Goal: Task Accomplishment & Management: Manage account settings

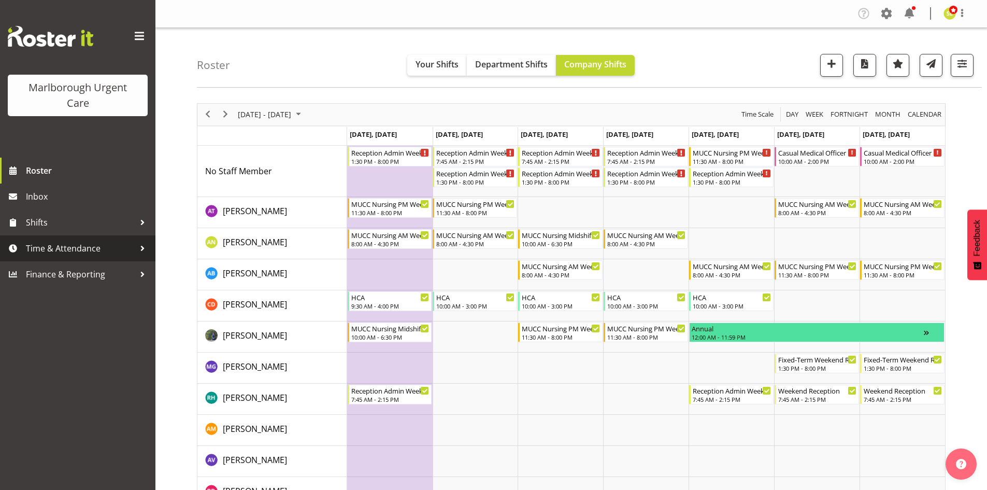
scroll to position [33, 0]
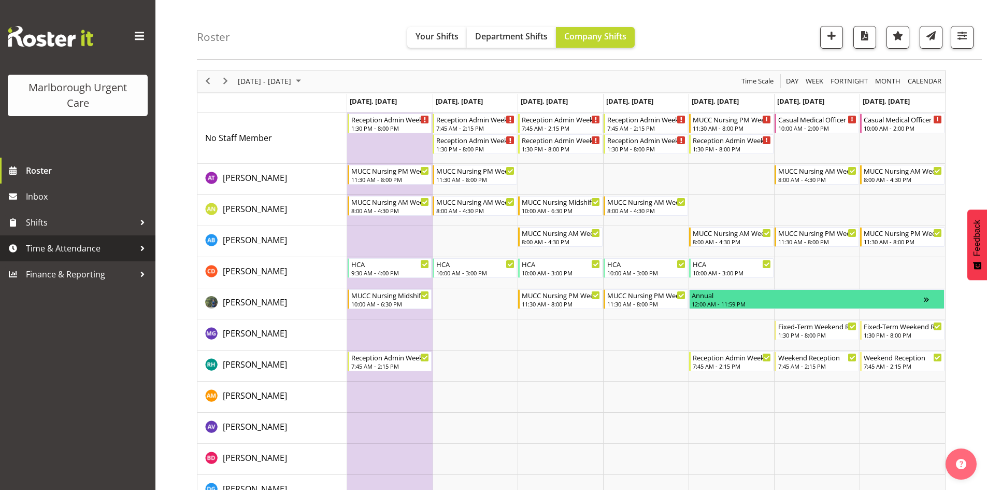
click at [86, 251] on span "Time & Attendance" at bounding box center [80, 248] width 109 height 16
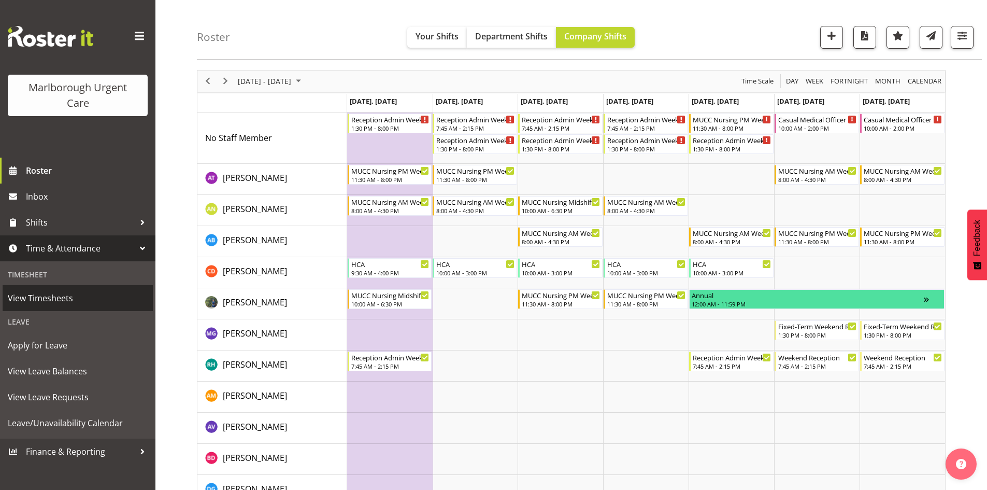
click at [74, 296] on span "View Timesheets" at bounding box center [78, 298] width 140 height 16
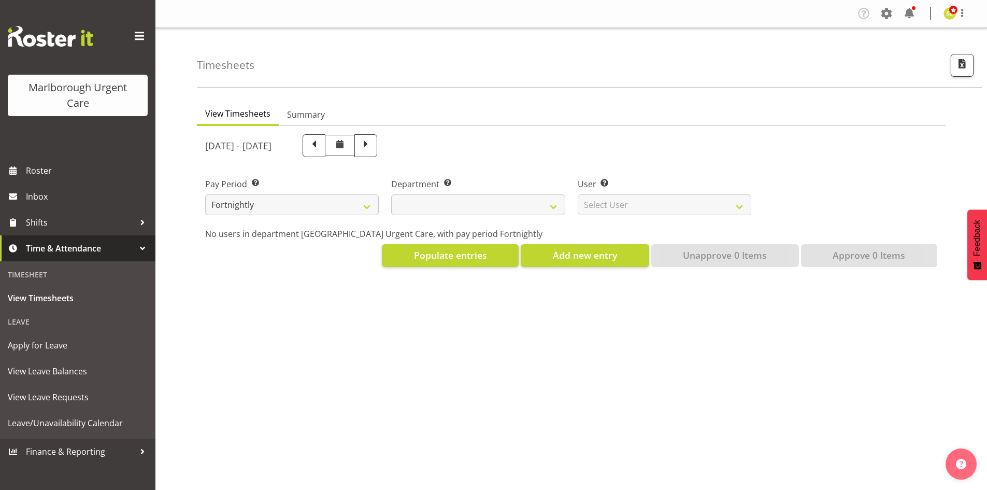
select select
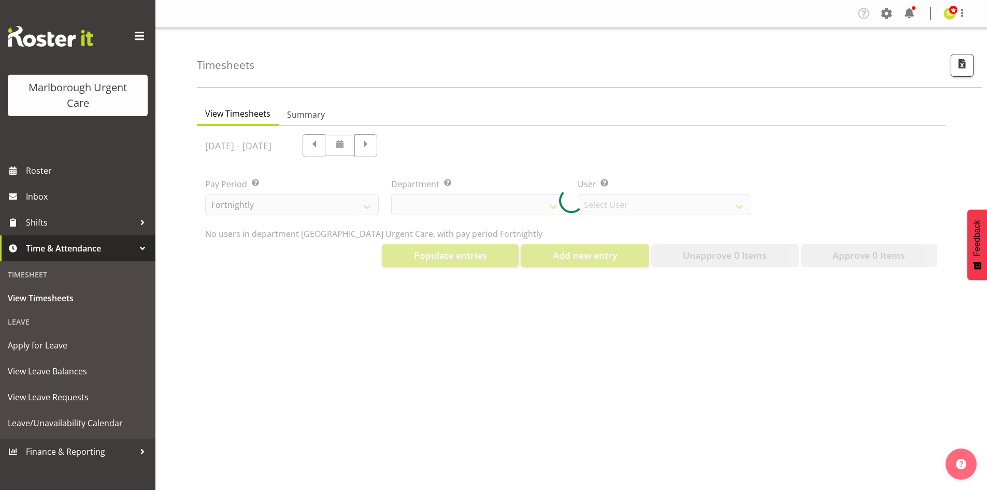
select select "11836"
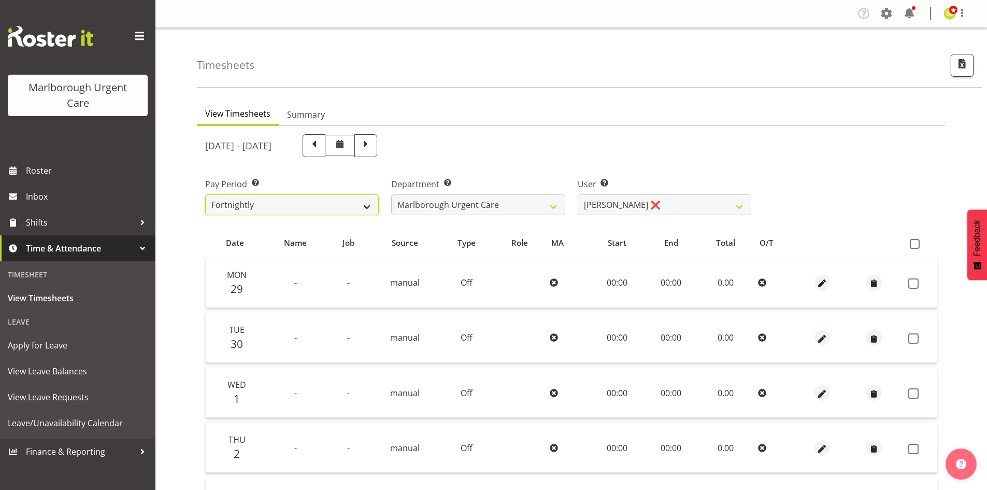
click at [287, 207] on select "Fortnightly MPHO - Haemodialysis Contractors MUCC MUCC Casuals MPHO Admin - nev…" at bounding box center [292, 204] width 174 height 21
select select "192"
click at [205, 194] on select "Fortnightly MPHO - Haemodialysis Contractors MUCC MUCC Casuals MPHO Admin - nev…" at bounding box center [292, 204] width 174 height 21
select select
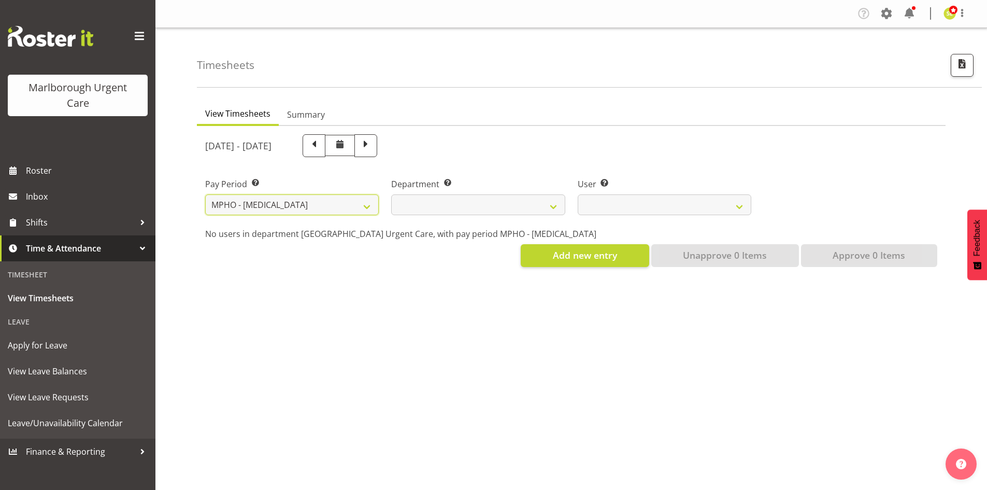
select select
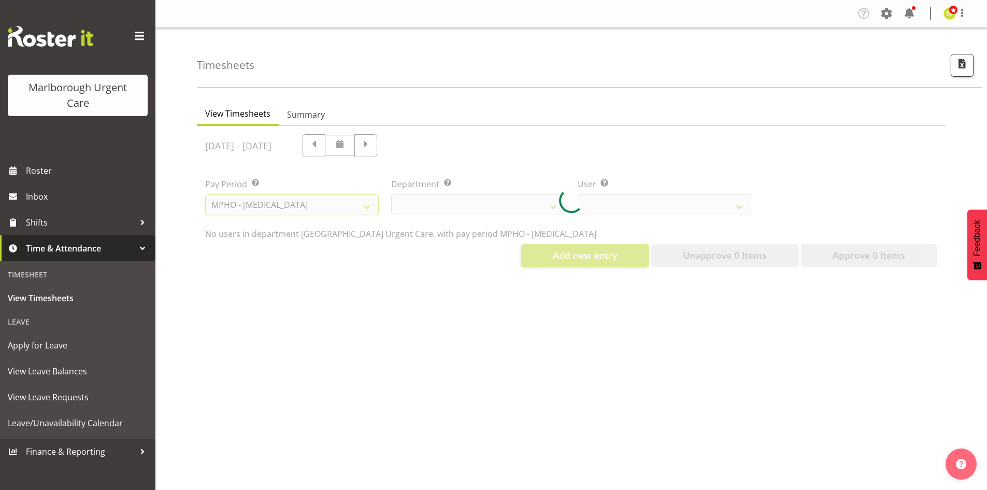
select select
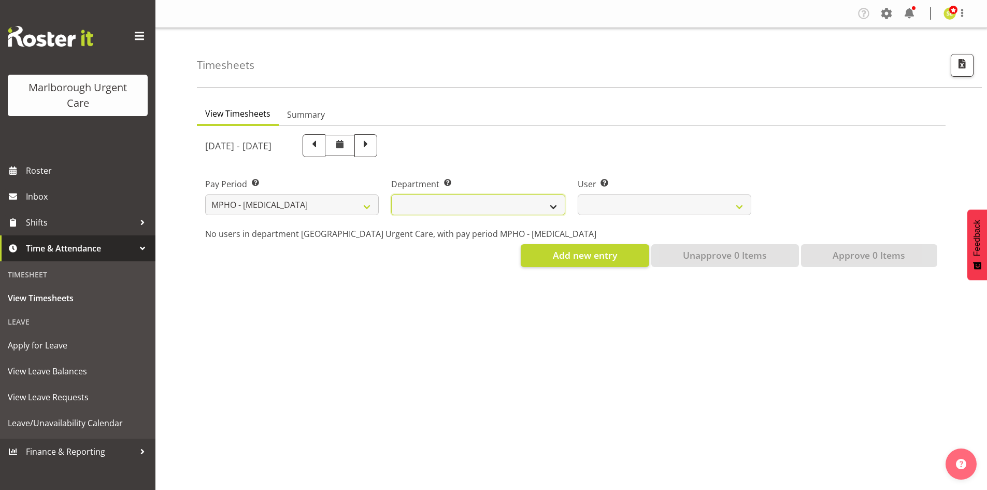
click at [509, 208] on select "[MEDICAL_DATA] [MEDICAL_DATA] Unit" at bounding box center [478, 204] width 174 height 21
select select "926"
click at [391, 194] on select "[MEDICAL_DATA] [MEDICAL_DATA] Unit" at bounding box center [478, 204] width 174 height 21
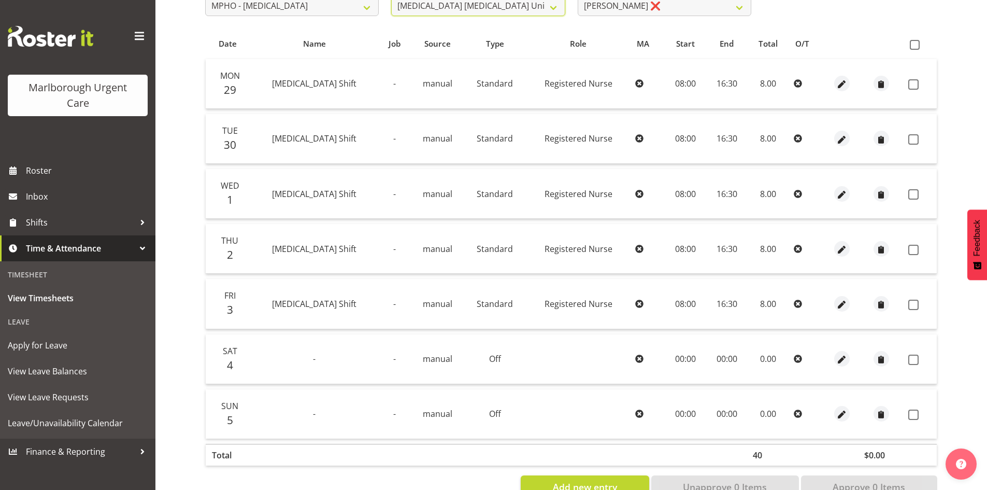
scroll to position [24, 0]
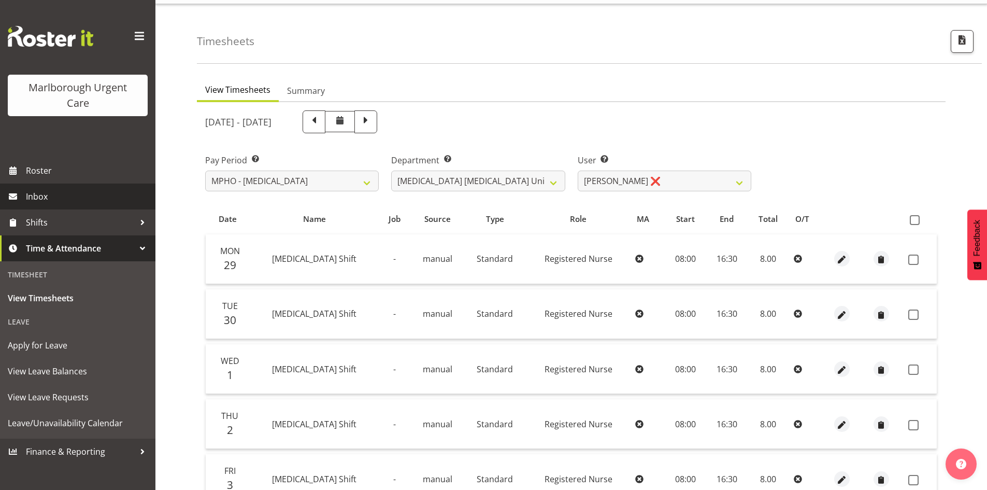
click at [78, 201] on span "Inbox" at bounding box center [88, 197] width 124 height 16
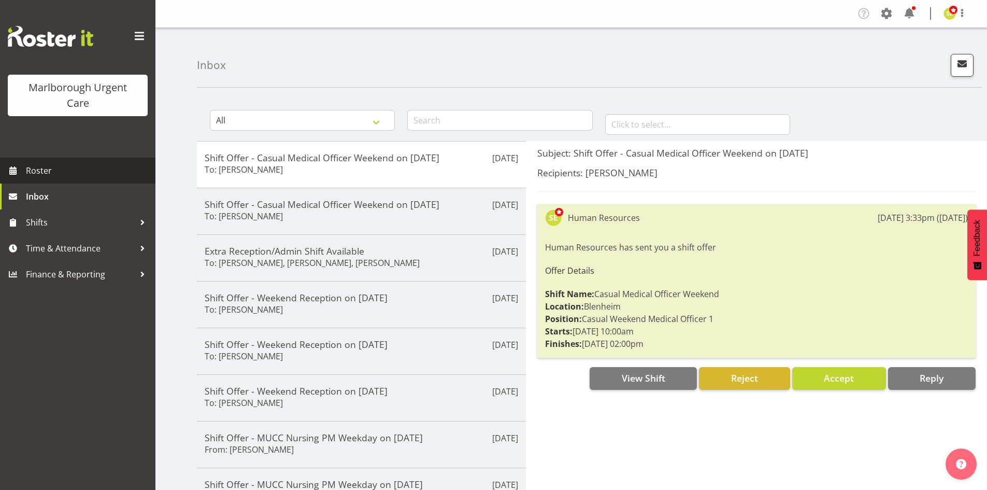
click at [64, 177] on span "Roster" at bounding box center [88, 171] width 124 height 16
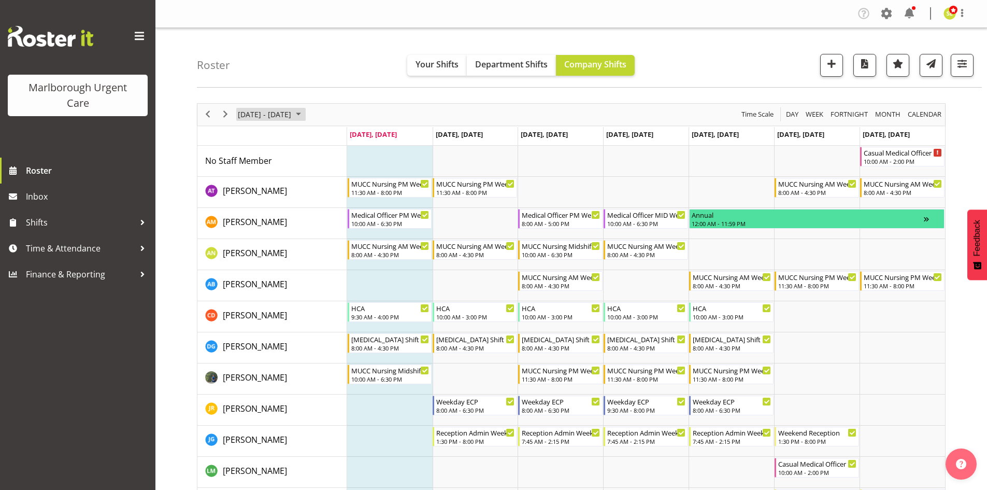
click at [263, 117] on span "October 06 - 12, 2025" at bounding box center [264, 114] width 55 height 13
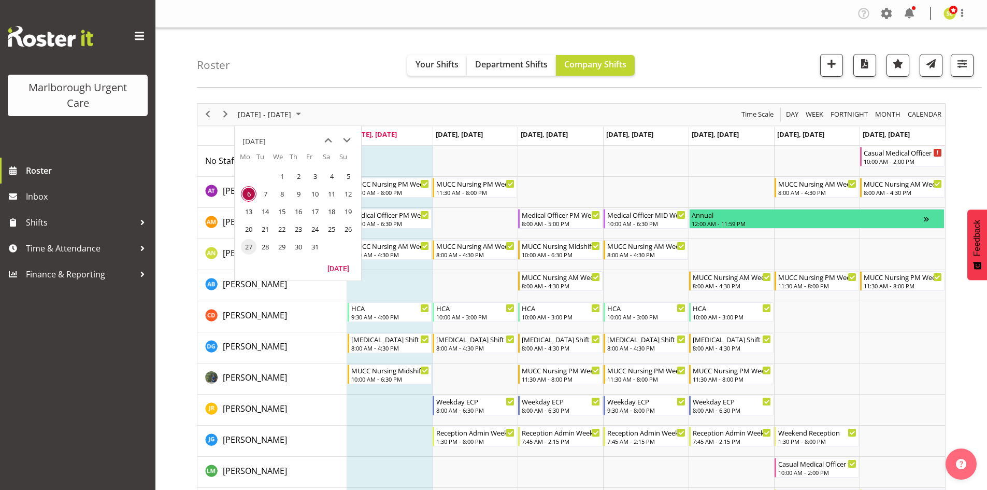
click at [252, 248] on span "27" at bounding box center [249, 247] width 16 height 16
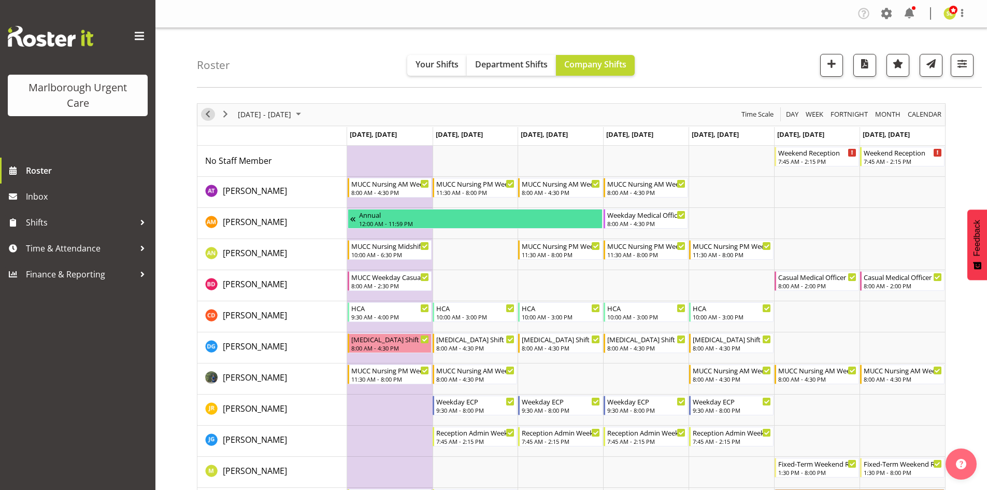
click at [208, 119] on span "Previous" at bounding box center [208, 114] width 12 height 13
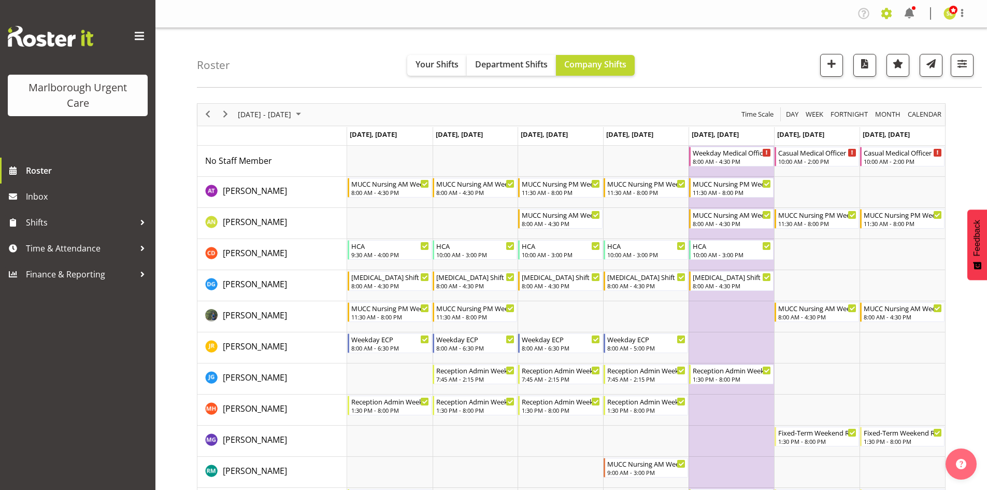
click at [883, 13] on span at bounding box center [886, 13] width 17 height 17
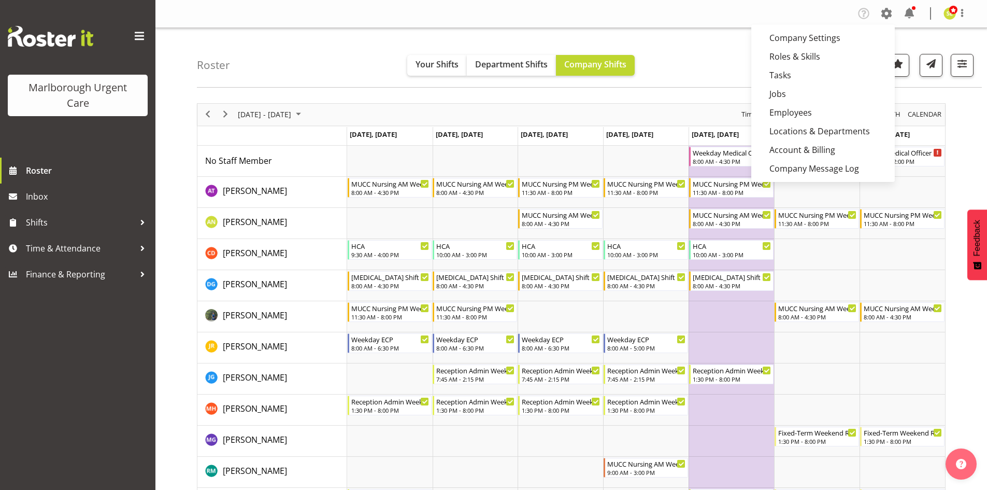
click at [674, 40] on div "Roster Your Shifts Department Shifts Company Shifts All Locations Clear Blenhei…" at bounding box center [589, 58] width 785 height 60
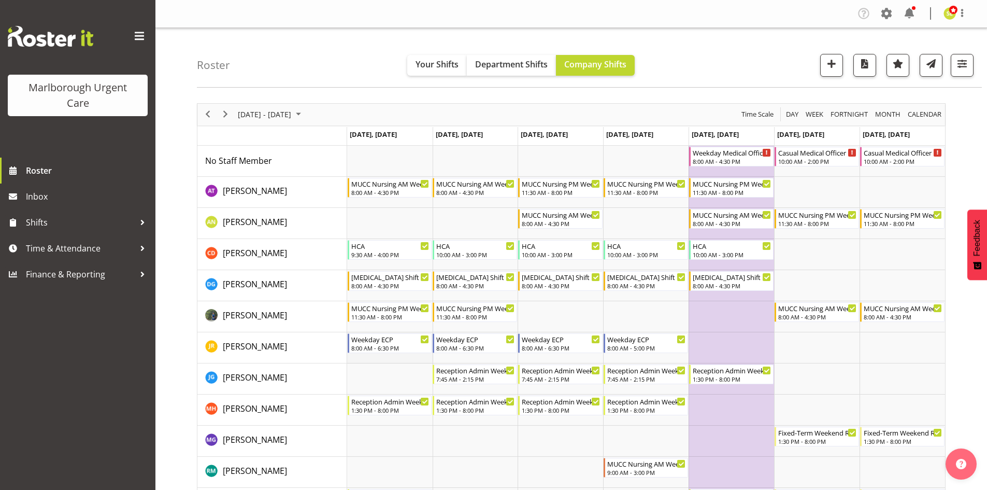
scroll to position [52, 0]
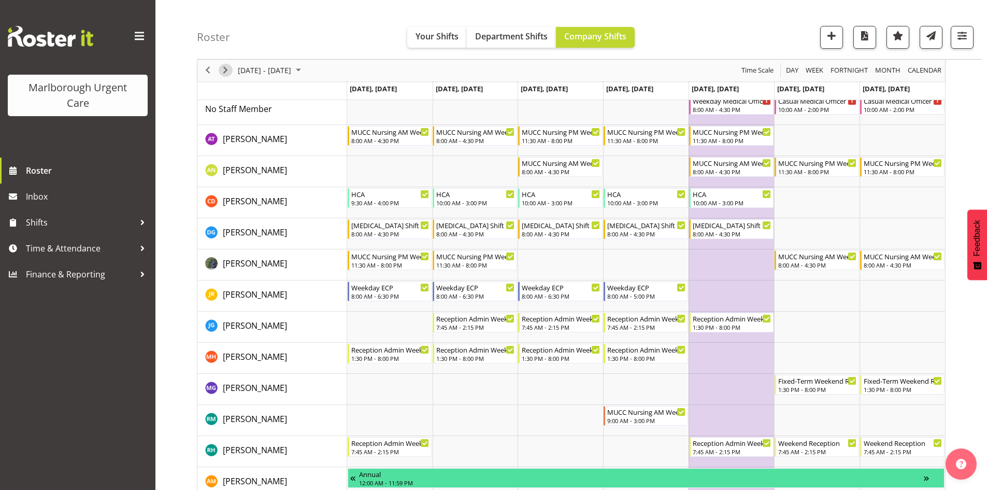
click at [229, 71] on span "Next" at bounding box center [225, 70] width 12 height 13
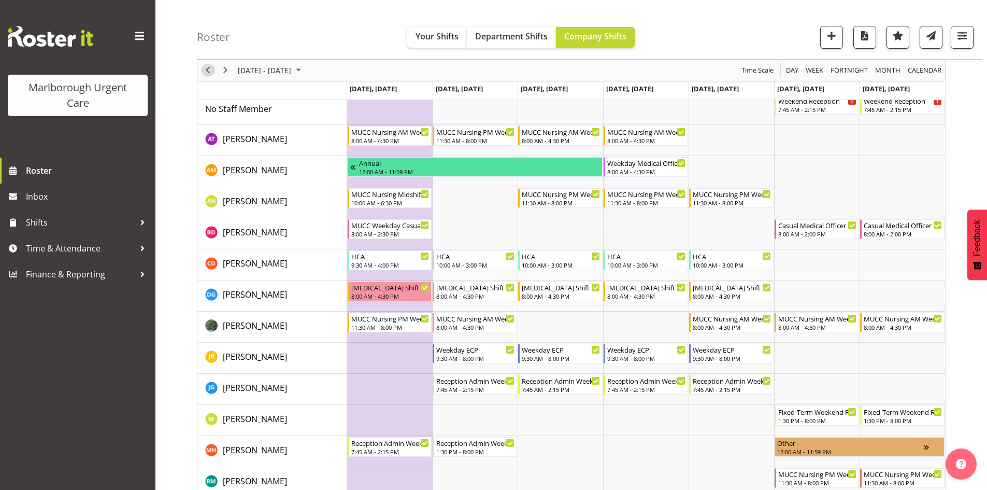
click at [205, 73] on span "Previous" at bounding box center [208, 70] width 12 height 13
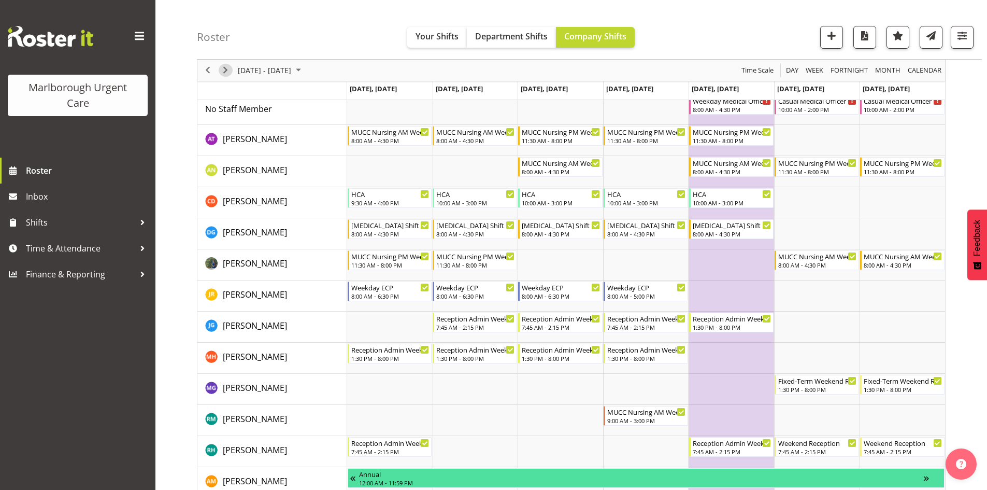
click at [228, 71] on span "Next" at bounding box center [225, 70] width 12 height 13
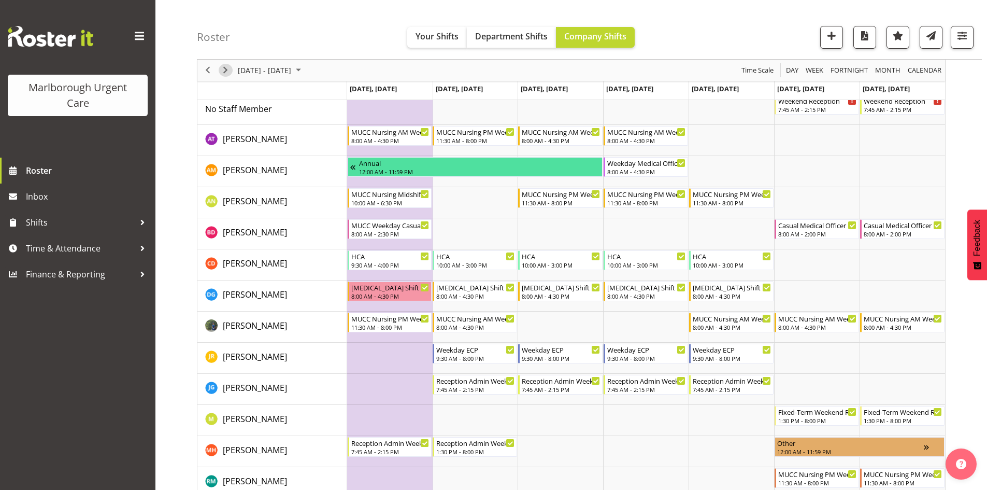
click at [228, 70] on span "Next" at bounding box center [225, 70] width 12 height 13
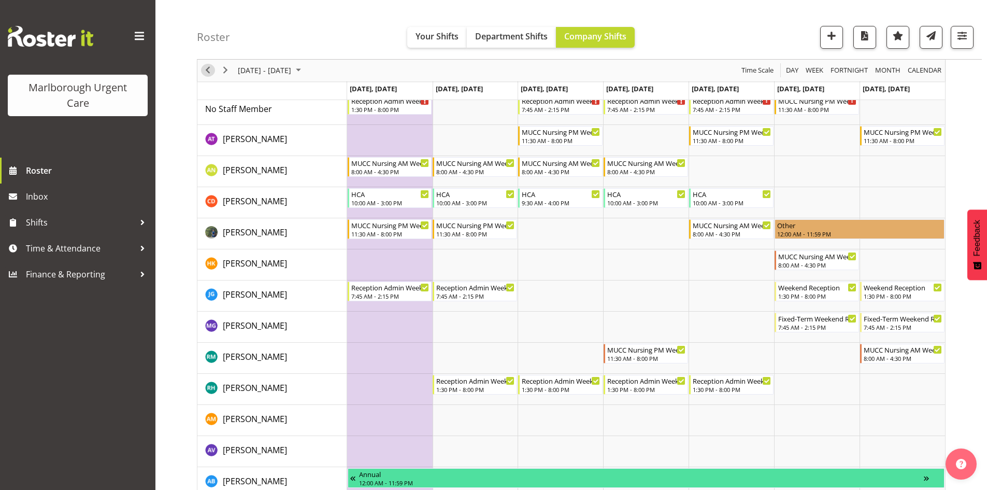
click at [208, 73] on span "Previous" at bounding box center [208, 70] width 12 height 13
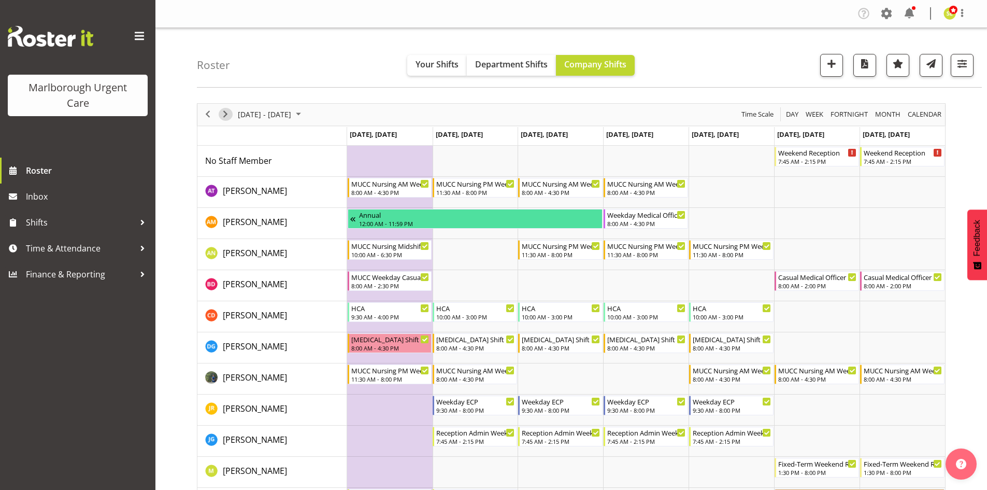
click at [222, 113] on span "Next" at bounding box center [225, 114] width 12 height 13
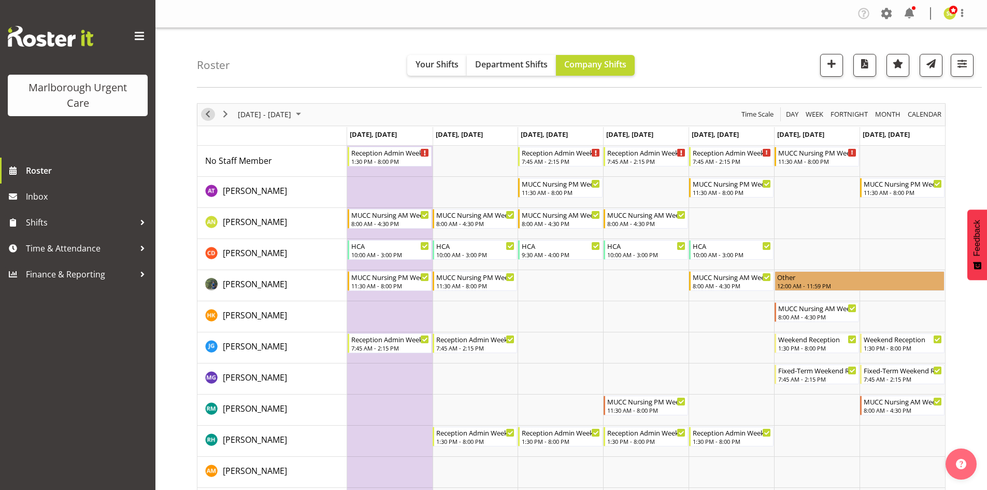
click at [212, 117] on span "Previous" at bounding box center [208, 114] width 12 height 13
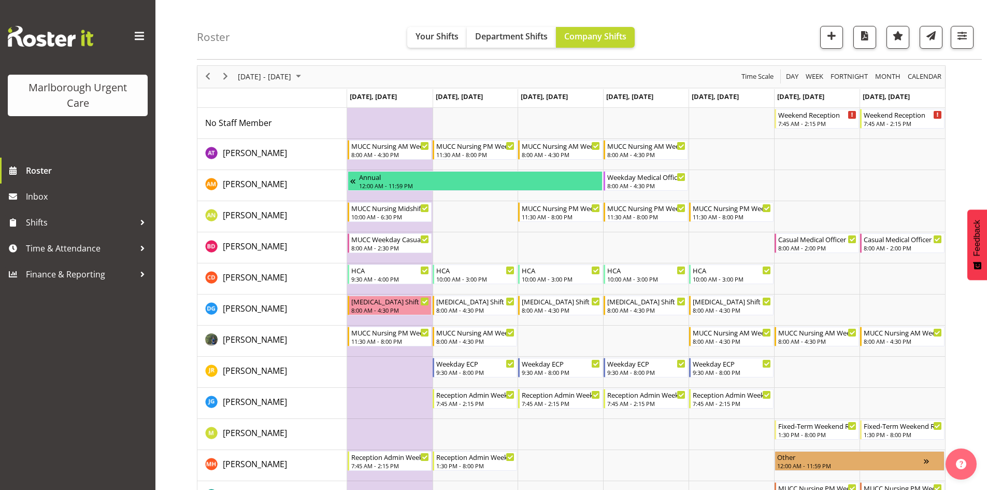
scroll to position [52, 0]
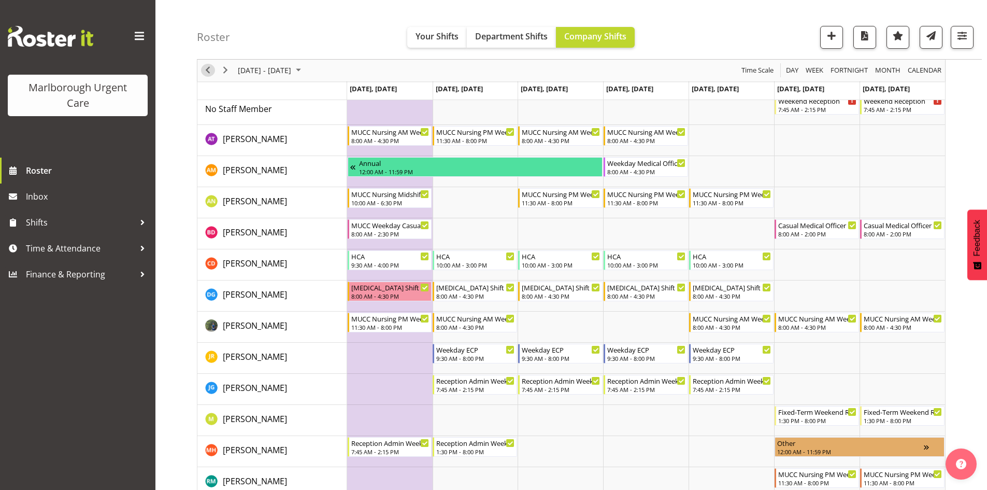
click at [208, 77] on span "Previous" at bounding box center [208, 70] width 12 height 13
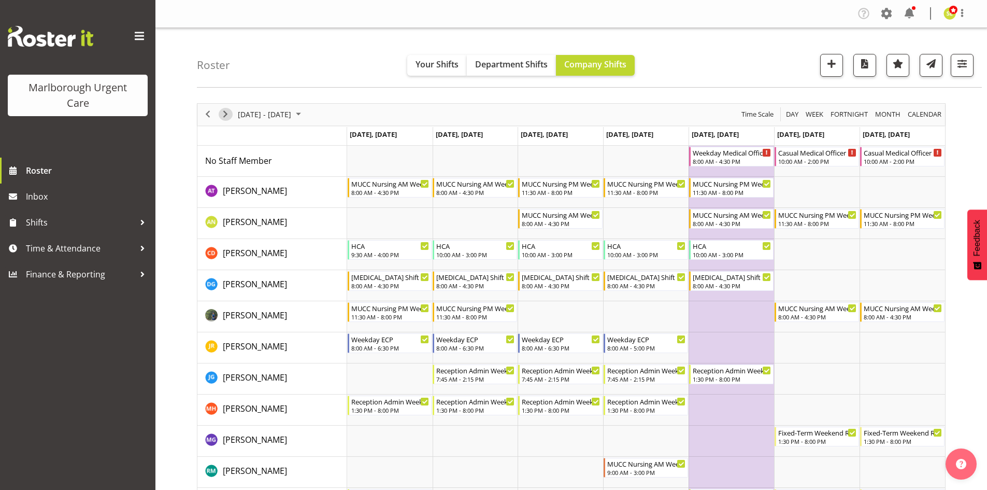
click at [220, 115] on span "Next" at bounding box center [225, 114] width 12 height 13
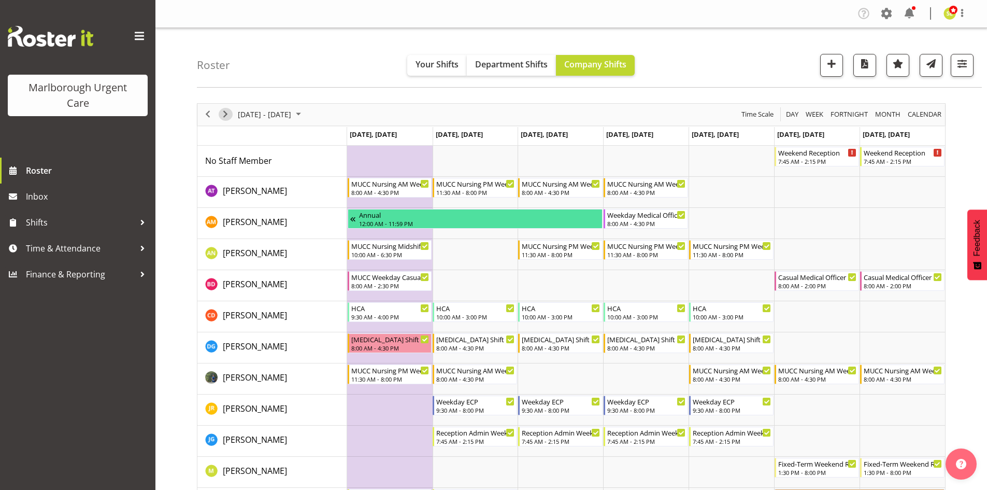
drag, startPoint x: 227, startPoint y: 116, endPoint x: 288, endPoint y: 136, distance: 63.8
click at [227, 116] on span "Next" at bounding box center [225, 114] width 12 height 13
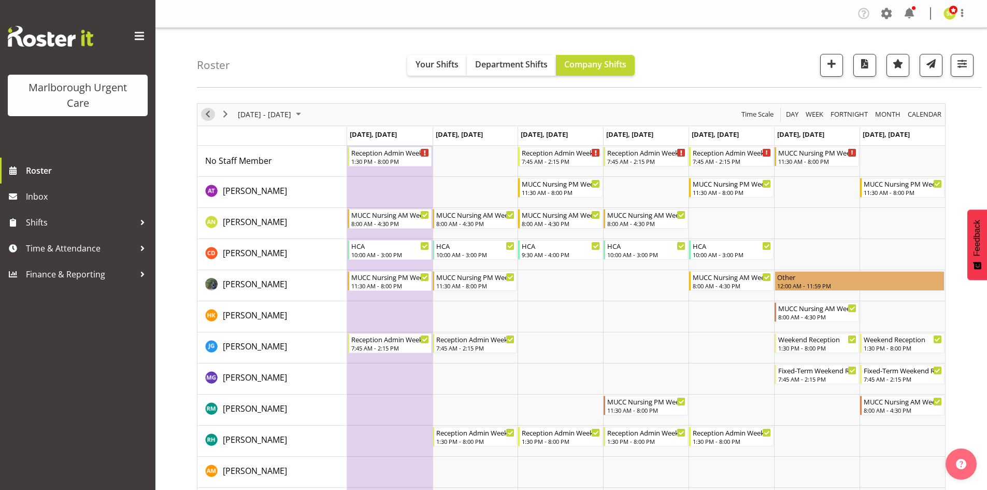
click at [209, 117] on span "Previous" at bounding box center [208, 114] width 12 height 13
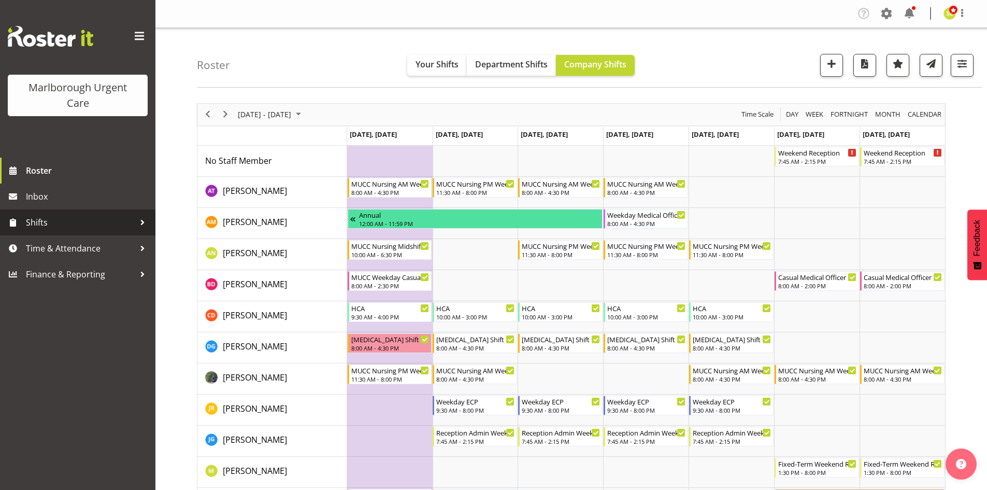
click at [100, 229] on span "Shifts" at bounding box center [80, 223] width 109 height 16
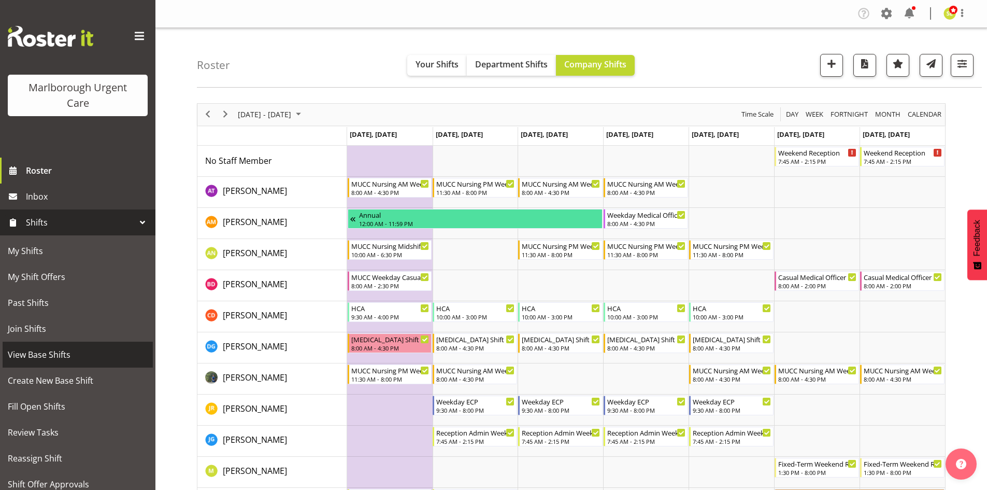
click at [87, 352] on span "View Base Shifts" at bounding box center [78, 355] width 140 height 16
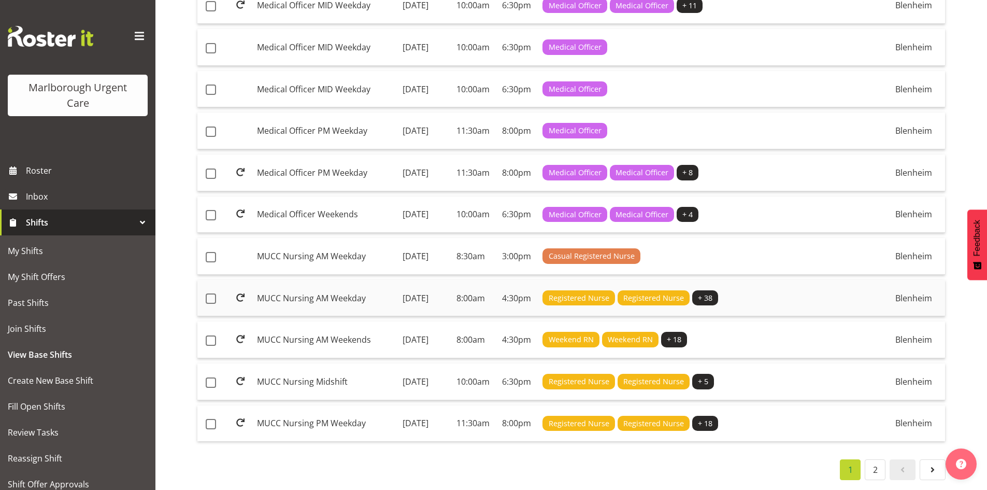
scroll to position [777, 0]
click at [308, 295] on td "MUCC Nursing AM Weekday" at bounding box center [326, 298] width 146 height 37
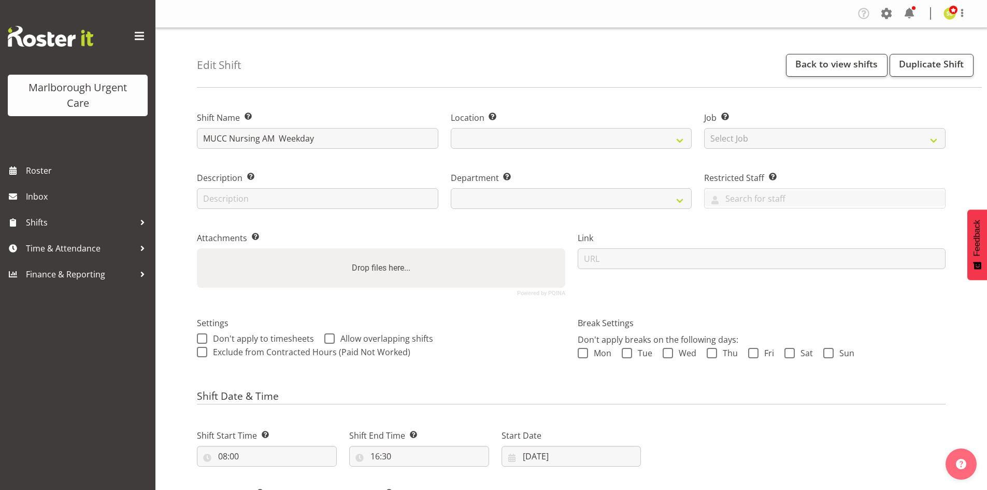
select select "1282"
select select "925"
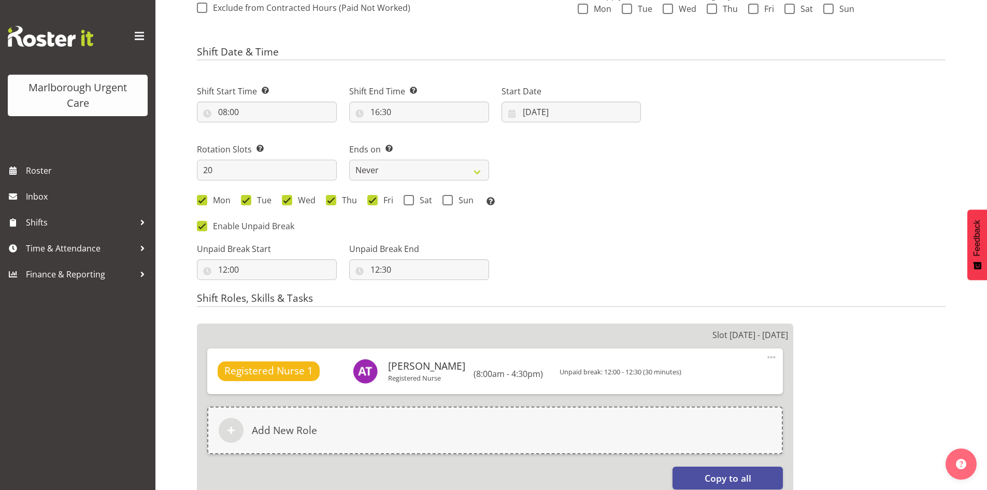
scroll to position [239, 0]
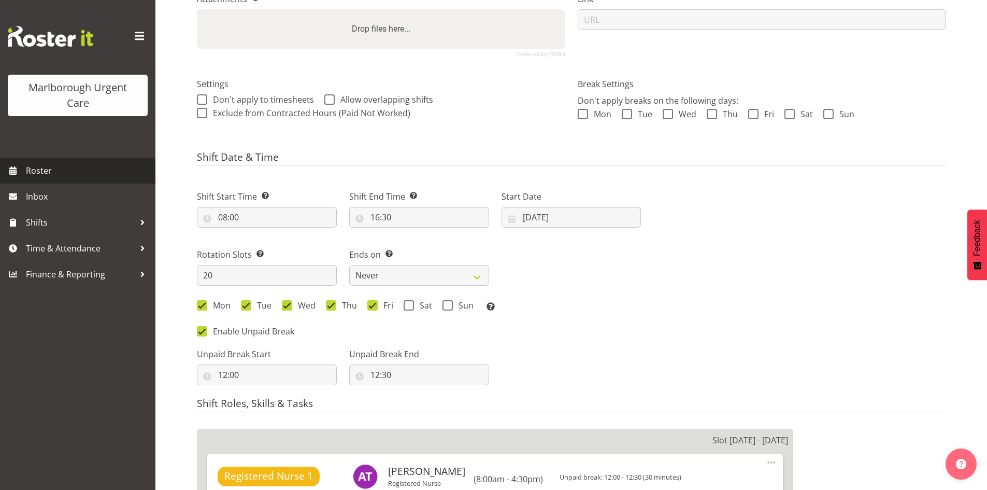
click at [60, 166] on span "Roster" at bounding box center [88, 171] width 124 height 16
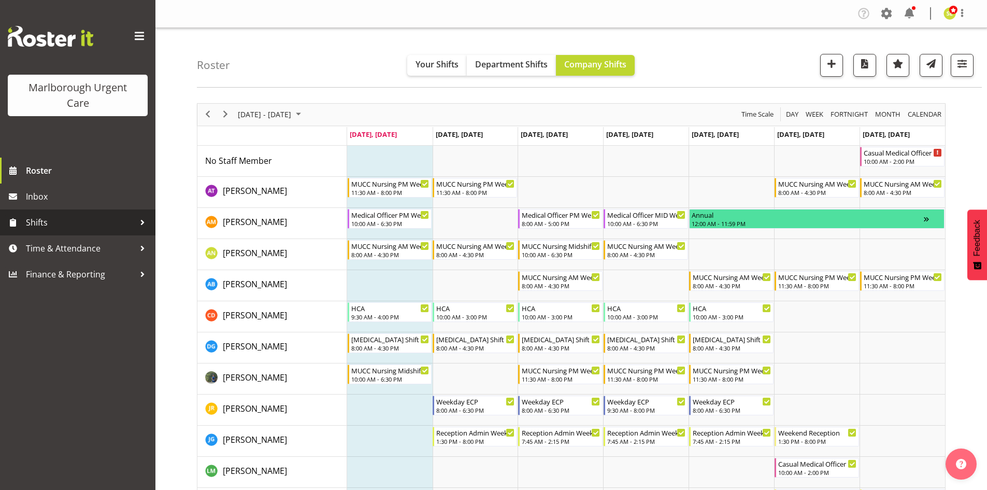
click at [78, 223] on span "Shifts" at bounding box center [80, 223] width 109 height 16
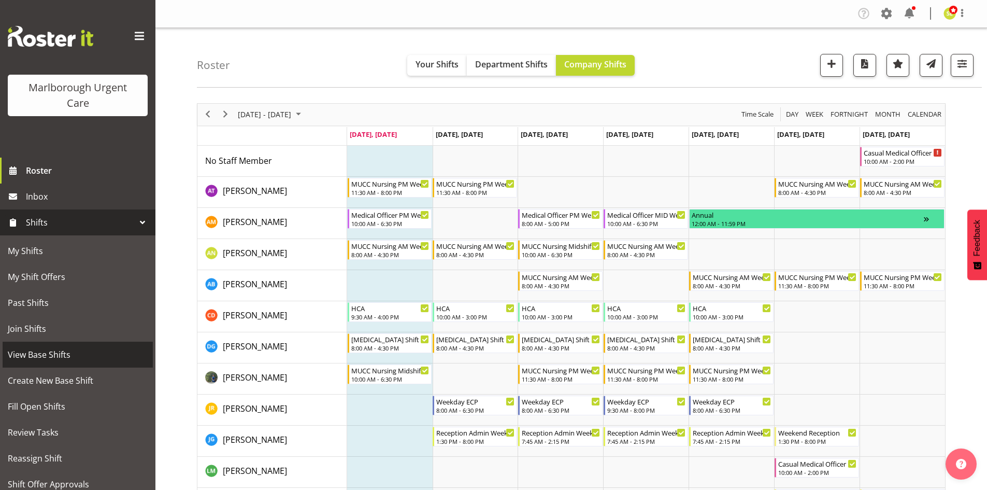
click at [79, 357] on span "View Base Shifts" at bounding box center [78, 355] width 140 height 16
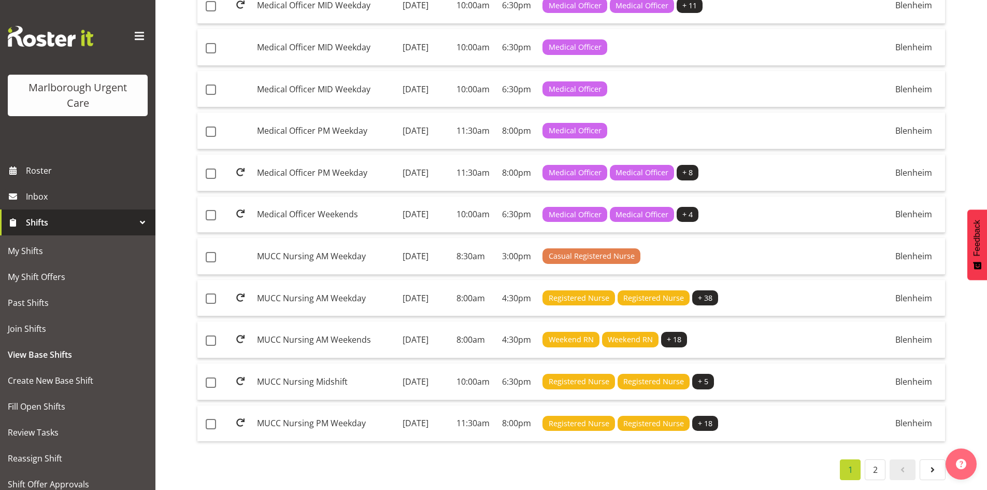
scroll to position [777, 0]
click at [307, 288] on td "MUCC Nursing AM Weekday" at bounding box center [326, 298] width 146 height 37
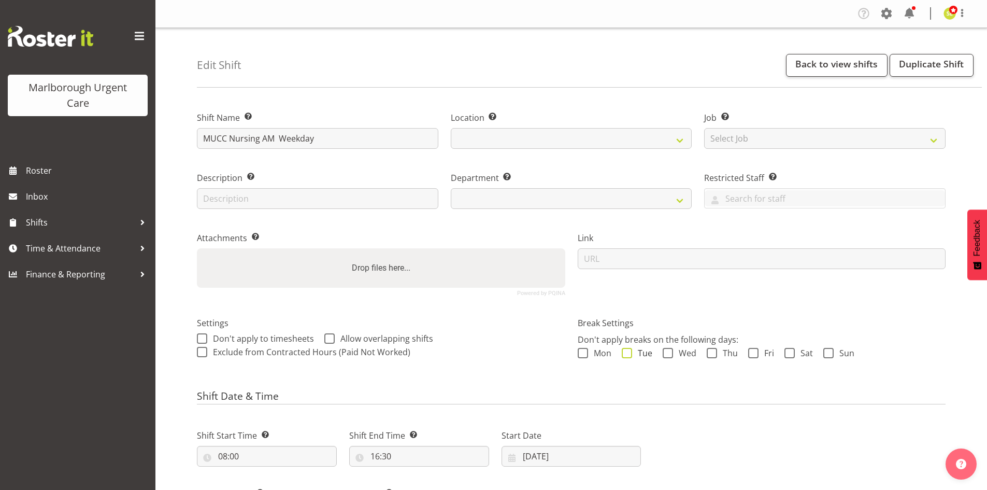
select select
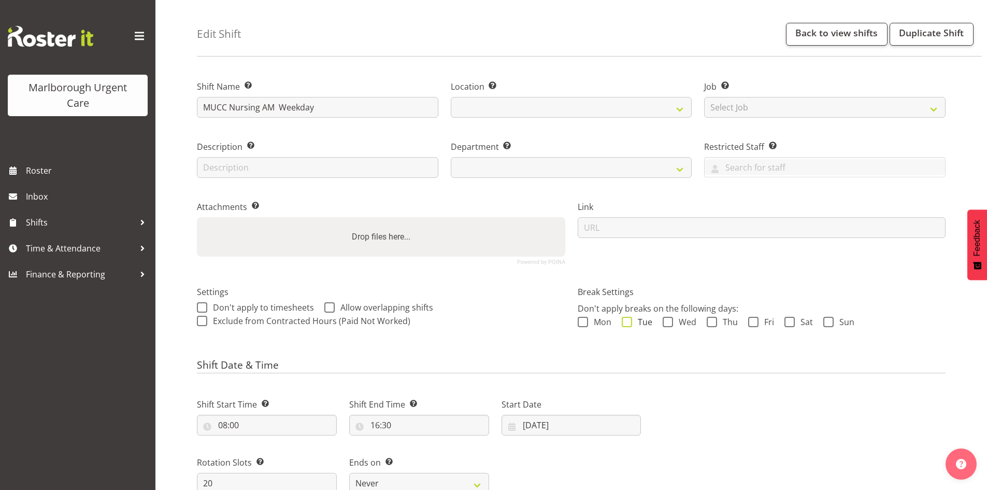
select select
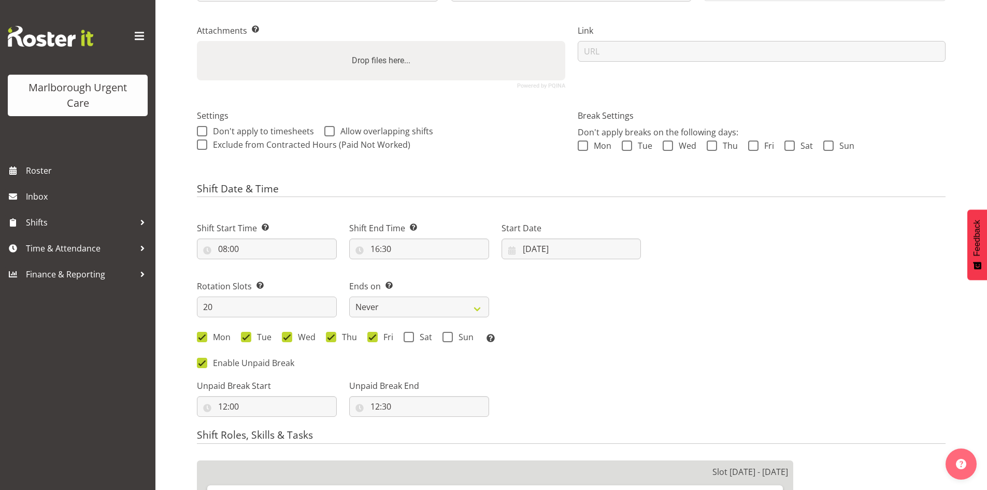
select select "925"
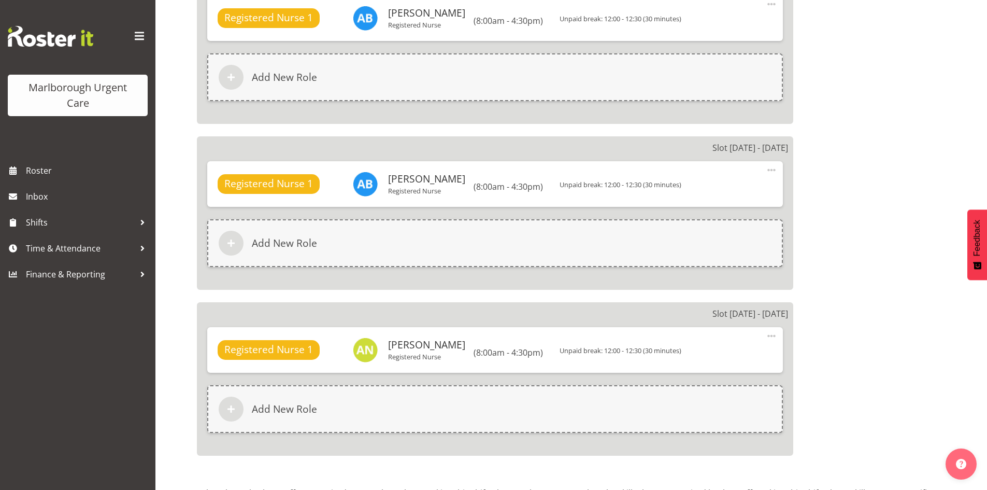
scroll to position [3659, 0]
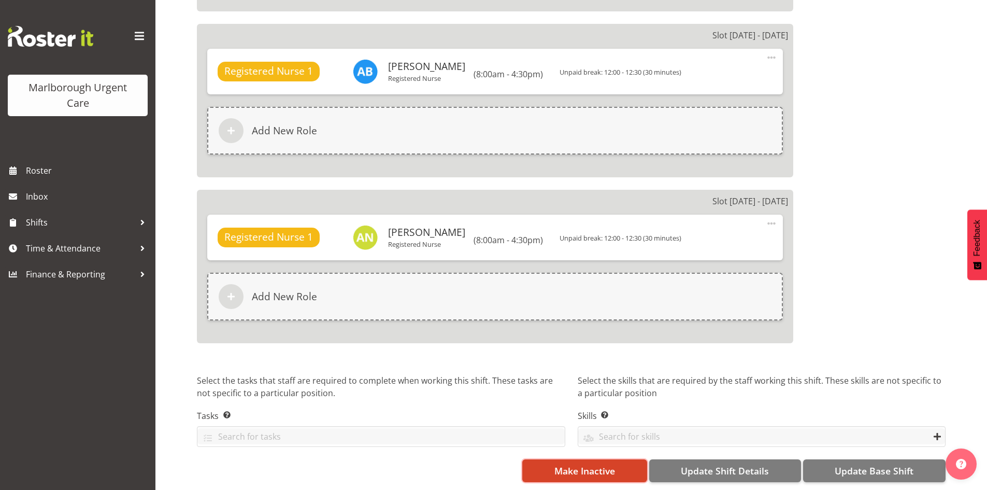
click at [596, 464] on span "Make Inactive" at bounding box center [585, 470] width 61 height 13
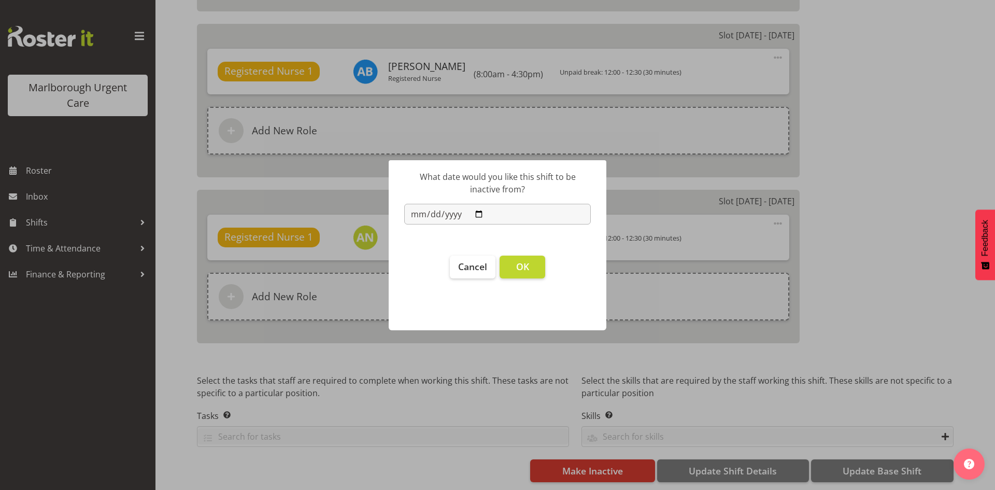
click at [484, 212] on input "[DATE]" at bounding box center [497, 214] width 187 height 21
type input "2025-11-02"
click at [529, 268] on button "OK" at bounding box center [523, 266] width 46 height 23
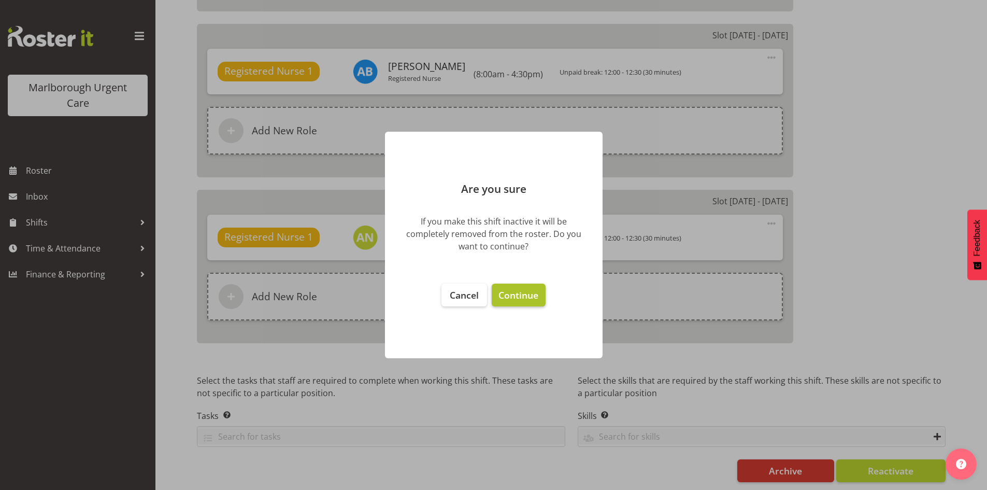
click at [528, 294] on span "Continue" at bounding box center [519, 295] width 40 height 12
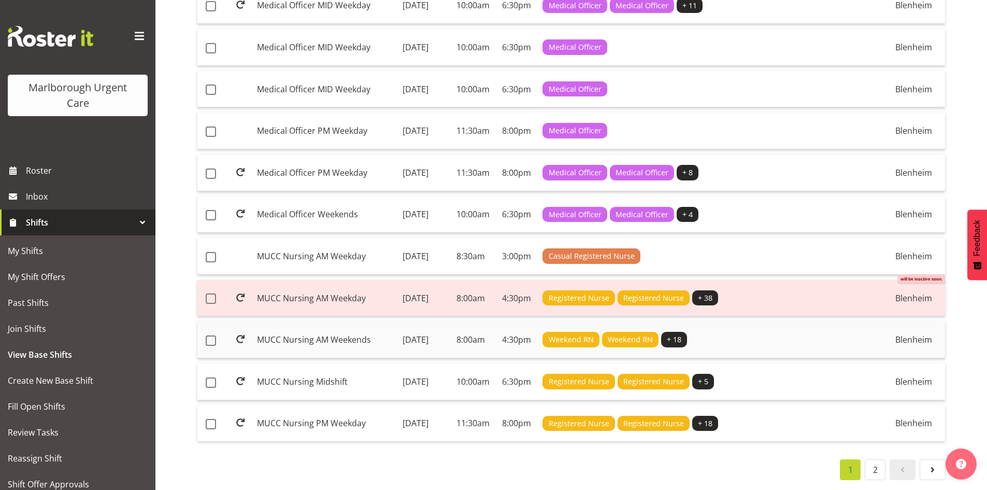
scroll to position [777, 0]
click at [320, 339] on td "MUCC Nursing AM Weekends" at bounding box center [326, 339] width 146 height 37
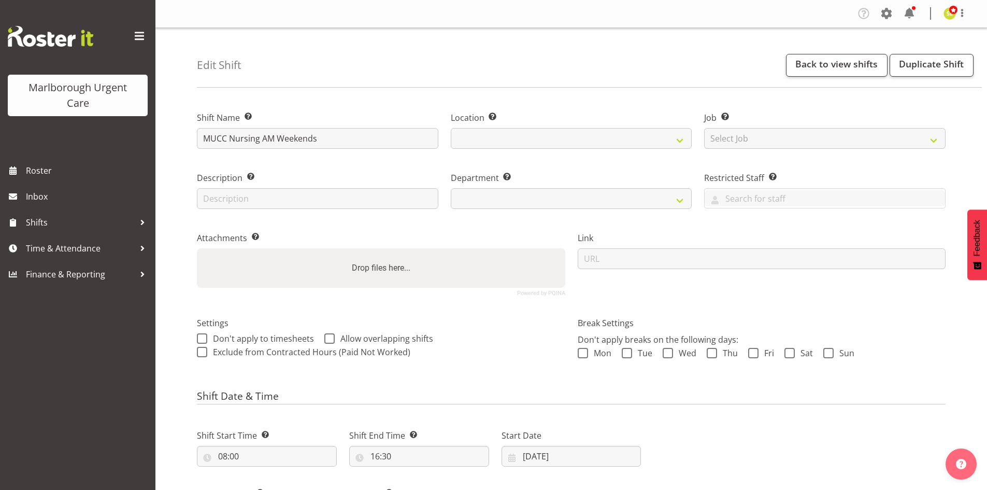
select select
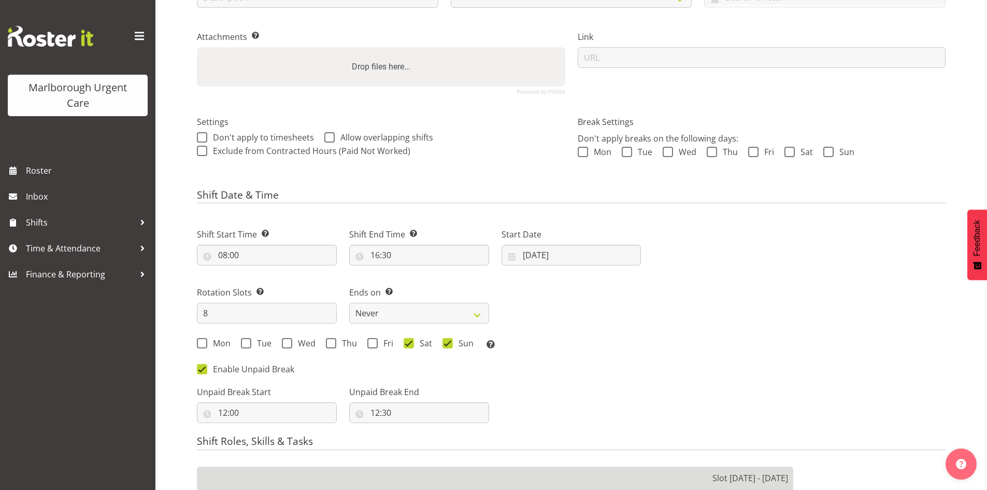
select select
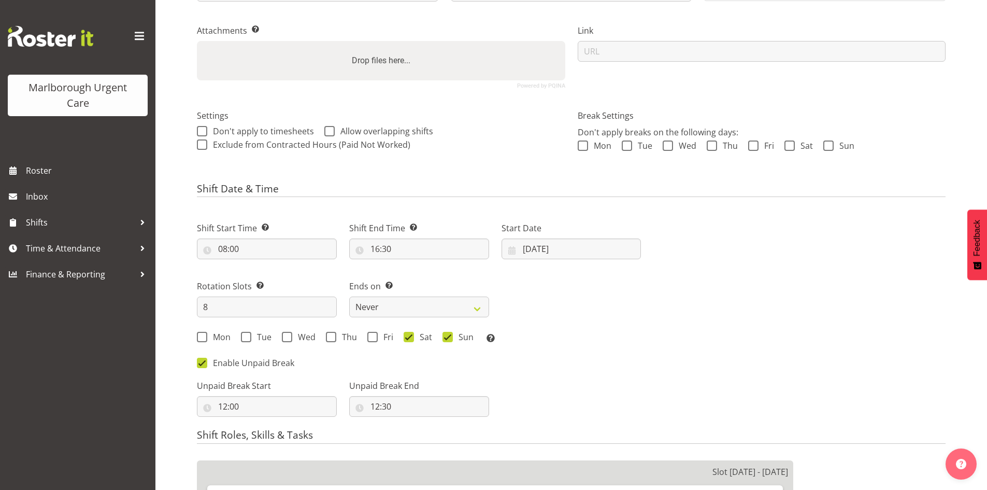
select select
select select "925"
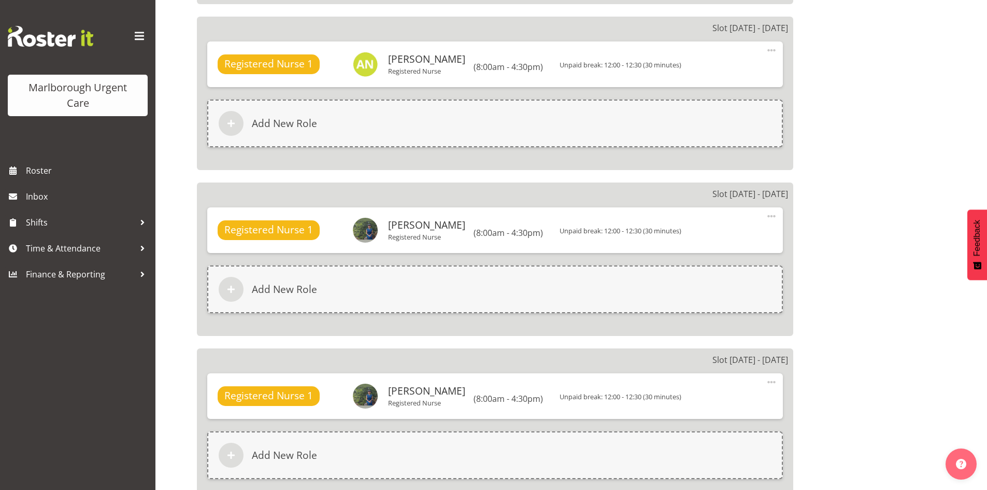
scroll to position [1669, 0]
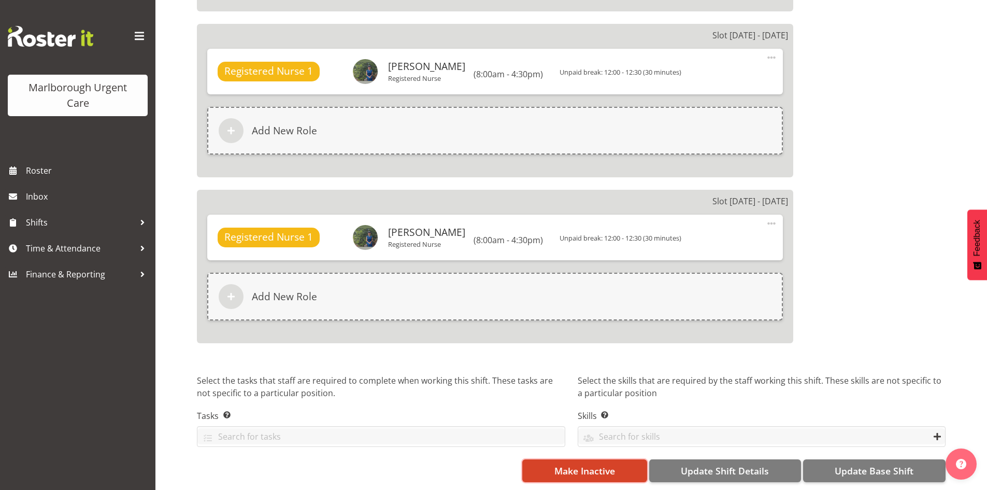
click at [572, 464] on span "Make Inactive" at bounding box center [585, 470] width 61 height 13
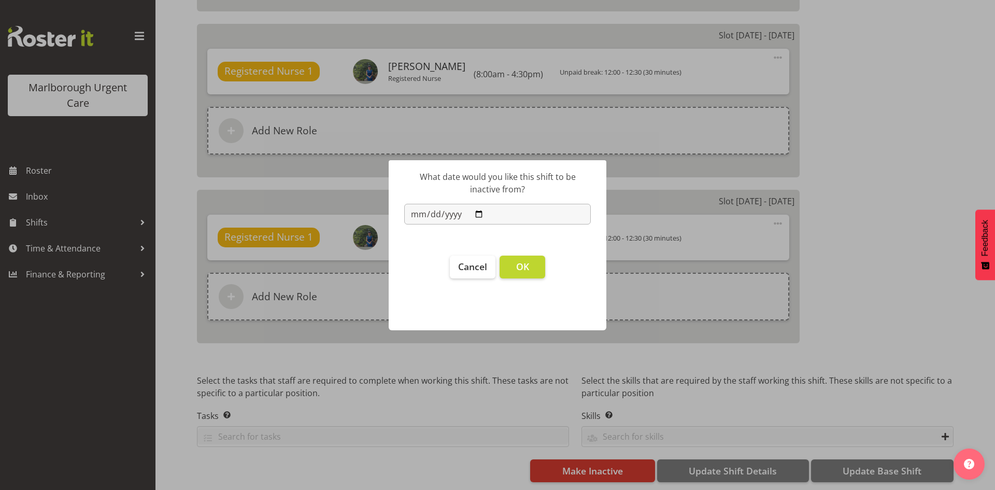
click at [480, 213] on input "[DATE]" at bounding box center [497, 214] width 187 height 21
type input "[DATE]"
click at [536, 269] on button "OK" at bounding box center [523, 266] width 46 height 23
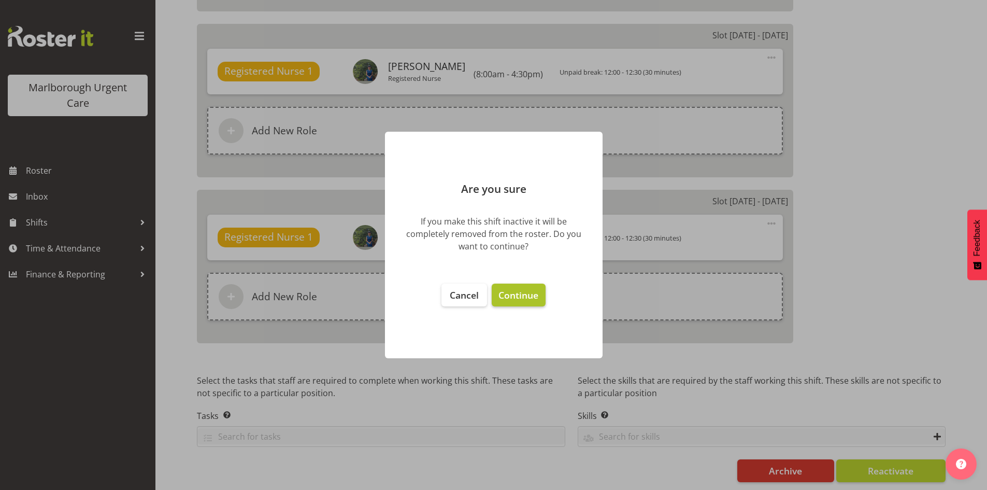
click at [531, 299] on span "Continue" at bounding box center [519, 295] width 40 height 12
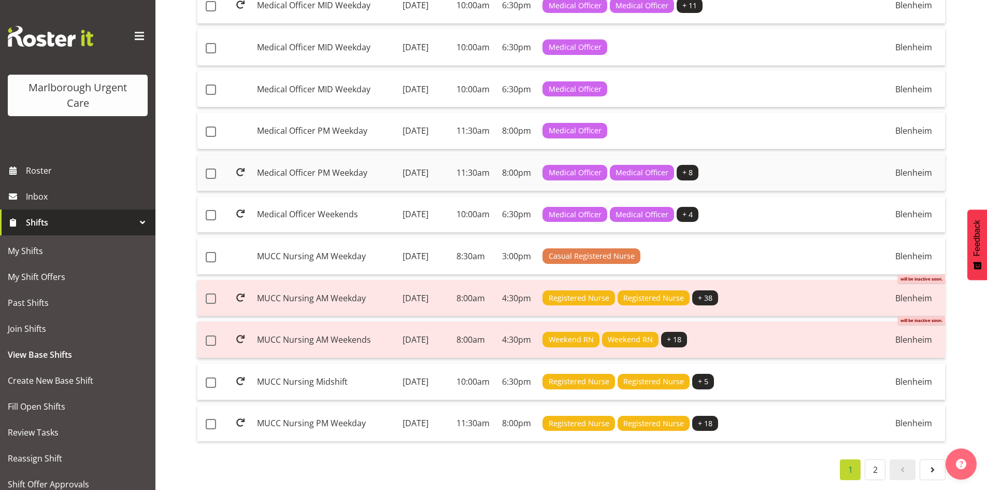
scroll to position [778, 0]
click at [376, 376] on td "MUCC Nursing Midshift" at bounding box center [326, 381] width 146 height 37
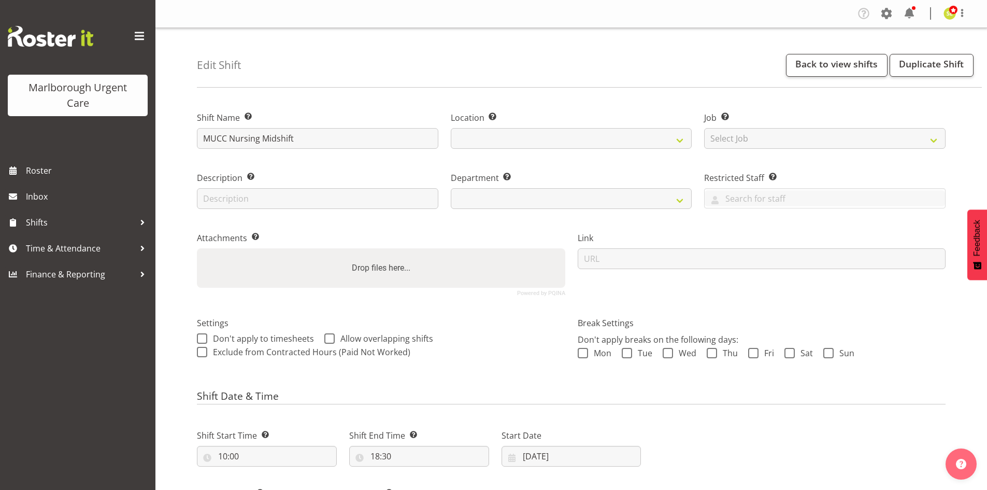
select select
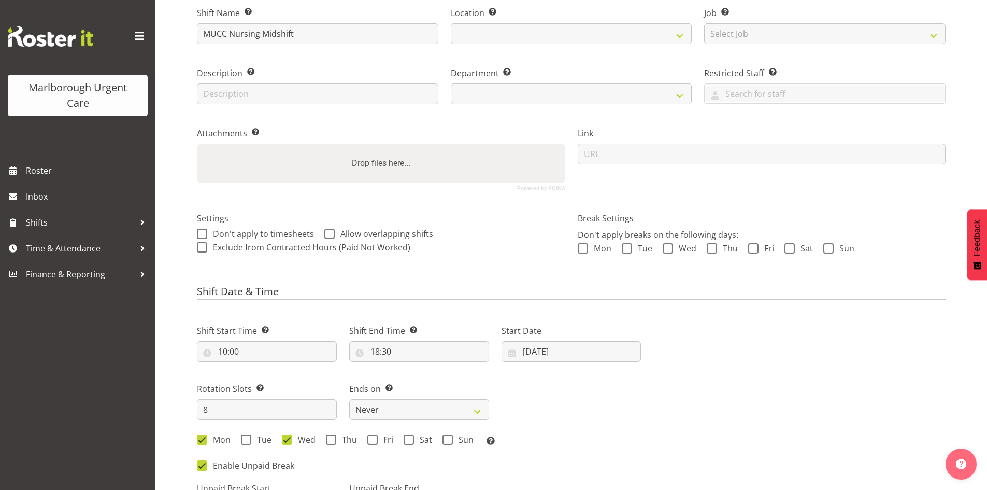
select select "925"
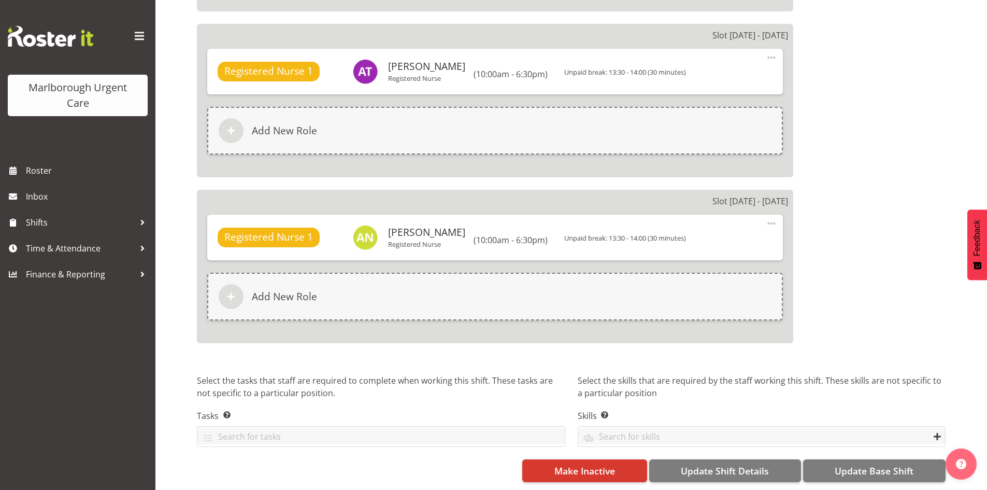
scroll to position [1611, 0]
click at [576, 464] on span "Make Inactive" at bounding box center [585, 470] width 61 height 13
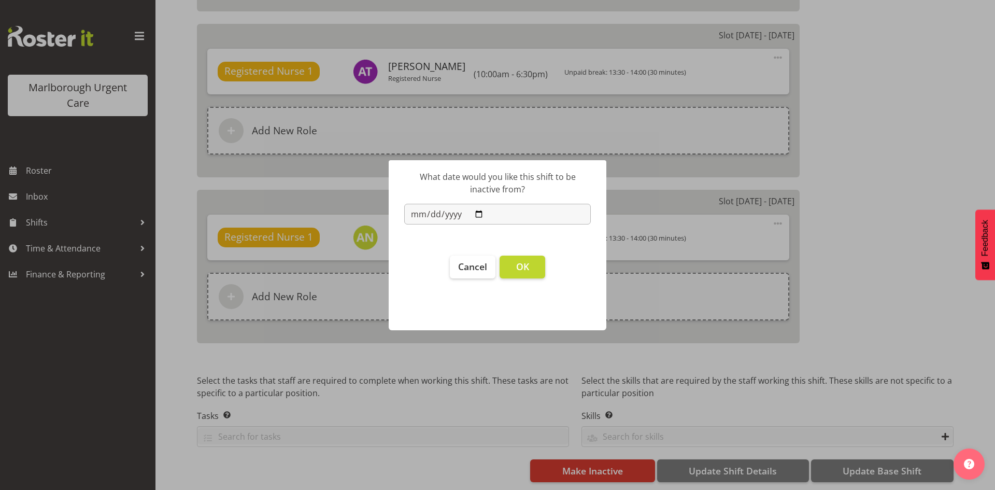
click at [481, 216] on input "[DATE]" at bounding box center [497, 214] width 187 height 21
type input "[DATE]"
click at [525, 263] on span "OK" at bounding box center [522, 266] width 13 height 12
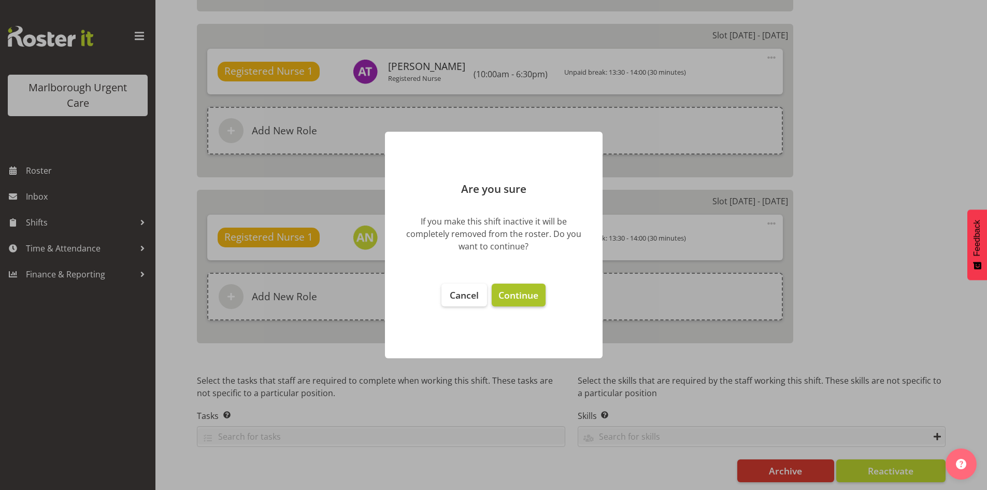
click at [531, 299] on span "Continue" at bounding box center [519, 295] width 40 height 12
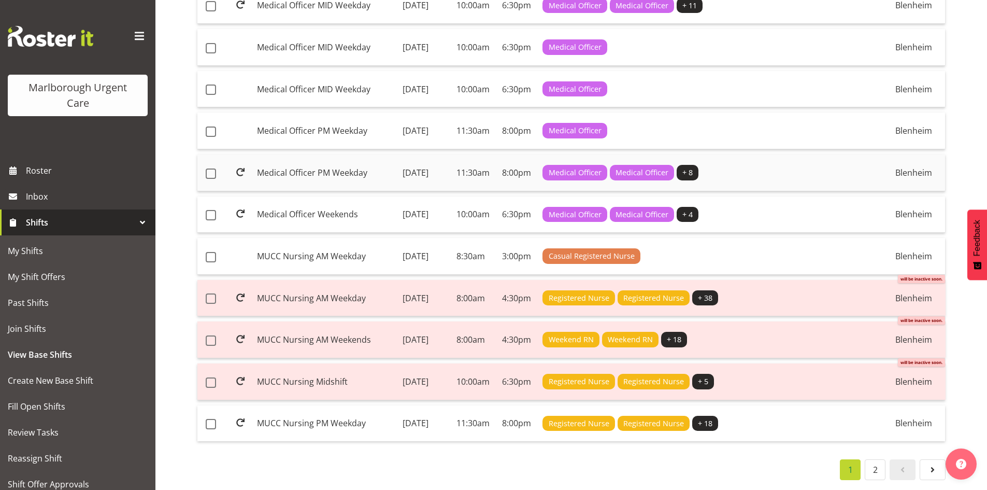
scroll to position [778, 0]
click at [351, 415] on td "MUCC Nursing PM Weekday" at bounding box center [326, 423] width 146 height 36
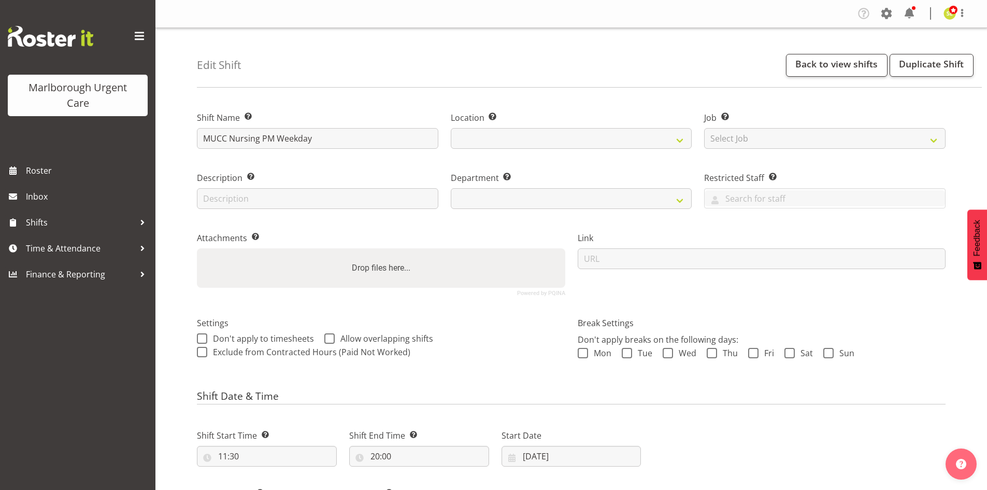
select select
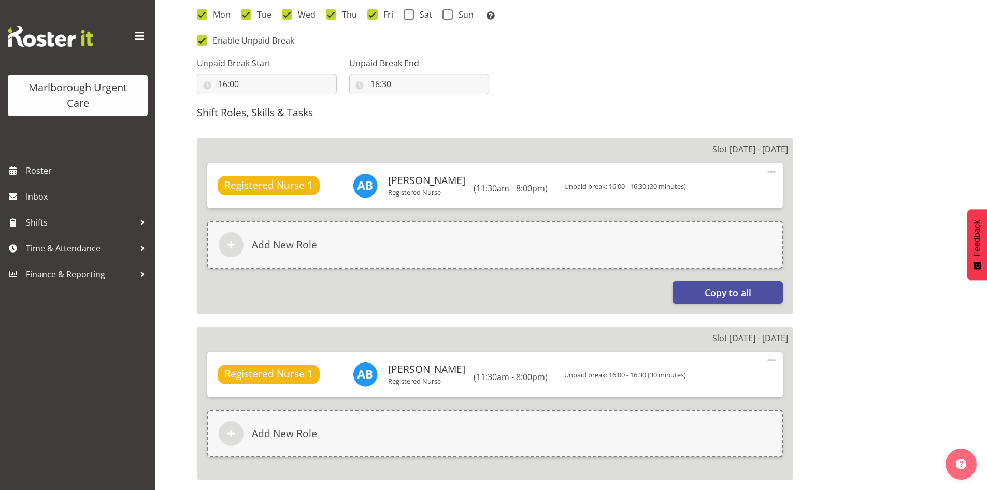
select select "925"
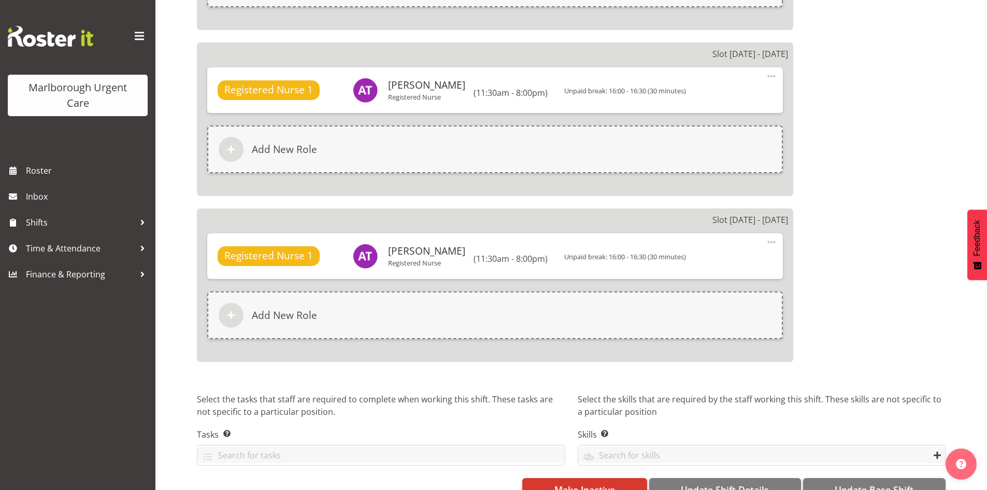
scroll to position [3659, 0]
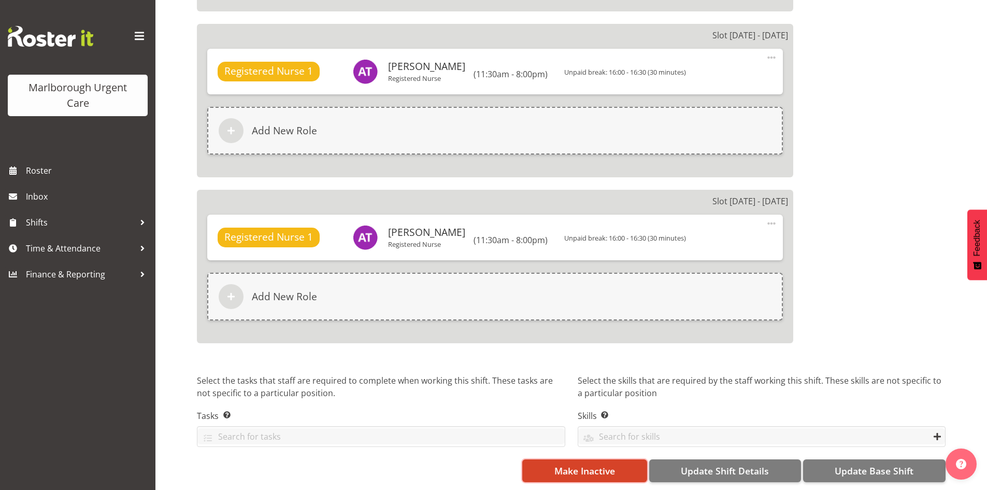
click at [557, 464] on span "Make Inactive" at bounding box center [585, 470] width 61 height 13
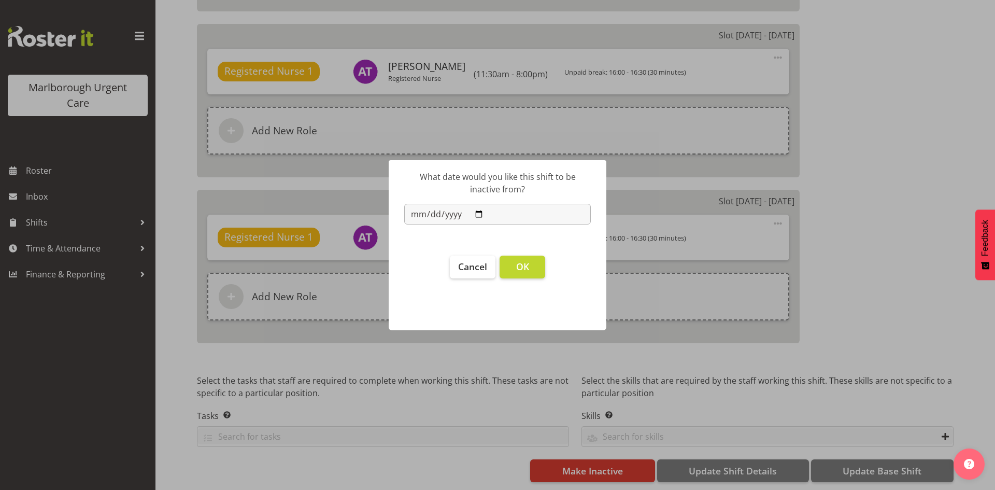
click at [475, 212] on input "2025-10-06" at bounding box center [497, 214] width 187 height 21
type input "2025-11-02"
click at [520, 269] on span "OK" at bounding box center [522, 266] width 13 height 12
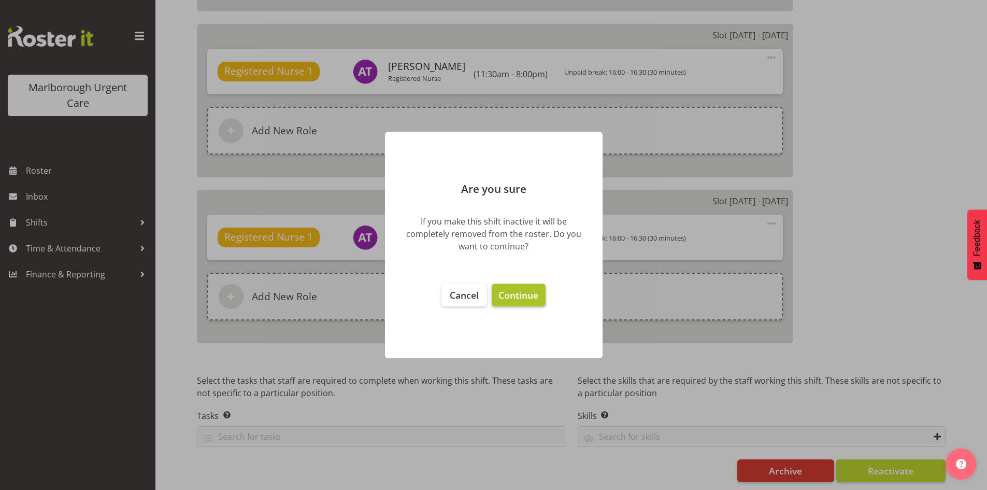
click at [520, 288] on button "Continue" at bounding box center [518, 294] width 53 height 23
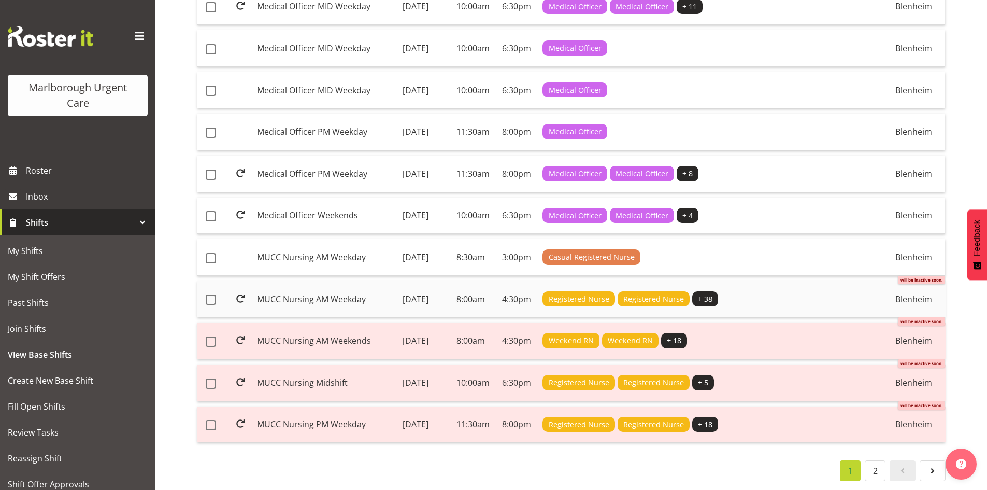
scroll to position [778, 0]
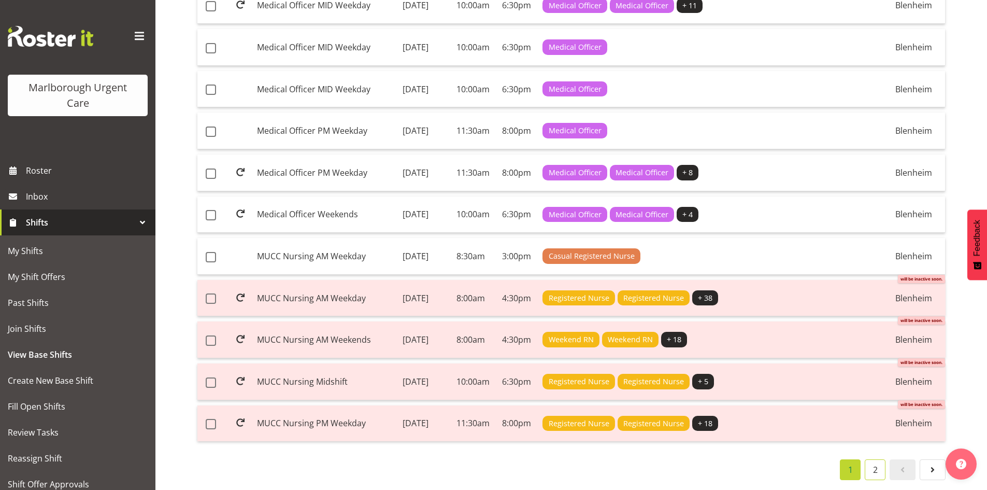
click at [877, 463] on link "2" at bounding box center [875, 469] width 21 height 21
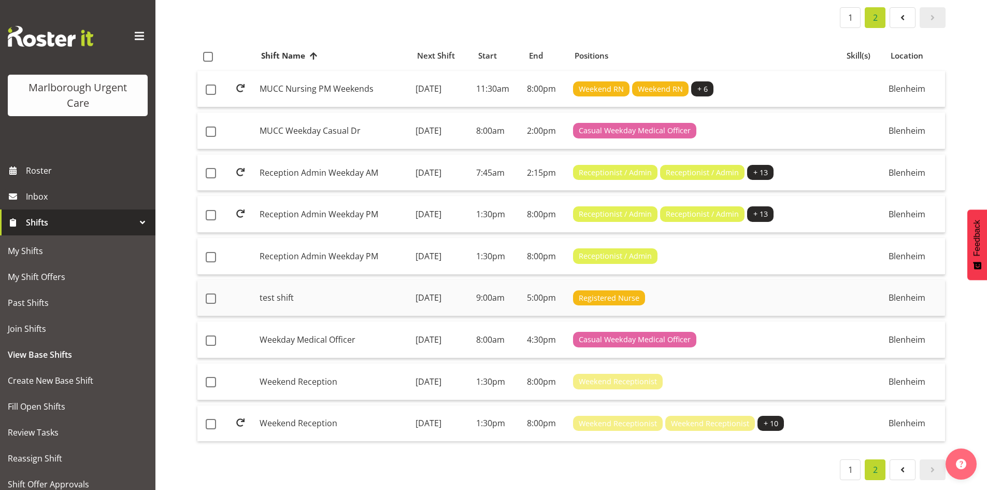
scroll to position [104, 0]
click at [353, 86] on td "MUCC Nursing PM Weekends" at bounding box center [333, 89] width 156 height 37
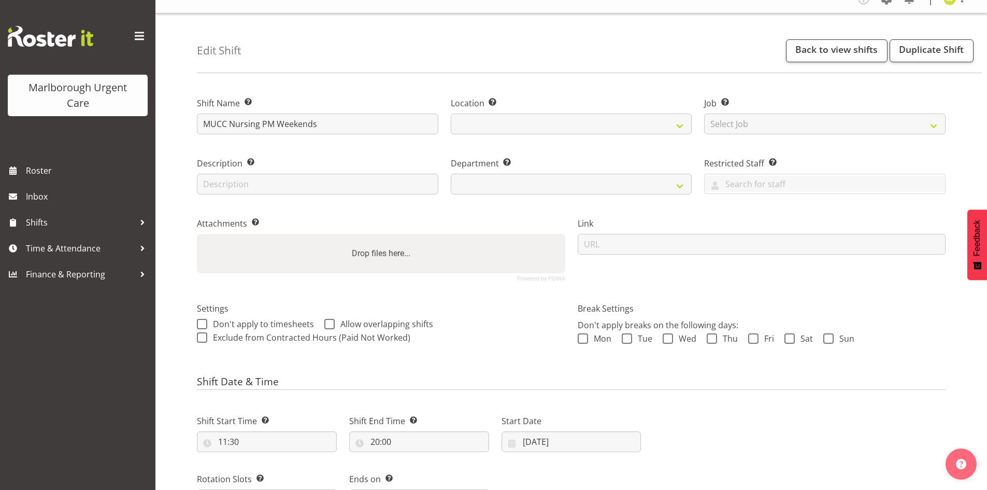
select select
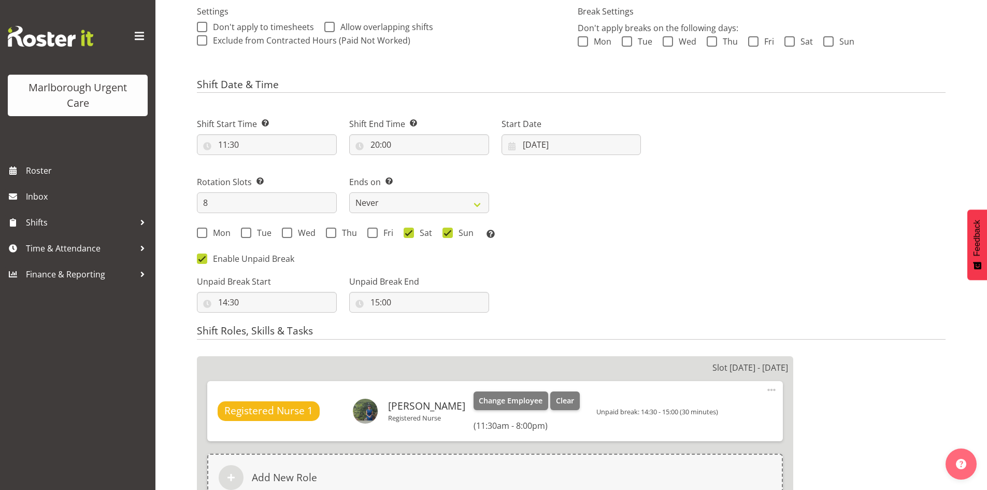
select select
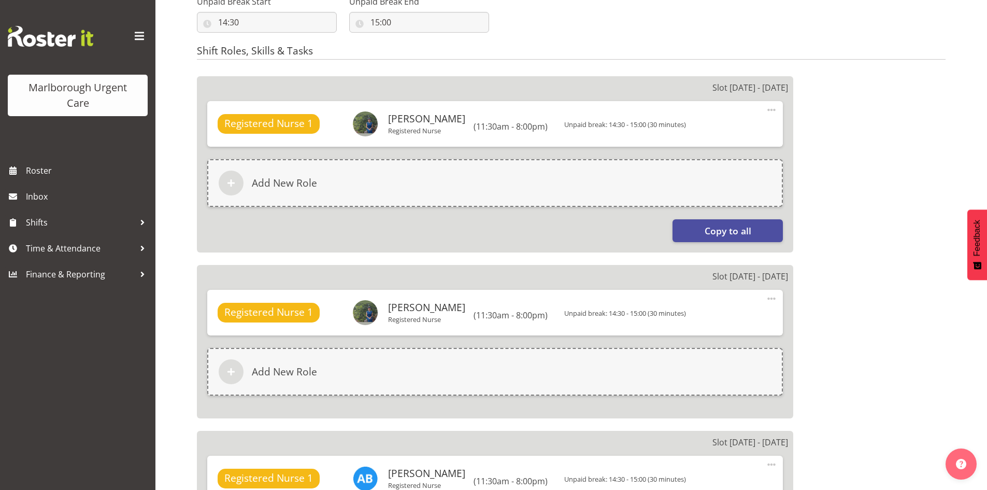
select select
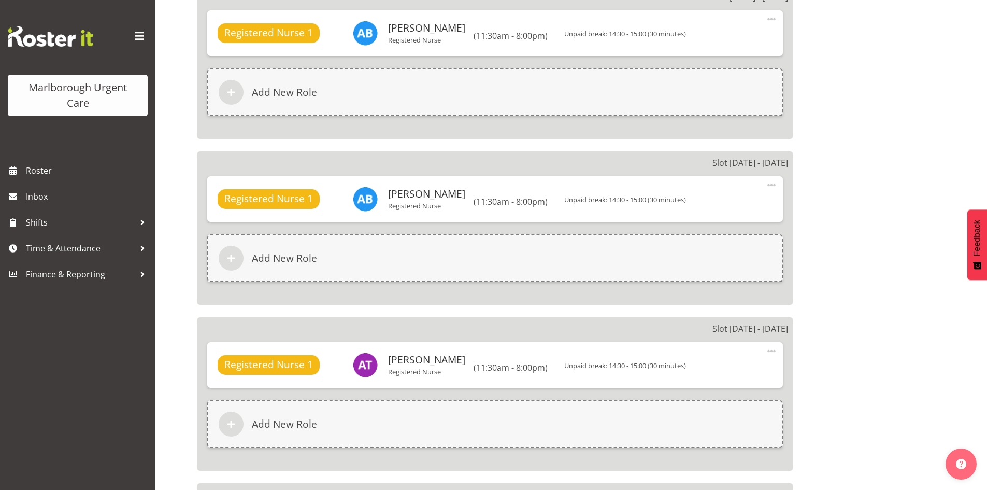
select select "925"
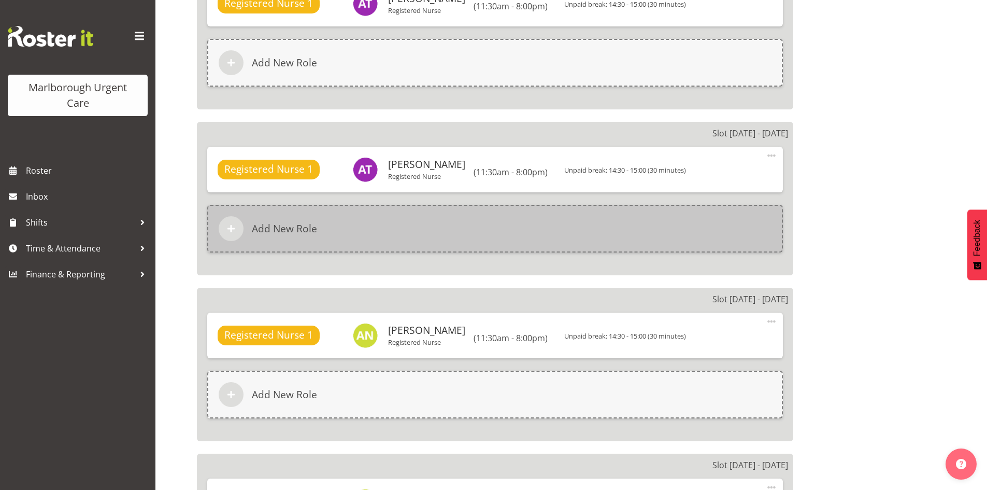
scroll to position [1669, 0]
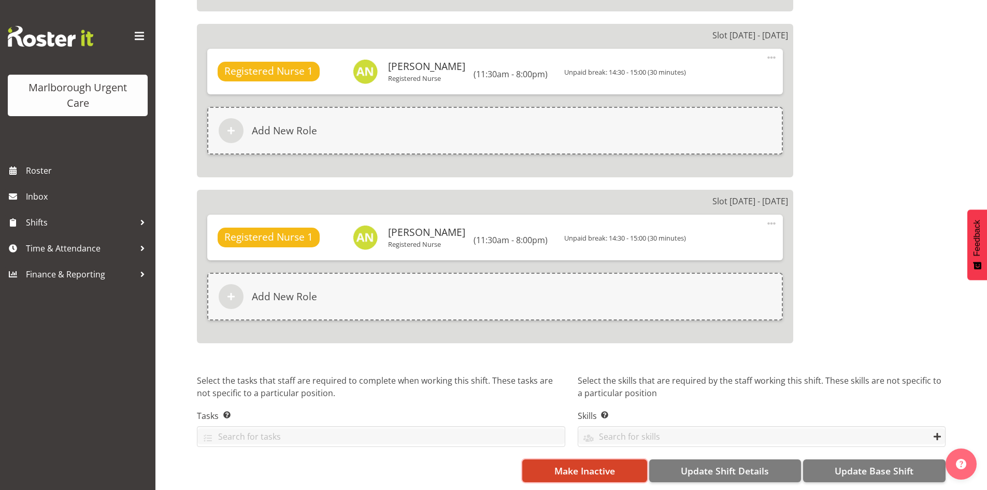
click at [582, 464] on span "Make Inactive" at bounding box center [585, 470] width 61 height 13
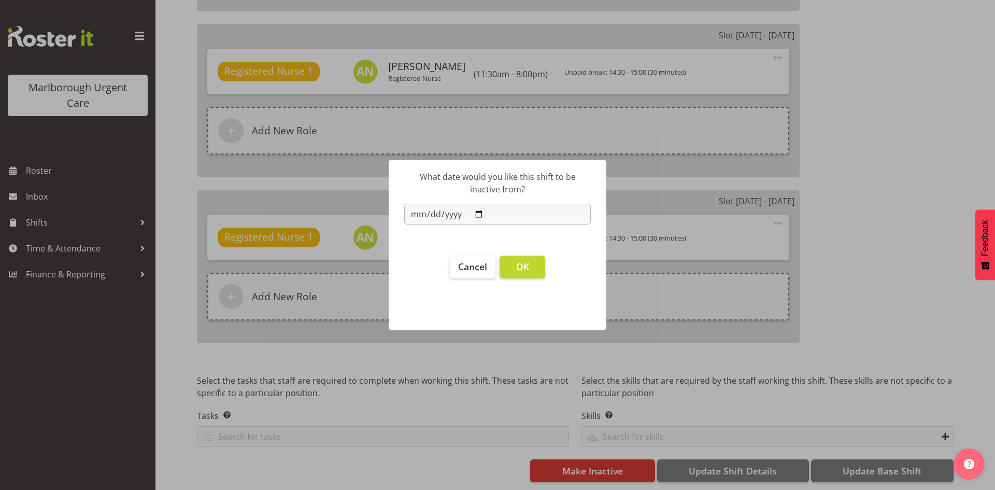
click at [476, 208] on input "2025-10-06" at bounding box center [497, 214] width 187 height 21
type input "2025-11-03"
click at [531, 268] on button "OK" at bounding box center [523, 266] width 46 height 23
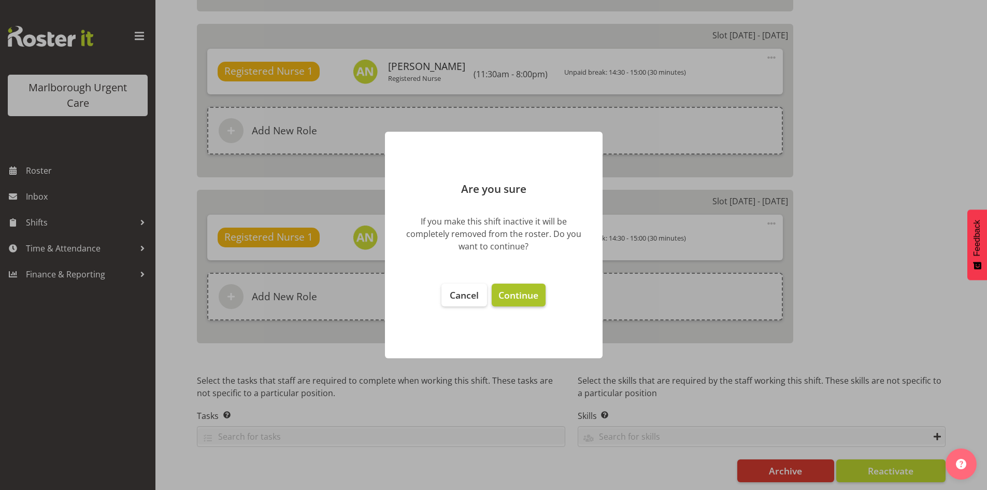
click at [518, 297] on span "Continue" at bounding box center [519, 295] width 40 height 12
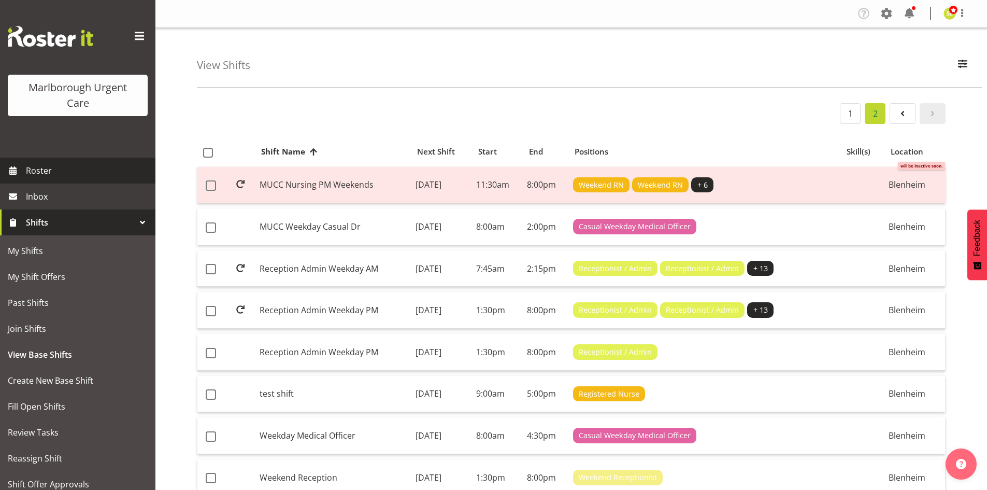
click at [53, 176] on span "Roster" at bounding box center [88, 171] width 124 height 16
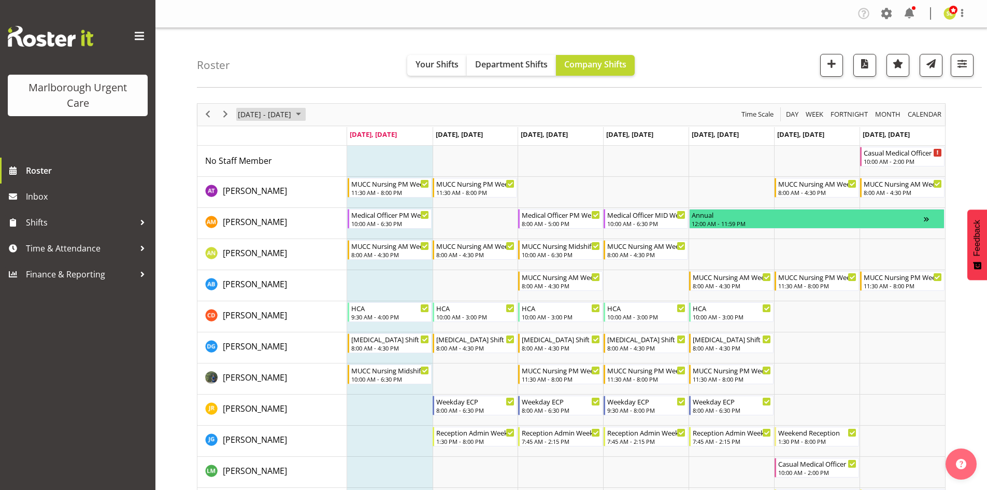
click at [266, 114] on span "[DATE] - [DATE]" at bounding box center [264, 114] width 55 height 13
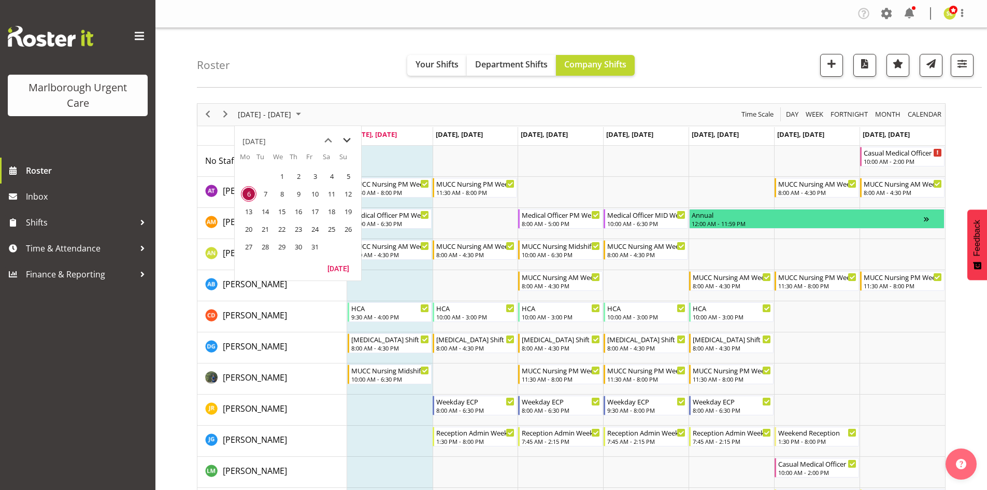
click at [344, 139] on span "next month" at bounding box center [347, 140] width 18 height 19
click at [346, 179] on span "2" at bounding box center [348, 176] width 16 height 16
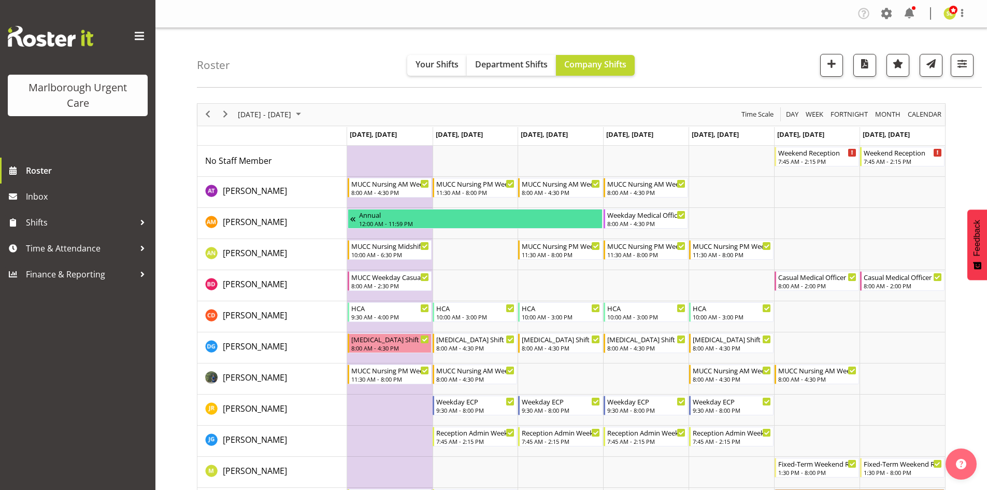
click at [232, 119] on div "next period" at bounding box center [226, 115] width 18 height 22
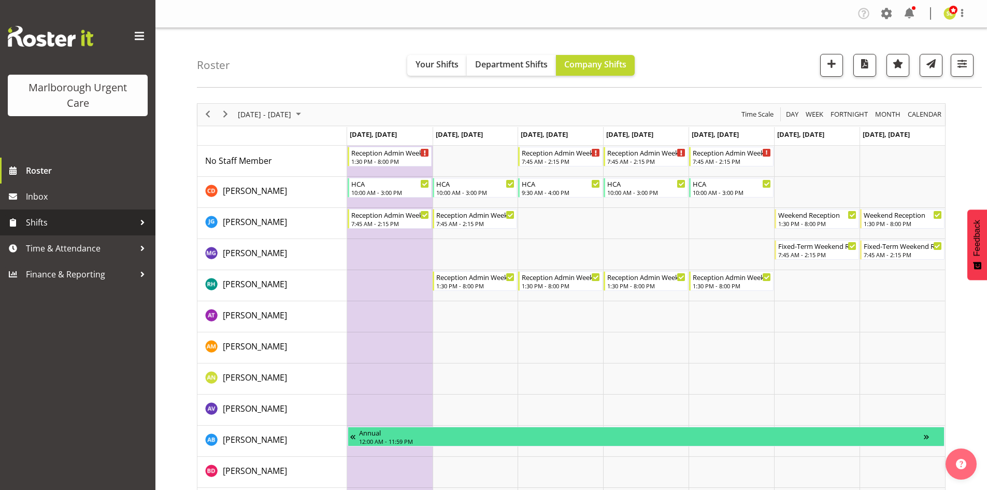
click at [109, 219] on span "Shifts" at bounding box center [80, 223] width 109 height 16
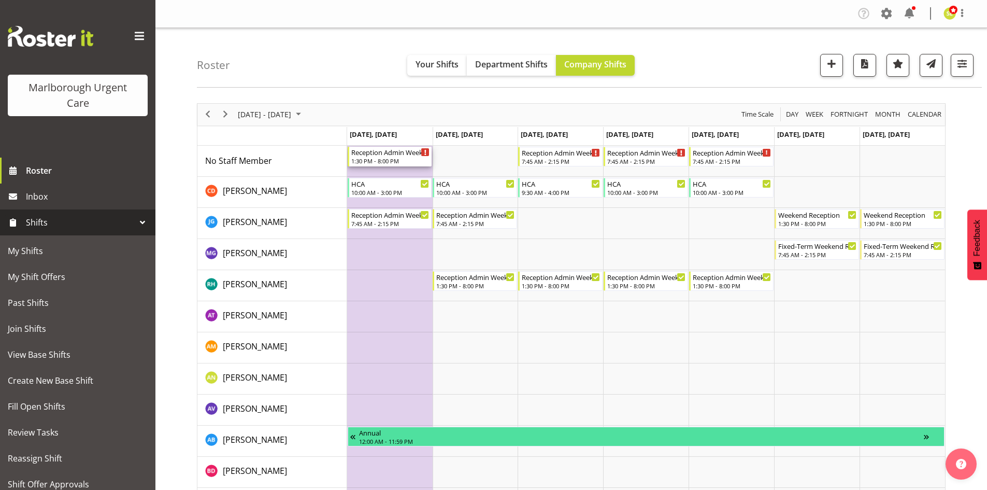
click at [390, 154] on div "Reception Admin Weekday PM" at bounding box center [390, 152] width 79 height 10
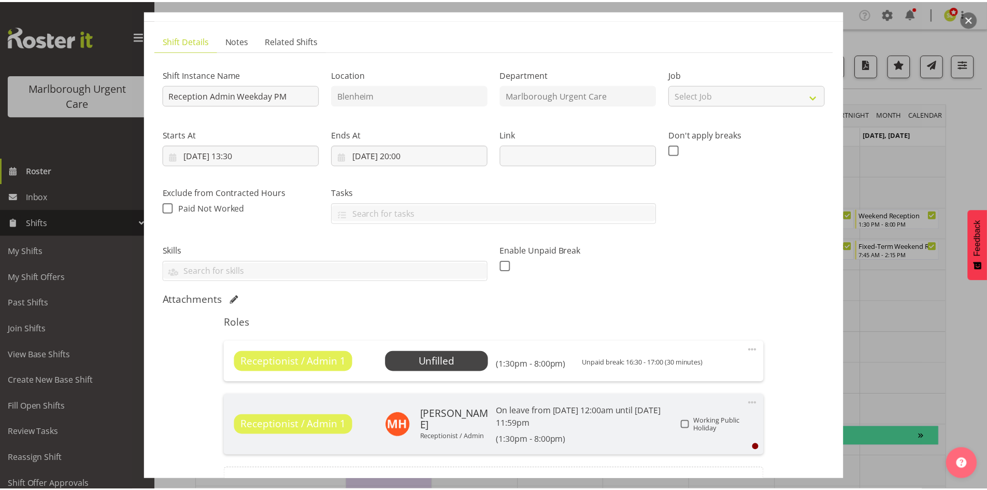
scroll to position [104, 0]
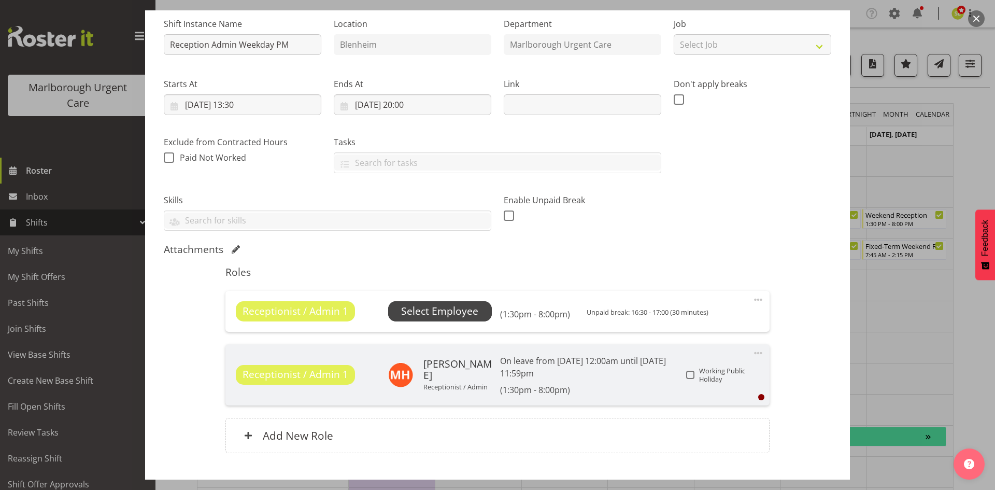
click at [451, 314] on span "Select Employee" at bounding box center [439, 311] width 77 height 15
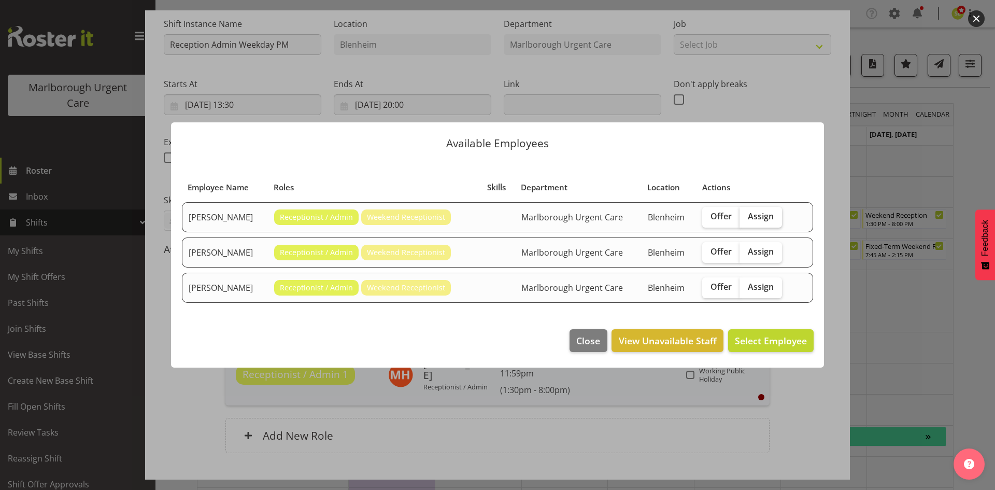
click at [764, 221] on span "Assign" at bounding box center [761, 216] width 26 height 10
click at [746, 220] on input "Assign" at bounding box center [743, 216] width 7 height 7
checkbox input "true"
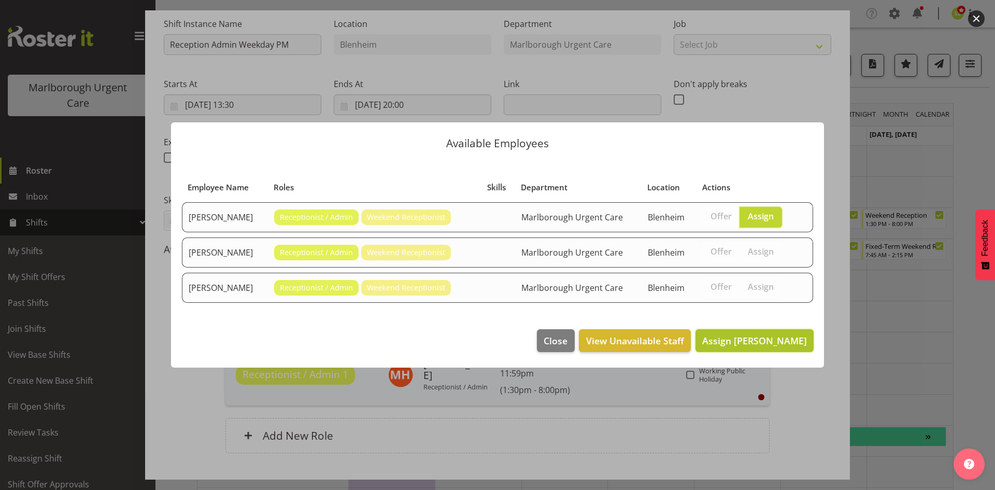
click at [746, 338] on span "Assign Margie Vuto" at bounding box center [754, 340] width 105 height 12
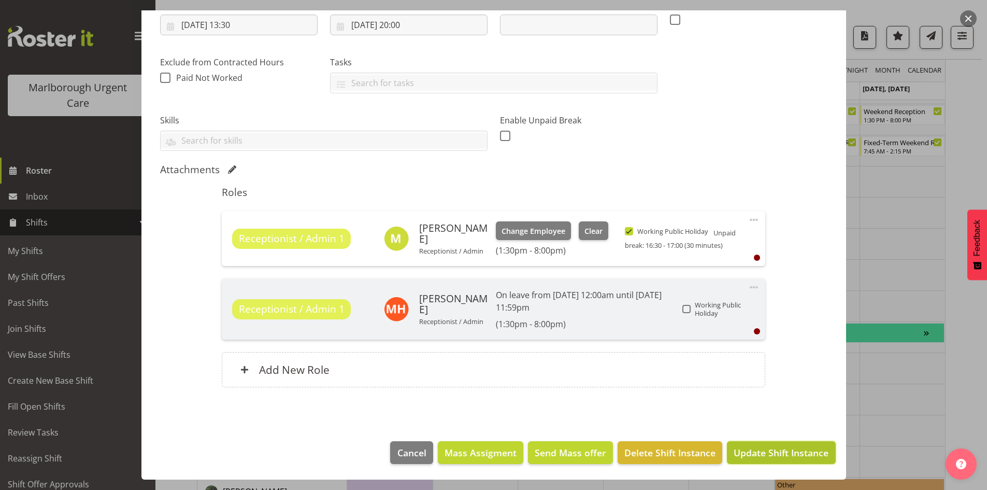
click at [767, 450] on span "Update Shift Instance" at bounding box center [781, 452] width 95 height 13
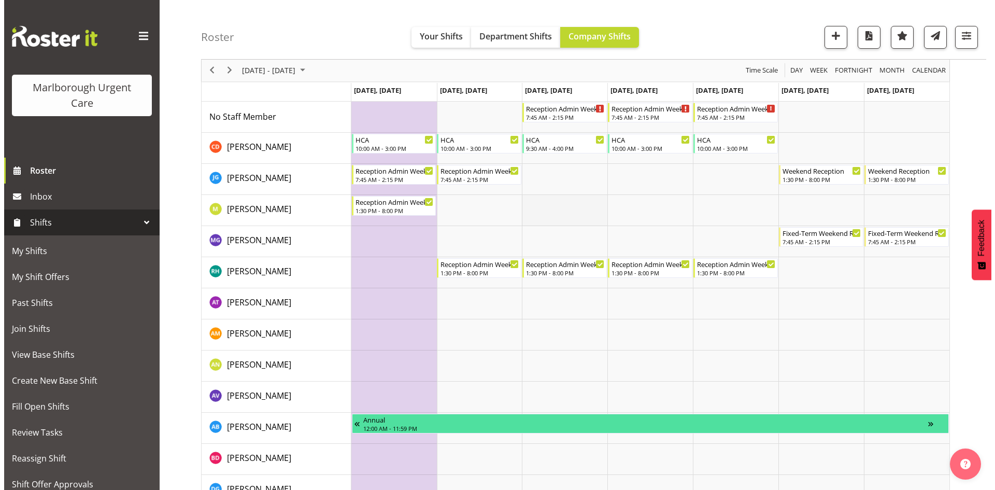
scroll to position [0, 0]
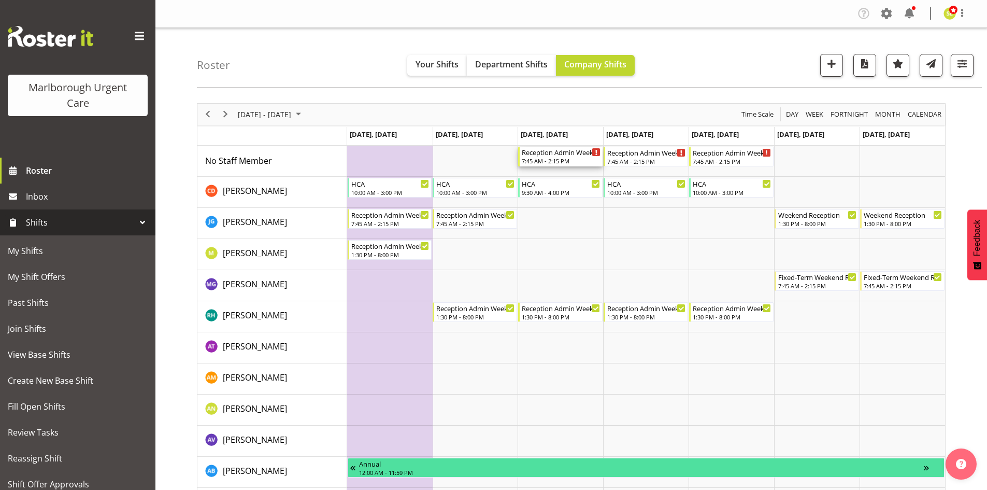
click at [559, 163] on div "7:45 AM - 2:15 PM" at bounding box center [561, 161] width 79 height 8
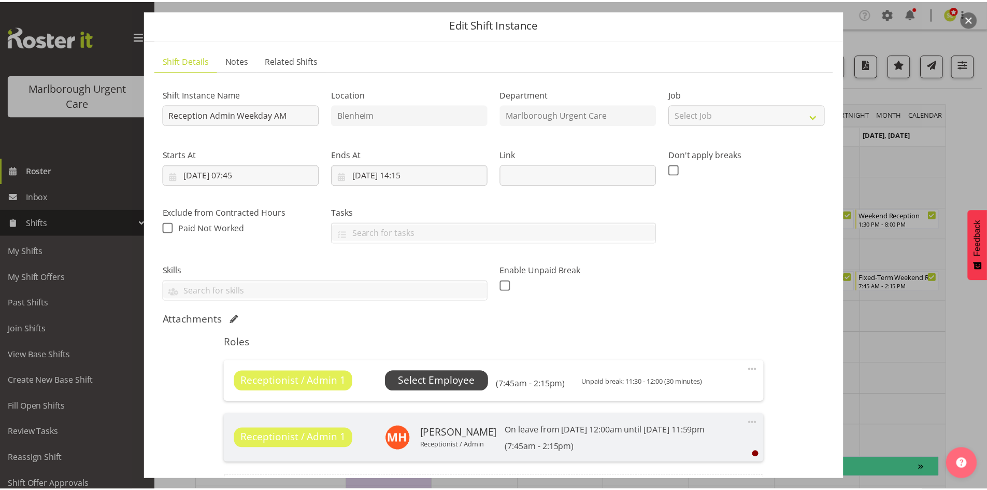
scroll to position [52, 0]
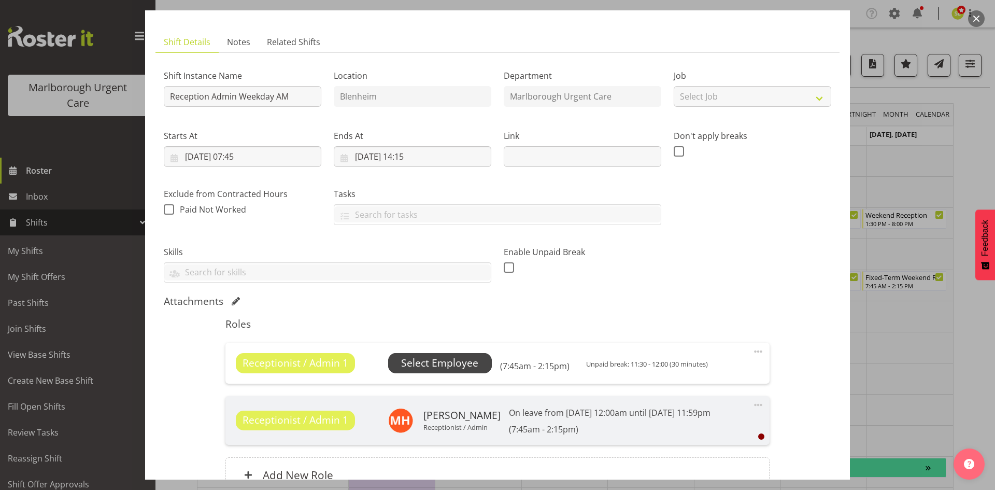
click at [468, 358] on span "Select Employee" at bounding box center [439, 363] width 77 height 15
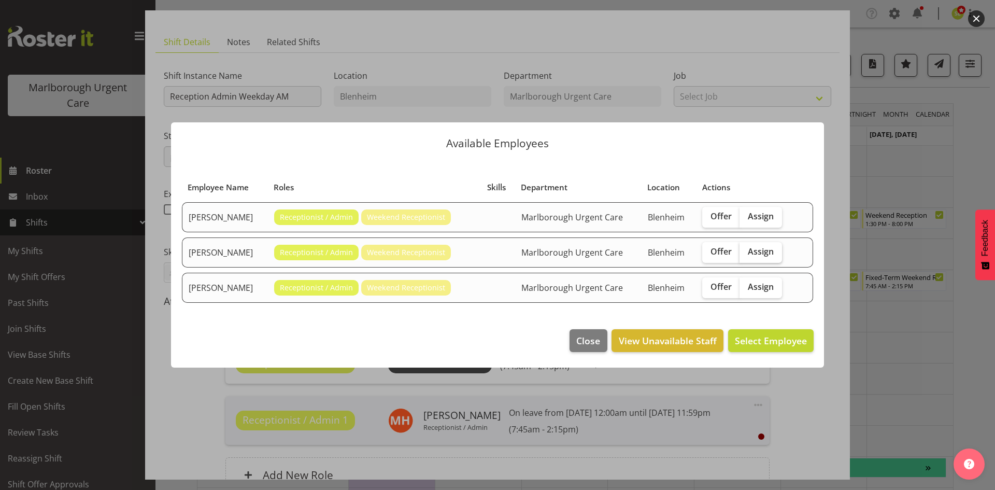
click at [767, 254] on span "Assign" at bounding box center [761, 251] width 26 height 10
click at [746, 254] on input "Assign" at bounding box center [743, 251] width 7 height 7
checkbox input "true"
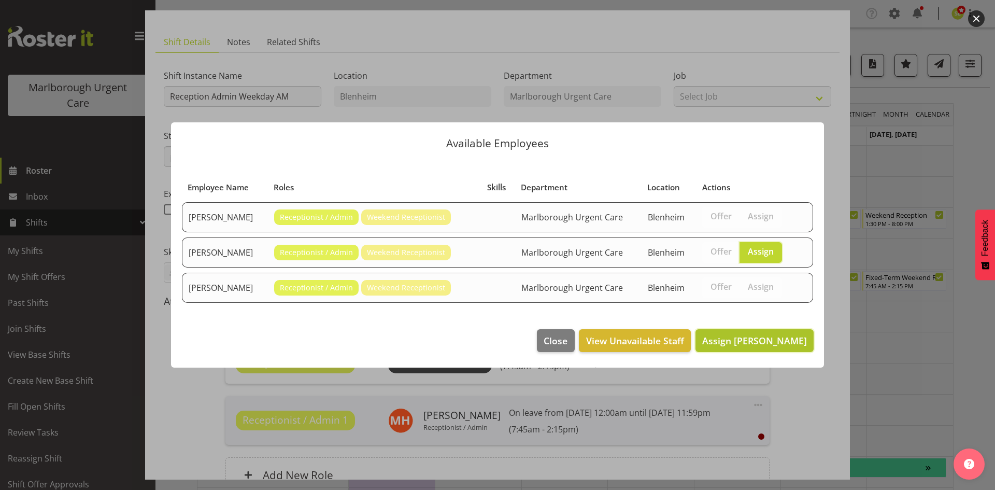
click at [755, 338] on span "Assign Margie Vuto" at bounding box center [754, 340] width 105 height 12
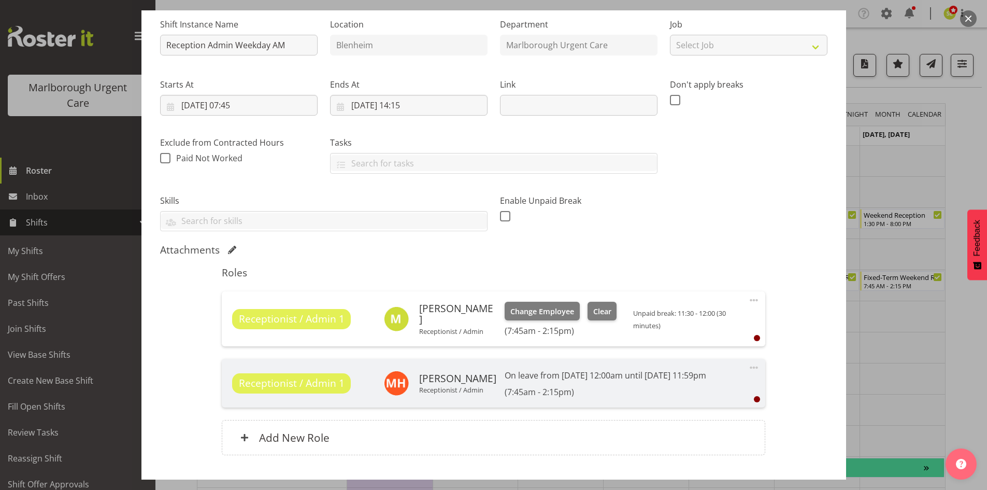
scroll to position [104, 0]
click at [593, 307] on span "Clear" at bounding box center [602, 310] width 18 height 11
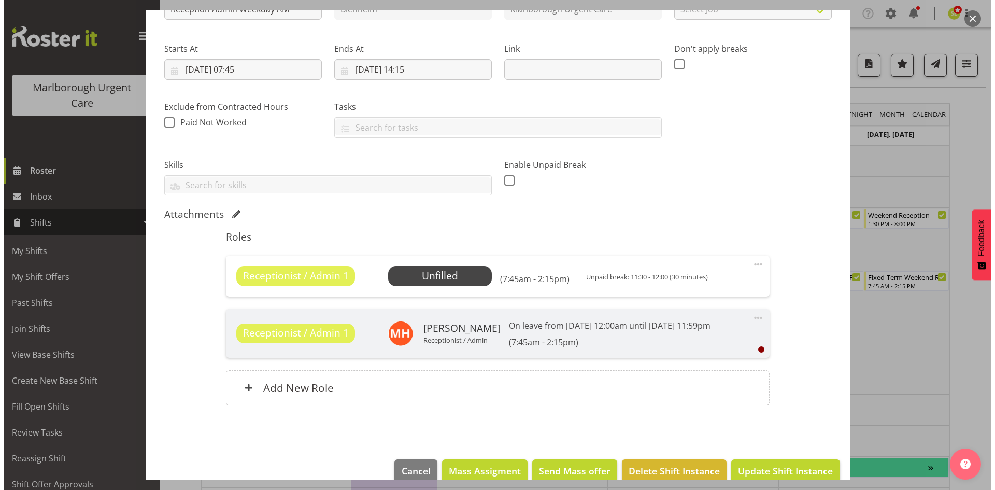
scroll to position [157, 0]
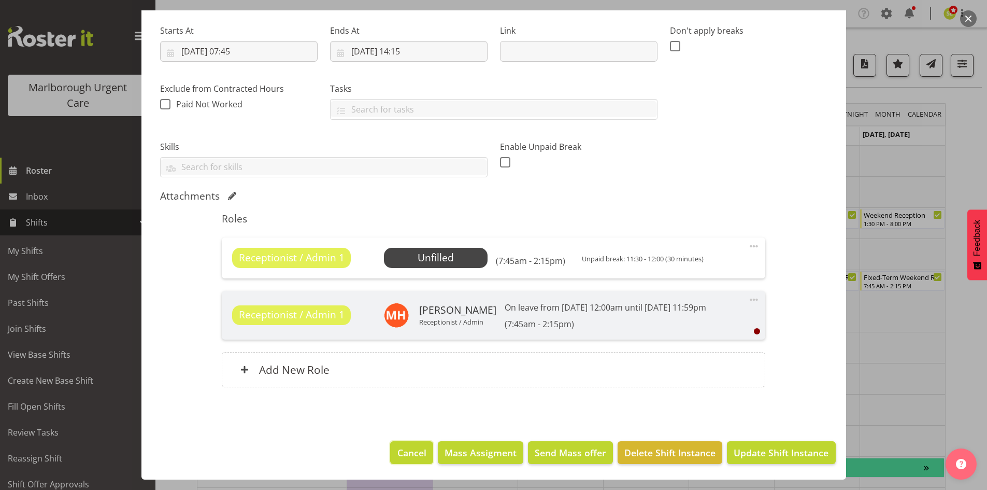
click at [398, 451] on span "Cancel" at bounding box center [411, 452] width 29 height 13
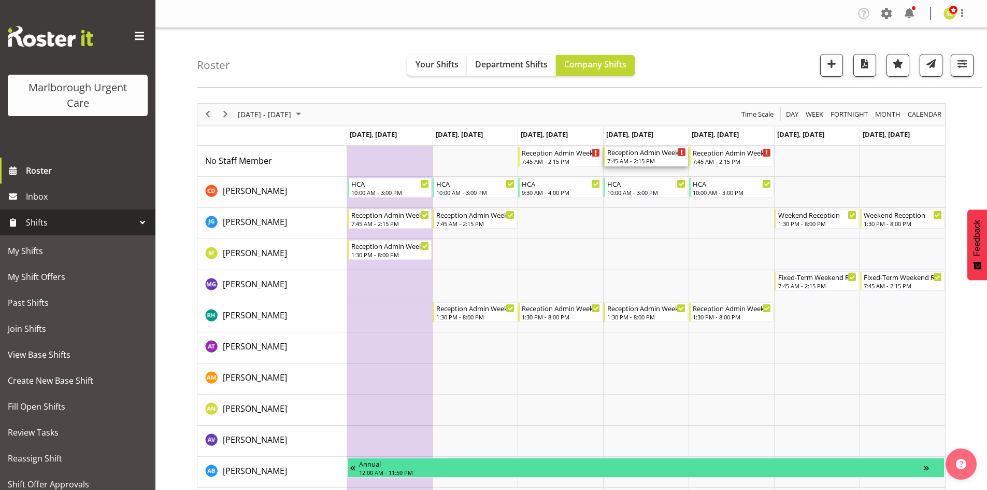
click at [659, 160] on div "7:45 AM - 2:15 PM" at bounding box center [646, 161] width 79 height 8
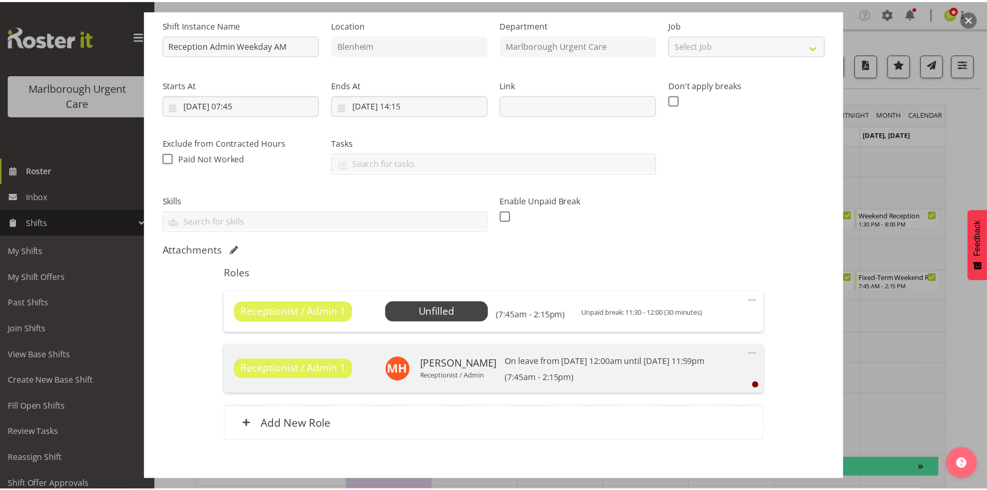
scroll to position [104, 0]
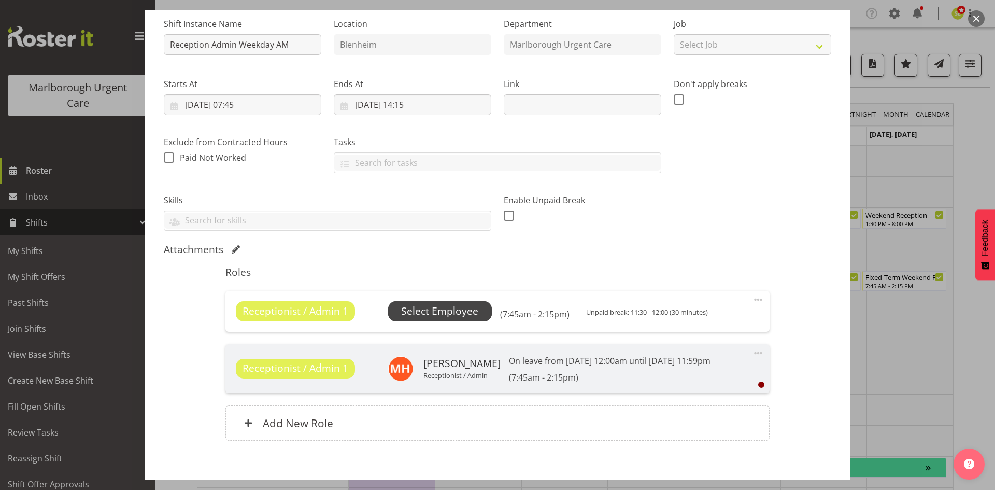
click at [438, 311] on span "Select Employee" at bounding box center [439, 311] width 77 height 15
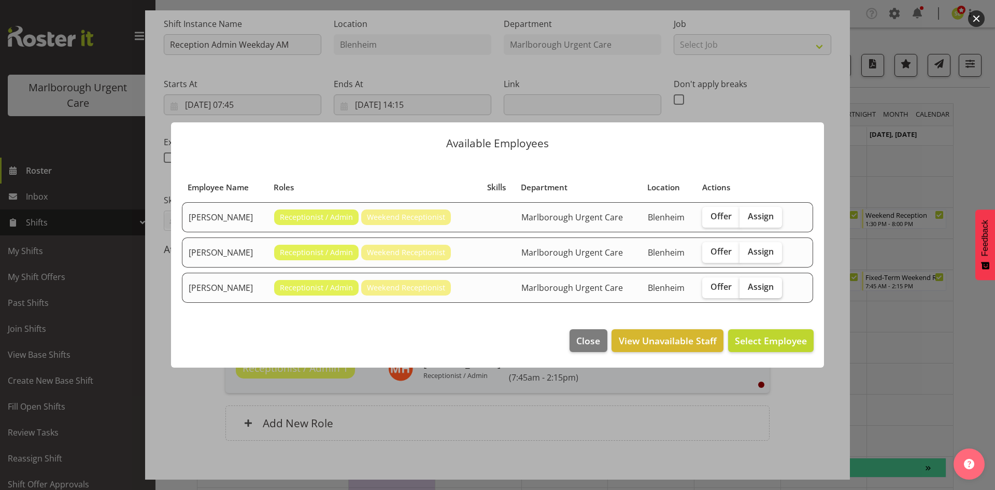
click at [763, 287] on span "Assign" at bounding box center [761, 286] width 26 height 10
click at [746, 287] on input "Assign" at bounding box center [743, 286] width 7 height 7
checkbox input "true"
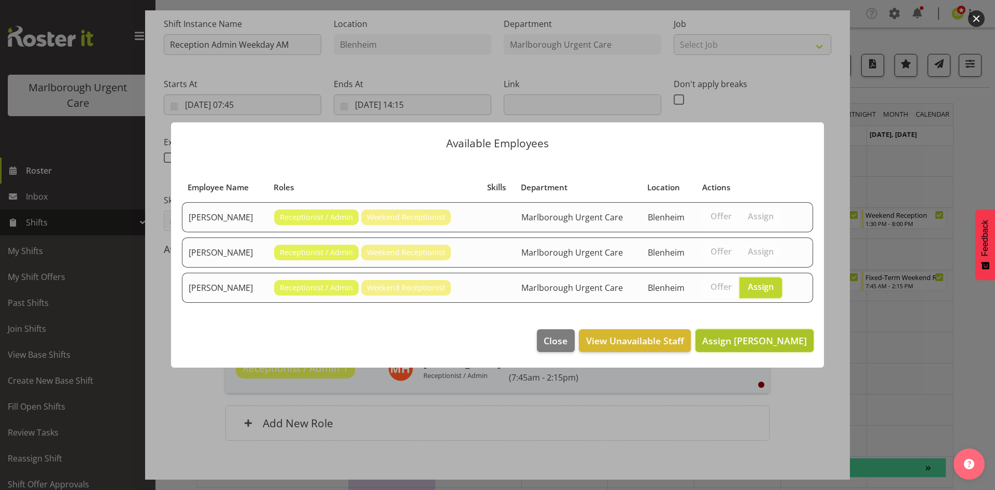
click at [761, 341] on span "Assign Megan Gander" at bounding box center [754, 340] width 105 height 12
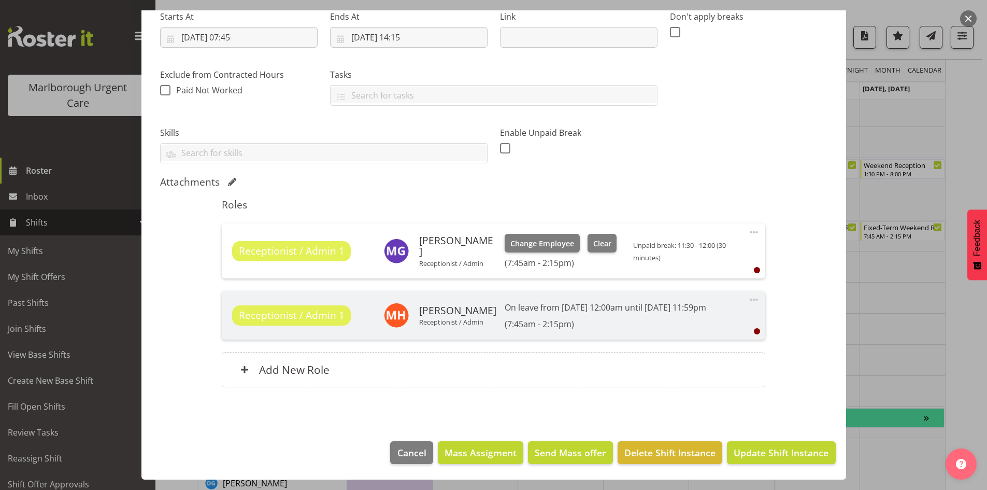
scroll to position [52, 0]
click at [764, 447] on span "Update Shift Instance" at bounding box center [781, 452] width 95 height 13
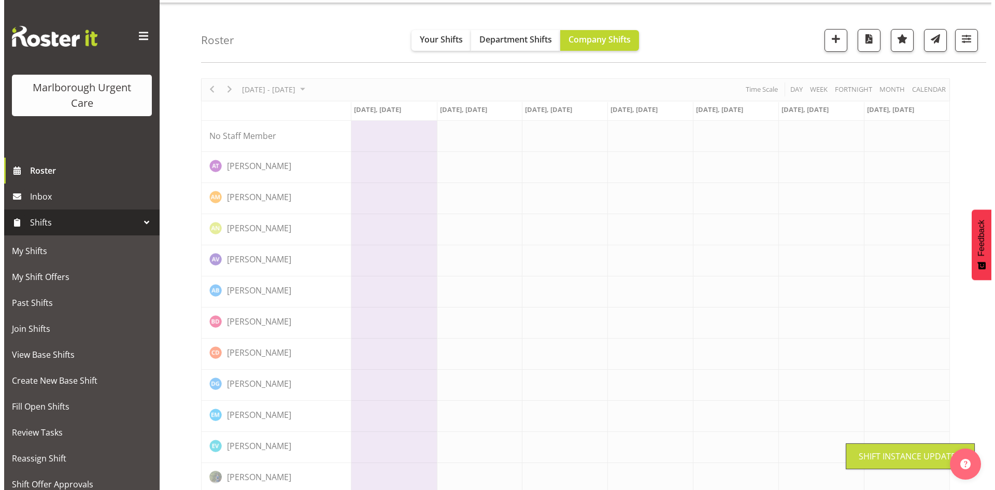
scroll to position [0, 0]
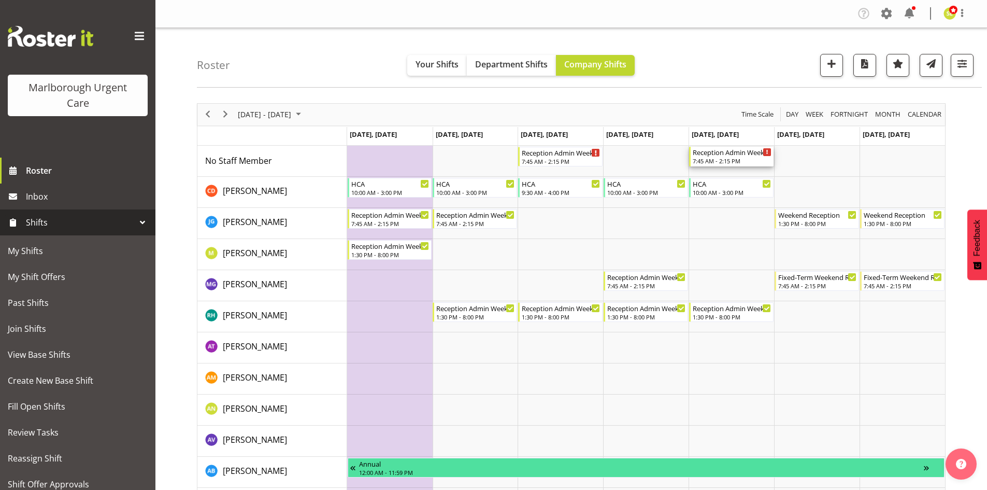
click at [721, 164] on div "7:45 AM - 2:15 PM" at bounding box center [732, 161] width 79 height 8
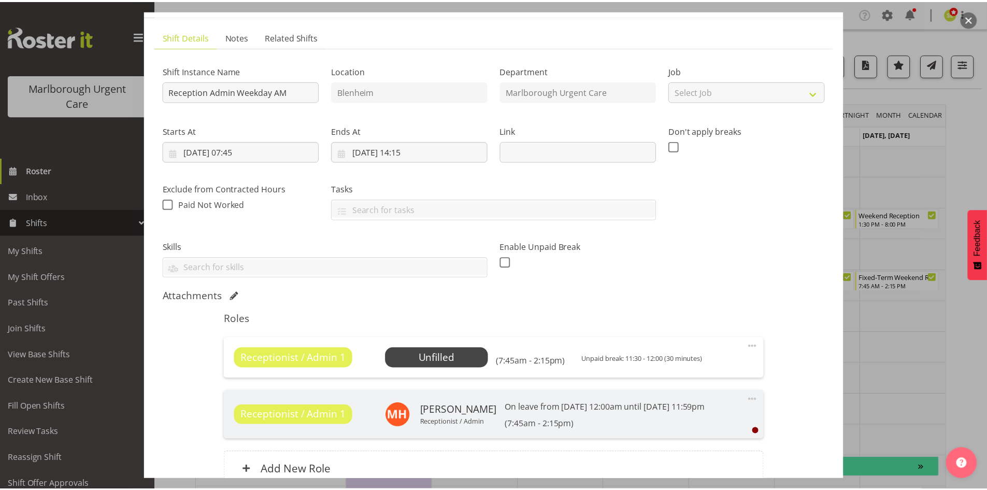
scroll to position [104, 0]
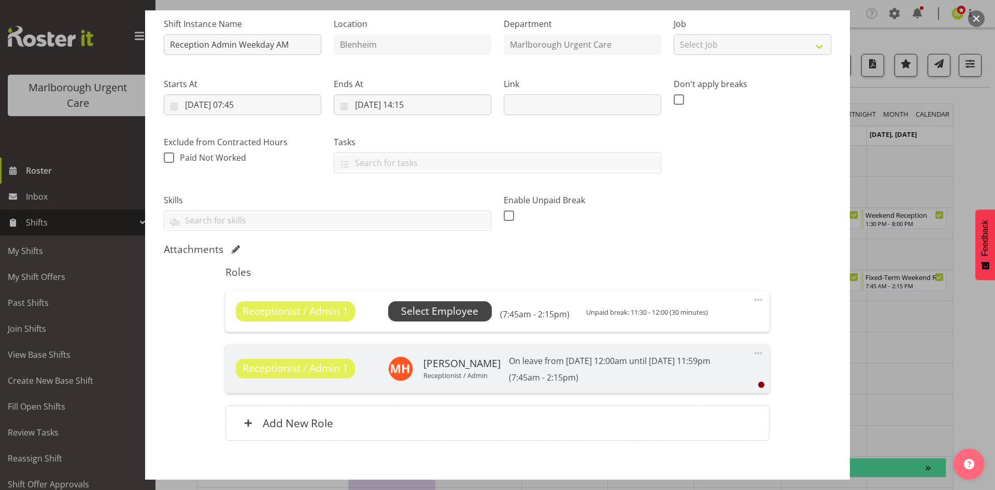
click at [459, 309] on span "Select Employee" at bounding box center [439, 311] width 77 height 15
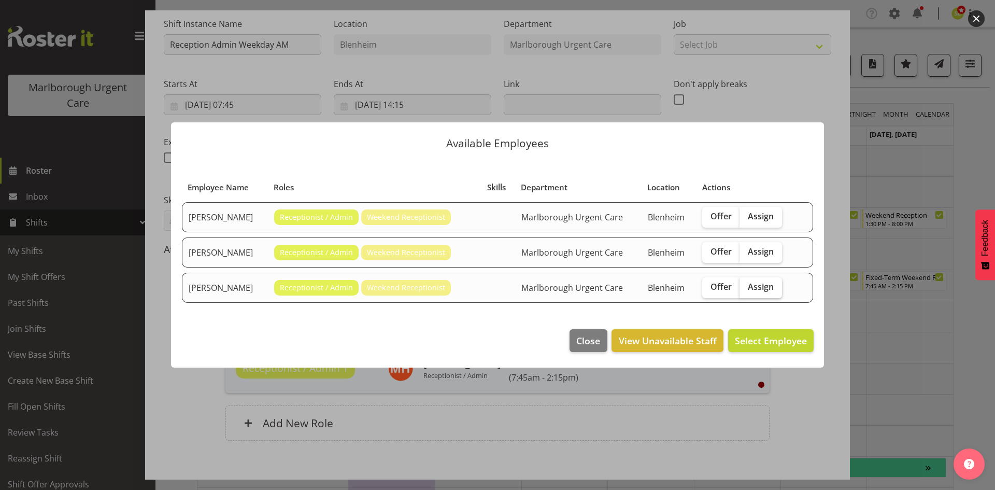
click at [758, 292] on label "Assign" at bounding box center [761, 287] width 42 height 21
click at [746, 290] on input "Assign" at bounding box center [743, 286] width 7 height 7
checkbox input "true"
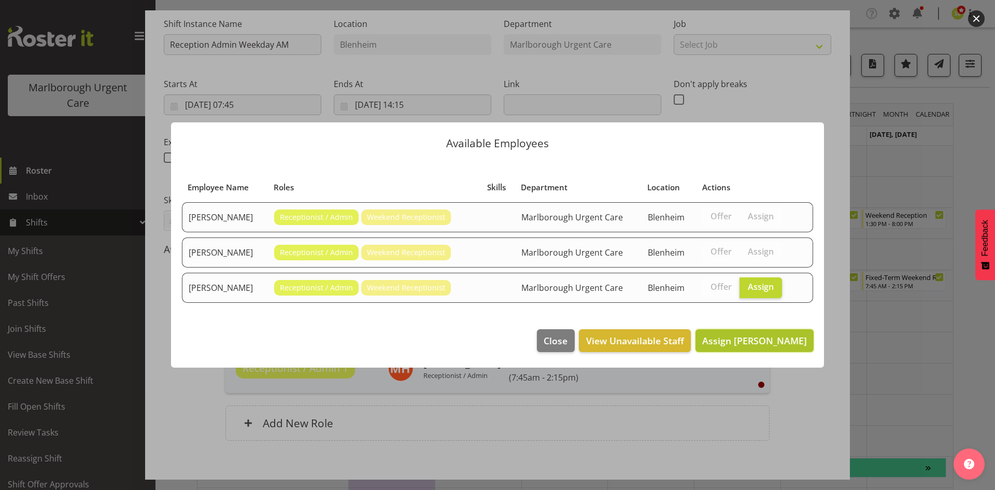
click at [766, 334] on span "Assign Megan Gander" at bounding box center [754, 340] width 105 height 12
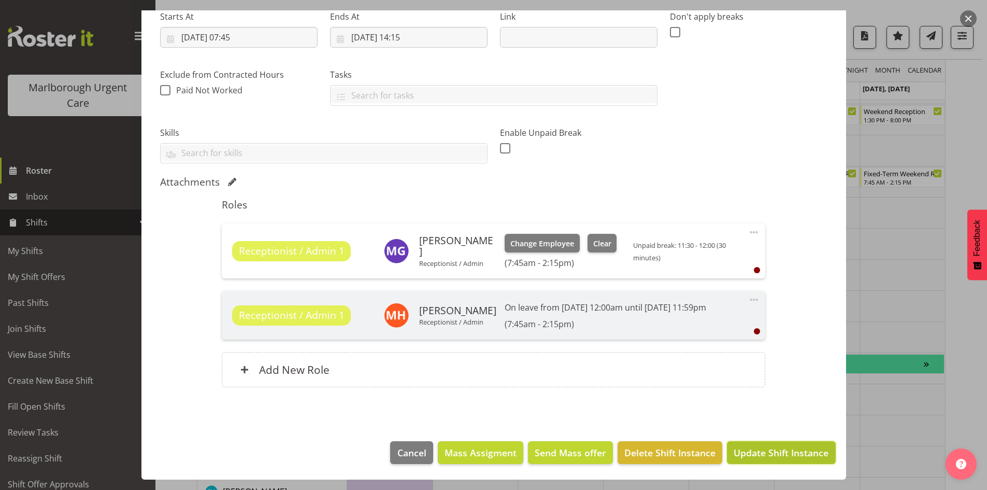
click at [767, 453] on span "Update Shift Instance" at bounding box center [781, 452] width 95 height 13
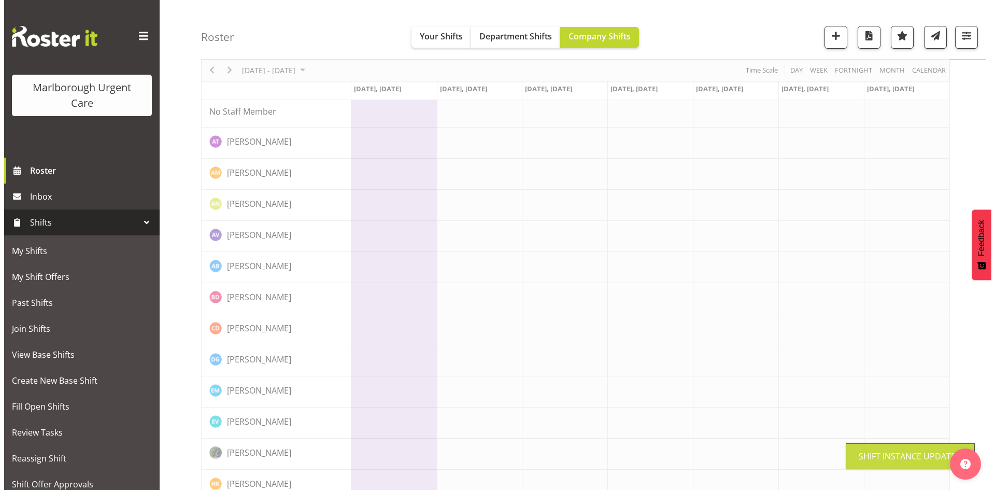
scroll to position [0, 0]
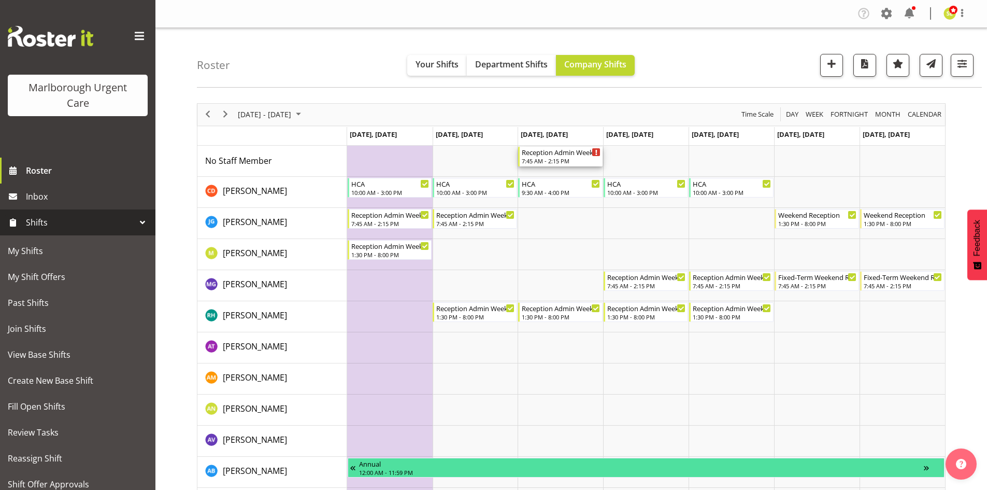
click at [567, 160] on div "7:45 AM - 2:15 PM" at bounding box center [561, 161] width 79 height 8
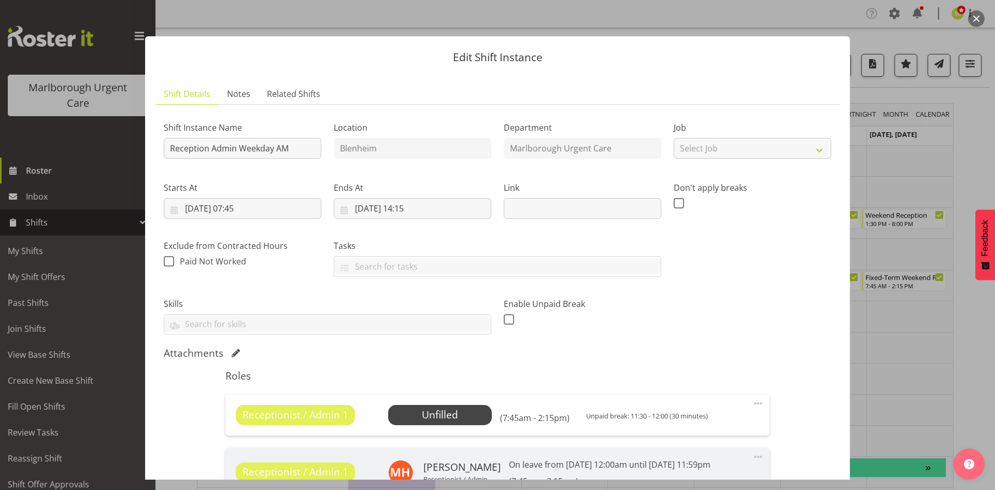
scroll to position [52, 0]
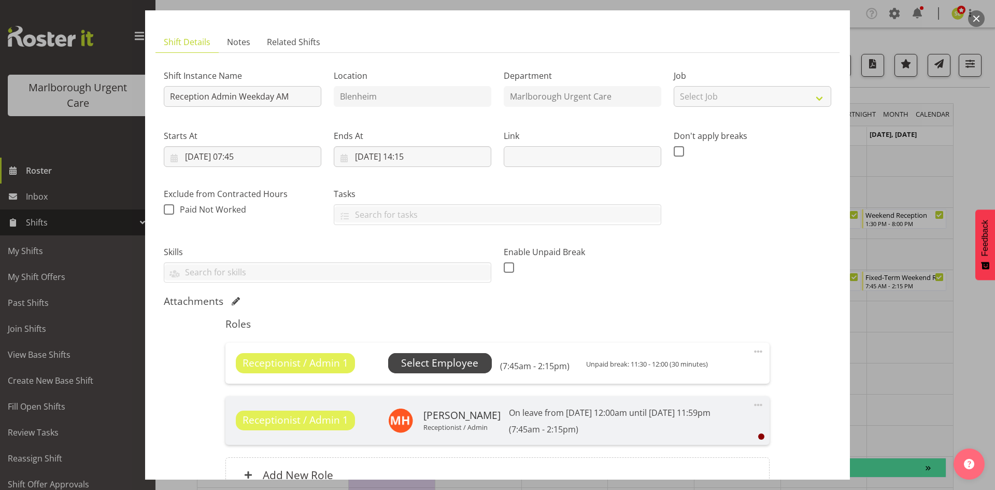
click at [444, 361] on span "Select Employee" at bounding box center [439, 363] width 77 height 15
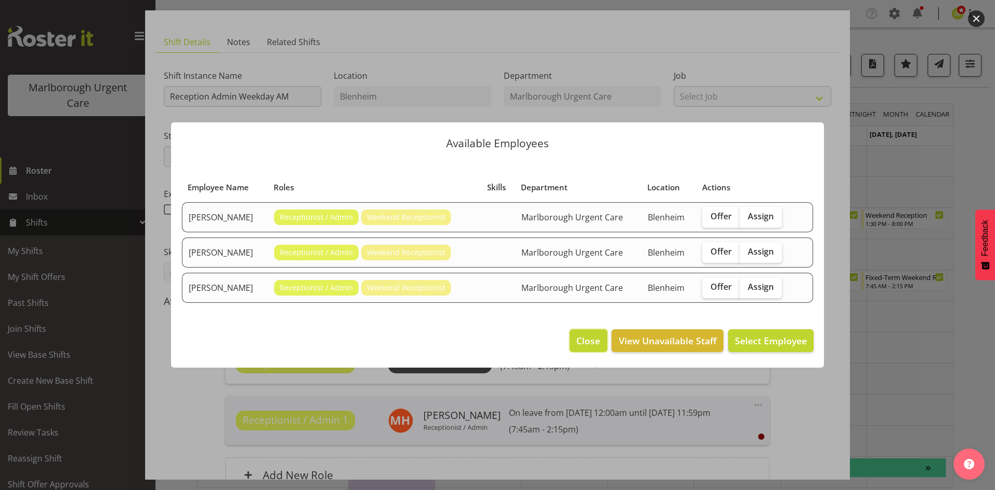
click at [580, 335] on span "Close" at bounding box center [588, 340] width 24 height 13
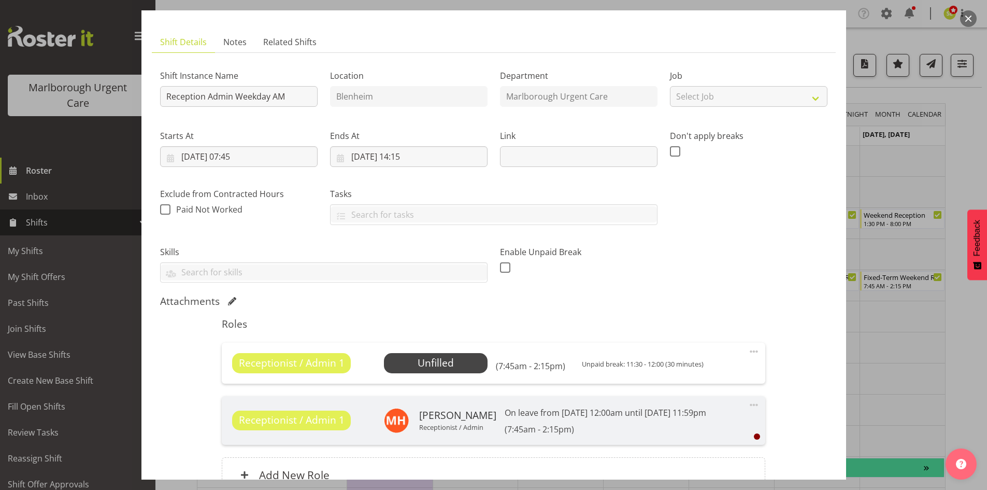
click at [975, 21] on button "button" at bounding box center [968, 18] width 17 height 17
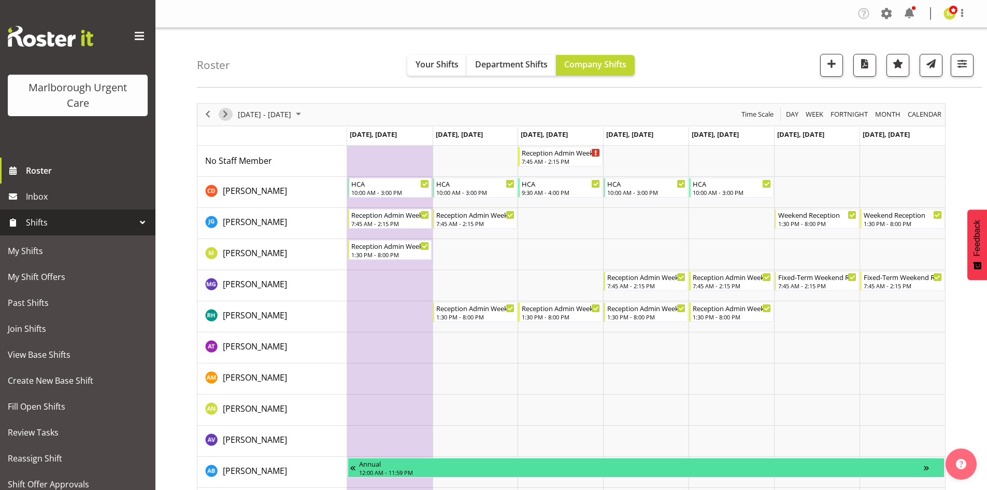
click at [226, 119] on span "Next" at bounding box center [225, 114] width 12 height 13
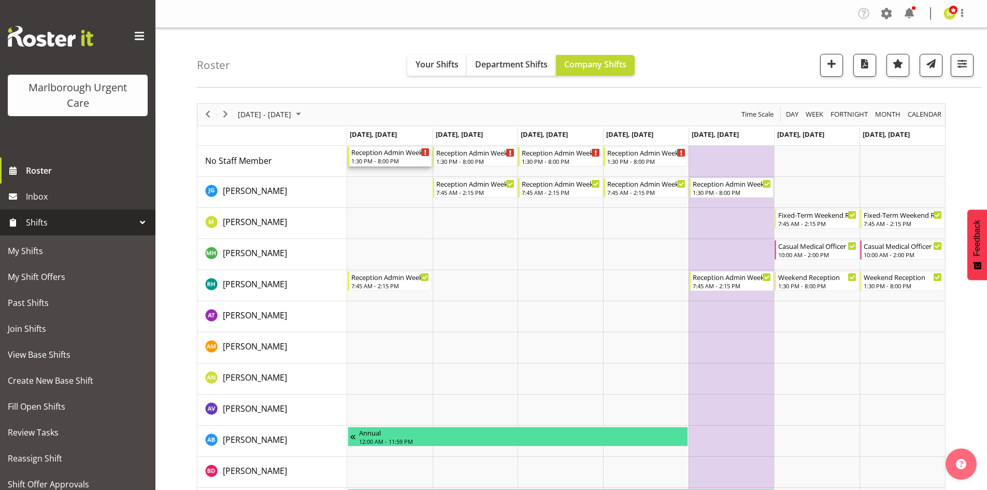
click at [396, 161] on div "1:30 PM - 8:00 PM" at bounding box center [390, 161] width 79 height 8
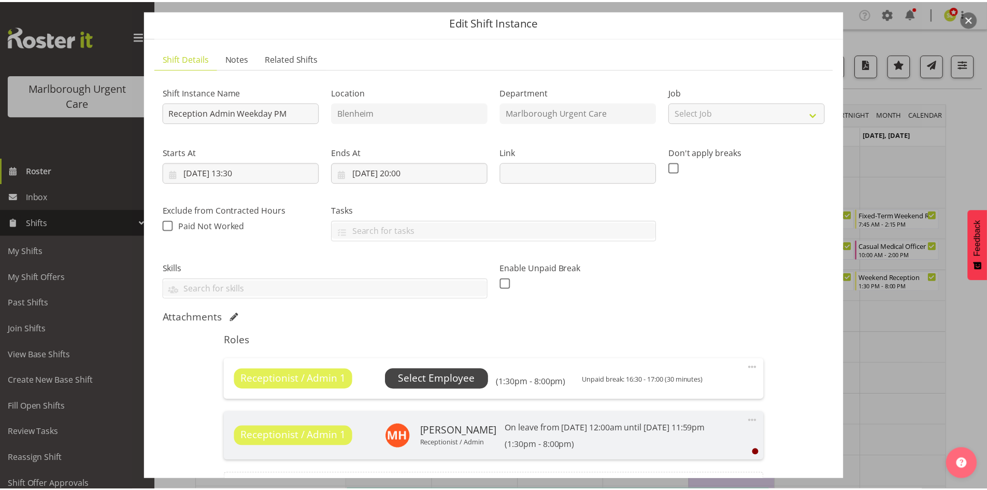
scroll to position [52, 0]
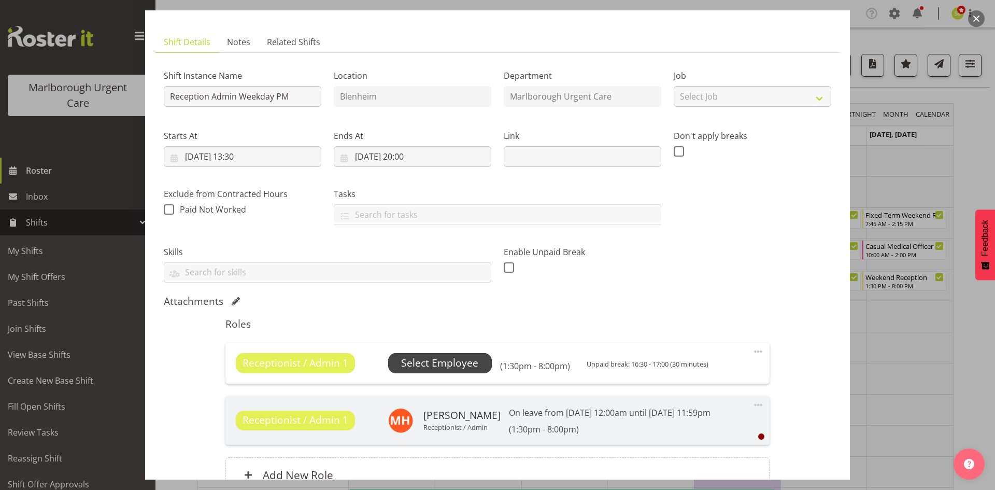
click at [466, 361] on span "Select Employee" at bounding box center [439, 363] width 77 height 15
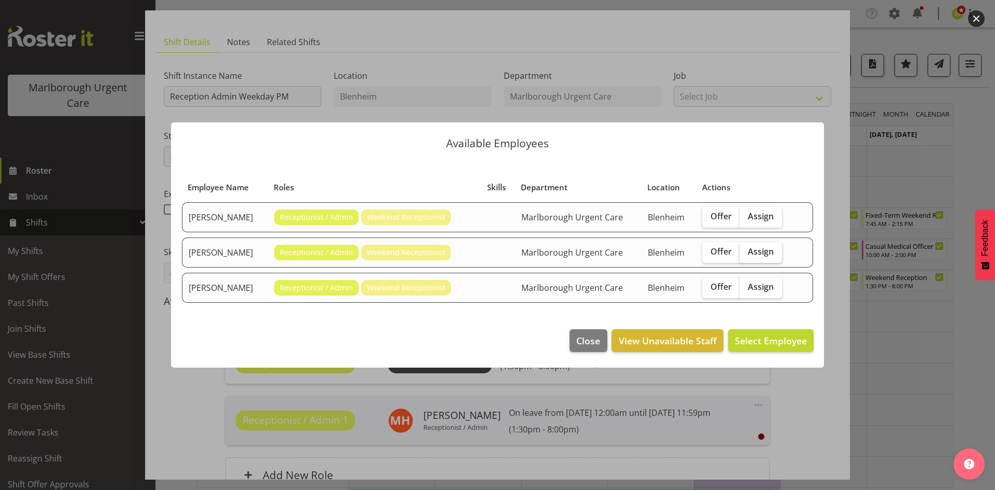
click at [765, 260] on label "Assign" at bounding box center [761, 252] width 42 height 21
click at [746, 255] on input "Assign" at bounding box center [743, 251] width 7 height 7
checkbox input "true"
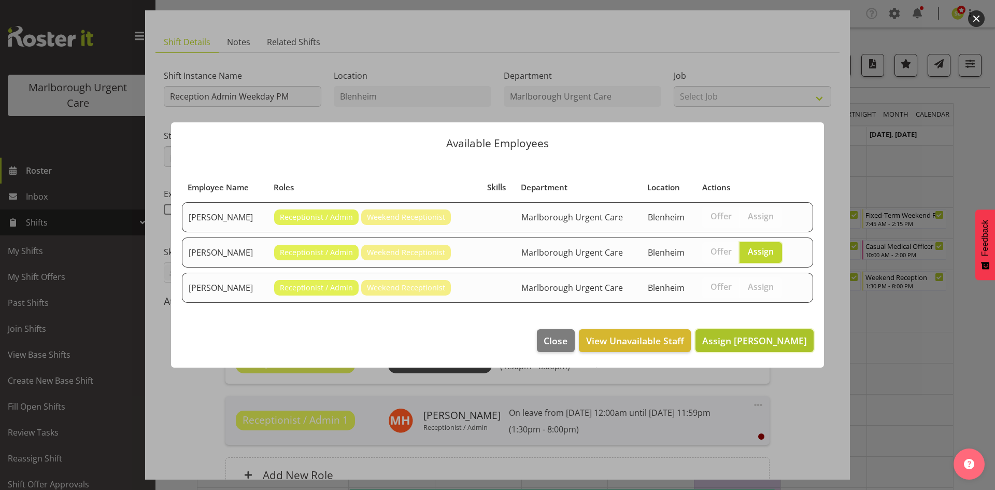
click at [752, 341] on span "Assign Margie Vuto" at bounding box center [754, 340] width 105 height 12
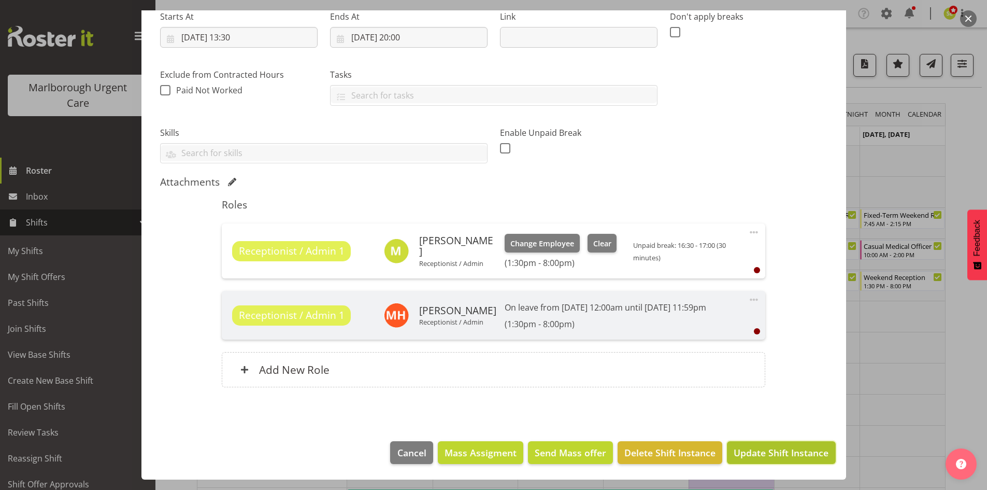
click at [790, 450] on span "Update Shift Instance" at bounding box center [781, 452] width 95 height 13
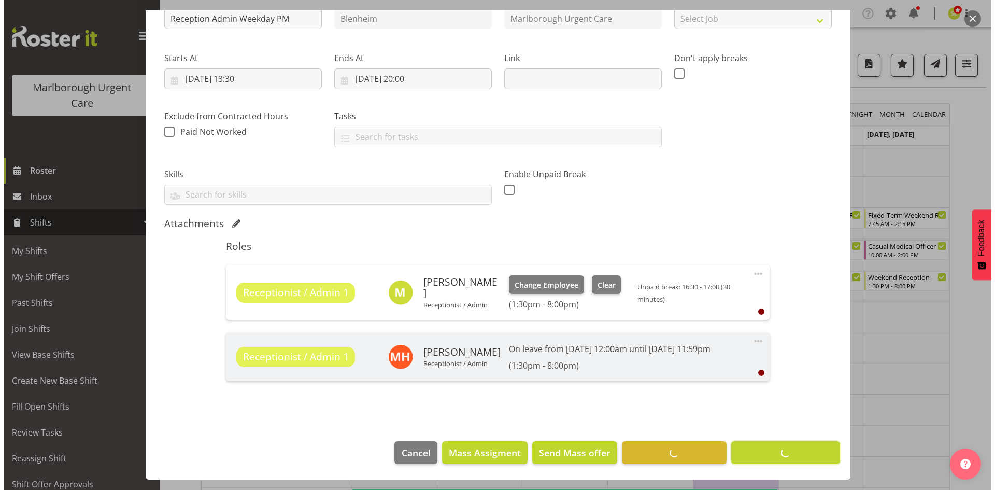
scroll to position [130, 0]
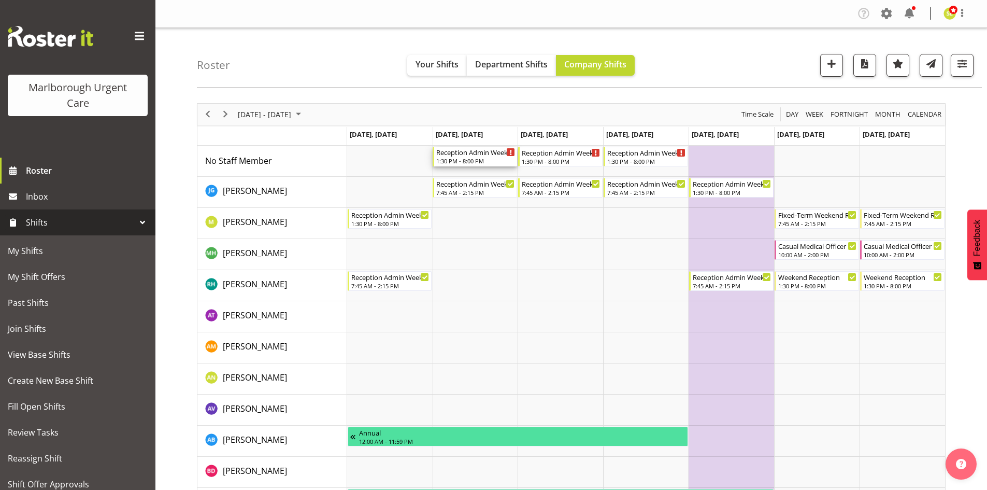
click at [488, 162] on div "1:30 PM - 8:00 PM" at bounding box center [475, 161] width 79 height 8
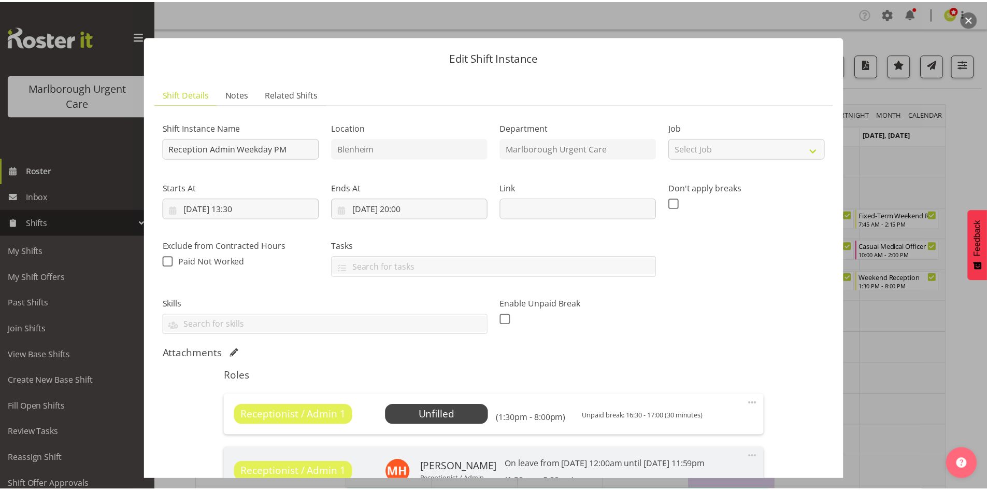
scroll to position [104, 0]
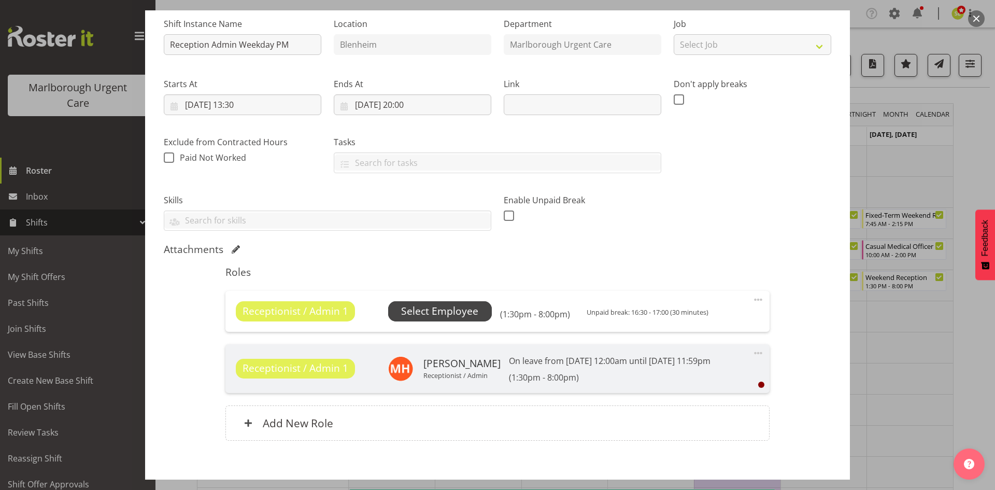
click at [445, 312] on span "Select Employee" at bounding box center [439, 311] width 77 height 15
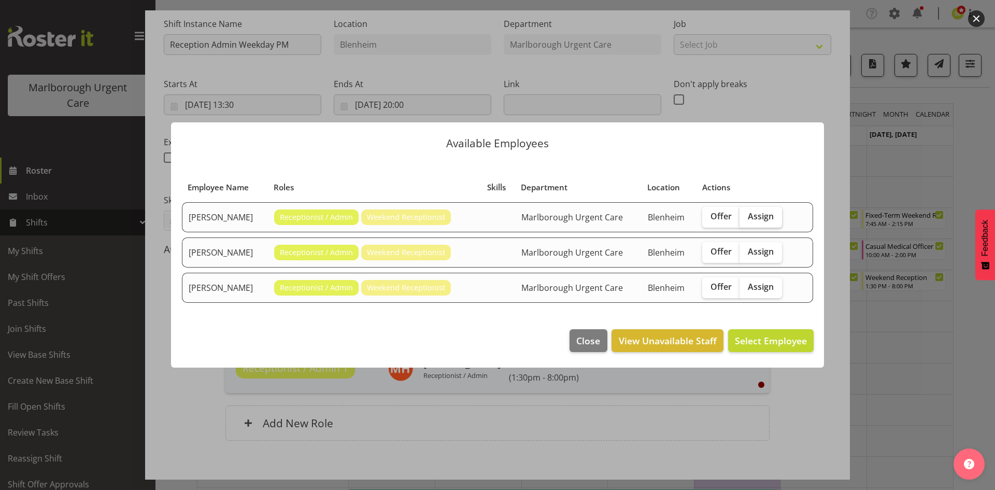
click at [760, 224] on label "Assign" at bounding box center [761, 217] width 42 height 21
click at [746, 220] on input "Assign" at bounding box center [743, 216] width 7 height 7
checkbox input "true"
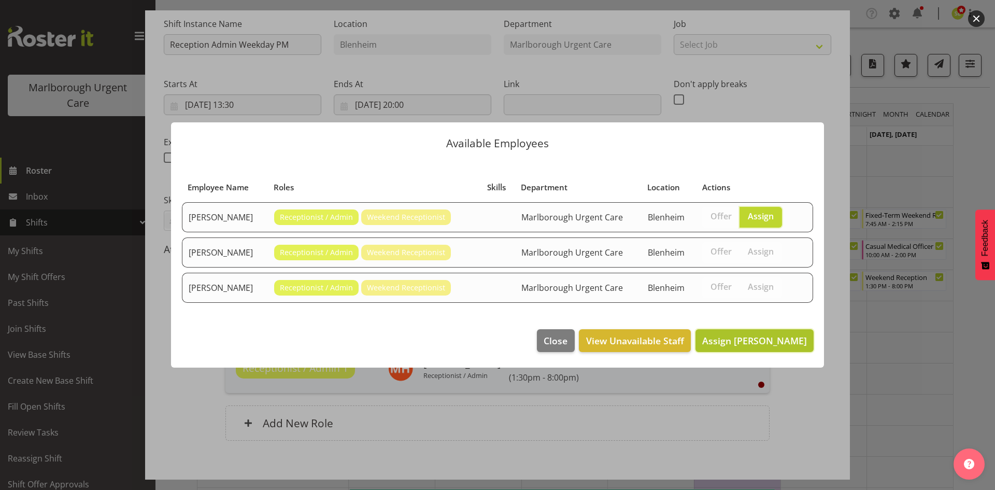
click at [759, 345] on span "Assign Margie Vuto" at bounding box center [754, 340] width 105 height 12
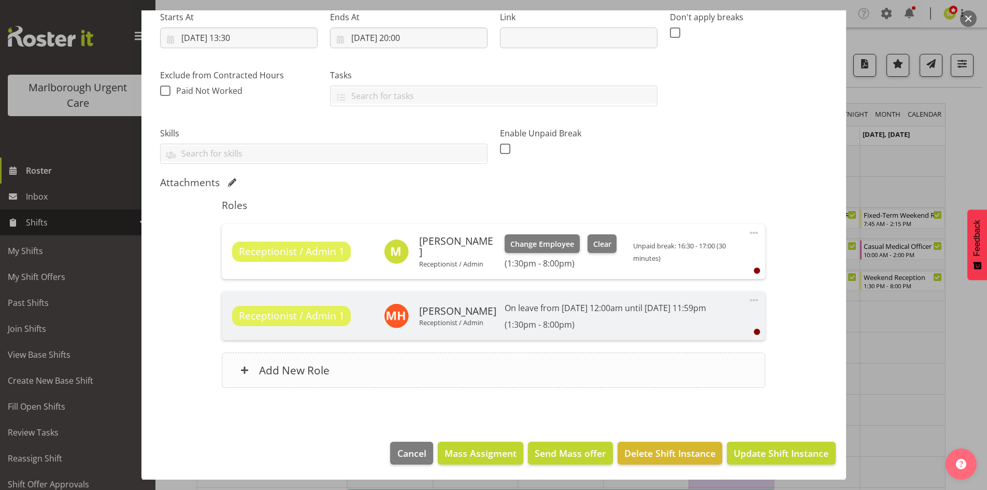
scroll to position [171, 0]
click at [770, 453] on span "Update Shift Instance" at bounding box center [781, 452] width 95 height 13
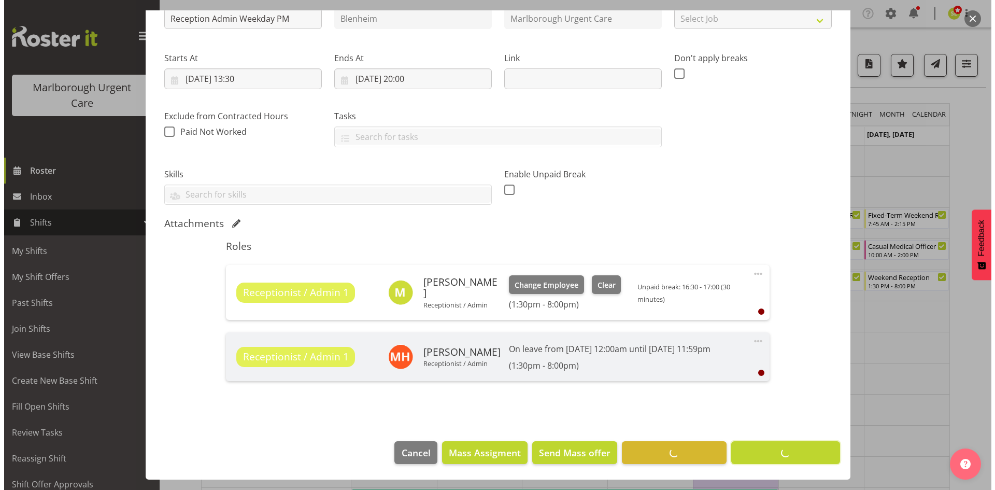
scroll to position [130, 0]
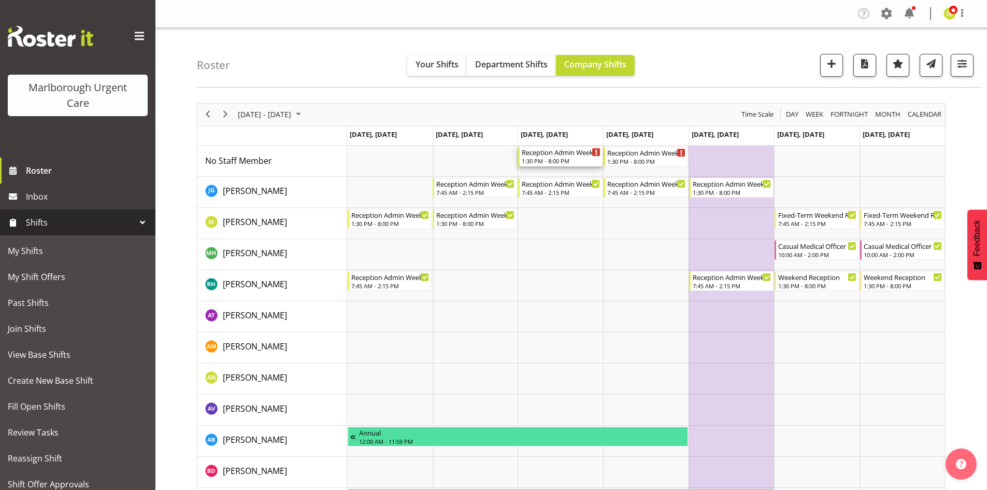
click at [577, 162] on div "1:30 PM - 8:00 PM" at bounding box center [561, 161] width 79 height 8
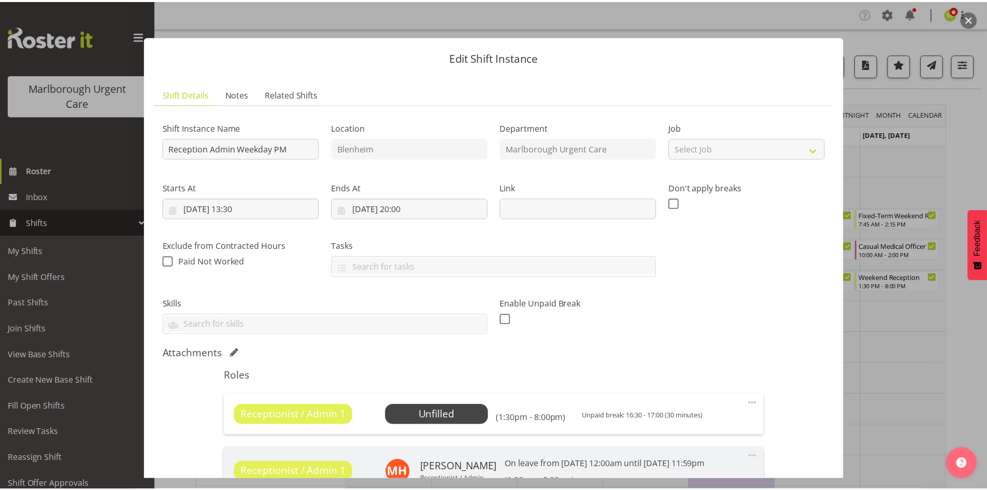
scroll to position [104, 0]
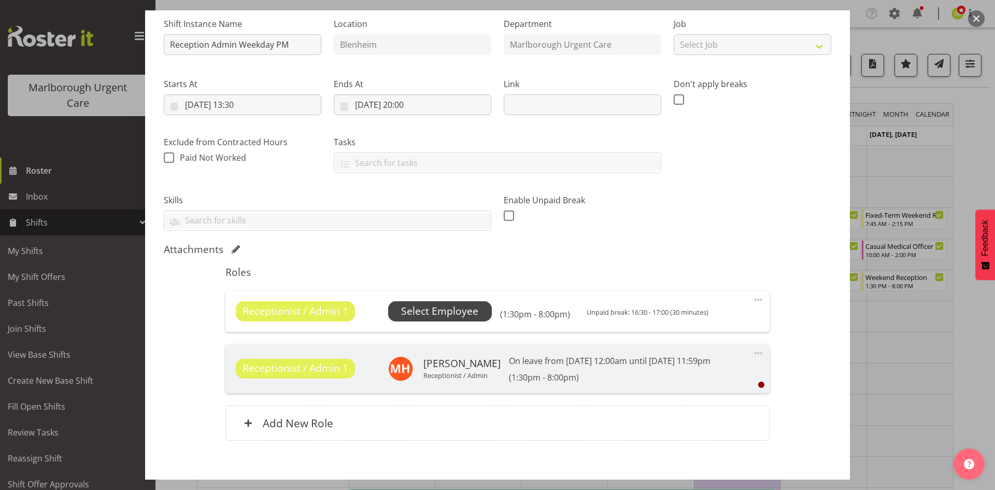
click at [461, 309] on span "Select Employee" at bounding box center [439, 311] width 77 height 15
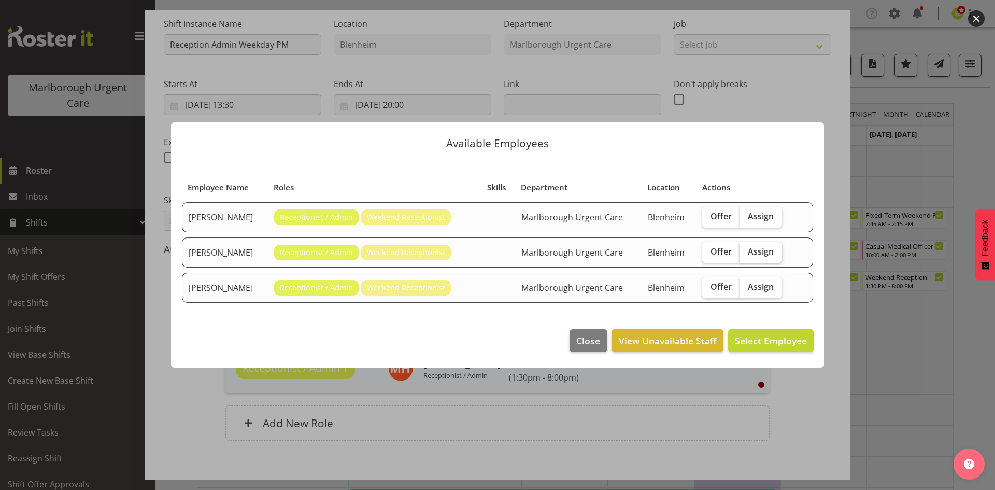
click at [768, 252] on span "Assign" at bounding box center [761, 251] width 26 height 10
click at [746, 252] on input "Assign" at bounding box center [743, 251] width 7 height 7
checkbox input "true"
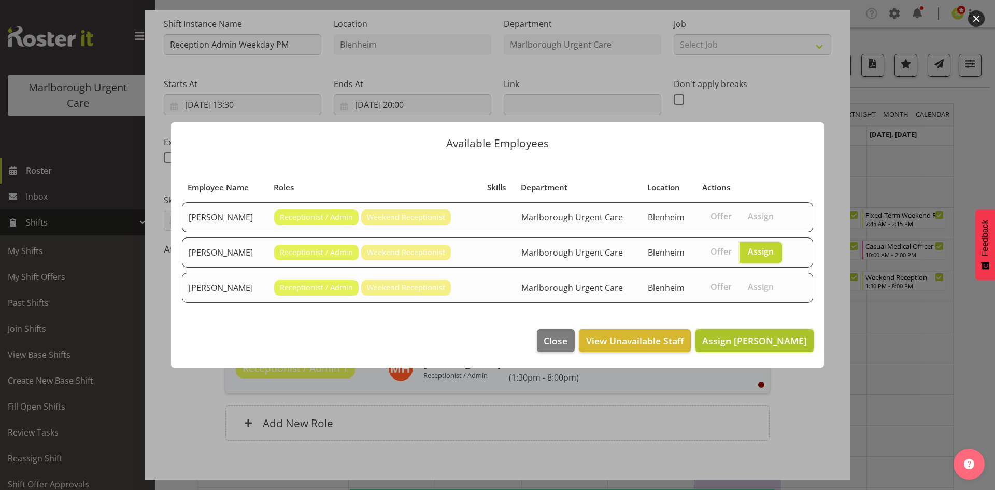
click at [755, 345] on span "Assign Megan Gander" at bounding box center [754, 340] width 105 height 12
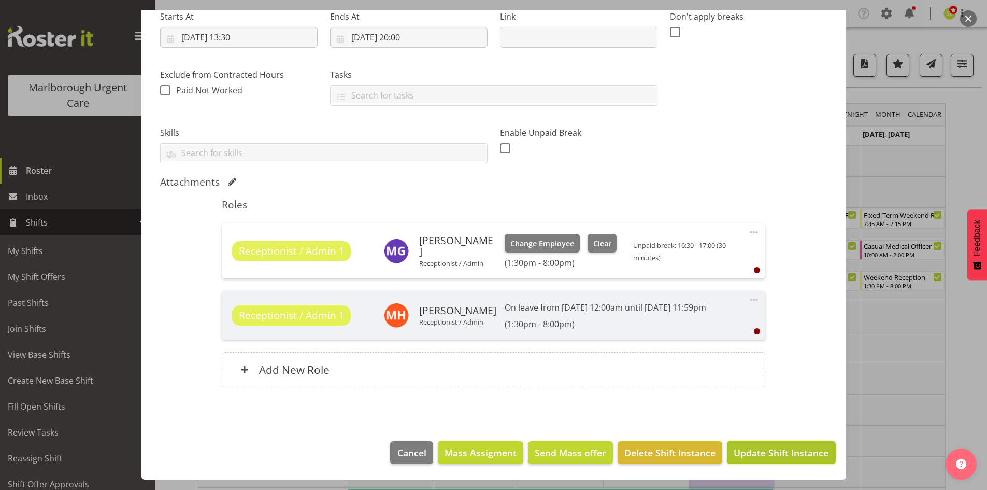
click at [779, 446] on span "Update Shift Instance" at bounding box center [781, 452] width 95 height 13
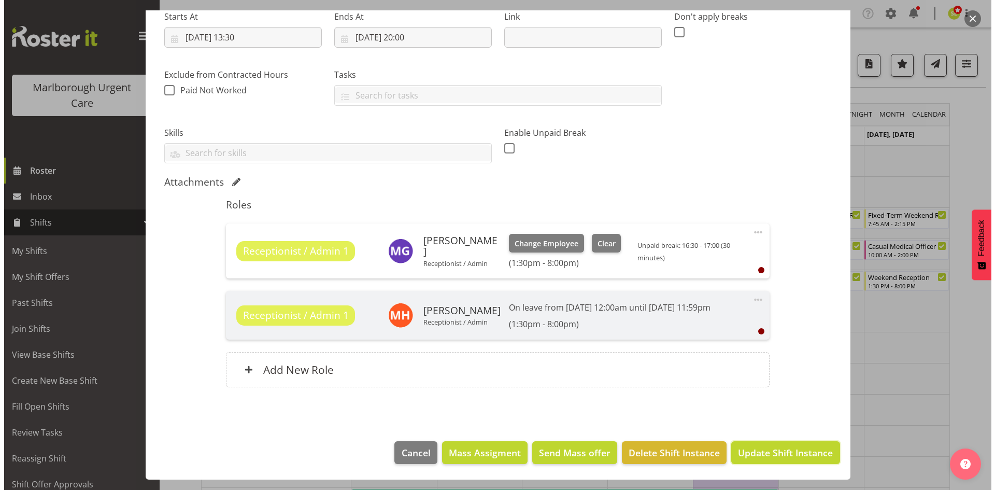
scroll to position [130, 0]
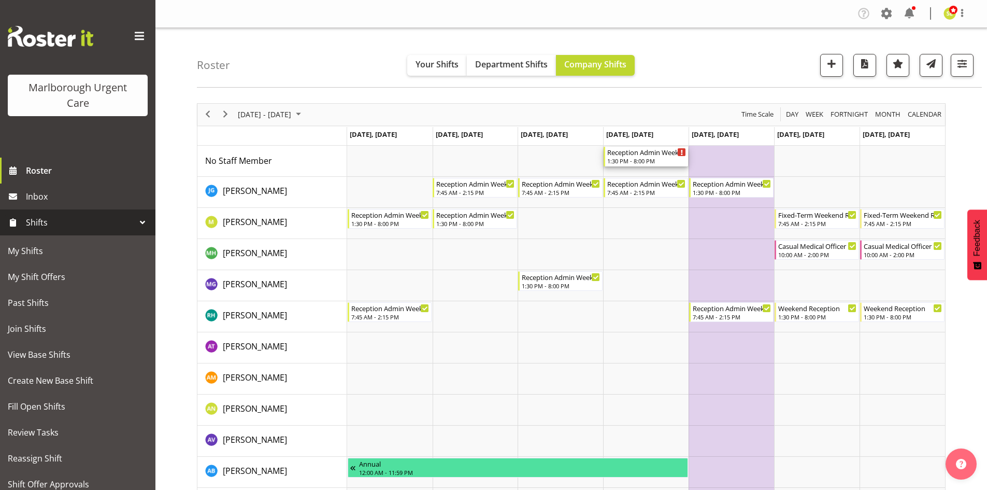
click at [653, 164] on div "1:30 PM - 8:00 PM" at bounding box center [646, 161] width 79 height 8
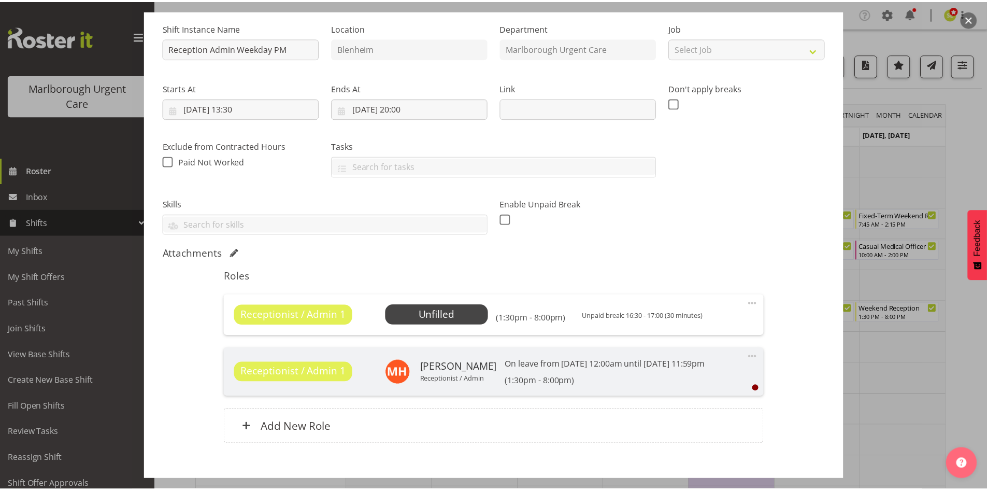
scroll to position [104, 0]
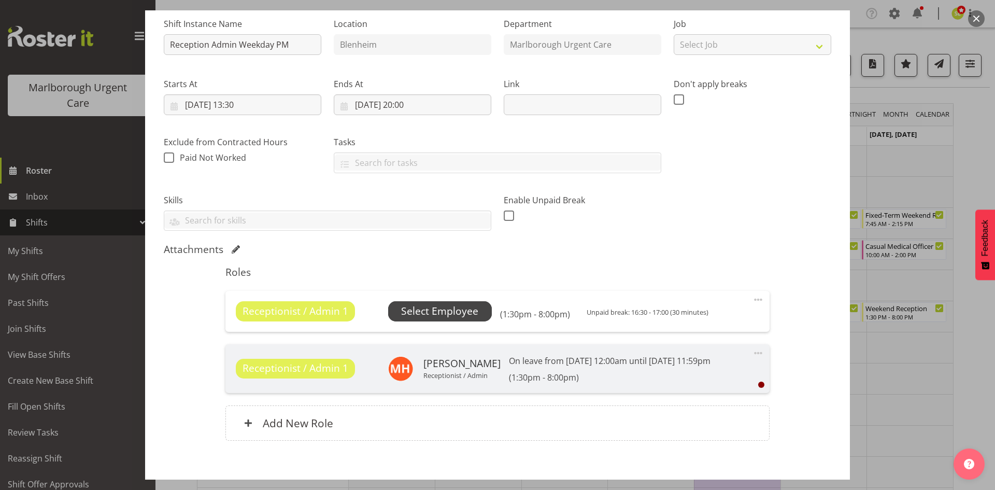
click at [450, 315] on span "Select Employee" at bounding box center [439, 311] width 77 height 15
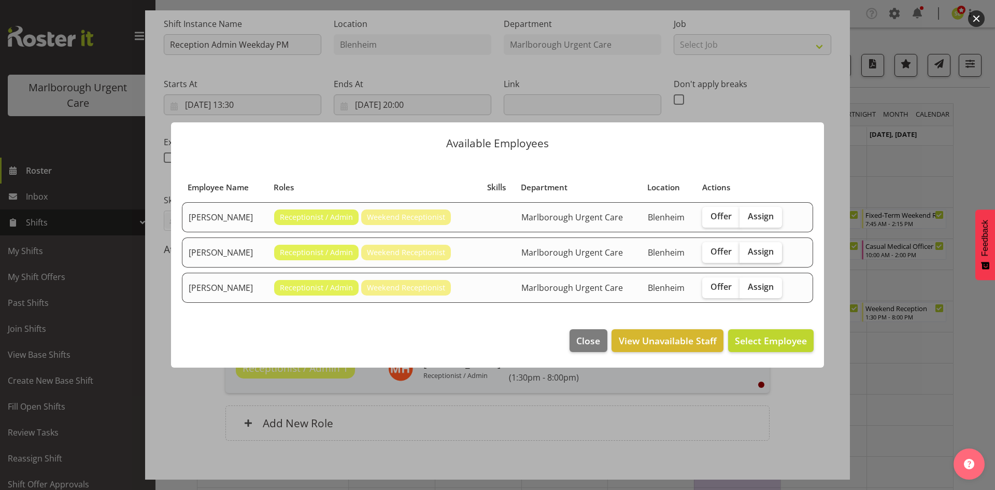
click at [762, 257] on span "Assign" at bounding box center [761, 251] width 26 height 10
click at [746, 255] on input "Assign" at bounding box center [743, 251] width 7 height 7
checkbox input "true"
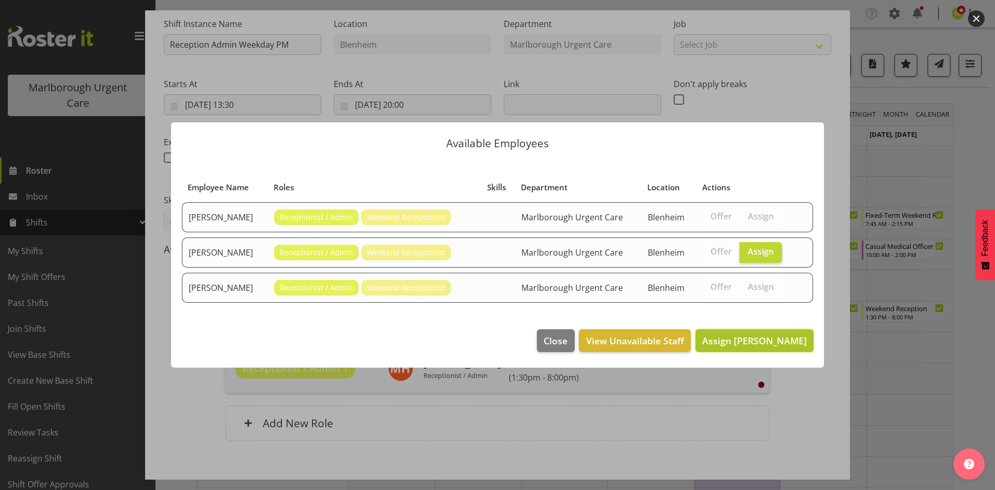
click at [734, 329] on button "Assign Megan Gander" at bounding box center [754, 340] width 118 height 23
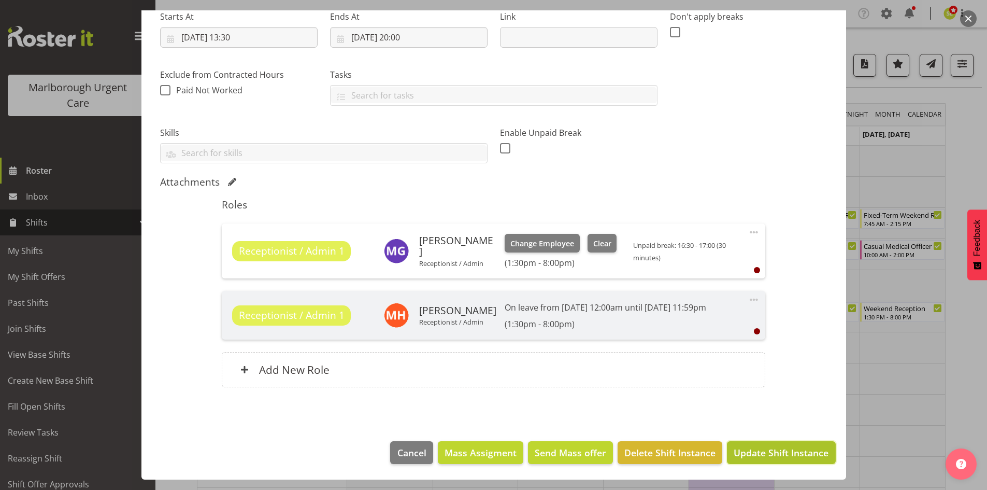
click at [773, 451] on span "Update Shift Instance" at bounding box center [781, 452] width 95 height 13
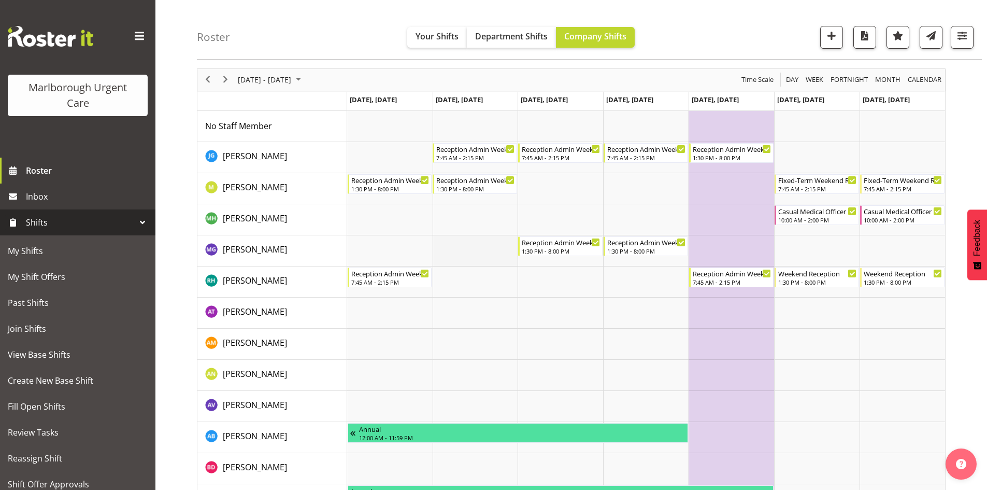
scroll to position [52, 0]
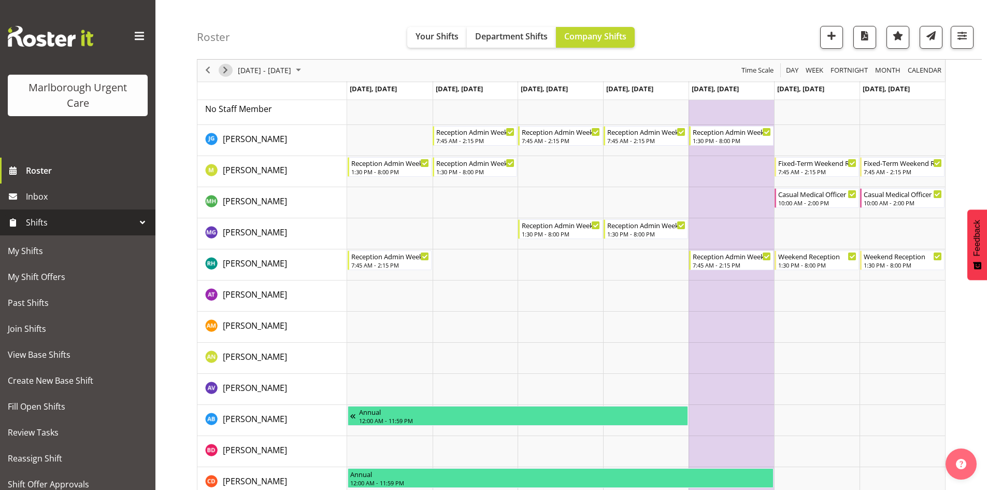
drag, startPoint x: 226, startPoint y: 74, endPoint x: 246, endPoint y: 87, distance: 23.3
click at [226, 74] on span "Next" at bounding box center [225, 70] width 12 height 13
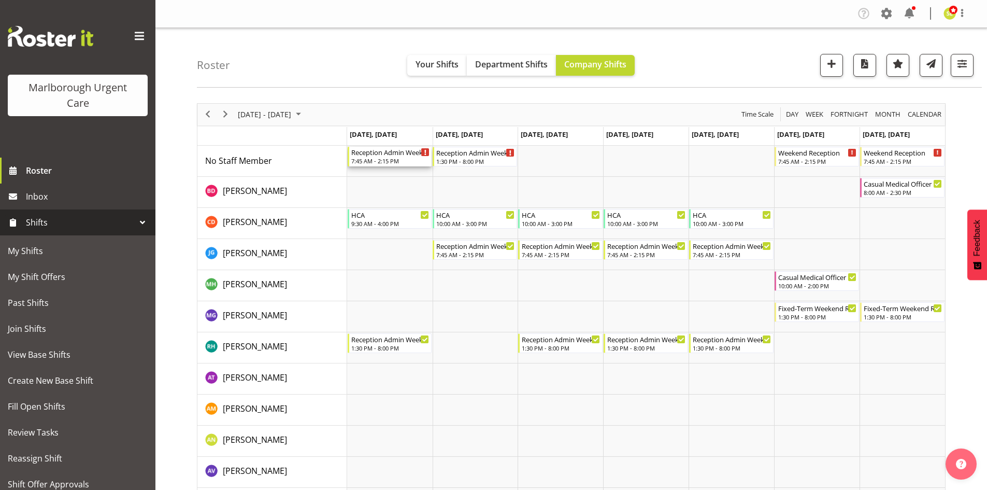
click at [406, 160] on div "7:45 AM - 2:15 PM" at bounding box center [390, 161] width 79 height 8
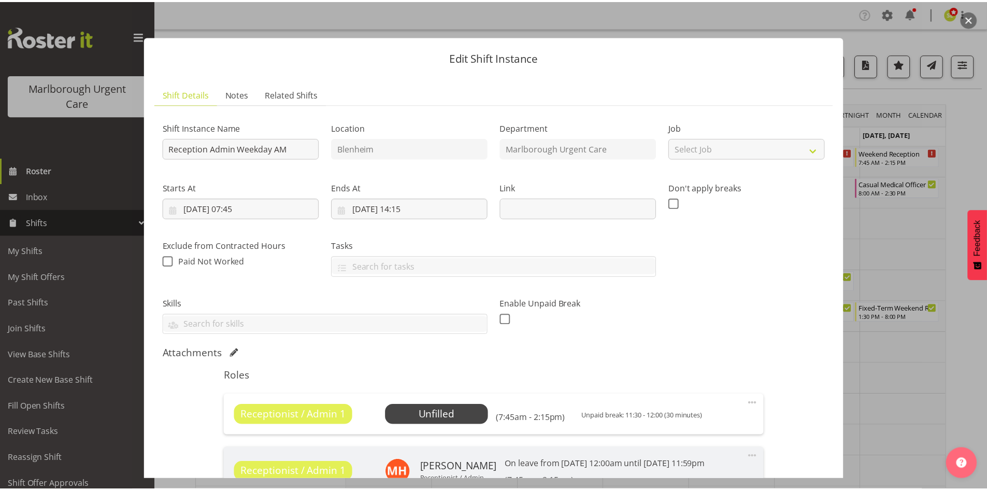
scroll to position [52, 0]
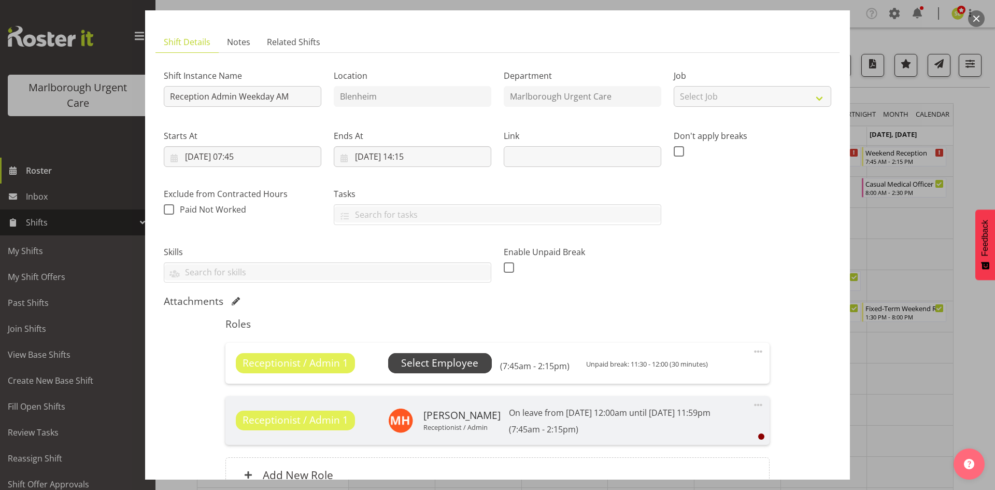
click at [453, 359] on span "Select Employee" at bounding box center [439, 363] width 77 height 15
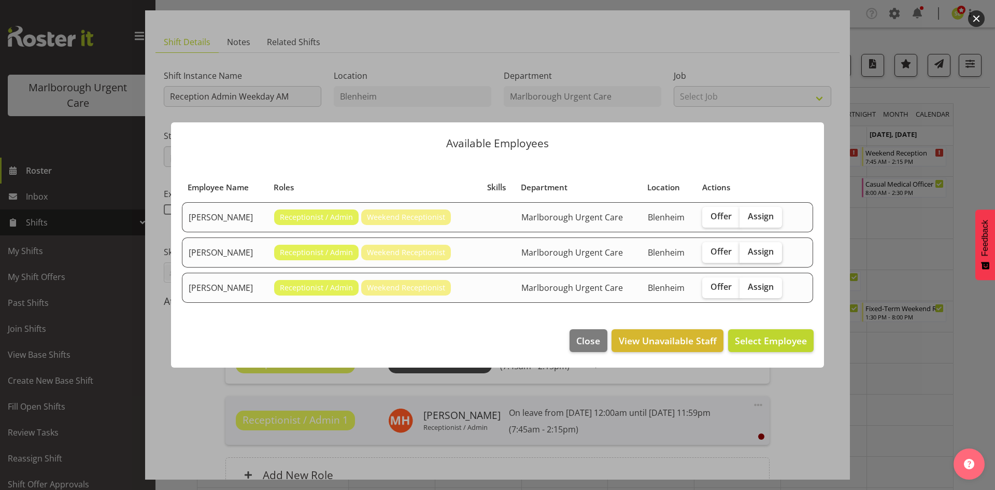
click at [769, 254] on span "Assign" at bounding box center [761, 251] width 26 height 10
click at [746, 254] on input "Assign" at bounding box center [743, 251] width 7 height 7
checkbox input "true"
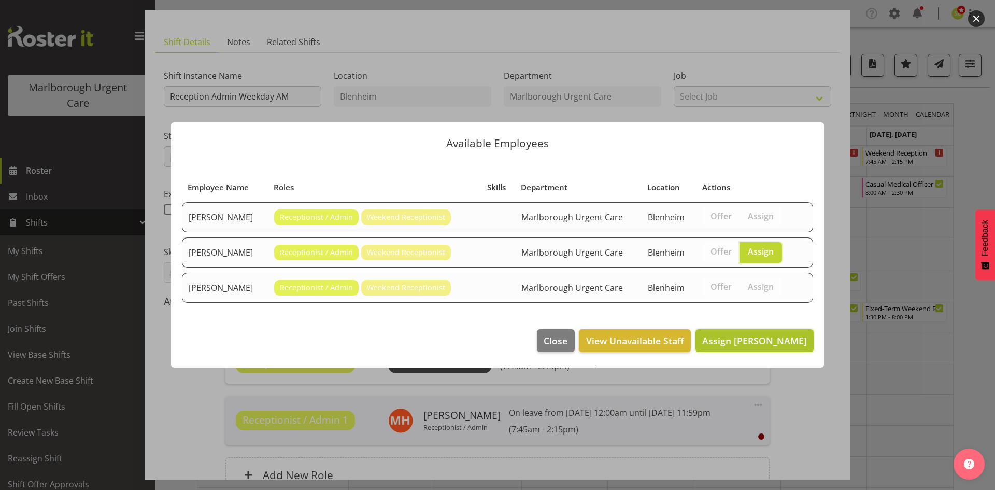
click at [763, 336] on span "Assign Margie Vuto" at bounding box center [754, 340] width 105 height 12
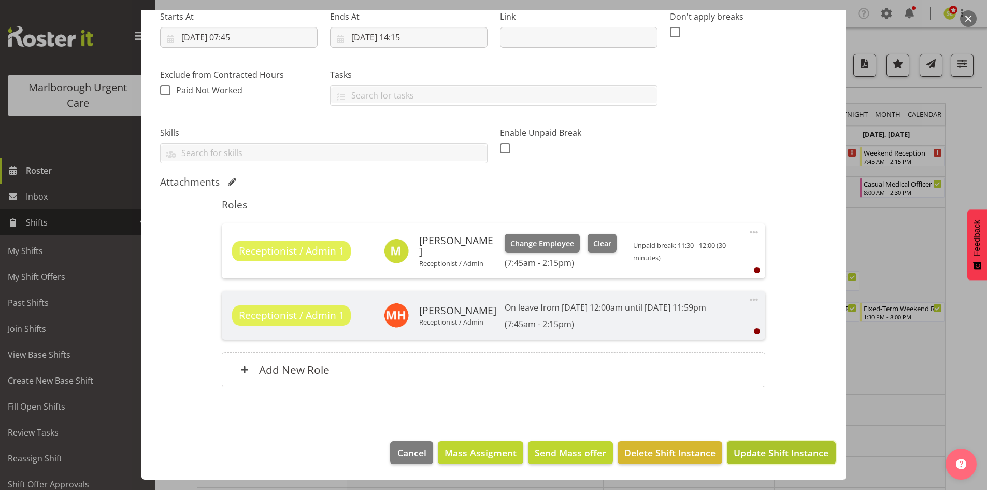
click at [757, 445] on button "Update Shift Instance" at bounding box center [781, 452] width 108 height 23
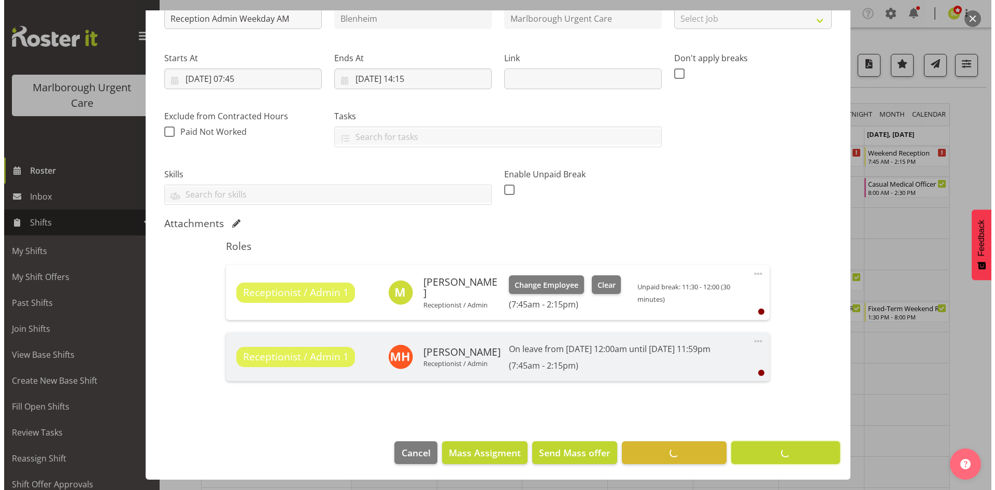
scroll to position [130, 0]
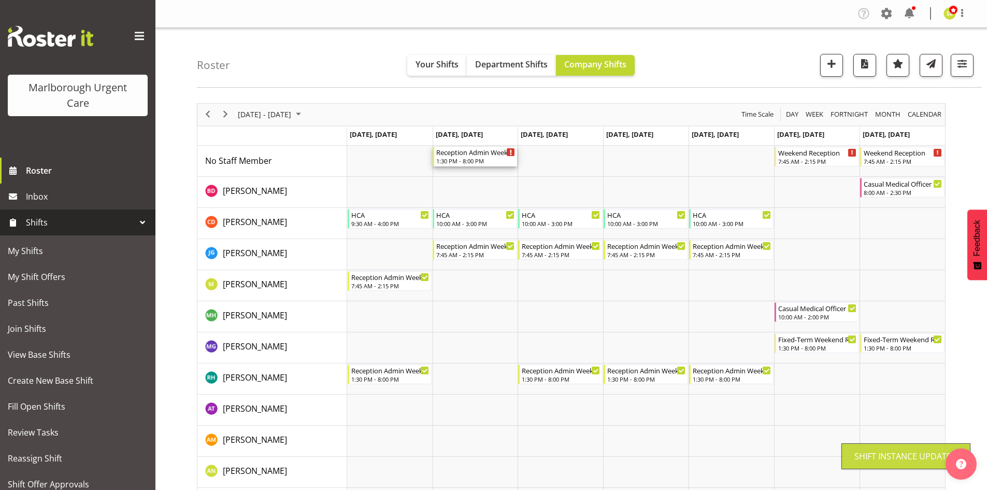
click at [475, 160] on div "1:30 PM - 8:00 PM" at bounding box center [475, 161] width 79 height 8
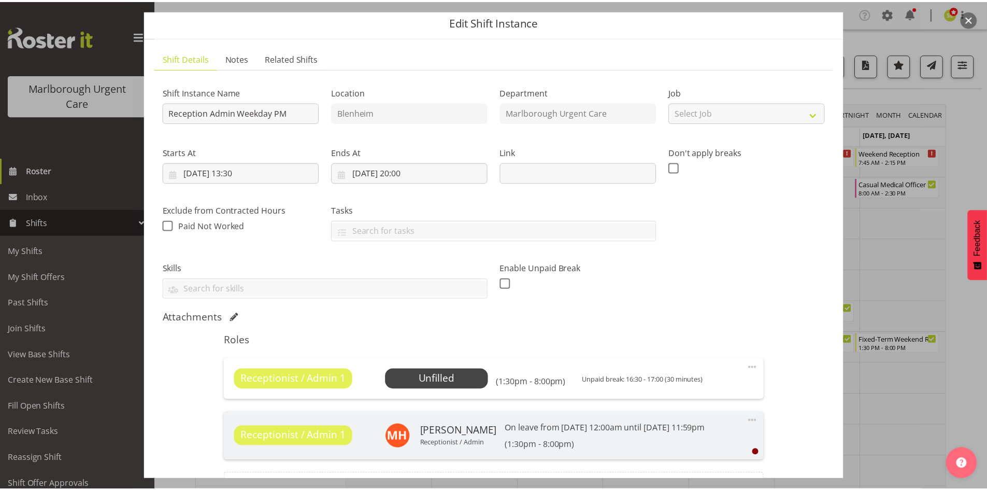
scroll to position [52, 0]
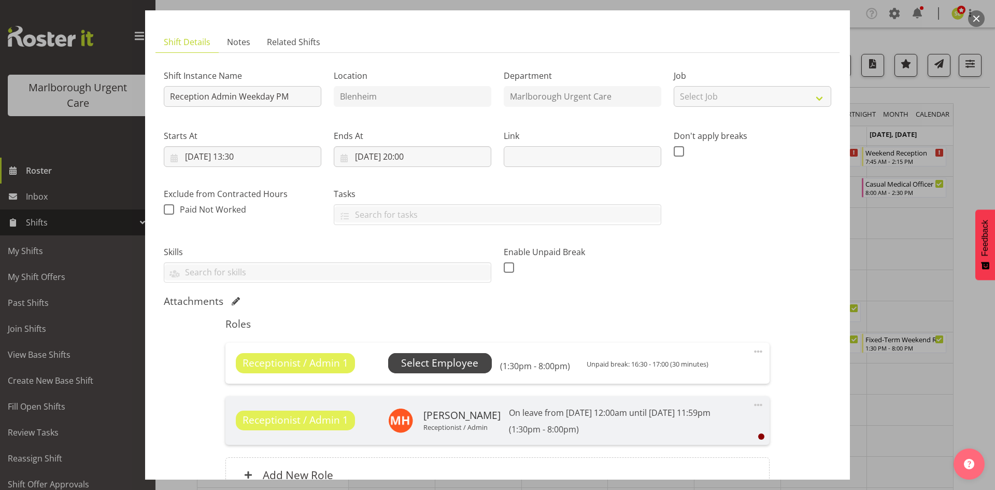
click at [465, 364] on span "Select Employee" at bounding box center [439, 363] width 77 height 15
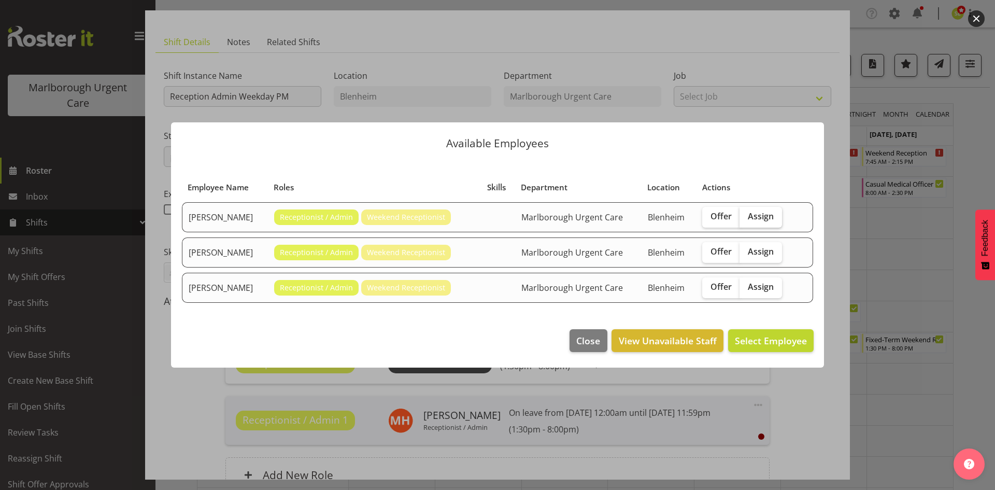
click at [774, 218] on label "Assign" at bounding box center [761, 217] width 42 height 21
click at [746, 218] on input "Assign" at bounding box center [743, 216] width 7 height 7
checkbox input "true"
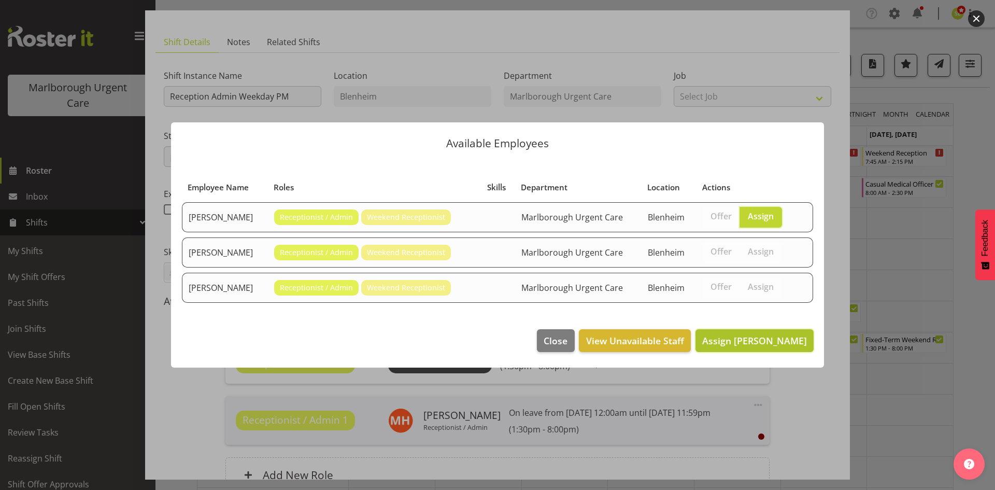
click at [766, 337] on span "Assign Margie Vuto" at bounding box center [754, 340] width 105 height 12
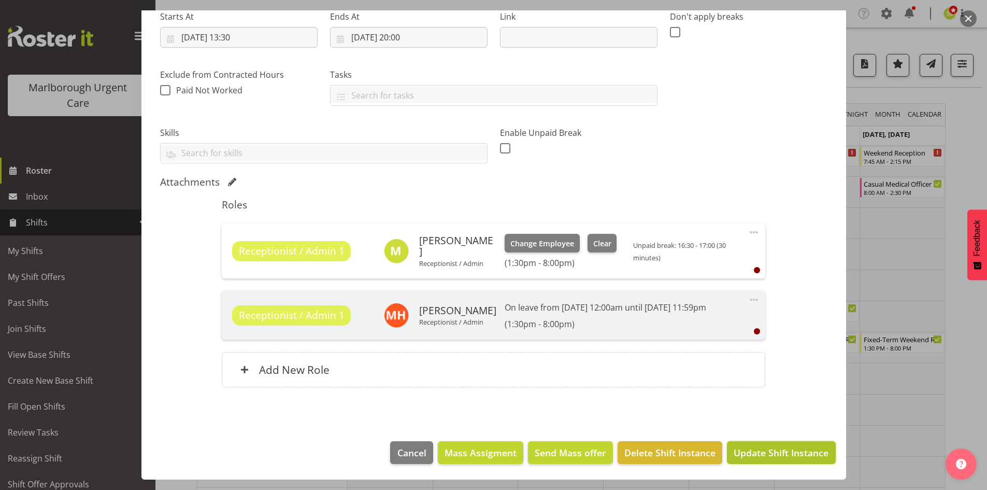
click at [781, 453] on span "Update Shift Instance" at bounding box center [781, 452] width 95 height 13
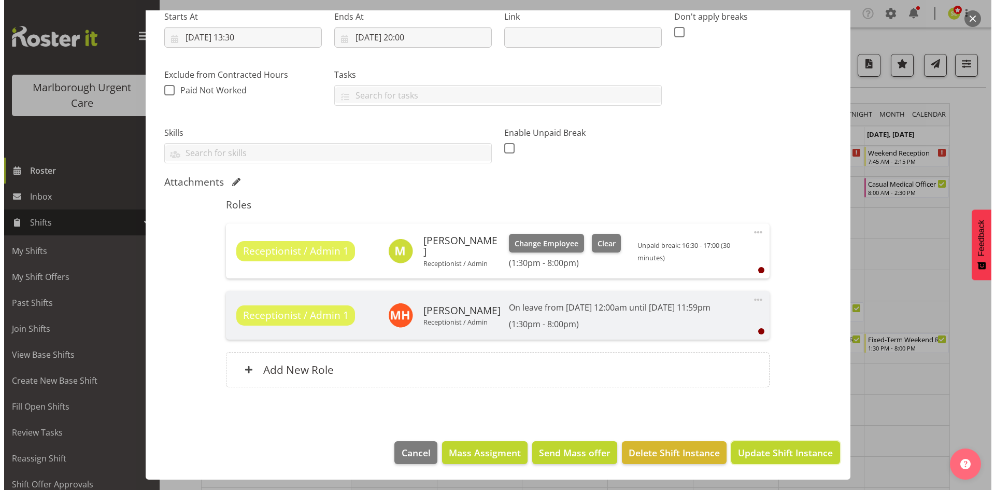
scroll to position [130, 0]
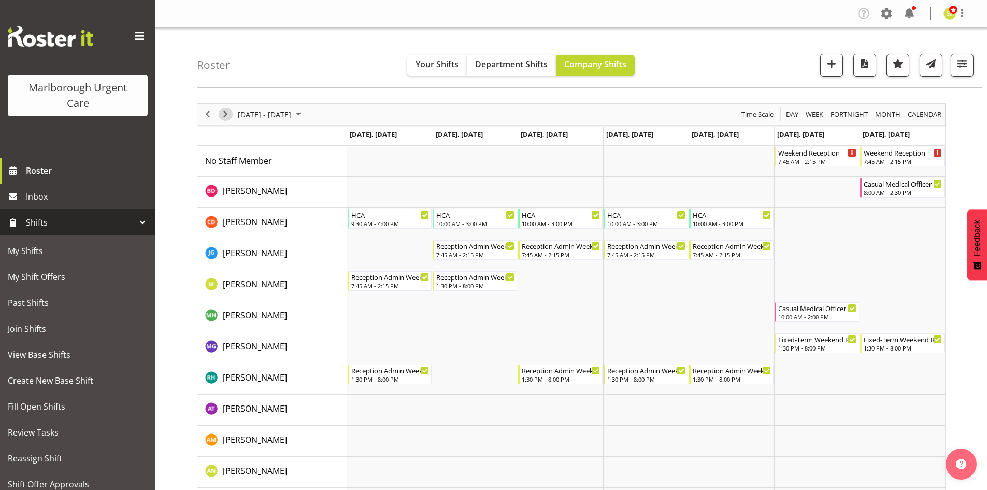
click at [226, 119] on span "Next" at bounding box center [225, 114] width 12 height 13
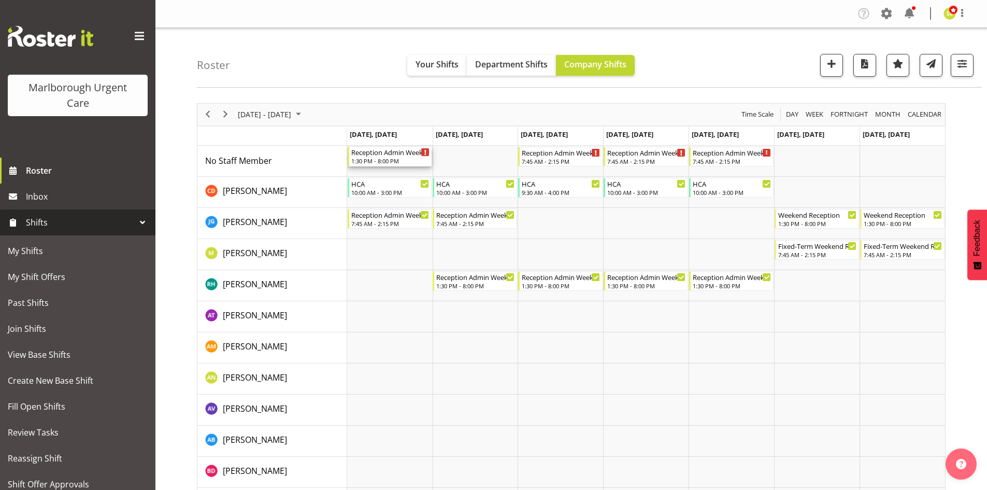
click at [379, 160] on div "1:30 PM - 8:00 PM" at bounding box center [390, 161] width 79 height 8
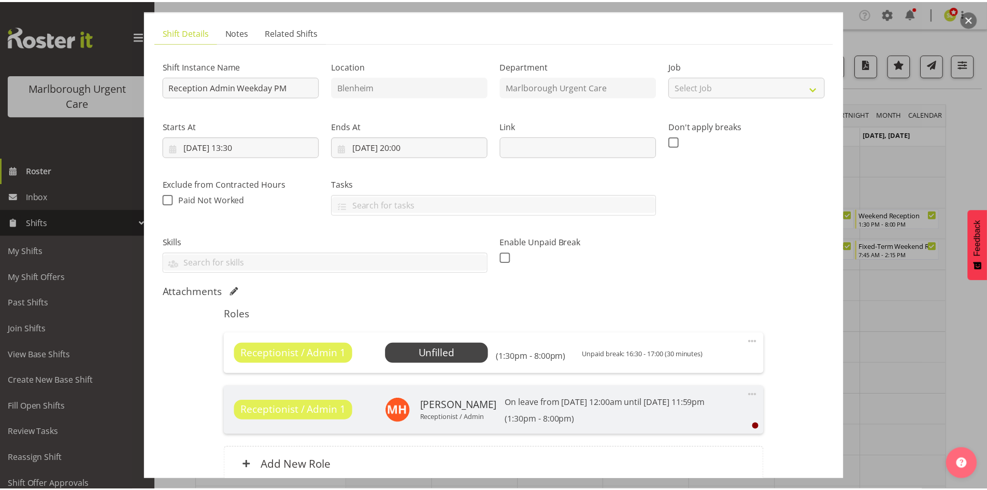
scroll to position [104, 0]
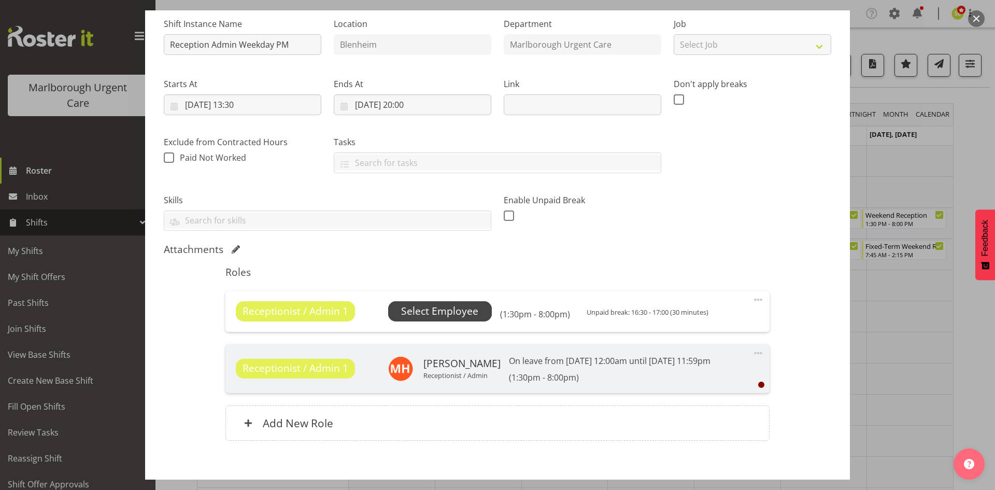
click at [432, 309] on span "Select Employee" at bounding box center [439, 311] width 77 height 15
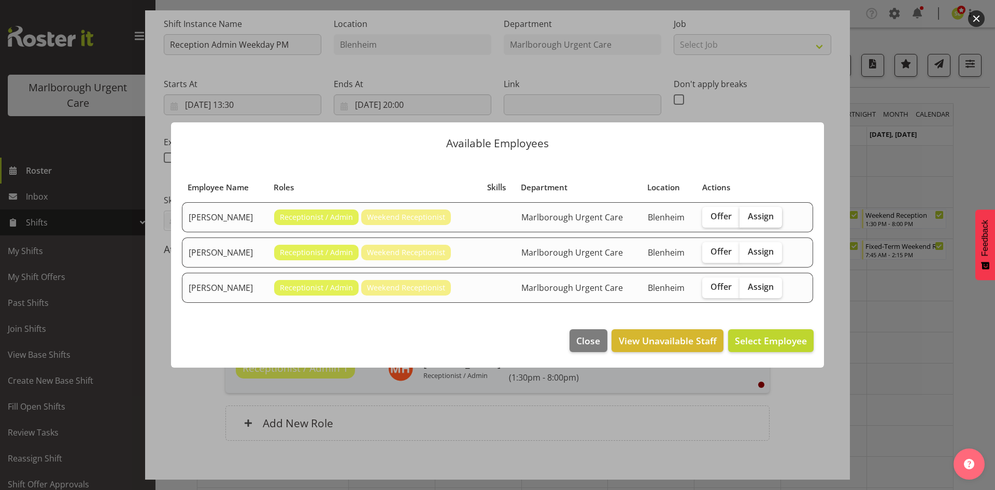
click at [766, 221] on span "Assign" at bounding box center [761, 216] width 26 height 10
click at [746, 220] on input "Assign" at bounding box center [743, 216] width 7 height 7
checkbox input "true"
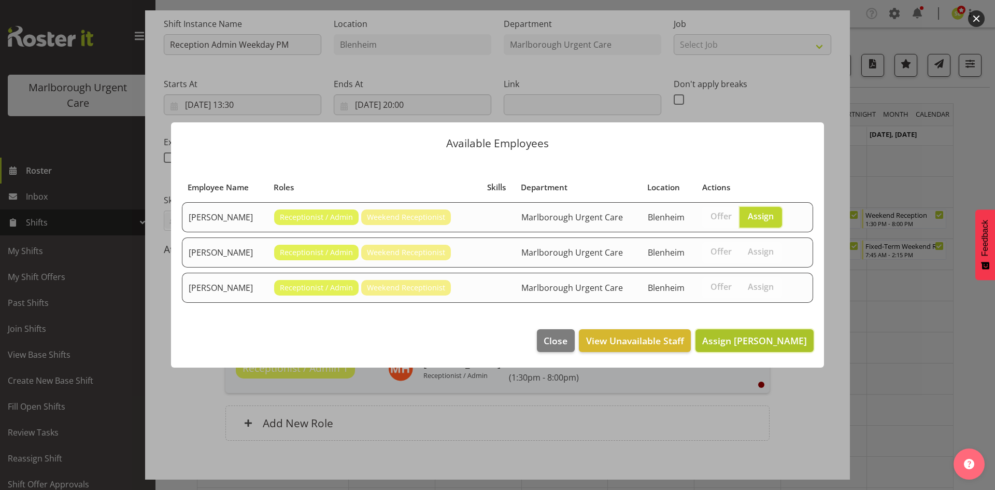
click at [759, 342] on span "Assign Margie Vuto" at bounding box center [754, 340] width 105 height 12
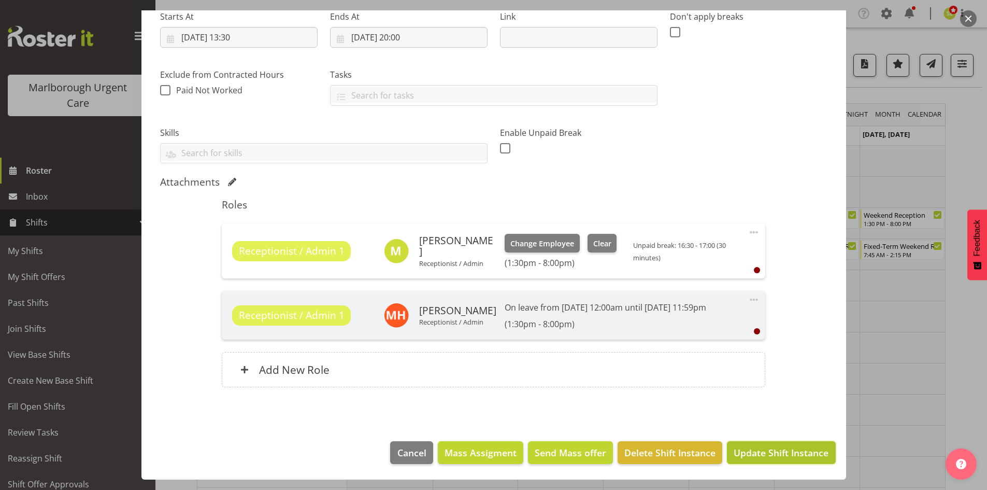
click at [758, 448] on span "Update Shift Instance" at bounding box center [781, 452] width 95 height 13
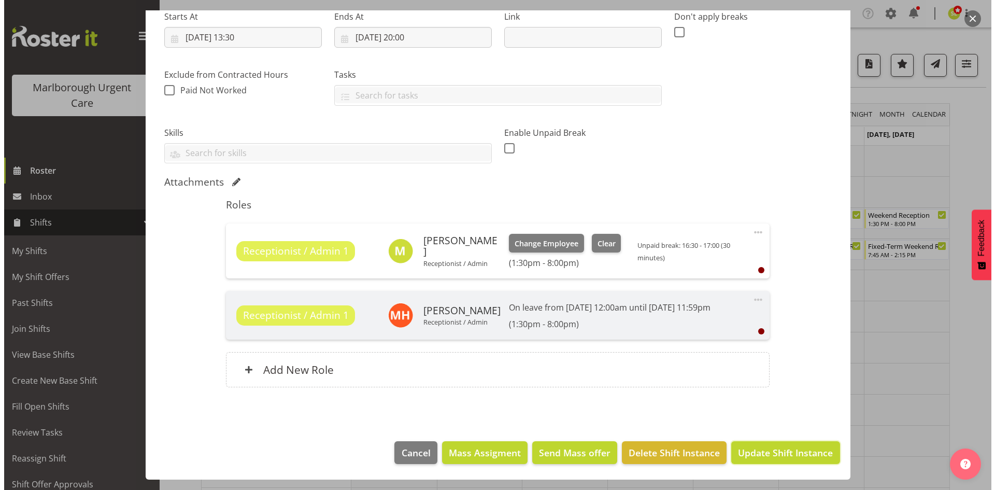
scroll to position [130, 0]
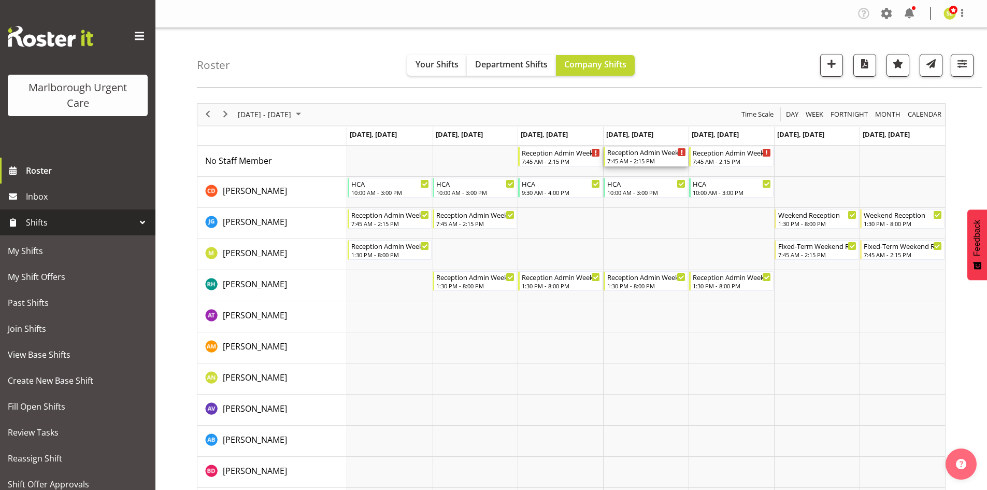
click at [648, 153] on div "Reception Admin Weekday AM" at bounding box center [646, 152] width 79 height 10
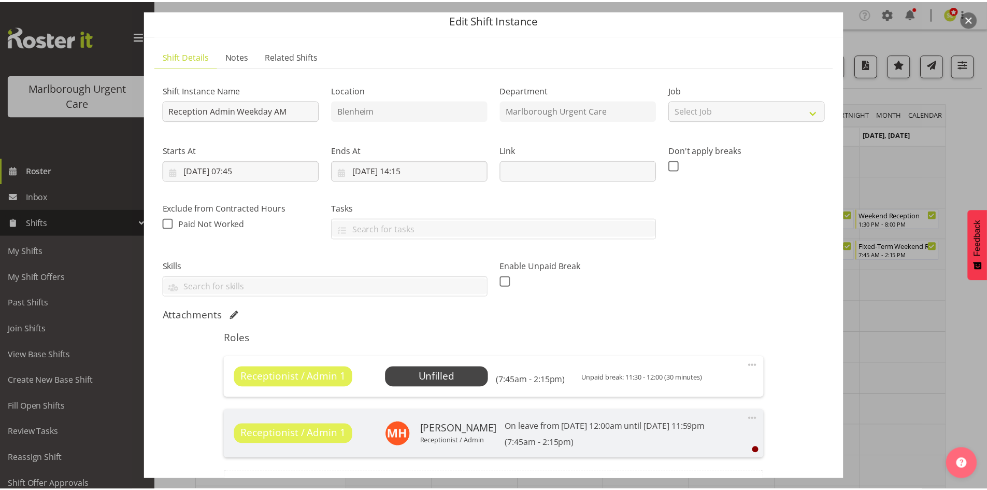
scroll to position [52, 0]
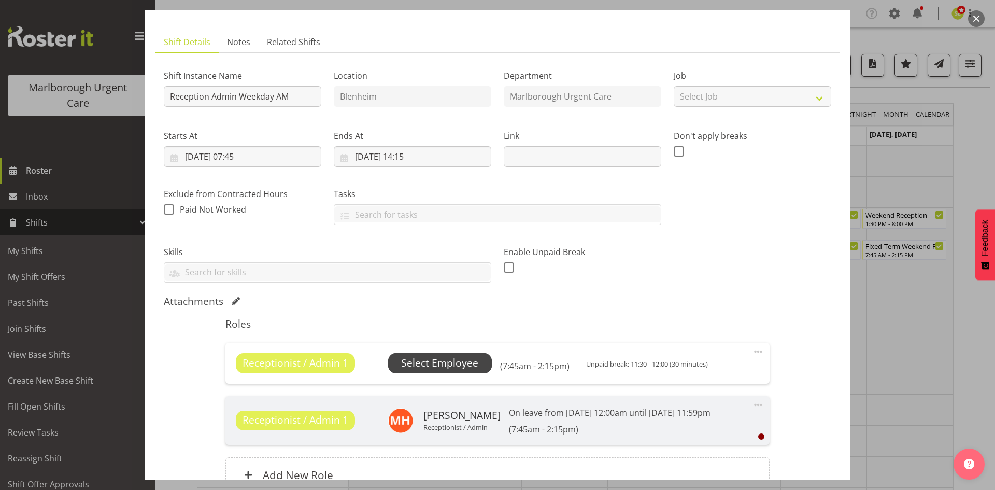
click at [453, 364] on span "Select Employee" at bounding box center [439, 363] width 77 height 15
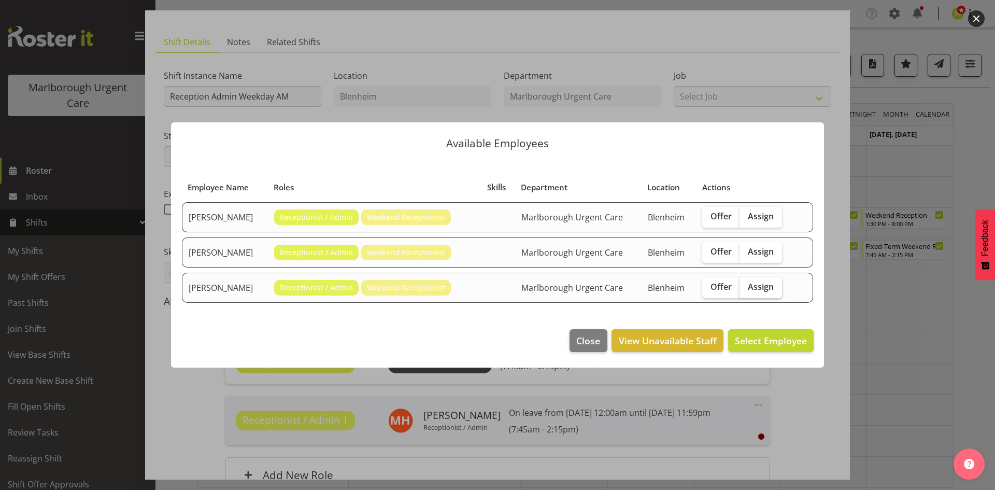
click at [769, 287] on span "Assign" at bounding box center [761, 286] width 26 height 10
click at [746, 287] on input "Assign" at bounding box center [743, 286] width 7 height 7
checkbox input "true"
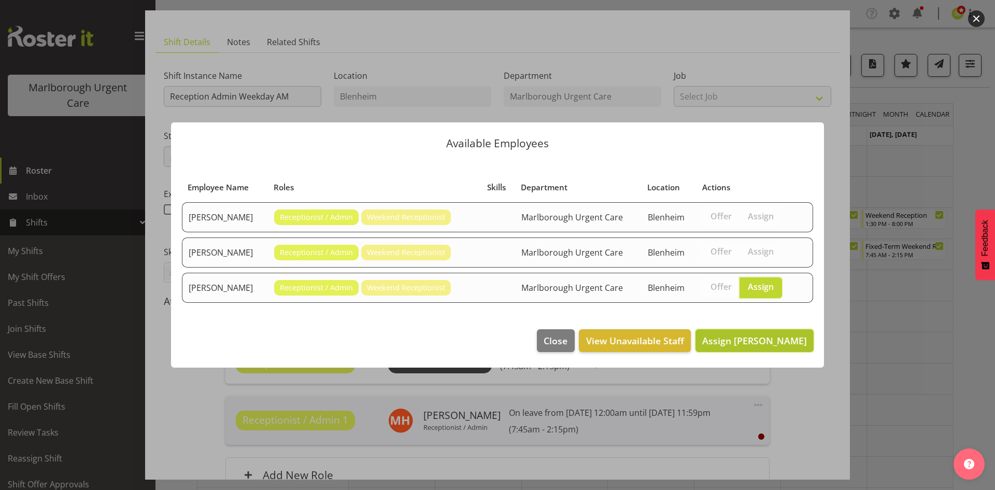
click at [763, 343] on span "Assign Megan Gander" at bounding box center [754, 340] width 105 height 12
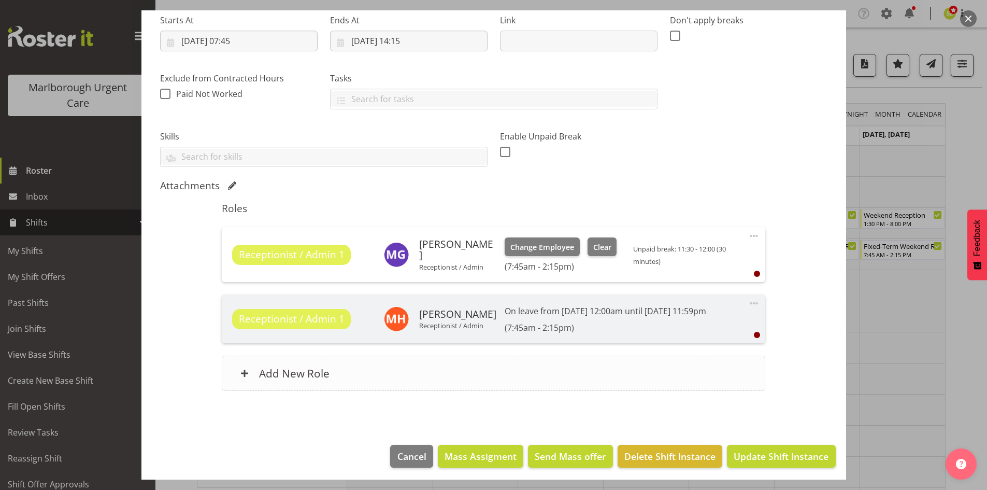
scroll to position [171, 0]
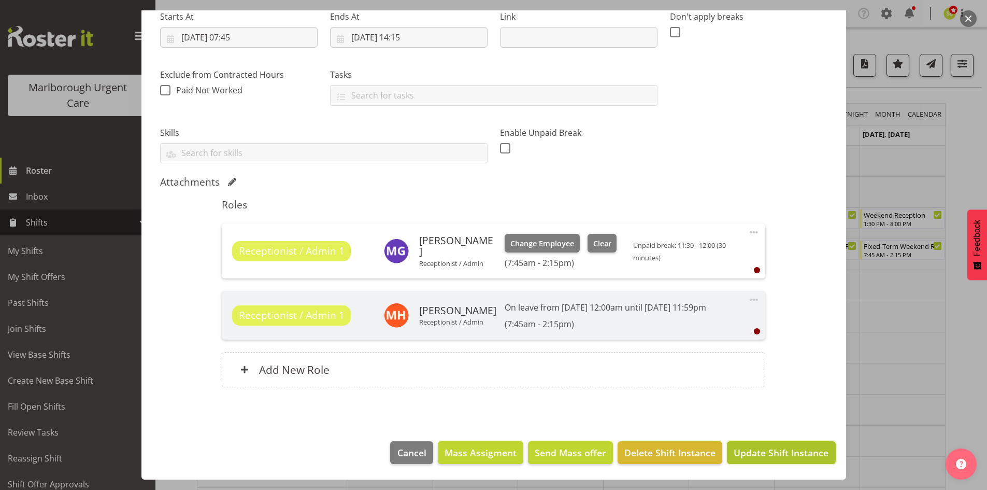
click at [780, 452] on span "Update Shift Instance" at bounding box center [781, 452] width 95 height 13
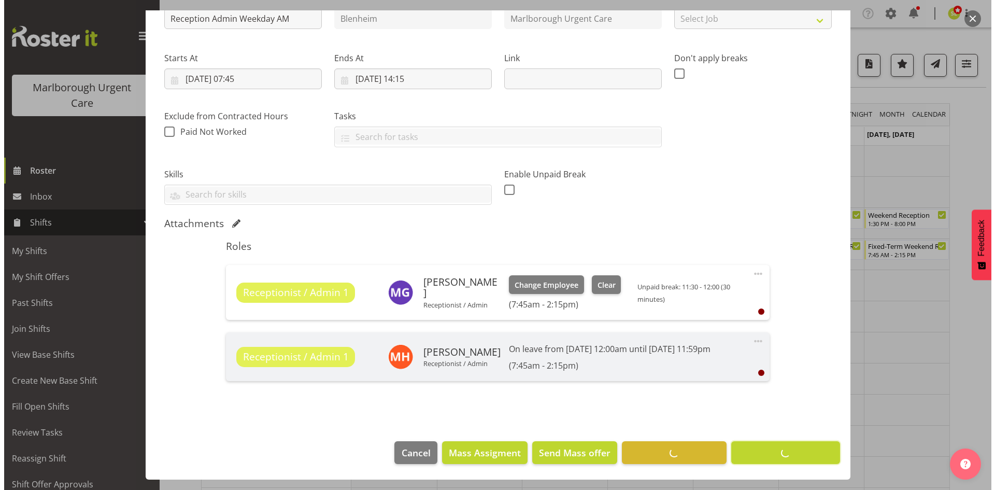
scroll to position [130, 0]
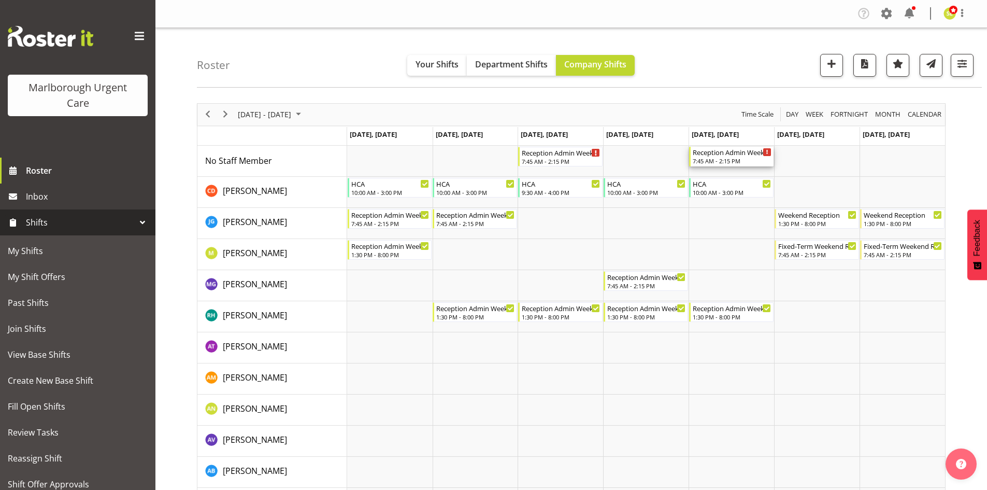
click at [722, 163] on div "7:45 AM - 2:15 PM" at bounding box center [732, 161] width 79 height 8
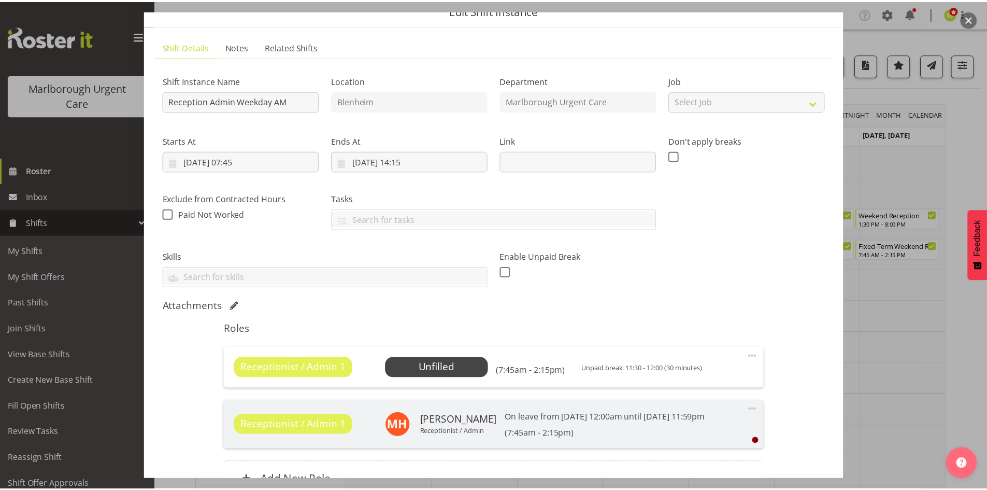
scroll to position [104, 0]
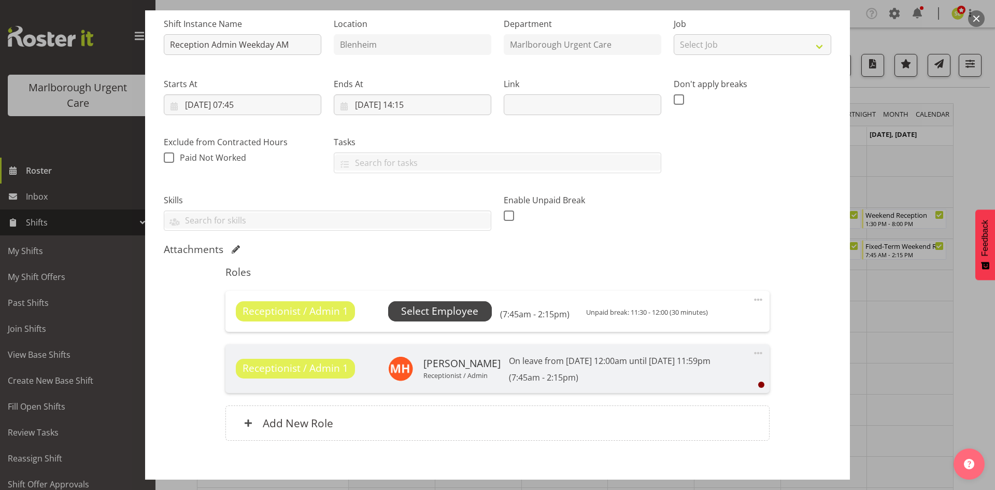
click at [459, 317] on span "Select Employee" at bounding box center [439, 311] width 77 height 15
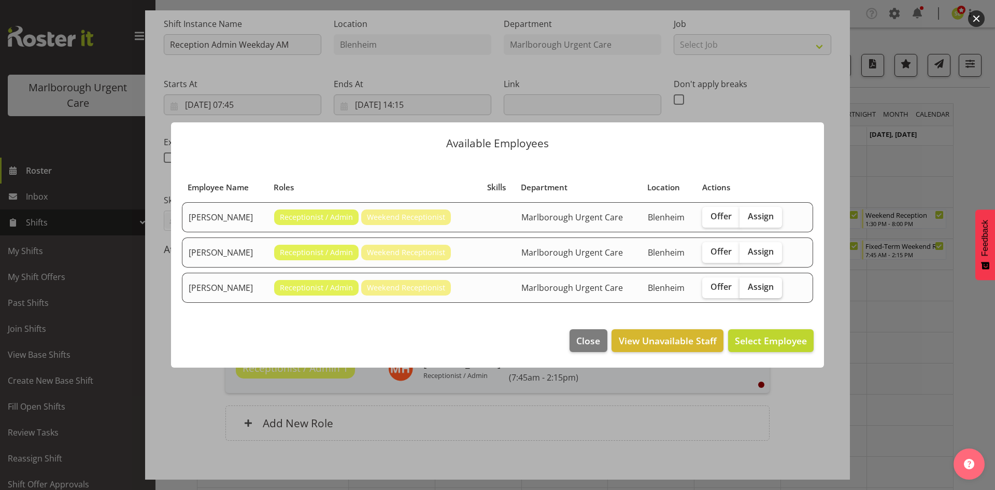
click at [767, 292] on span "Assign" at bounding box center [761, 286] width 26 height 10
click at [746, 290] on input "Assign" at bounding box center [743, 286] width 7 height 7
checkbox input "true"
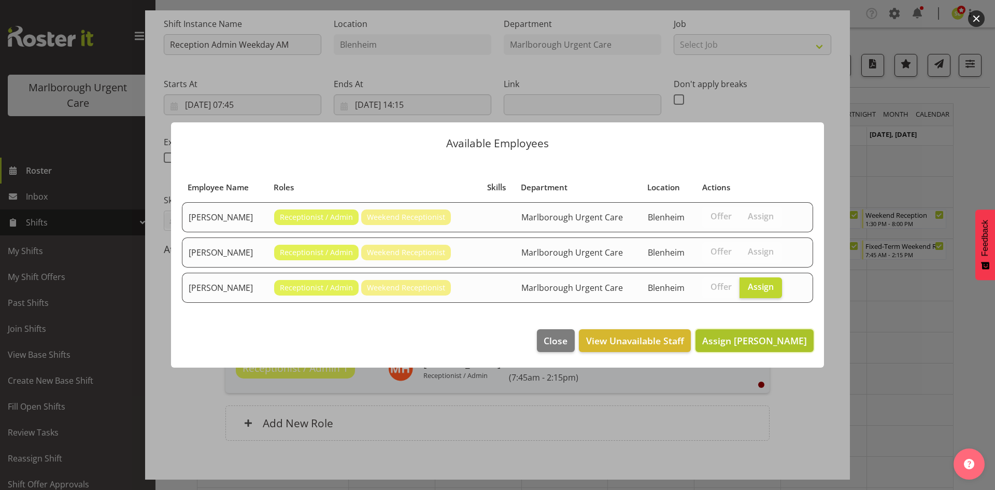
click at [762, 340] on span "Assign Megan Gander" at bounding box center [754, 340] width 105 height 12
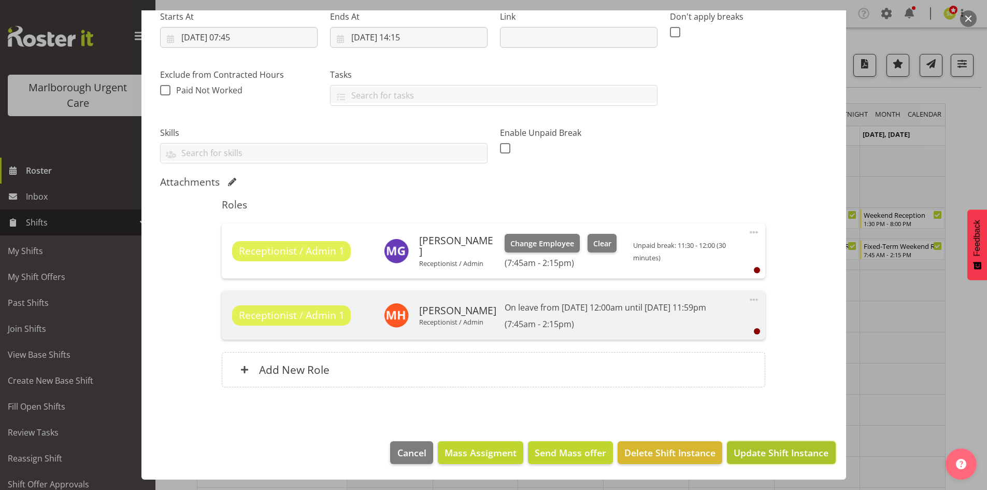
click at [773, 451] on span "Update Shift Instance" at bounding box center [781, 452] width 95 height 13
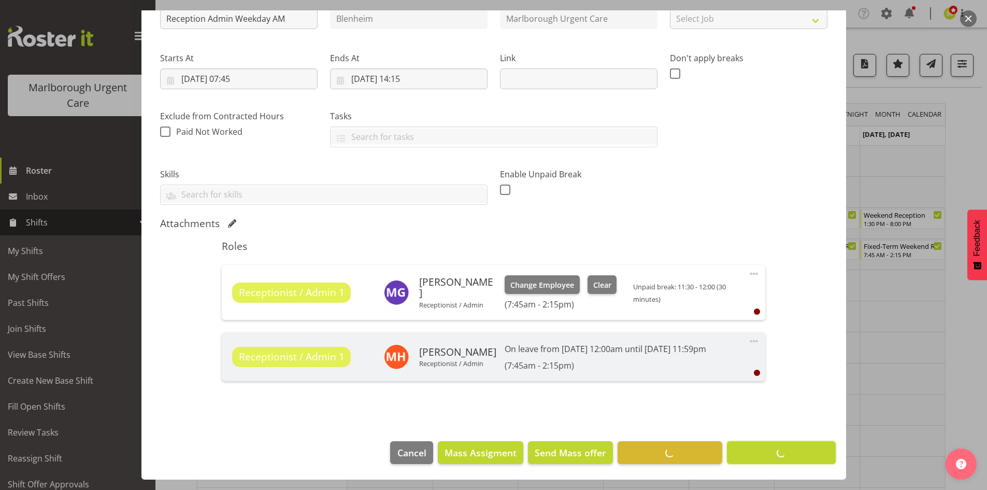
scroll to position [130, 0]
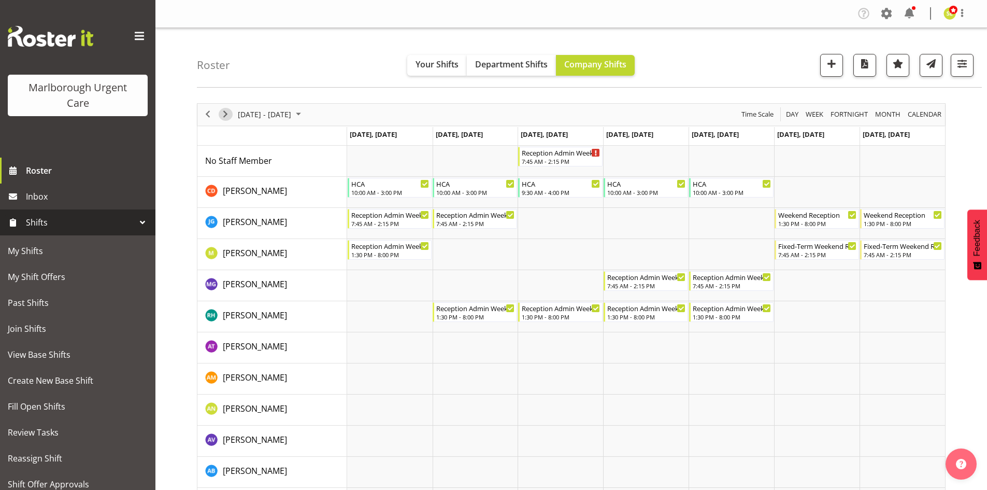
click at [228, 118] on span "Next" at bounding box center [225, 114] width 12 height 13
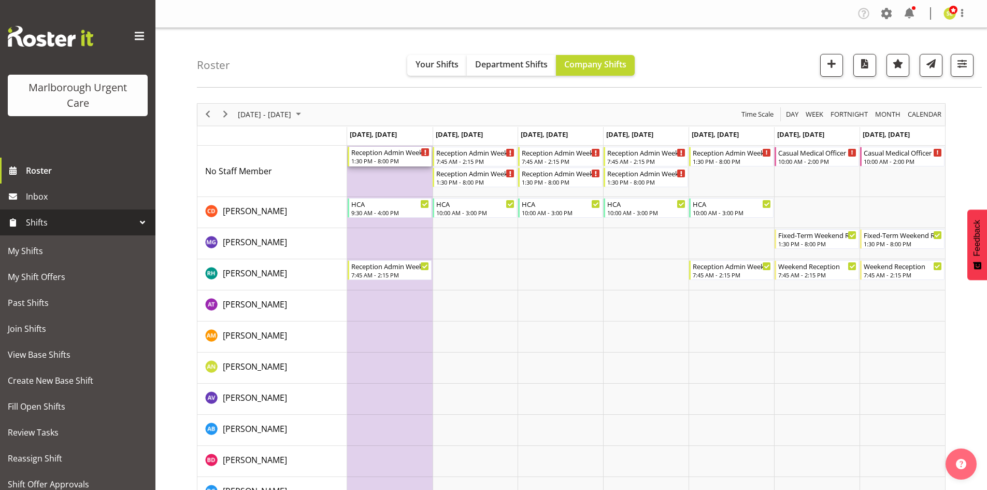
click at [402, 154] on div "Reception Admin Weekday PM" at bounding box center [390, 152] width 79 height 10
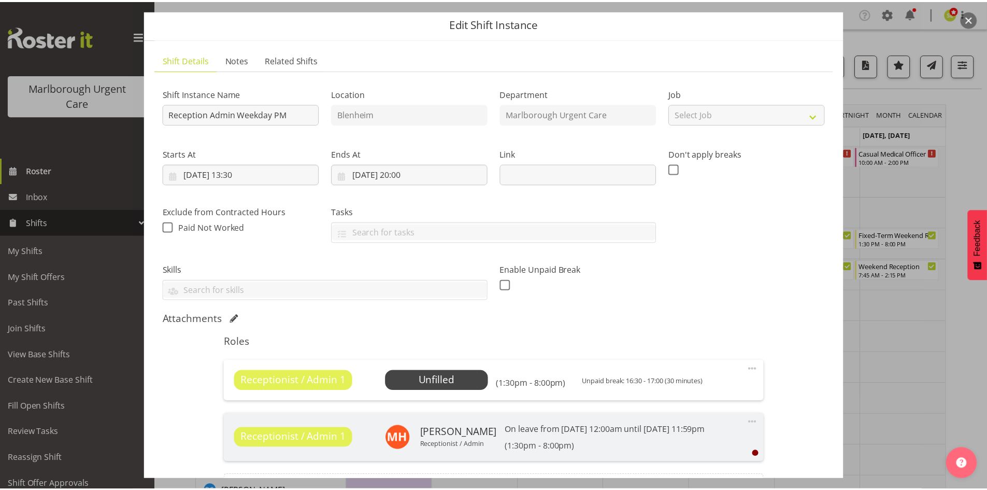
scroll to position [52, 0]
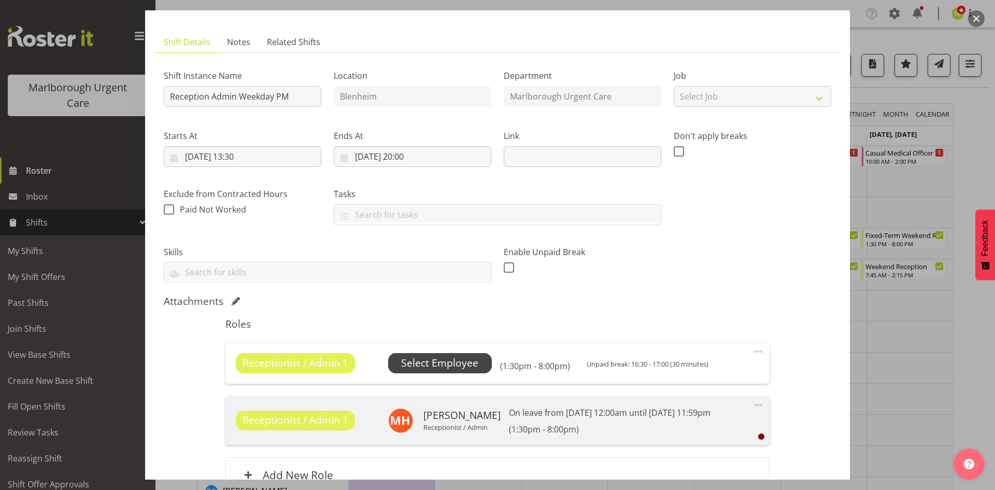
click at [446, 358] on span "Select Employee" at bounding box center [439, 363] width 77 height 15
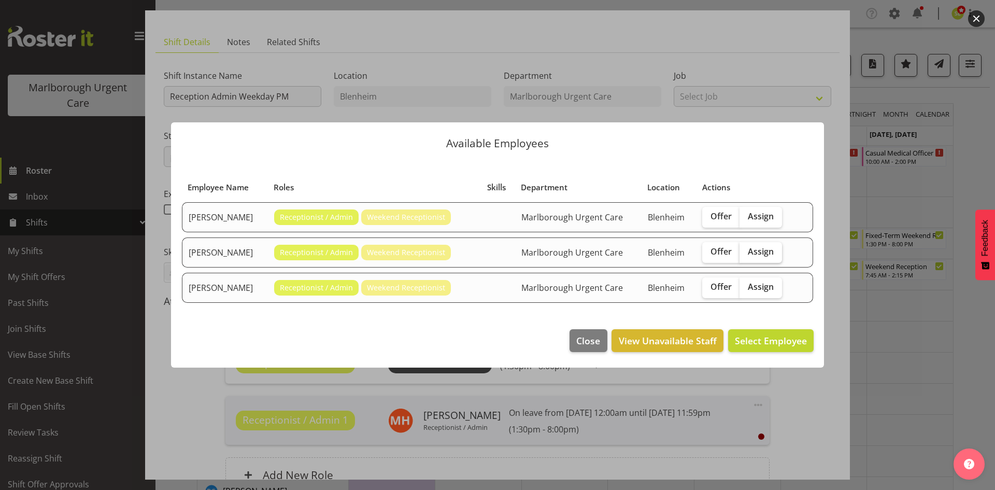
click at [766, 251] on span "Assign" at bounding box center [761, 251] width 26 height 10
click at [746, 251] on input "Assign" at bounding box center [743, 251] width 7 height 7
checkbox input "true"
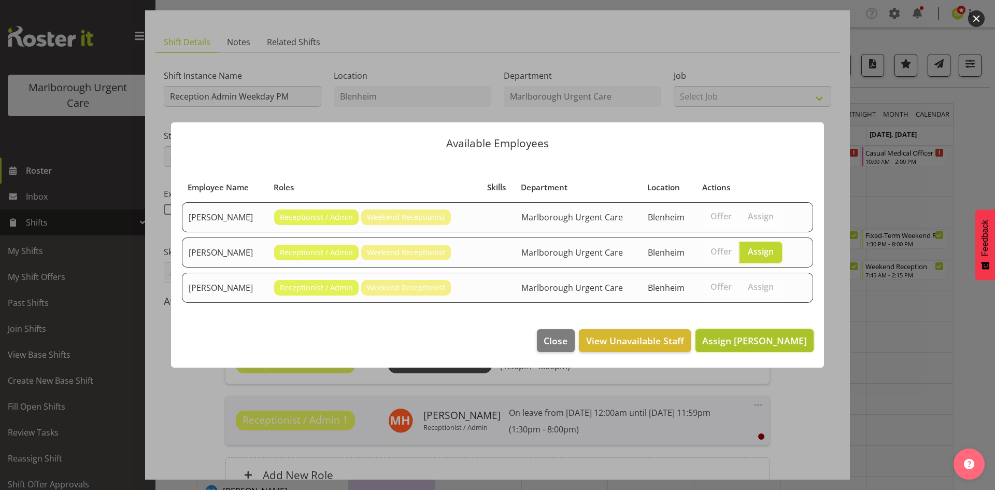
click at [764, 339] on span "Assign Margie Vuto" at bounding box center [754, 340] width 105 height 12
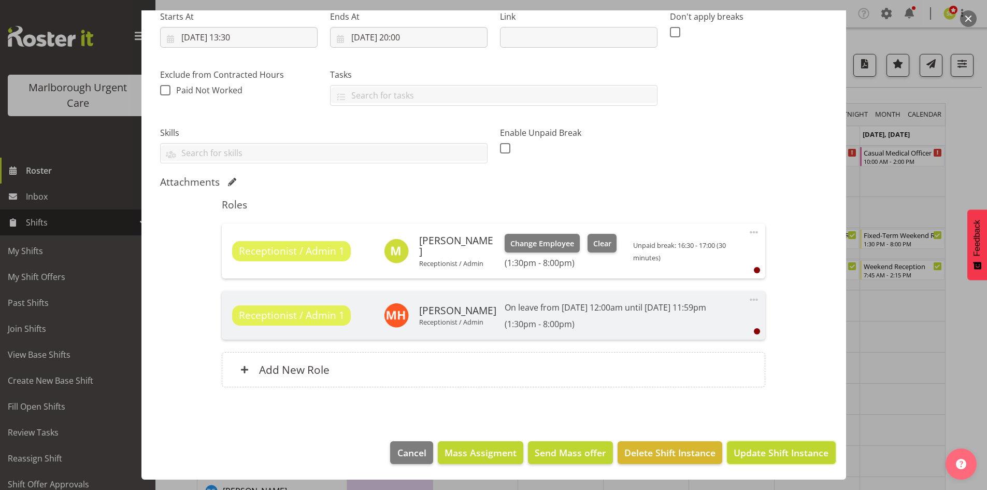
click at [759, 453] on span "Update Shift Instance" at bounding box center [781, 452] width 95 height 13
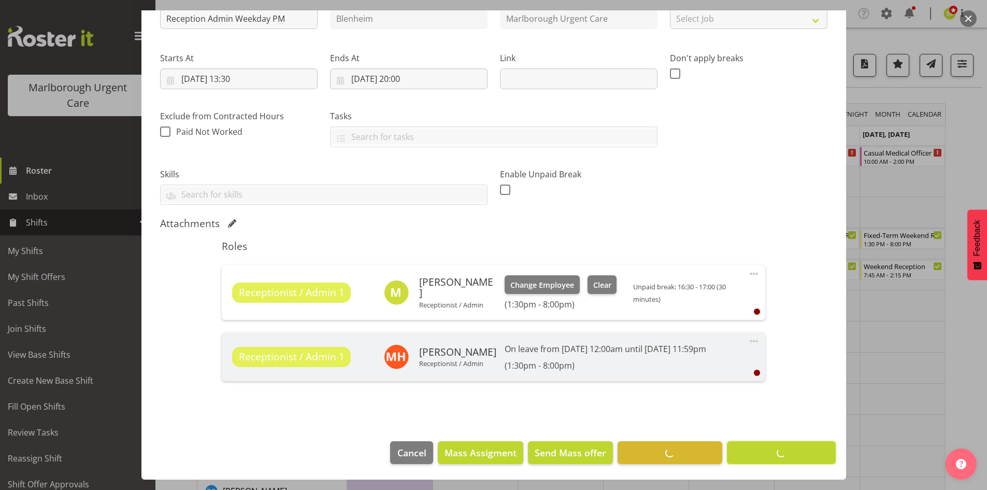
scroll to position [130, 0]
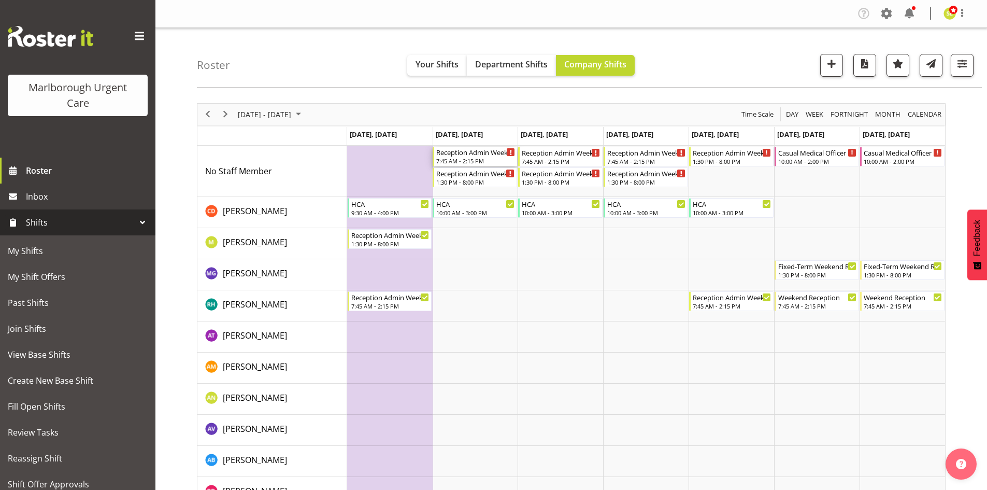
click at [503, 161] on div "7:45 AM - 2:15 PM" at bounding box center [475, 161] width 79 height 8
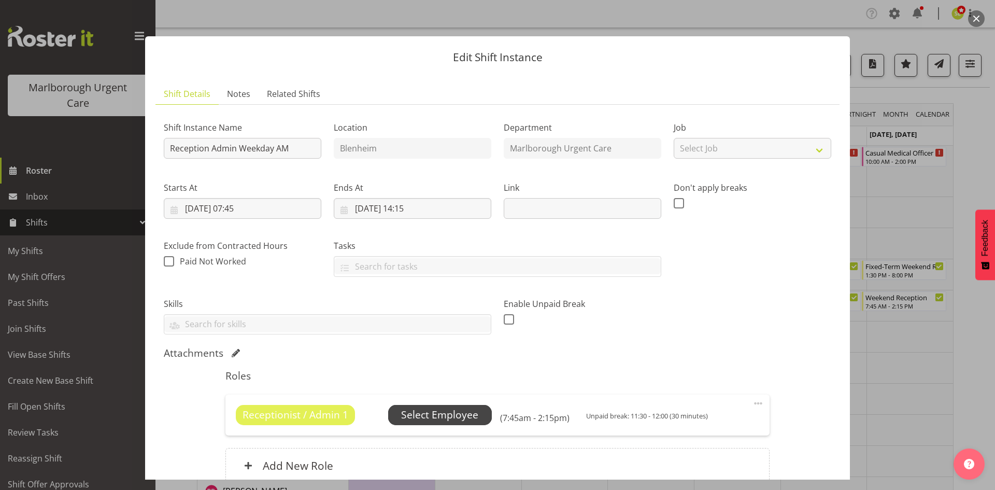
click at [467, 413] on span "Select Employee" at bounding box center [439, 414] width 77 height 15
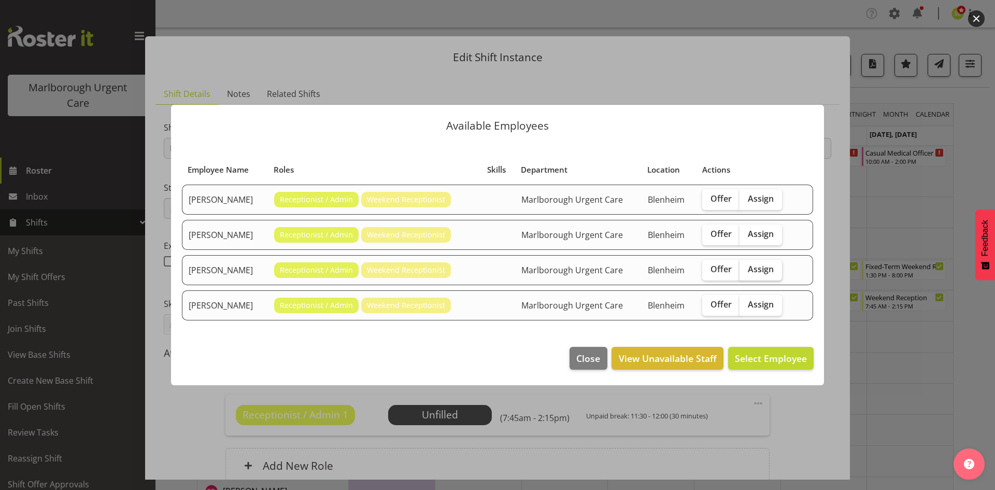
click at [756, 269] on span "Assign" at bounding box center [761, 269] width 26 height 10
click at [746, 269] on input "Assign" at bounding box center [743, 269] width 7 height 7
checkbox input "true"
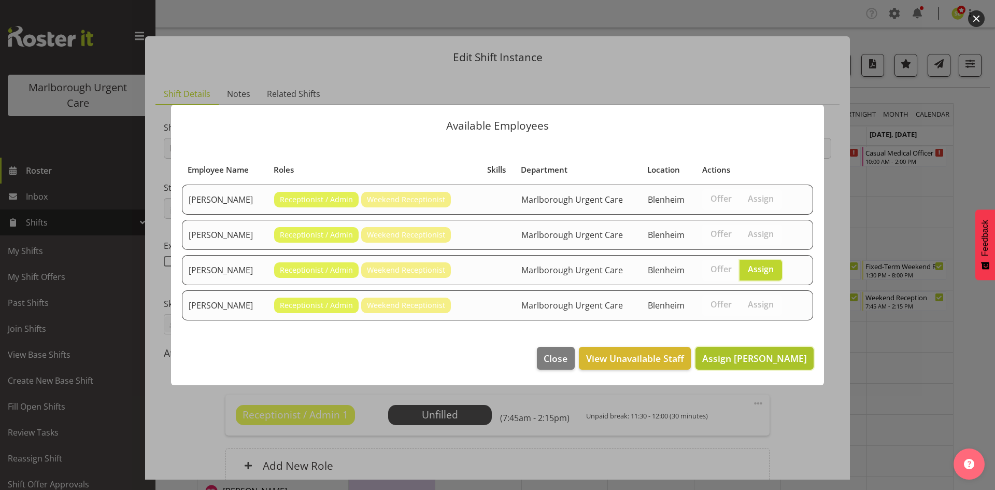
click at [753, 357] on span "Assign Megan Gander" at bounding box center [754, 358] width 105 height 12
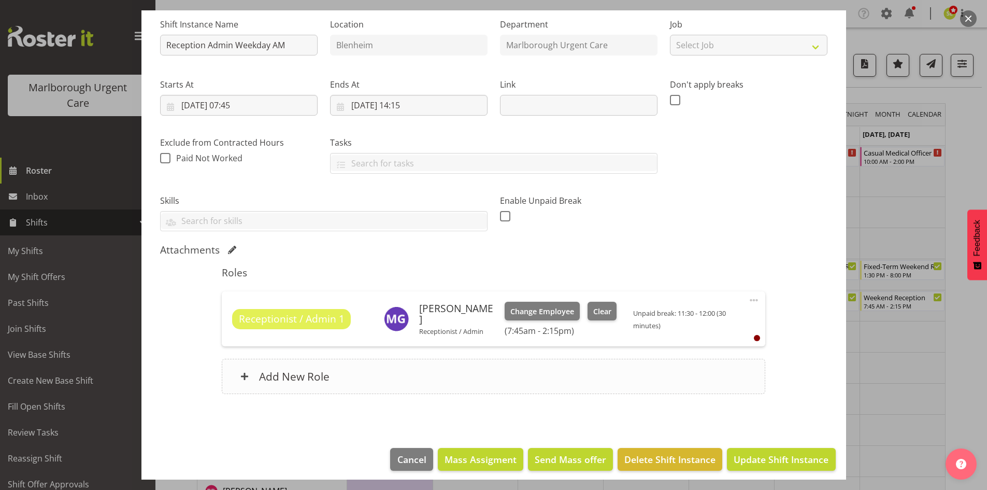
scroll to position [104, 0]
click at [764, 462] on span "Update Shift Instance" at bounding box center [781, 458] width 95 height 13
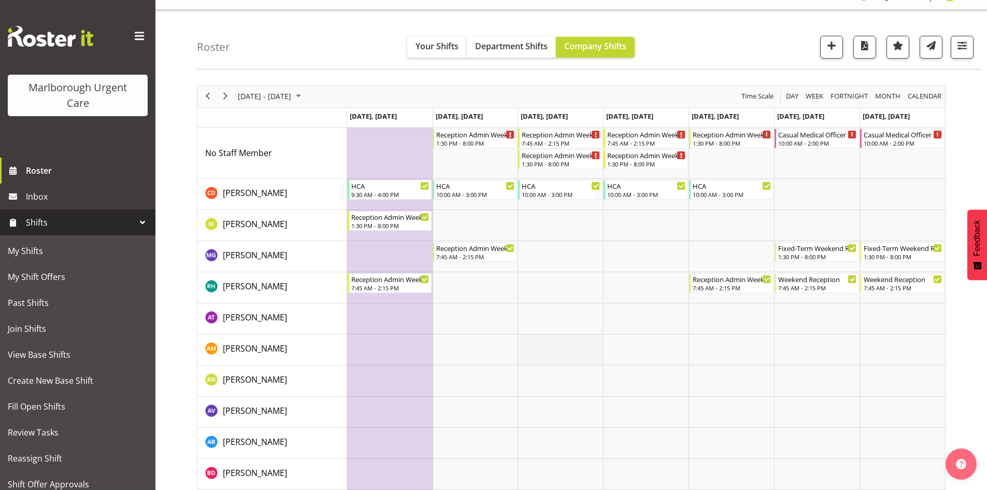
scroll to position [0, 0]
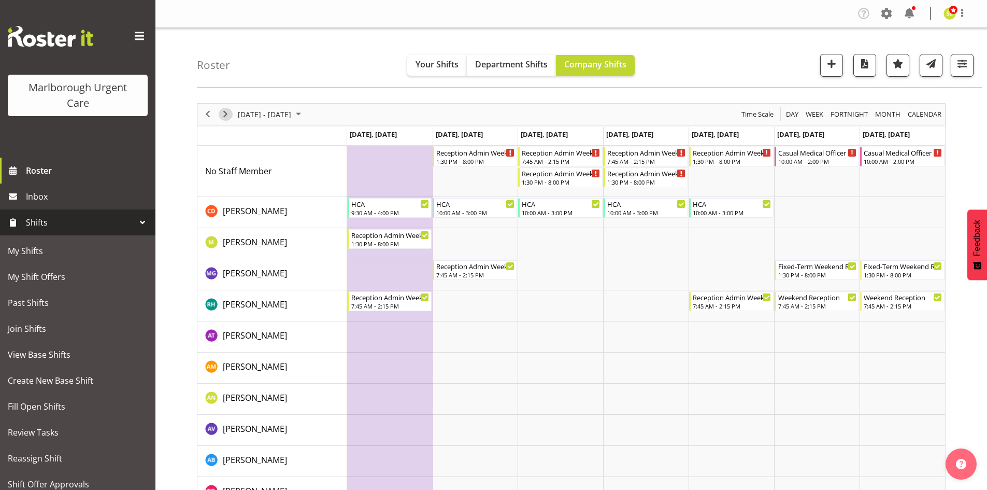
click at [230, 118] on span "Next" at bounding box center [225, 114] width 12 height 13
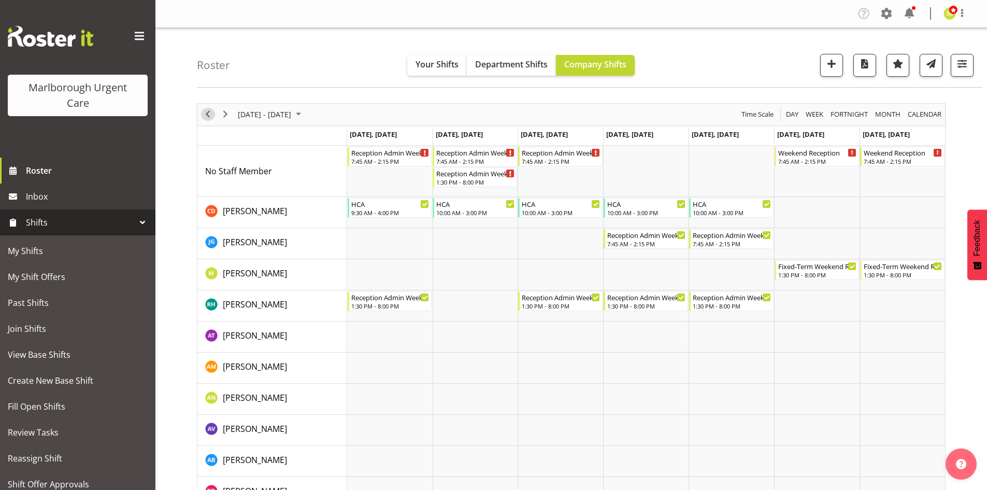
click at [206, 115] on span "Previous" at bounding box center [208, 114] width 12 height 13
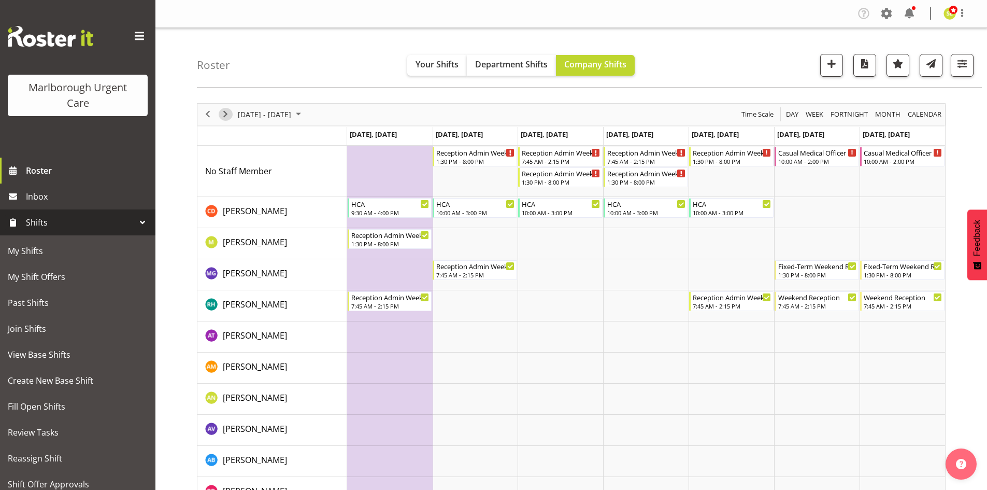
click at [225, 119] on span "Next" at bounding box center [225, 114] width 12 height 13
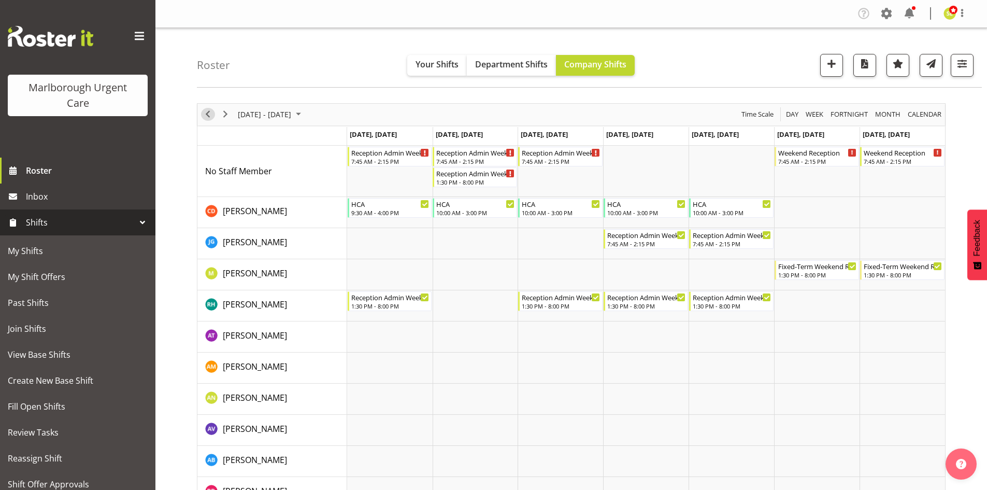
click at [210, 116] on span "Previous" at bounding box center [208, 114] width 12 height 13
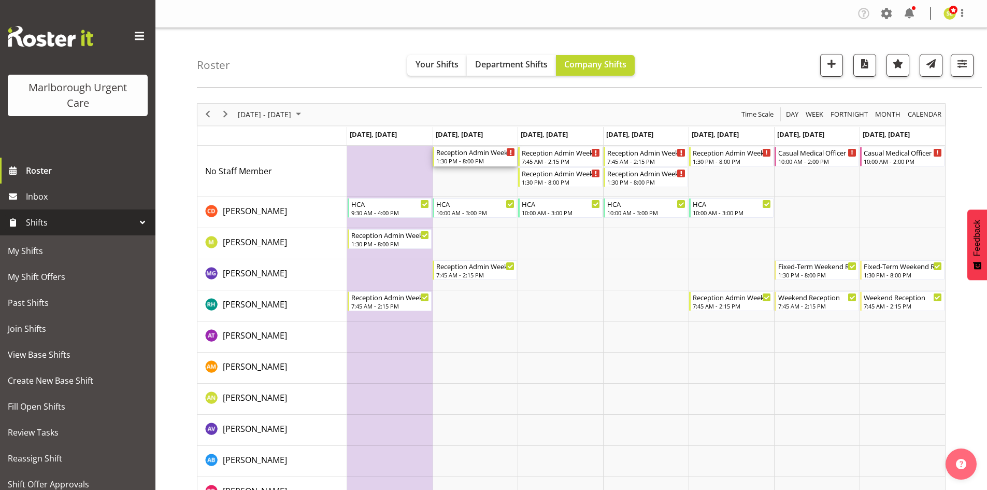
click at [471, 161] on div "1:30 PM - 8:00 PM" at bounding box center [475, 161] width 79 height 8
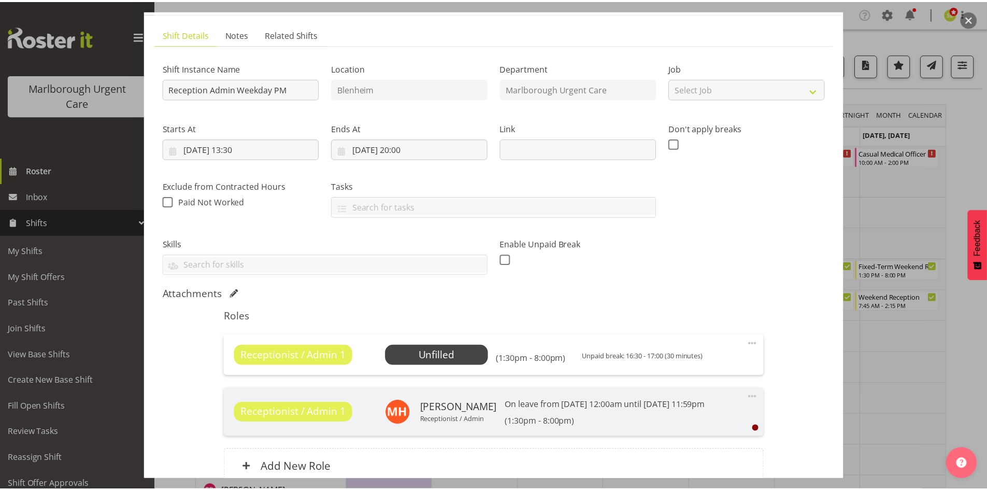
scroll to position [104, 0]
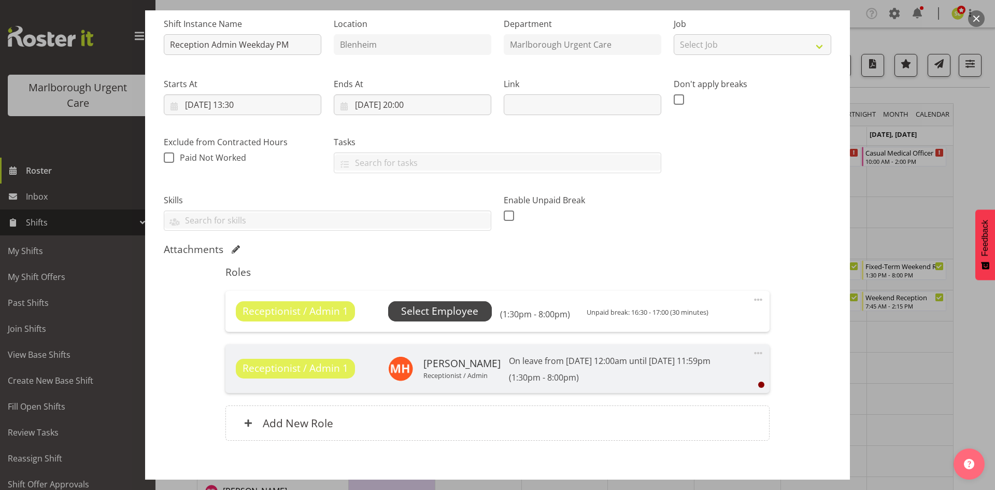
click at [440, 312] on span "Select Employee" at bounding box center [439, 311] width 77 height 15
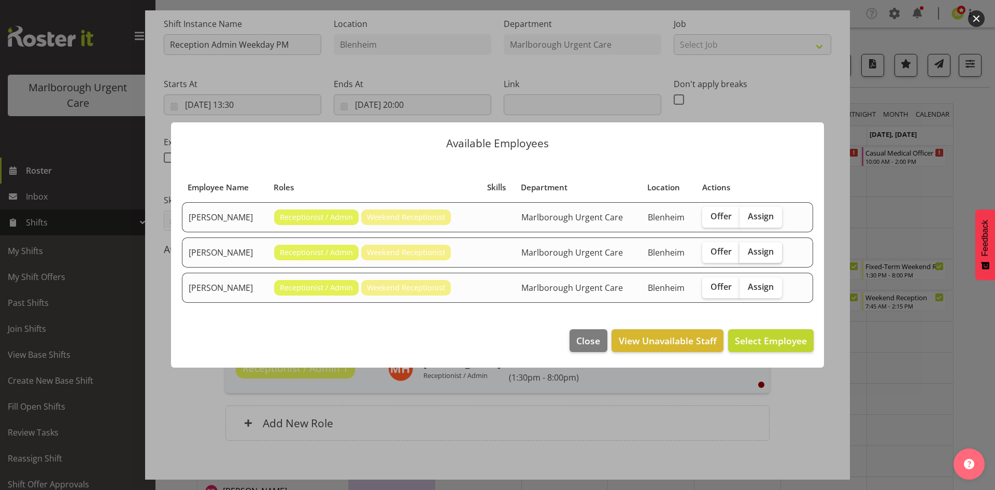
click at [772, 256] on span "Assign" at bounding box center [761, 251] width 26 height 10
click at [746, 255] on input "Assign" at bounding box center [743, 251] width 7 height 7
checkbox input "true"
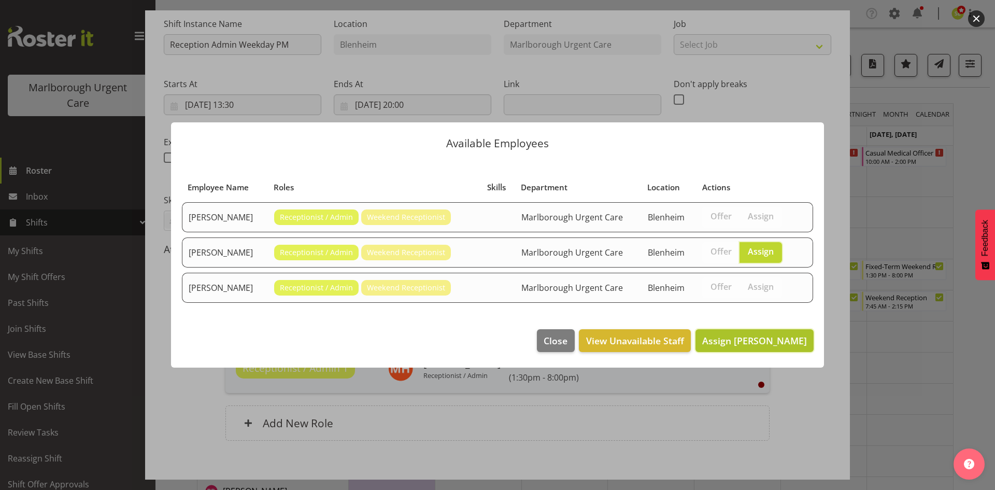
click at [780, 340] on span "Assign Margie Vuto" at bounding box center [754, 340] width 105 height 12
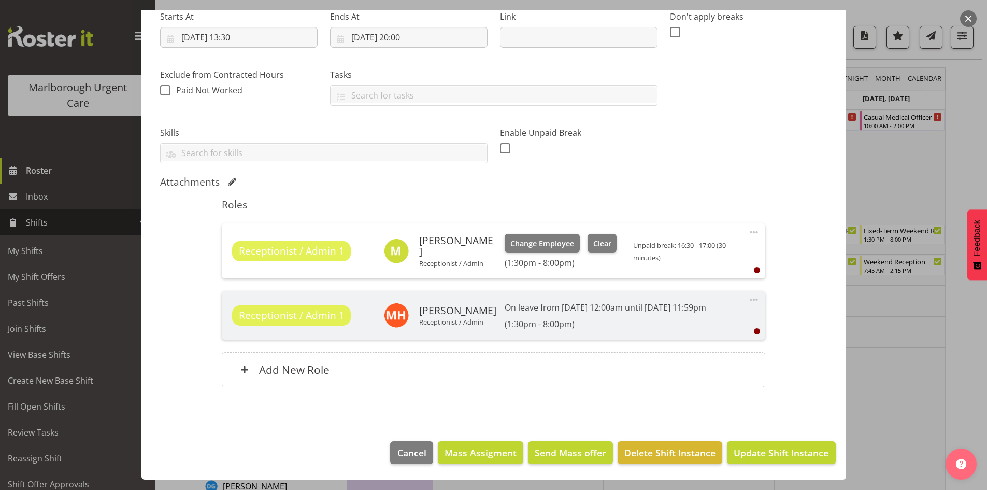
scroll to position [52, 0]
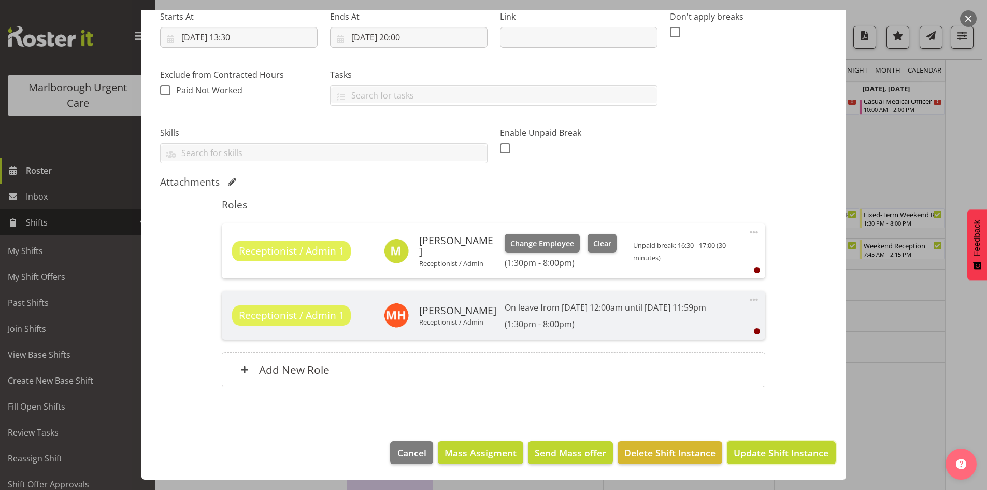
click at [765, 451] on span "Update Shift Instance" at bounding box center [781, 452] width 95 height 13
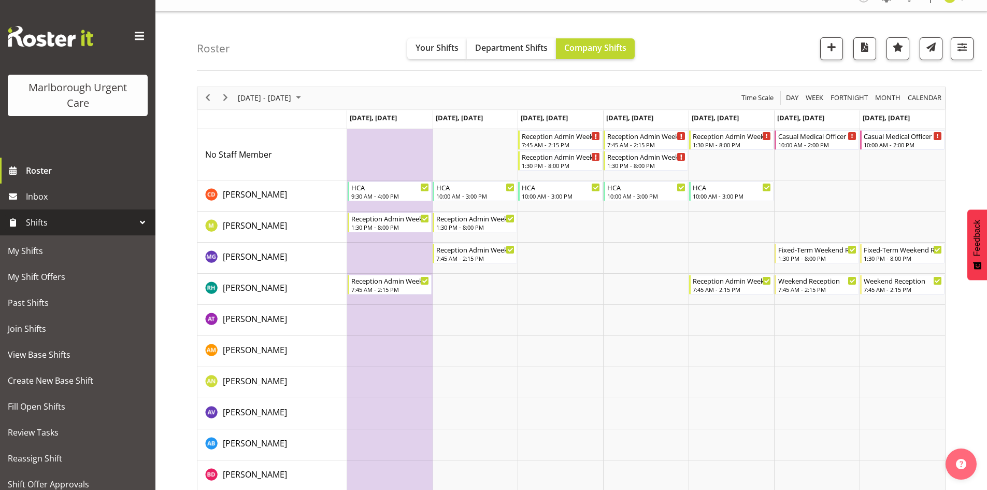
scroll to position [0, 0]
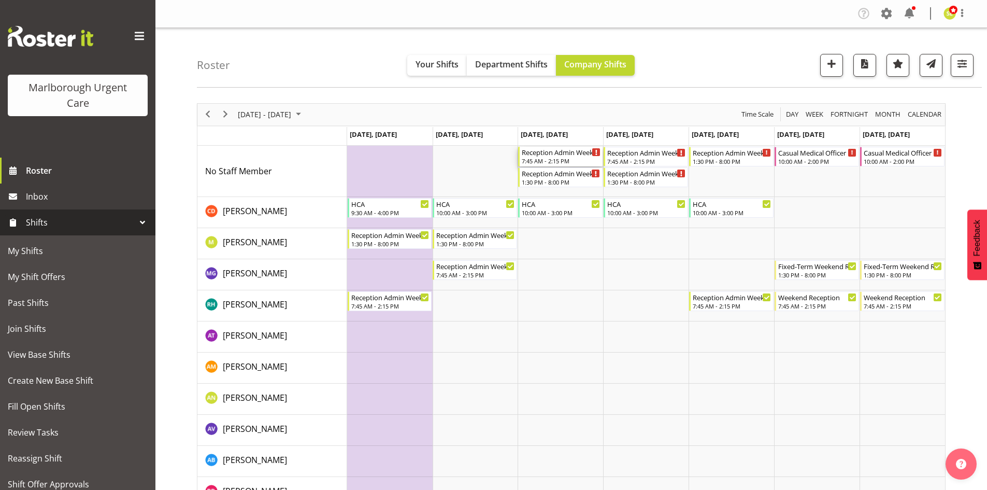
click at [568, 160] on div "7:45 AM - 2:15 PM" at bounding box center [561, 161] width 79 height 8
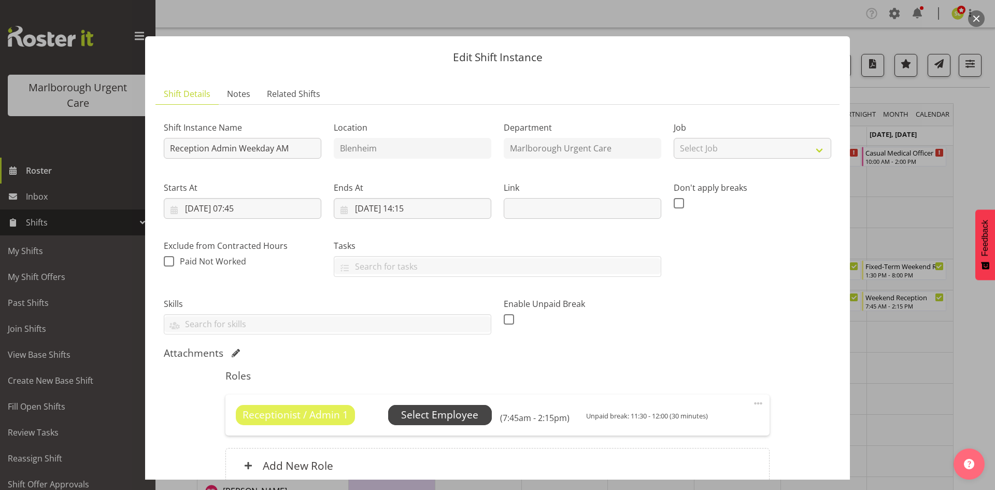
click at [461, 420] on span "Select Employee" at bounding box center [439, 414] width 77 height 15
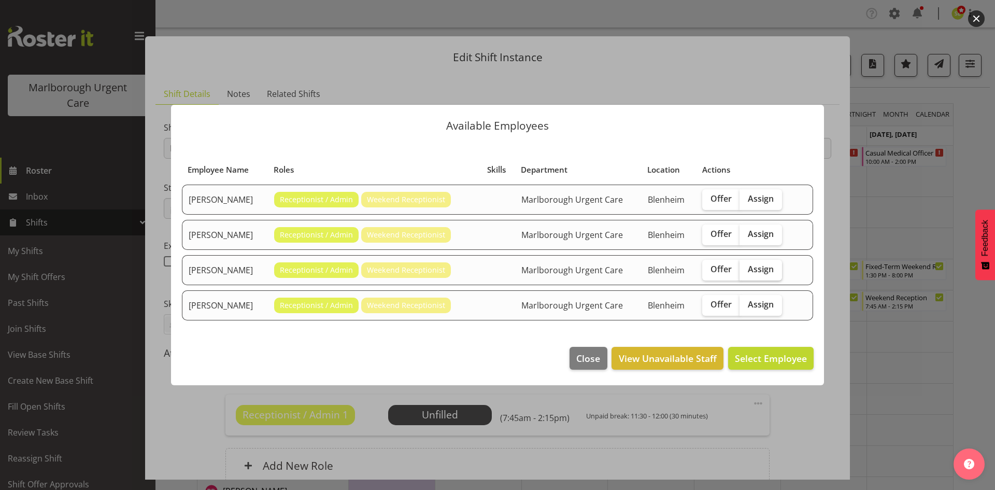
click at [759, 272] on span "Assign" at bounding box center [761, 269] width 26 height 10
click at [746, 272] on input "Assign" at bounding box center [743, 269] width 7 height 7
checkbox input "true"
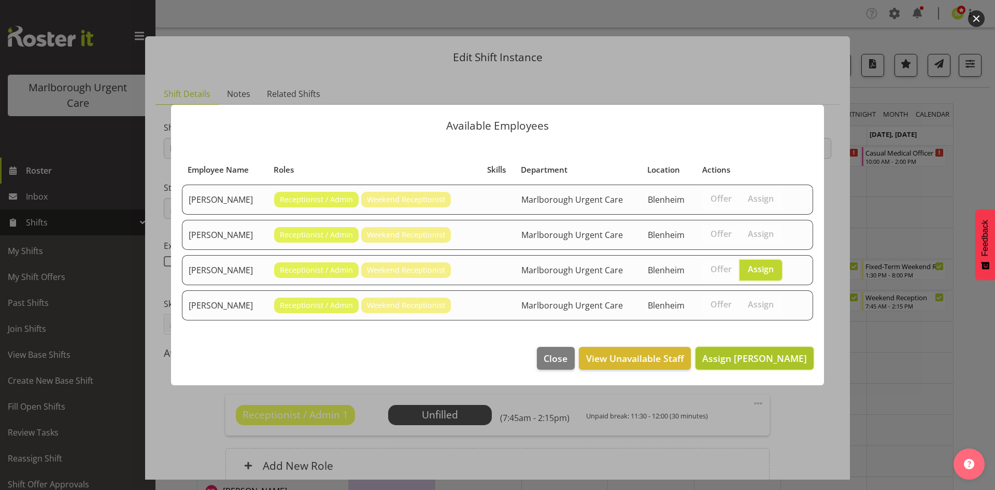
click at [747, 358] on span "Assign Megan Gander" at bounding box center [754, 358] width 105 height 12
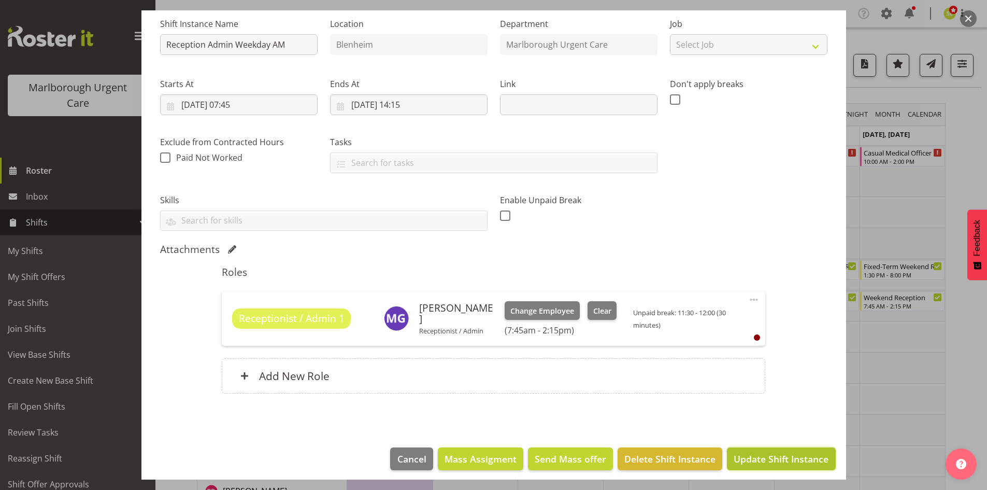
click at [780, 462] on span "Update Shift Instance" at bounding box center [781, 458] width 95 height 13
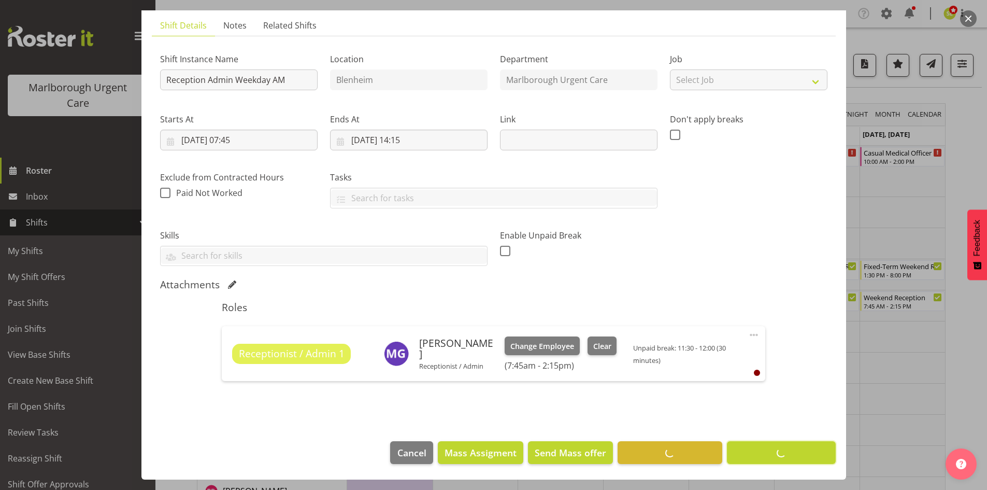
scroll to position [68, 0]
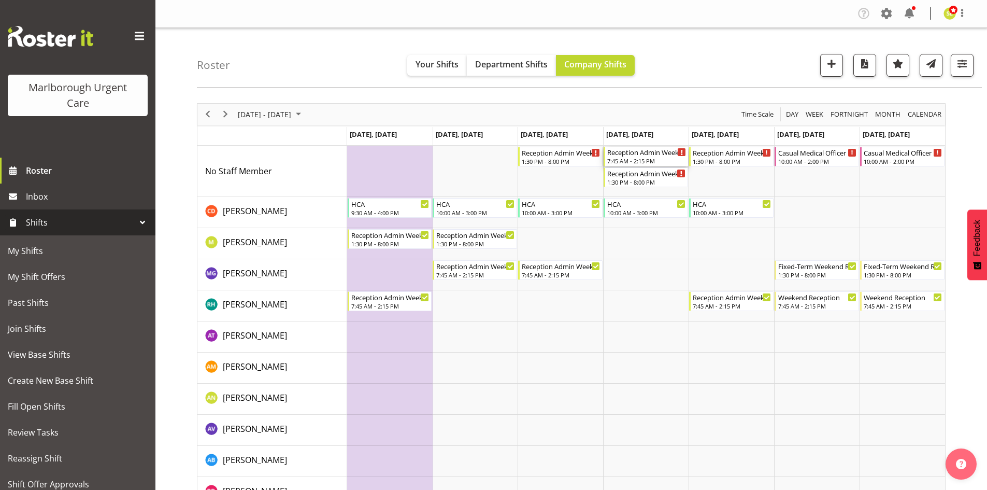
click at [635, 160] on div "7:45 AM - 2:15 PM" at bounding box center [646, 161] width 79 height 8
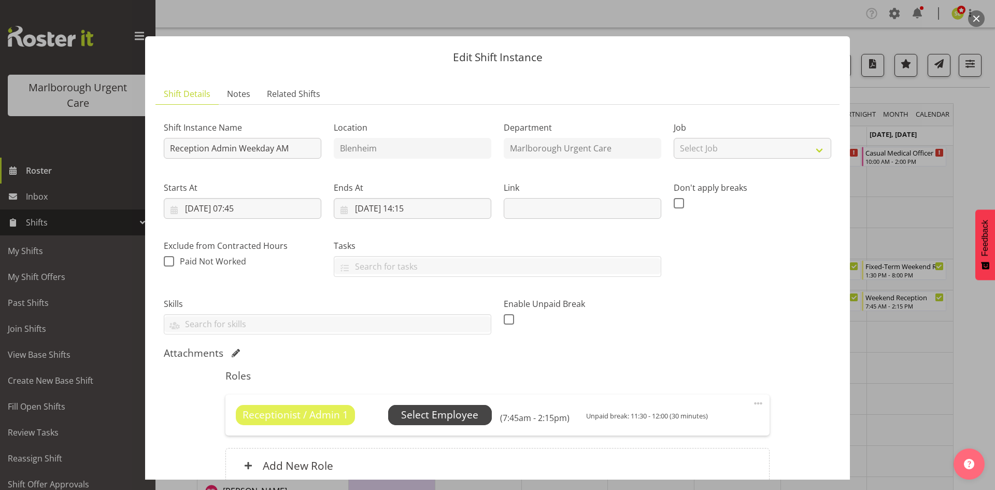
click at [427, 419] on span "Select Employee" at bounding box center [439, 414] width 77 height 15
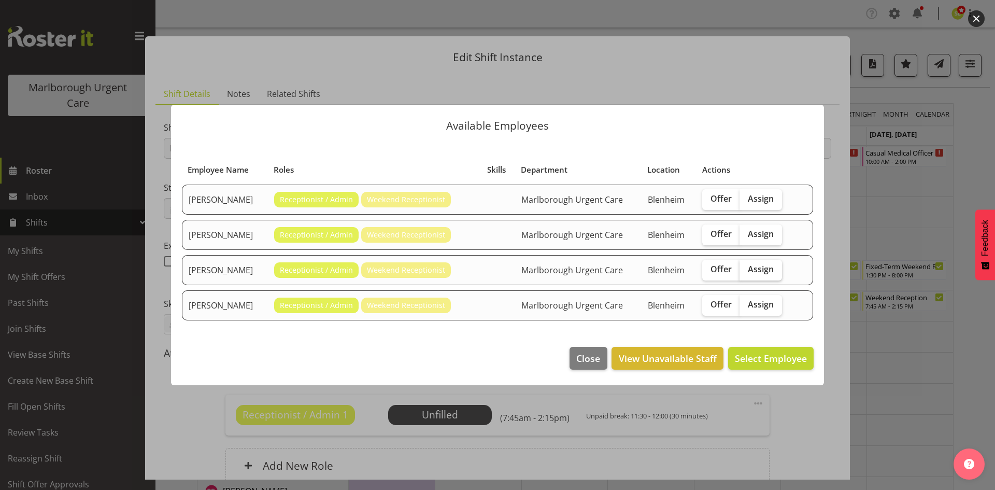
click at [766, 267] on span "Assign" at bounding box center [761, 269] width 26 height 10
click at [746, 267] on input "Assign" at bounding box center [743, 269] width 7 height 7
checkbox input "true"
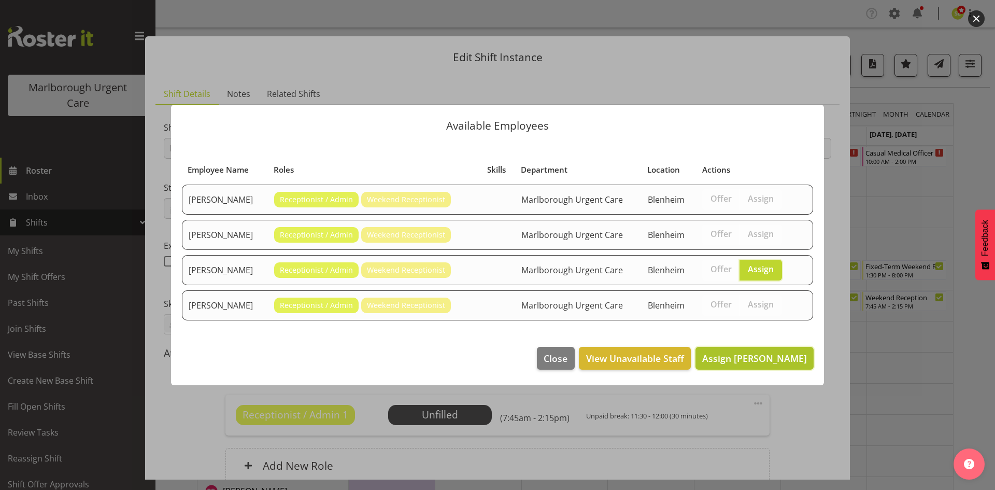
click at [762, 367] on button "Assign Megan Gander" at bounding box center [754, 358] width 118 height 23
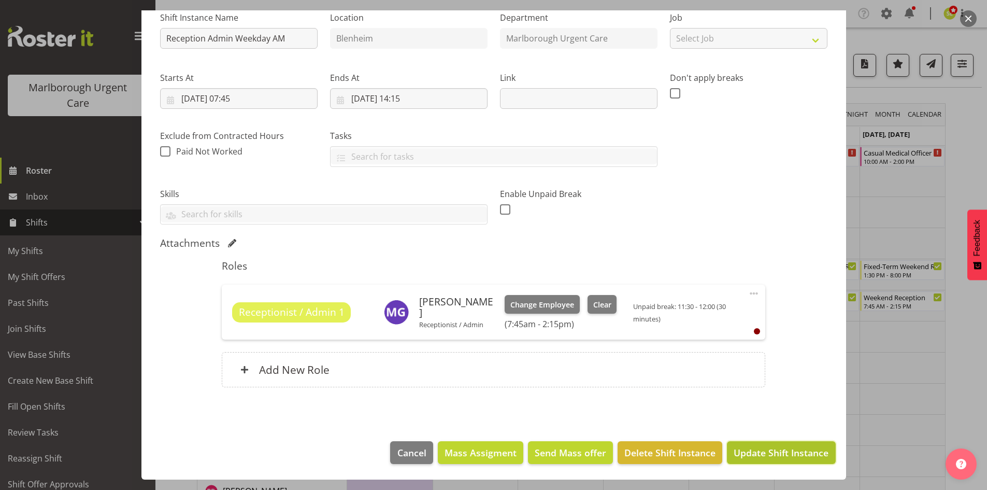
click at [771, 449] on span "Update Shift Instance" at bounding box center [781, 452] width 95 height 13
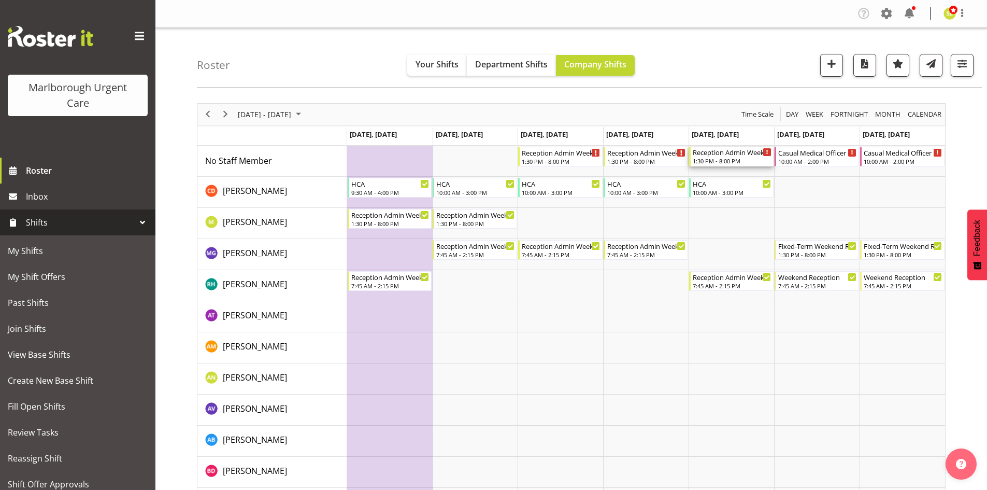
click at [729, 159] on div "1:30 PM - 8:00 PM" at bounding box center [732, 161] width 79 height 8
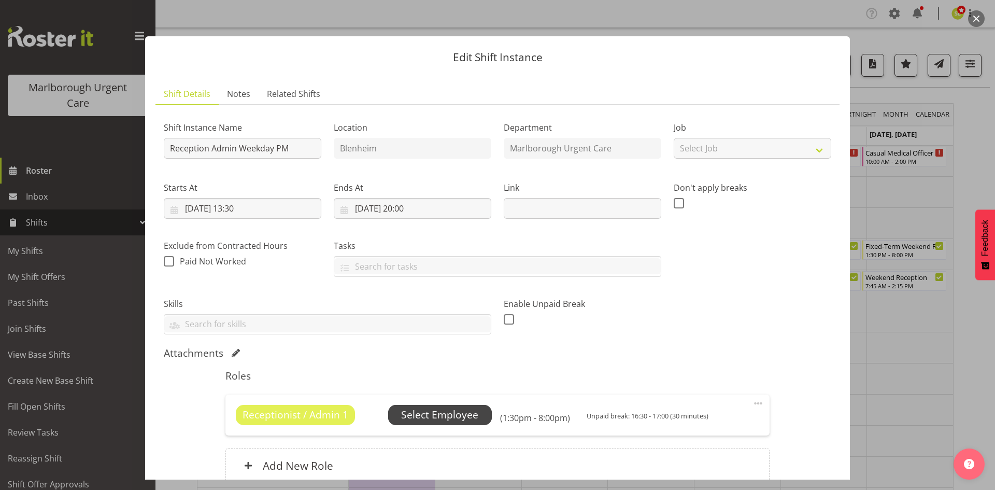
click at [443, 419] on span "Select Employee" at bounding box center [439, 414] width 77 height 15
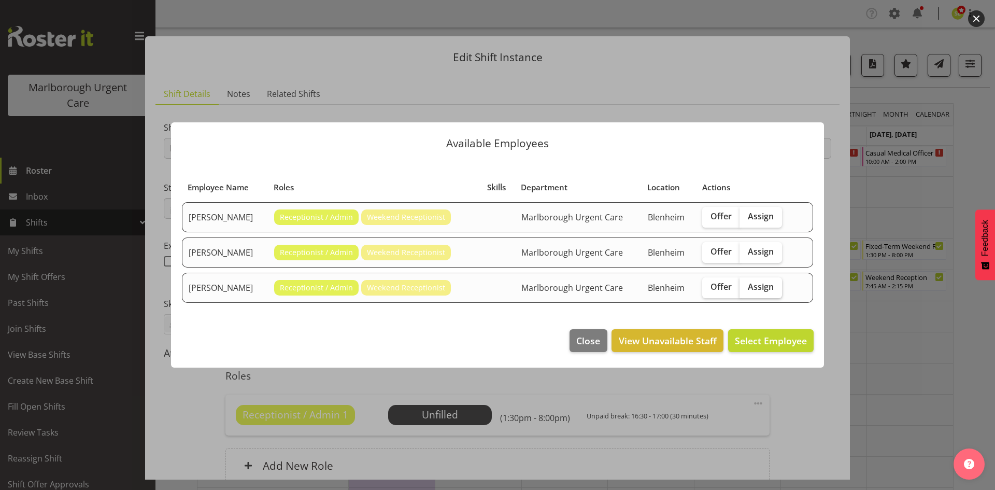
click at [760, 286] on span "Assign" at bounding box center [761, 286] width 26 height 10
click at [746, 286] on input "Assign" at bounding box center [743, 286] width 7 height 7
checkbox input "true"
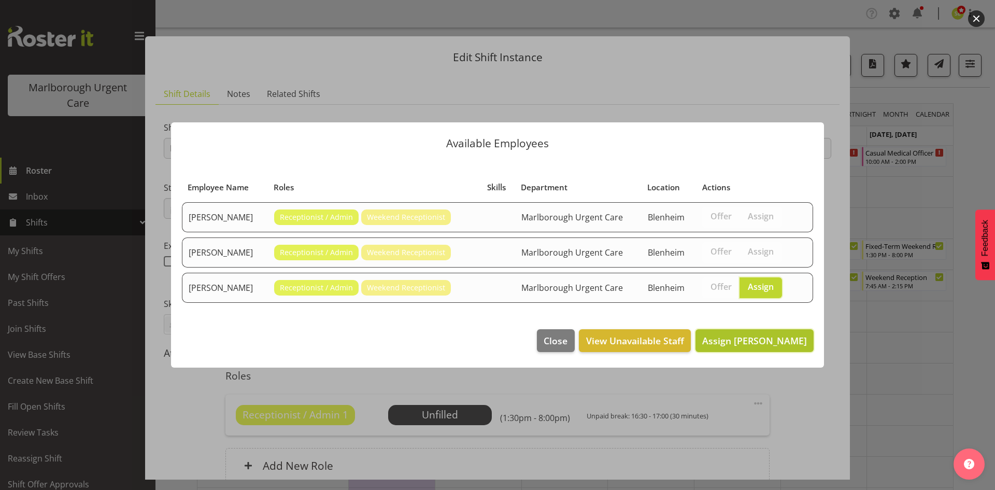
click at [738, 345] on span "Assign Megan Gander" at bounding box center [754, 340] width 105 height 12
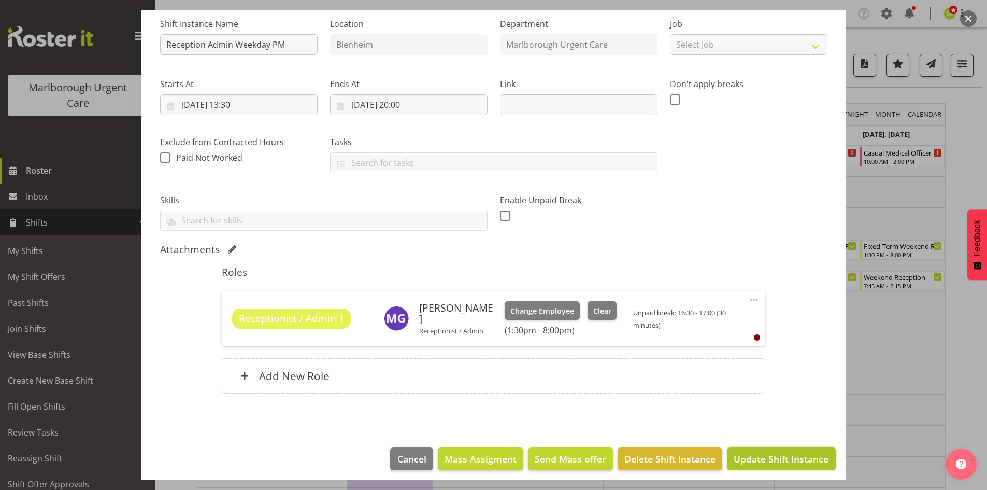
click at [754, 453] on span "Update Shift Instance" at bounding box center [781, 458] width 95 height 13
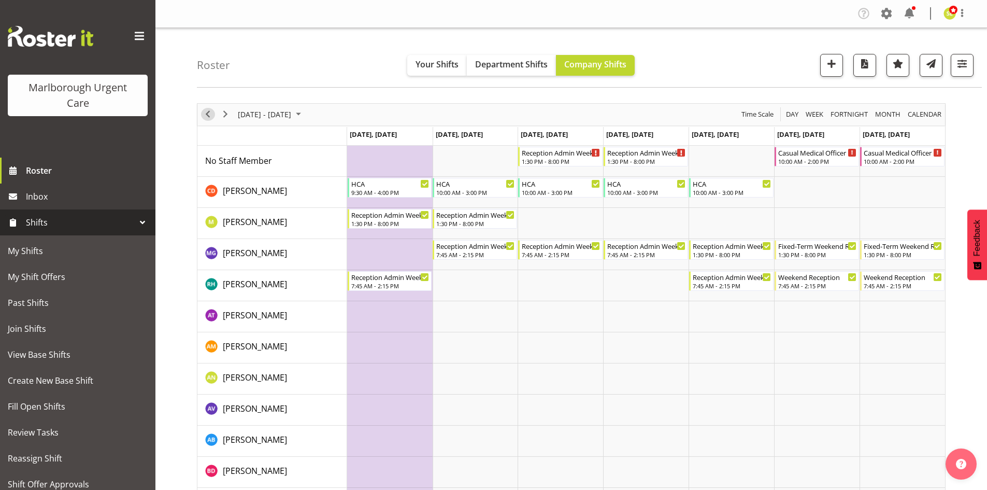
click at [210, 119] on span "Previous" at bounding box center [208, 114] width 12 height 13
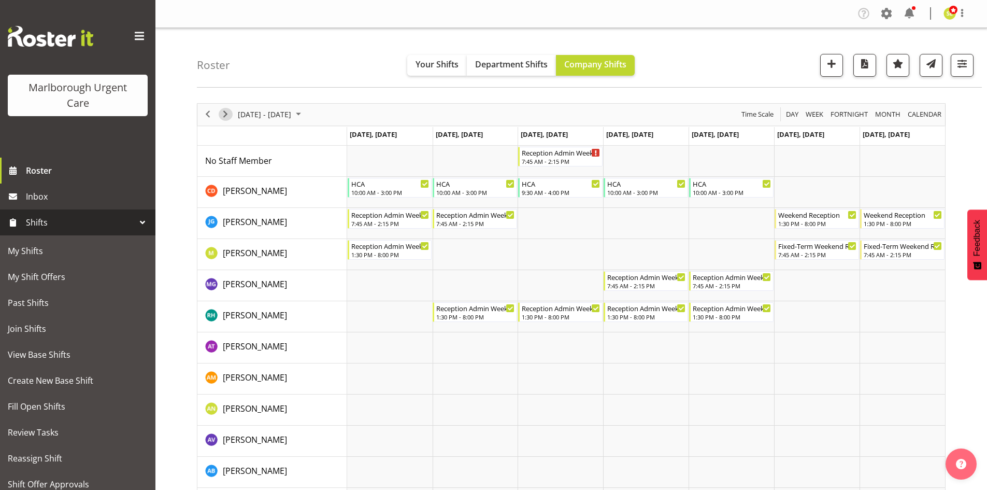
click at [224, 115] on span "Next" at bounding box center [225, 114] width 12 height 13
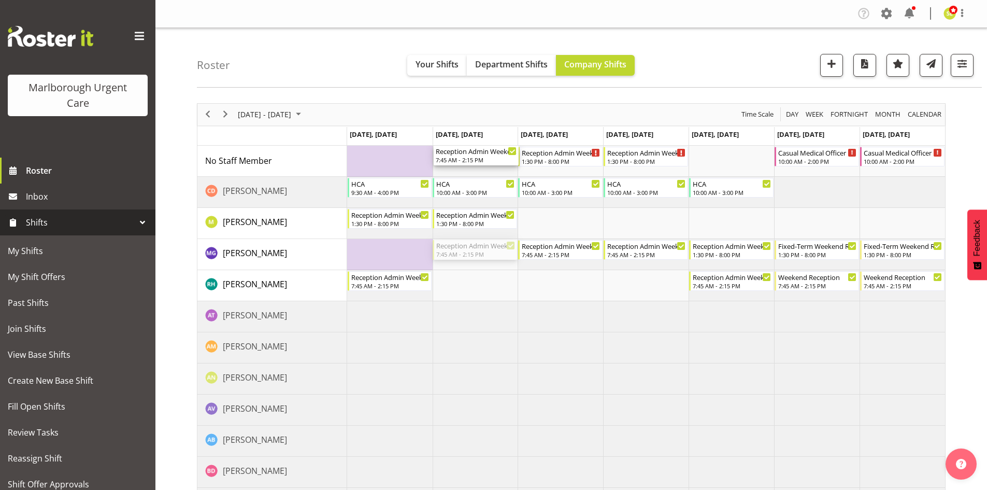
drag, startPoint x: 480, startPoint y: 251, endPoint x: 486, endPoint y: 174, distance: 76.9
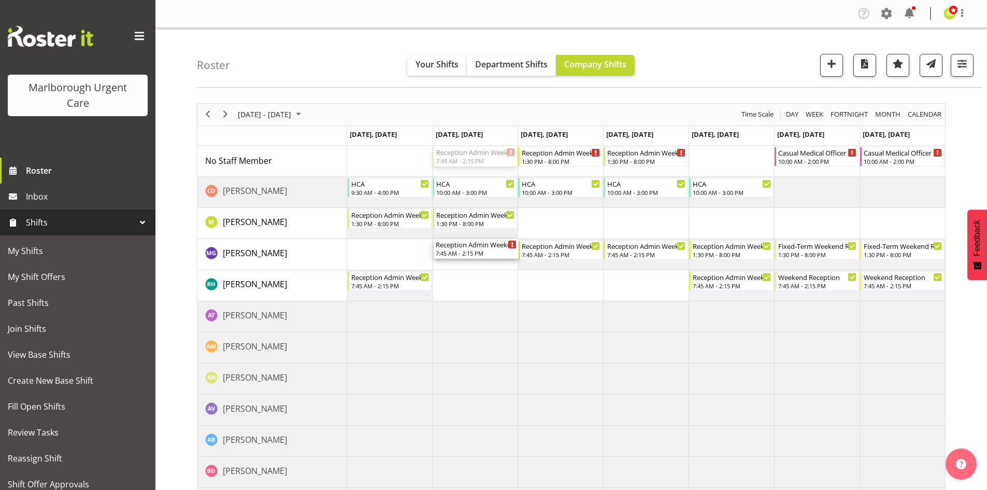
drag, startPoint x: 468, startPoint y: 157, endPoint x: 459, endPoint y: 247, distance: 90.6
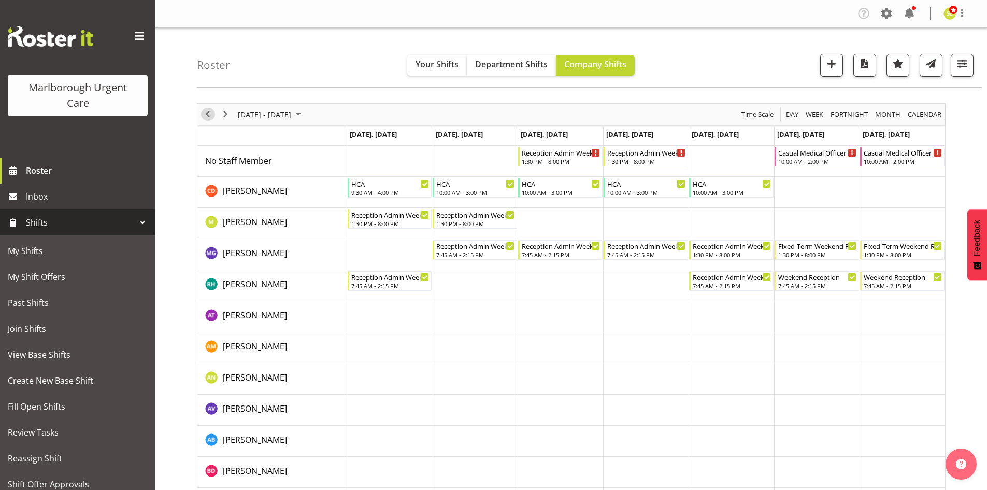
click at [213, 117] on span "Previous" at bounding box center [208, 114] width 12 height 13
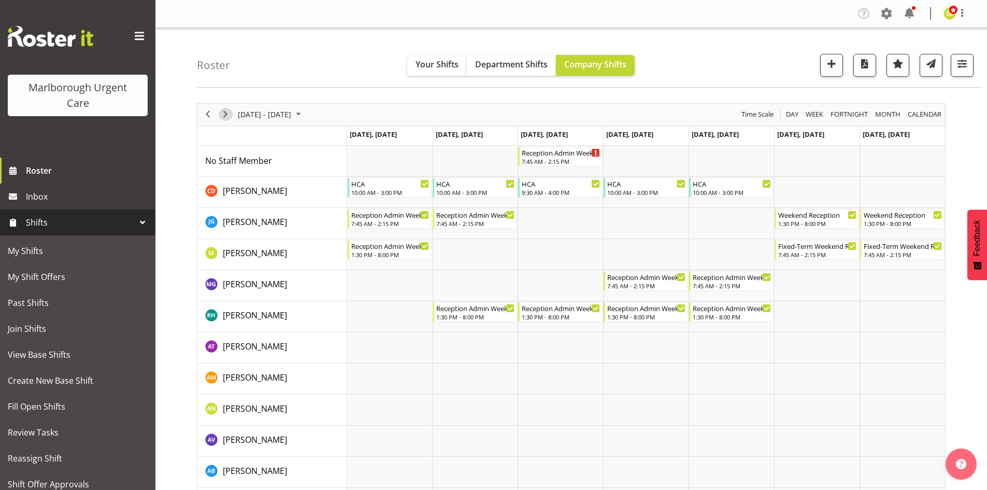
click at [223, 118] on span "Next" at bounding box center [225, 114] width 12 height 13
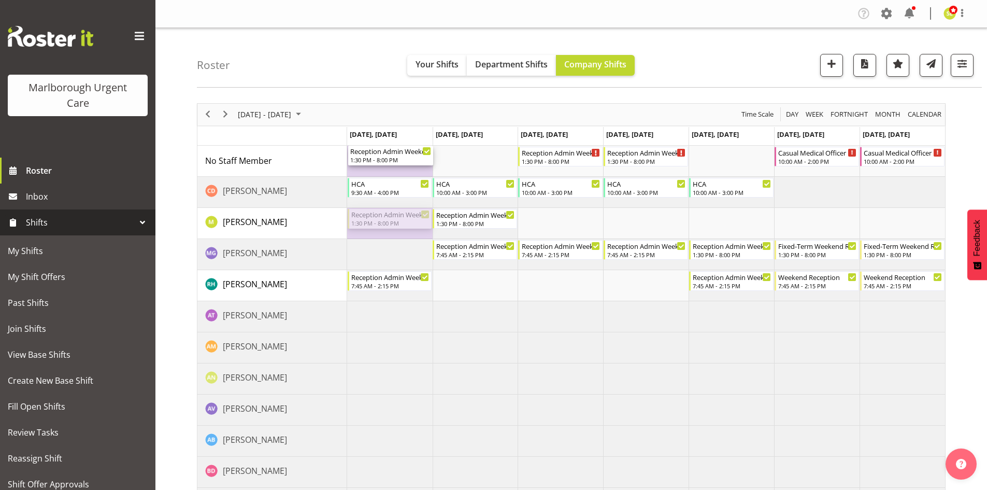
drag, startPoint x: 386, startPoint y: 219, endPoint x: 395, endPoint y: 172, distance: 47.7
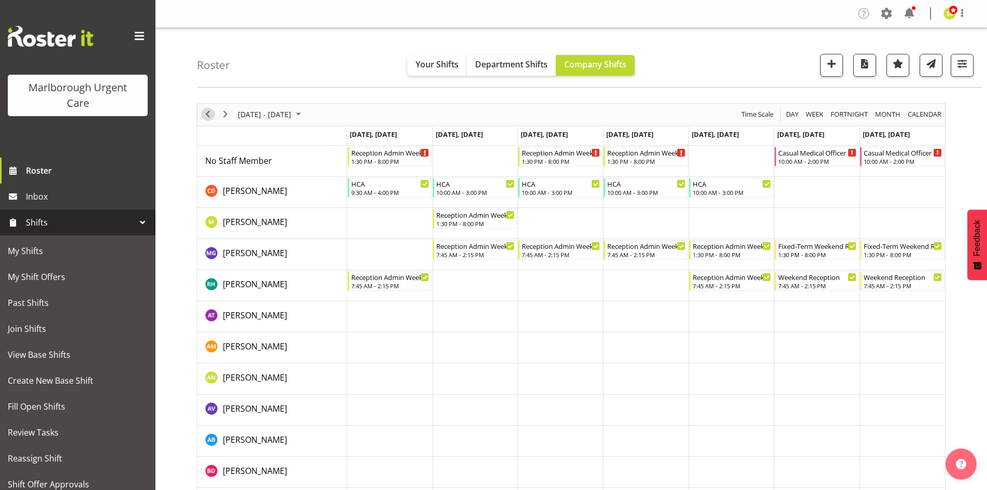
click at [209, 119] on span "Previous" at bounding box center [208, 114] width 12 height 13
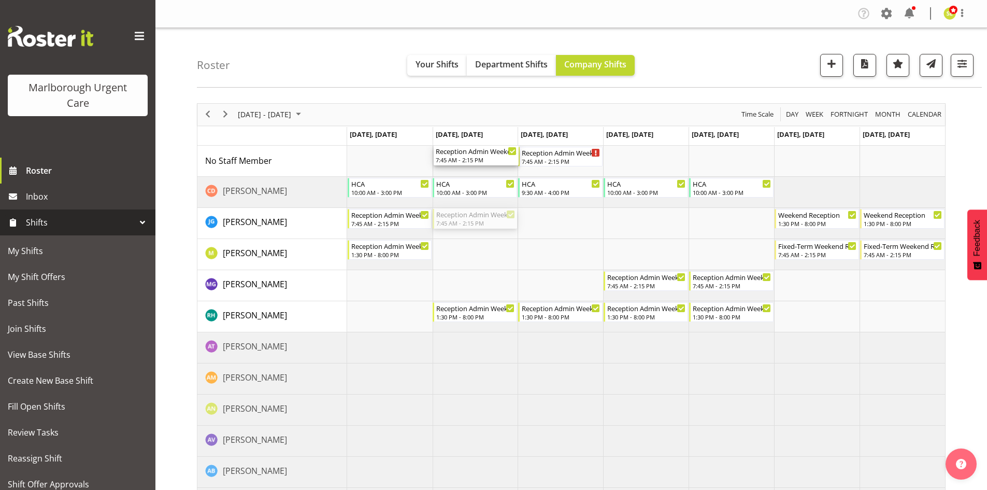
drag, startPoint x: 468, startPoint y: 221, endPoint x: 484, endPoint y: 172, distance: 51.1
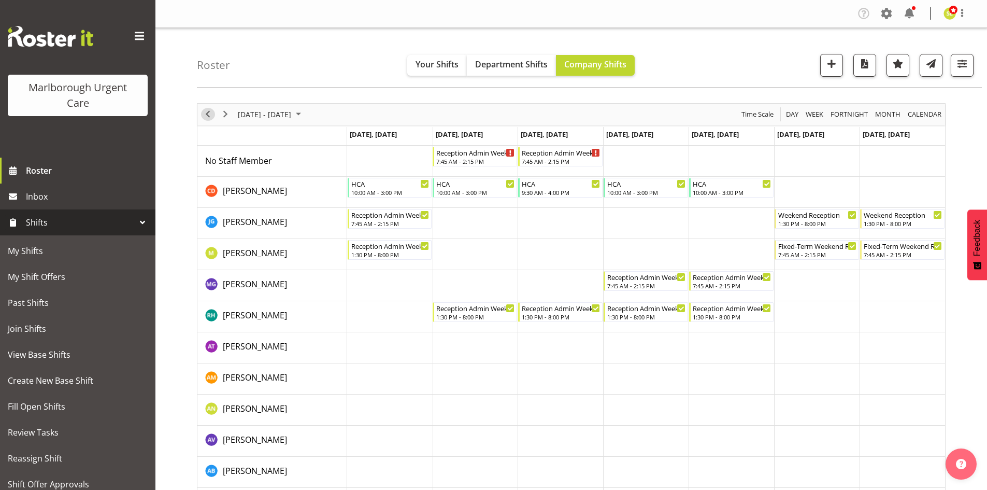
click at [209, 119] on span "Previous" at bounding box center [208, 114] width 12 height 13
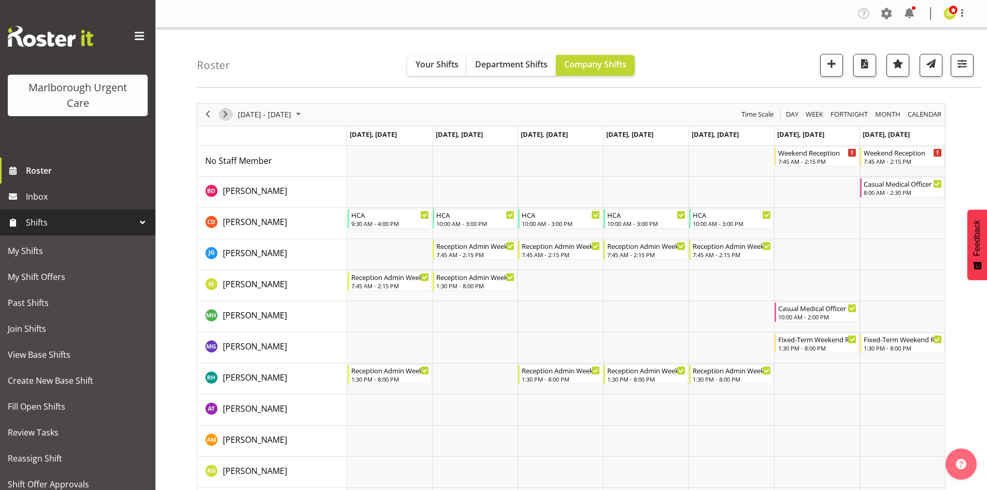
click at [224, 119] on span "Next" at bounding box center [225, 114] width 12 height 13
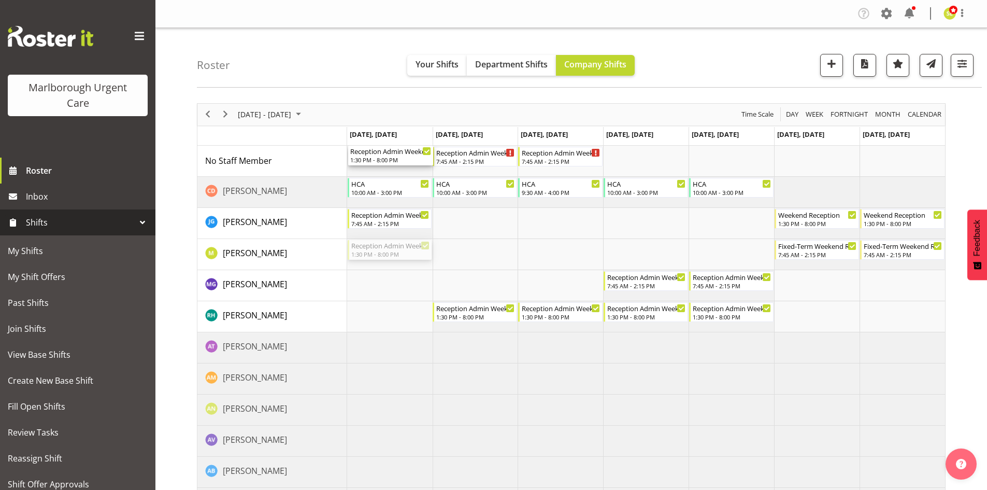
drag, startPoint x: 378, startPoint y: 254, endPoint x: 387, endPoint y: 172, distance: 82.9
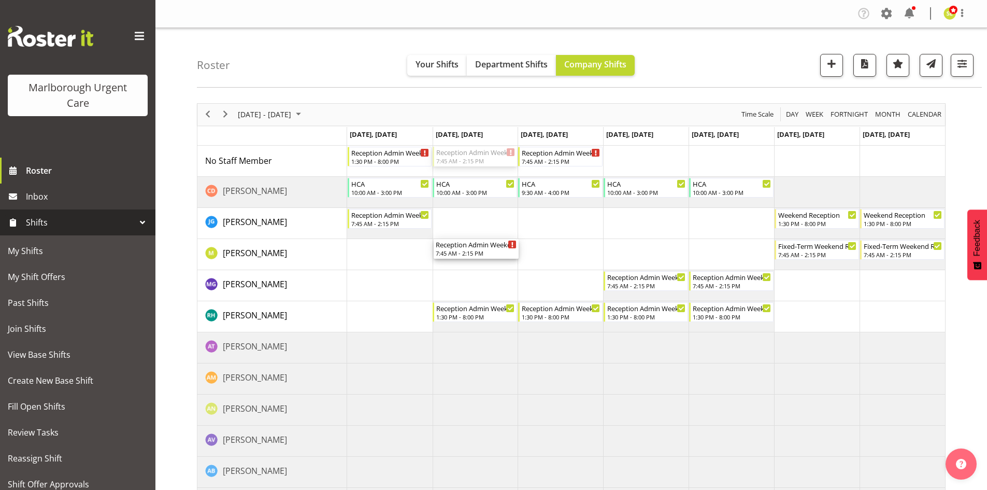
drag, startPoint x: 481, startPoint y: 156, endPoint x: 468, endPoint y: 244, distance: 88.5
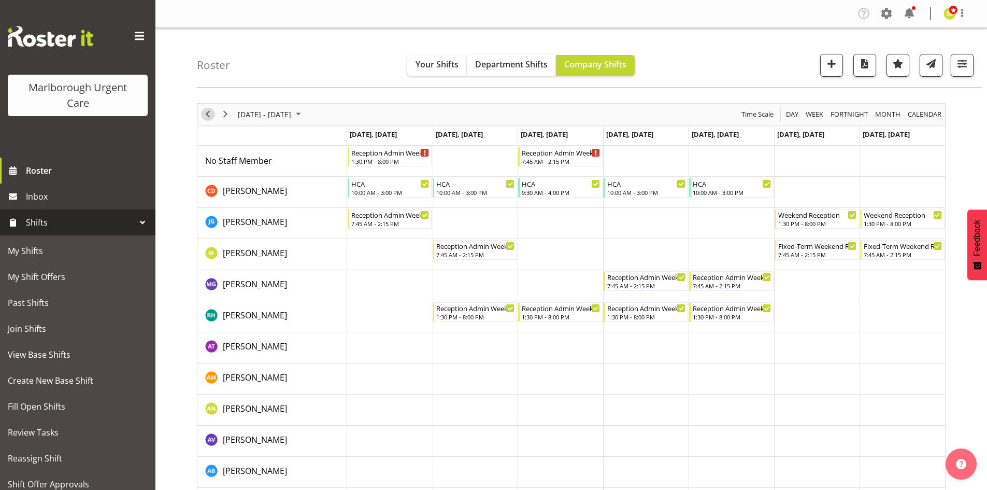
click at [209, 117] on span "Previous" at bounding box center [208, 114] width 12 height 13
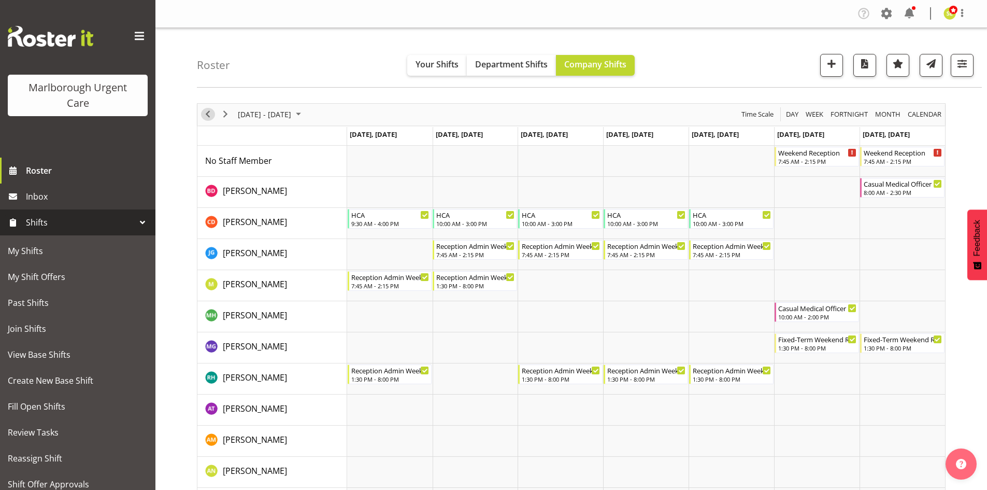
click at [209, 117] on span "Previous" at bounding box center [208, 114] width 12 height 13
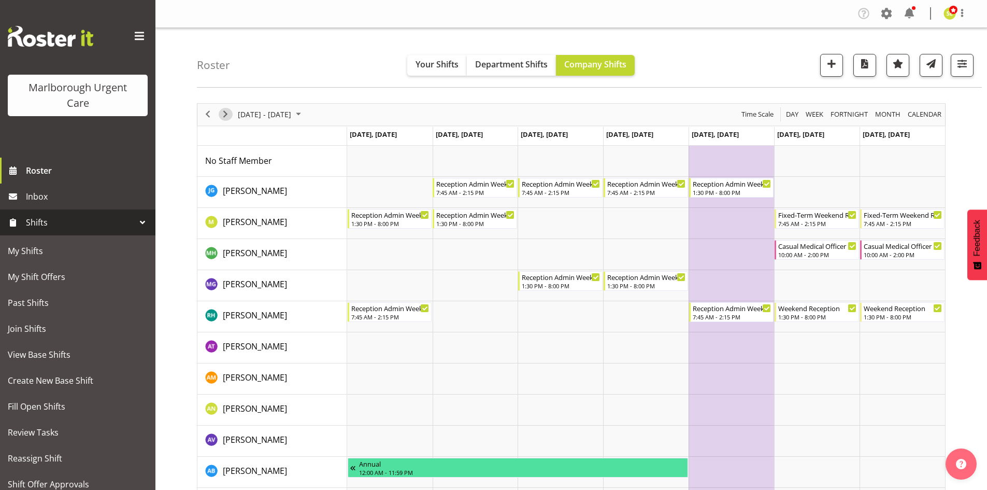
click at [232, 116] on button "Next" at bounding box center [226, 114] width 14 height 13
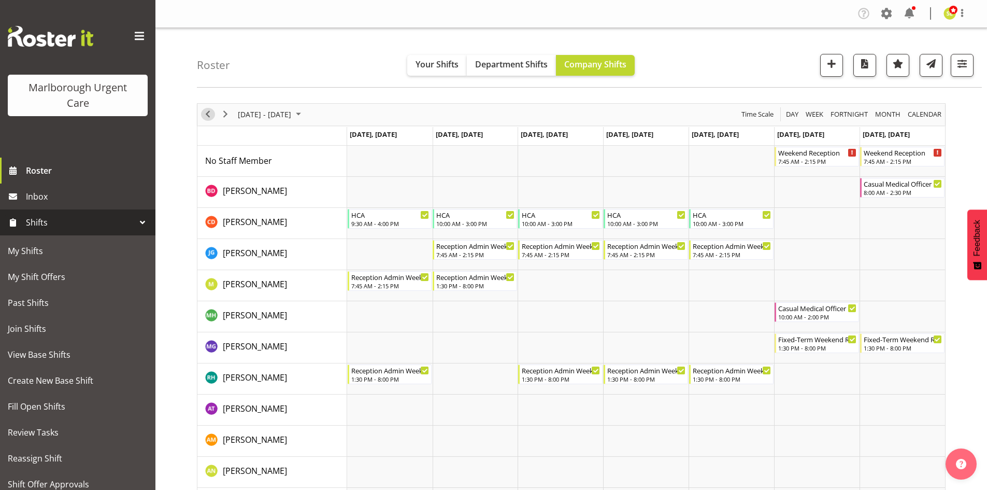
click at [207, 115] on span "Previous" at bounding box center [208, 114] width 12 height 13
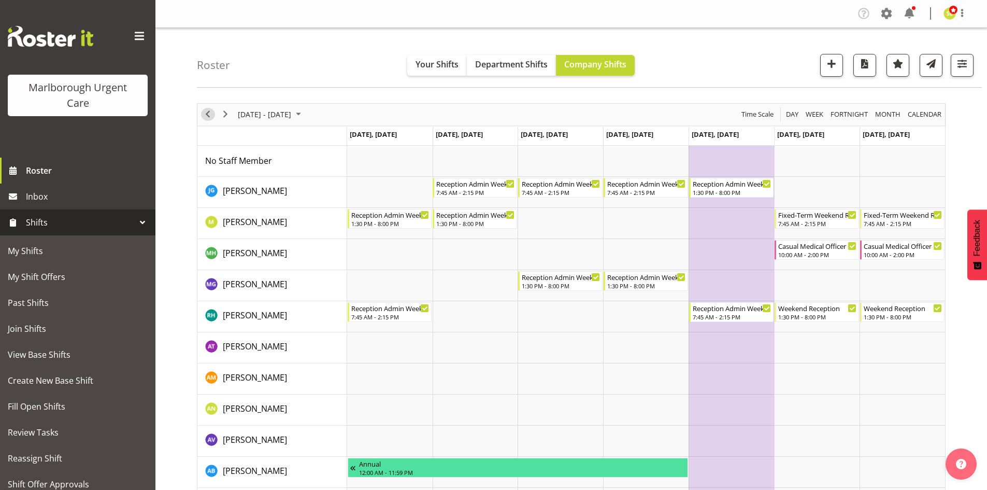
click at [211, 116] on span "Previous" at bounding box center [208, 114] width 12 height 13
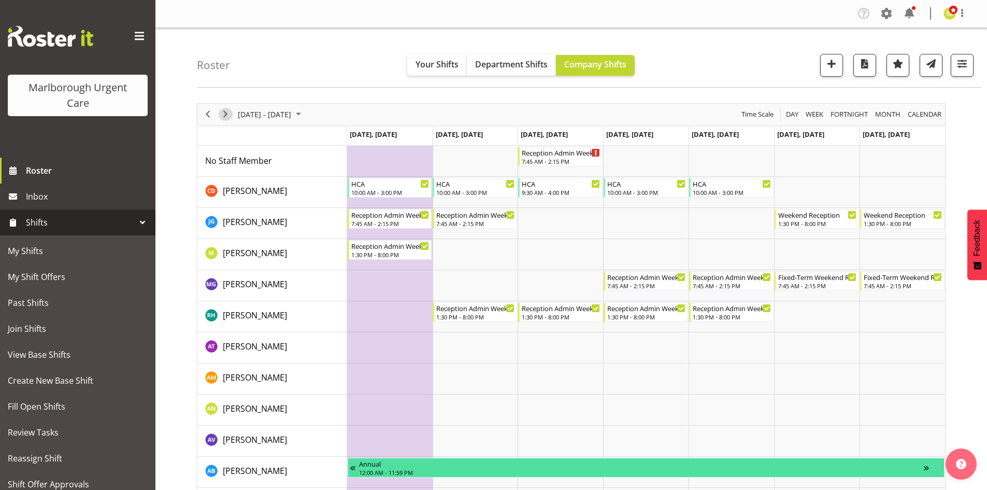
click at [226, 116] on span "Next" at bounding box center [225, 114] width 12 height 13
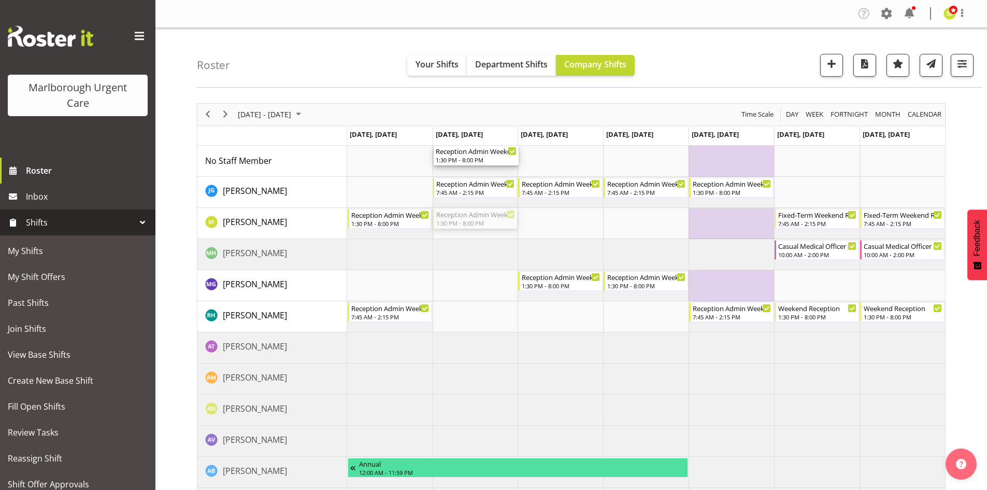
drag, startPoint x: 476, startPoint y: 221, endPoint x: 475, endPoint y: 169, distance: 51.3
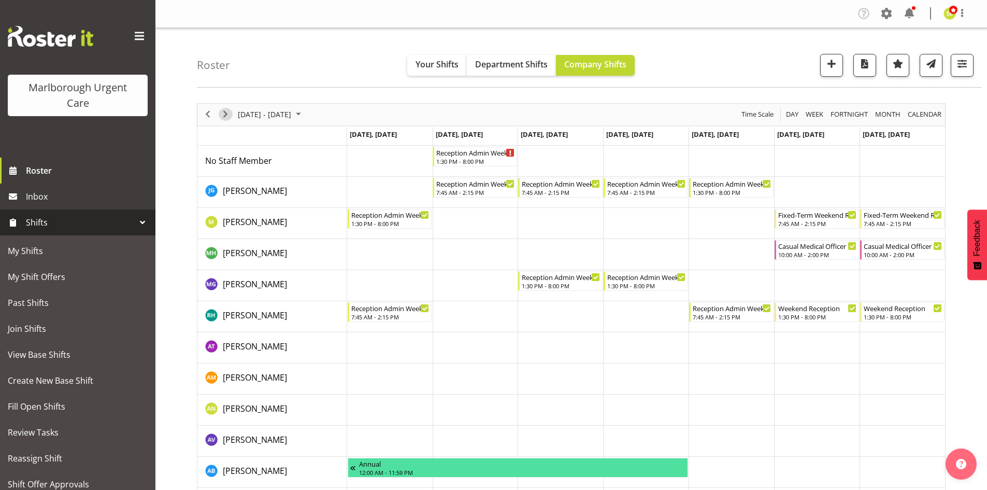
click at [224, 115] on span "Next" at bounding box center [225, 114] width 12 height 13
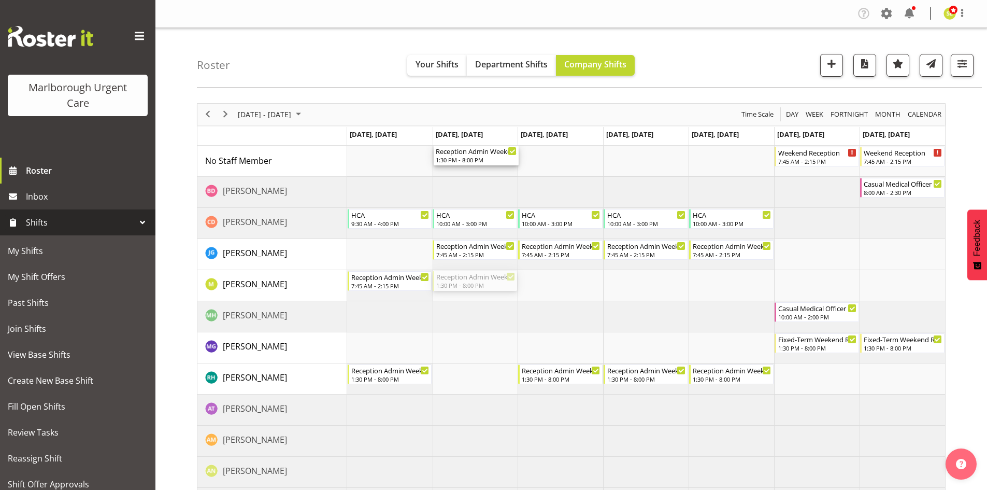
drag, startPoint x: 448, startPoint y: 284, endPoint x: 451, endPoint y: 175, distance: 109.4
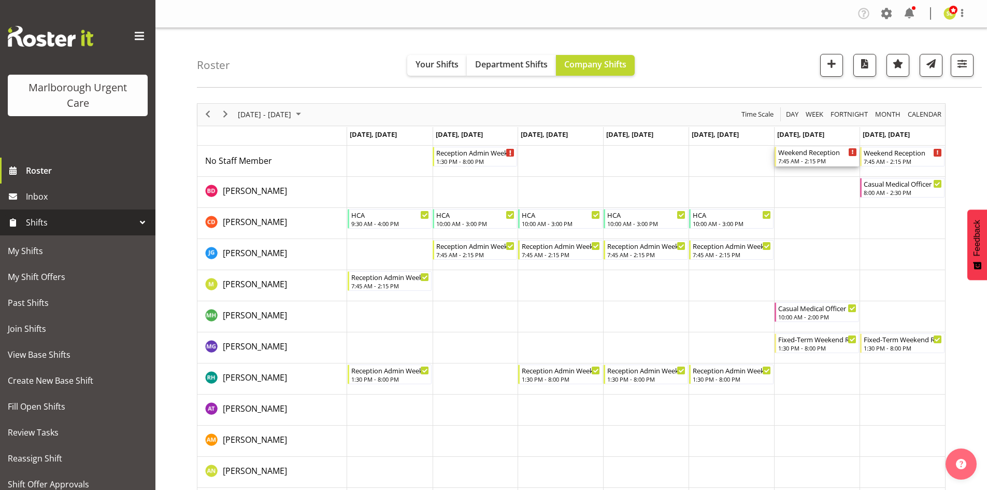
click at [793, 159] on div "7:45 AM - 2:15 PM" at bounding box center [817, 161] width 79 height 8
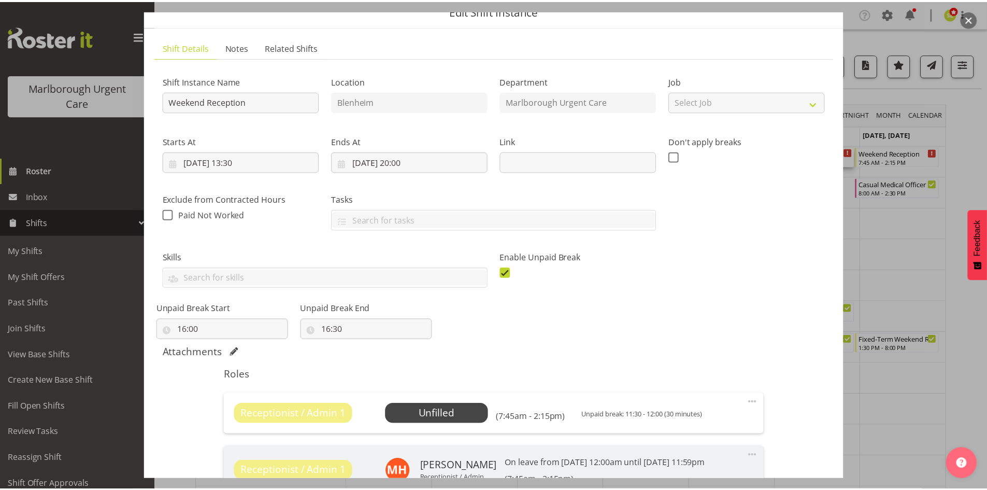
scroll to position [104, 0]
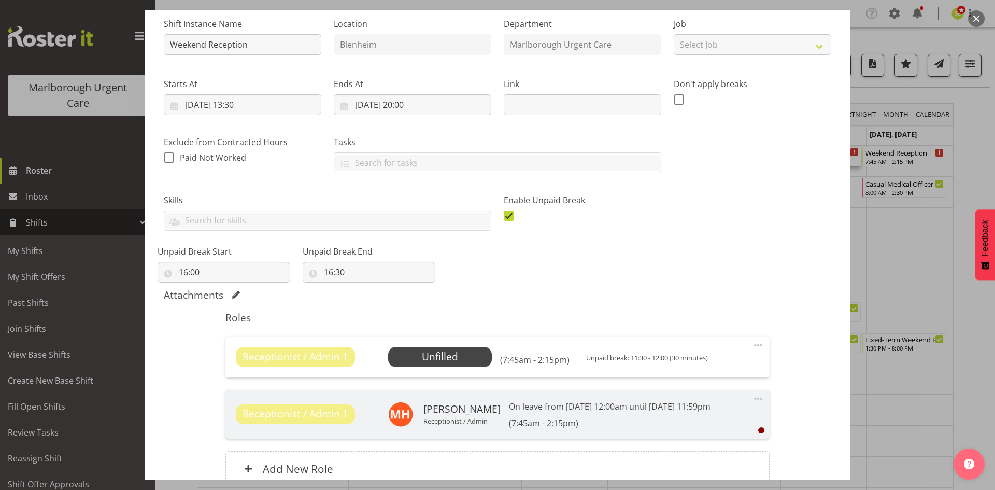
click at [977, 20] on button "button" at bounding box center [976, 18] width 17 height 17
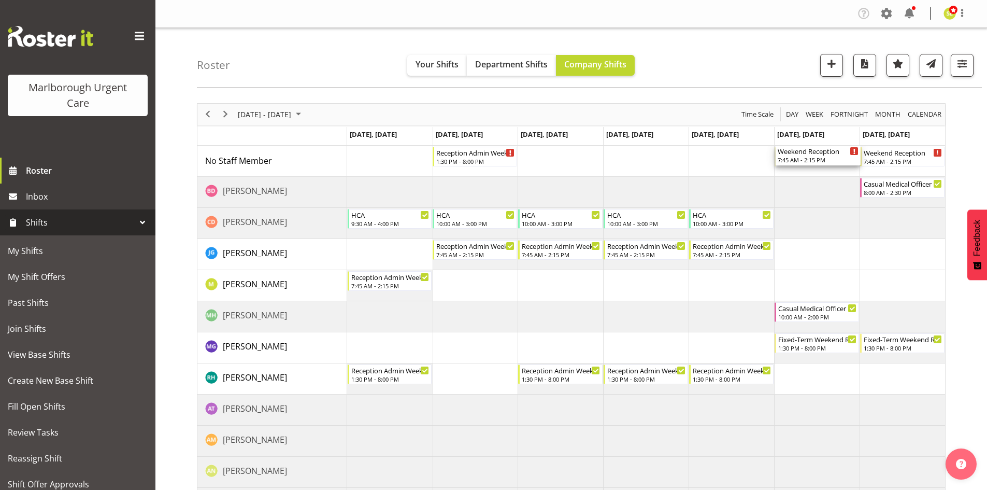
drag, startPoint x: 805, startPoint y: 157, endPoint x: 797, endPoint y: 236, distance: 79.7
drag, startPoint x: 804, startPoint y: 157, endPoint x: 796, endPoint y: 276, distance: 120.0
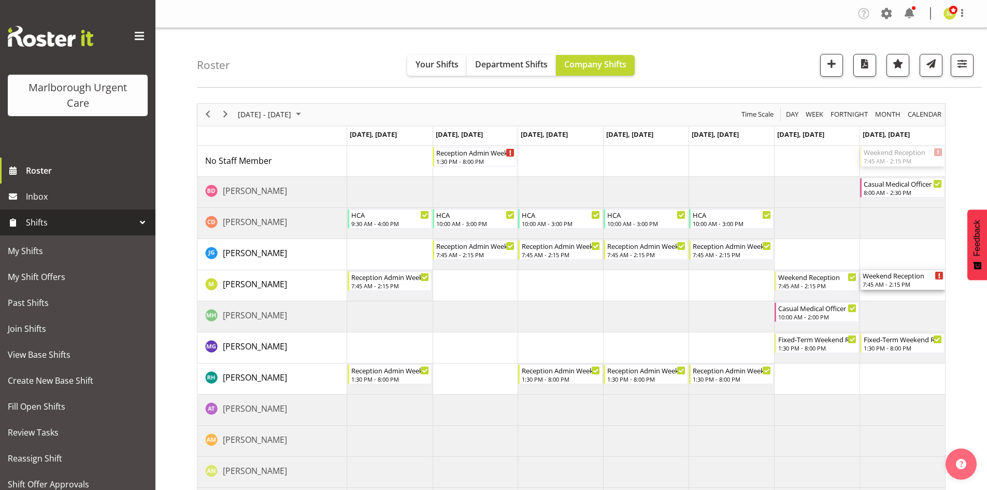
drag, startPoint x: 879, startPoint y: 161, endPoint x: 872, endPoint y: 274, distance: 113.2
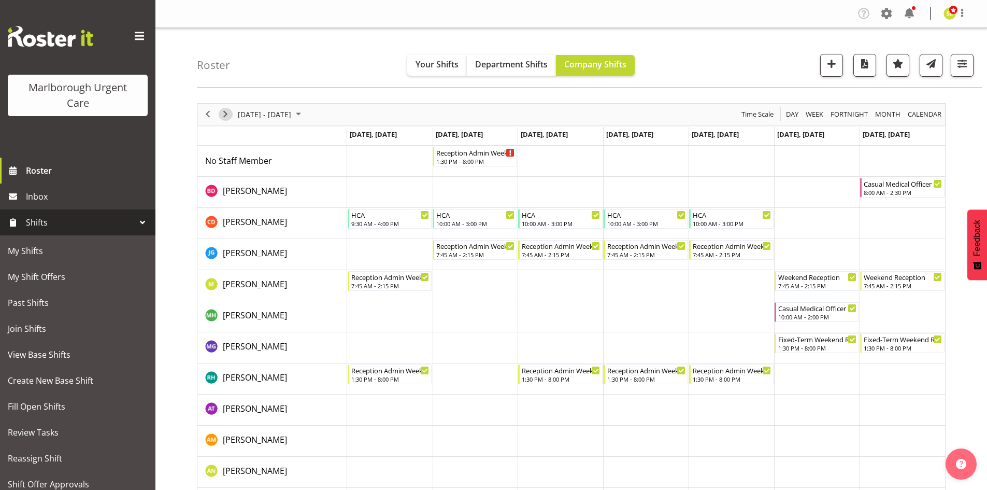
click at [225, 116] on span "Next" at bounding box center [225, 114] width 12 height 13
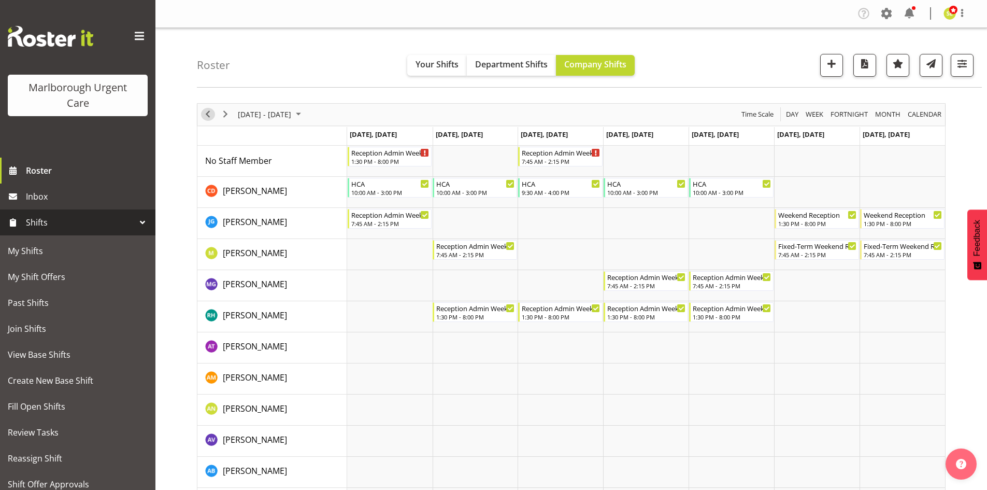
click at [206, 116] on span "Previous" at bounding box center [208, 114] width 12 height 13
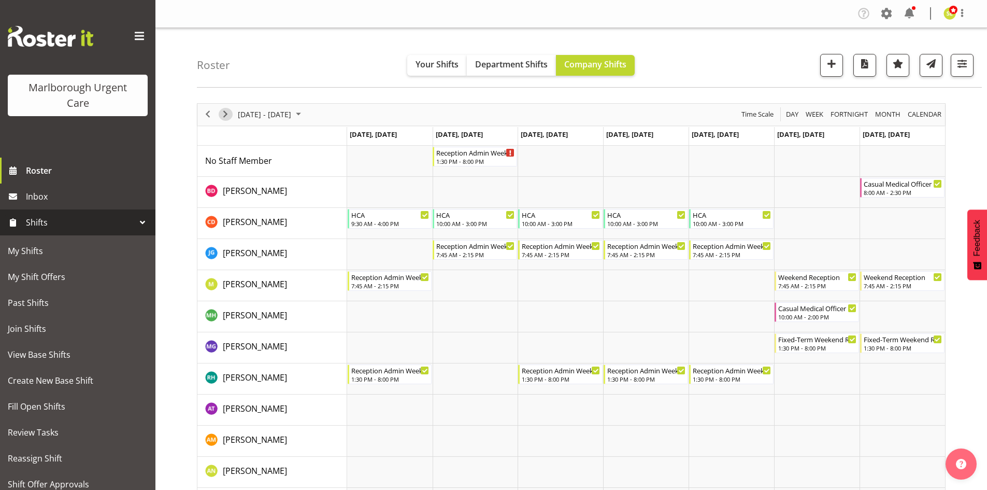
click at [228, 116] on span "Next" at bounding box center [225, 114] width 12 height 13
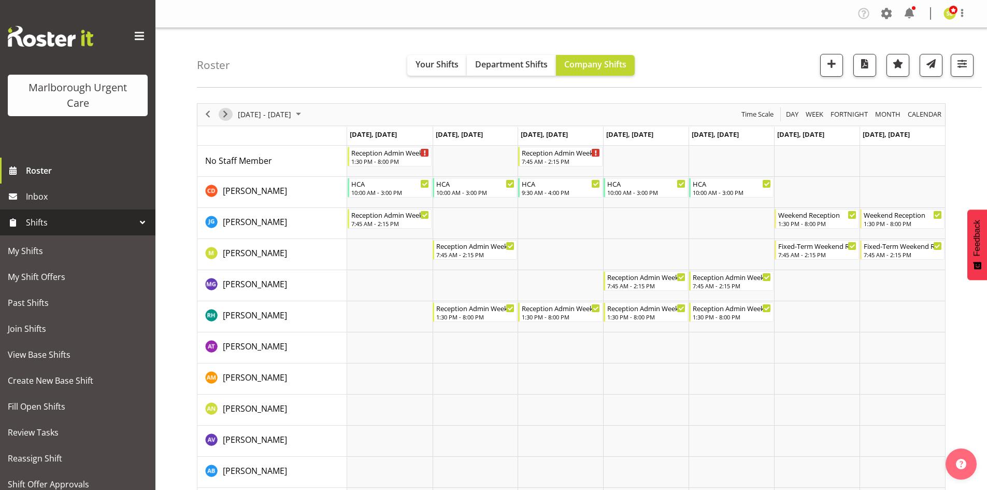
click at [227, 117] on span "Next" at bounding box center [225, 114] width 12 height 13
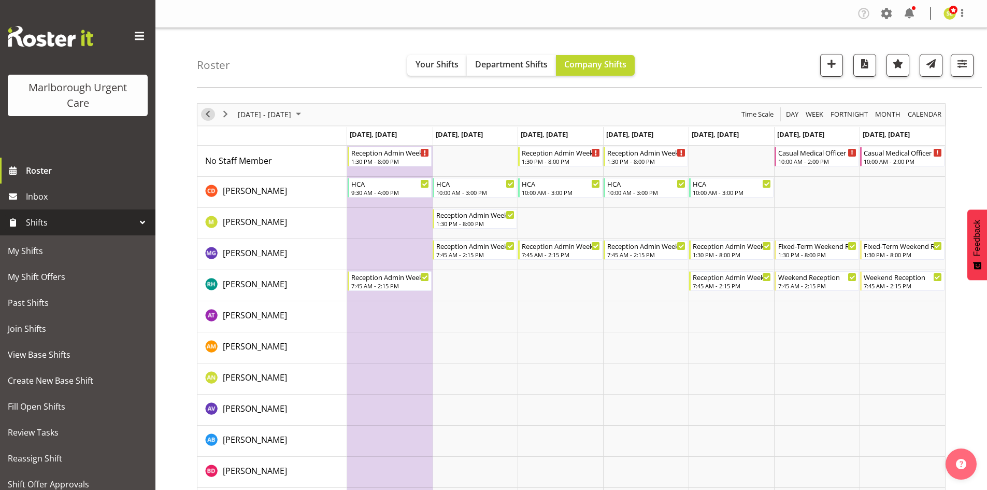
click at [208, 116] on span "Previous" at bounding box center [208, 114] width 12 height 13
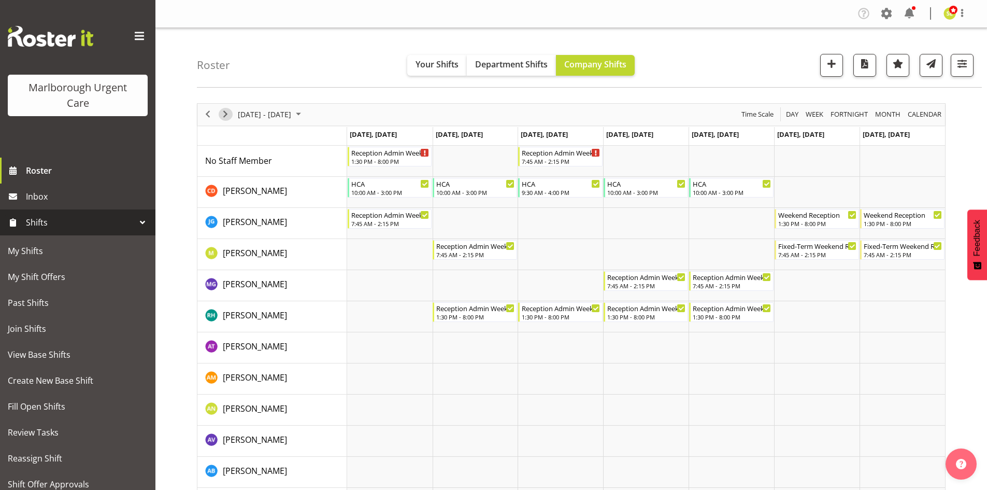
click at [224, 116] on span "Next" at bounding box center [225, 114] width 12 height 13
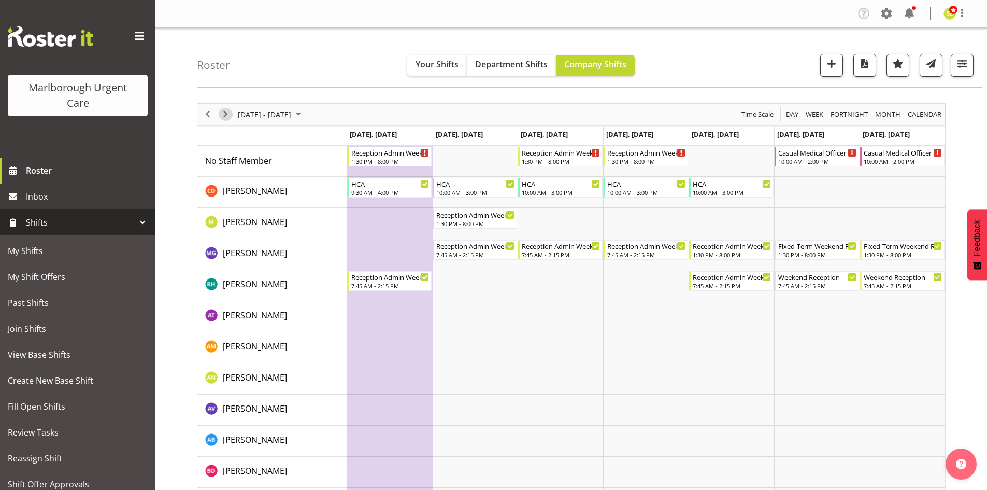
click at [219, 118] on div "next period" at bounding box center [226, 115] width 18 height 22
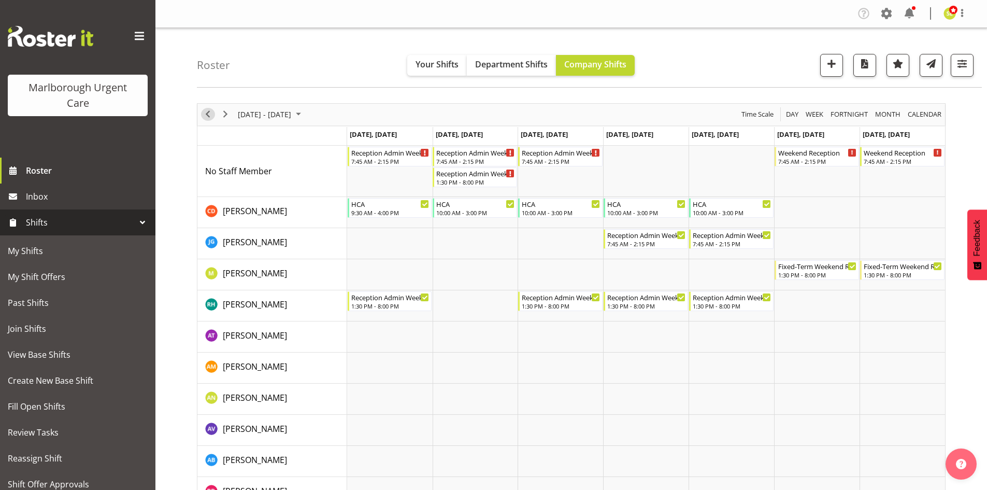
click at [206, 116] on span "Previous" at bounding box center [208, 114] width 12 height 13
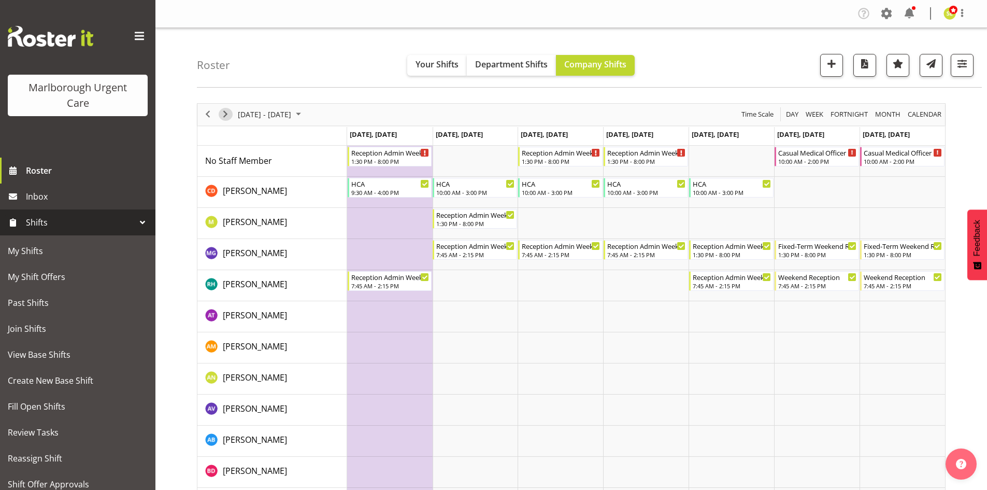
click at [220, 115] on span "Next" at bounding box center [225, 114] width 12 height 13
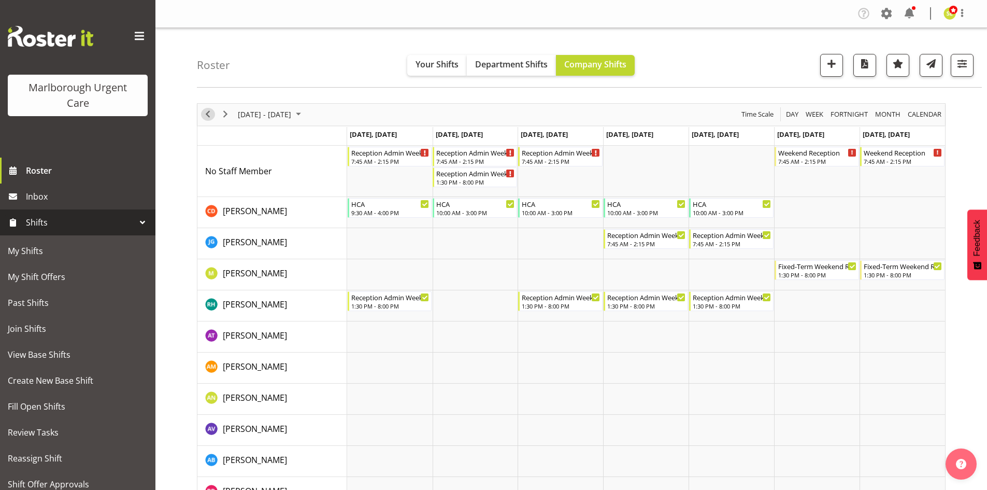
click at [211, 119] on span "Previous" at bounding box center [208, 114] width 12 height 13
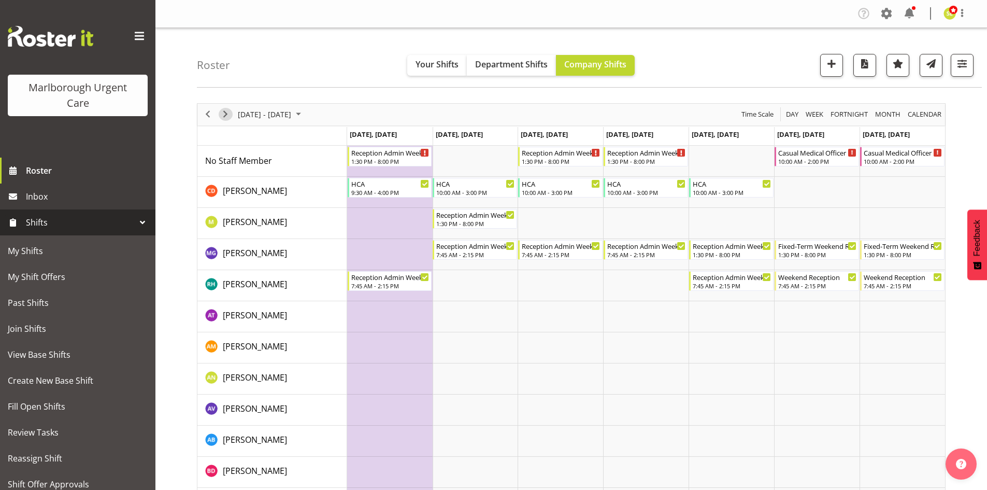
click at [228, 116] on span "Next" at bounding box center [225, 114] width 12 height 13
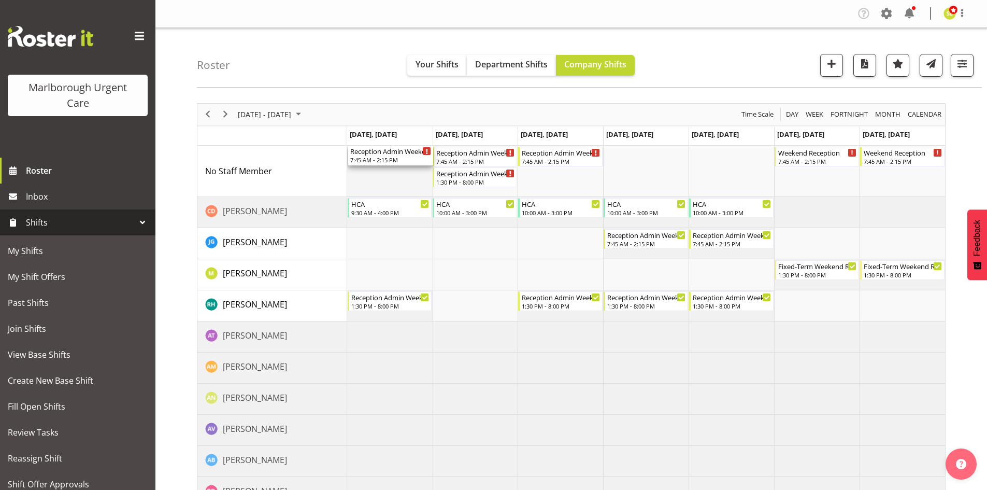
drag, startPoint x: 376, startPoint y: 159, endPoint x: 381, endPoint y: 172, distance: 14.6
drag, startPoint x: 472, startPoint y: 157, endPoint x: 470, endPoint y: 167, distance: 10.5
drag, startPoint x: 472, startPoint y: 176, endPoint x: 463, endPoint y: 264, distance: 88.5
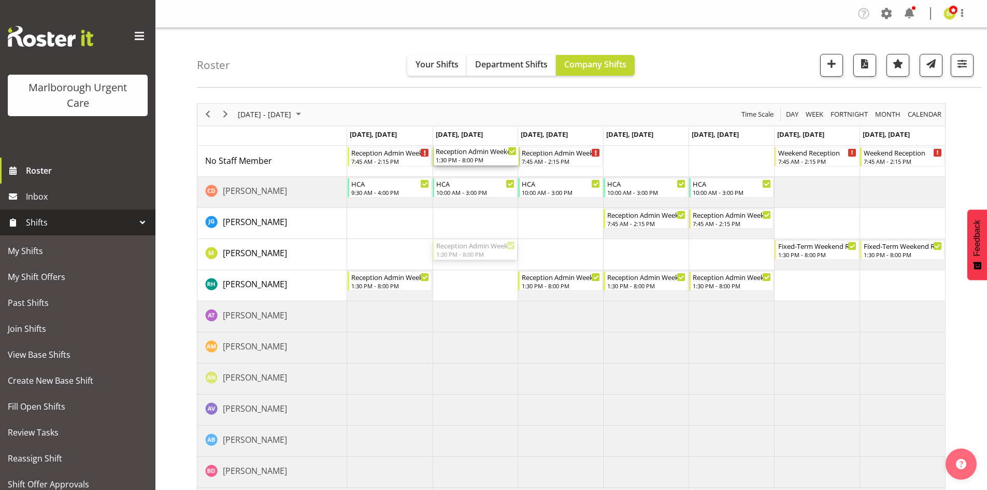
drag, startPoint x: 474, startPoint y: 249, endPoint x: 479, endPoint y: 170, distance: 78.9
drag, startPoint x: 555, startPoint y: 166, endPoint x: 543, endPoint y: 243, distance: 77.6
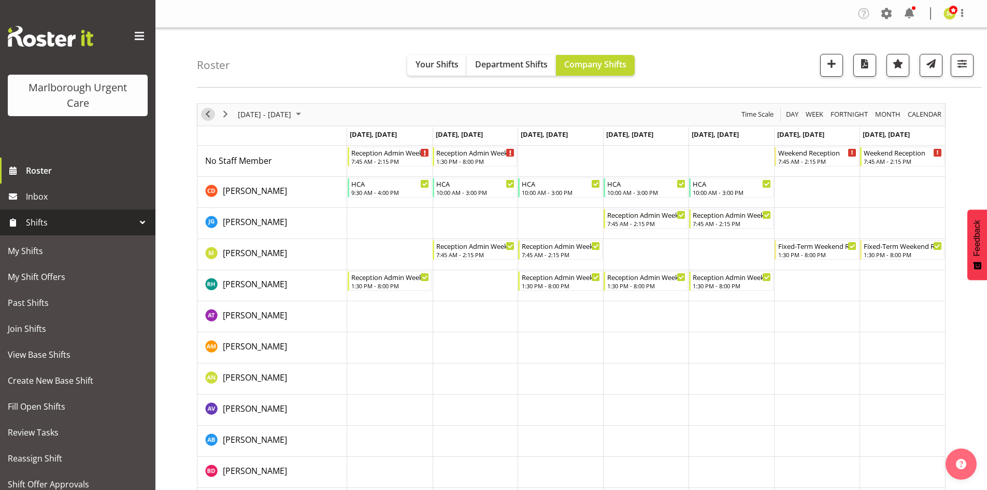
click at [206, 118] on span "Previous" at bounding box center [208, 114] width 12 height 13
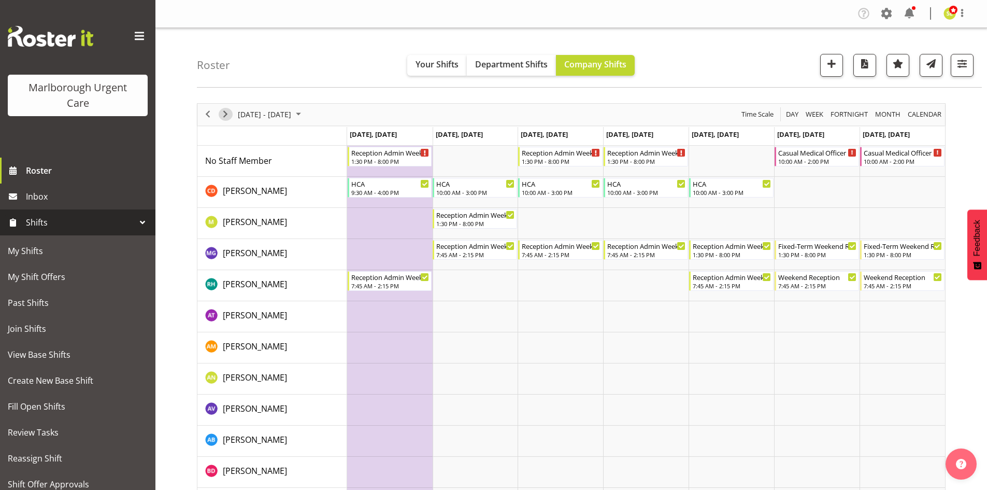
click at [224, 117] on span "Next" at bounding box center [225, 114] width 12 height 13
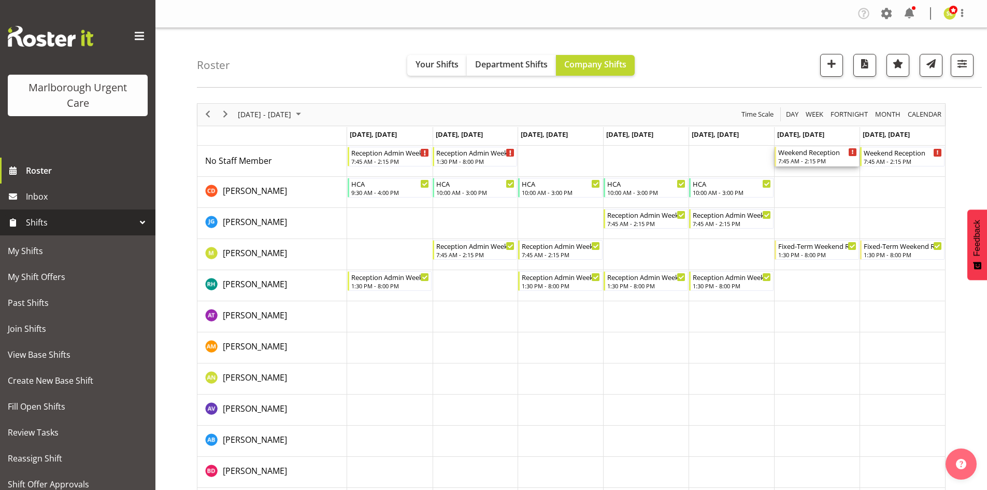
click at [818, 160] on div "7:45 AM - 2:15 PM" at bounding box center [817, 161] width 79 height 8
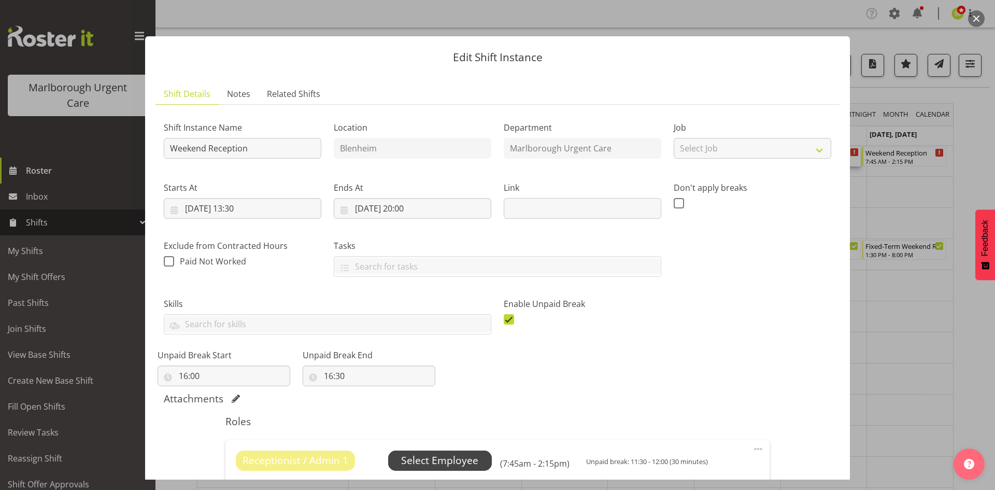
click at [454, 454] on span "Select Employee" at bounding box center [439, 460] width 77 height 15
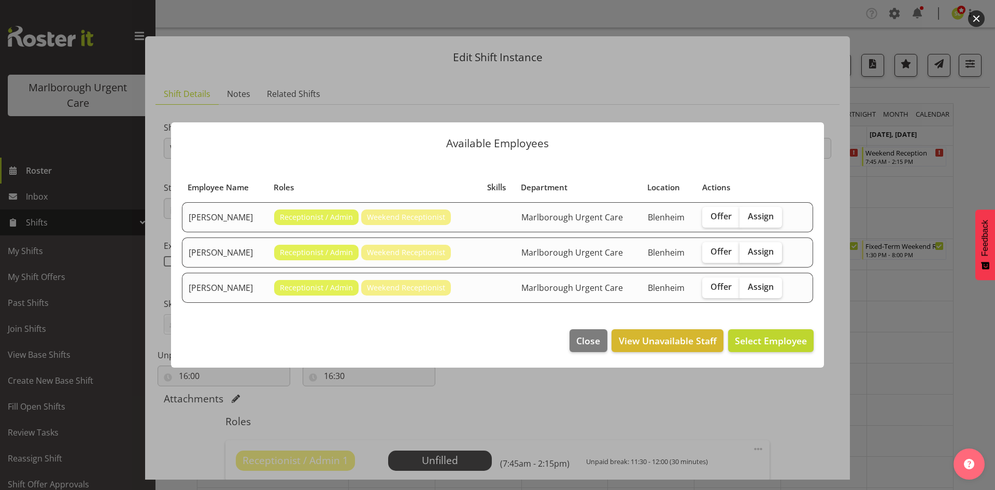
click at [765, 251] on span "Assign" at bounding box center [761, 251] width 26 height 10
click at [746, 251] on input "Assign" at bounding box center [743, 251] width 7 height 7
checkbox input "true"
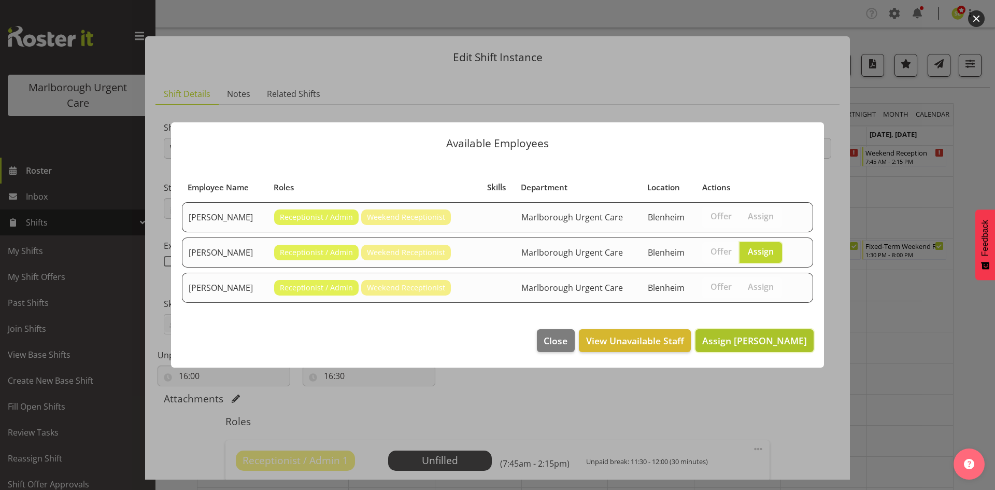
click at [756, 344] on span "Assign Megan Gander" at bounding box center [754, 340] width 105 height 12
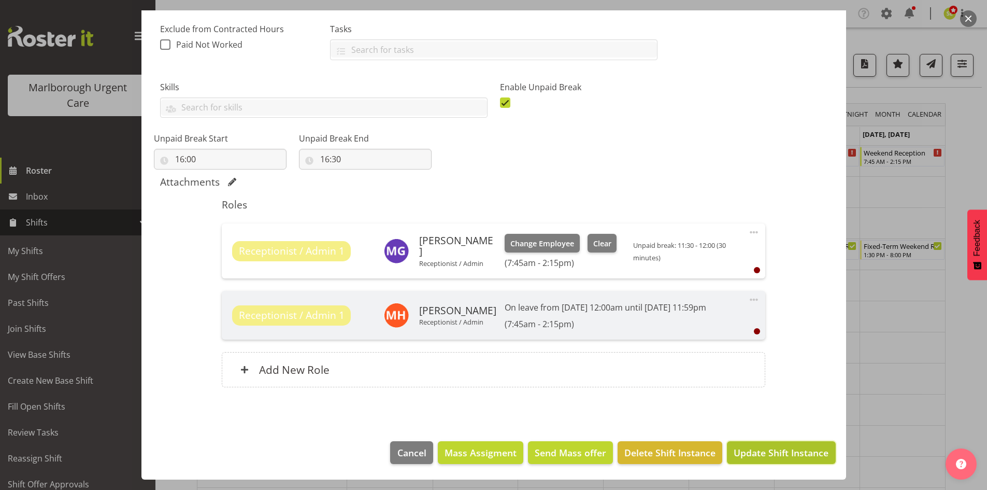
click at [759, 451] on span "Update Shift Instance" at bounding box center [781, 452] width 95 height 13
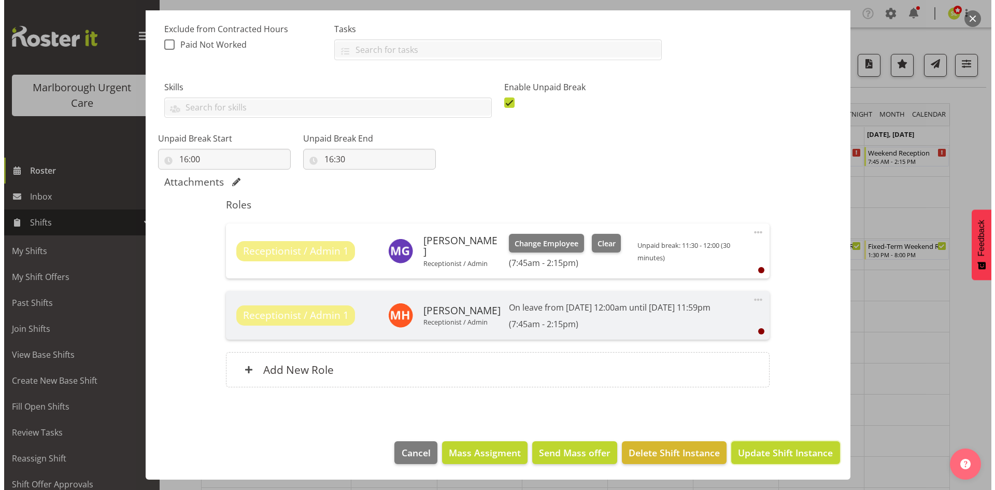
scroll to position [175, 0]
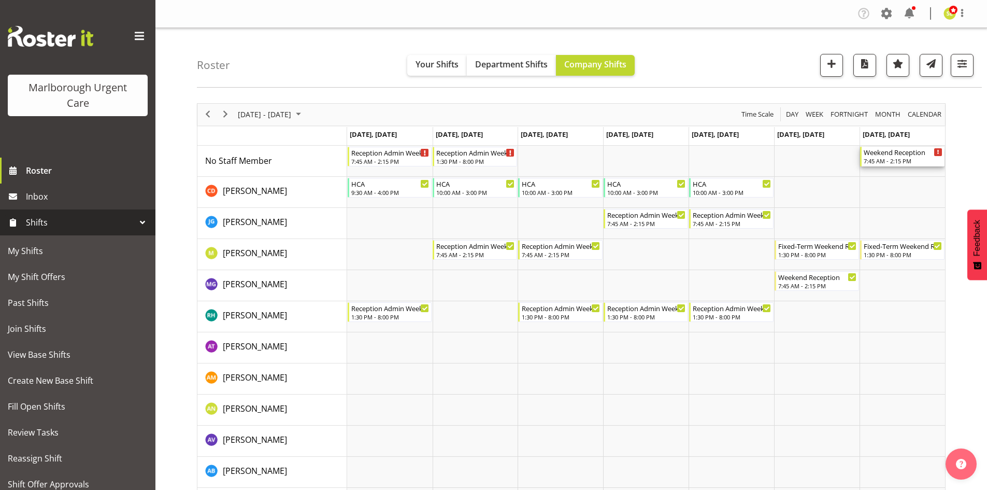
click at [889, 159] on div "7:45 AM - 2:15 PM" at bounding box center [903, 161] width 79 height 8
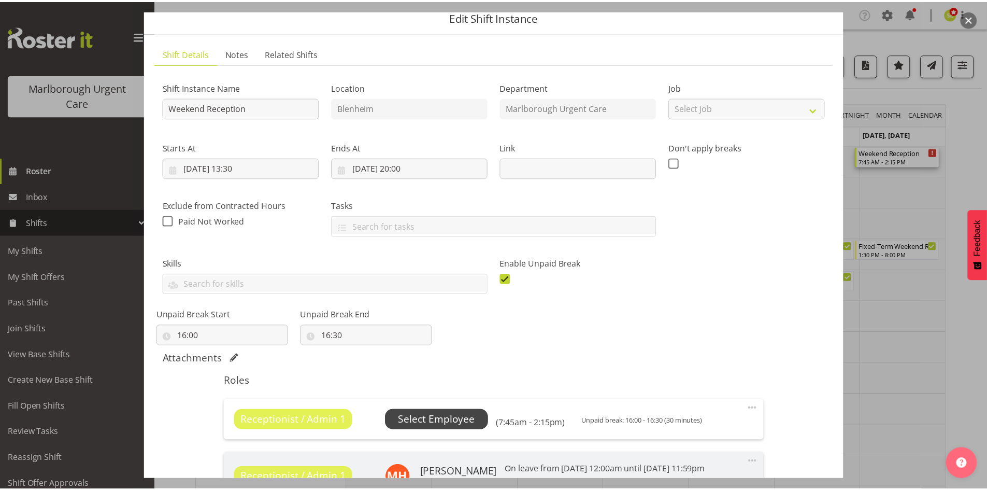
scroll to position [52, 0]
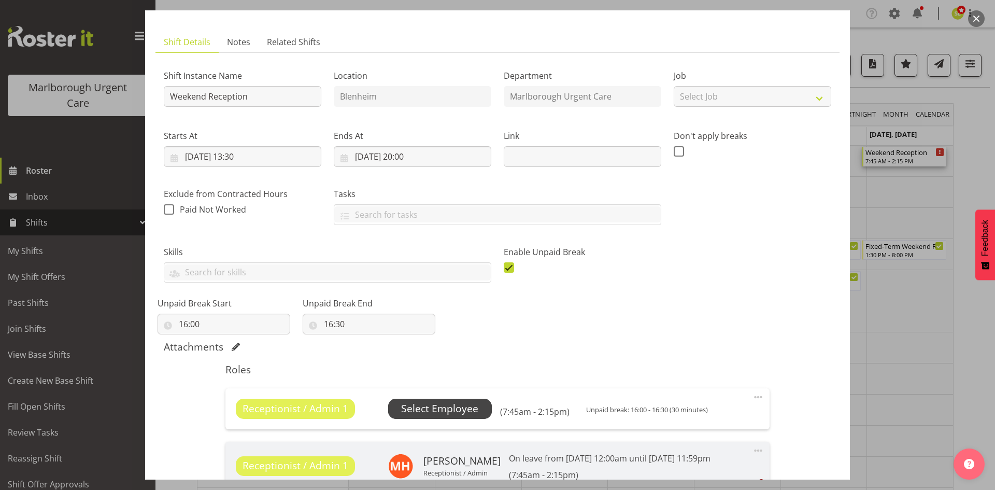
click at [442, 400] on span "Select Employee" at bounding box center [440, 409] width 104 height 20
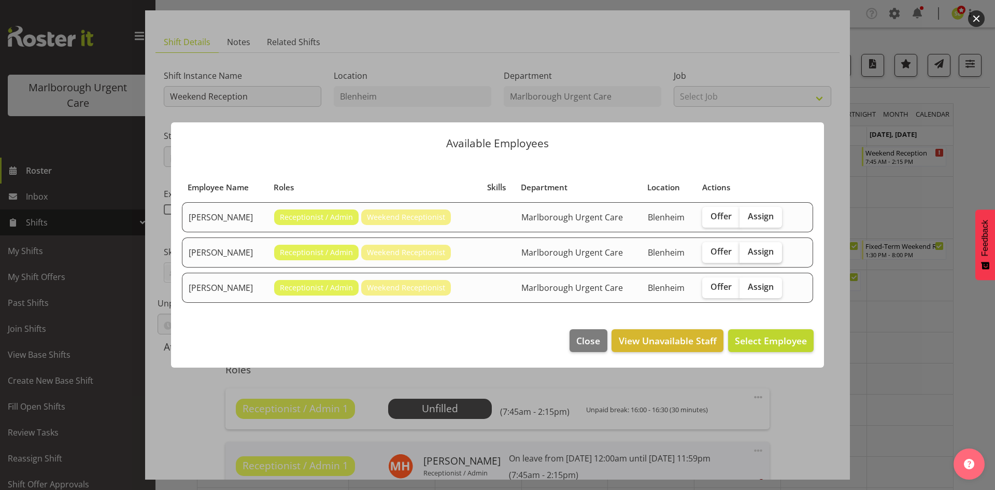
click at [763, 252] on span "Assign" at bounding box center [761, 251] width 26 height 10
click at [746, 252] on input "Assign" at bounding box center [743, 251] width 7 height 7
checkbox input "true"
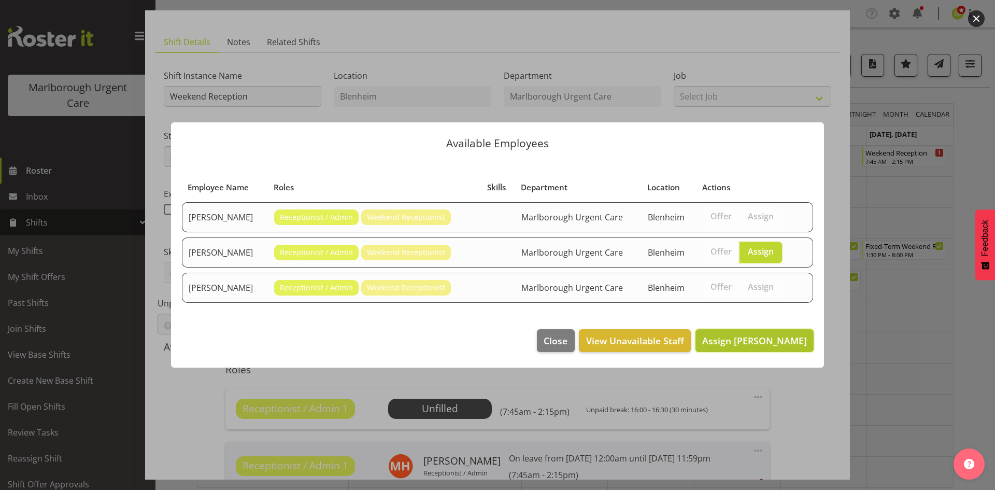
click at [752, 342] on span "Assign Megan Gander" at bounding box center [754, 340] width 105 height 12
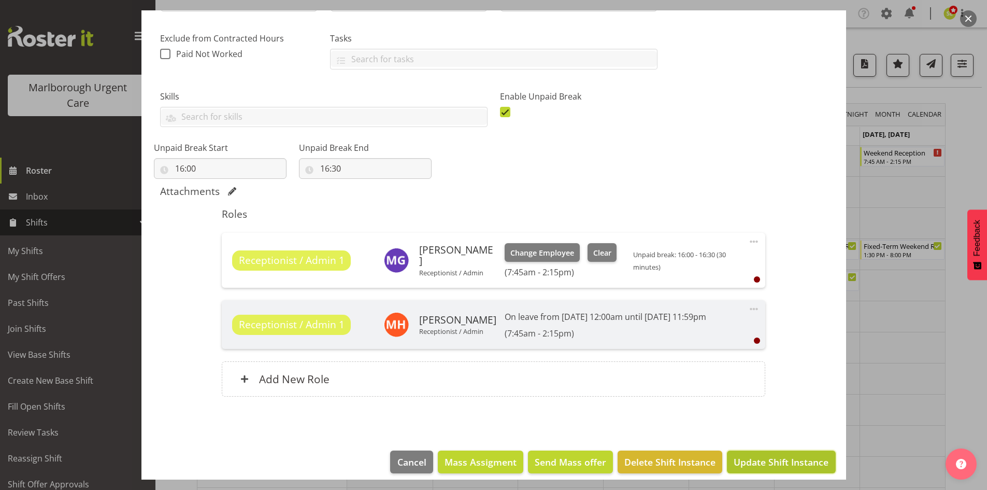
click at [776, 459] on span "Update Shift Instance" at bounding box center [781, 461] width 95 height 13
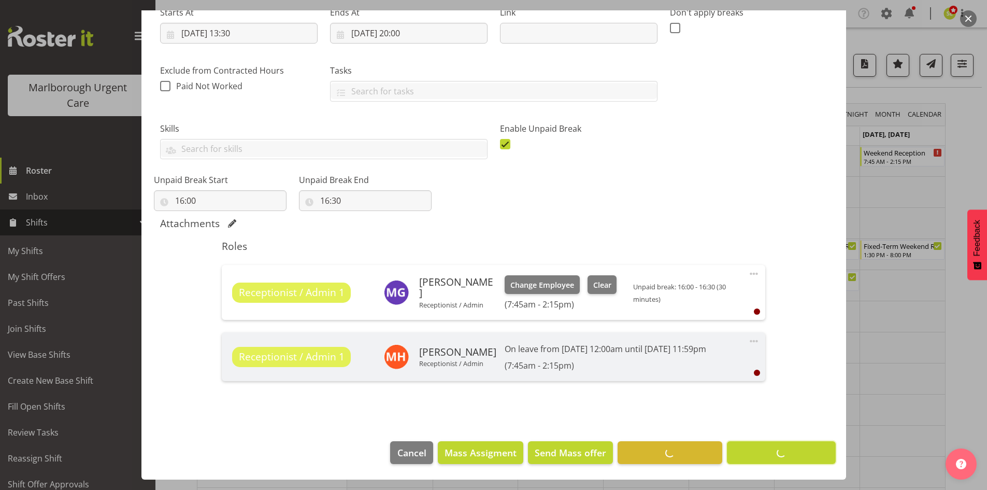
scroll to position [175, 0]
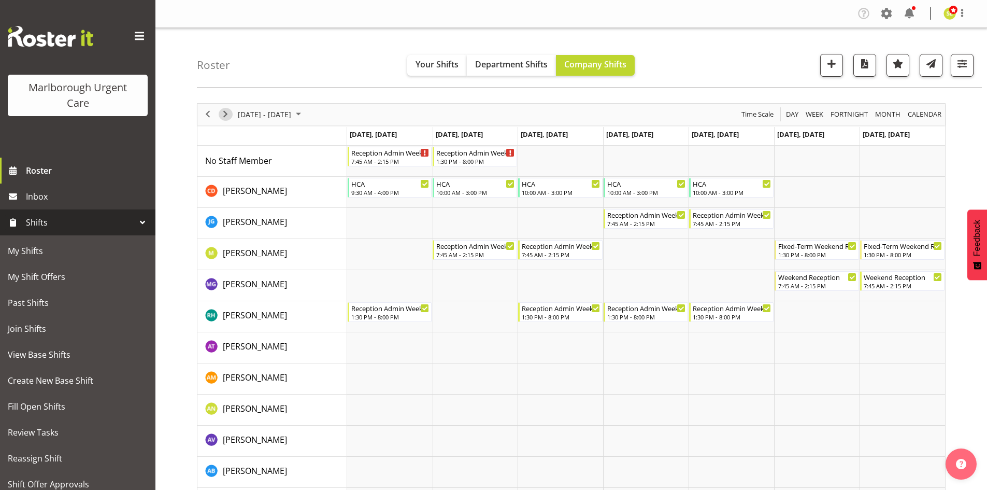
click at [228, 116] on span "Next" at bounding box center [225, 114] width 12 height 13
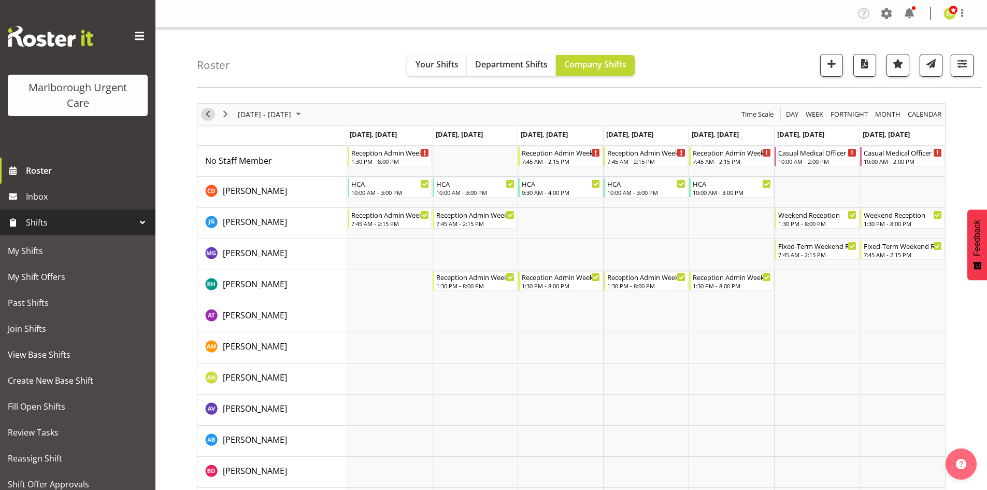
click at [206, 116] on span "Previous" at bounding box center [208, 114] width 12 height 13
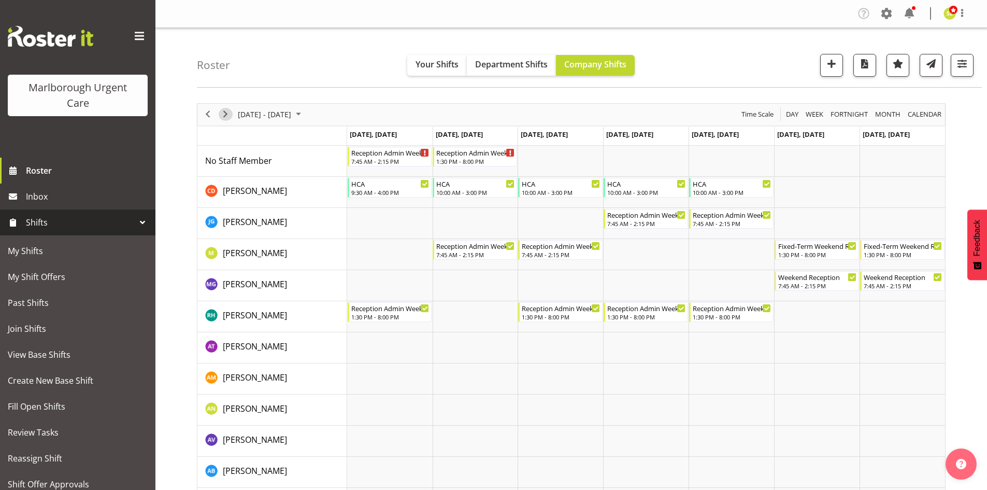
click at [224, 116] on span "Next" at bounding box center [225, 114] width 12 height 13
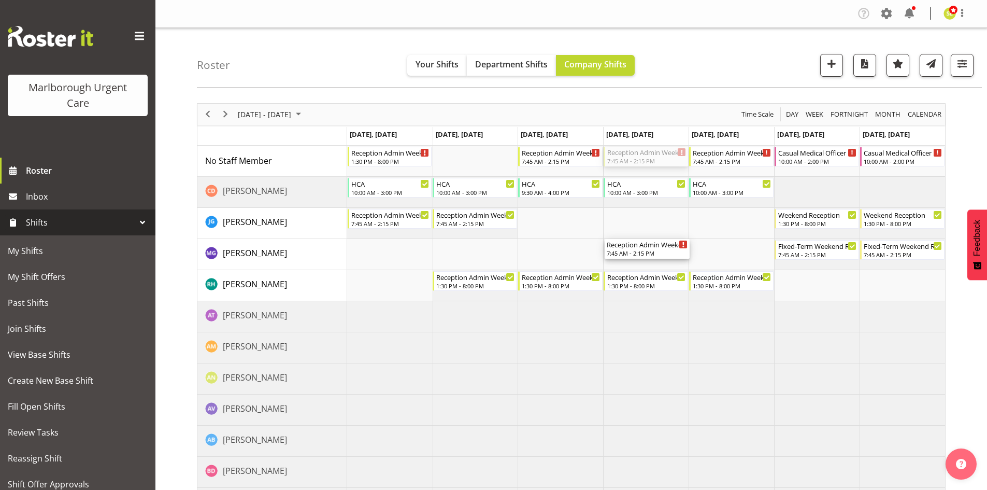
drag, startPoint x: 645, startPoint y: 157, endPoint x: 636, endPoint y: 245, distance: 89.1
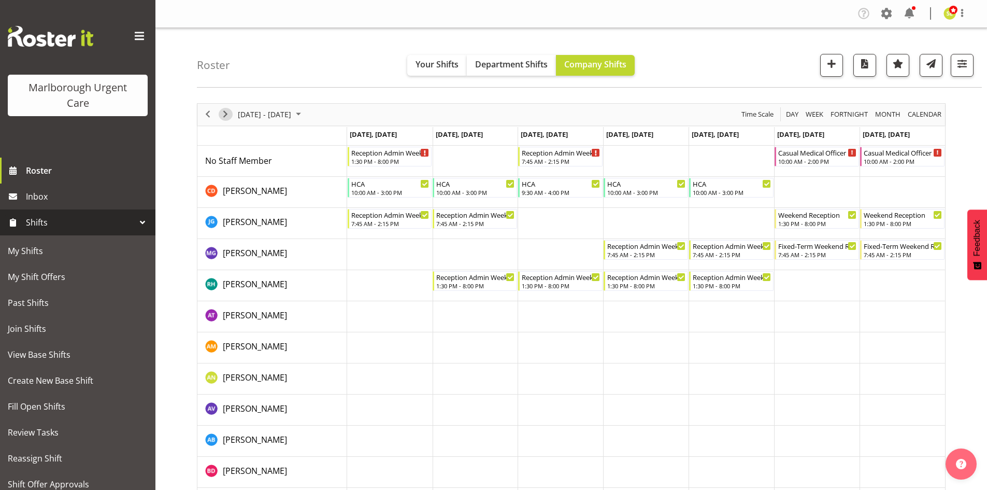
click at [224, 116] on span "Next" at bounding box center [225, 114] width 12 height 13
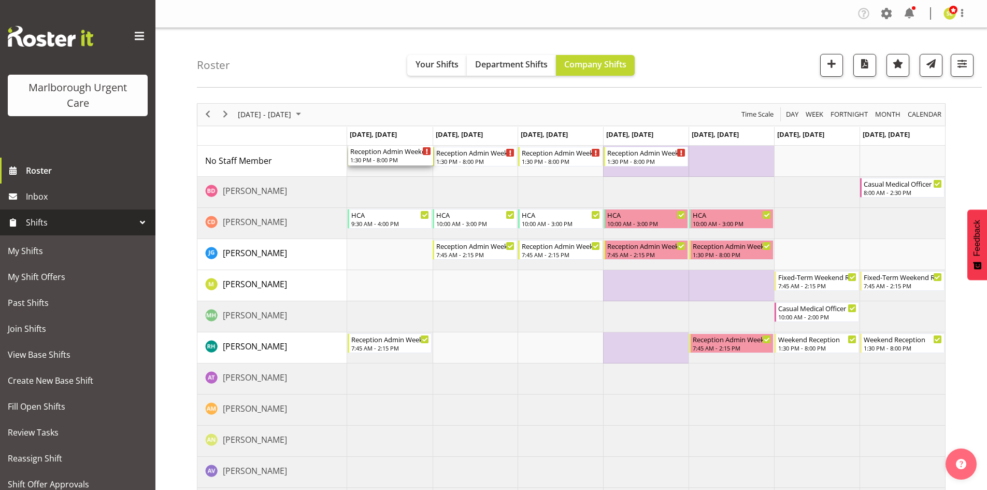
drag, startPoint x: 383, startPoint y: 155, endPoint x: 377, endPoint y: 166, distance: 12.3
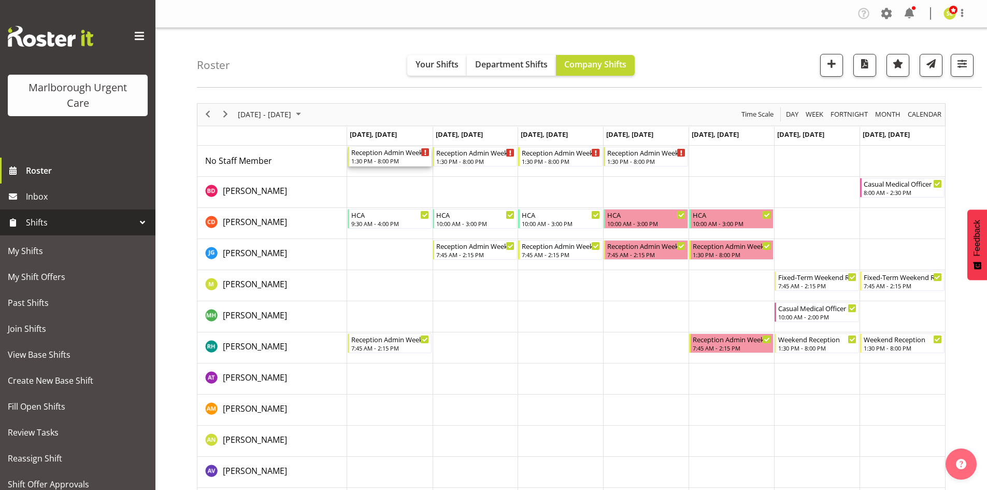
click at [378, 156] on div "Reception Admin Weekday PM" at bounding box center [390, 152] width 79 height 10
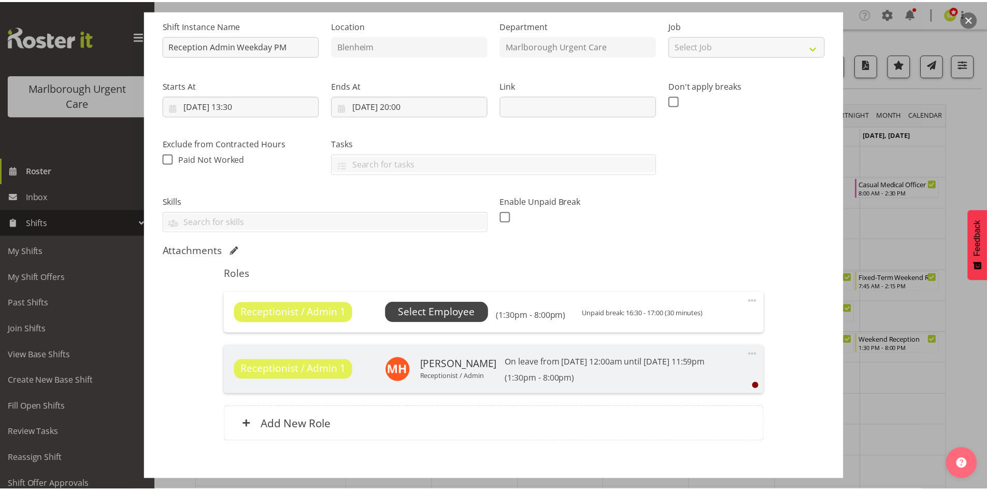
scroll to position [104, 0]
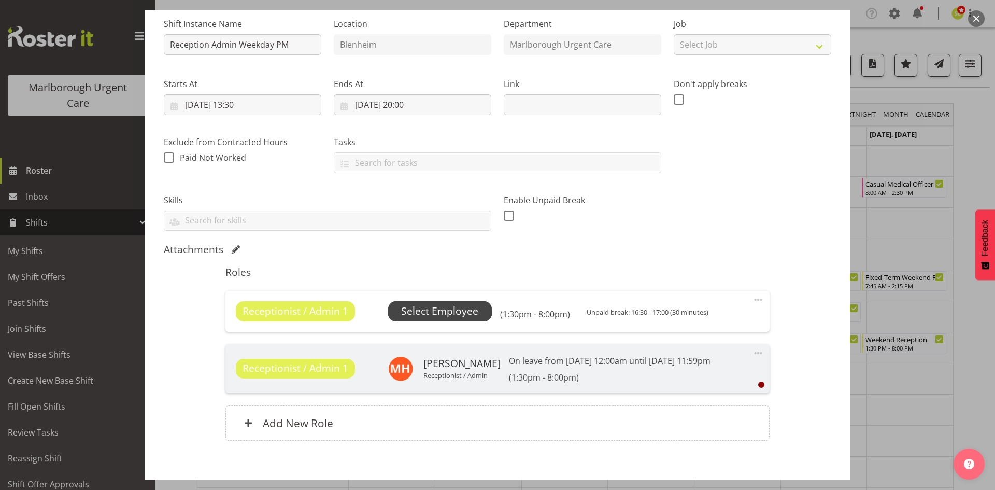
click at [458, 318] on span "Select Employee" at bounding box center [439, 311] width 77 height 15
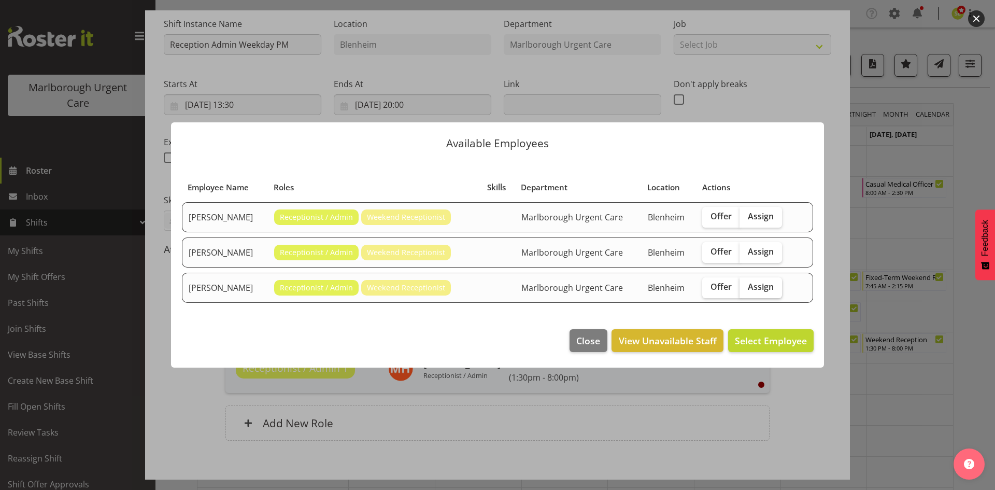
click at [764, 287] on span "Assign" at bounding box center [761, 286] width 26 height 10
click at [746, 287] on input "Assign" at bounding box center [743, 286] width 7 height 7
checkbox input "true"
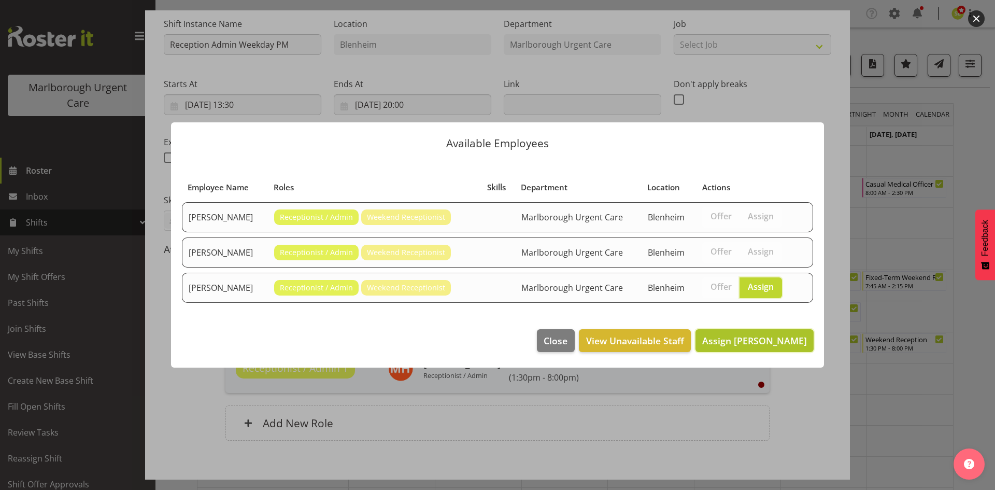
click at [772, 348] on button "Assign Megan Gander" at bounding box center [754, 340] width 118 height 23
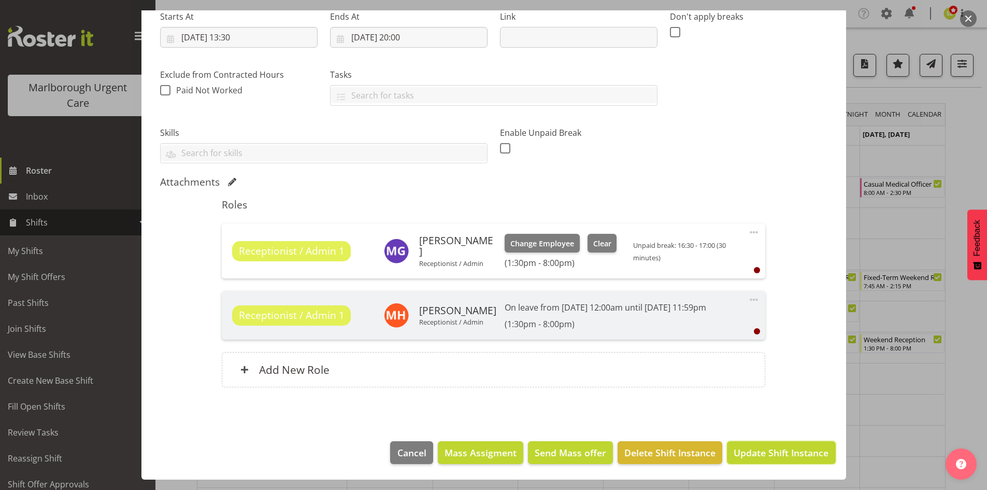
click at [754, 454] on span "Update Shift Instance" at bounding box center [781, 452] width 95 height 13
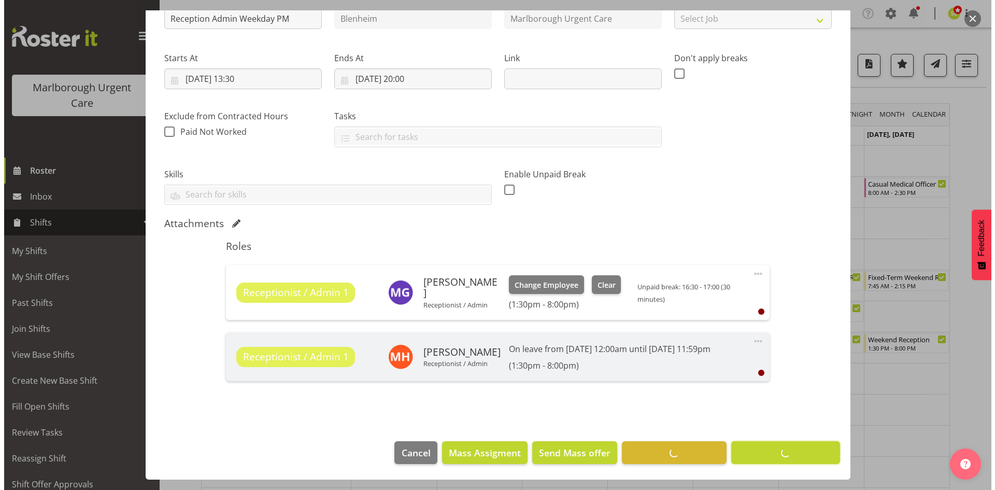
scroll to position [130, 0]
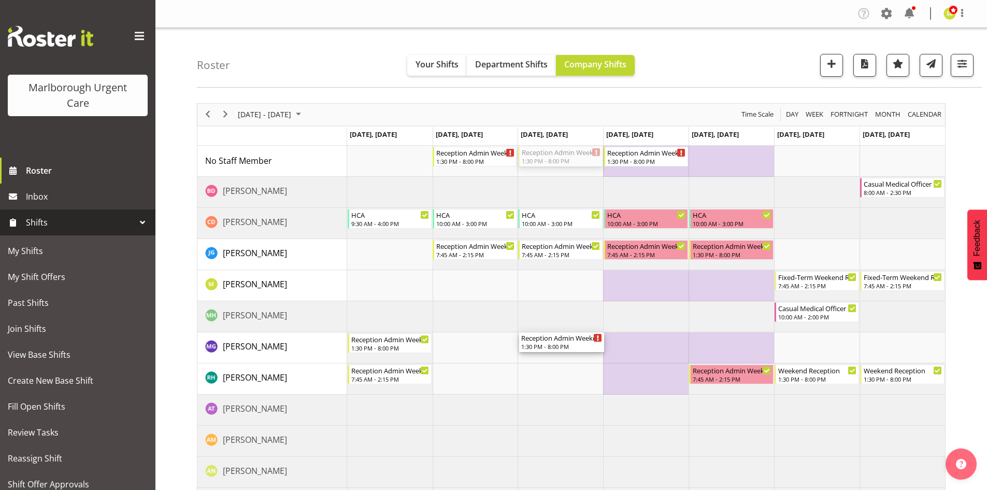
drag, startPoint x: 561, startPoint y: 158, endPoint x: 539, endPoint y: 337, distance: 181.2
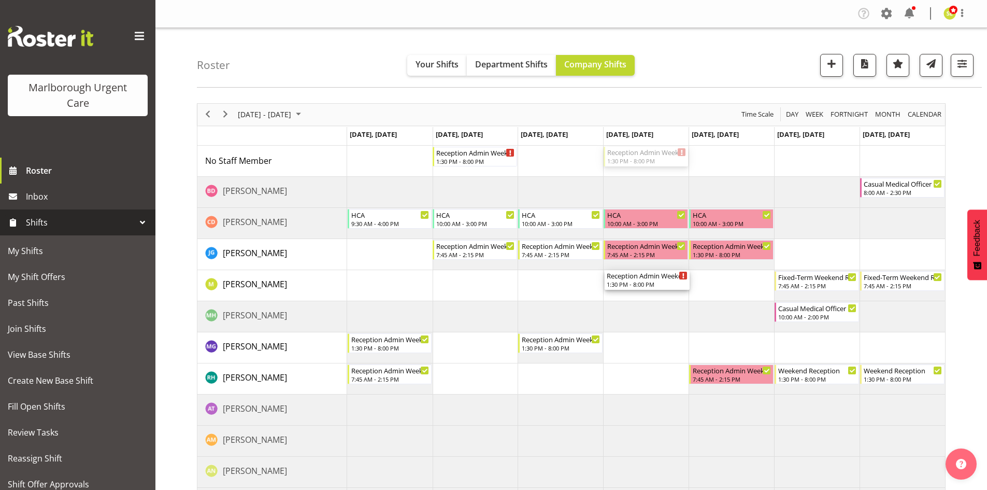
drag, startPoint x: 636, startPoint y: 157, endPoint x: 615, endPoint y: 278, distance: 123.1
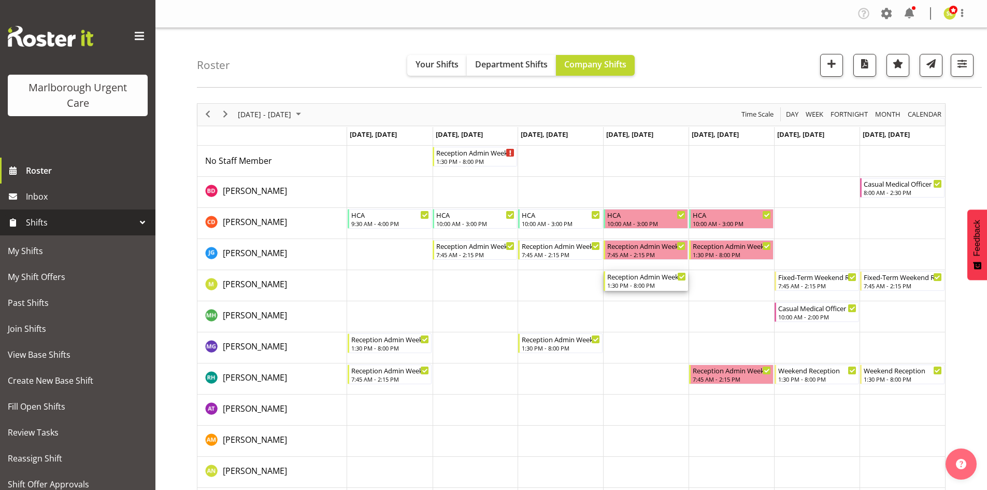
click at [640, 284] on div "1:30 PM - 8:00 PM" at bounding box center [646, 285] width 79 height 8
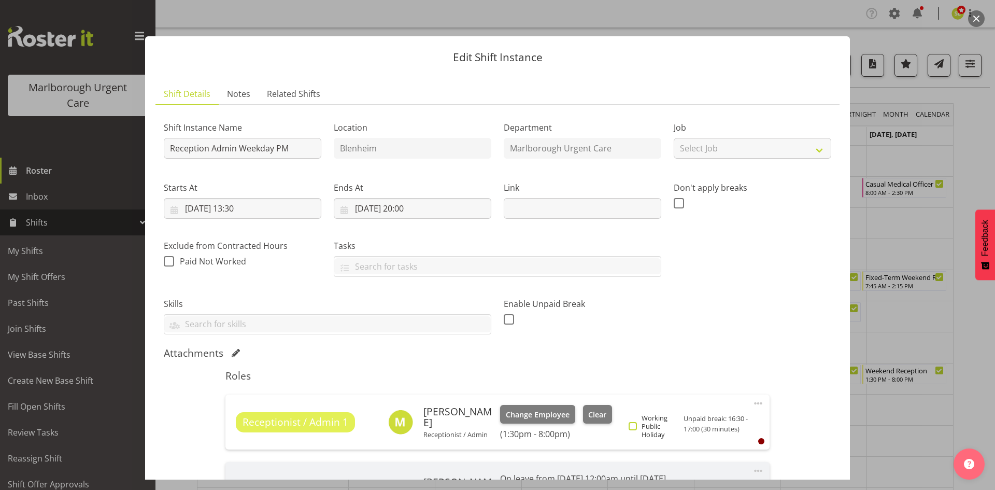
click at [633, 426] on span at bounding box center [633, 426] width 8 height 8
click at [633, 426] on input "Working Public Holiday" at bounding box center [632, 426] width 7 height 7
checkbox input "true"
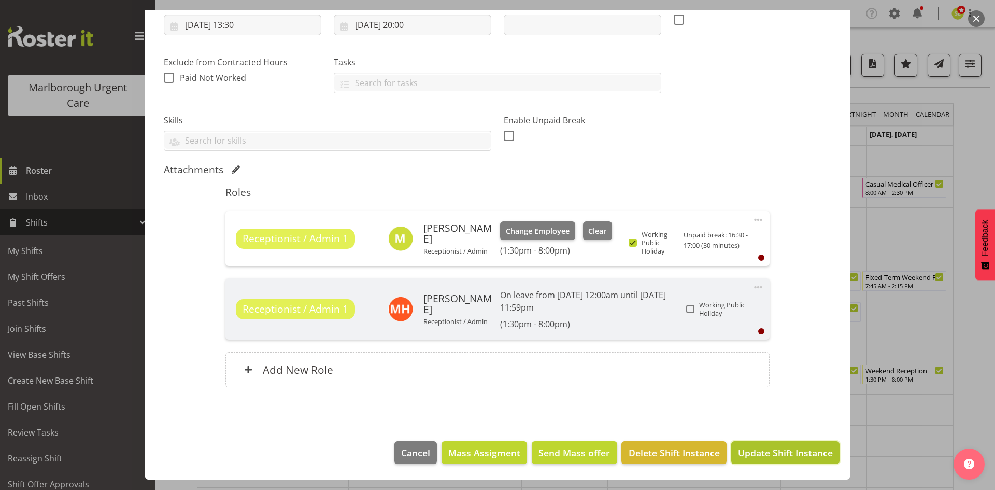
click at [785, 452] on span "Update Shift Instance" at bounding box center [785, 452] width 95 height 13
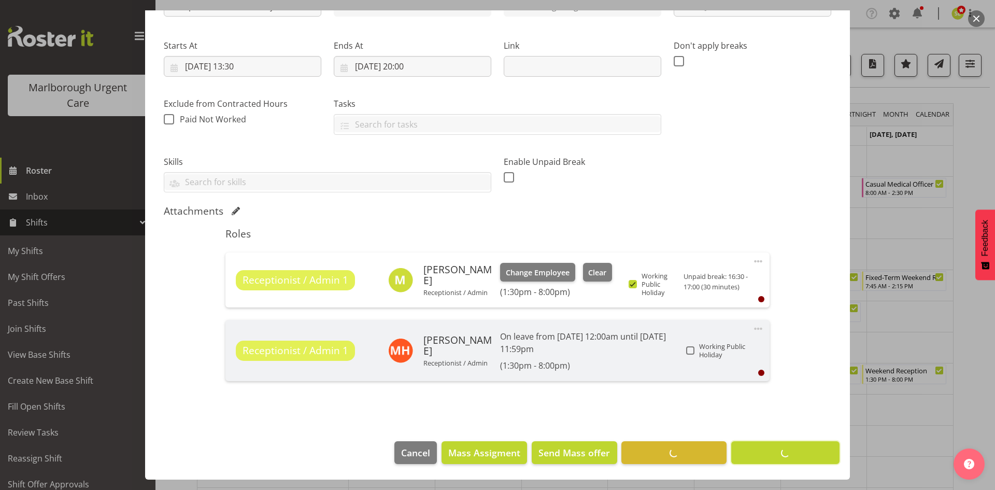
scroll to position [142, 0]
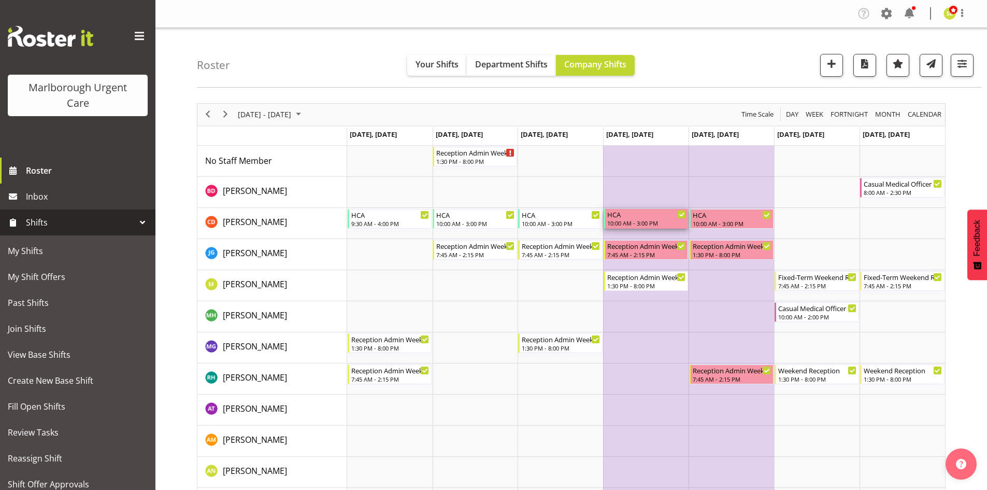
click at [631, 217] on div "HCA" at bounding box center [646, 214] width 79 height 10
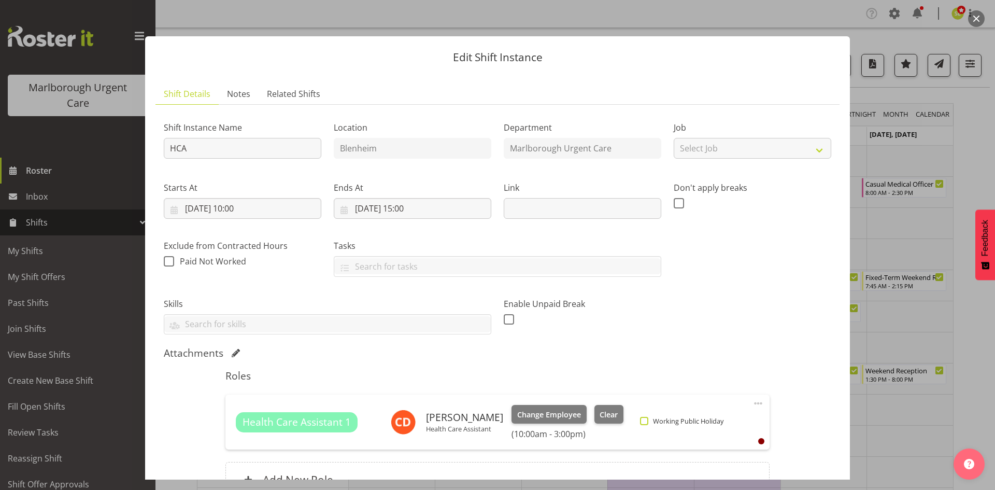
click at [648, 422] on span "Working Public Holiday" at bounding box center [685, 421] width 75 height 8
click at [643, 422] on input "Working Public Holiday" at bounding box center [643, 421] width 7 height 7
checkbox input "true"
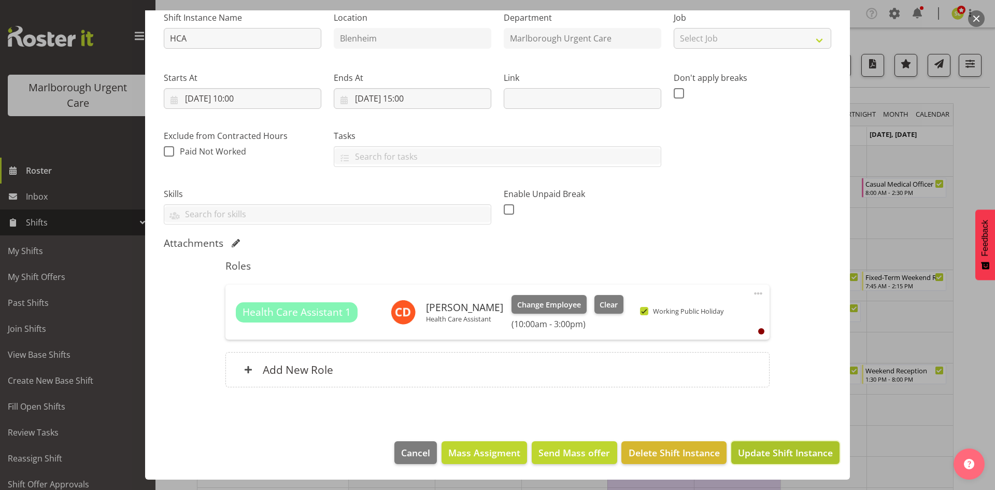
click at [779, 458] on span "Update Shift Instance" at bounding box center [785, 452] width 95 height 13
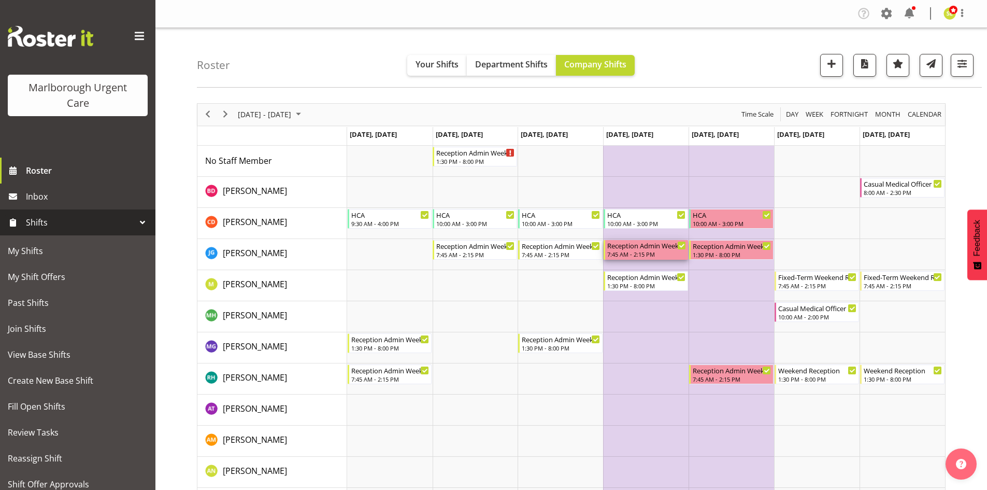
click at [634, 249] on div "Reception Admin Weekday AM" at bounding box center [646, 245] width 79 height 10
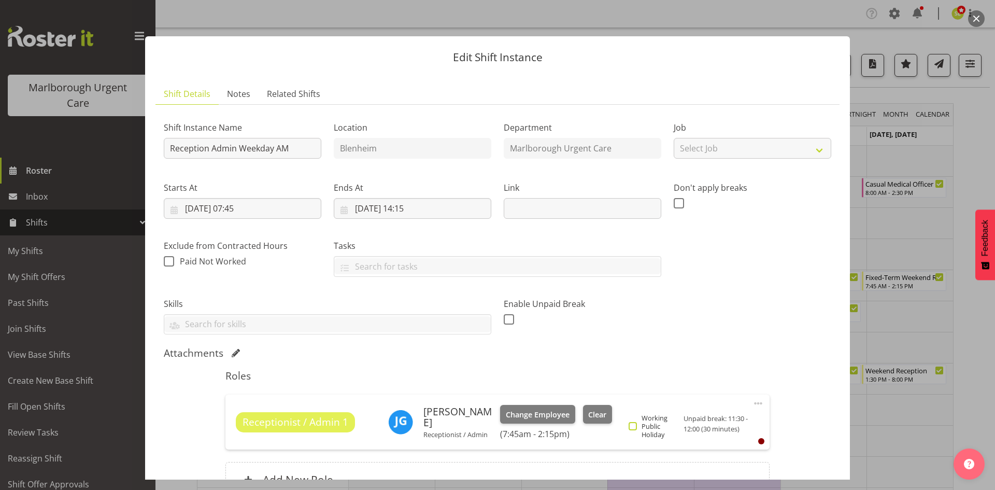
click at [637, 430] on span "Working Public Holiday" at bounding box center [659, 426] width 44 height 25
click at [635, 430] on input "Working Public Holiday" at bounding box center [632, 426] width 7 height 7
checkbox input "true"
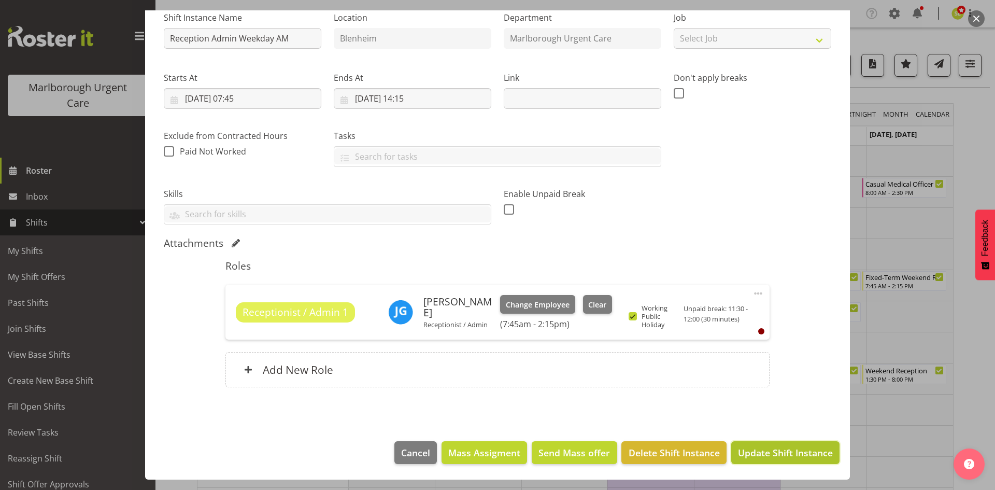
click at [757, 453] on span "Update Shift Instance" at bounding box center [785, 452] width 95 height 13
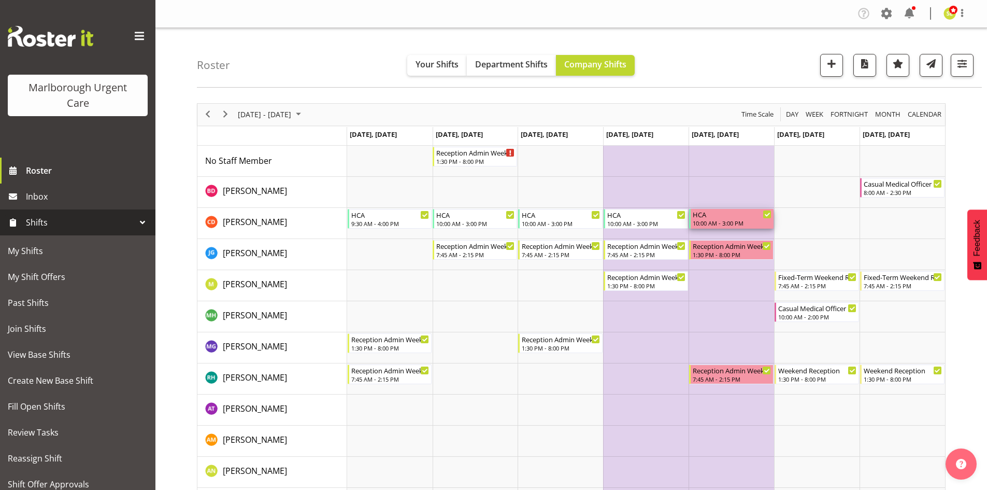
click at [733, 214] on div "HCA" at bounding box center [732, 214] width 79 height 10
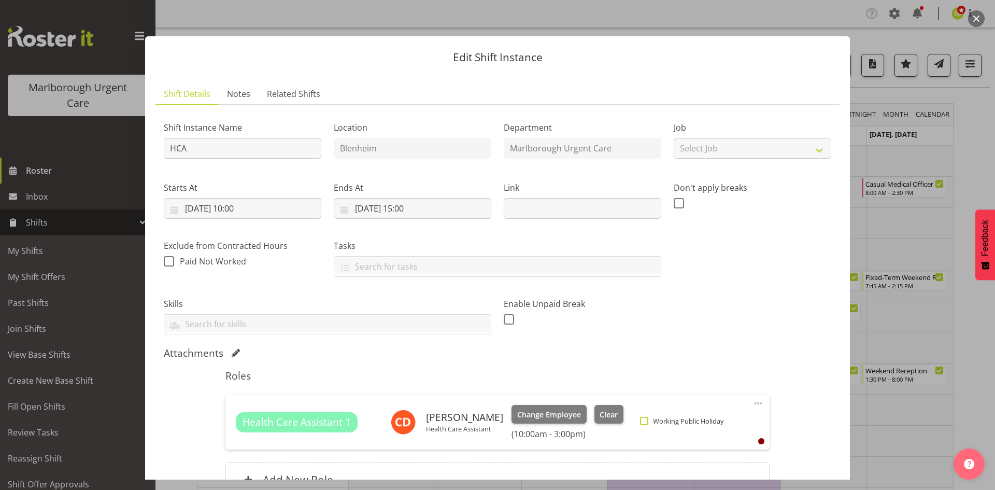
drag, startPoint x: 635, startPoint y: 428, endPoint x: 641, endPoint y: 424, distance: 6.3
click at [640, 427] on div "Working Public Holiday" at bounding box center [683, 422] width 87 height 12
click at [648, 422] on span "Working Public Holiday" at bounding box center [685, 421] width 75 height 8
click at [642, 422] on input "Working Public Holiday" at bounding box center [643, 421] width 7 height 7
checkbox input "true"
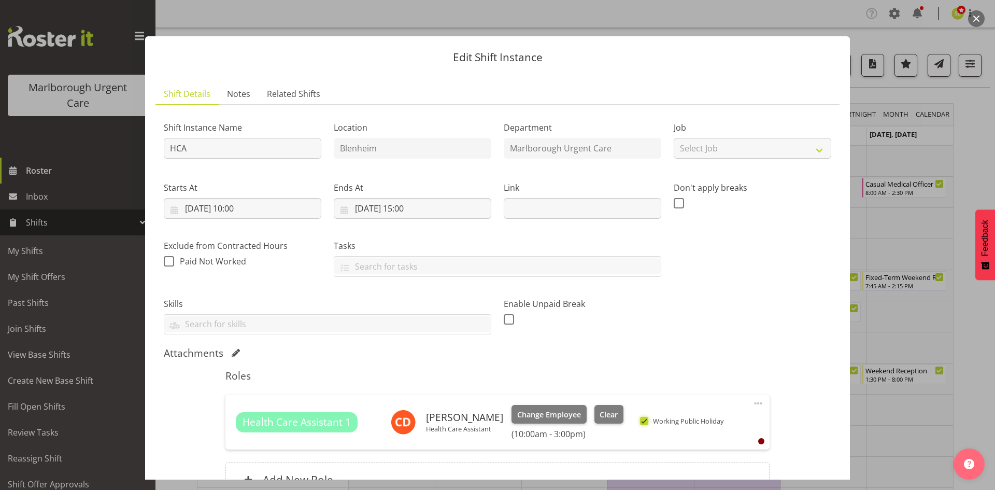
scroll to position [110, 0]
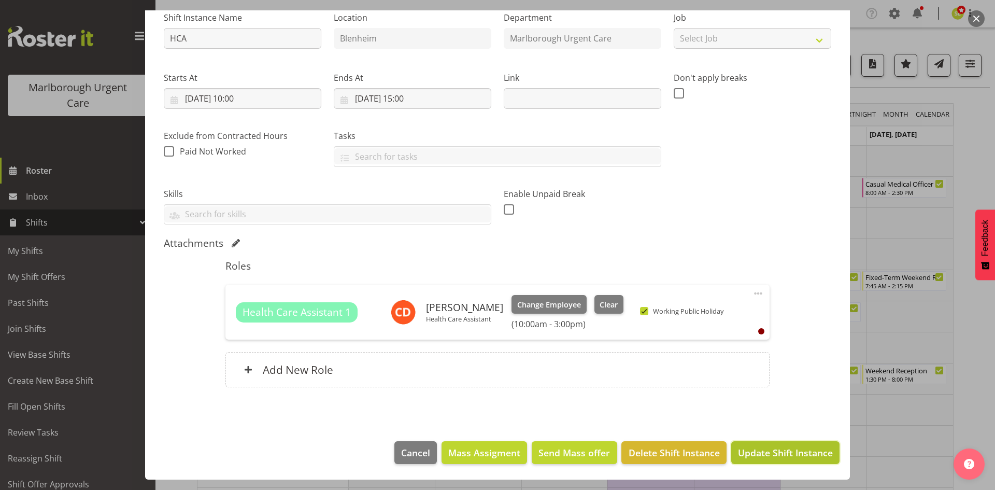
click at [795, 452] on span "Update Shift Instance" at bounding box center [785, 452] width 95 height 13
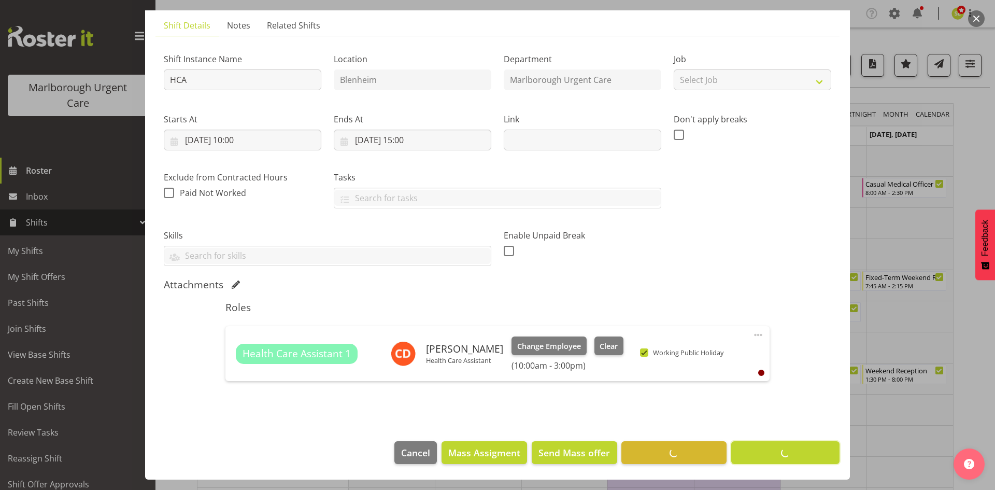
scroll to position [68, 0]
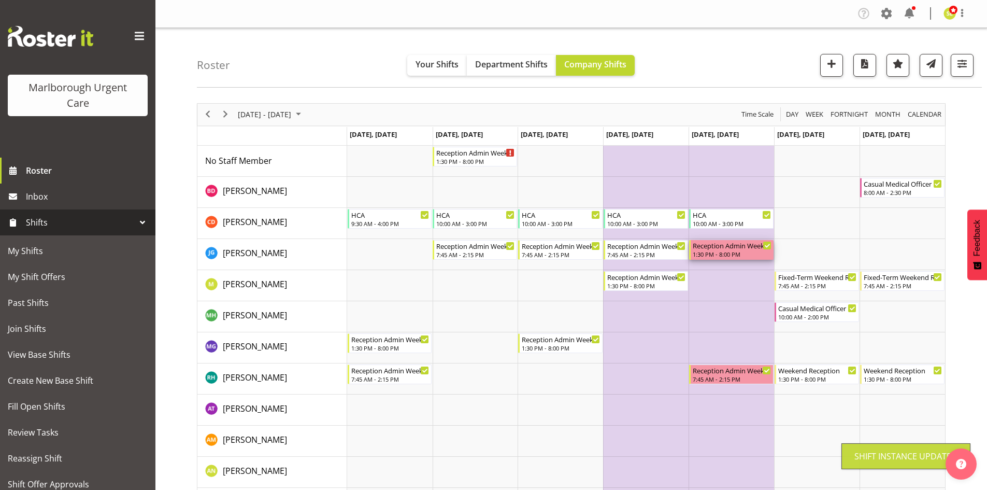
click at [716, 248] on div "Reception Admin Weekday PM" at bounding box center [732, 245] width 79 height 10
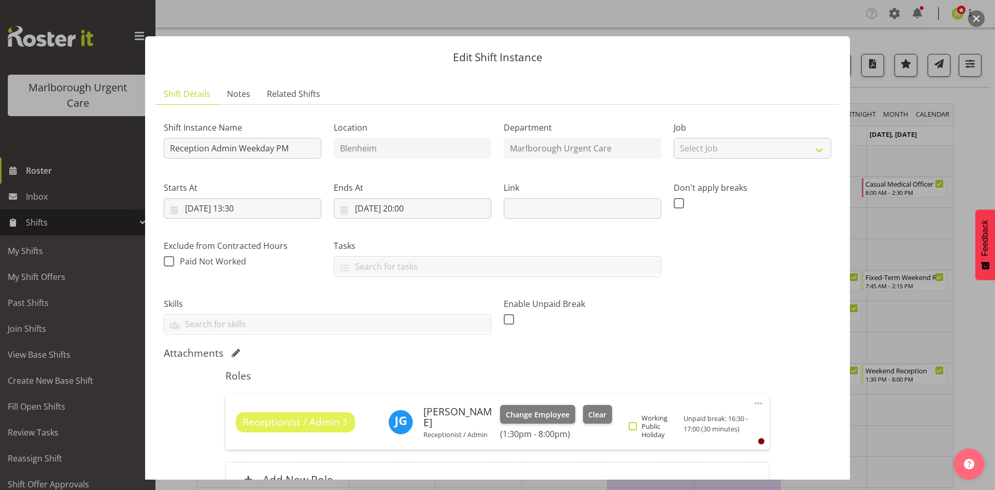
click at [631, 429] on span at bounding box center [633, 426] width 8 height 8
click at [631, 429] on input "Working Public Holiday" at bounding box center [632, 426] width 7 height 7
checkbox input "true"
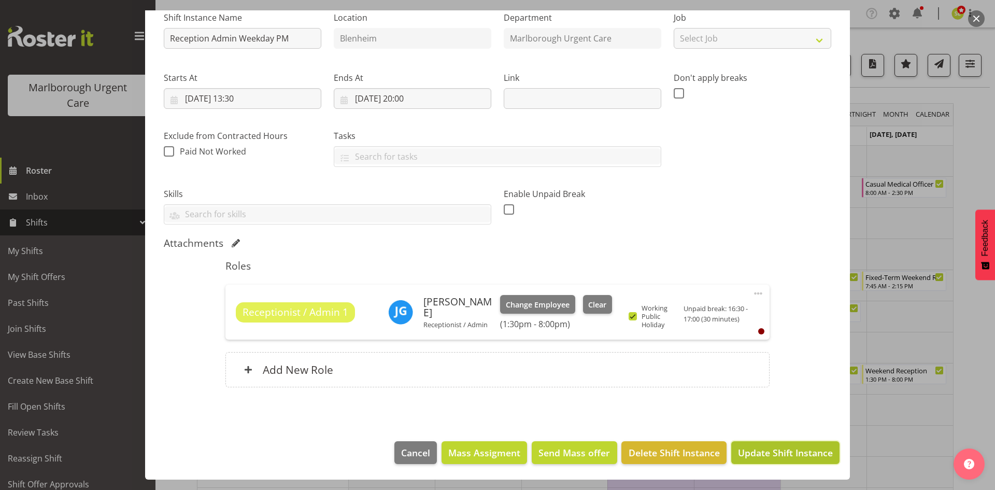
click at [767, 451] on span "Update Shift Instance" at bounding box center [785, 452] width 95 height 13
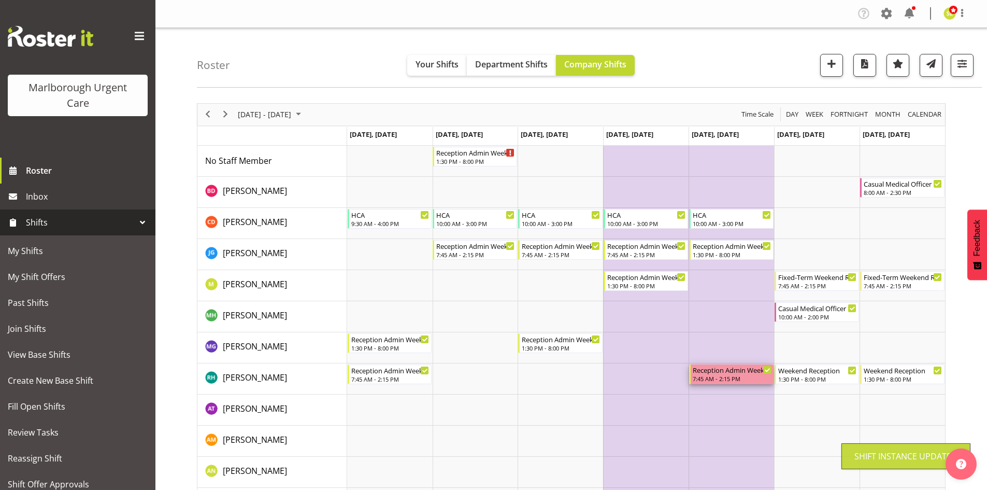
click at [716, 376] on div "7:45 AM - 2:15 PM" at bounding box center [732, 378] width 79 height 8
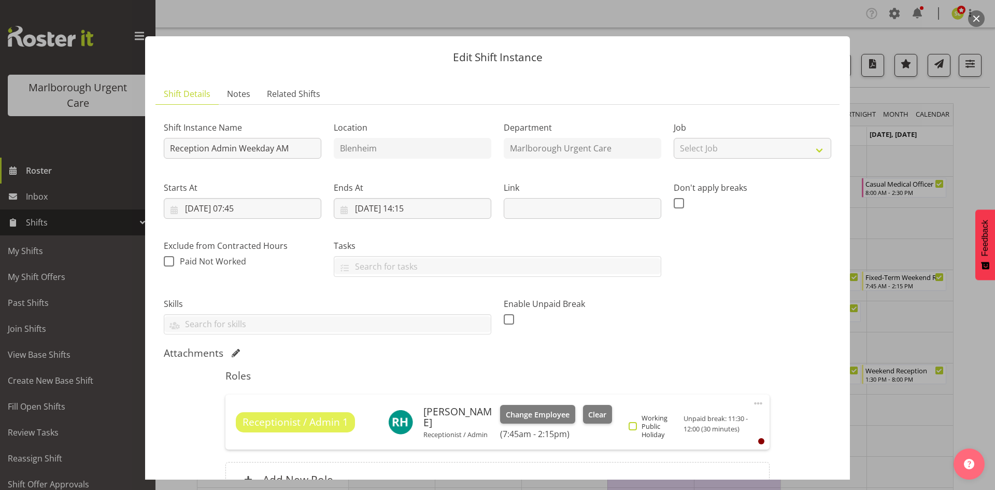
click at [637, 430] on span "Working Public Holiday" at bounding box center [659, 426] width 44 height 25
click at [635, 430] on input "Working Public Holiday" at bounding box center [632, 426] width 7 height 7
checkbox input "true"
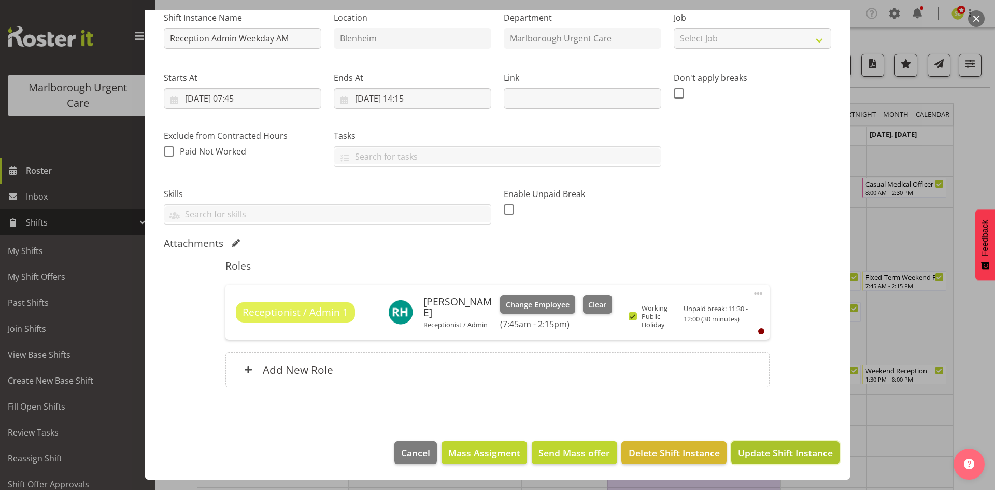
click at [755, 452] on span "Update Shift Instance" at bounding box center [785, 452] width 95 height 13
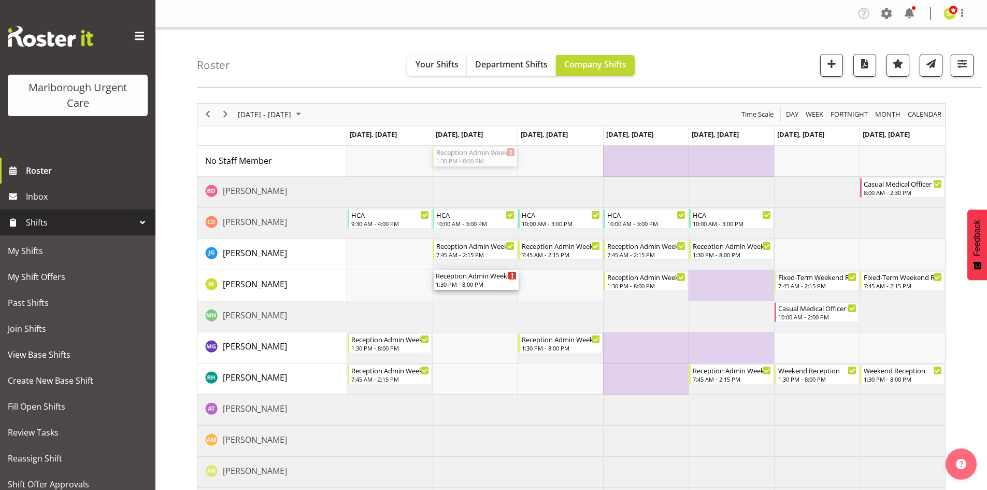
drag, startPoint x: 478, startPoint y: 159, endPoint x: 469, endPoint y: 292, distance: 134.0
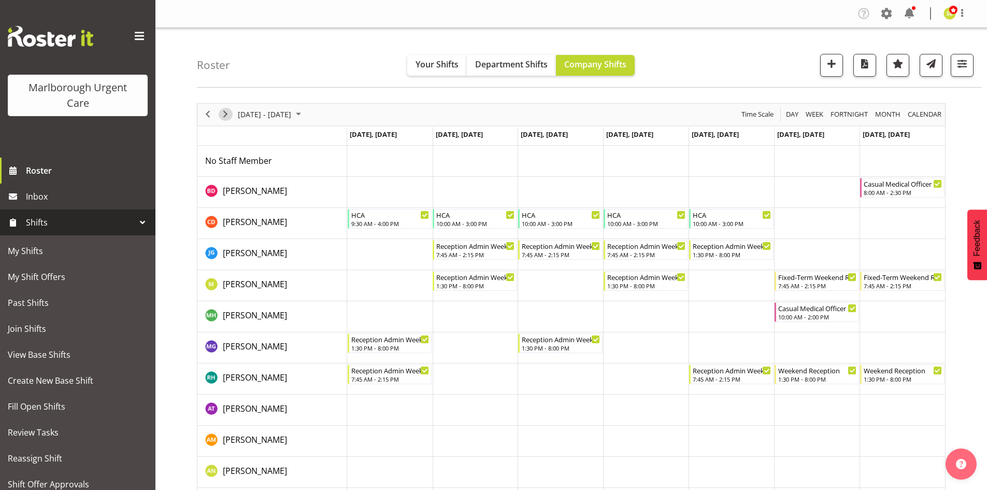
click at [225, 115] on span "Next" at bounding box center [225, 114] width 12 height 13
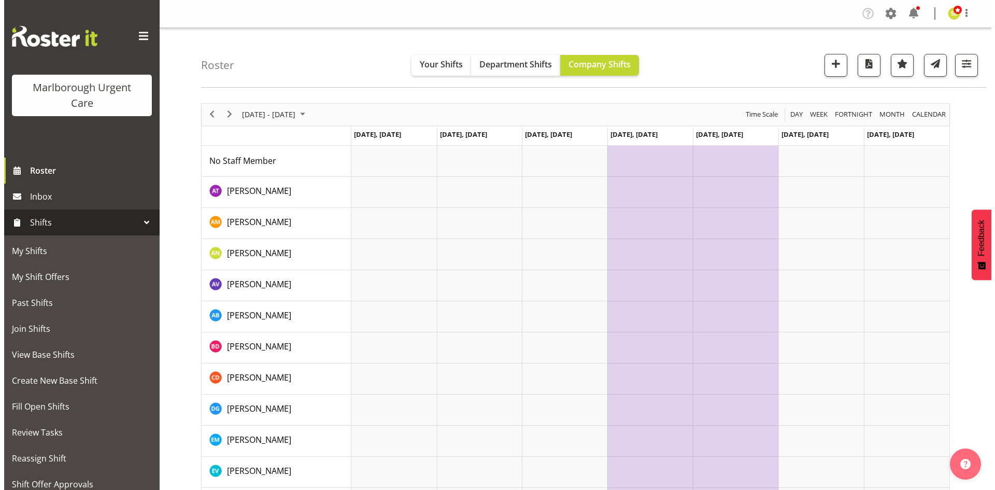
scroll to position [0, 0]
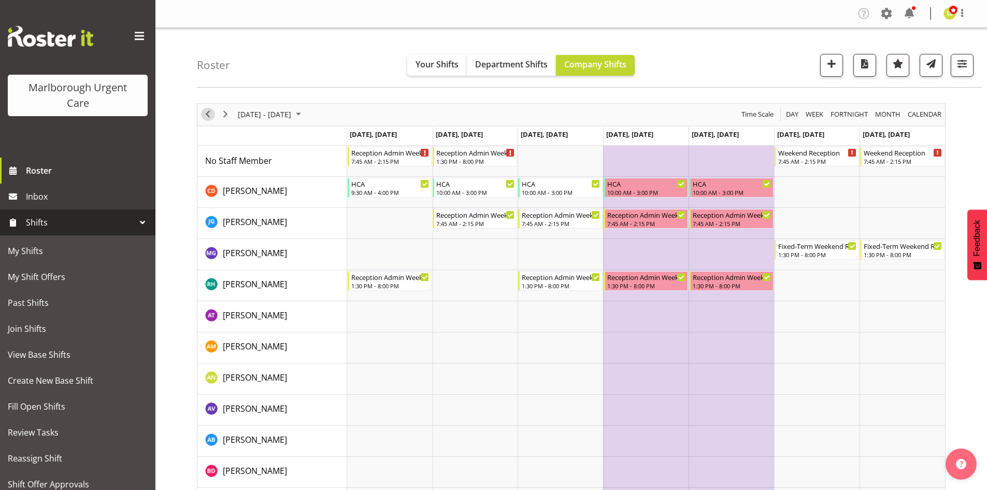
click at [206, 110] on span "Previous" at bounding box center [208, 114] width 12 height 13
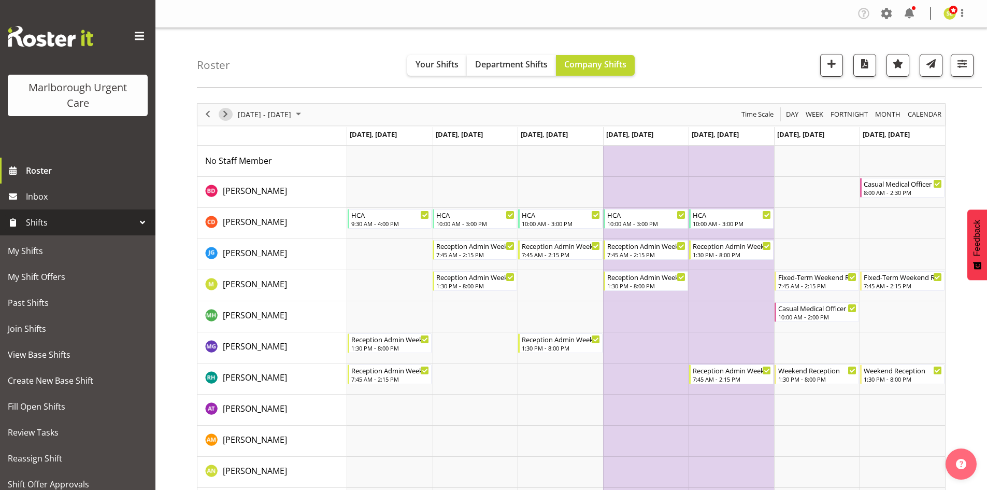
click at [224, 114] on span "Next" at bounding box center [225, 114] width 12 height 13
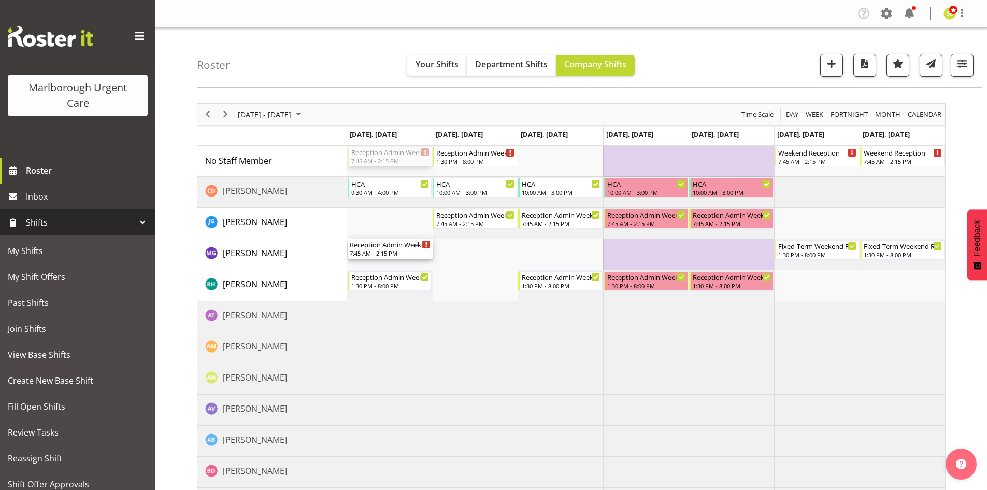
drag, startPoint x: 365, startPoint y: 161, endPoint x: 361, endPoint y: 247, distance: 86.7
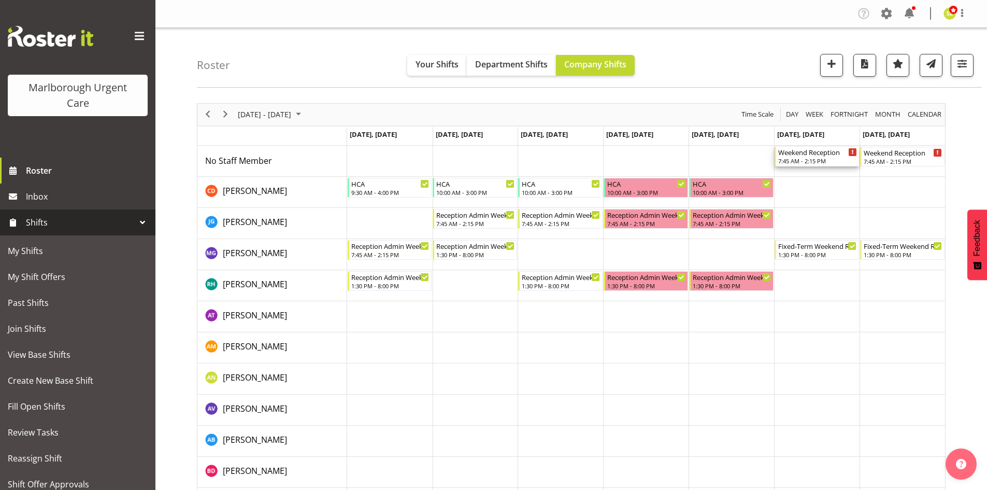
click at [826, 161] on div "7:45 AM - 2:15 PM" at bounding box center [817, 161] width 79 height 8
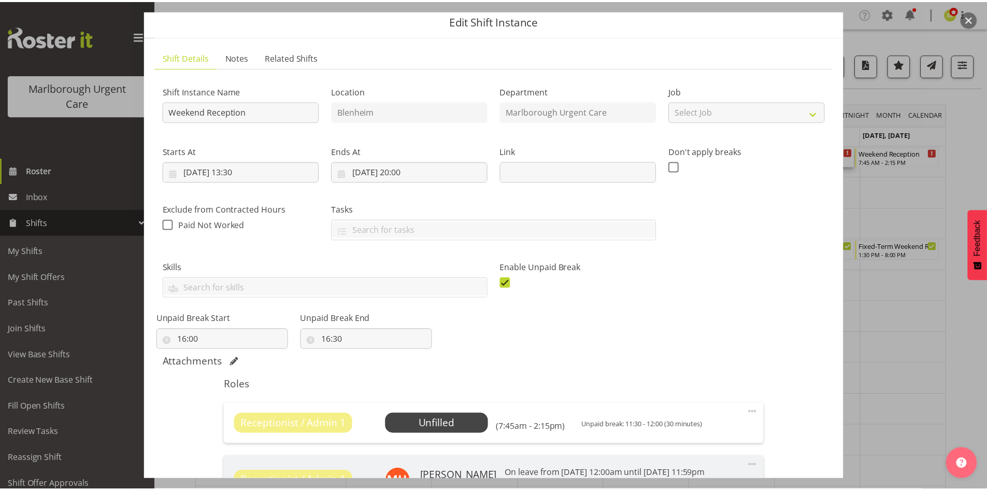
scroll to position [52, 0]
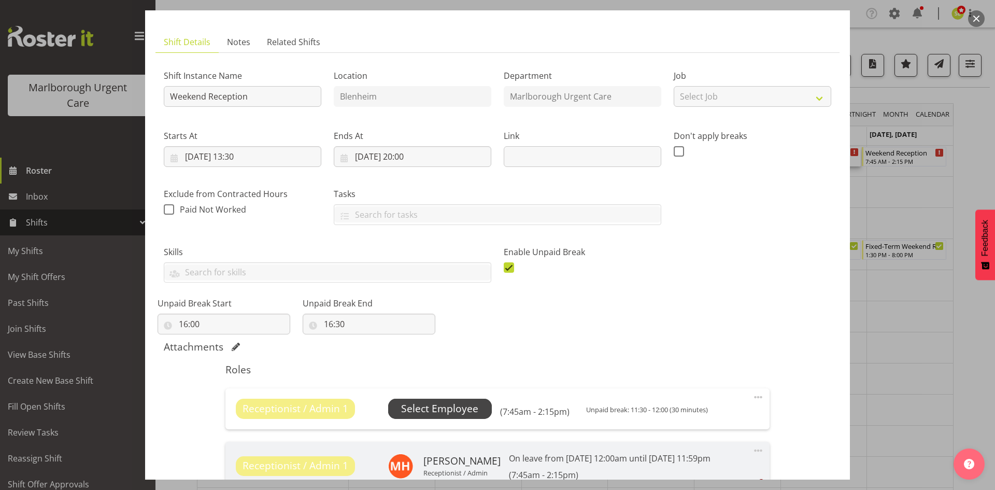
click at [453, 414] on span "Select Employee" at bounding box center [439, 408] width 77 height 15
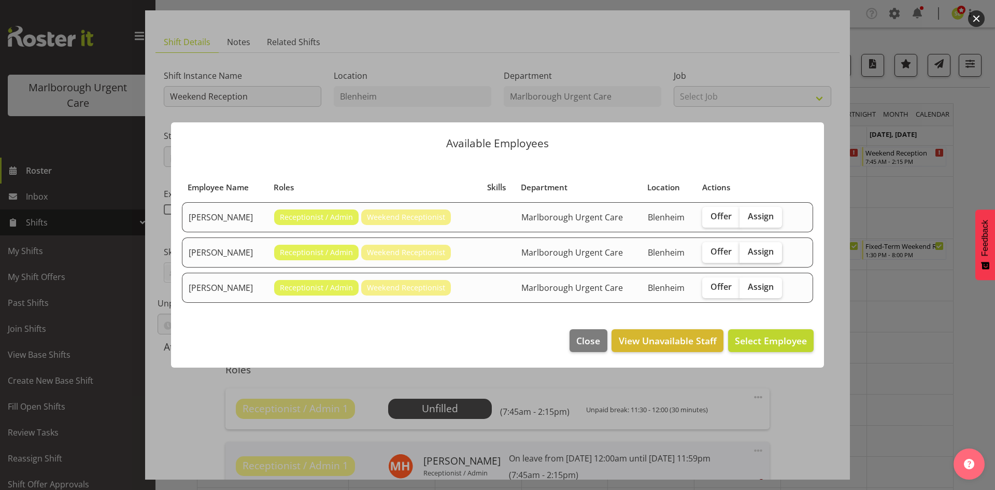
click at [762, 253] on span "Assign" at bounding box center [761, 251] width 26 height 10
click at [746, 253] on input "Assign" at bounding box center [743, 251] width 7 height 7
checkbox input "true"
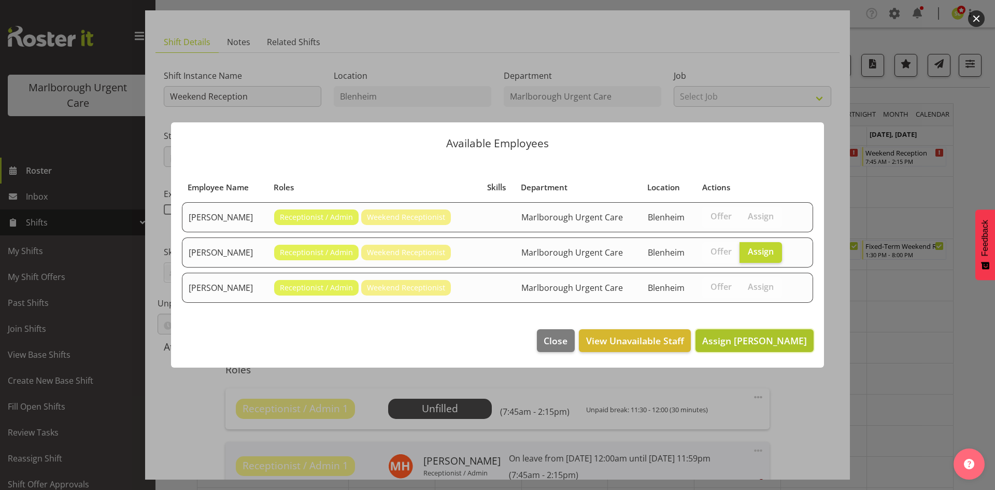
click at [755, 341] on span "Assign Margie Vuto" at bounding box center [754, 340] width 105 height 12
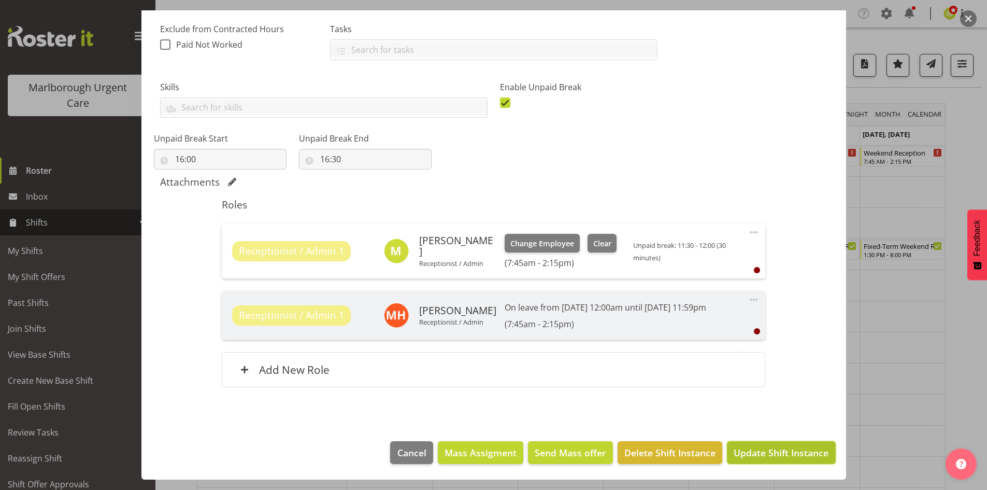
click at [764, 446] on span "Update Shift Instance" at bounding box center [781, 452] width 95 height 13
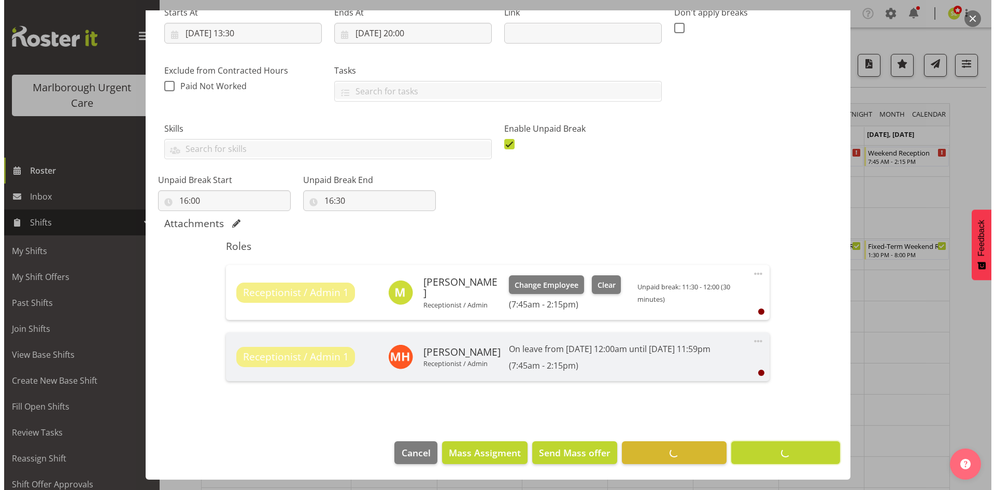
scroll to position [175, 0]
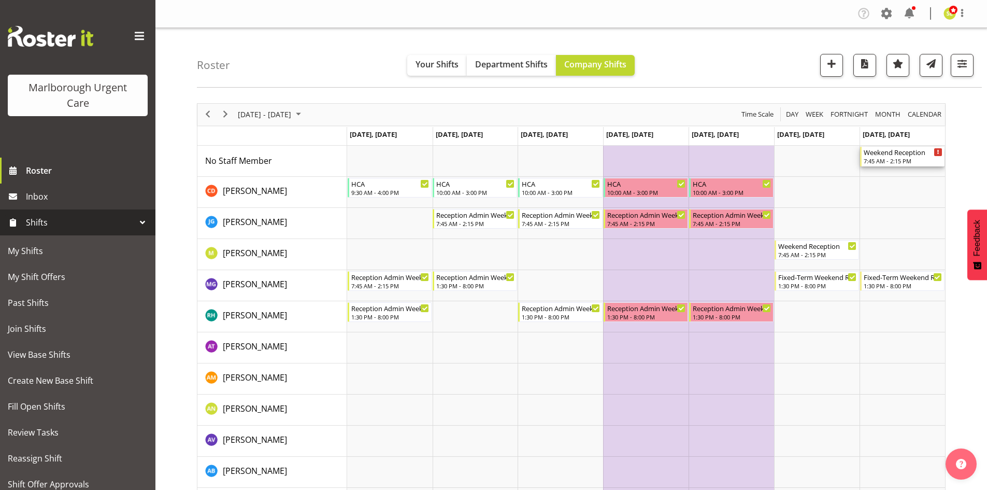
click at [887, 159] on div "7:45 AM - 2:15 PM" at bounding box center [903, 161] width 79 height 8
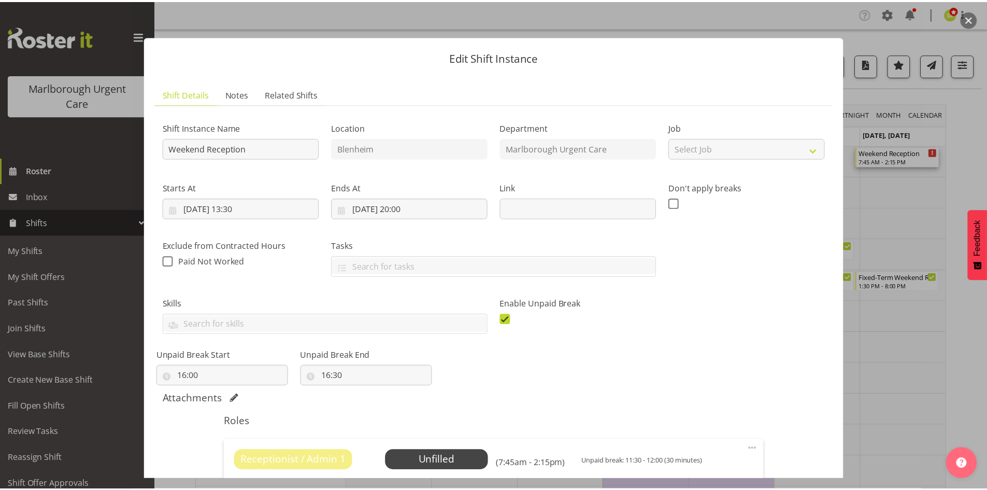
scroll to position [104, 0]
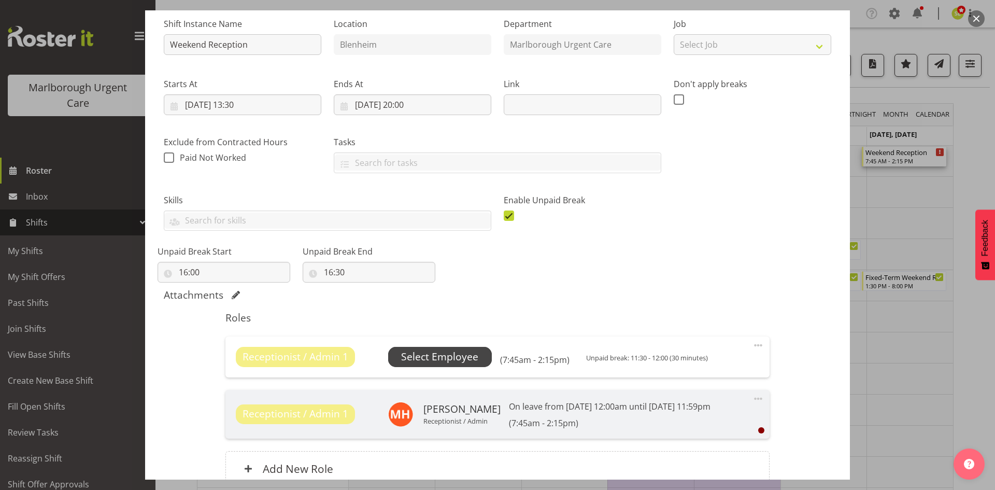
click at [438, 357] on span "Select Employee" at bounding box center [439, 356] width 77 height 15
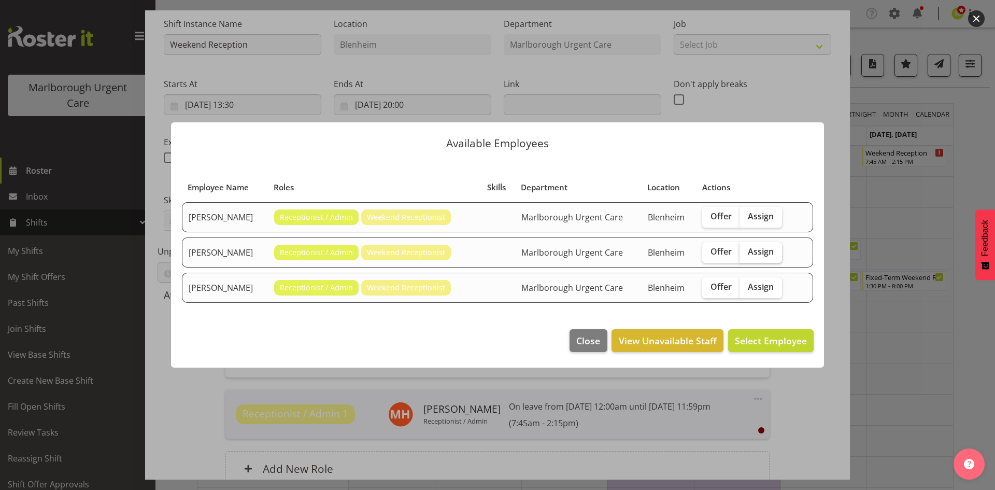
click at [761, 245] on label "Assign" at bounding box center [761, 252] width 42 height 21
click at [746, 248] on input "Assign" at bounding box center [743, 251] width 7 height 7
checkbox input "true"
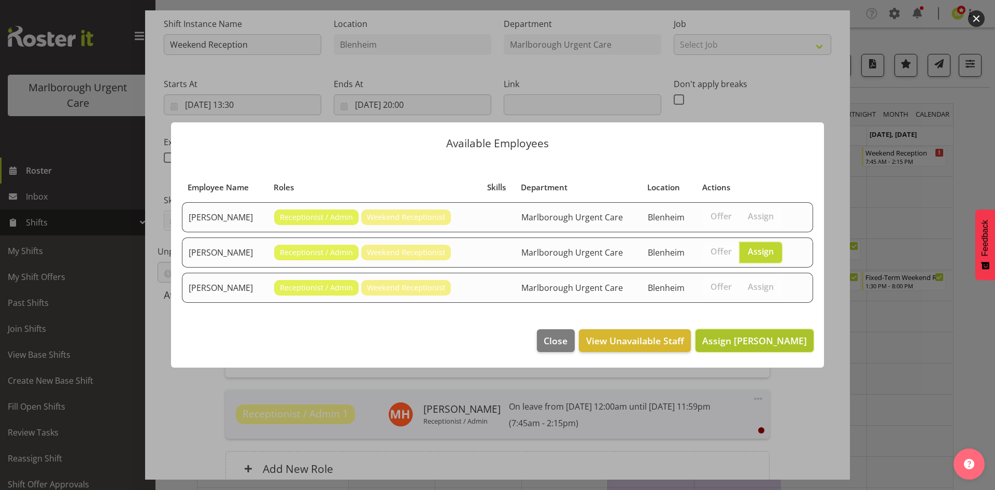
click at [766, 345] on span "Assign Margie Vuto" at bounding box center [754, 340] width 105 height 12
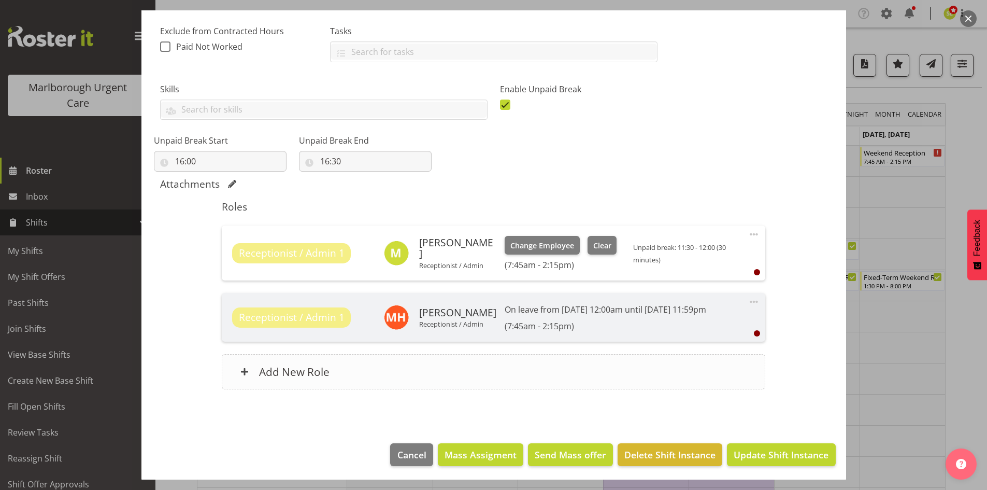
scroll to position [217, 0]
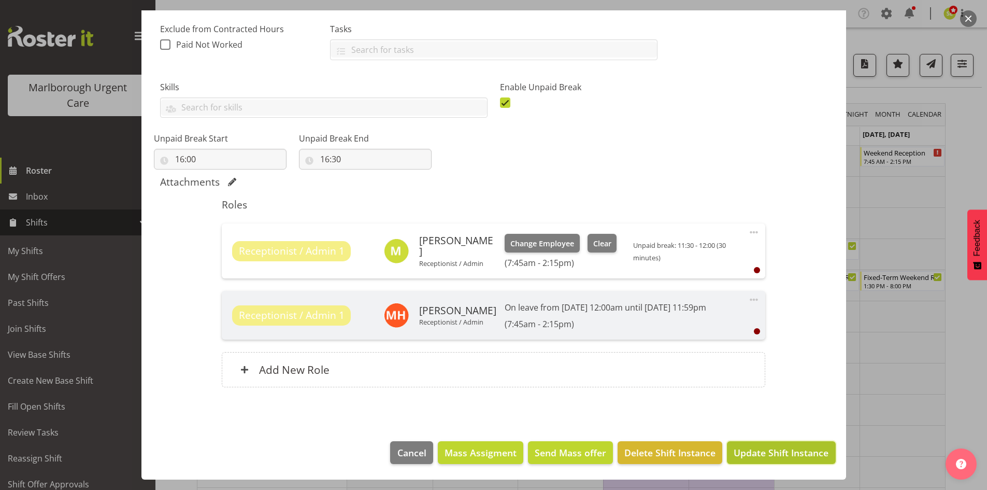
click at [760, 445] on button "Update Shift Instance" at bounding box center [781, 452] width 108 height 23
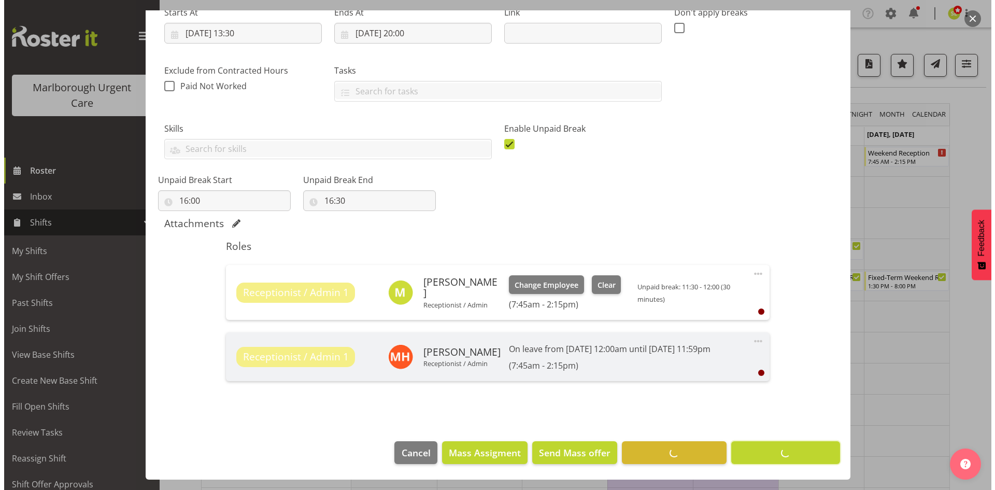
scroll to position [175, 0]
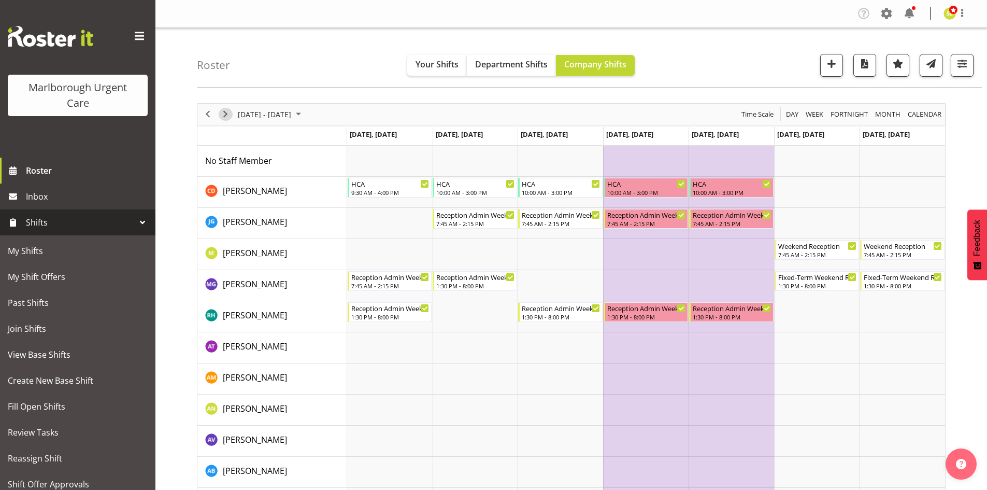
click at [222, 112] on span "Next" at bounding box center [225, 114] width 12 height 13
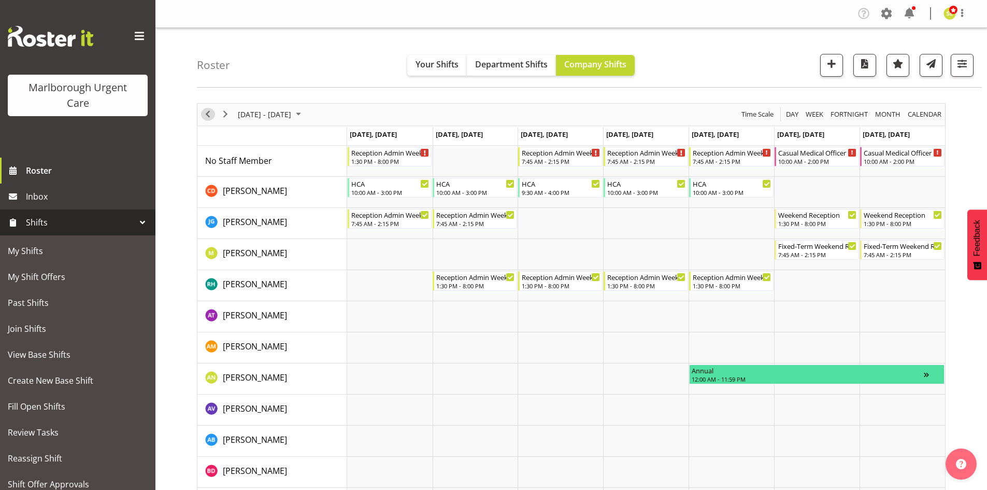
click at [209, 112] on span "Previous" at bounding box center [208, 114] width 12 height 13
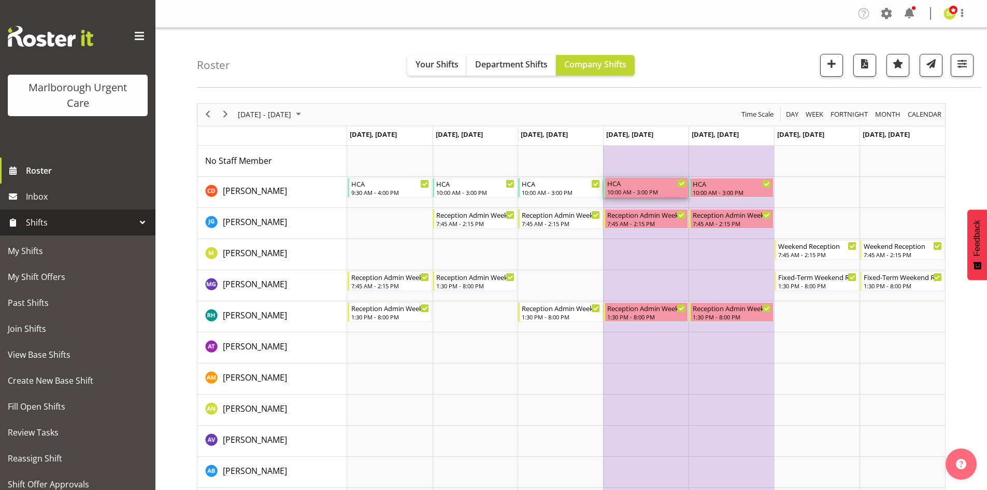
click at [638, 191] on div "10:00 AM - 3:00 PM" at bounding box center [646, 192] width 79 height 8
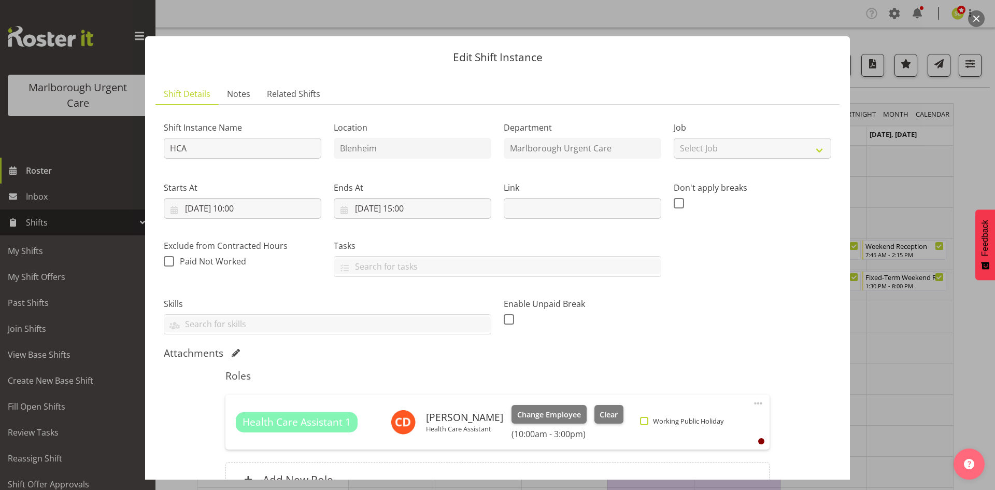
click at [648, 417] on span "Working Public Holiday" at bounding box center [685, 421] width 75 height 8
click at [647, 418] on input "Working Public Holiday" at bounding box center [643, 421] width 7 height 7
checkbox input "true"
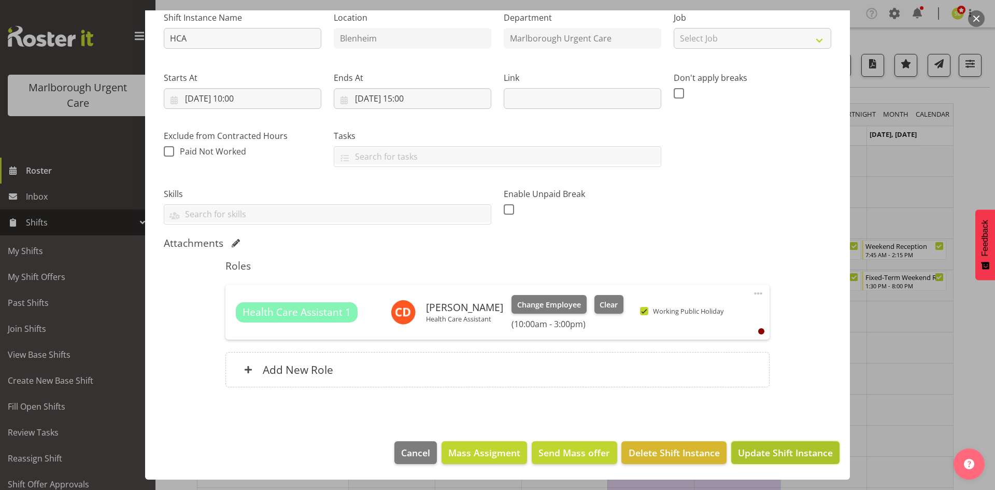
click at [784, 458] on span "Update Shift Instance" at bounding box center [785, 452] width 95 height 13
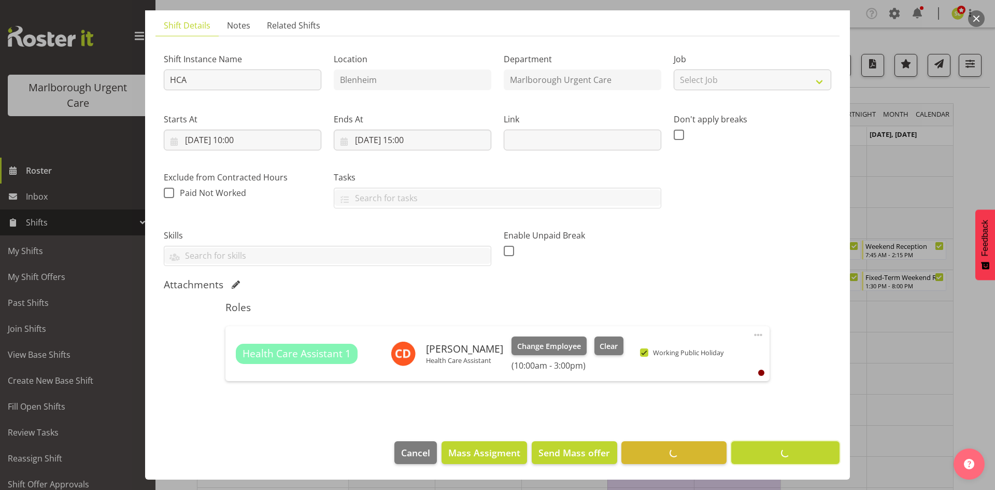
scroll to position [68, 0]
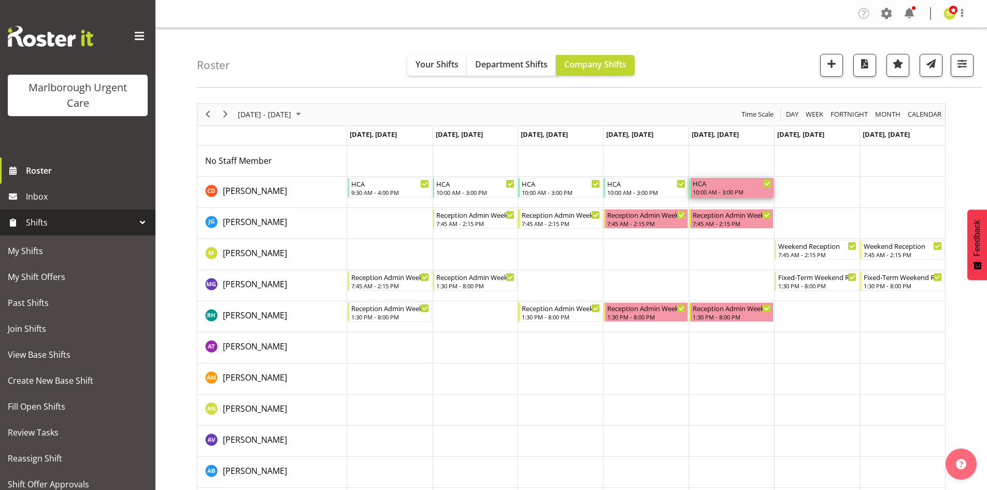
click at [721, 190] on div "10:00 AM - 3:00 PM" at bounding box center [732, 192] width 79 height 8
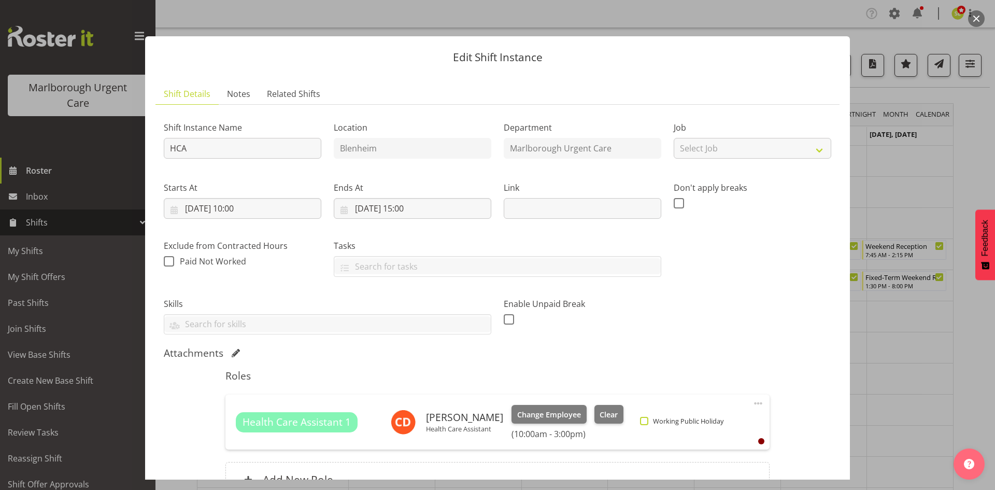
click at [640, 417] on span at bounding box center [644, 421] width 8 height 8
click at [640, 418] on input "Working Public Holiday" at bounding box center [643, 421] width 7 height 7
checkbox input "true"
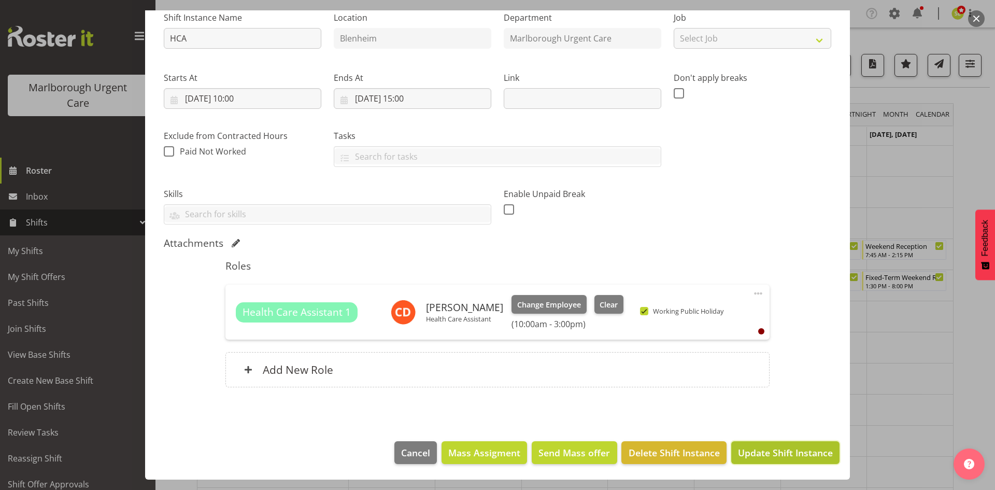
click at [770, 455] on span "Update Shift Instance" at bounding box center [785, 452] width 95 height 13
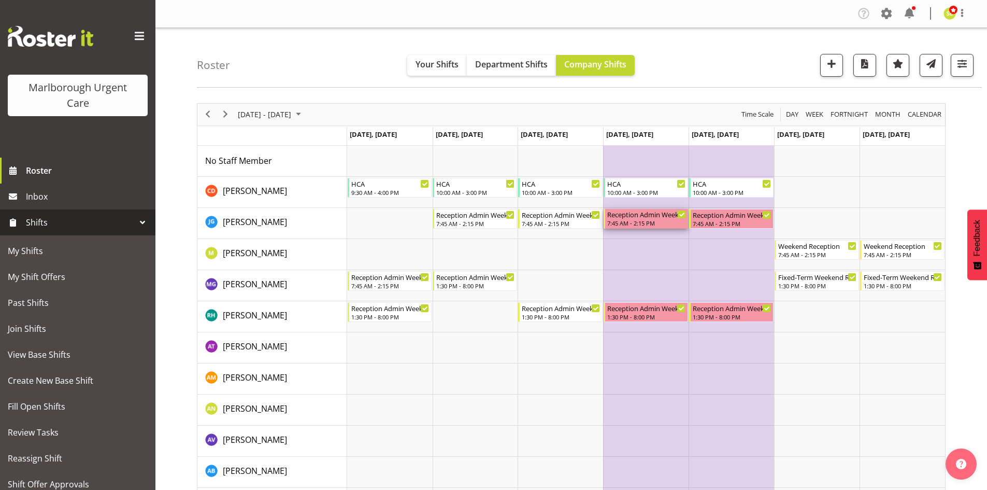
click at [645, 223] on div "7:45 AM - 2:15 PM" at bounding box center [646, 223] width 79 height 8
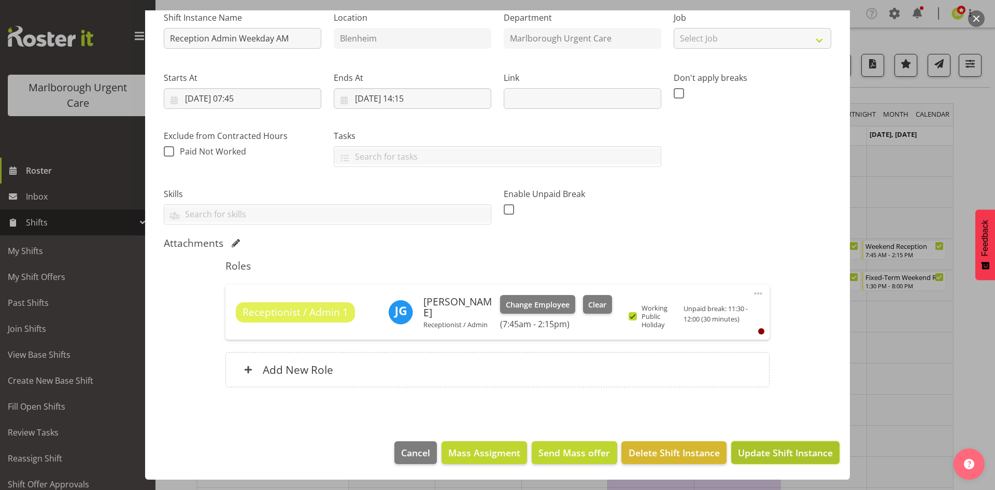
click at [759, 454] on span "Update Shift Instance" at bounding box center [785, 452] width 95 height 13
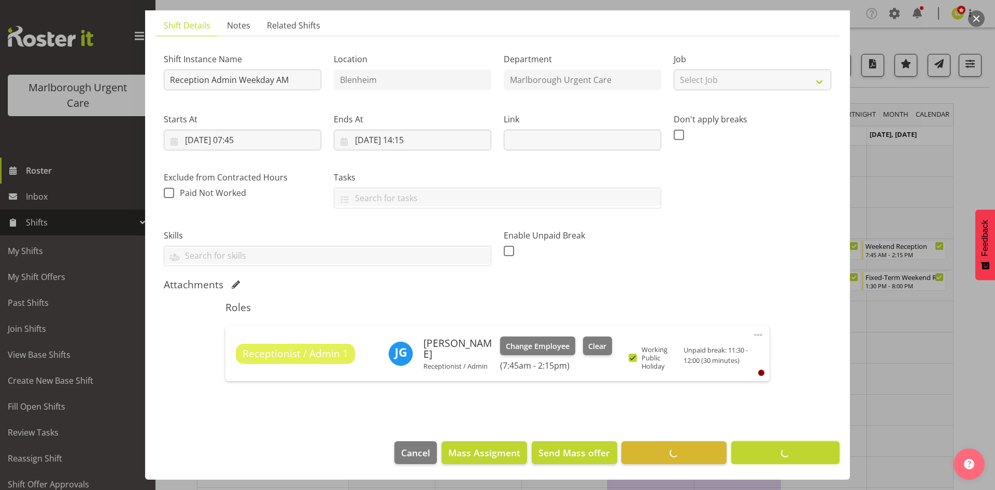
scroll to position [68, 0]
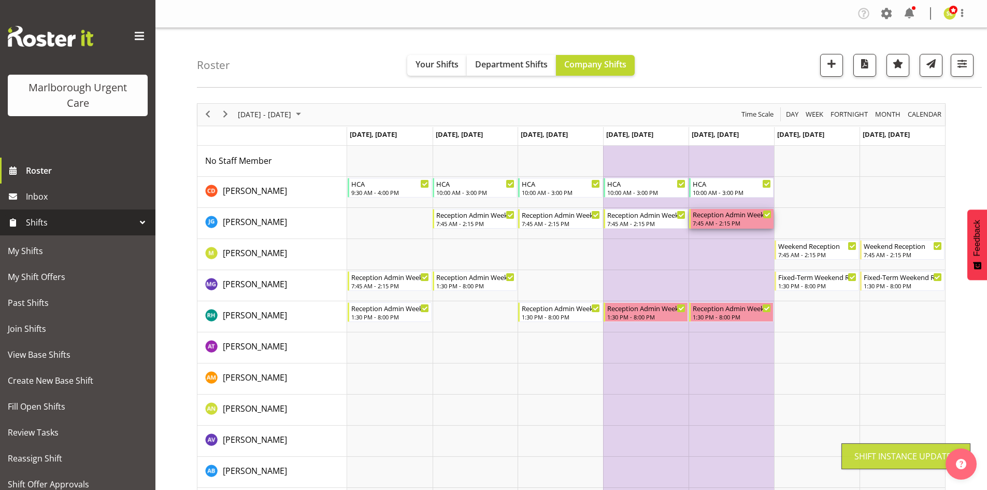
click at [712, 224] on div "7:45 AM - 2:15 PM" at bounding box center [732, 223] width 79 height 8
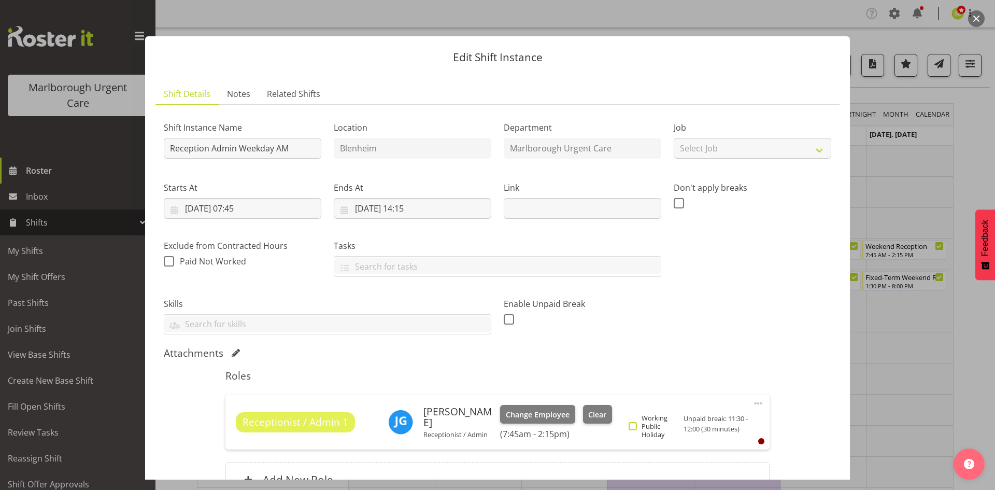
click at [638, 421] on span "Working Public Holiday" at bounding box center [659, 426] width 44 height 25
click at [635, 423] on input "Working Public Holiday" at bounding box center [632, 426] width 7 height 7
checkbox input "true"
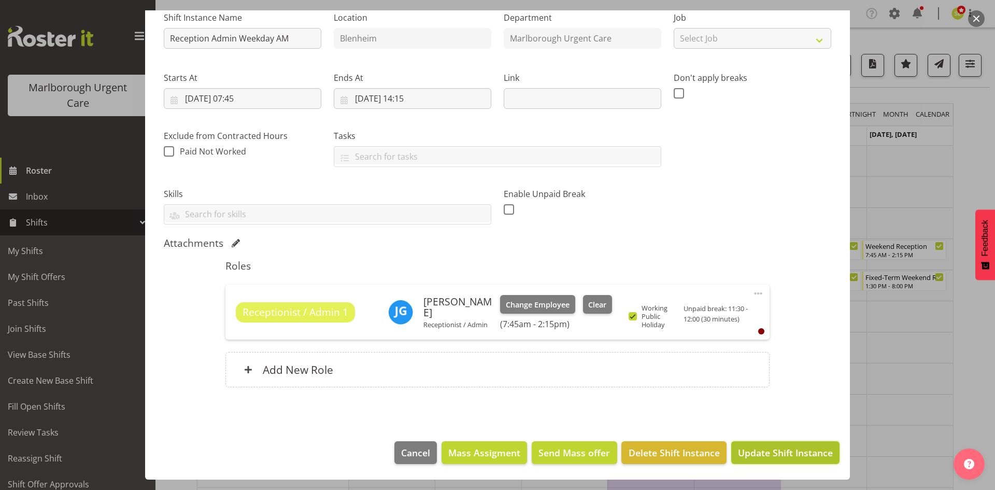
click at [756, 452] on span "Update Shift Instance" at bounding box center [785, 452] width 95 height 13
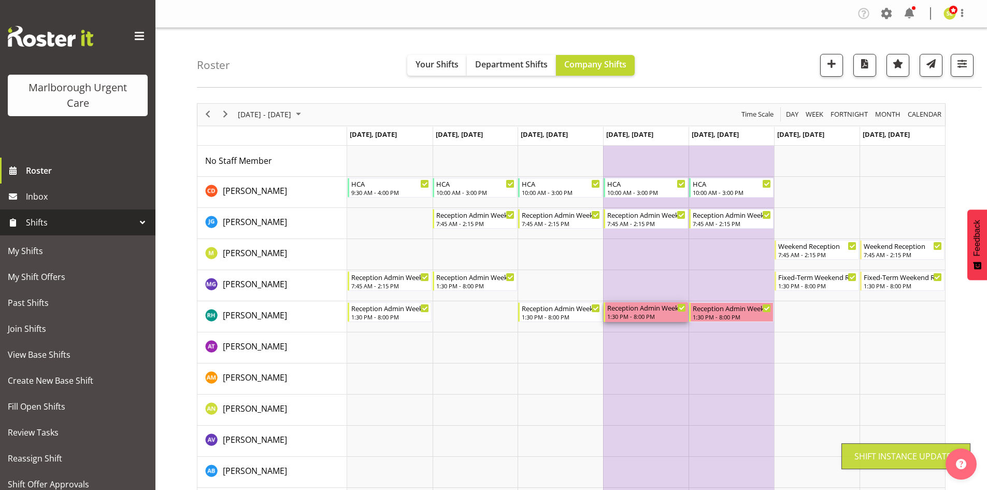
click at [649, 313] on div "1:30 PM - 8:00 PM" at bounding box center [646, 316] width 79 height 8
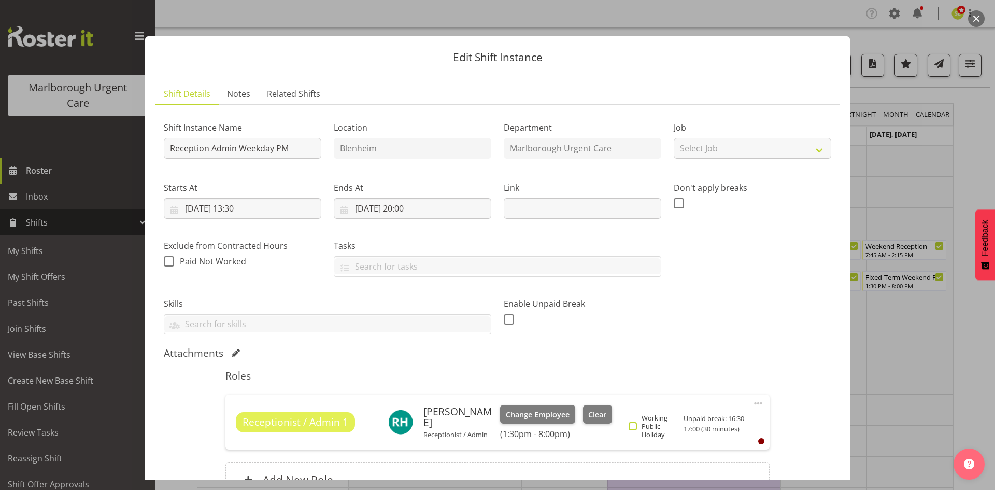
click at [653, 424] on span "Working Public Holiday" at bounding box center [659, 426] width 44 height 25
click at [635, 424] on input "Working Public Holiday" at bounding box center [632, 426] width 7 height 7
checkbox input "true"
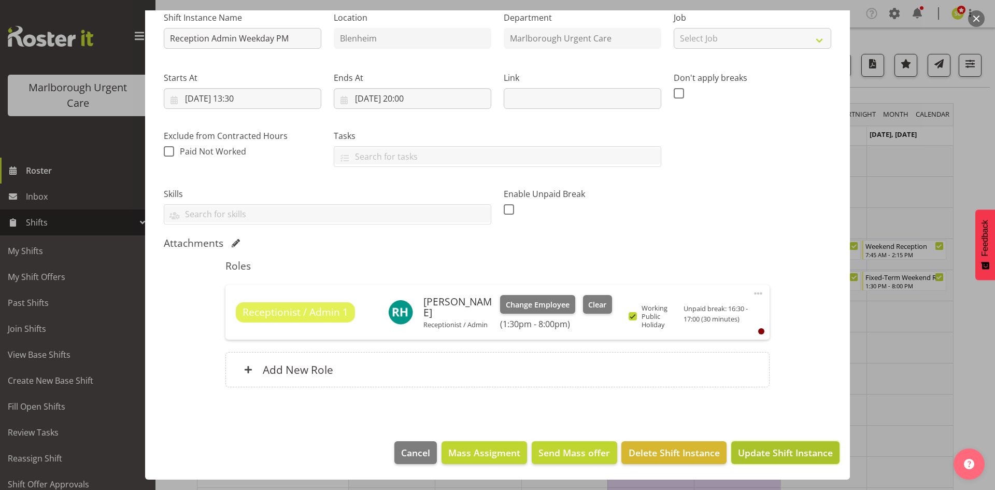
click at [760, 453] on span "Update Shift Instance" at bounding box center [785, 452] width 95 height 13
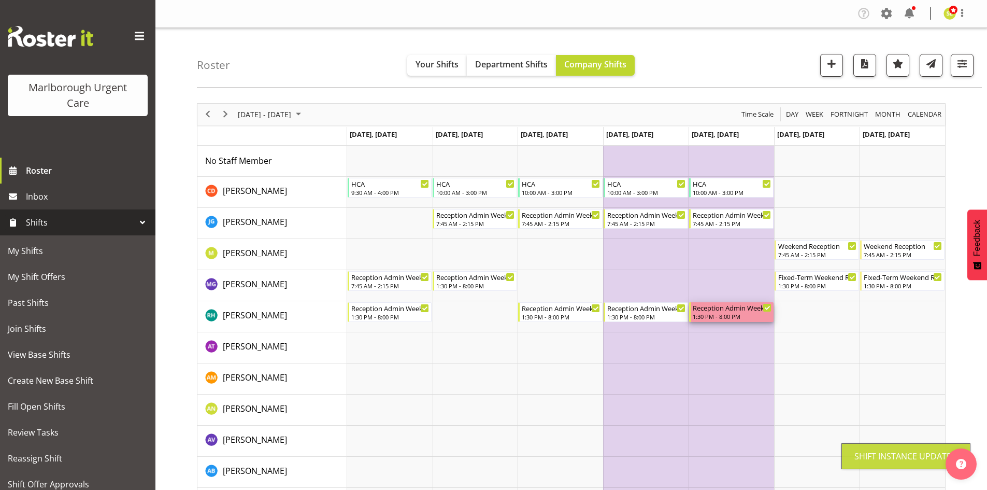
click at [710, 311] on div "Reception Admin Weekday PM" at bounding box center [732, 307] width 79 height 10
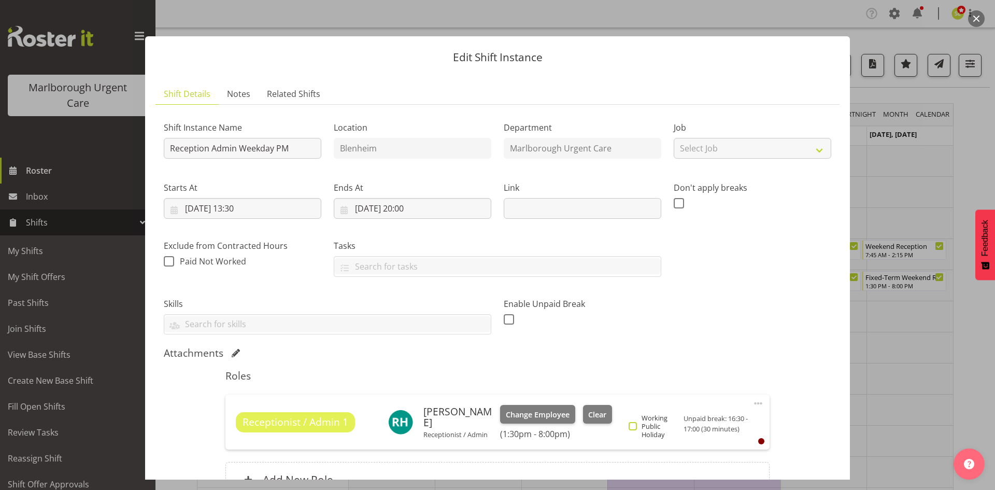
click at [651, 423] on span "Working Public Holiday" at bounding box center [659, 426] width 44 height 25
click at [635, 423] on input "Working Public Holiday" at bounding box center [632, 426] width 7 height 7
checkbox input "true"
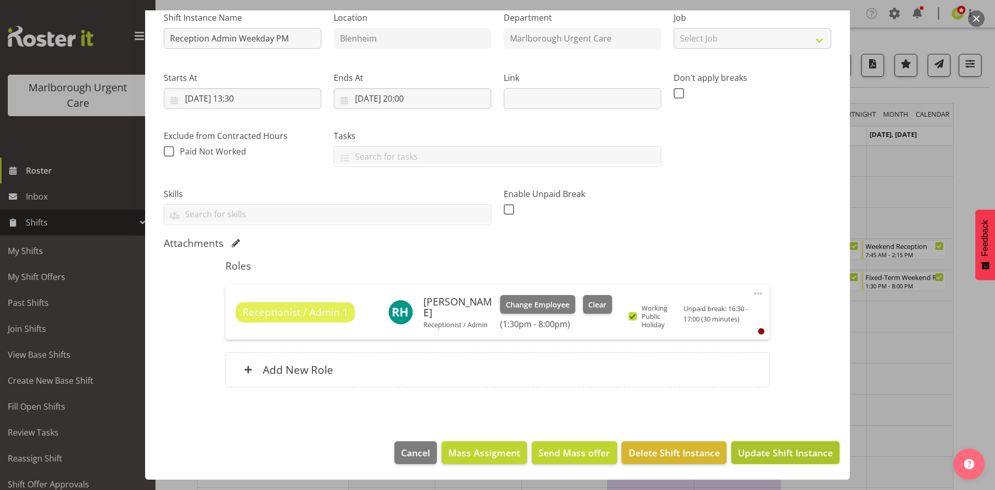
click at [783, 452] on span "Update Shift Instance" at bounding box center [785, 452] width 95 height 13
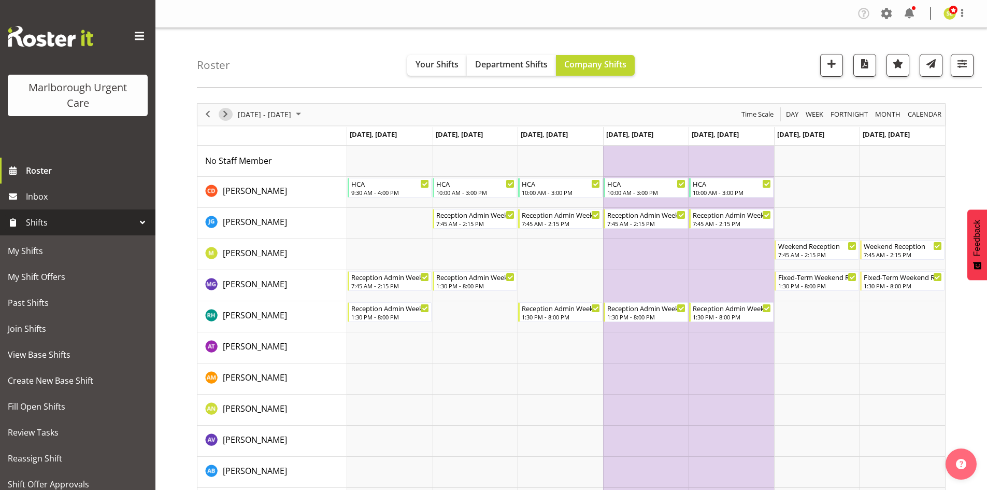
click at [226, 117] on span "Next" at bounding box center [225, 114] width 12 height 13
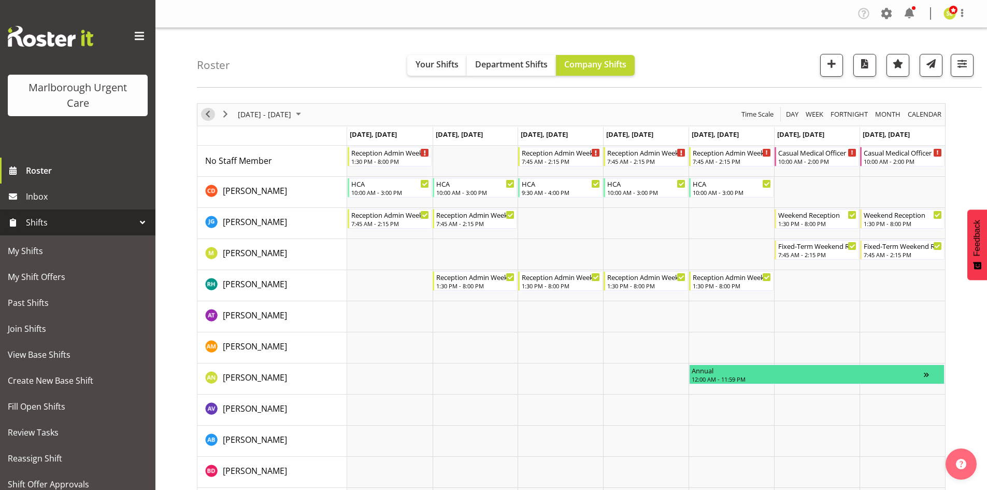
click at [209, 117] on span "Previous" at bounding box center [208, 114] width 12 height 13
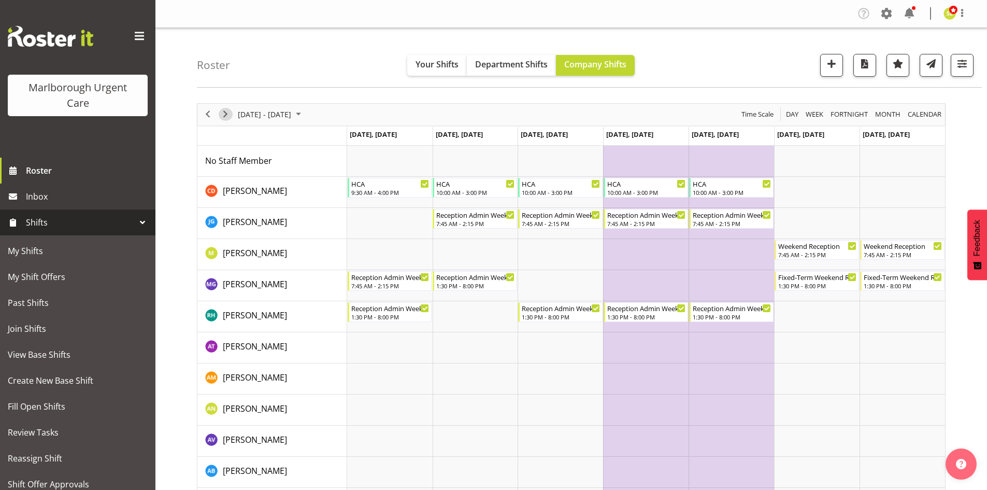
click at [225, 114] on span "Next" at bounding box center [225, 114] width 12 height 13
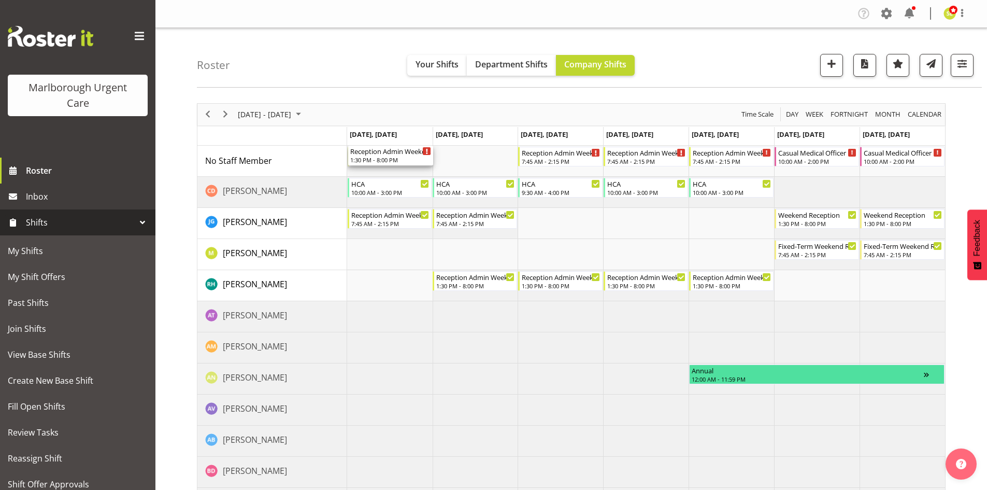
drag, startPoint x: 392, startPoint y: 154, endPoint x: 390, endPoint y: 167, distance: 12.6
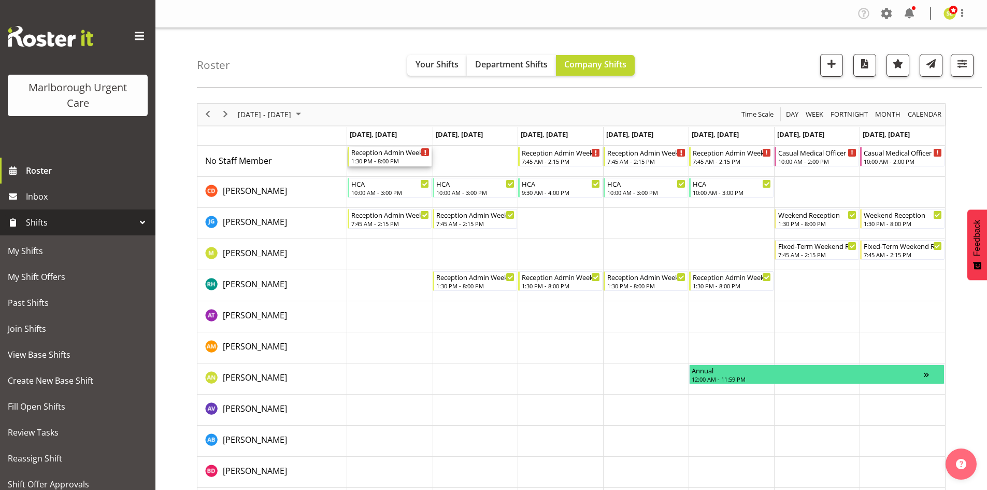
click at [387, 160] on div "1:30 PM - 8:00 PM" at bounding box center [390, 161] width 79 height 8
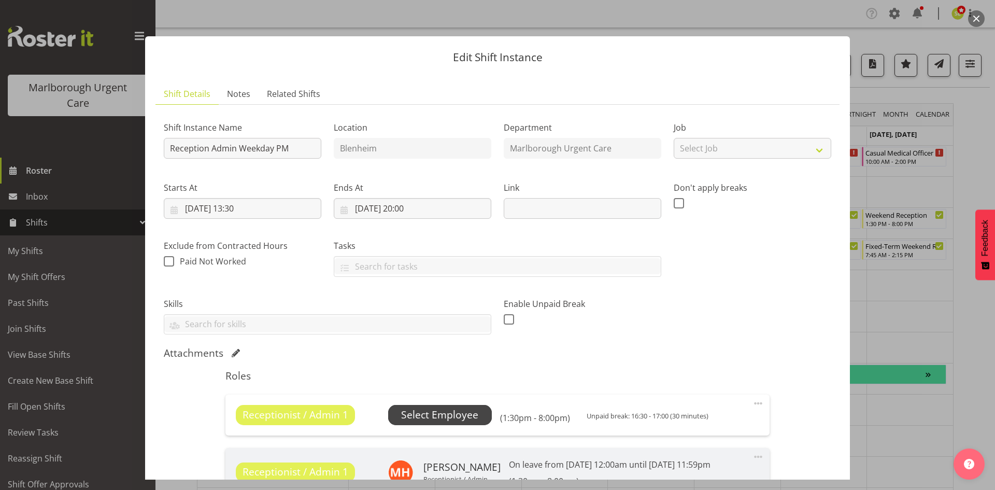
click at [472, 408] on span "Select Employee" at bounding box center [439, 414] width 77 height 15
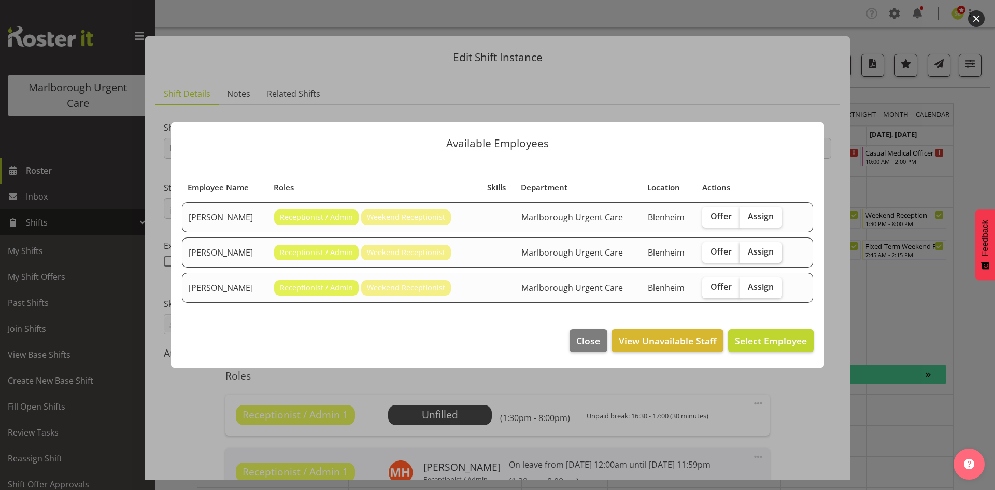
click at [774, 253] on label "Assign" at bounding box center [761, 252] width 42 height 21
click at [746, 253] on input "Assign" at bounding box center [743, 251] width 7 height 7
checkbox input "true"
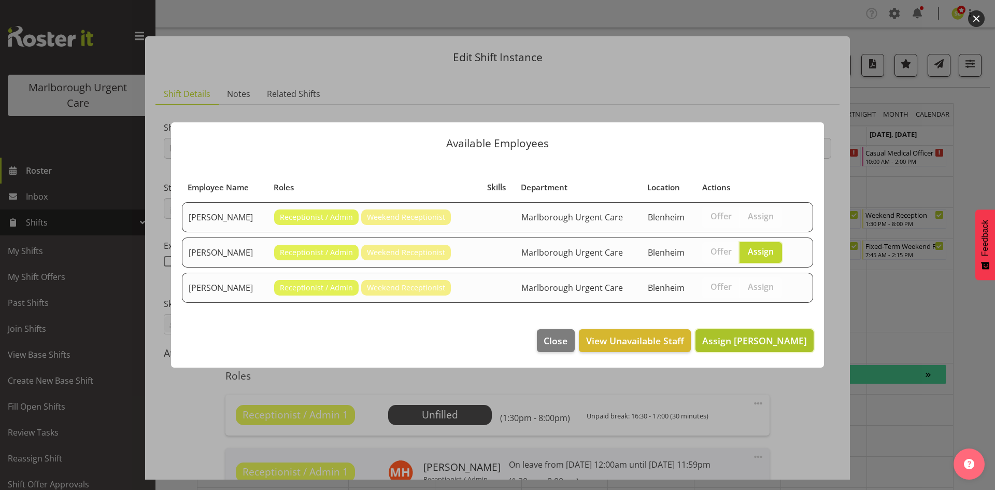
click at [764, 337] on span "Assign Megan Gander" at bounding box center [754, 340] width 105 height 12
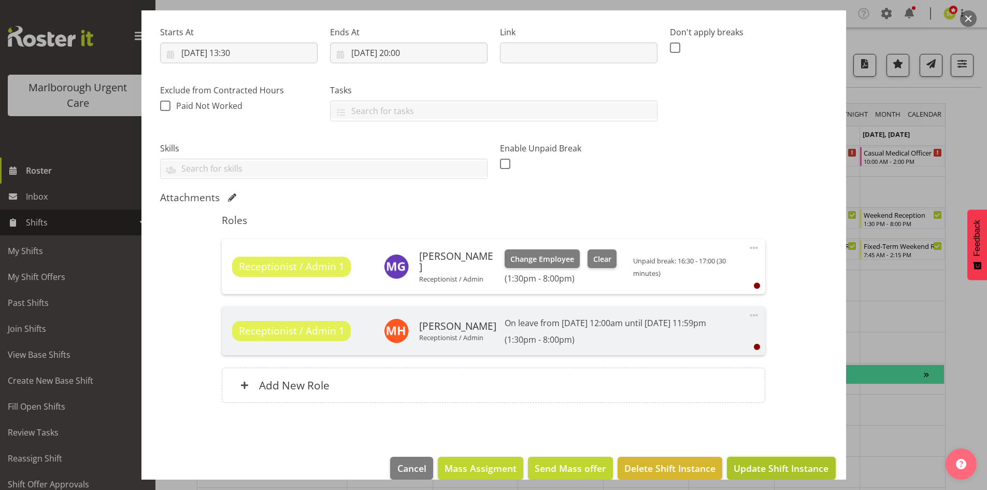
click at [789, 468] on span "Update Shift Instance" at bounding box center [781, 467] width 95 height 13
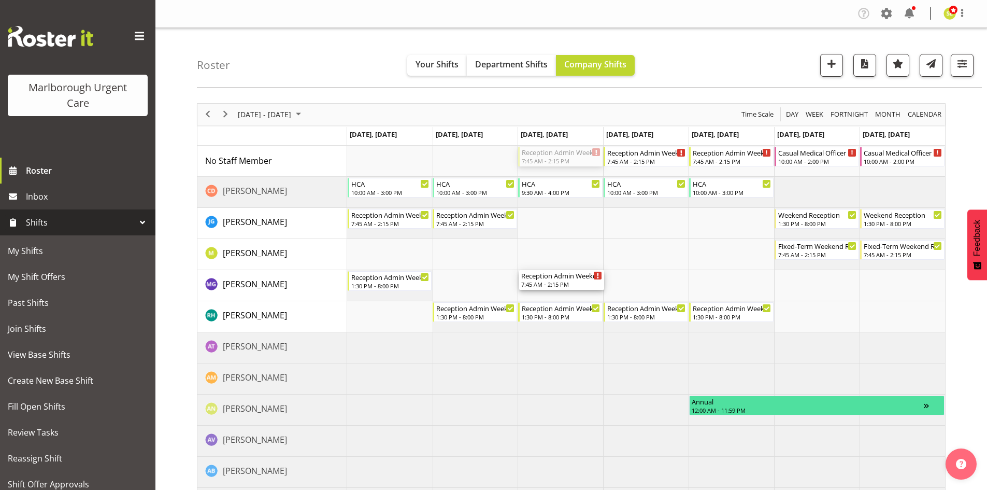
drag, startPoint x: 577, startPoint y: 158, endPoint x: 569, endPoint y: 280, distance: 122.5
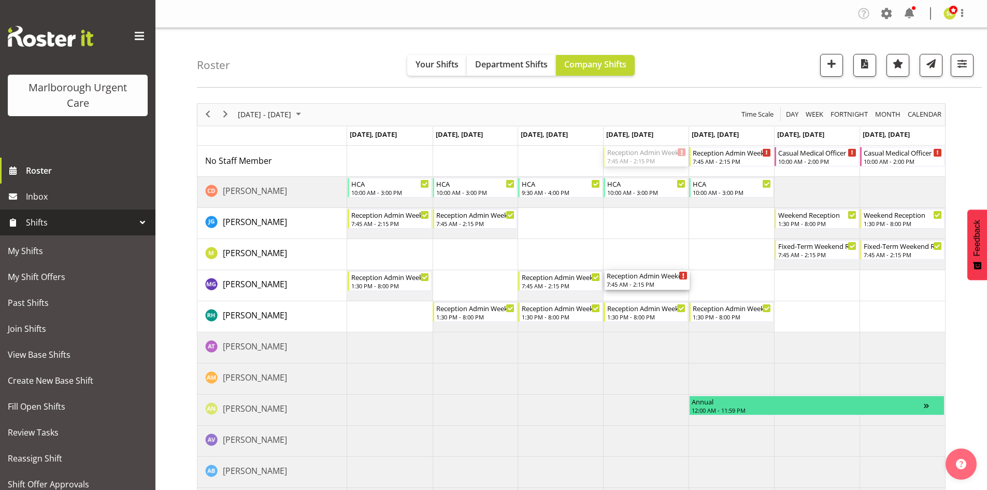
drag, startPoint x: 634, startPoint y: 167, endPoint x: 631, endPoint y: 281, distance: 114.1
drag, startPoint x: 726, startPoint y: 159, endPoint x: 720, endPoint y: 278, distance: 119.4
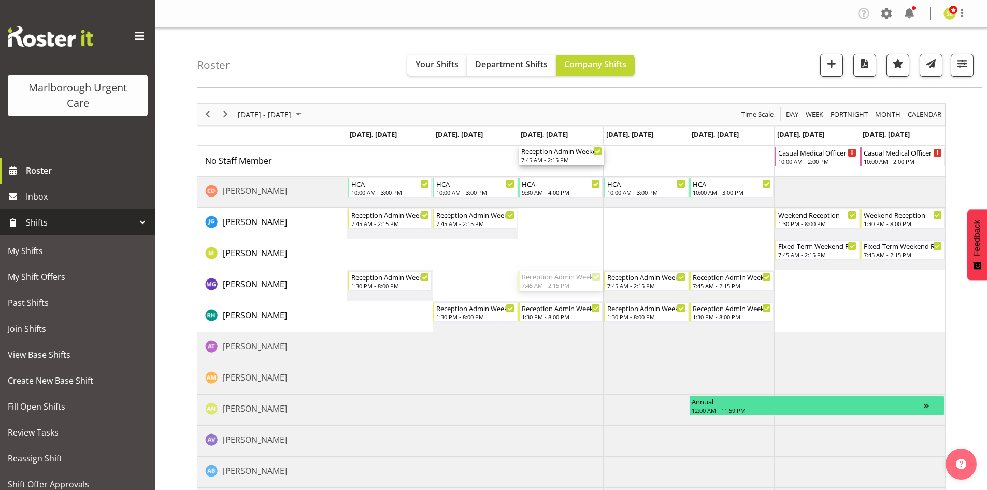
drag, startPoint x: 560, startPoint y: 283, endPoint x: 562, endPoint y: 168, distance: 115.1
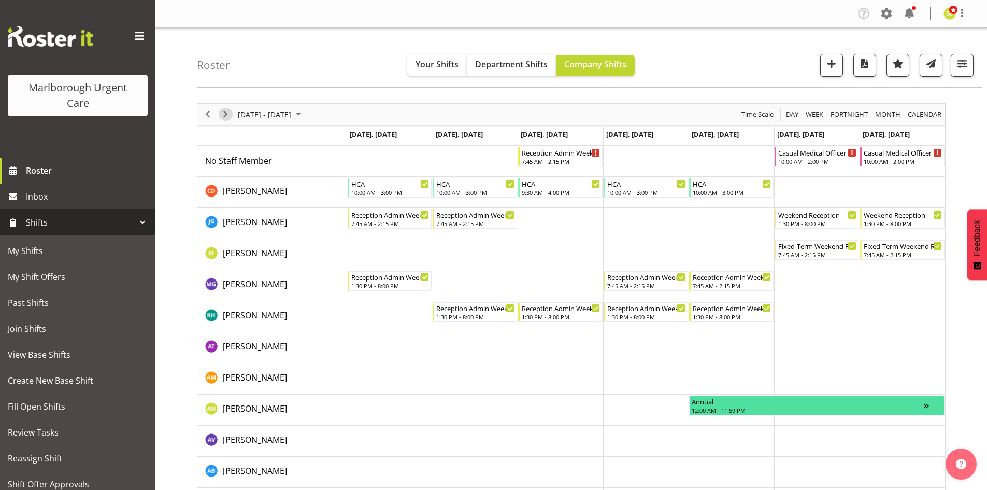
click at [223, 113] on span "Next" at bounding box center [225, 114] width 12 height 13
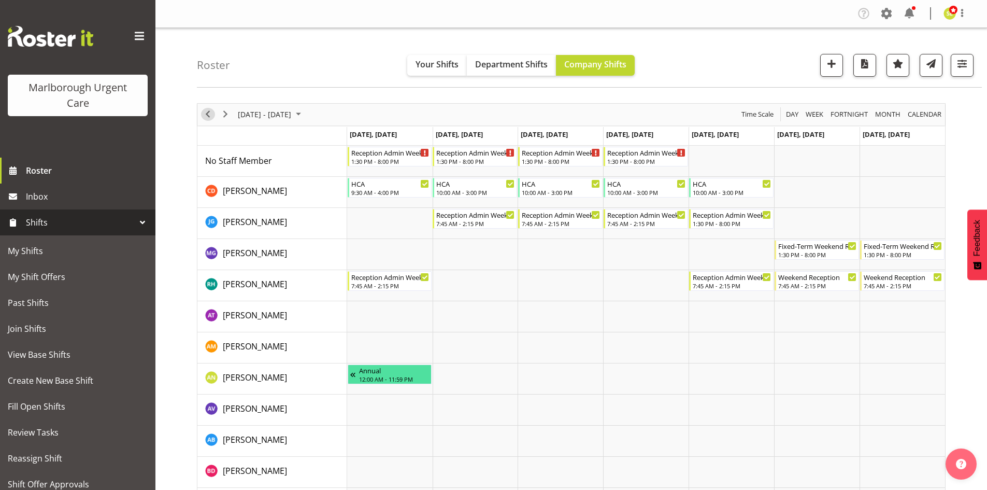
click at [206, 115] on span "Previous" at bounding box center [208, 114] width 12 height 13
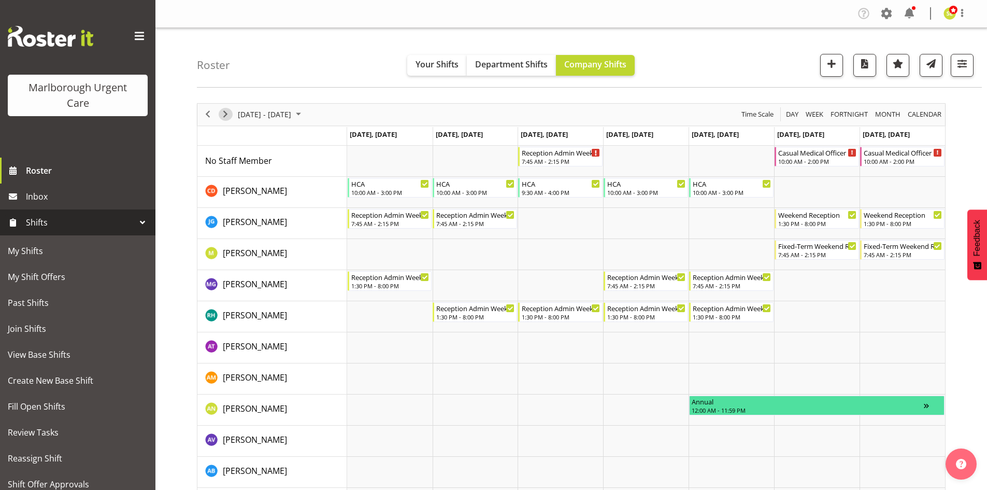
click at [225, 116] on span "Next" at bounding box center [225, 114] width 12 height 13
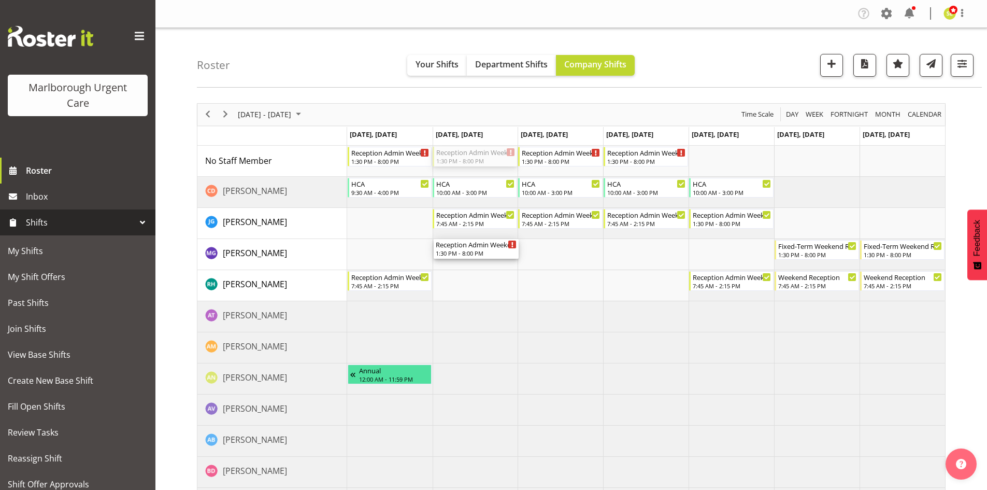
drag, startPoint x: 492, startPoint y: 160, endPoint x: 486, endPoint y: 247, distance: 87.2
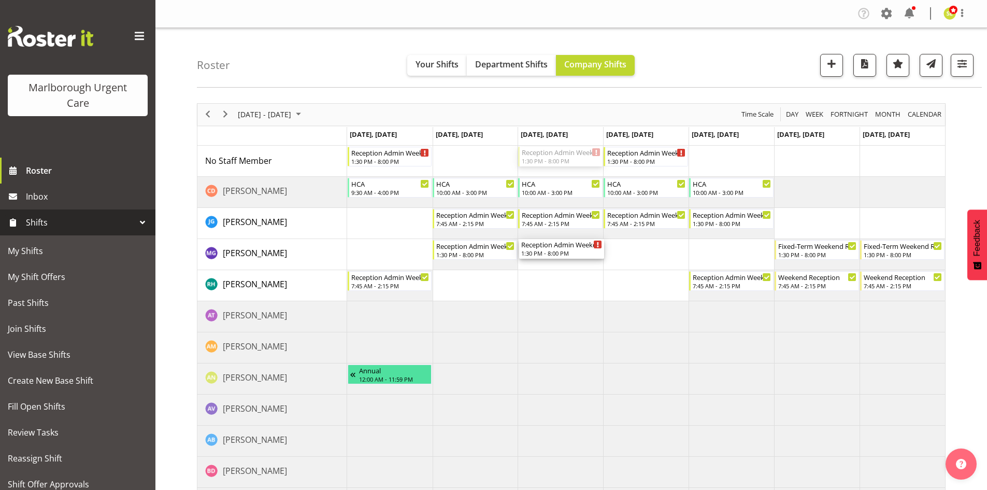
drag, startPoint x: 567, startPoint y: 153, endPoint x: 560, endPoint y: 245, distance: 91.5
drag, startPoint x: 482, startPoint y: 249, endPoint x: 486, endPoint y: 170, distance: 79.4
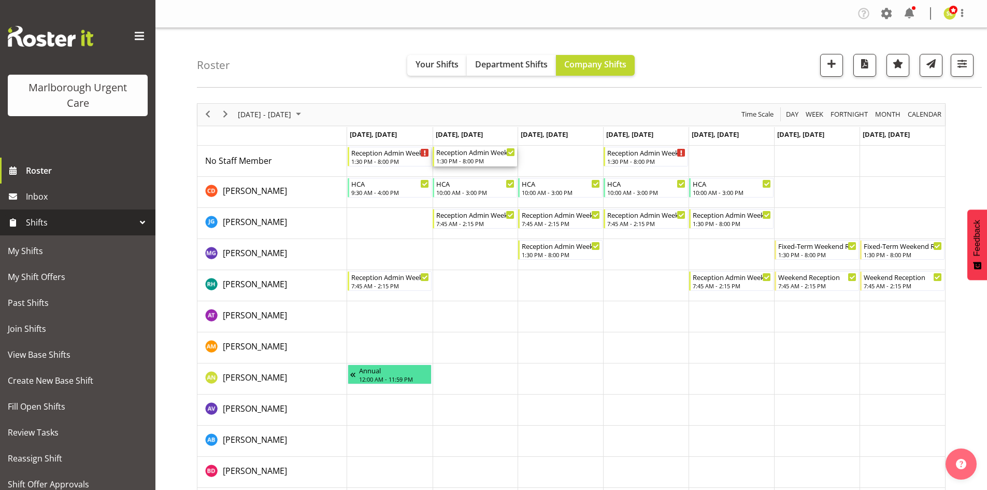
click at [478, 161] on div "1:30 PM - 8:00 PM" at bounding box center [475, 161] width 79 height 8
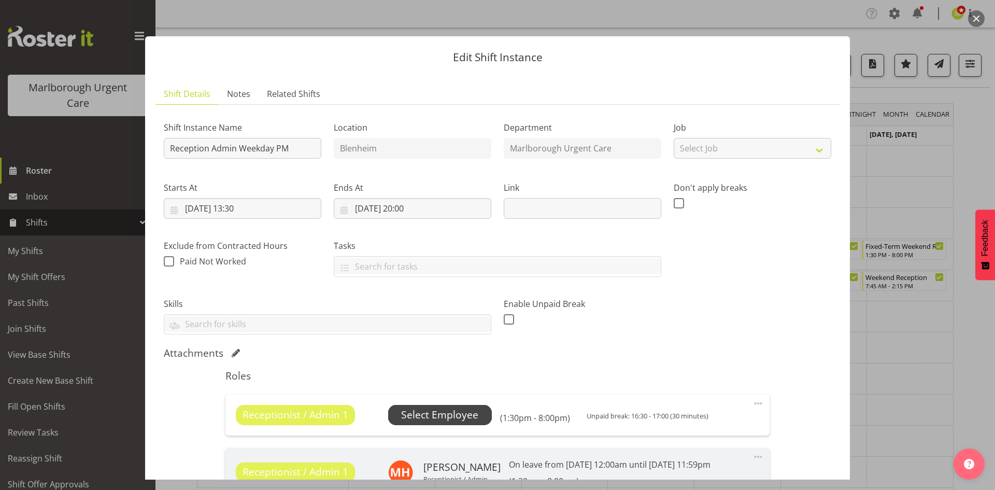
click at [463, 411] on span "Select Employee" at bounding box center [439, 414] width 77 height 15
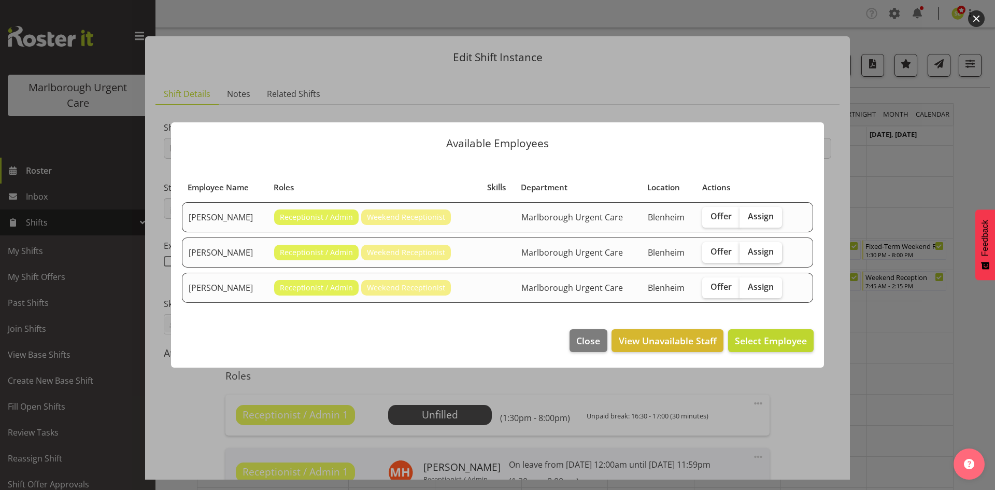
click at [757, 254] on span "Assign" at bounding box center [761, 251] width 26 height 10
click at [746, 254] on input "Assign" at bounding box center [743, 251] width 7 height 7
checkbox input "true"
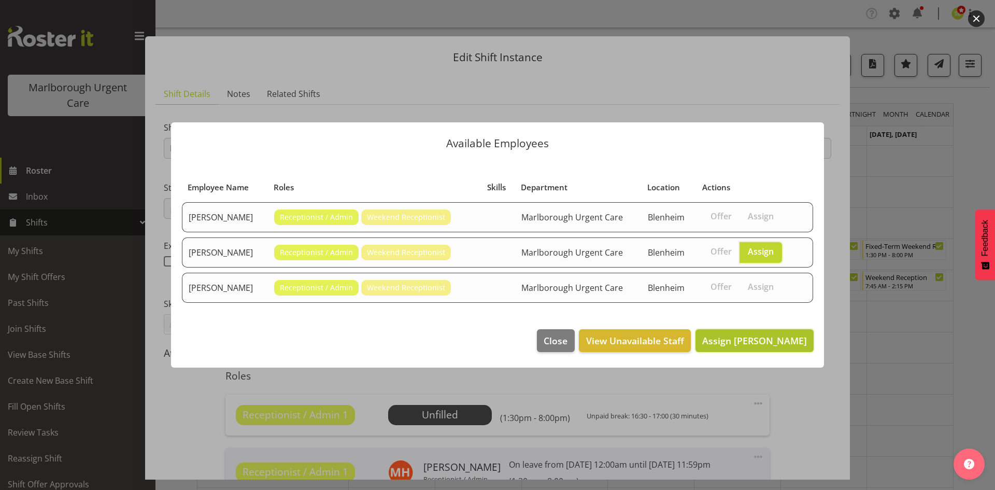
click at [754, 341] on span "Assign Megan Gander" at bounding box center [754, 340] width 105 height 12
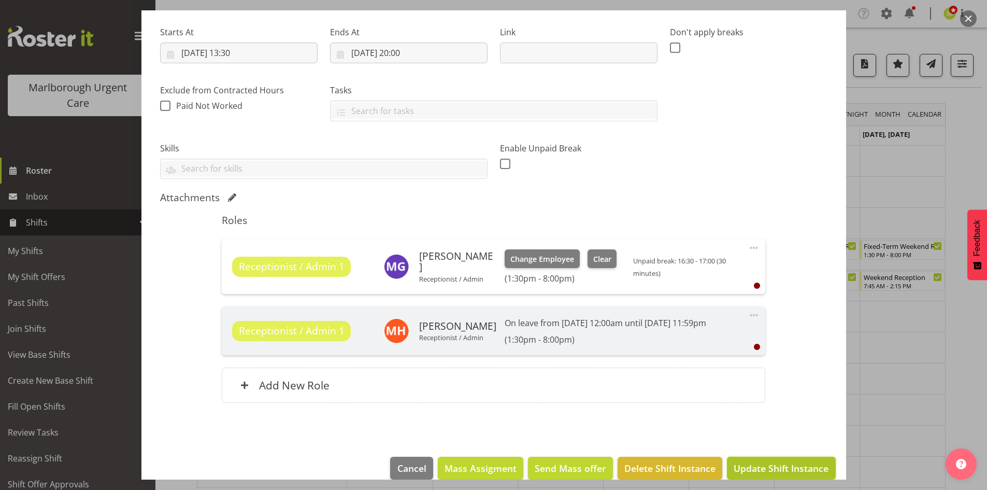
click at [780, 468] on span "Update Shift Instance" at bounding box center [781, 467] width 95 height 13
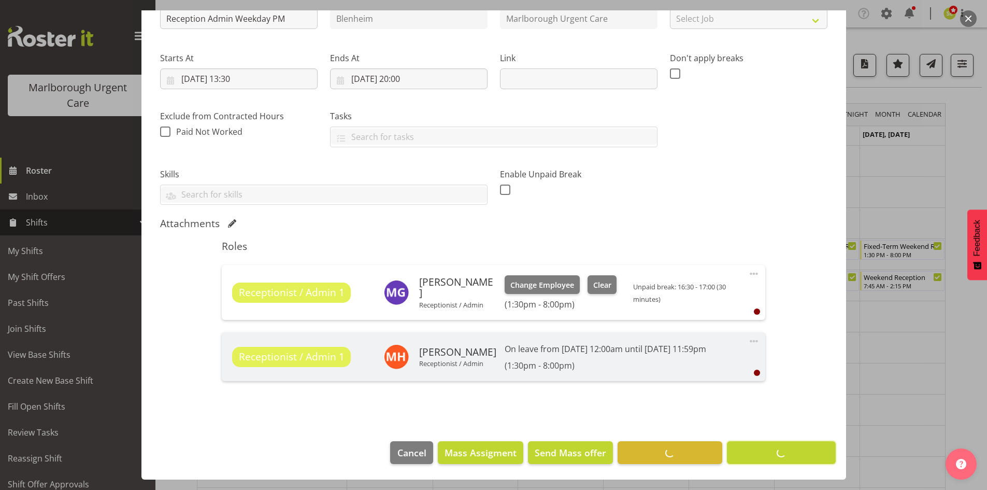
scroll to position [130, 0]
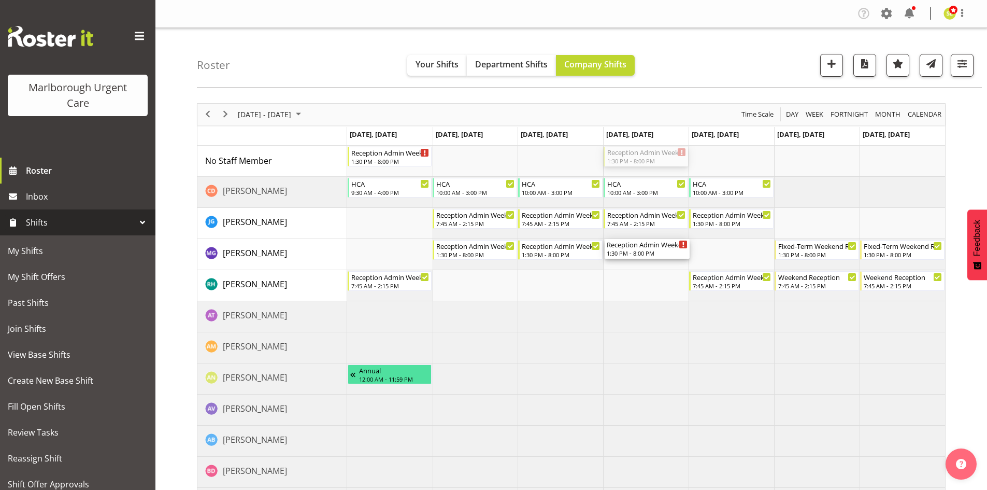
drag, startPoint x: 643, startPoint y: 154, endPoint x: 626, endPoint y: 248, distance: 94.8
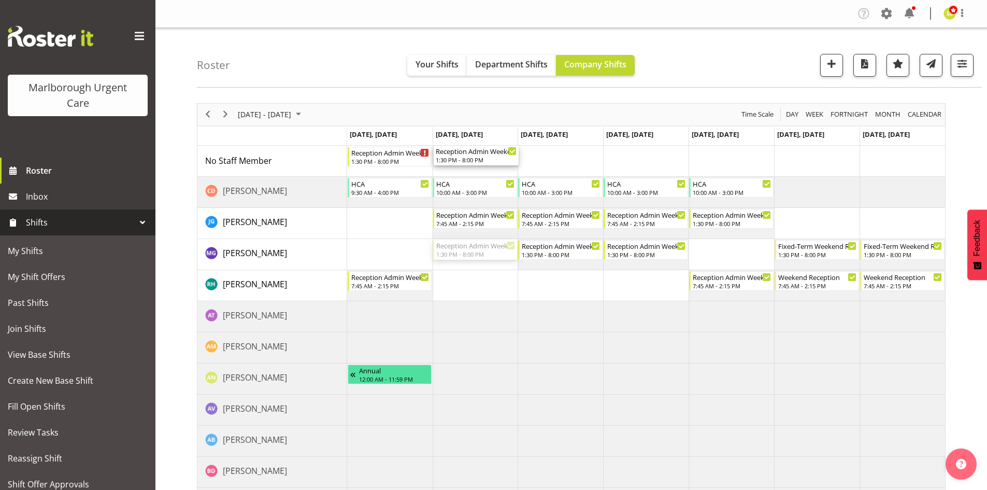
drag, startPoint x: 463, startPoint y: 234, endPoint x: 466, endPoint y: 170, distance: 63.8
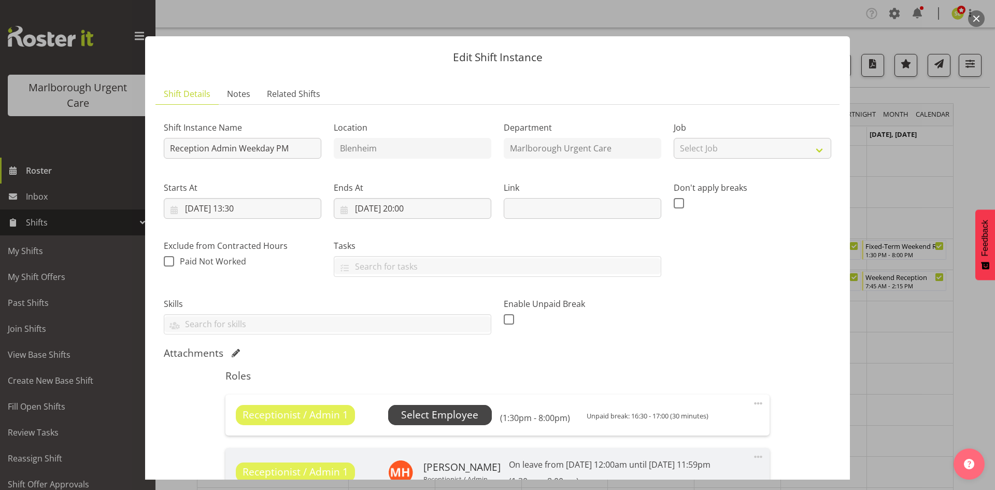
click at [454, 420] on span "Select Employee" at bounding box center [439, 414] width 77 height 15
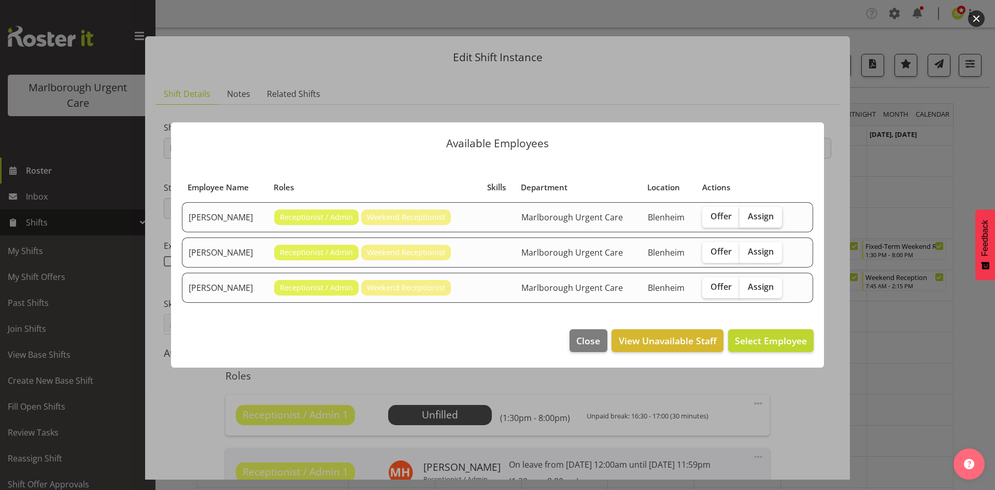
click at [763, 213] on span "Assign" at bounding box center [761, 216] width 26 height 10
click at [746, 213] on input "Assign" at bounding box center [743, 216] width 7 height 7
checkbox input "true"
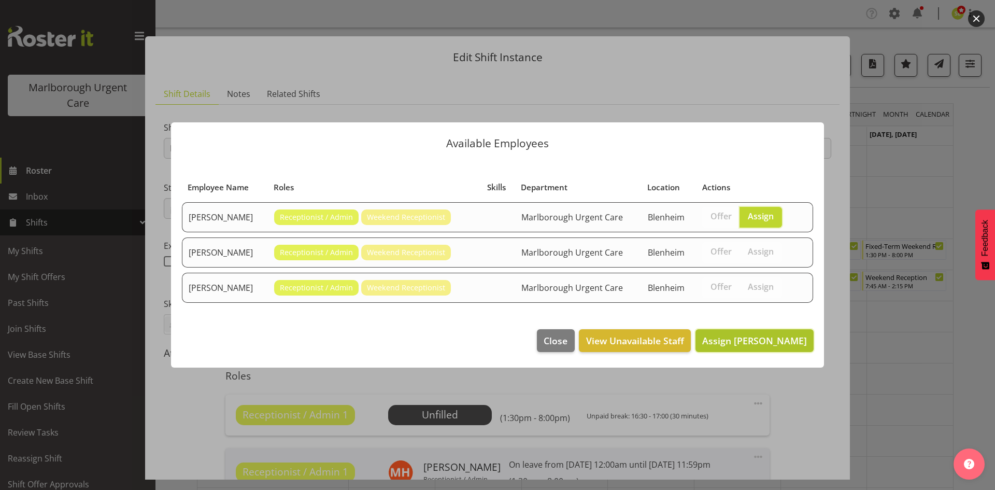
click at [760, 338] on span "Assign Margie Vuto" at bounding box center [754, 340] width 105 height 12
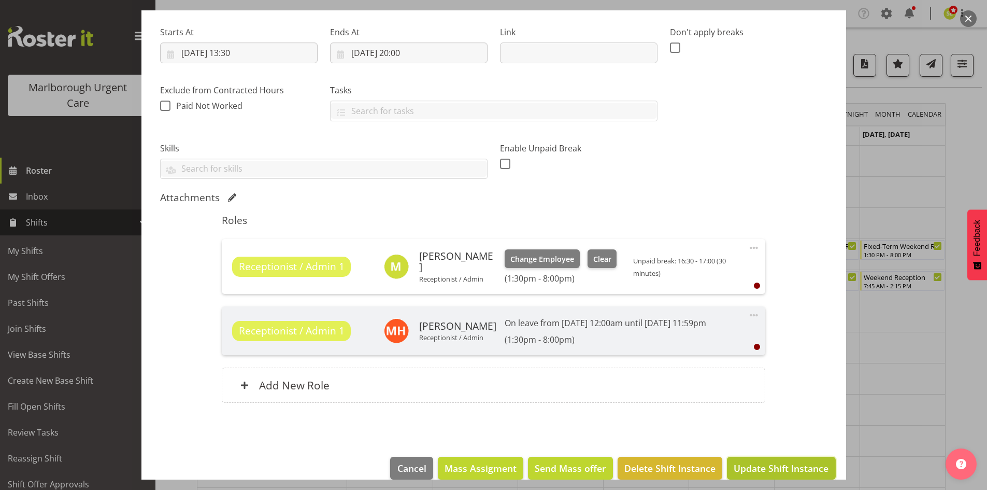
click at [787, 458] on button "Update Shift Instance" at bounding box center [781, 468] width 108 height 23
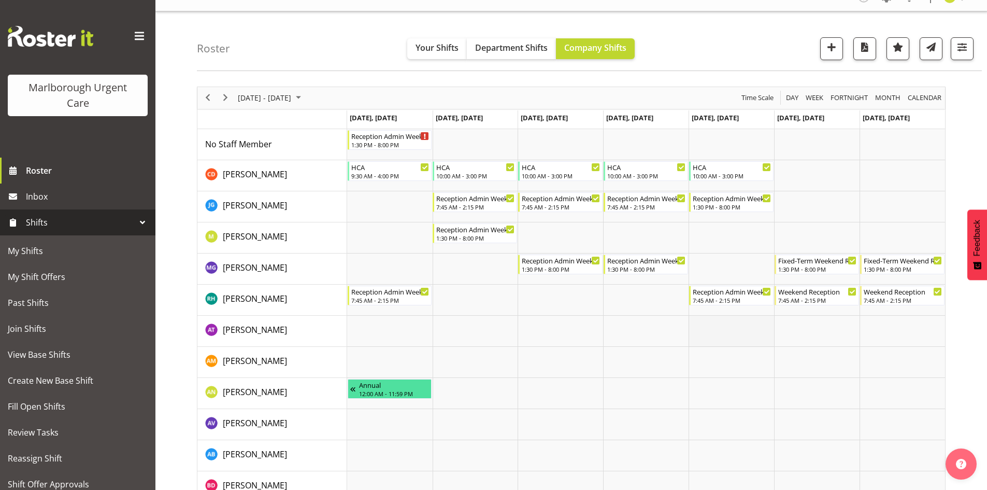
scroll to position [0, 0]
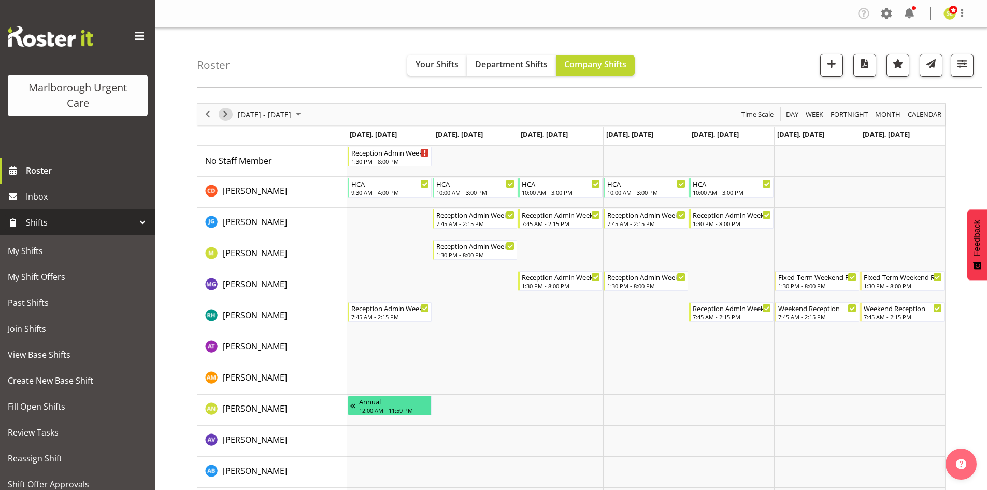
click at [220, 113] on span "Next" at bounding box center [225, 114] width 12 height 13
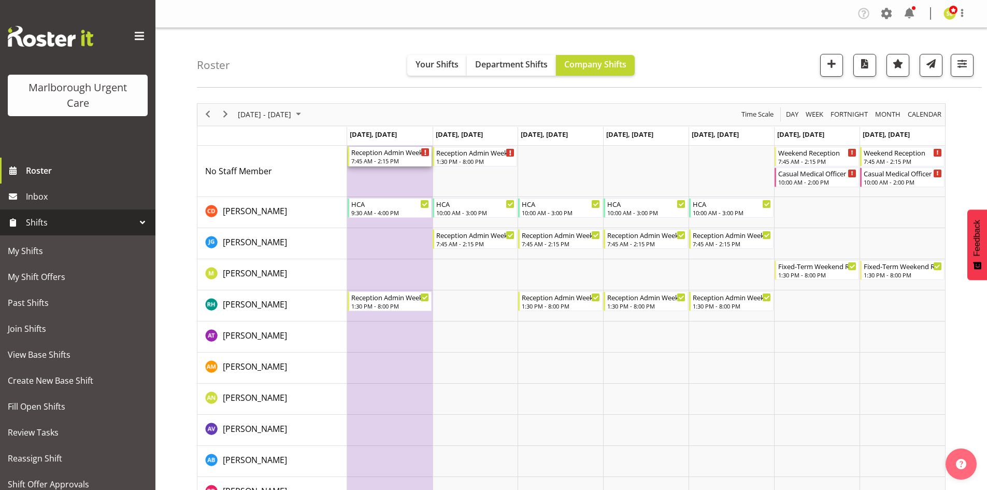
click at [399, 156] on div "Reception Admin Weekday AM" at bounding box center [390, 152] width 79 height 10
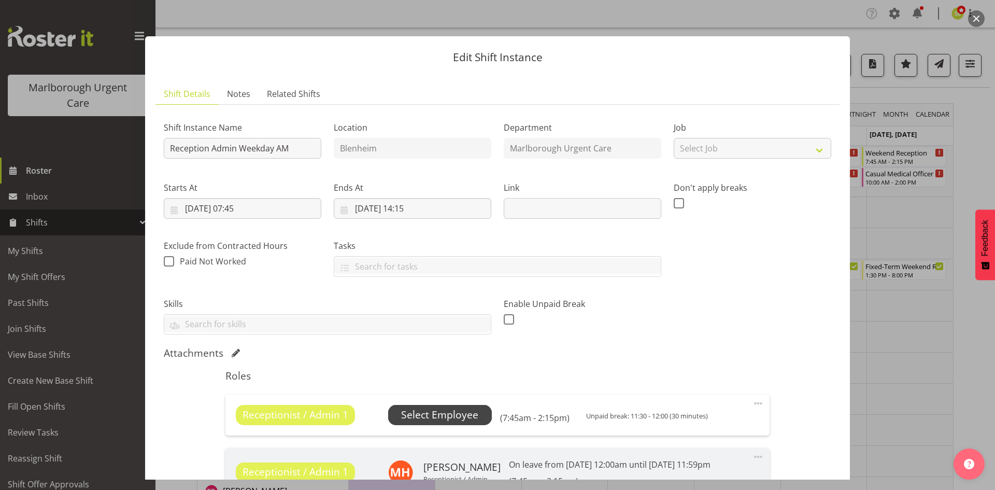
click at [465, 417] on span "Select Employee" at bounding box center [439, 414] width 77 height 15
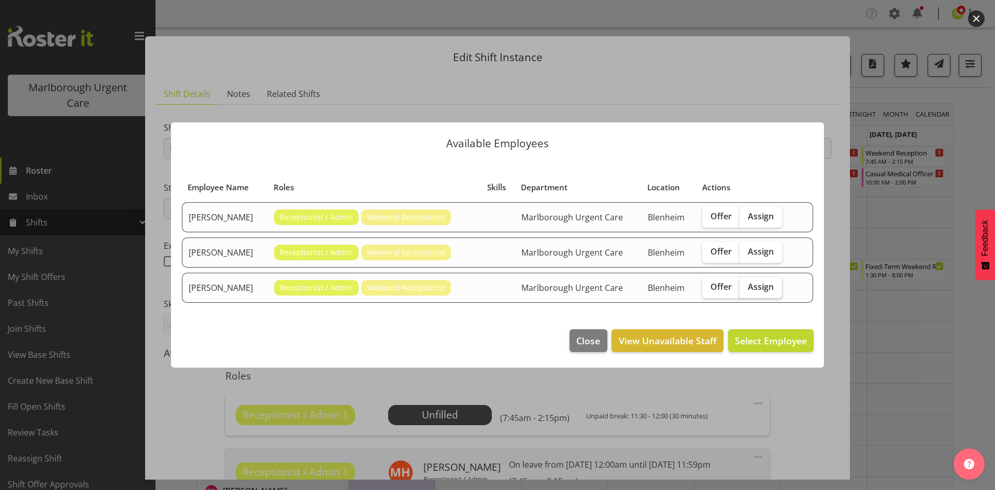
click at [769, 289] on span "Assign" at bounding box center [761, 286] width 26 height 10
click at [746, 289] on input "Assign" at bounding box center [743, 286] width 7 height 7
checkbox input "true"
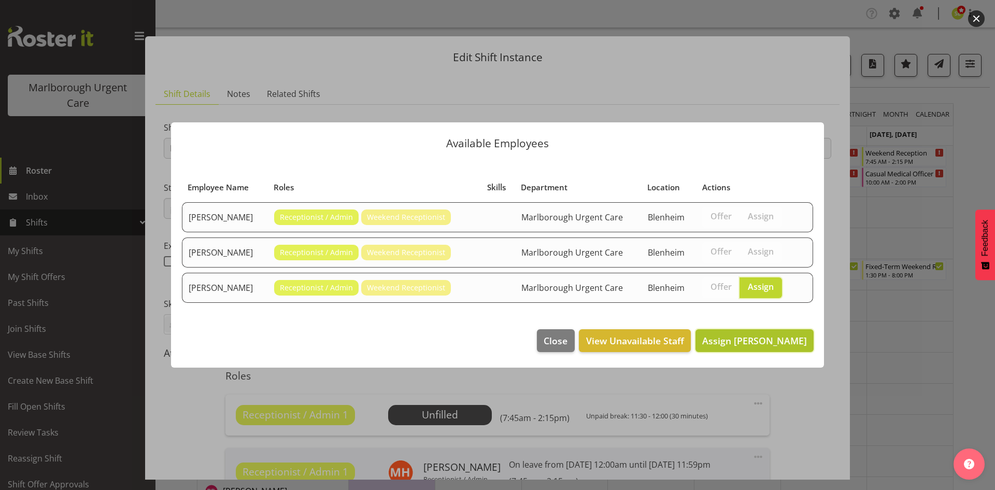
click at [781, 334] on span "Assign Megan Gander" at bounding box center [754, 340] width 105 height 12
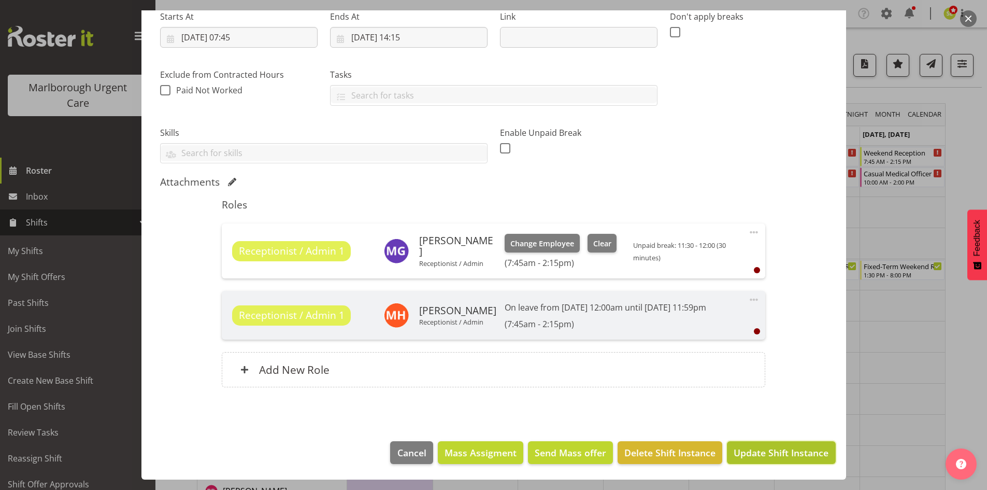
click at [764, 452] on span "Update Shift Instance" at bounding box center [781, 452] width 95 height 13
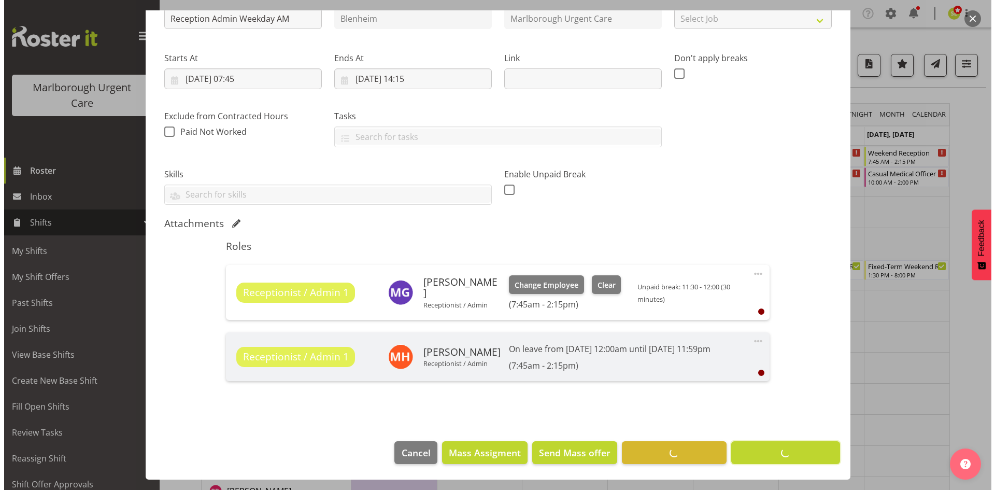
scroll to position [130, 0]
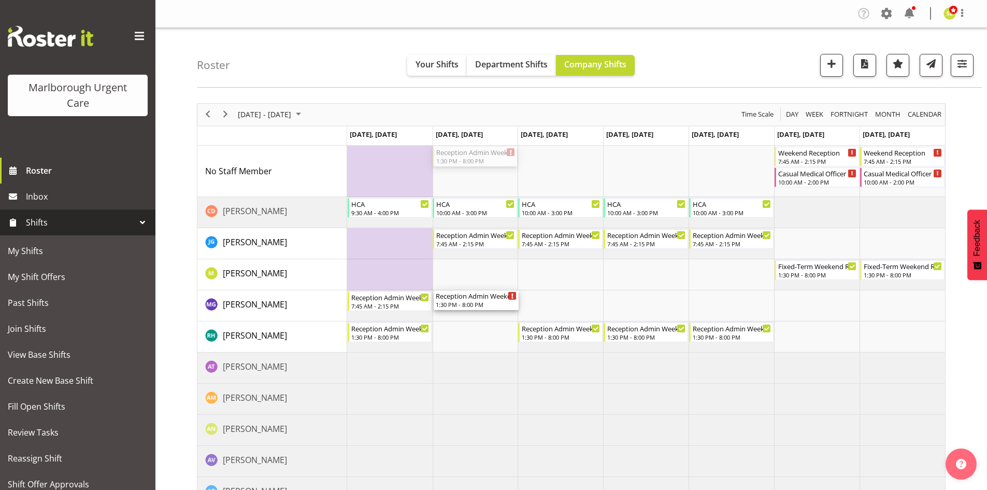
drag, startPoint x: 460, startPoint y: 158, endPoint x: 455, endPoint y: 291, distance: 133.8
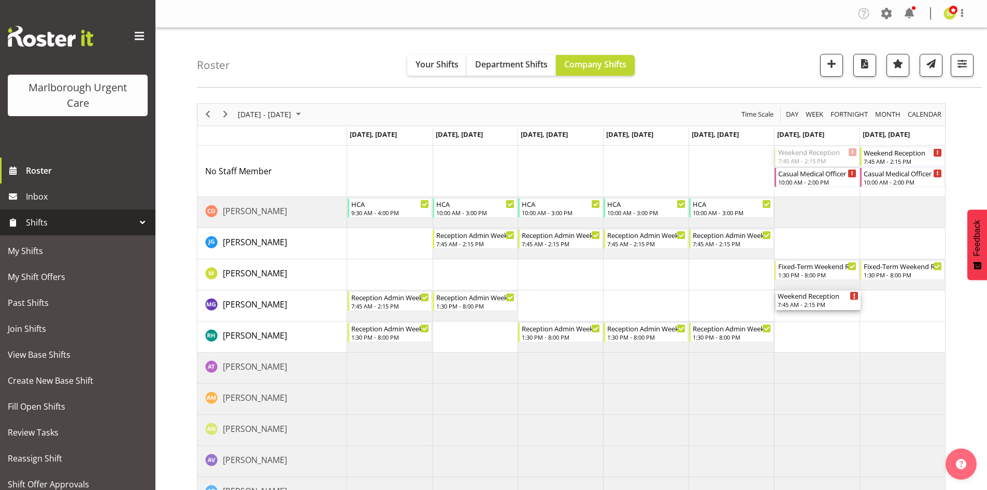
drag, startPoint x: 829, startPoint y: 154, endPoint x: 816, endPoint y: 302, distance: 148.8
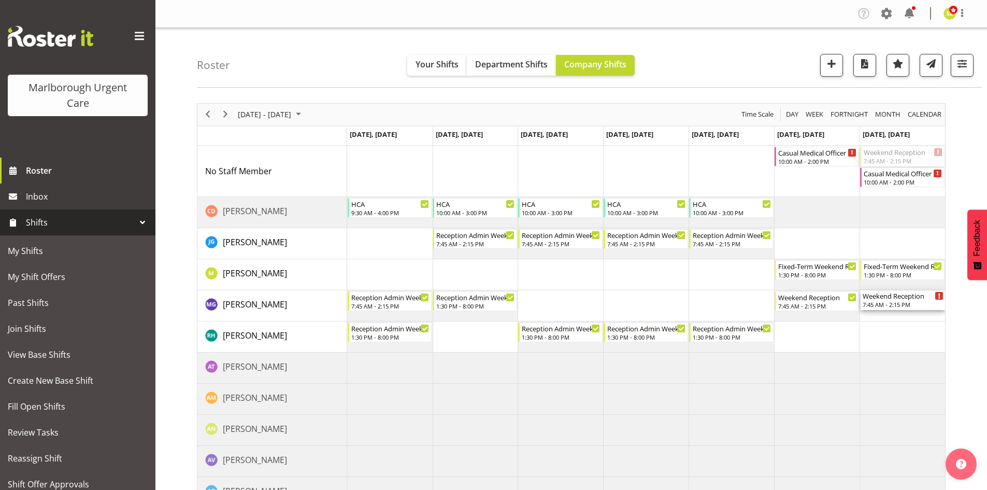
drag, startPoint x: 886, startPoint y: 160, endPoint x: 874, endPoint y: 301, distance: 142.0
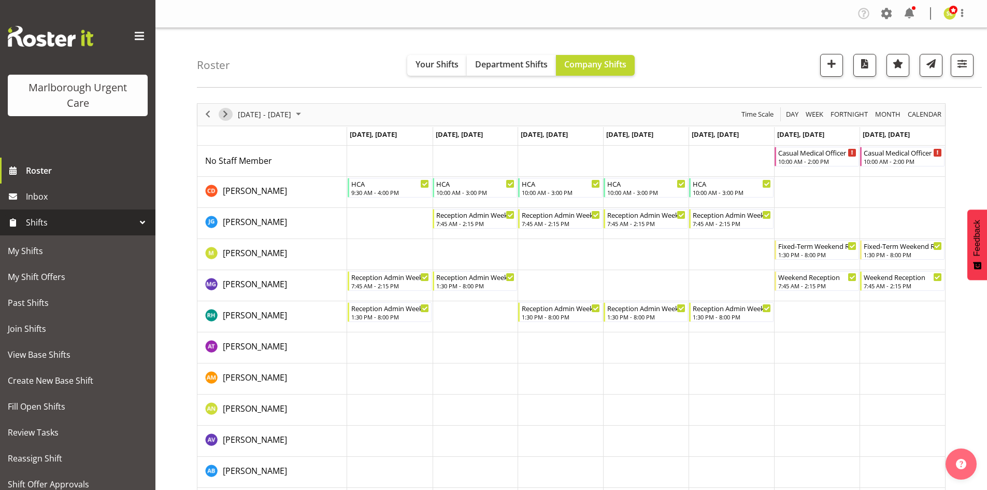
click at [222, 112] on span "Next" at bounding box center [225, 114] width 12 height 13
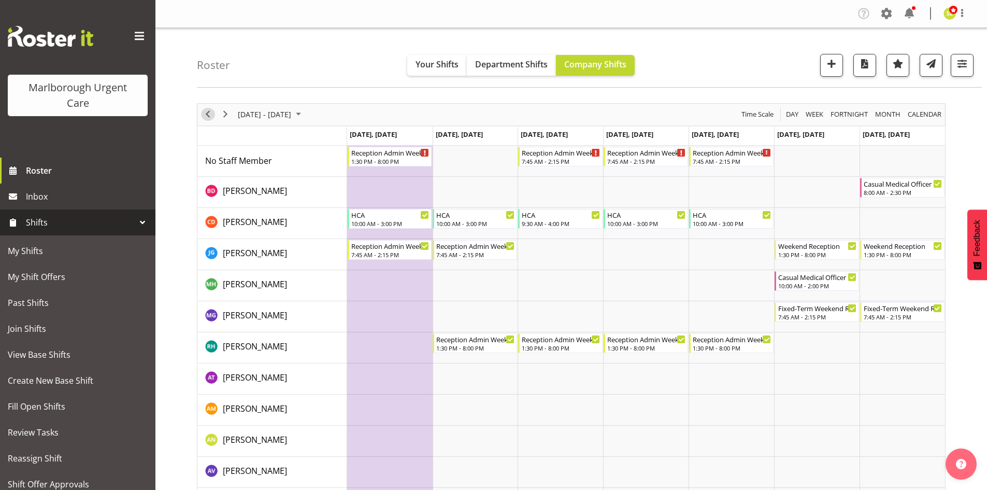
click at [208, 113] on span "Previous" at bounding box center [208, 114] width 12 height 13
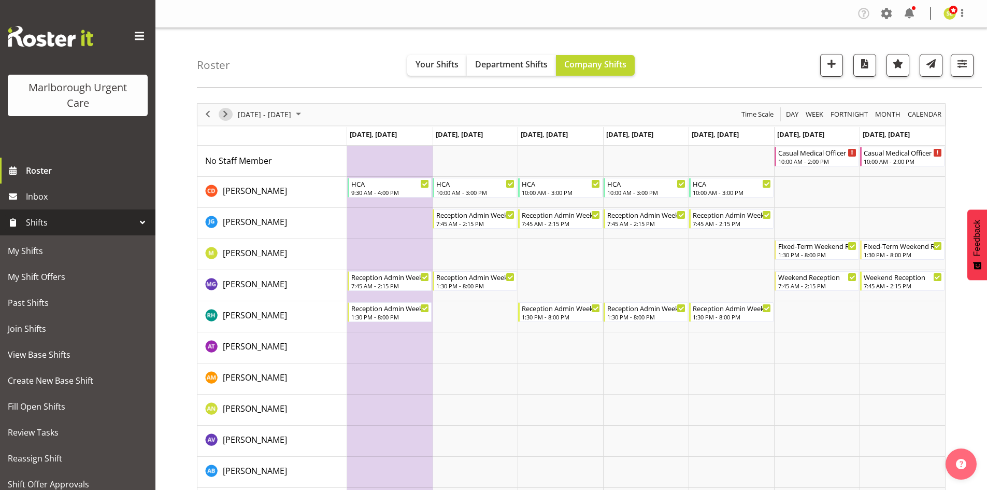
click at [228, 114] on span "Next" at bounding box center [225, 114] width 12 height 13
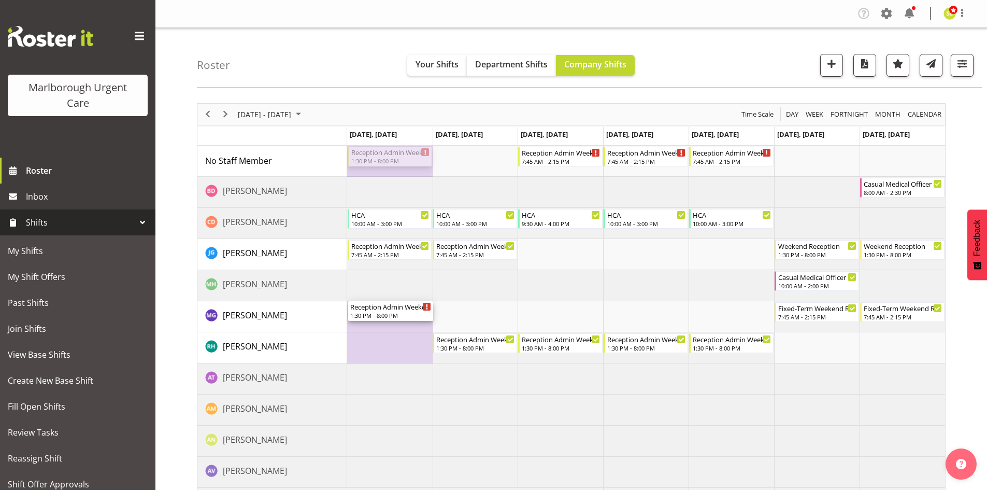
drag, startPoint x: 387, startPoint y: 157, endPoint x: 380, endPoint y: 319, distance: 162.3
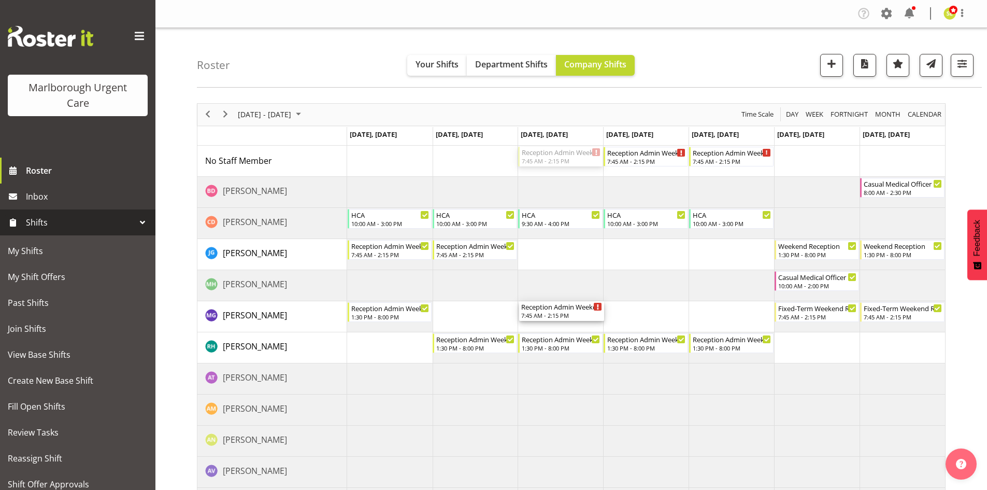
drag, startPoint x: 571, startPoint y: 158, endPoint x: 562, endPoint y: 309, distance: 151.6
drag, startPoint x: 633, startPoint y: 157, endPoint x: 628, endPoint y: 305, distance: 148.8
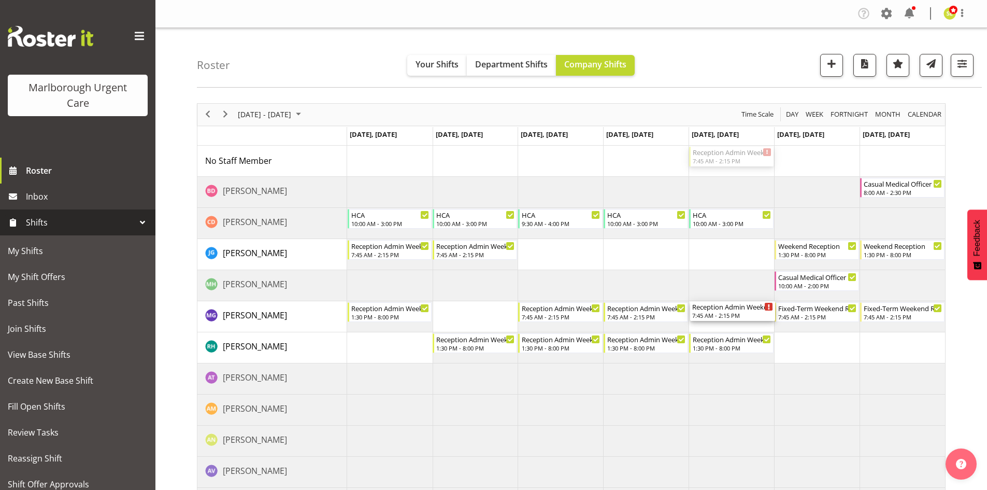
drag, startPoint x: 707, startPoint y: 170, endPoint x: 708, endPoint y: 317, distance: 146.7
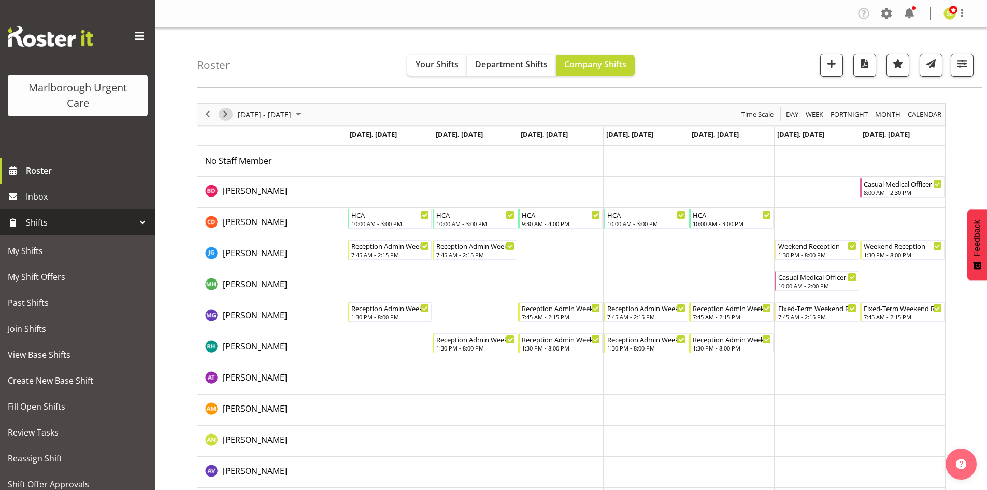
click at [228, 115] on span "Next" at bounding box center [225, 114] width 12 height 13
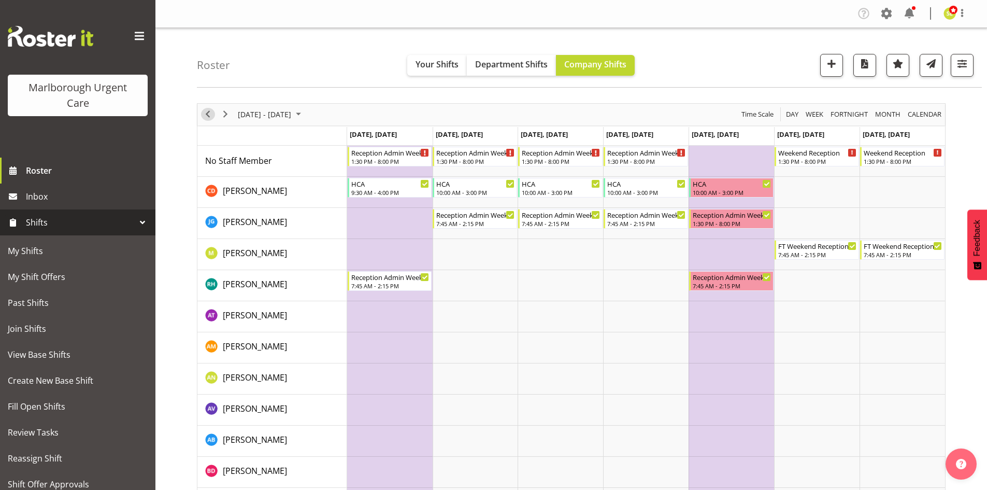
click at [207, 116] on span "Previous" at bounding box center [208, 114] width 12 height 13
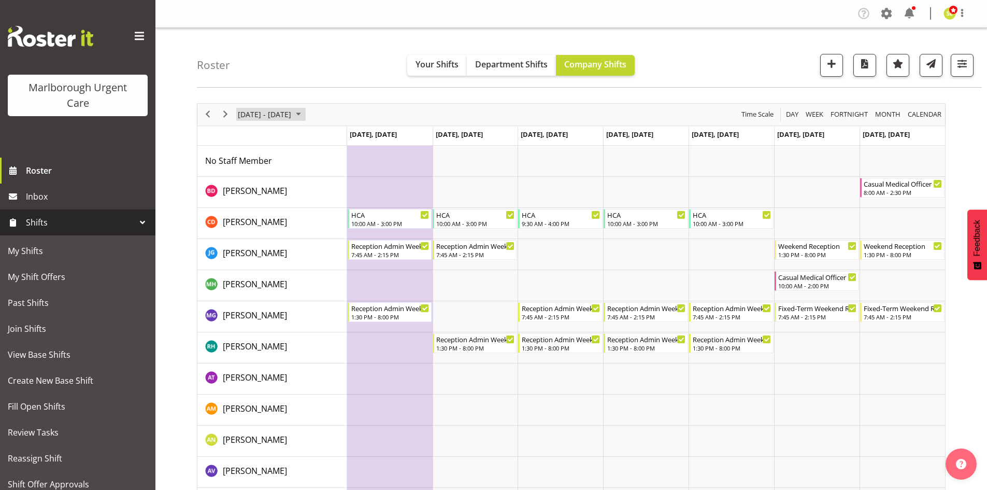
click at [263, 118] on span "Jan 26 - Feb 01, 2026" at bounding box center [264, 114] width 55 height 13
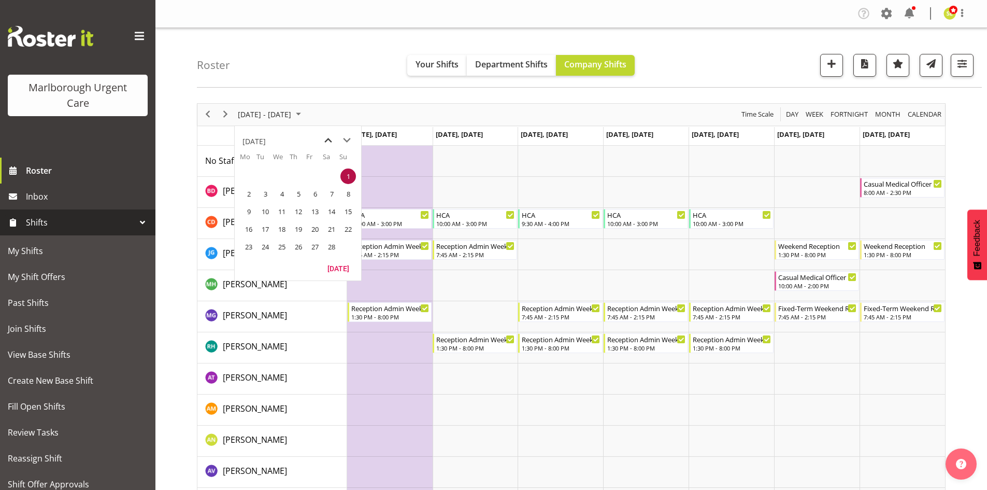
click at [322, 138] on span "previous month" at bounding box center [328, 140] width 18 height 19
click at [345, 137] on span "next month" at bounding box center [347, 140] width 18 height 19
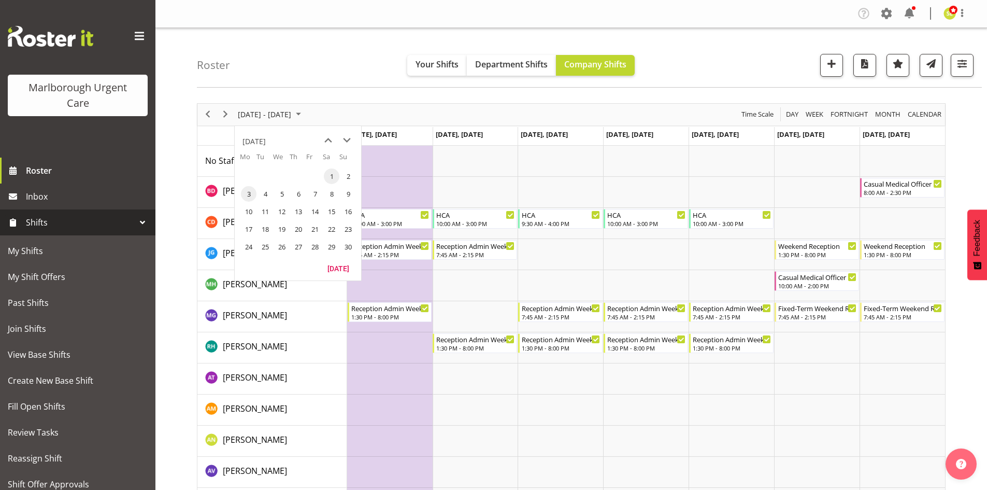
click at [247, 197] on span "3" at bounding box center [249, 194] width 16 height 16
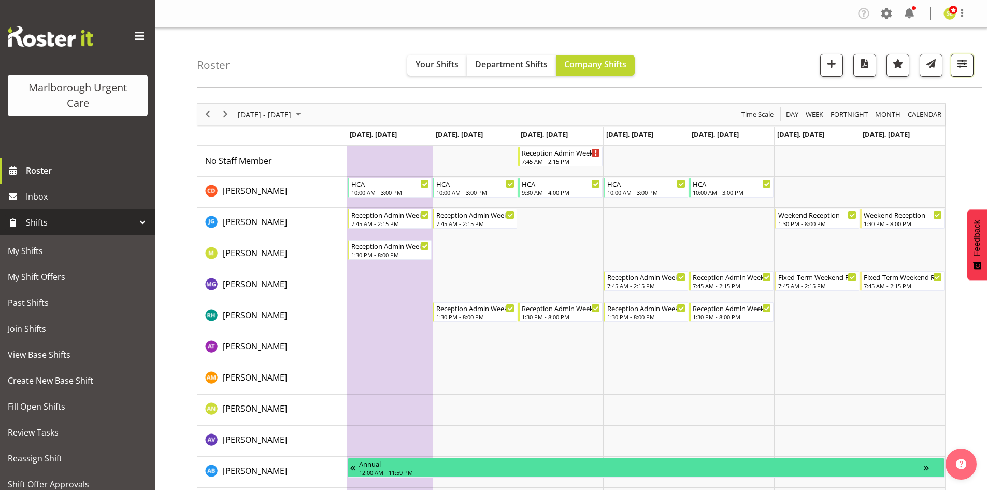
click at [965, 66] on span "button" at bounding box center [962, 63] width 13 height 13
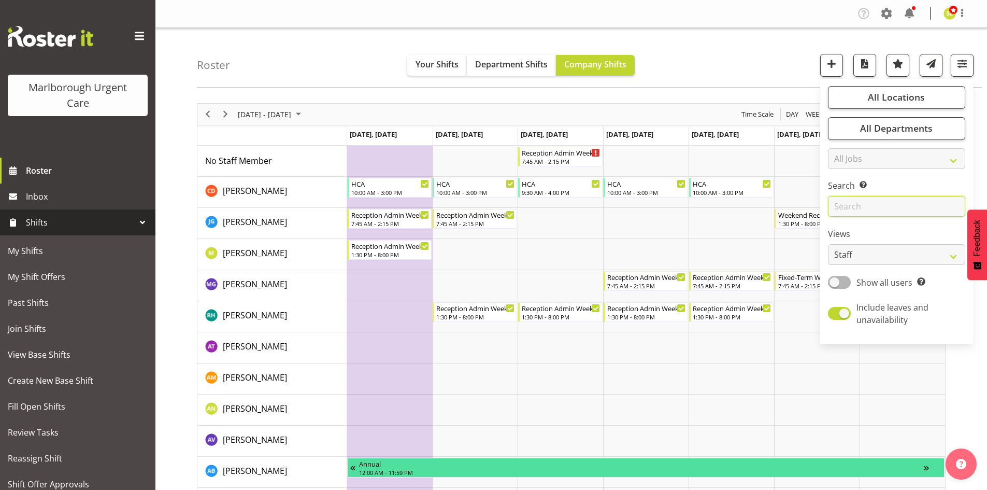
click at [864, 215] on input "text" at bounding box center [896, 206] width 137 height 21
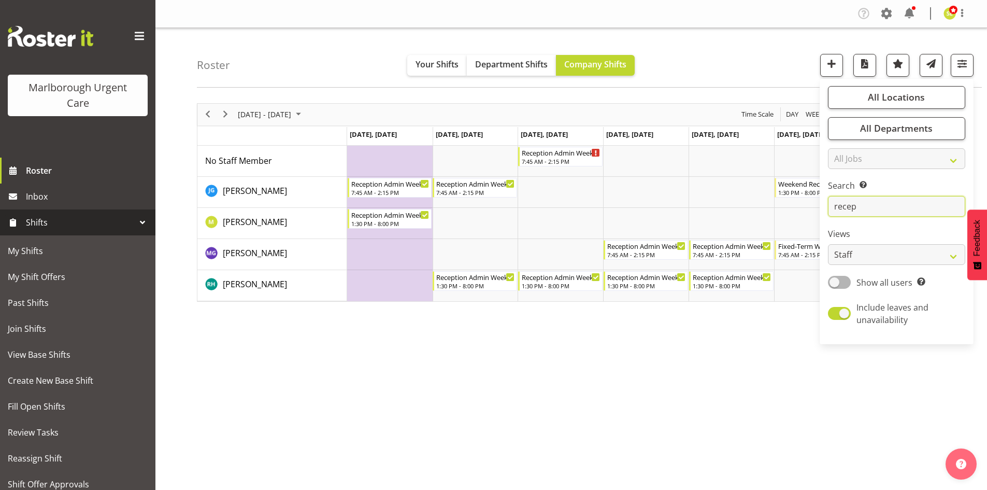
type input "recep"
click at [596, 375] on div "November 03 - 09, 2025 Today Day Week Fortnight Month calendar Month Agenda Tim…" at bounding box center [592, 302] width 790 height 415
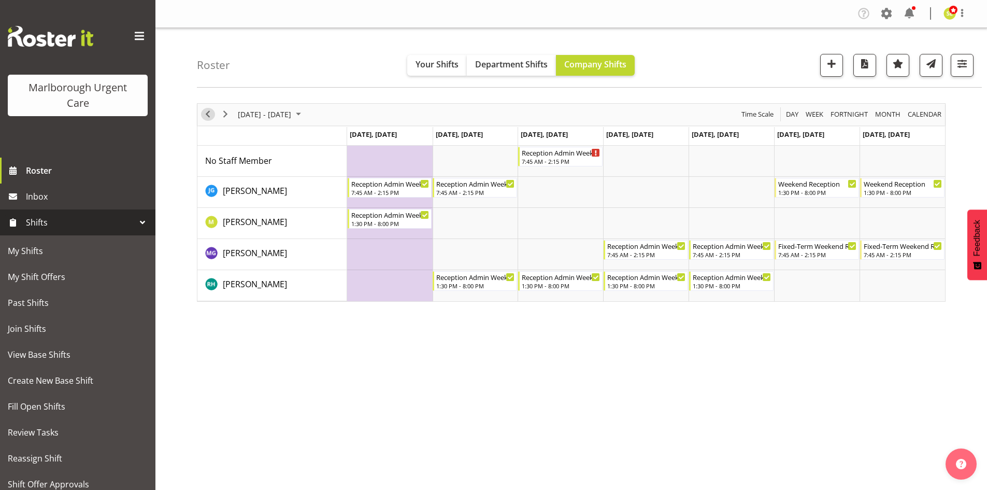
click at [211, 113] on span "Previous" at bounding box center [208, 114] width 12 height 13
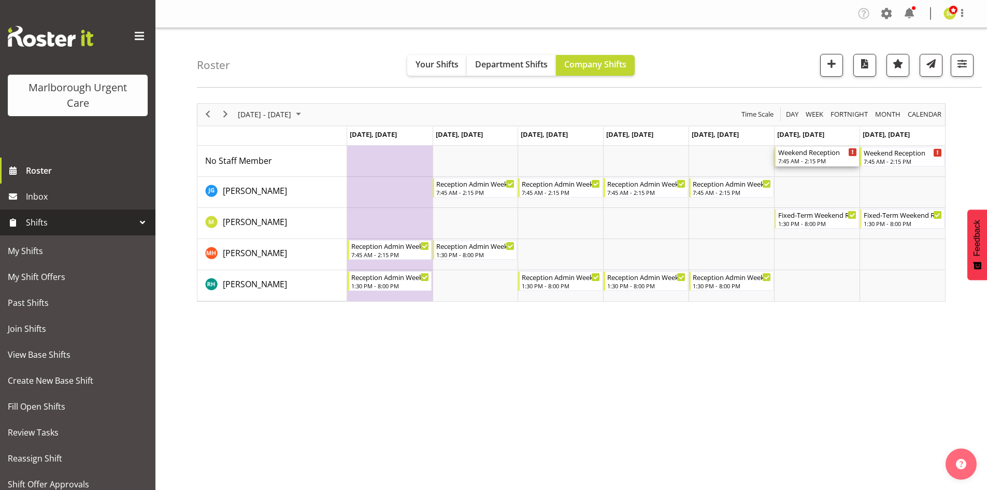
click at [804, 159] on div "7:45 AM - 2:15 PM" at bounding box center [817, 161] width 79 height 8
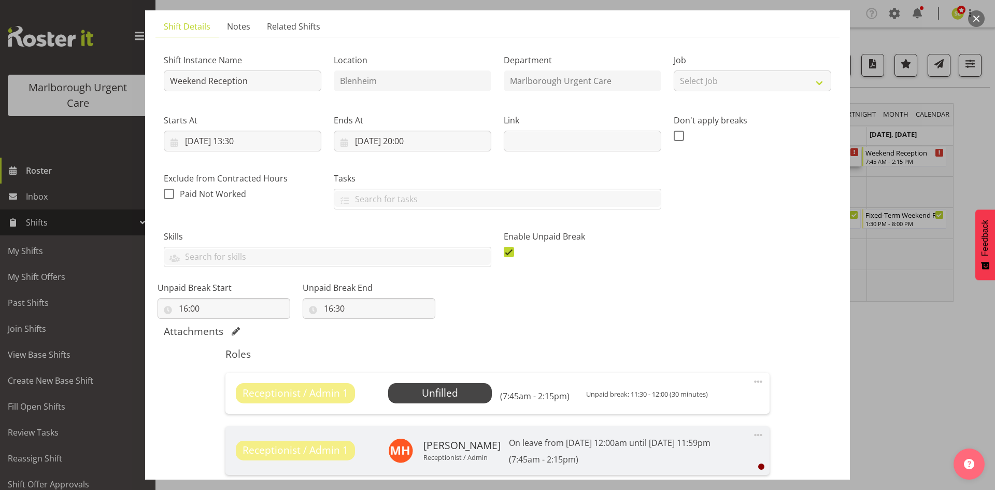
scroll to position [52, 0]
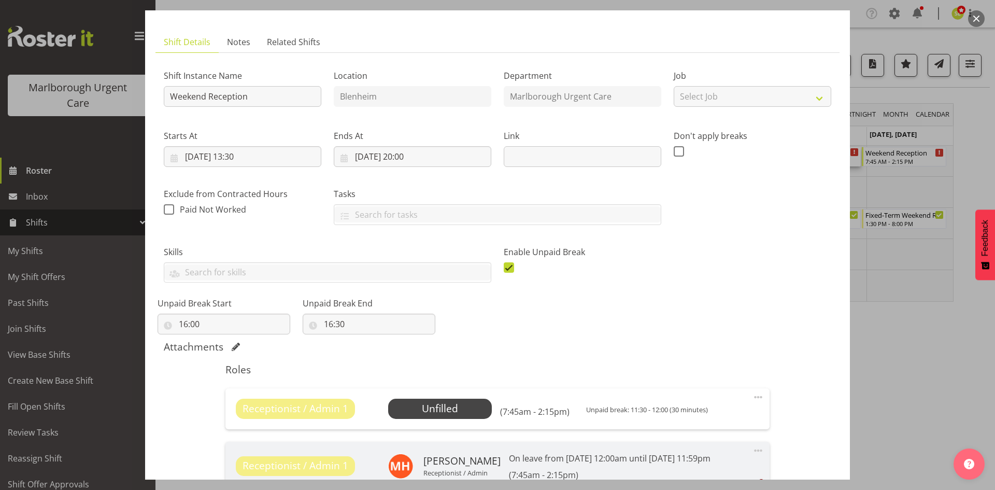
click at [976, 19] on button "button" at bounding box center [976, 18] width 17 height 17
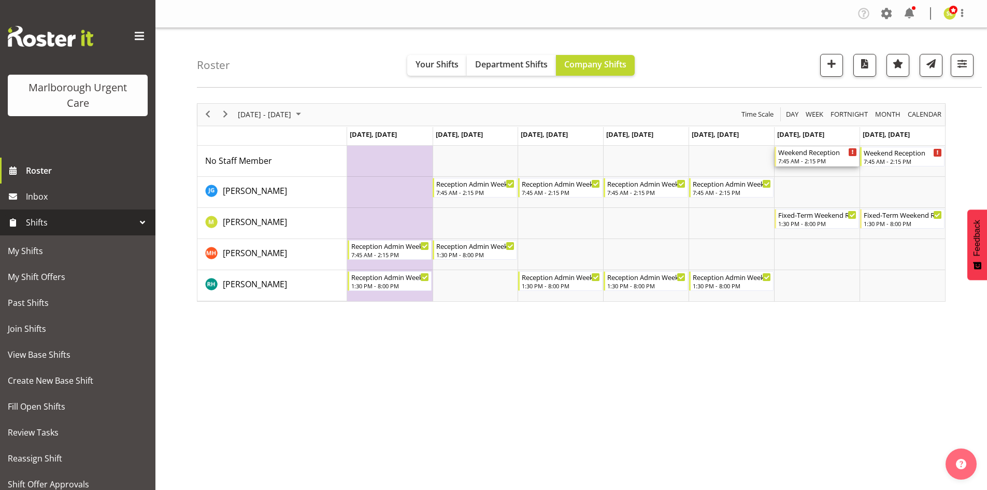
click at [787, 155] on div "Weekend Reception" at bounding box center [817, 152] width 79 height 10
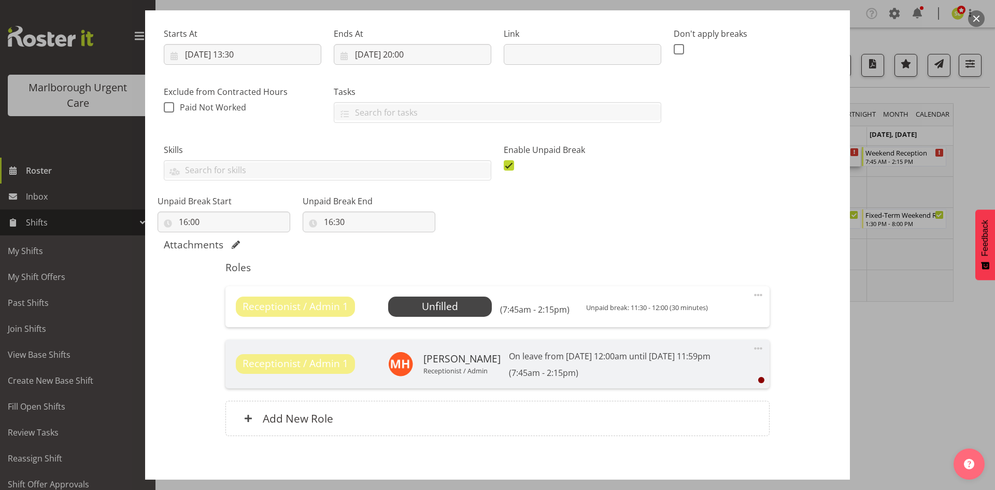
scroll to position [203, 0]
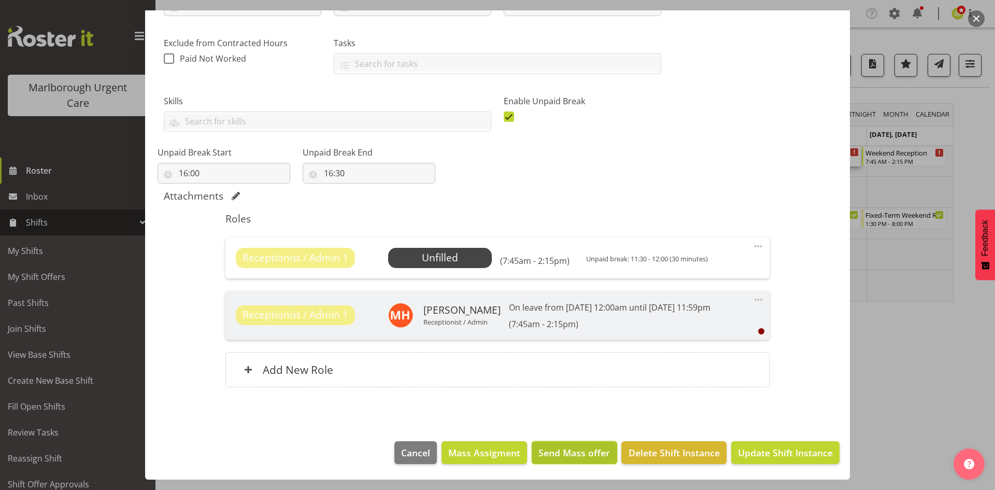
click at [564, 452] on span "Send Mass offer" at bounding box center [574, 452] width 72 height 13
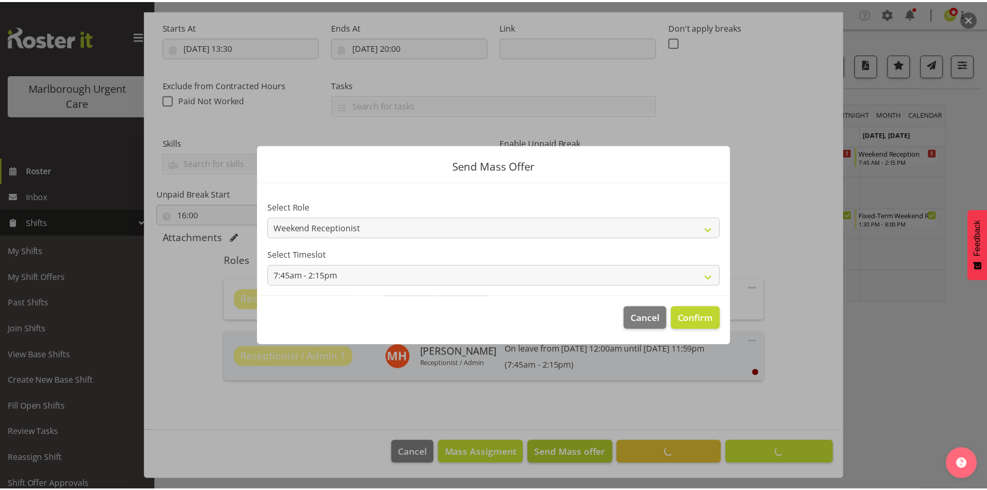
scroll to position [161, 0]
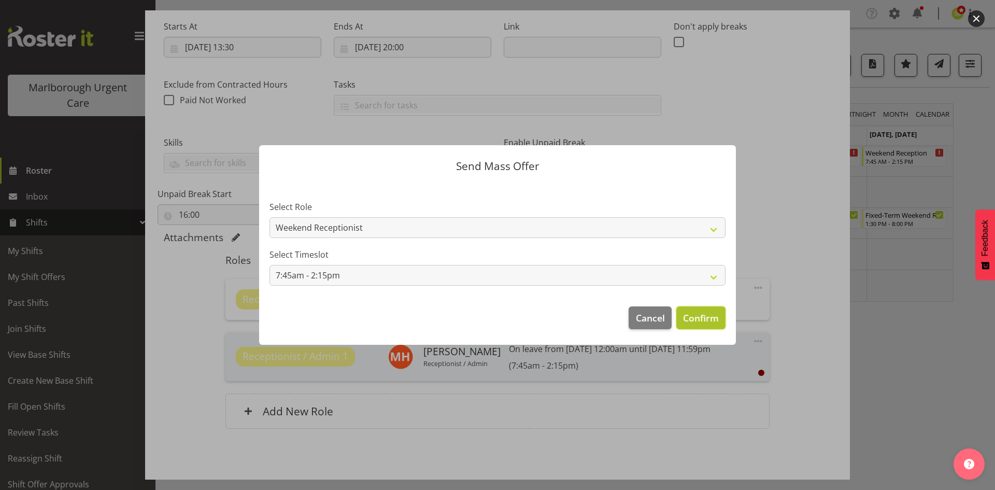
click at [707, 318] on span "Confirm" at bounding box center [701, 317] width 36 height 13
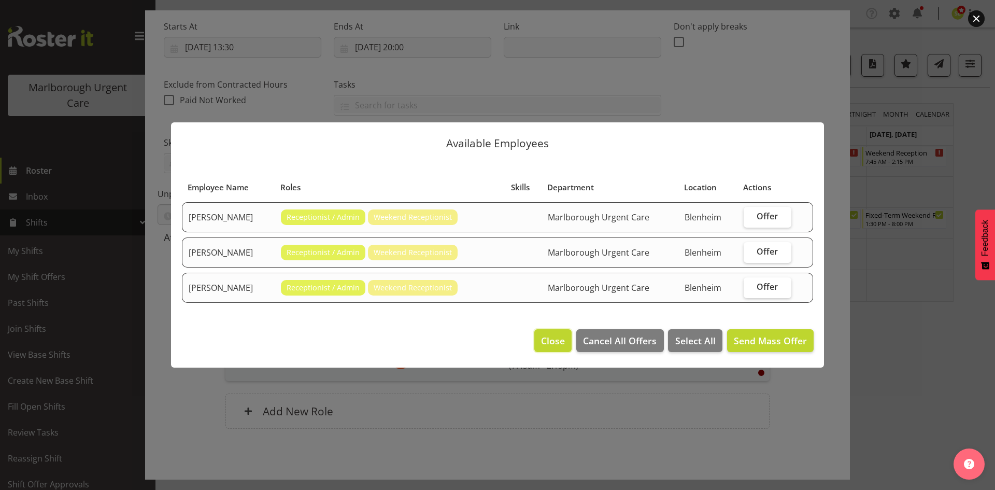
click at [547, 340] on span "Close" at bounding box center [553, 340] width 24 height 13
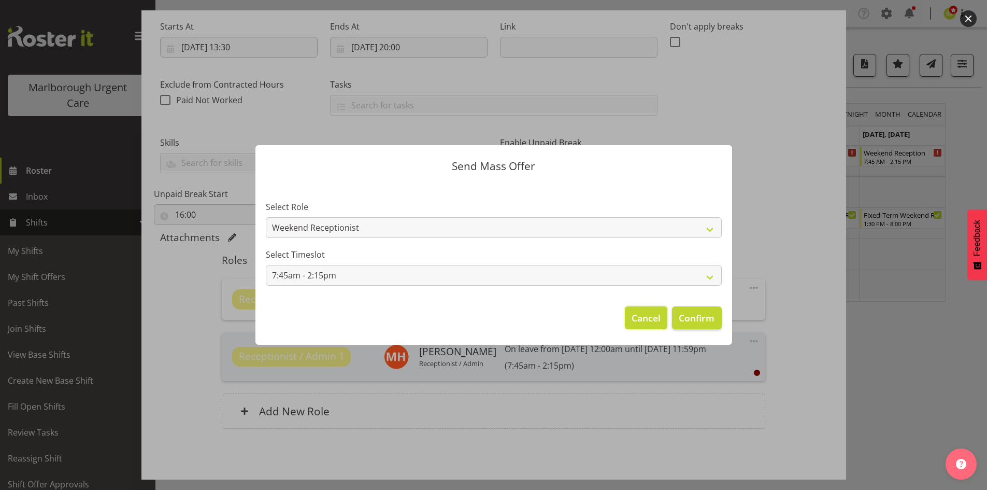
click at [637, 320] on span "Cancel" at bounding box center [646, 317] width 29 height 13
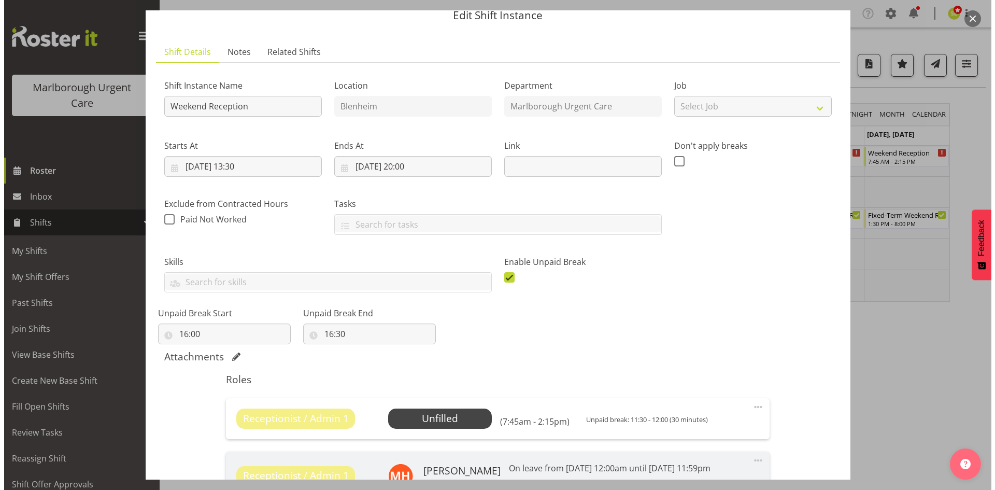
scroll to position [6, 0]
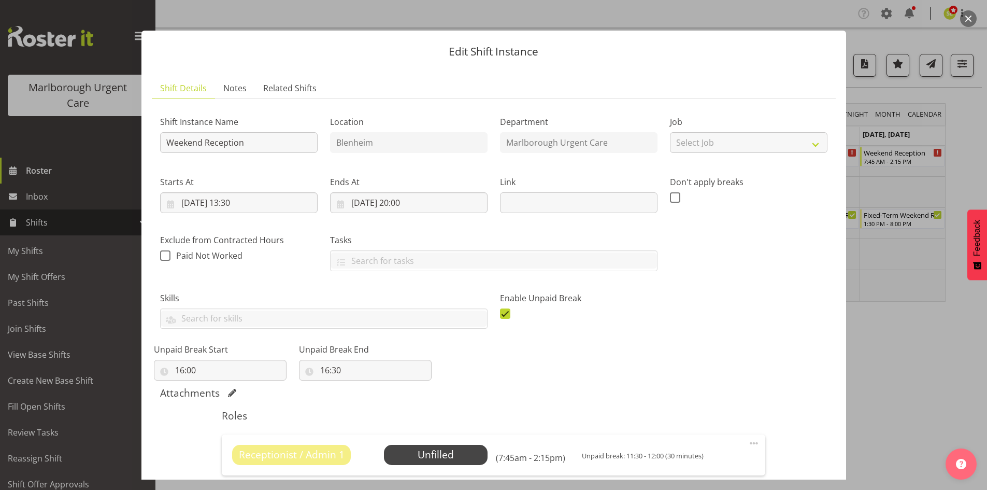
click at [968, 15] on button "button" at bounding box center [968, 18] width 17 height 17
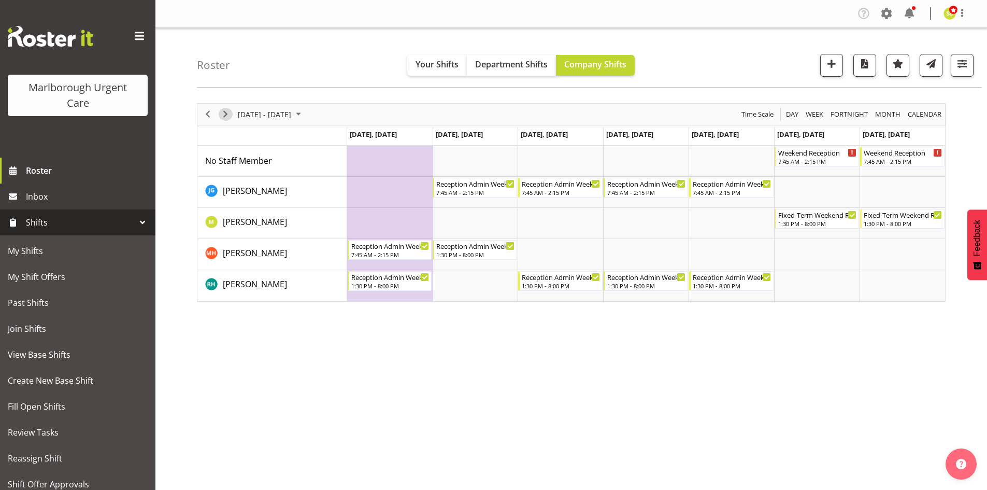
click at [228, 116] on span "Next" at bounding box center [225, 114] width 12 height 13
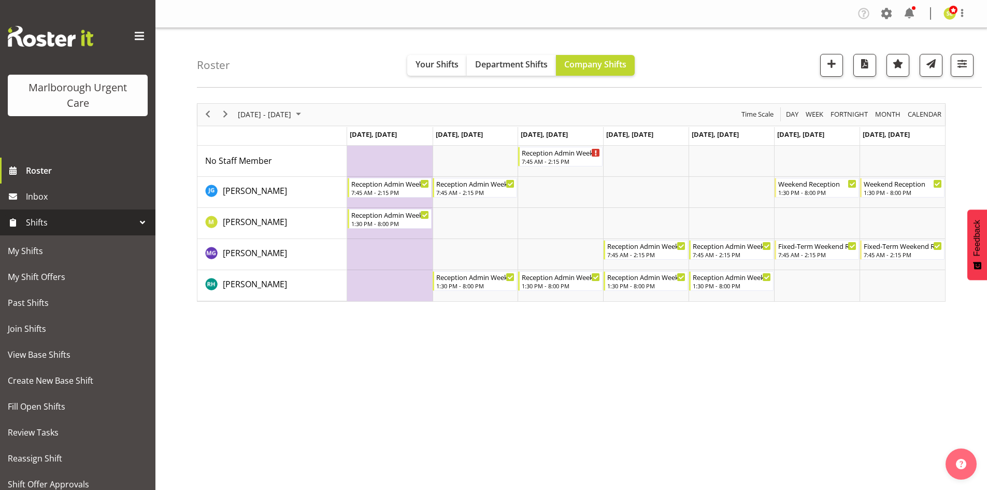
click at [227, 122] on div "next period" at bounding box center [226, 115] width 18 height 22
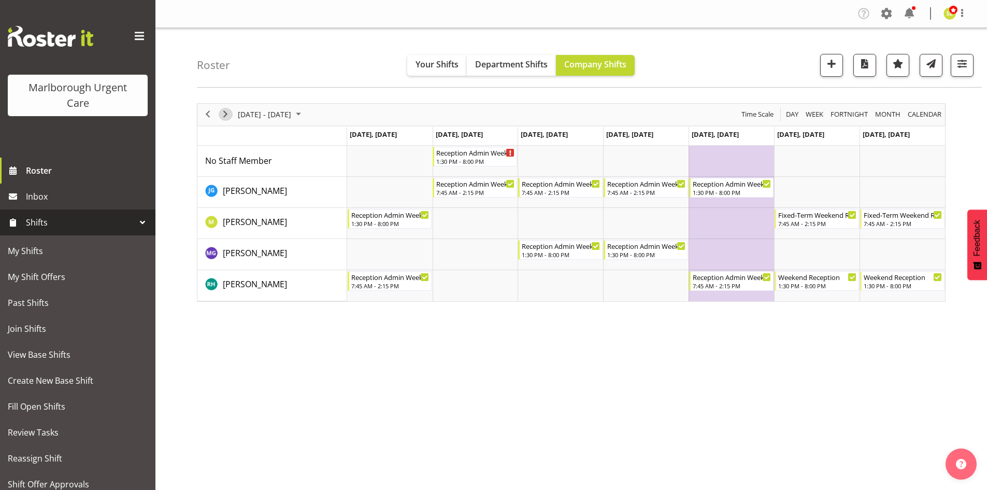
click at [229, 113] on span "Next" at bounding box center [225, 114] width 12 height 13
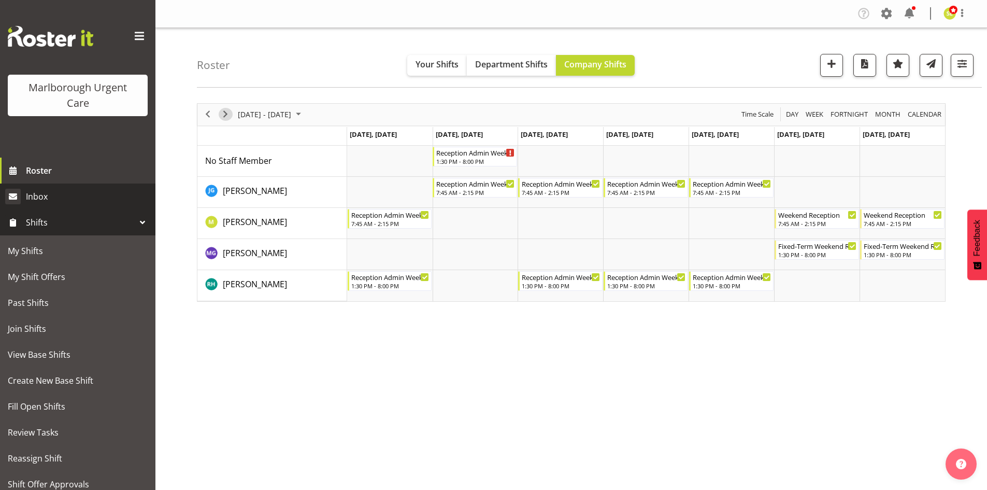
drag, startPoint x: 224, startPoint y: 112, endPoint x: 2, endPoint y: 205, distance: 240.7
click at [224, 112] on span "Next" at bounding box center [225, 114] width 12 height 13
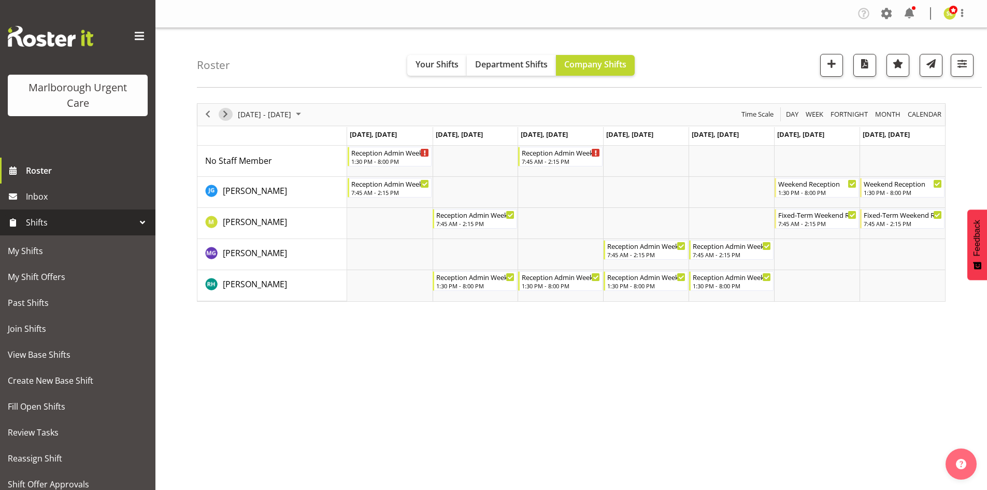
click at [225, 118] on span "Next" at bounding box center [225, 114] width 12 height 13
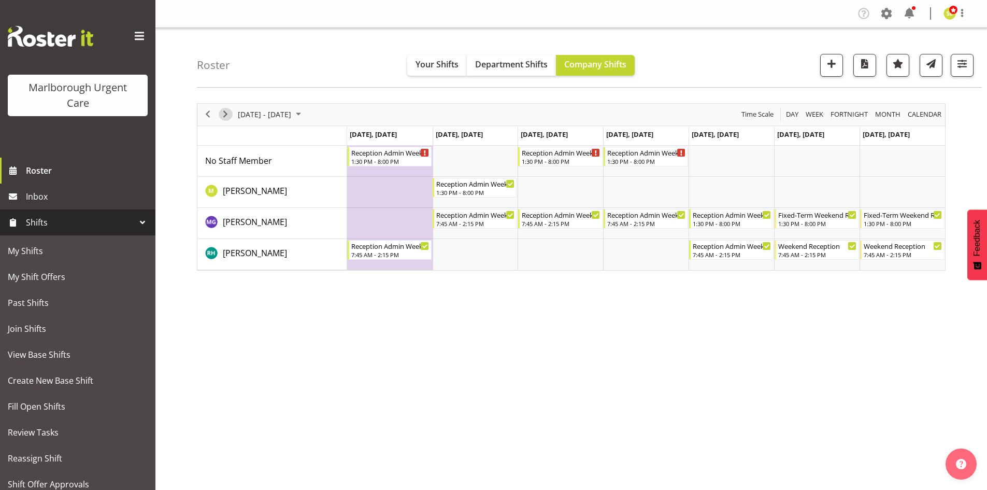
drag, startPoint x: 223, startPoint y: 110, endPoint x: 217, endPoint y: 121, distance: 12.8
click at [223, 110] on span "Next" at bounding box center [225, 114] width 12 height 13
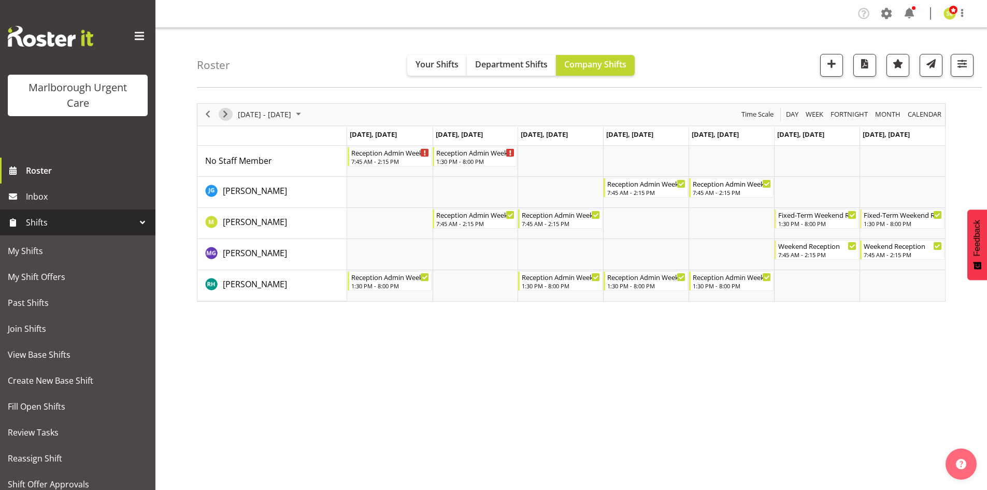
click at [219, 115] on button "Next" at bounding box center [226, 114] width 14 height 13
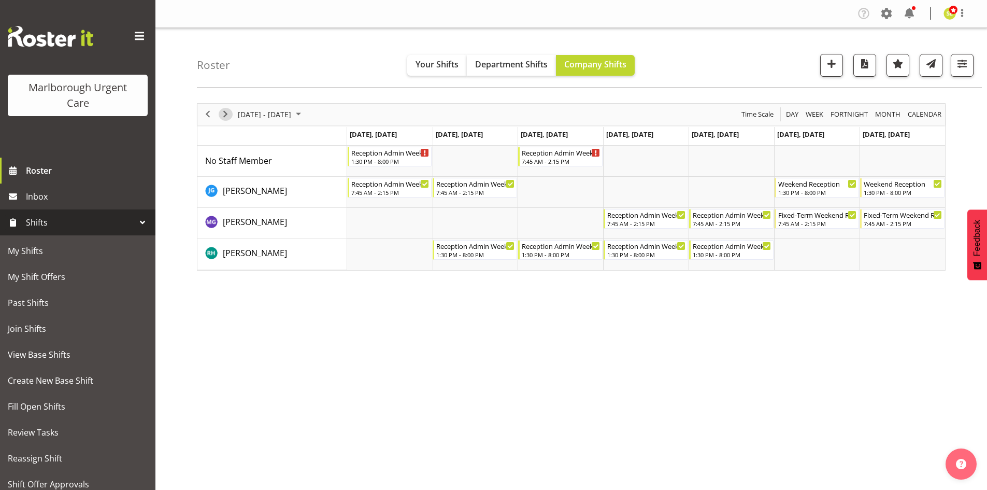
click at [228, 119] on span "Next" at bounding box center [225, 114] width 12 height 13
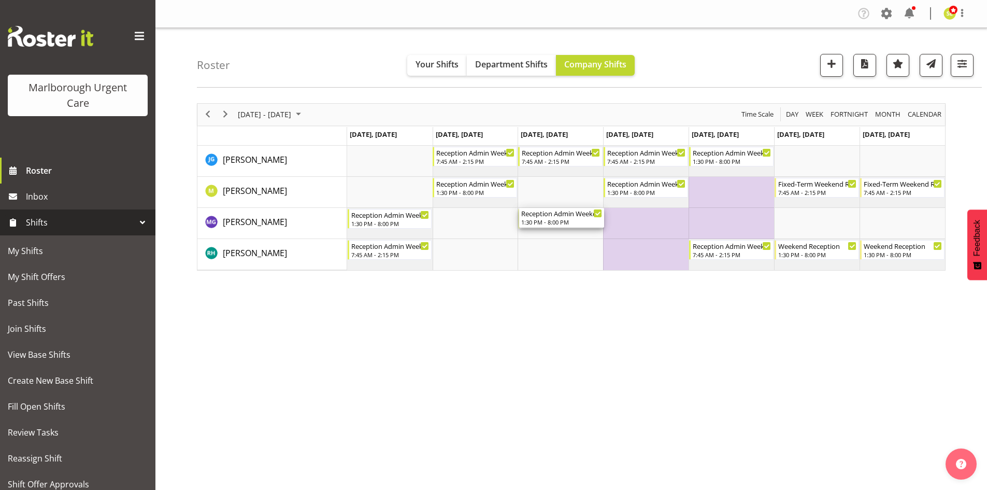
drag, startPoint x: 544, startPoint y: 221, endPoint x: 552, endPoint y: 224, distance: 8.2
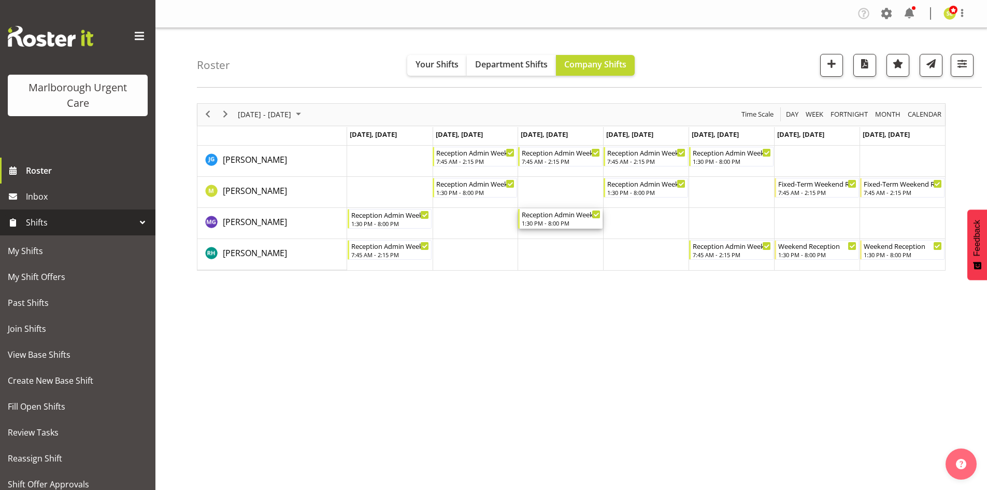
click at [551, 221] on div "1:30 PM - 8:00 PM" at bounding box center [561, 223] width 79 height 8
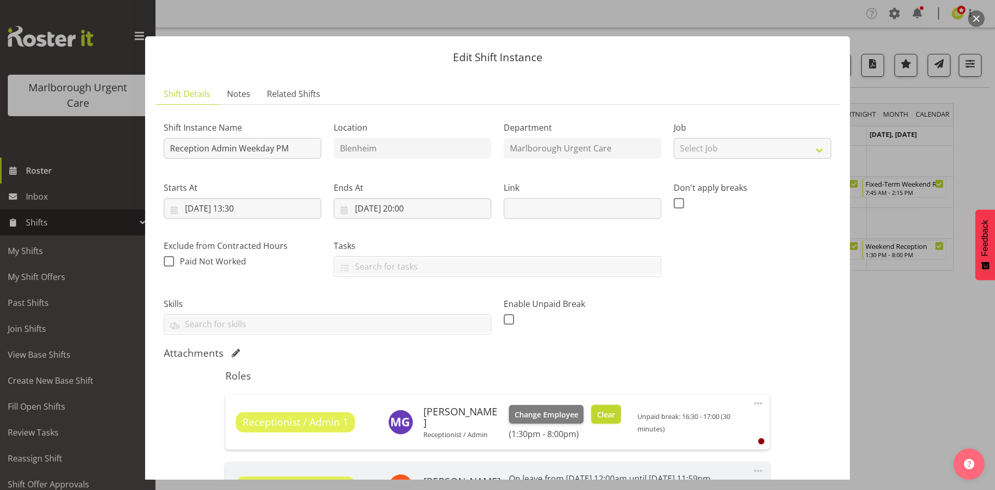
click at [597, 416] on span "Clear" at bounding box center [606, 414] width 18 height 11
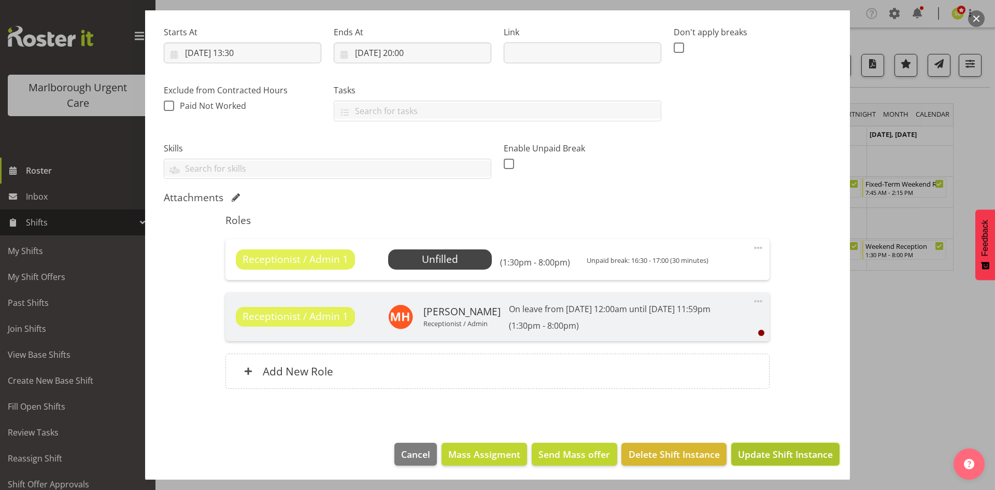
click at [766, 447] on span "Update Shift Instance" at bounding box center [785, 453] width 95 height 13
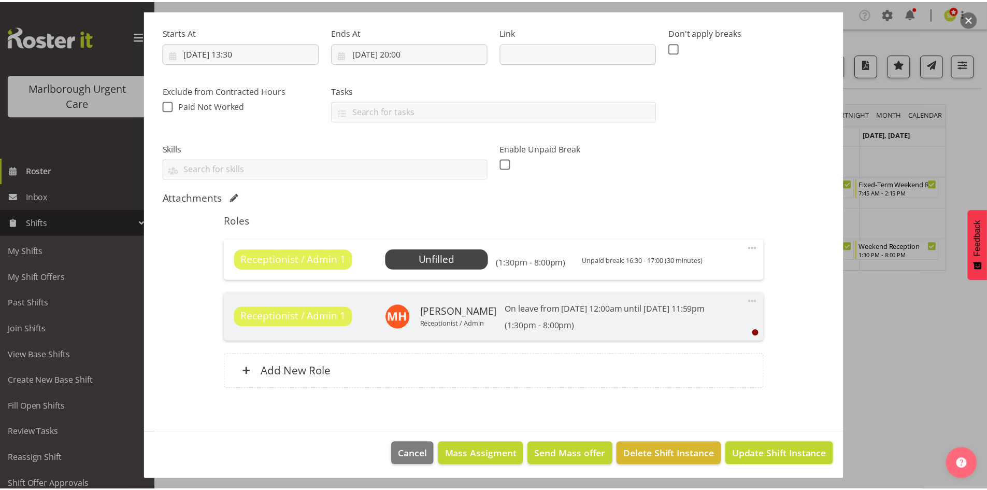
scroll to position [116, 0]
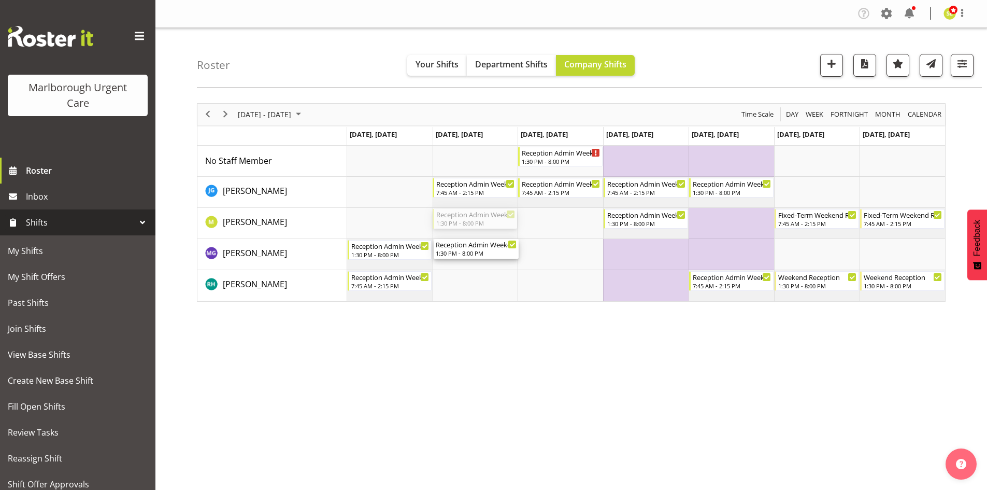
drag, startPoint x: 476, startPoint y: 216, endPoint x: 477, endPoint y: 251, distance: 34.7
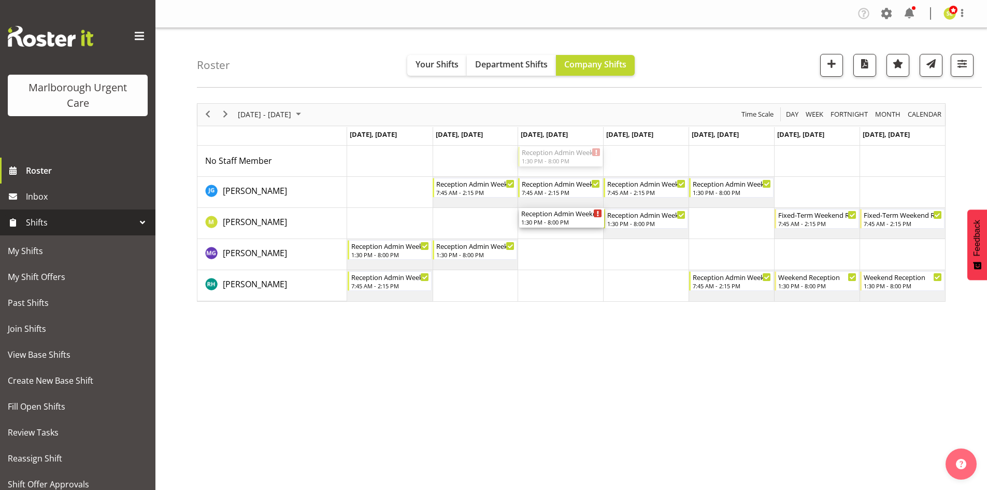
drag, startPoint x: 567, startPoint y: 157, endPoint x: 562, endPoint y: 215, distance: 58.8
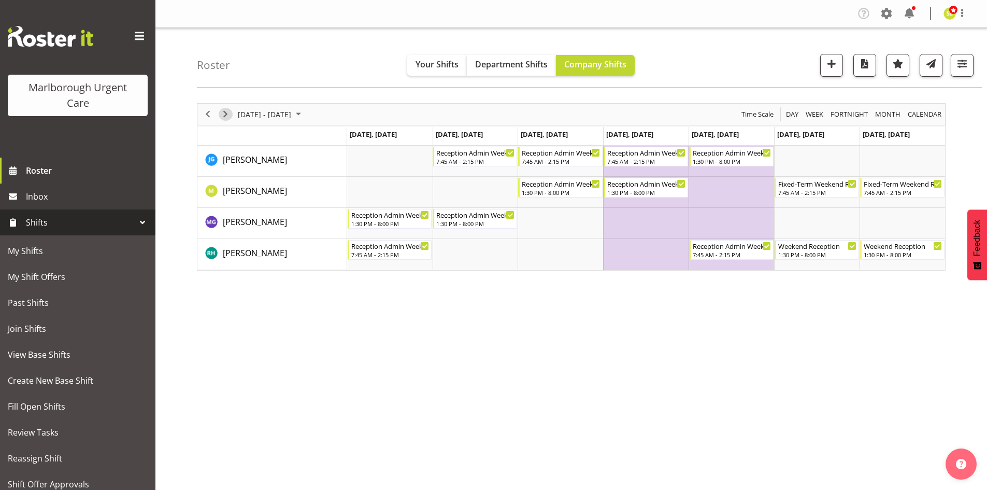
click at [230, 116] on span "Next" at bounding box center [225, 114] width 12 height 13
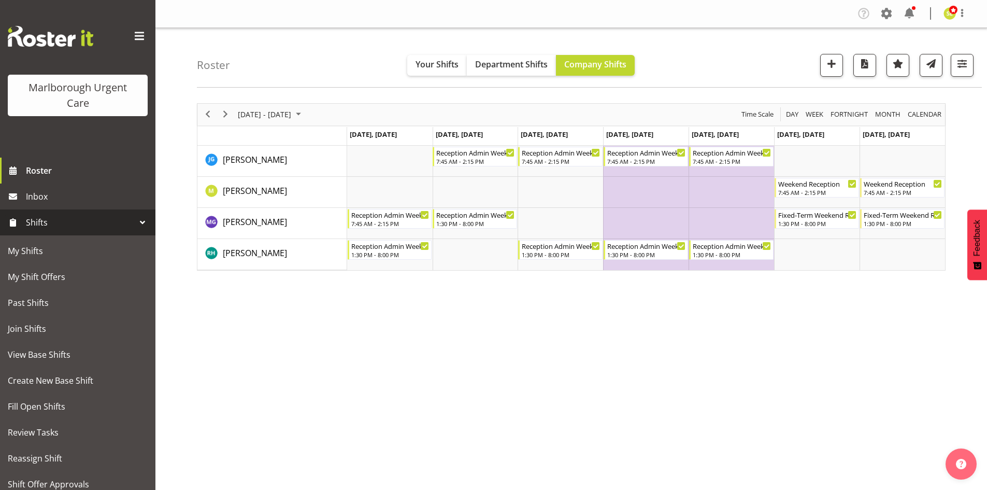
click at [417, 383] on div "Dec 29, 2025 - Jan 04, 2026 Today Day Week Fortnight Month calendar Month Agend…" at bounding box center [592, 302] width 790 height 415
drag, startPoint x: 39, startPoint y: 196, endPoint x: 6, endPoint y: 212, distance: 37.3
click at [39, 196] on span "Inbox" at bounding box center [88, 197] width 124 height 16
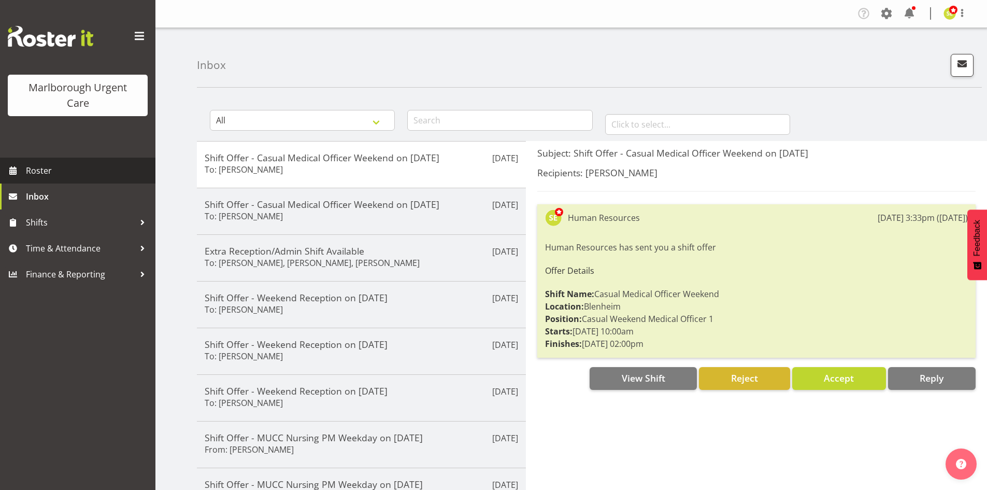
click at [65, 177] on span "Roster" at bounding box center [88, 171] width 124 height 16
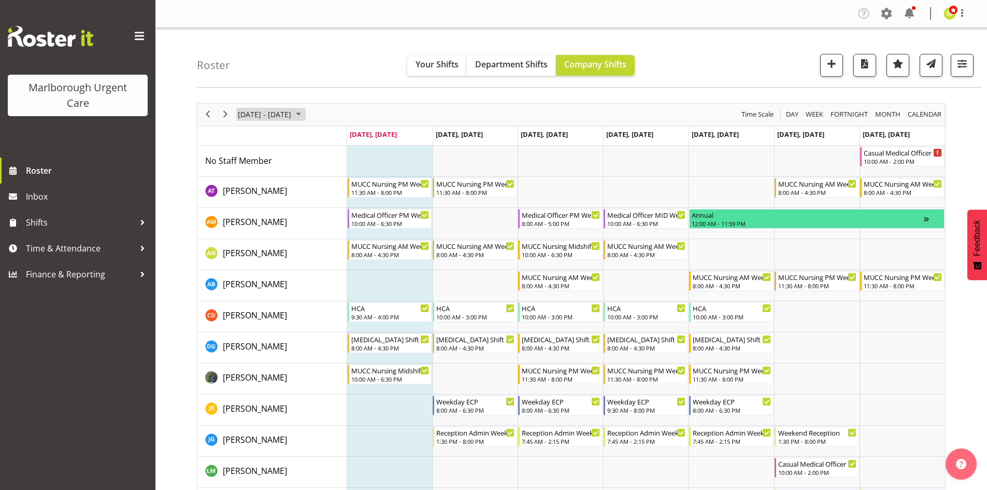
click at [267, 115] on span "[DATE] - [DATE]" at bounding box center [264, 114] width 55 height 13
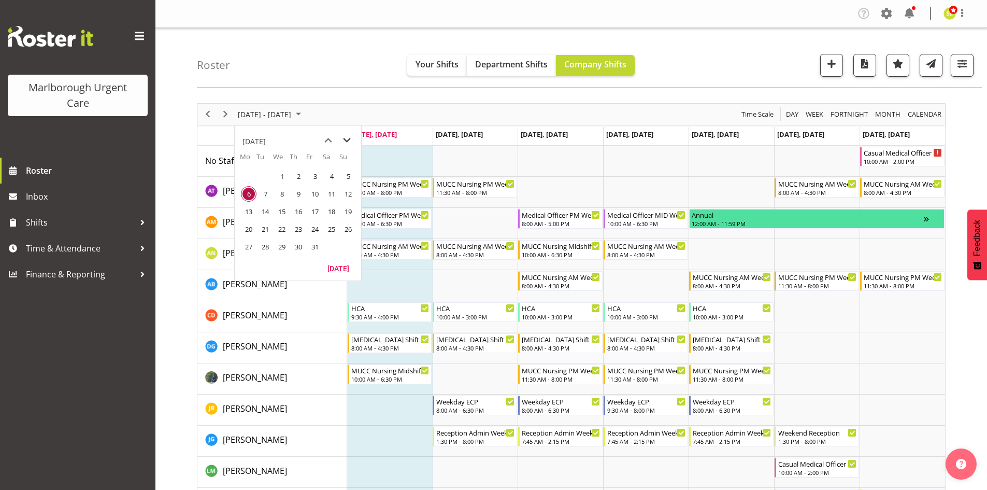
click at [351, 144] on span "next month" at bounding box center [347, 140] width 18 height 19
click at [249, 195] on span "3" at bounding box center [249, 194] width 16 height 16
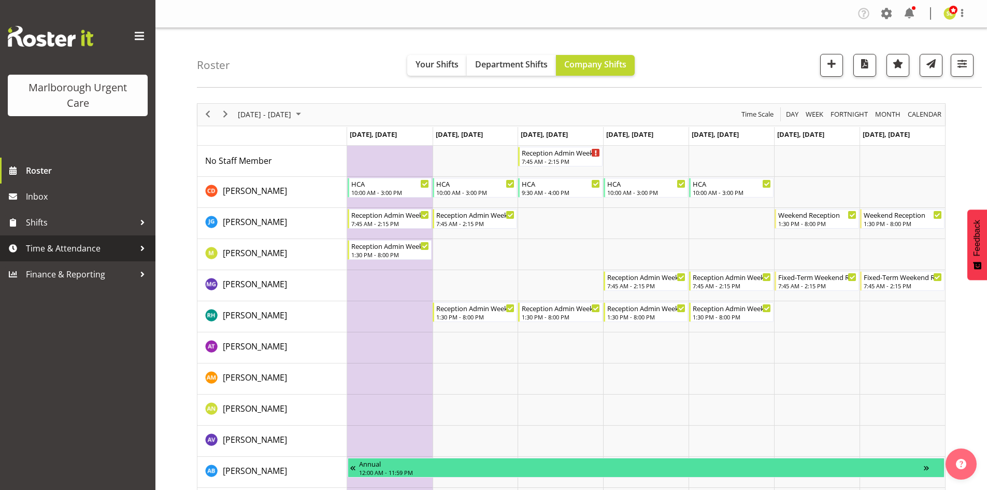
click at [84, 245] on span "Time & Attendance" at bounding box center [80, 248] width 109 height 16
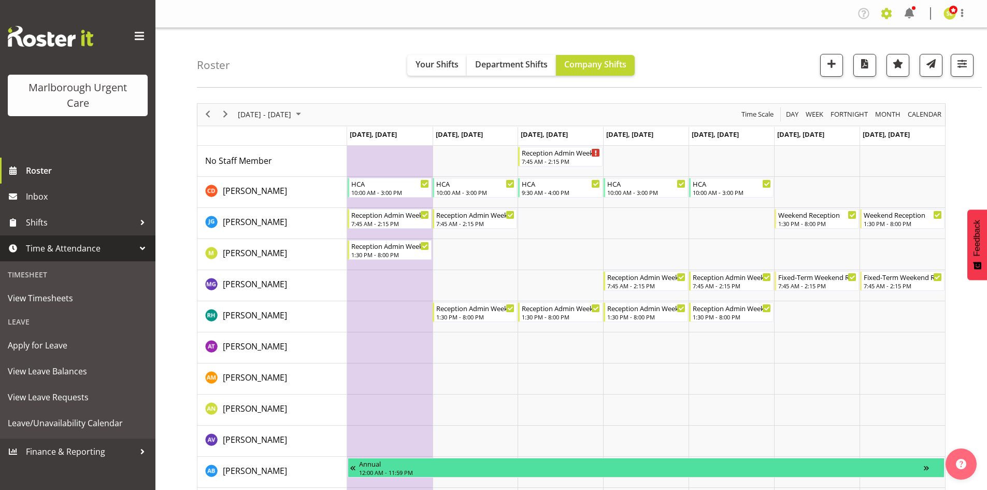
click at [883, 14] on span at bounding box center [886, 13] width 17 height 17
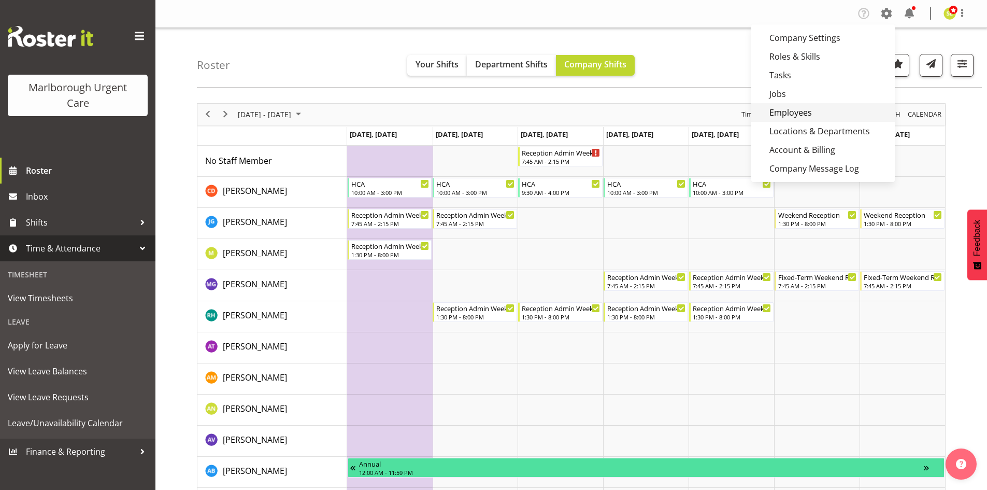
click at [792, 111] on link "Employees" at bounding box center [823, 112] width 144 height 19
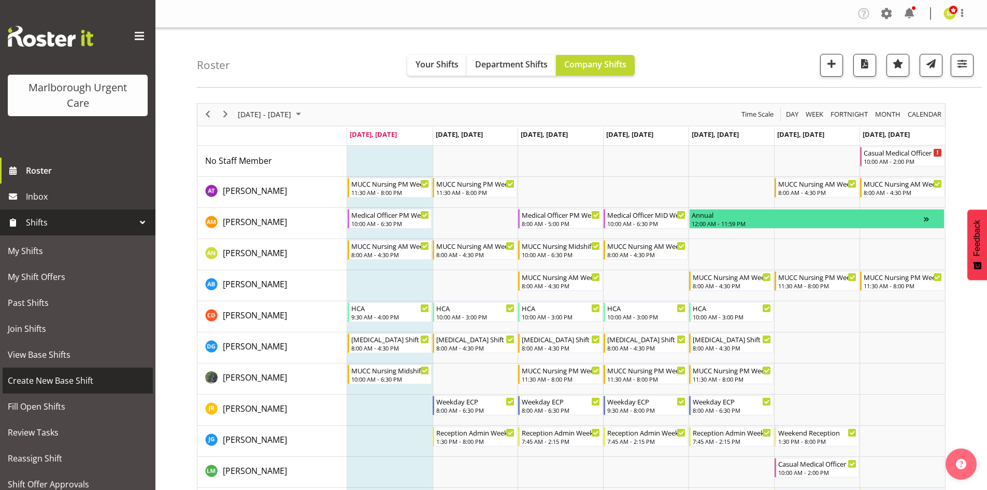
click at [75, 378] on span "Create New Base Shift" at bounding box center [78, 381] width 140 height 16
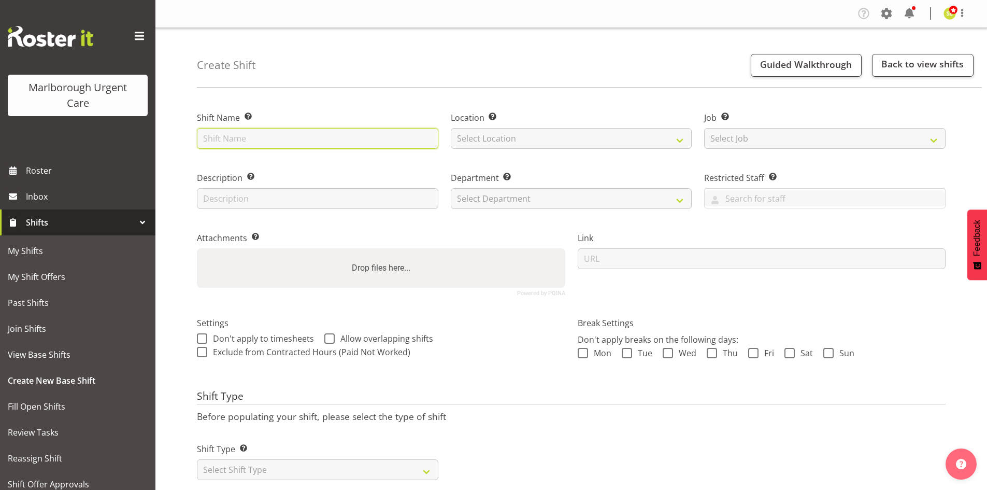
click at [279, 136] on input "text" at bounding box center [317, 138] width 241 height 21
type input "Medical Officer AM Weekday"
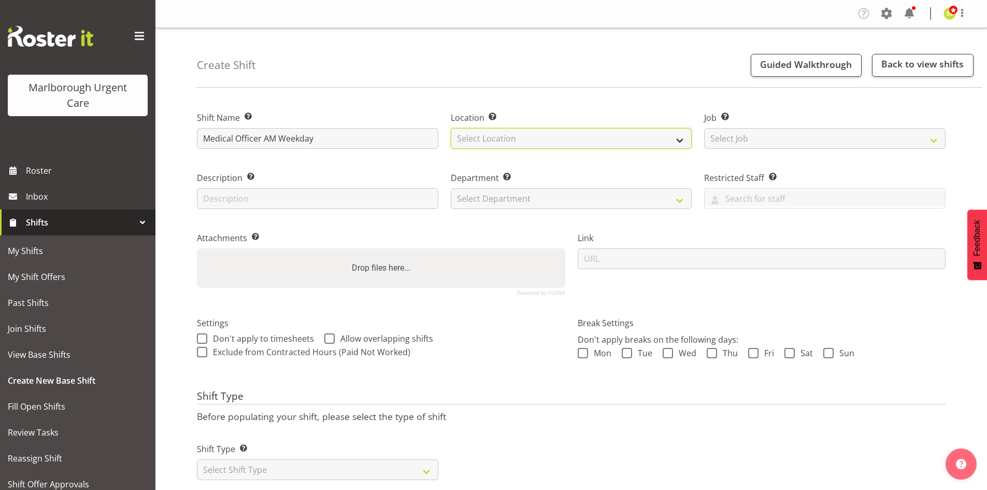
click at [478, 137] on select "Select Location [GEOGRAPHIC_DATA]" at bounding box center [571, 138] width 241 height 21
select select "1282"
click at [451, 128] on select "Select Location [GEOGRAPHIC_DATA]" at bounding box center [571, 138] width 241 height 21
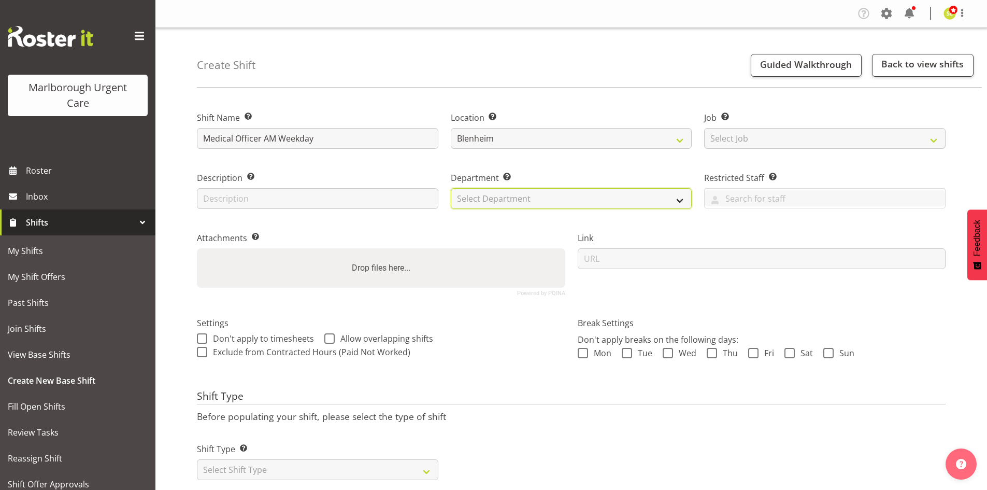
click at [525, 201] on select "Select Department [MEDICAL_DATA] [MEDICAL_DATA] Unit Marlborough Urgent Care" at bounding box center [571, 198] width 241 height 21
select select "925"
click at [451, 188] on select "Select Department [MEDICAL_DATA] [MEDICAL_DATA] Unit Marlborough Urgent Care" at bounding box center [571, 198] width 241 height 21
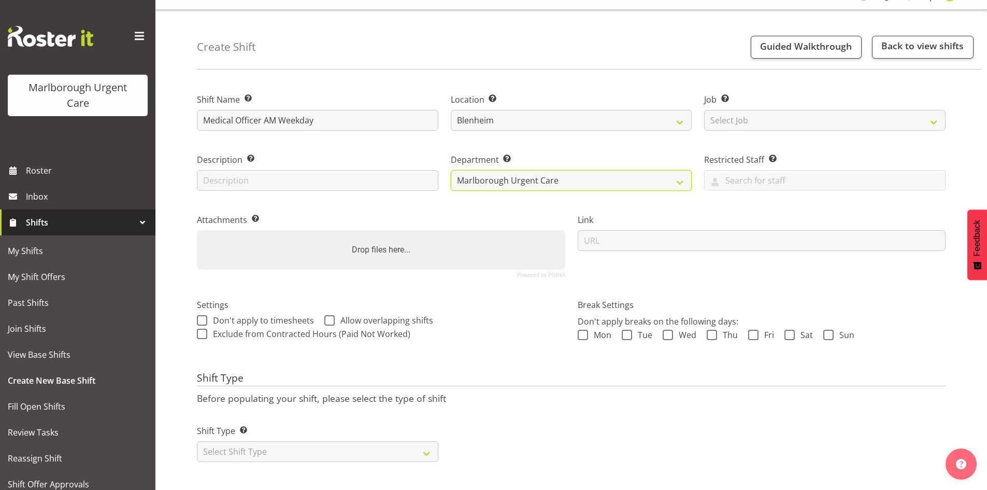
scroll to position [28, 0]
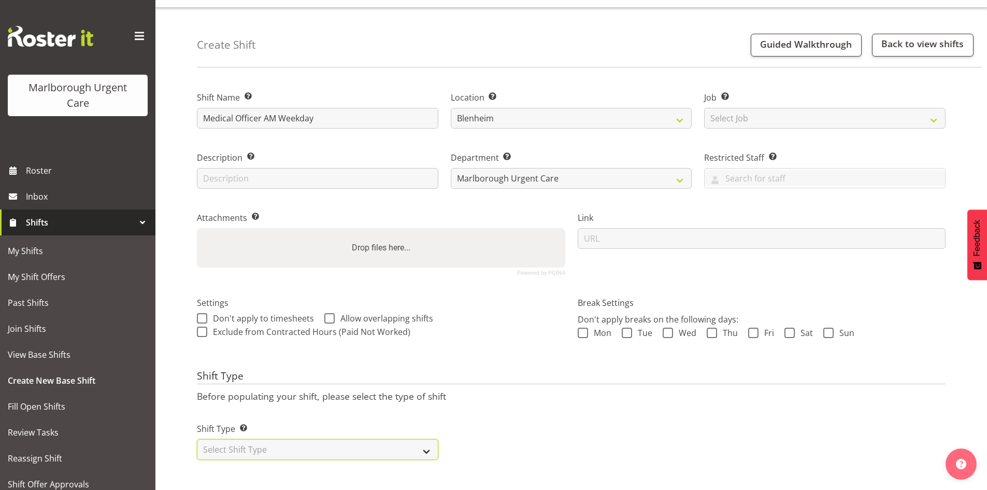
click at [330, 439] on select "Select Shift Type One Off Shift Recurring Shift Rotating Shift" at bounding box center [317, 449] width 241 height 21
select select "rotating"
click at [197, 439] on select "Select Shift Type One Off Shift Recurring Shift Rotating Shift" at bounding box center [317, 449] width 241 height 21
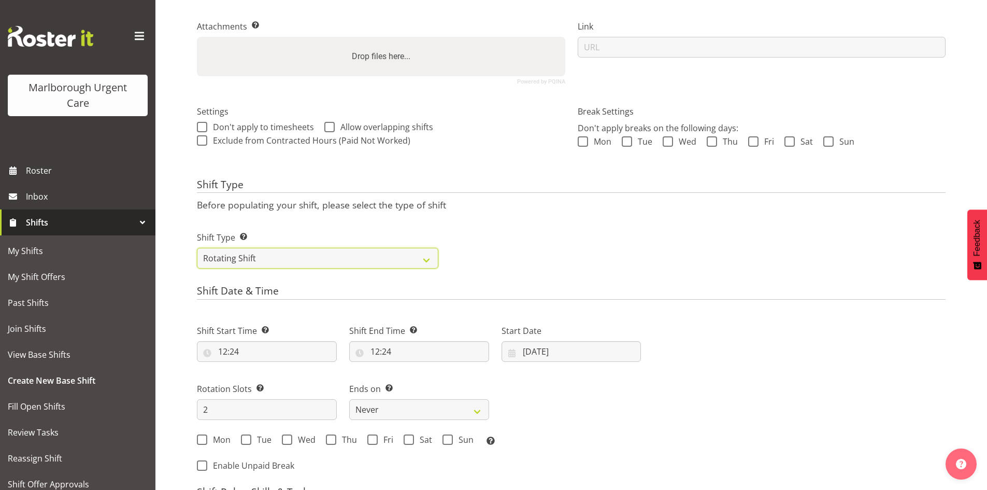
scroll to position [235, 0]
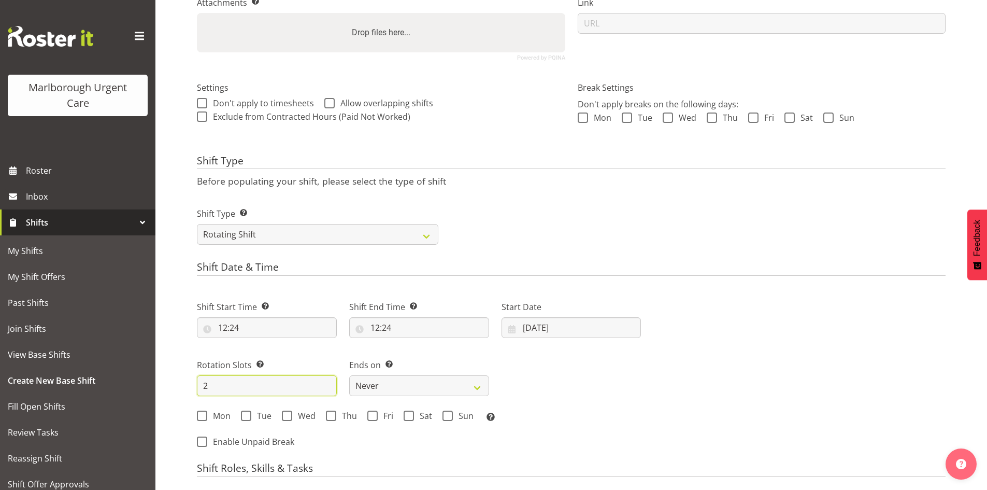
click at [249, 387] on input "2" at bounding box center [267, 385] width 140 height 21
type input "5"
click at [675, 371] on div "Next Shifts" at bounding box center [799, 371] width 305 height 170
click at [253, 333] on input "12:24" at bounding box center [267, 327] width 140 height 21
click at [266, 354] on select "00 01 02 03 04 05 06 07 08 09 10 11 12 13 14 15 16 17 18 19 20 21 22 23" at bounding box center [267, 354] width 23 height 21
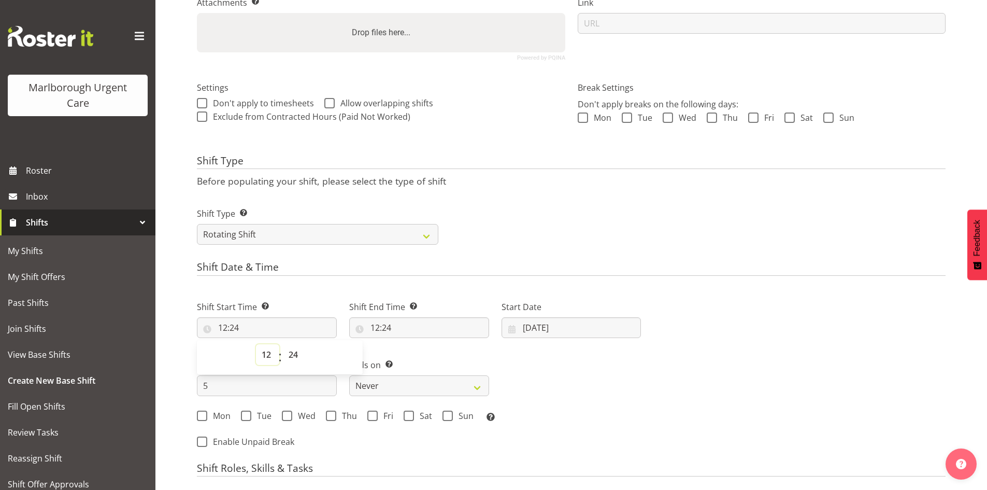
select select "8"
click at [256, 344] on select "00 01 02 03 04 05 06 07 08 09 10 11 12 13 14 15 16 17 18 19 20 21 22 23" at bounding box center [267, 354] width 23 height 21
type input "08:24"
click at [293, 354] on select "00 01 02 03 04 05 06 07 08 09 10 11 12 13 14 15 16 17 18 19 20 21 22 23 24 25 2…" at bounding box center [294, 354] width 23 height 21
select select "0"
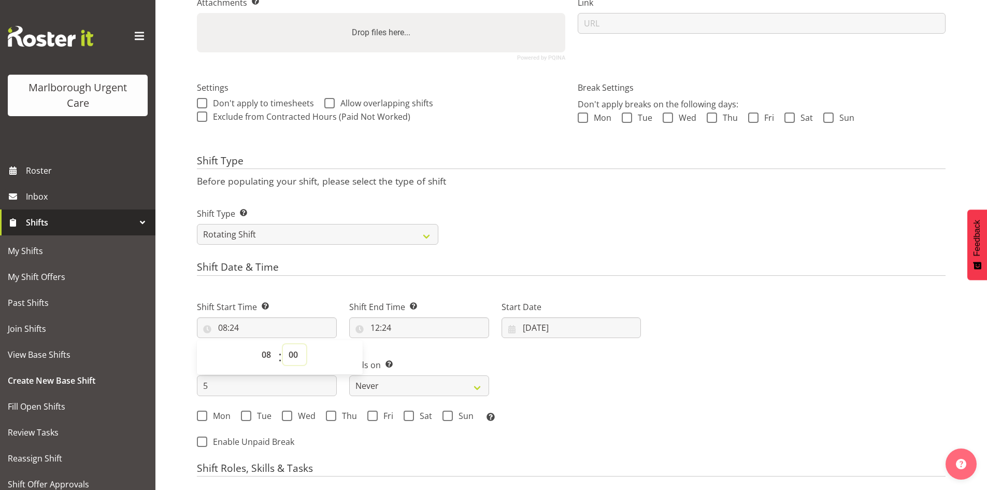
click at [283, 344] on select "00 01 02 03 04 05 06 07 08 09 10 11 12 13 14 15 16 17 18 19 20 21 22 23 24 25 2…" at bounding box center [294, 354] width 23 height 21
type input "08:00"
click at [383, 324] on input "12:24" at bounding box center [419, 327] width 140 height 21
click at [415, 352] on select "00 01 02 03 04 05 06 07 08 09 10 11 12 13 14 15 16 17 18 19 20 21 22 23" at bounding box center [419, 354] width 23 height 21
select select "16"
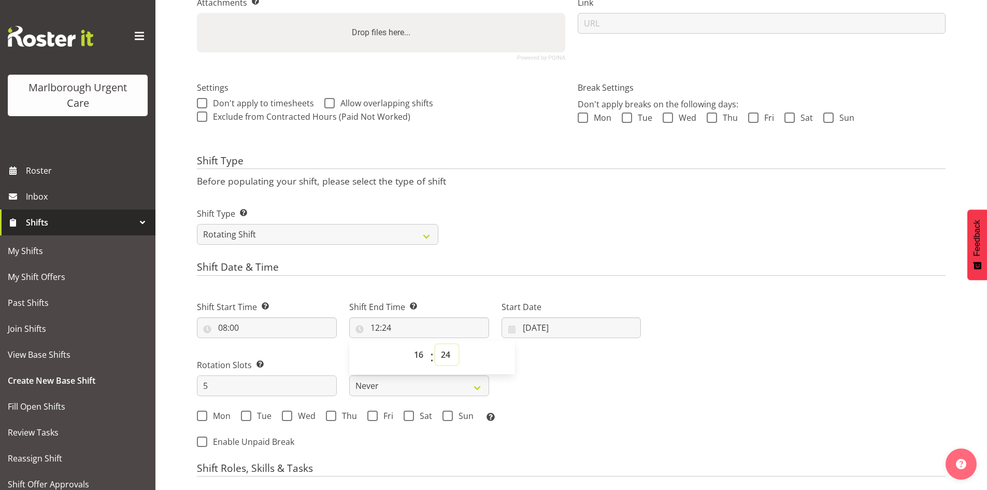
type input "16:24"
click at [446, 356] on select "00 01 02 03 04 05 06 07 08 09 10 11 12 13 14 15 16 17 18 19 20 21 22 23 24 25 2…" at bounding box center [446, 354] width 23 height 21
select select "30"
click at [435, 344] on select "00 01 02 03 04 05 06 07 08 09 10 11 12 13 14 15 16 17 18 19 20 21 22 23 24 25 2…" at bounding box center [446, 354] width 23 height 21
type input "16:30"
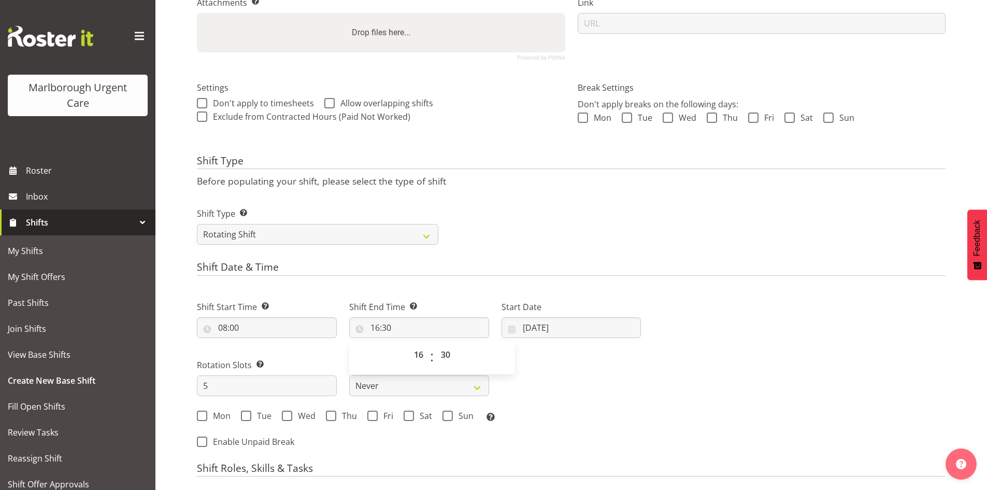
click at [603, 364] on div "Shift Start Time Set the time of the day you wish this shift to start 08:00 00 …" at bounding box center [419, 358] width 457 height 144
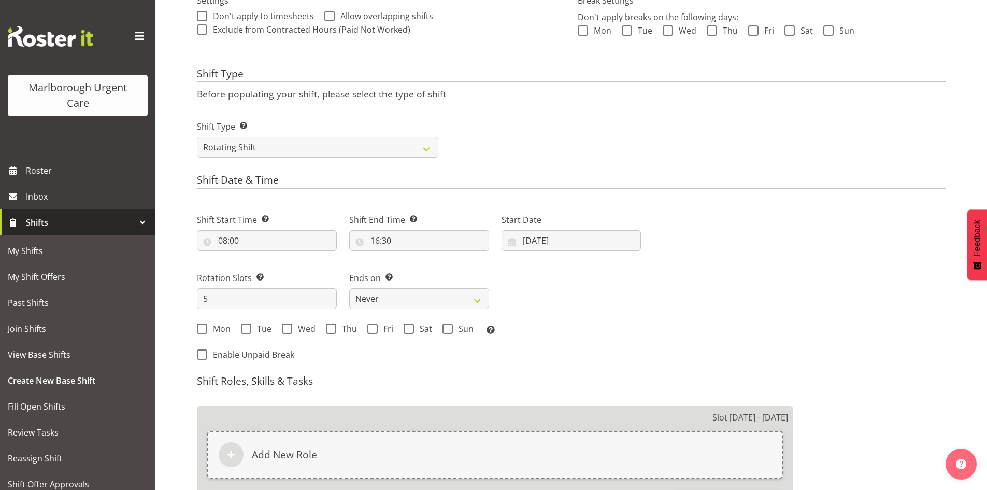
scroll to position [339, 0]
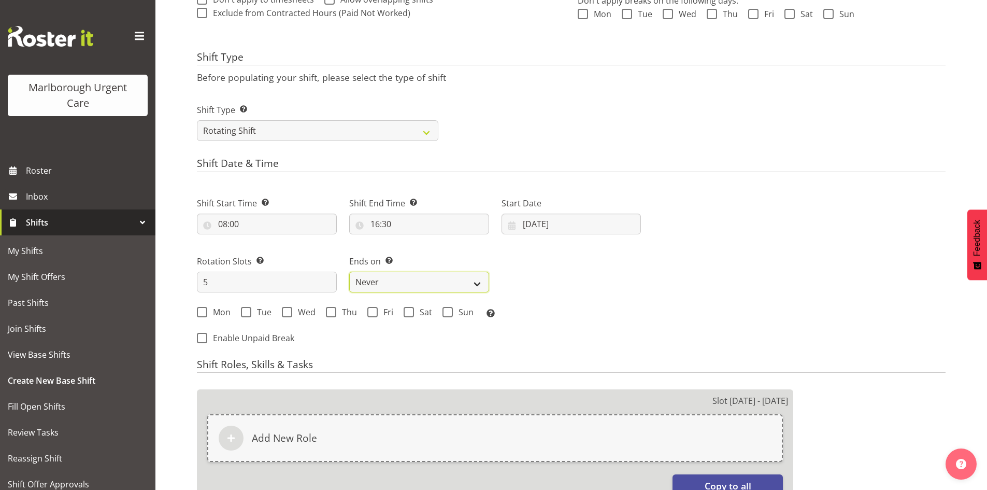
click at [421, 280] on select "Never On Date" at bounding box center [419, 282] width 140 height 21
select select "date"
click at [349, 272] on select "Never On Date" at bounding box center [419, 282] width 140 height 21
select select "9"
select select "2025"
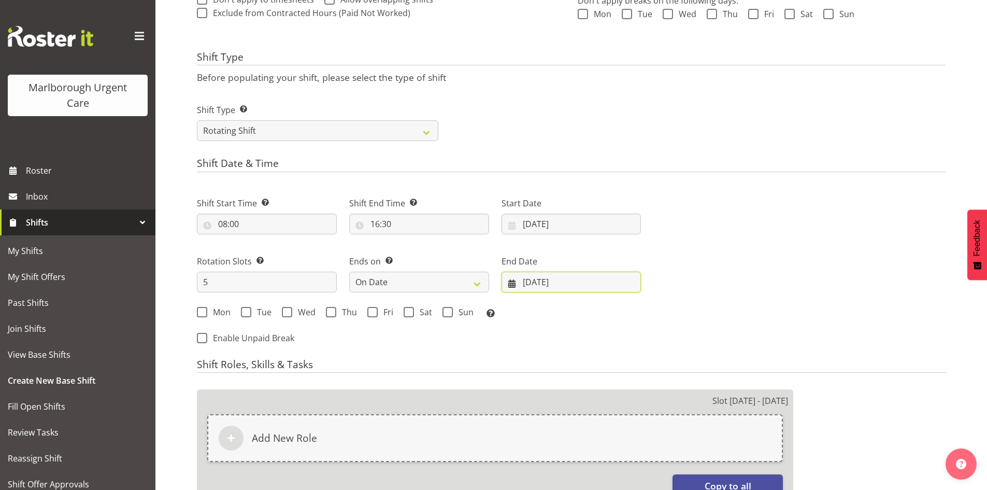
click at [587, 283] on input "06/10/2025" at bounding box center [572, 282] width 140 height 21
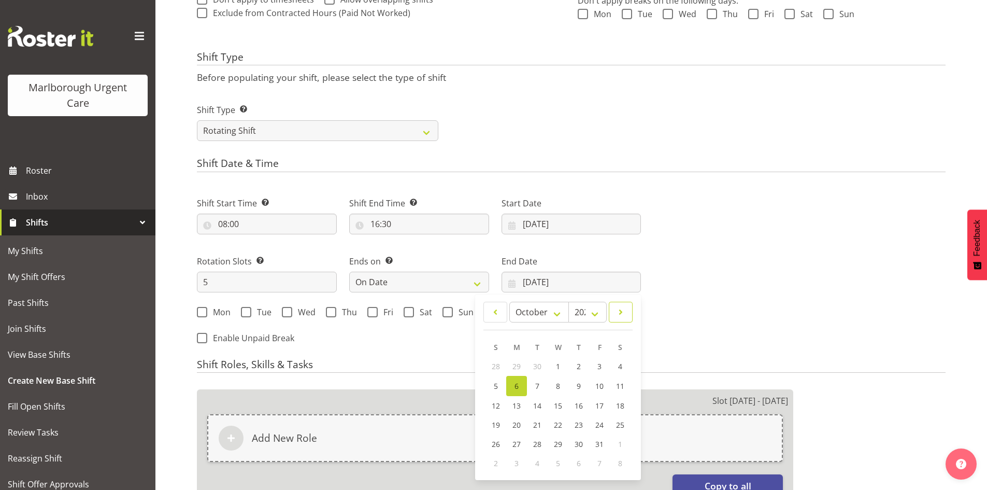
click at [620, 318] on span at bounding box center [621, 312] width 10 height 12
select select "10"
click at [619, 387] on span "8" at bounding box center [620, 385] width 4 height 10
type input "08/11/2025"
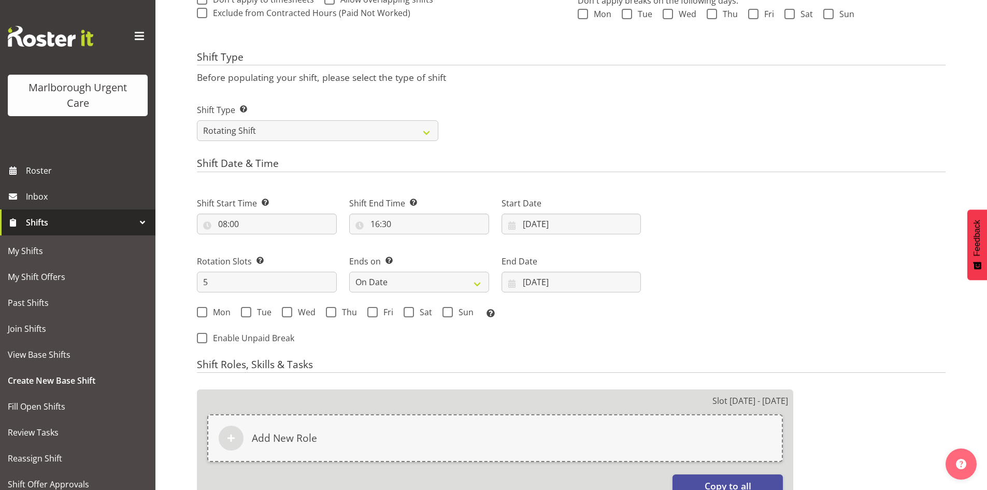
click at [658, 337] on div "Next Shifts" at bounding box center [799, 267] width 305 height 170
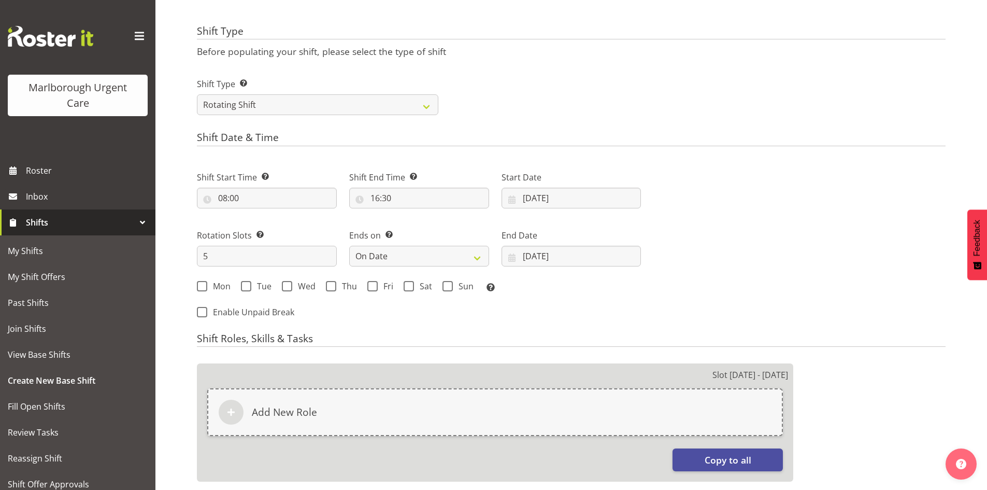
scroll to position [391, 0]
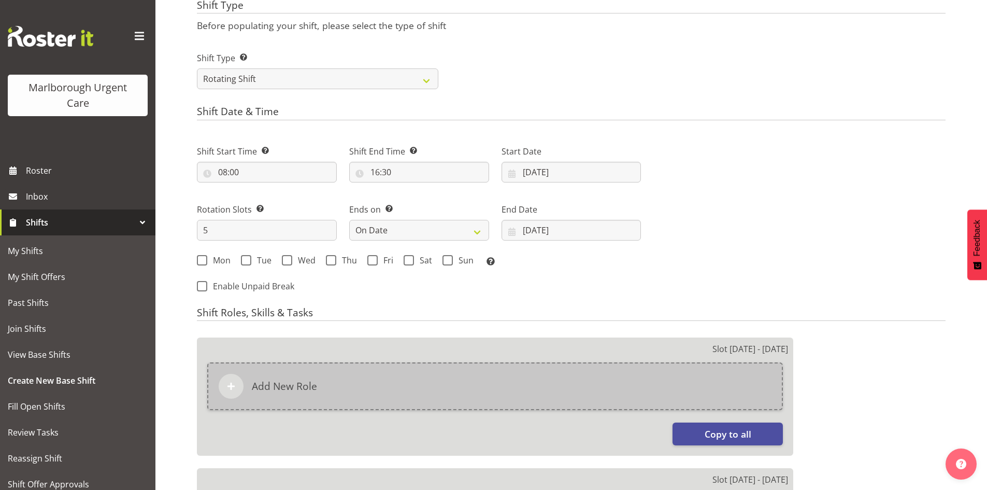
click at [346, 383] on div "Add New Role" at bounding box center [495, 386] width 576 height 48
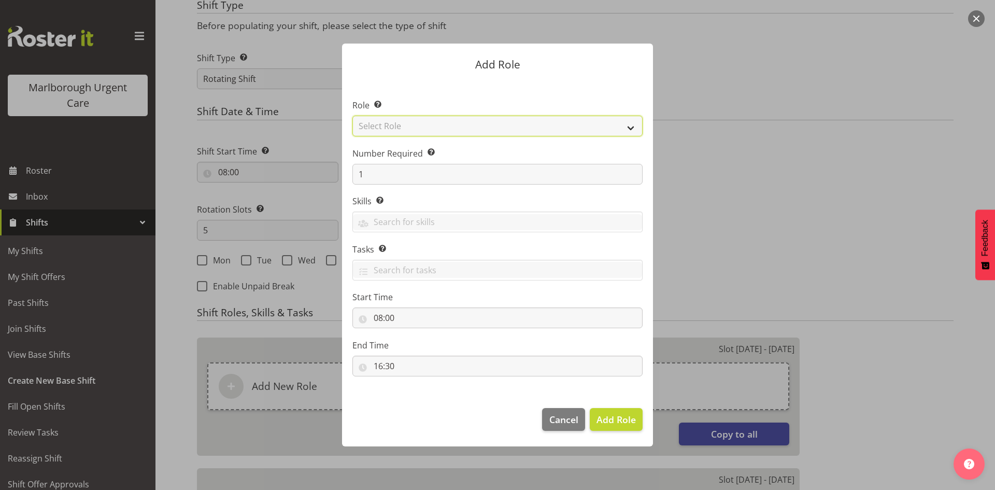
click at [422, 133] on select "Select Role Casual Registered Nurse Casual Weekday Medical Officer Casual Weekd…" at bounding box center [497, 126] width 290 height 21
select select "1556"
click at [352, 116] on select "Select Role Casual Registered Nurse Casual Weekday Medical Officer Casual Weekd…" at bounding box center [497, 126] width 290 height 21
click at [634, 417] on span "Add Role" at bounding box center [615, 419] width 39 height 12
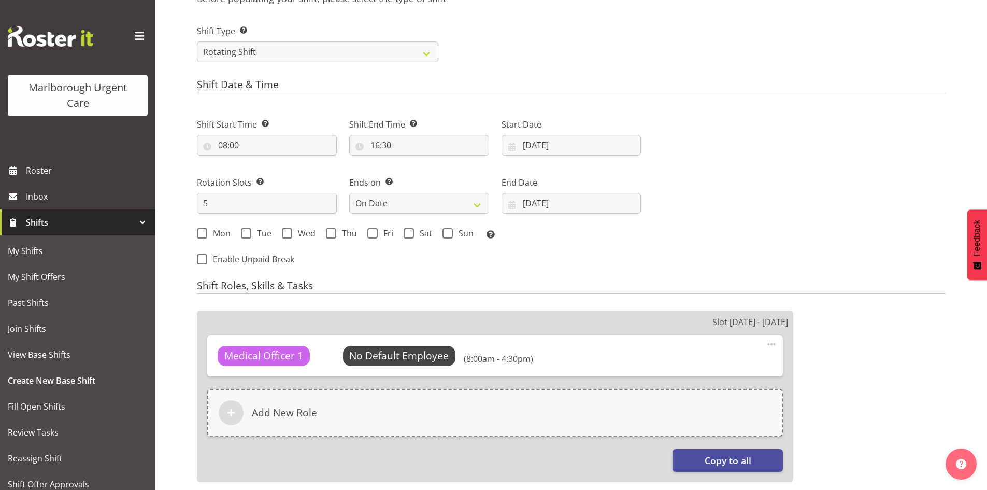
scroll to position [443, 0]
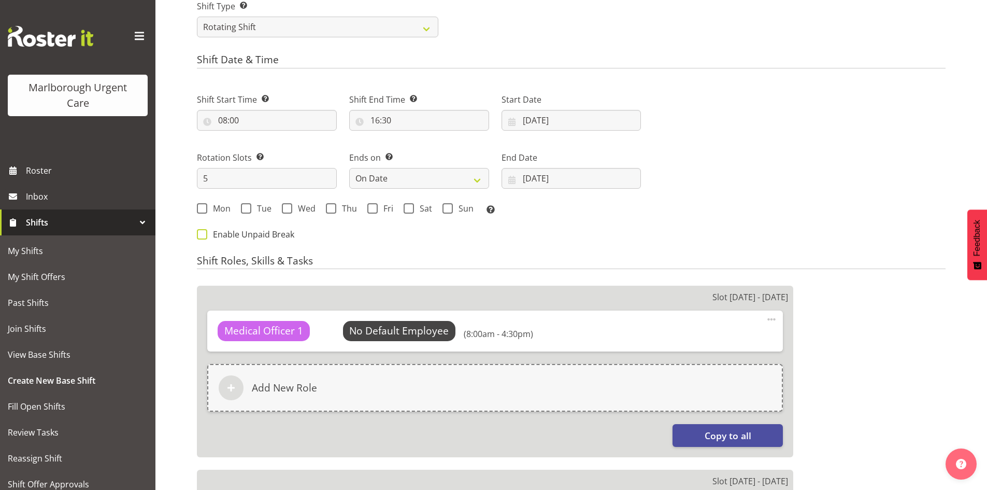
click at [232, 235] on span "Enable Unpaid Break" at bounding box center [250, 234] width 87 height 10
click at [204, 235] on input "Enable Unpaid Break" at bounding box center [200, 234] width 7 height 7
checkbox input "true"
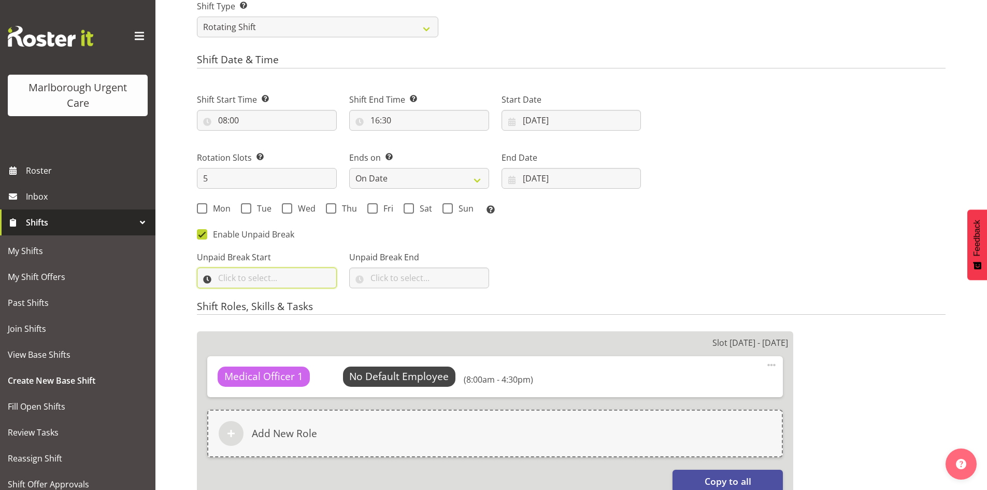
click at [280, 278] on input "text" at bounding box center [267, 277] width 140 height 21
click at [265, 305] on select "00 00 01 02 03 04 05 06 07 08 09 10 11 12 13 14 15 16 17 18 19 20 21 22 23" at bounding box center [267, 304] width 23 height 21
select select "12"
click at [297, 308] on select "00 00 01 02 03 04 05 06 07 08 09 10 11 12 13 14 15 16 17 18 19 20 21 22 23 24 2…" at bounding box center [294, 304] width 23 height 21
select select "0"
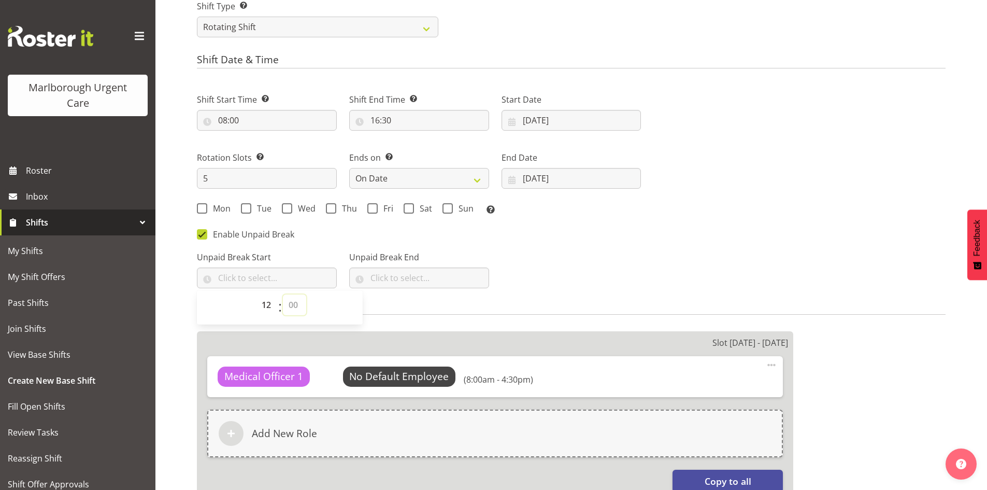
click at [283, 294] on select "00 00 01 02 03 04 05 06 07 08 09 10 11 12 13 14 15 16 17 18 19 20 21 22 23 24 2…" at bounding box center [294, 304] width 23 height 21
type input "12:00"
click at [416, 278] on input "text" at bounding box center [419, 277] width 140 height 21
click at [416, 300] on select "00 00 01 02 03 04 05 06 07 08 09 10 11 12 13 14 15 16 17 18 19 20 21 22 23" at bounding box center [419, 304] width 23 height 21
select select "12"
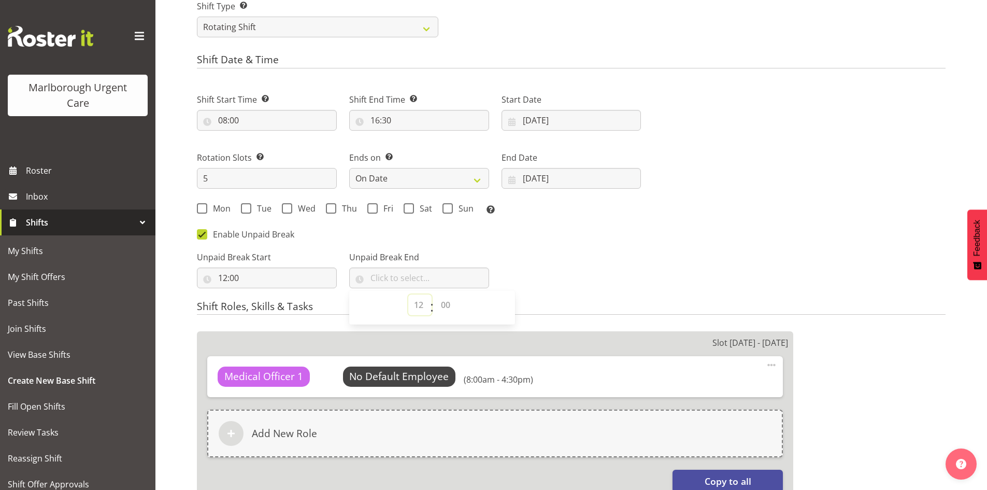
click at [417, 302] on select "00 00 01 02 03 04 05 06 07 08 09 10 11 12 13 14 15 16 17 18 19 20 21 22 23" at bounding box center [419, 304] width 23 height 21
click at [449, 306] on select "00 00 01 02 03 04 05 06 07 08 09 10 11 12 13 14 15 16 17 18 19 20 21 22 23 24 2…" at bounding box center [446, 304] width 23 height 21
select select "30"
click at [435, 294] on select "00 00 01 02 03 04 05 06 07 08 09 10 11 12 13 14 15 16 17 18 19 20 21 22 23 24 2…" at bounding box center [446, 304] width 23 height 21
type input "12:30"
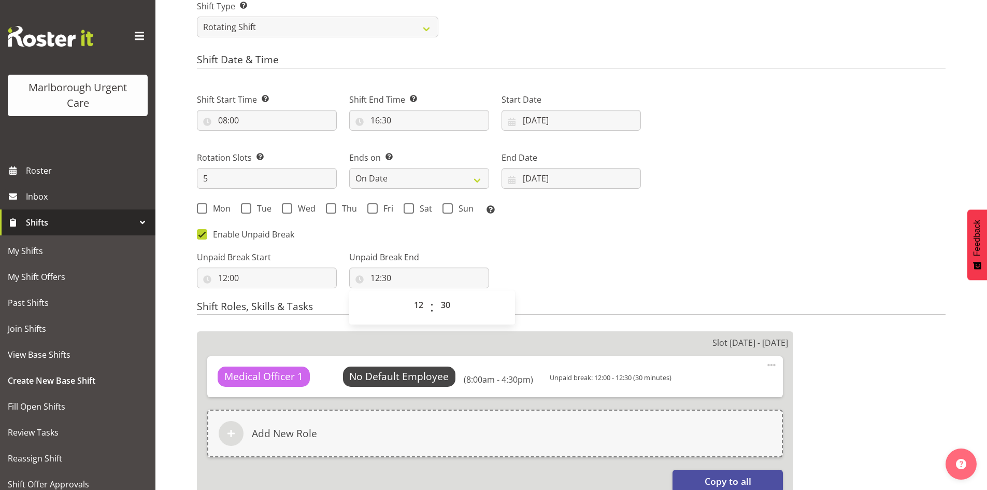
click at [615, 310] on h4 "Shift Roles, Skills & Tasks" at bounding box center [571, 308] width 749 height 15
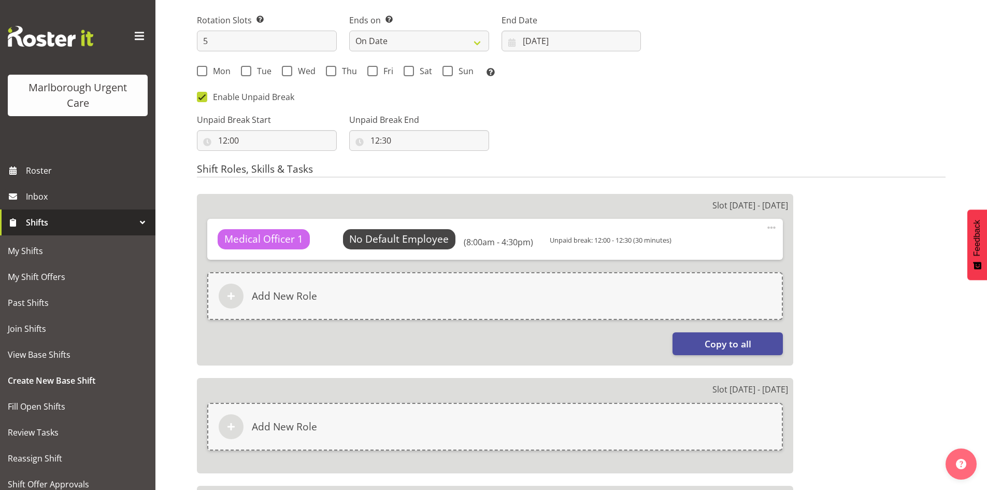
scroll to position [598, 0]
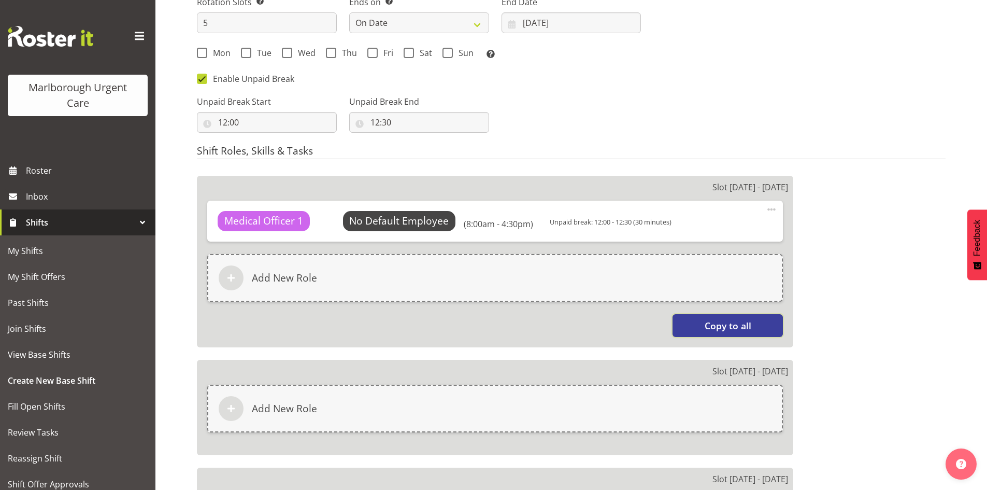
click at [693, 318] on button "Copy to all" at bounding box center [728, 325] width 110 height 23
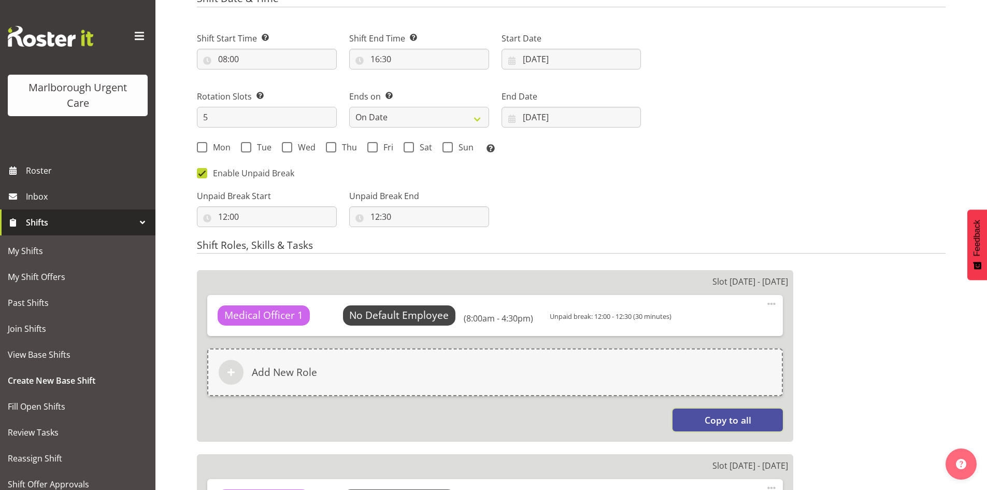
scroll to position [494, 0]
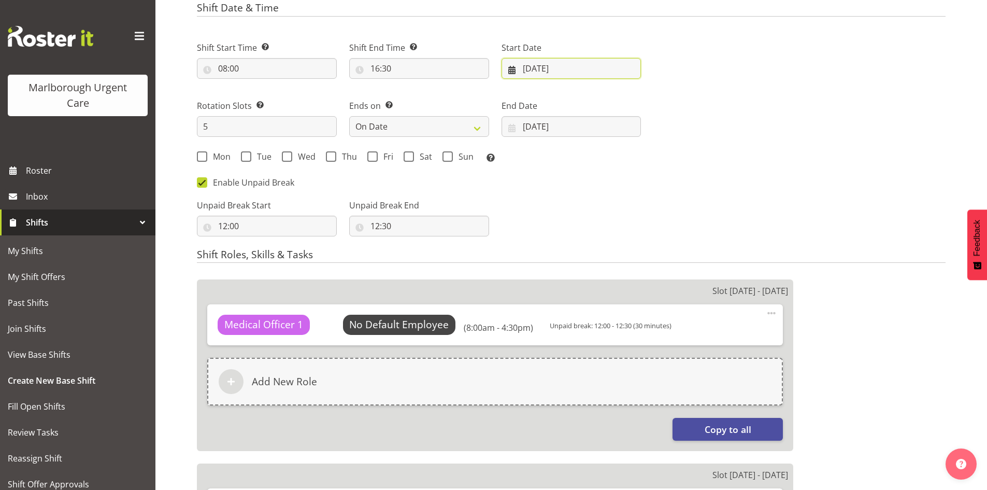
click at [541, 72] on input "06/10/2025" at bounding box center [572, 68] width 140 height 21
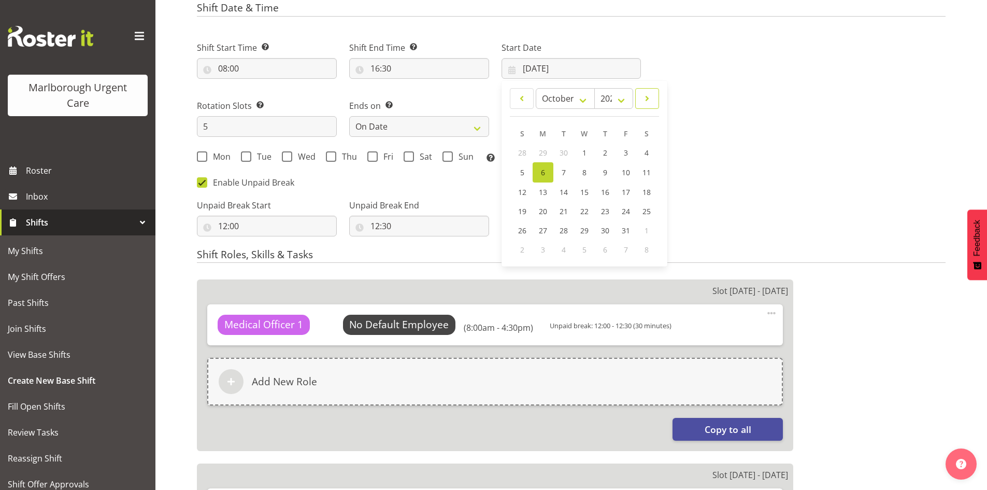
click at [646, 102] on span at bounding box center [647, 98] width 10 height 12
select select "10"
click at [540, 172] on link "3" at bounding box center [543, 171] width 21 height 19
type input "03/11/2025"
click at [613, 163] on div "Mon Tue Wed Thu Fri Sat Sun Select the days of the week you wish to create this…" at bounding box center [419, 157] width 444 height 13
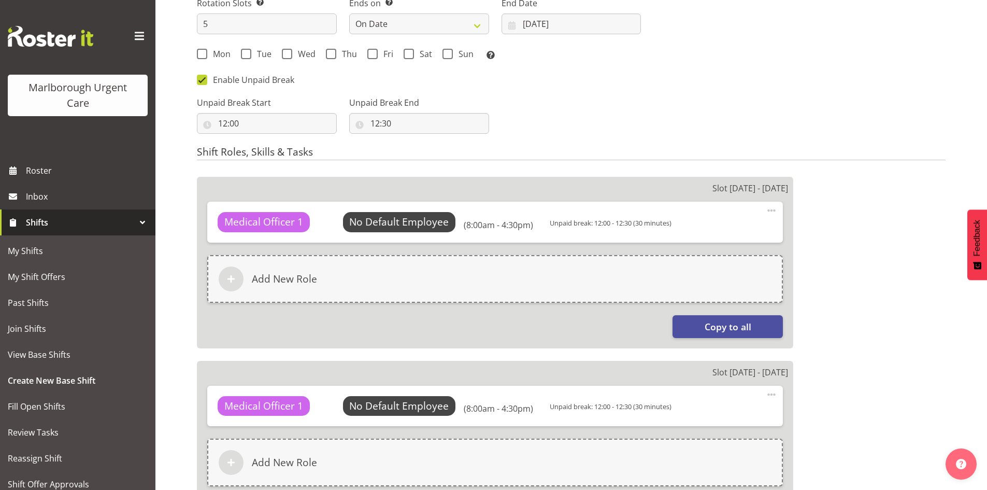
scroll to position [598, 0]
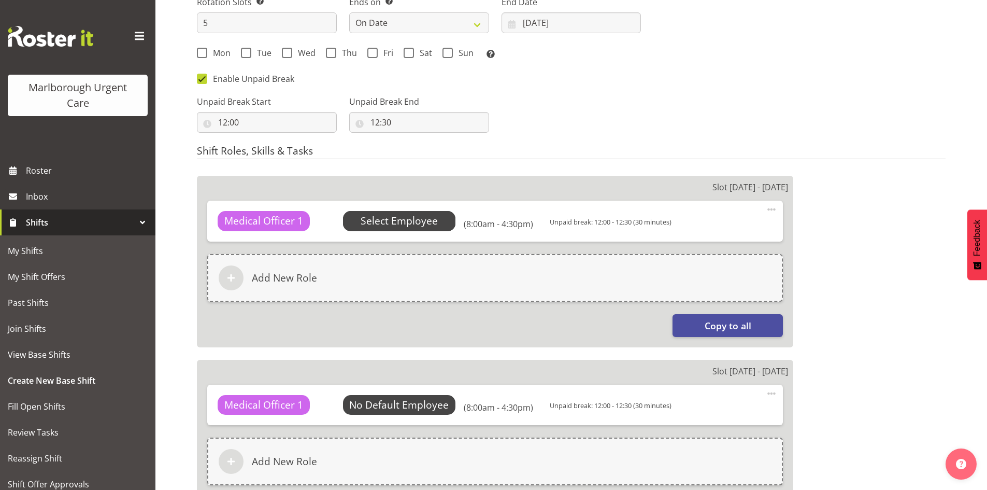
click at [383, 228] on span "Select Employee" at bounding box center [399, 221] width 77 height 15
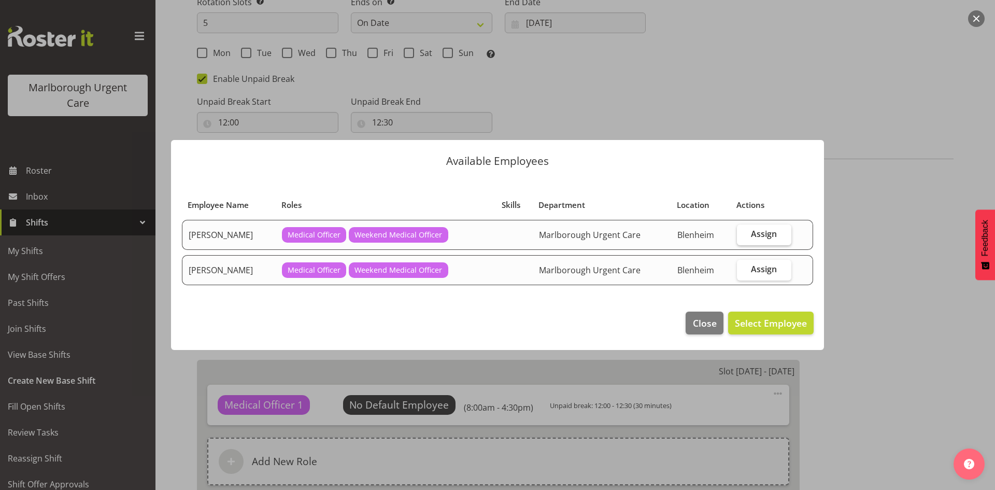
click at [770, 237] on span "Assign" at bounding box center [764, 234] width 26 height 10
click at [744, 237] on input "Assign" at bounding box center [740, 234] width 7 height 7
checkbox input "true"
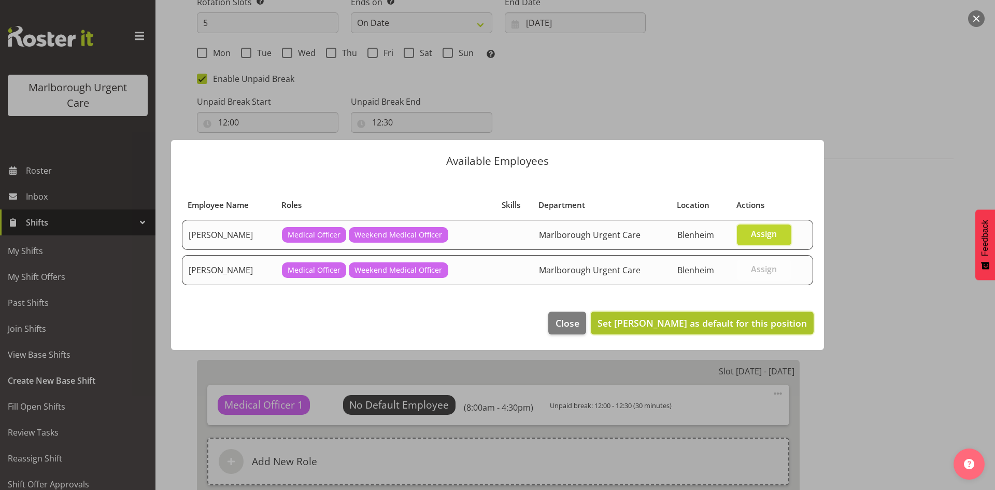
click at [713, 324] on span "Set Alexandra Madigan as default for this position" at bounding box center [702, 323] width 209 height 12
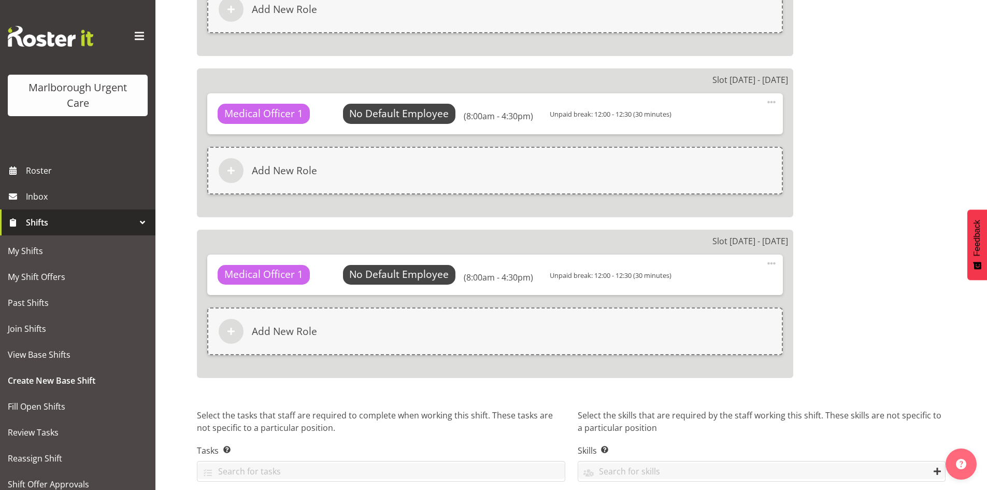
scroll to position [1259, 0]
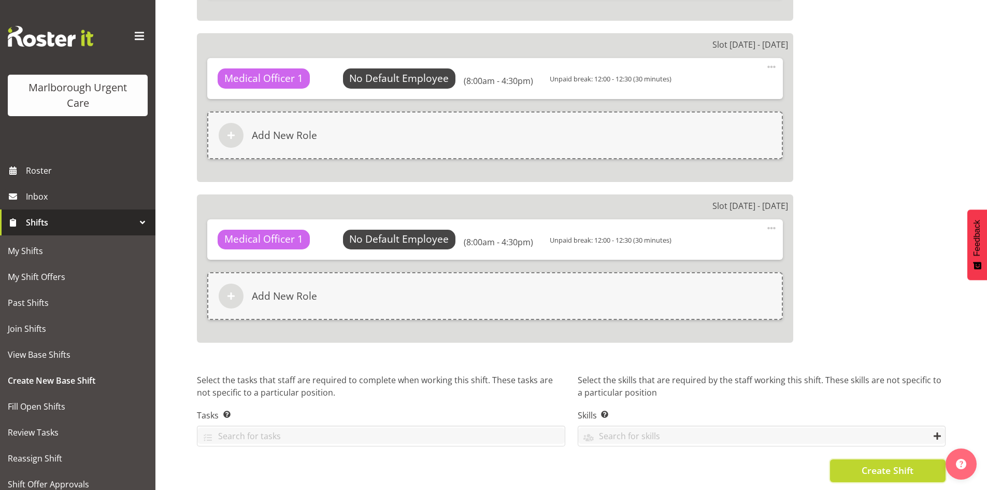
click at [848, 461] on button "Create Shift" at bounding box center [888, 470] width 116 height 23
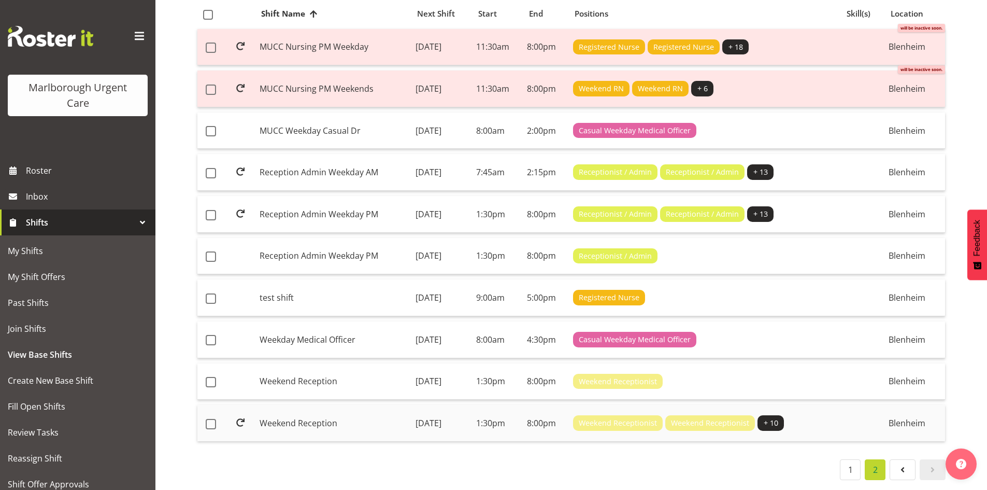
scroll to position [146, 0]
click at [855, 461] on link "1" at bounding box center [850, 469] width 21 height 21
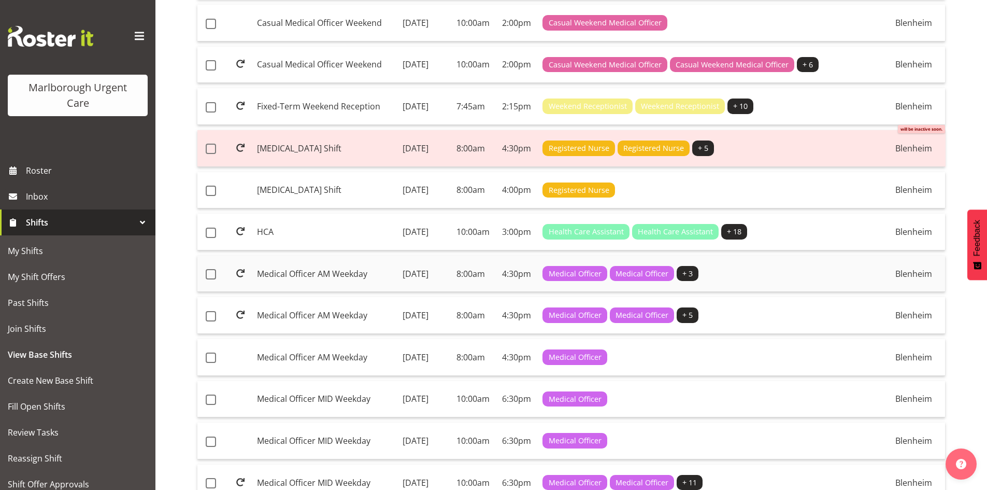
scroll to position [353, 0]
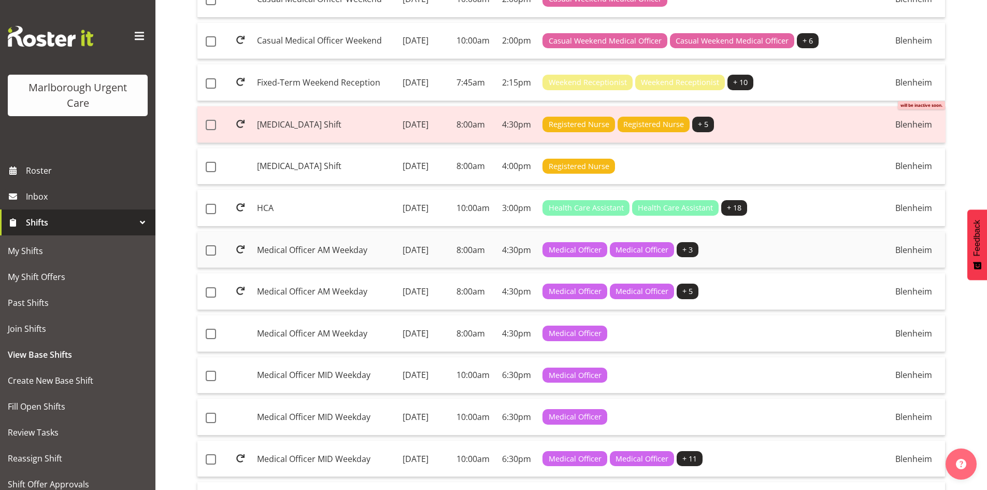
click at [337, 268] on td "Medical Officer AM Weekday" at bounding box center [326, 250] width 146 height 37
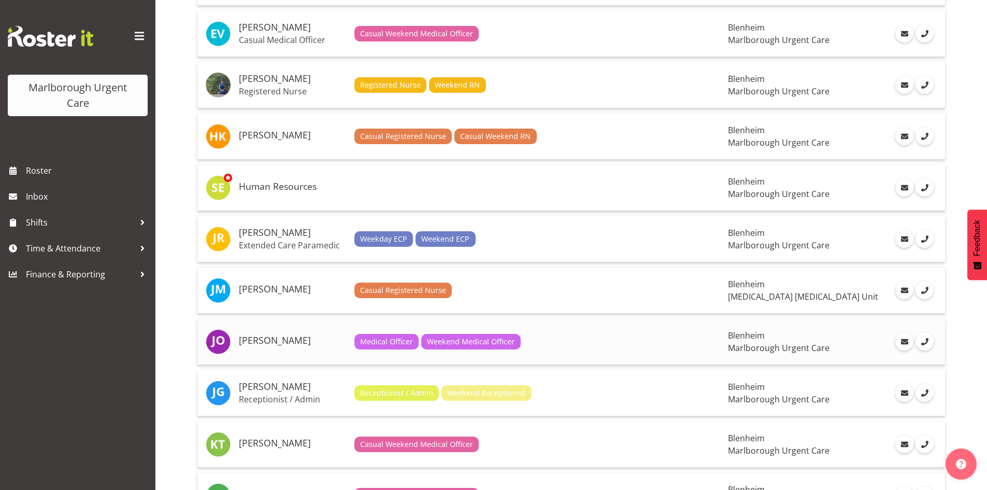
scroll to position [622, 0]
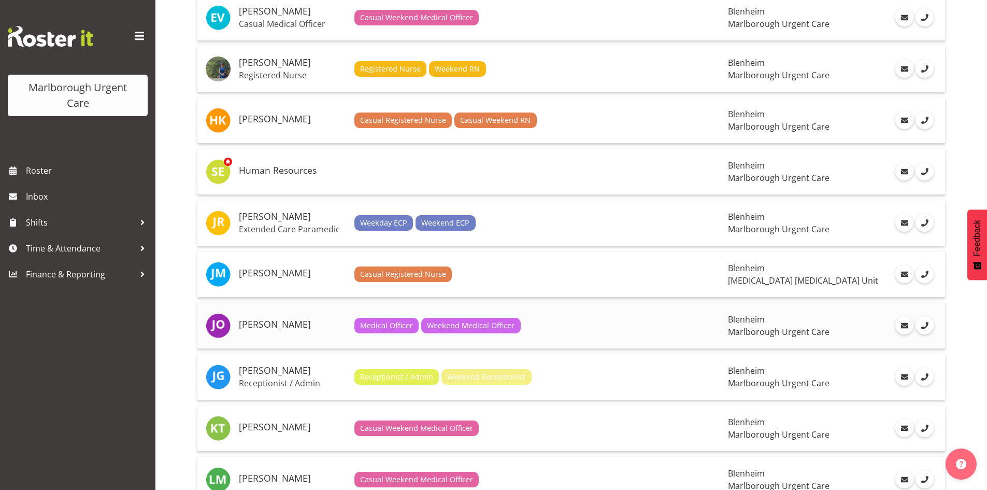
click at [280, 325] on h5 "[PERSON_NAME]" at bounding box center [292, 324] width 107 height 10
click at [278, 321] on h5 "[PERSON_NAME]" at bounding box center [292, 324] width 107 height 10
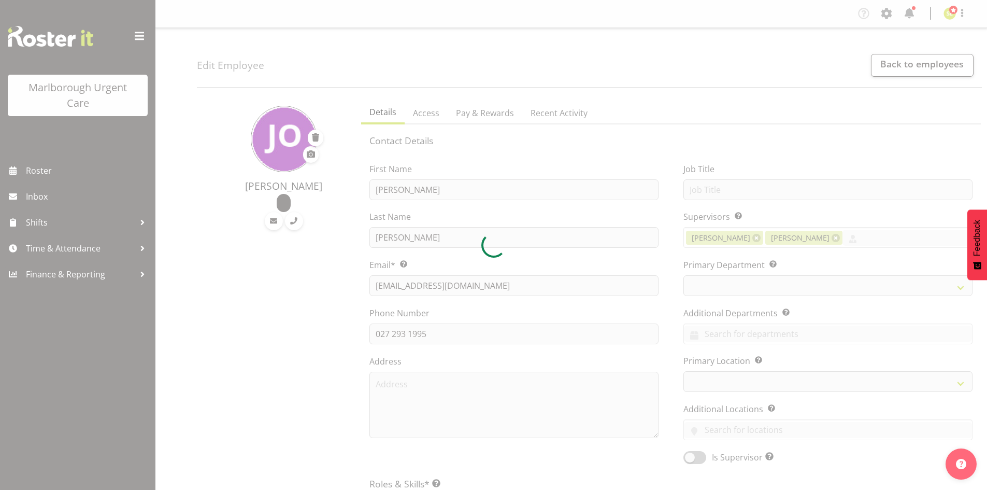
select select "TimelineWeek"
select select
select select "925"
select select
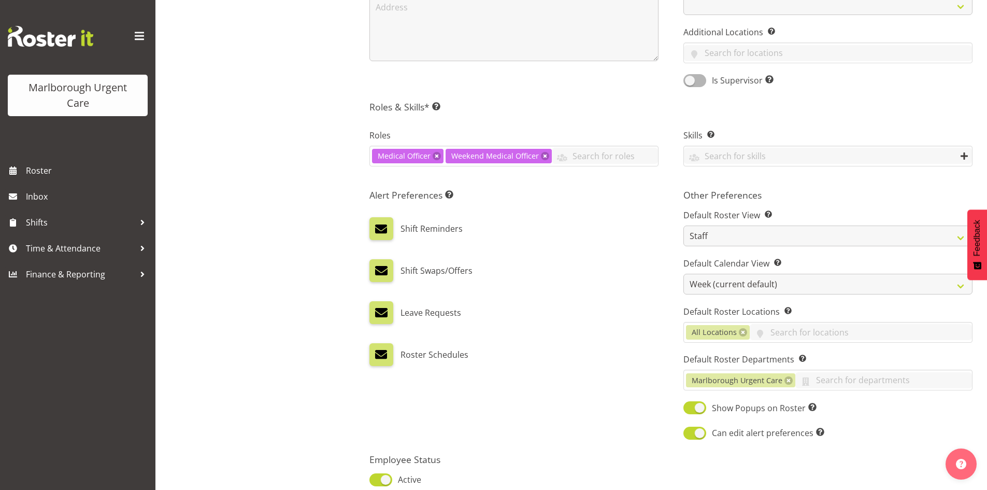
scroll to position [467, 0]
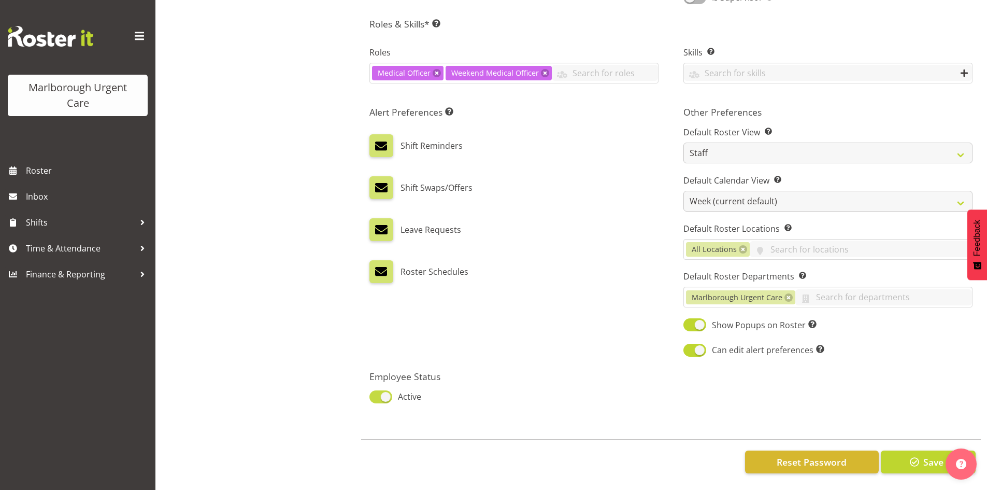
click at [390, 390] on span at bounding box center [380, 396] width 23 height 13
click at [376, 393] on input "Active" at bounding box center [372, 396] width 7 height 7
checkbox input "false"
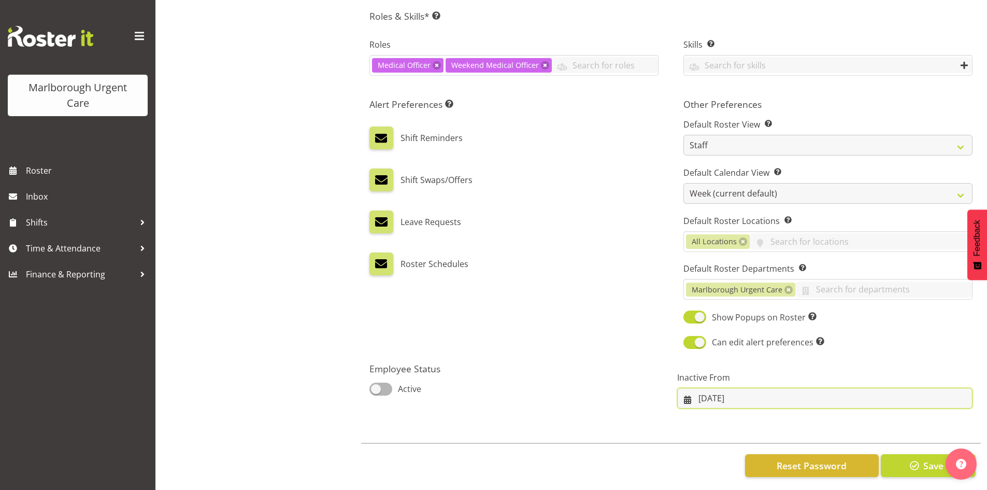
click at [710, 394] on input "06/10/2025" at bounding box center [824, 398] width 295 height 21
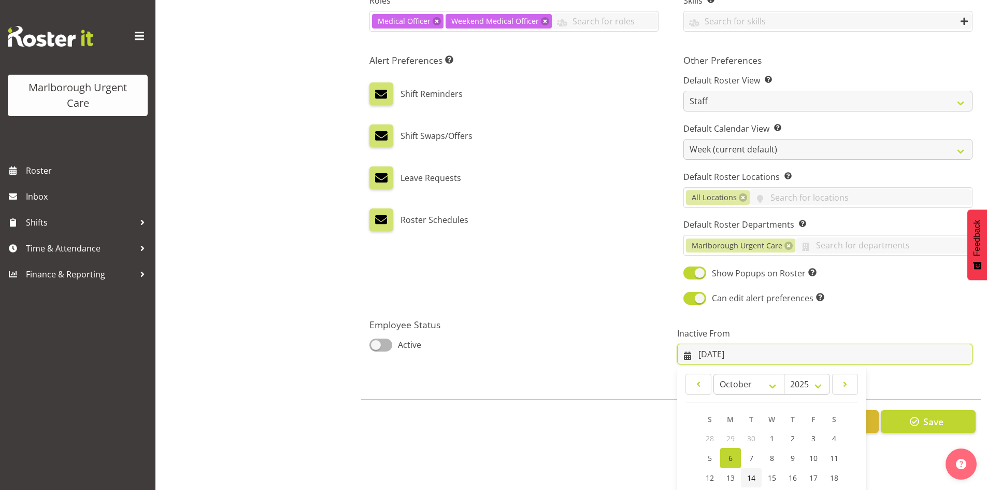
scroll to position [103, 0]
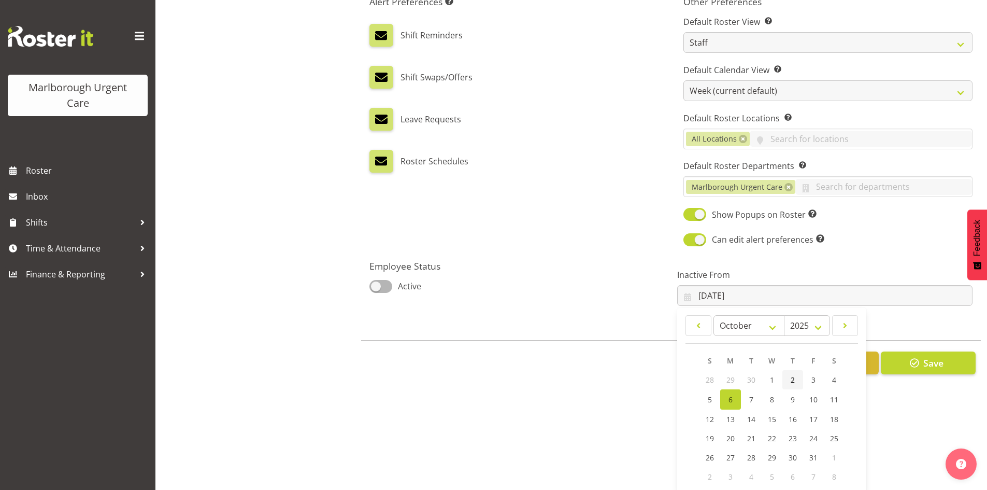
click at [790, 381] on link "2" at bounding box center [793, 379] width 21 height 19
type input "02/10/2025"
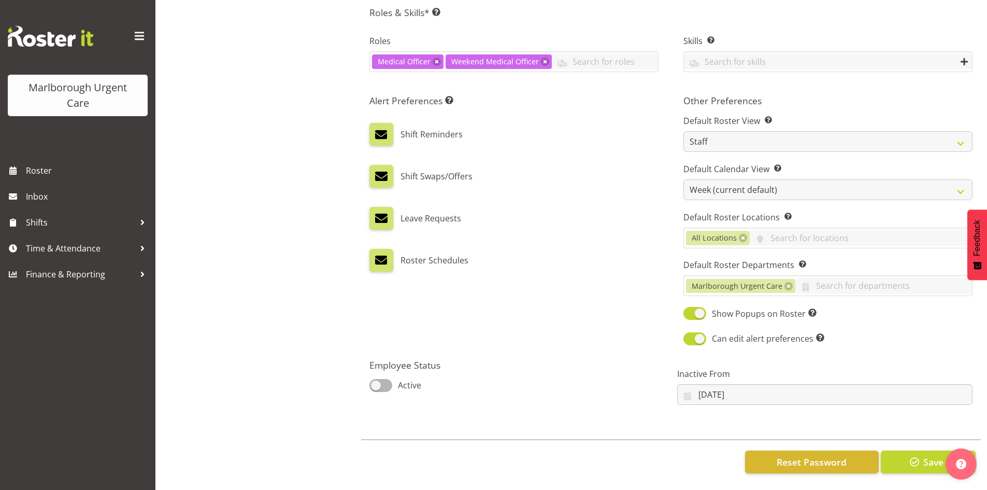
scroll to position [0, 0]
click at [910, 455] on span "button" at bounding box center [914, 461] width 13 height 13
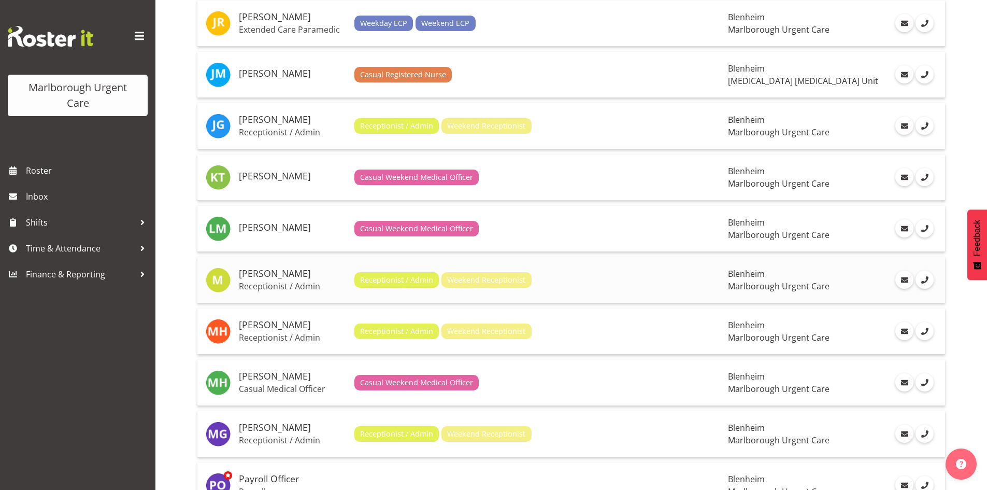
scroll to position [829, 0]
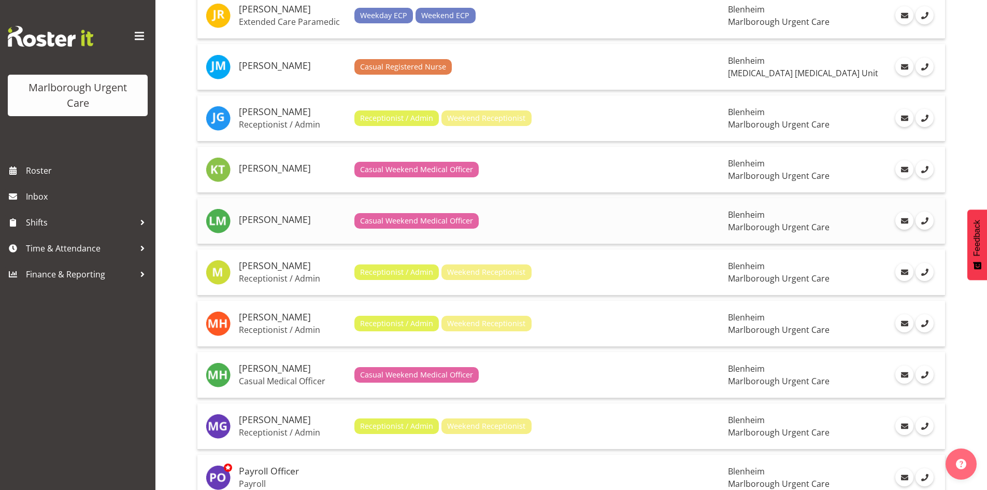
click at [262, 219] on h5 "[PERSON_NAME]" at bounding box center [292, 220] width 107 height 10
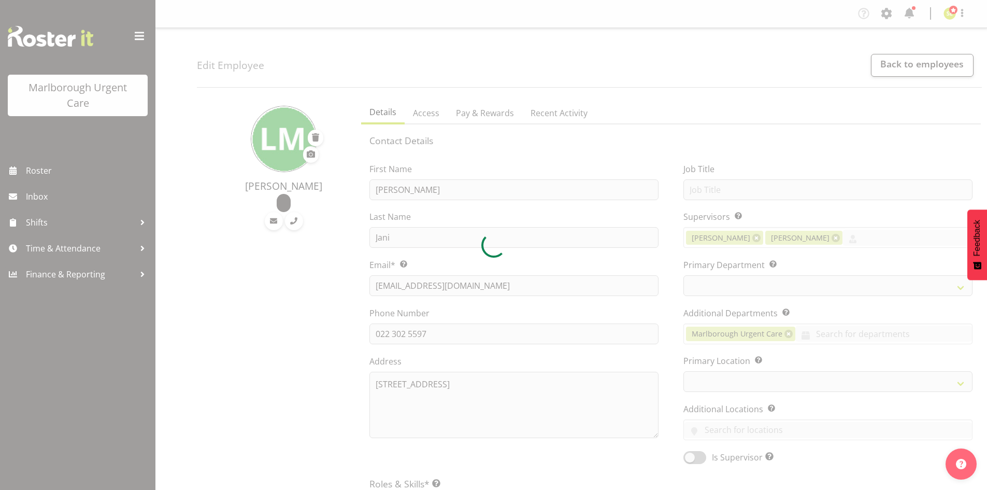
select select "TimelineWeek"
select select
select select "925"
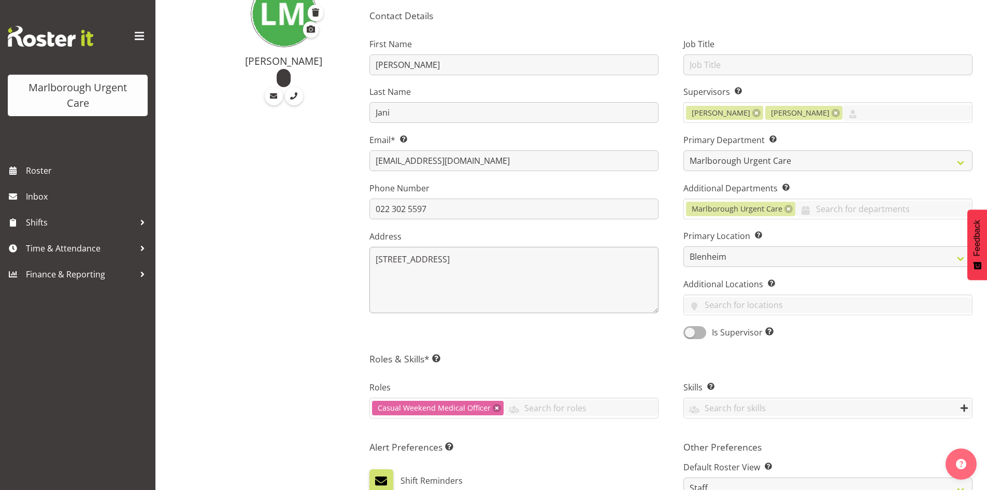
scroll to position [155, 0]
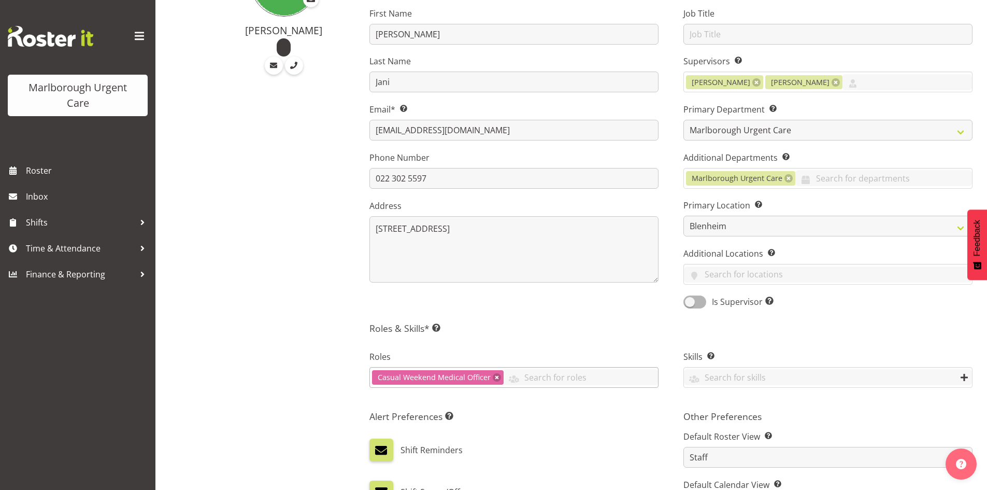
click at [496, 375] on link at bounding box center [497, 377] width 8 height 8
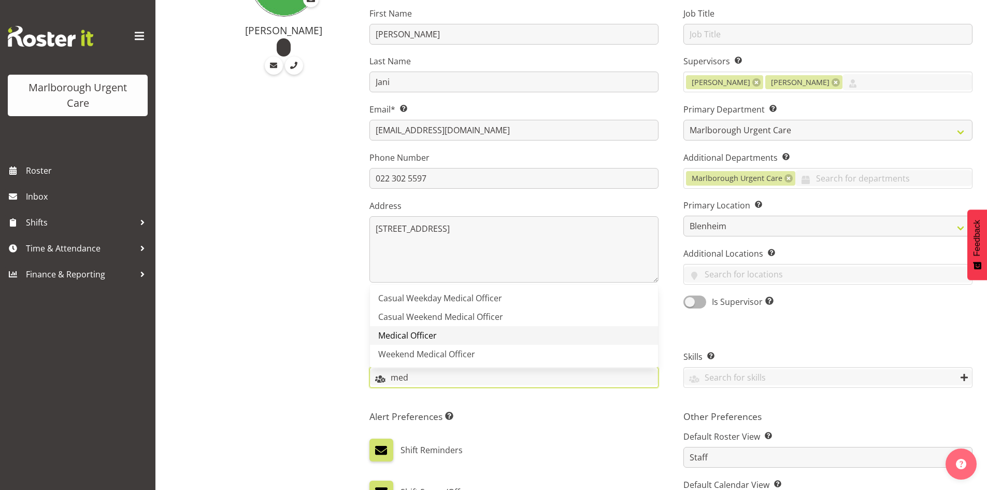
type input "med"
click at [474, 335] on link "Medical Officer" at bounding box center [514, 335] width 288 height 19
click at [473, 377] on input "text" at bounding box center [551, 377] width 215 height 16
type input "w"
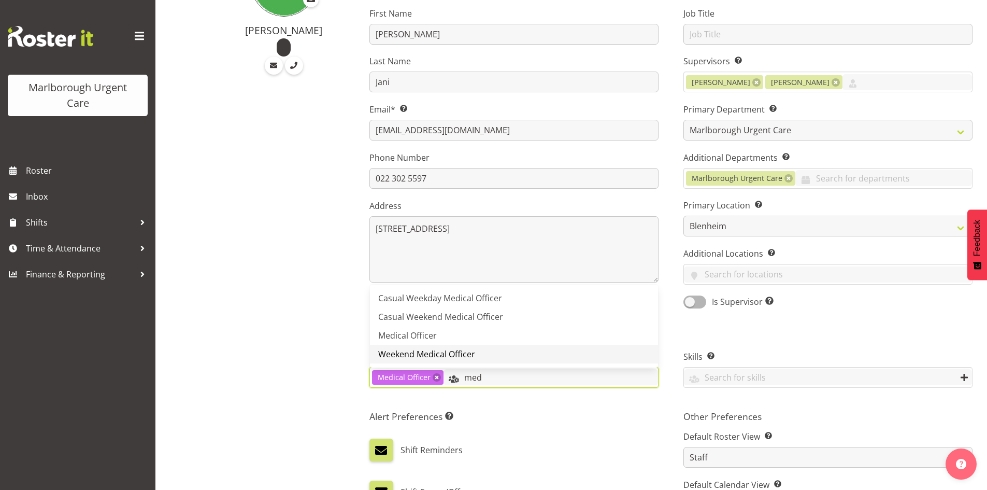
type input "med"
click at [467, 354] on span "Weekend Medical Officer" at bounding box center [426, 353] width 97 height 11
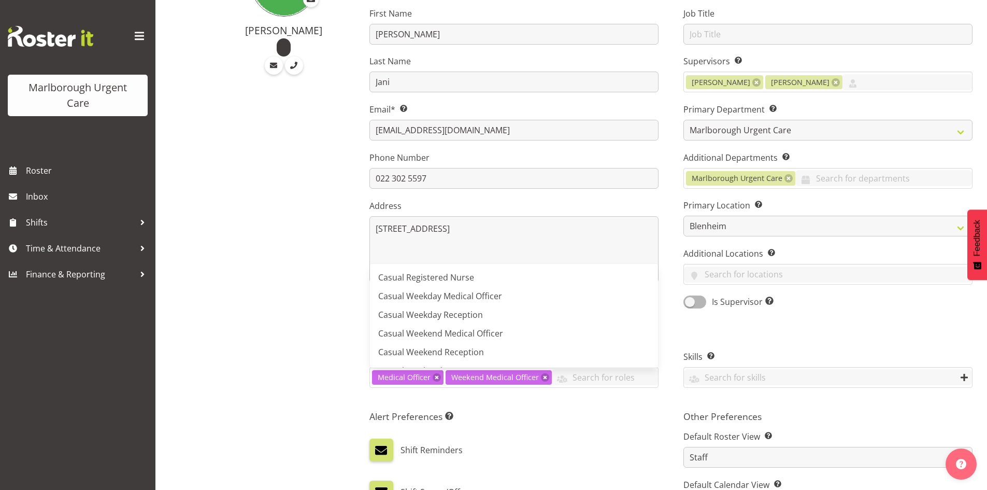
click at [300, 390] on div "[PERSON_NAME]" at bounding box center [276, 367] width 158 height 854
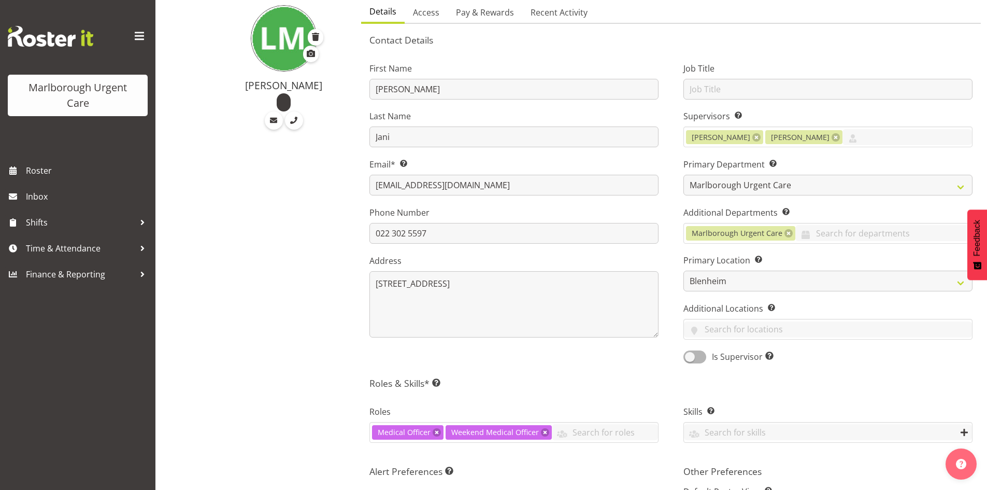
scroll to position [0, 0]
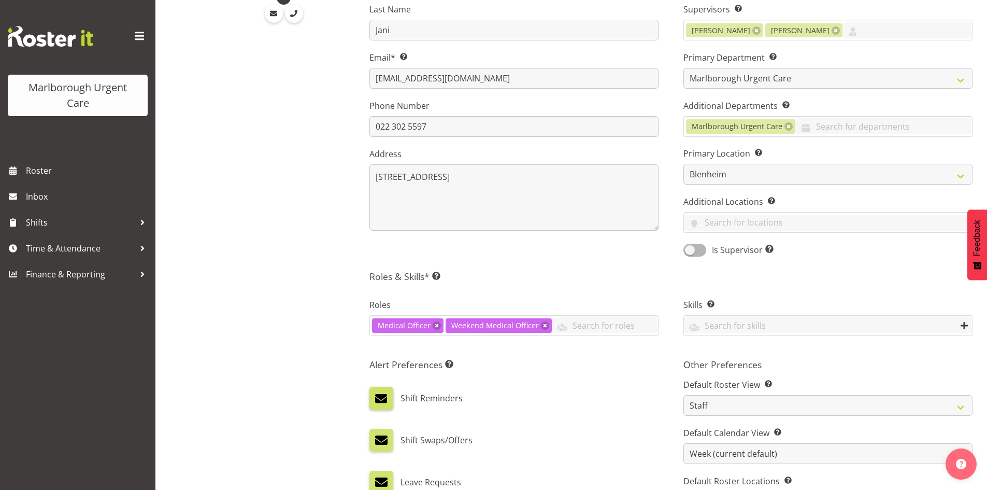
click at [383, 397] on span at bounding box center [381, 397] width 13 height 13
click at [376, 397] on input "checkbox" at bounding box center [372, 398] width 7 height 7
checkbox input "false"
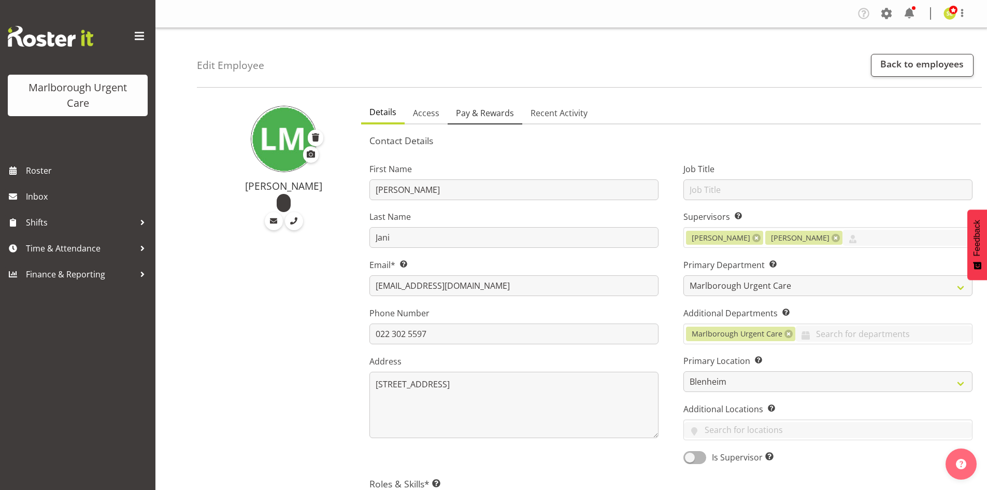
click at [488, 117] on span "Pay & Rewards" at bounding box center [485, 113] width 58 height 12
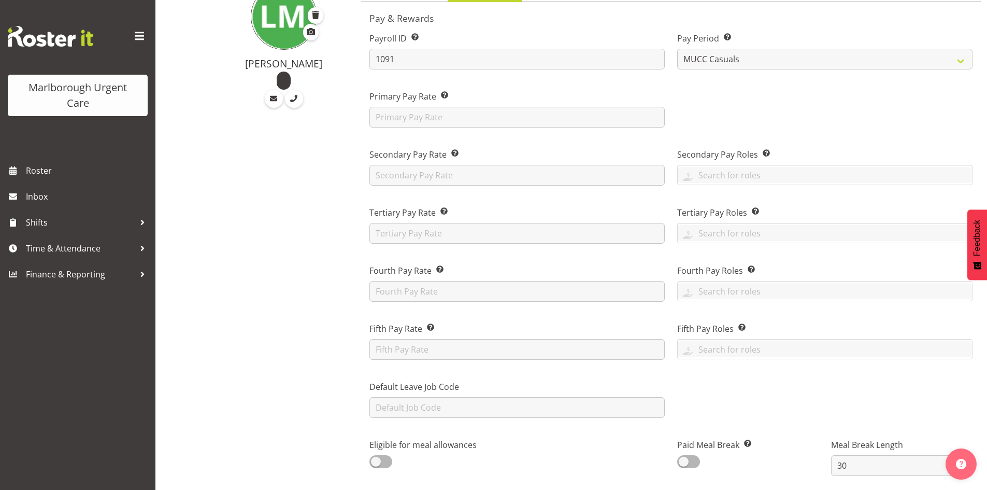
scroll to position [155, 0]
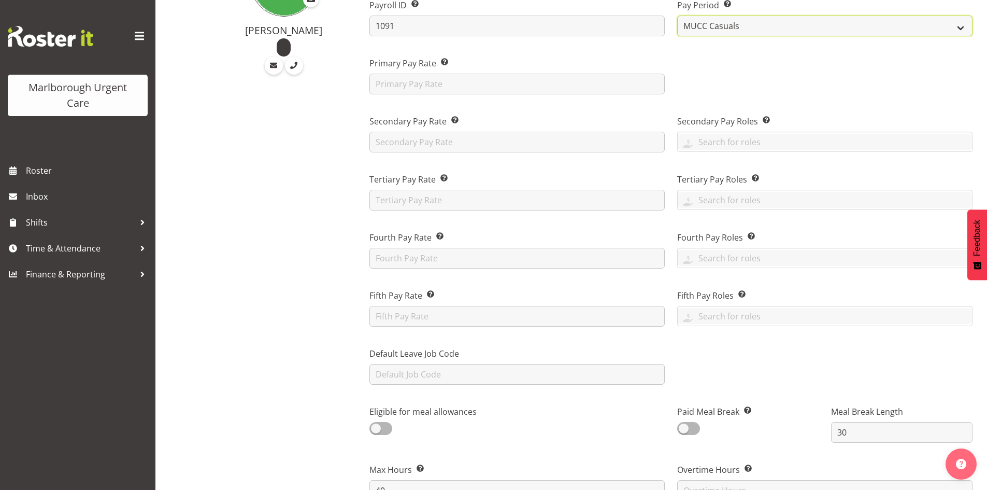
click at [754, 32] on select "Fortnightly MPHO - Haemodialysis Contractors MUCC MUCC Casuals MPHO Admin - nev…" at bounding box center [824, 26] width 295 height 21
select select "188"
click at [677, 16] on select "Fortnightly MPHO - Haemodialysis Contractors MUCC MUCC Casuals MPHO Admin - nev…" at bounding box center [824, 26] width 295 height 21
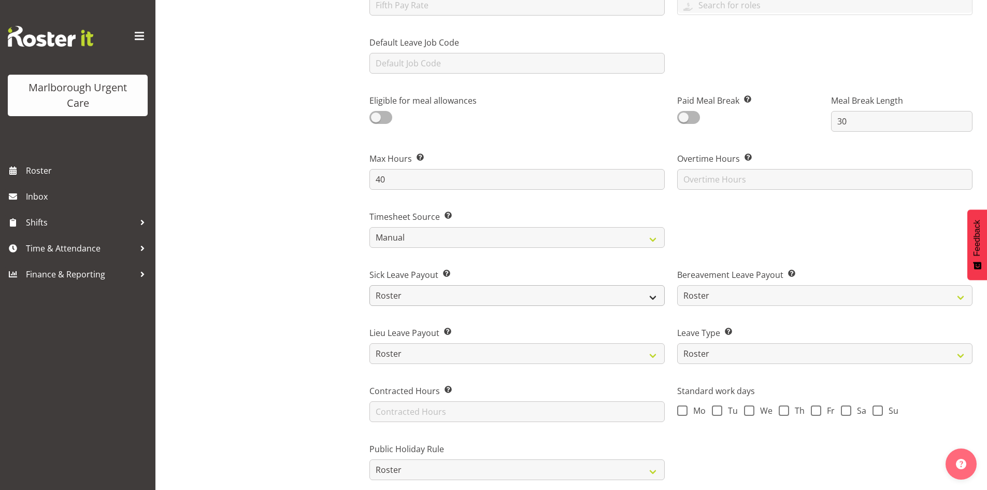
scroll to position [518, 0]
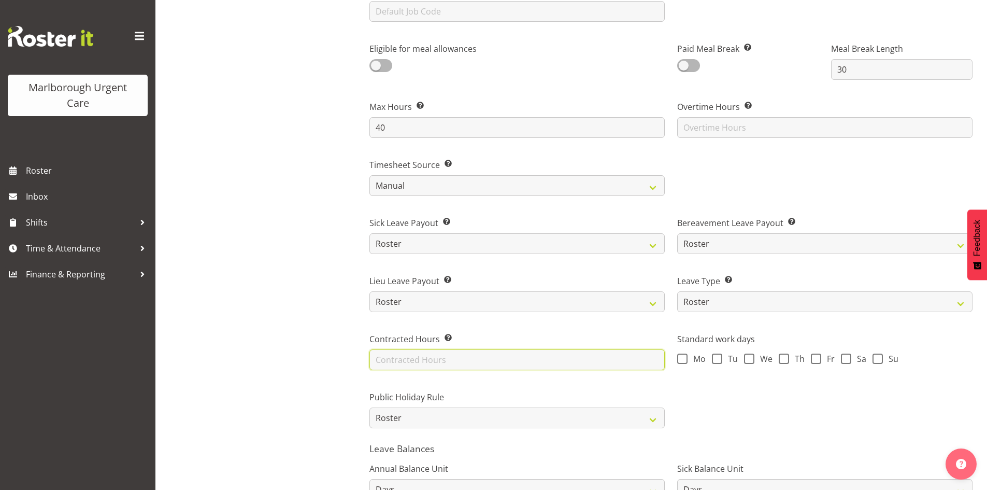
click at [437, 361] on input "text" at bounding box center [516, 359] width 295 height 21
type input "32"
click at [296, 340] on div "[PERSON_NAME]" at bounding box center [276, 109] width 158 height 1065
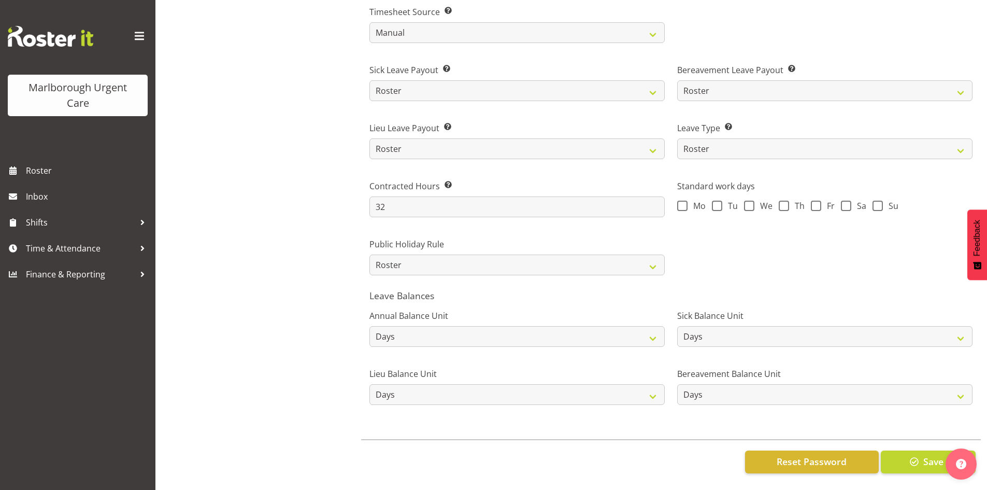
scroll to position [679, 0]
click at [912, 459] on span "button" at bounding box center [914, 460] width 13 height 13
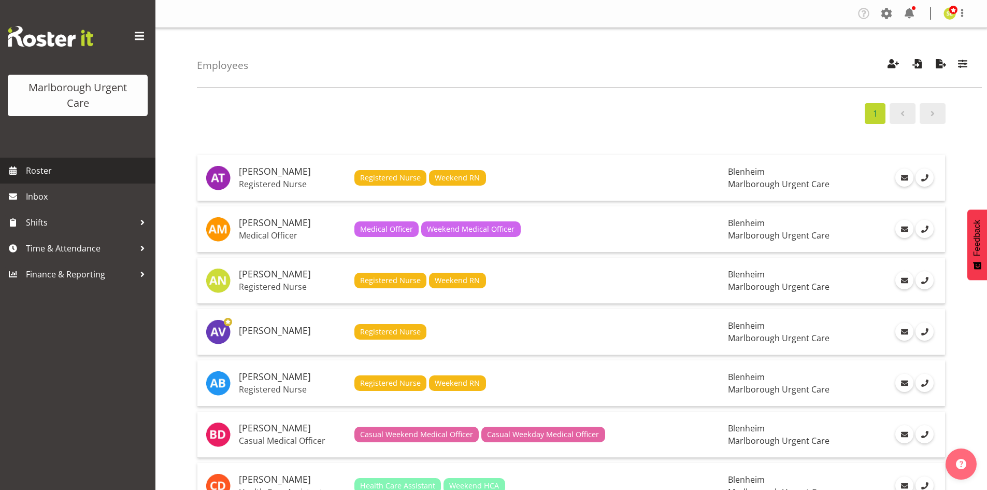
click at [85, 161] on link "Roster" at bounding box center [77, 171] width 155 height 26
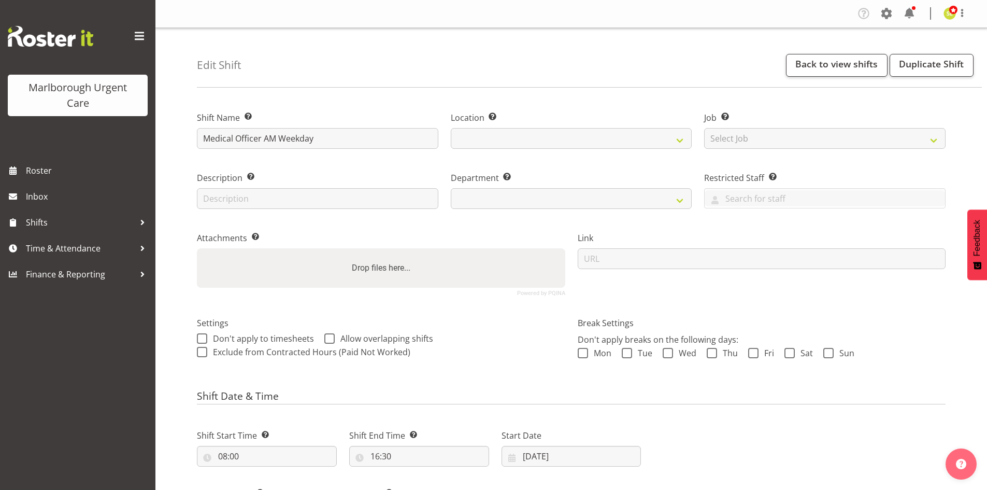
select select "date"
select select
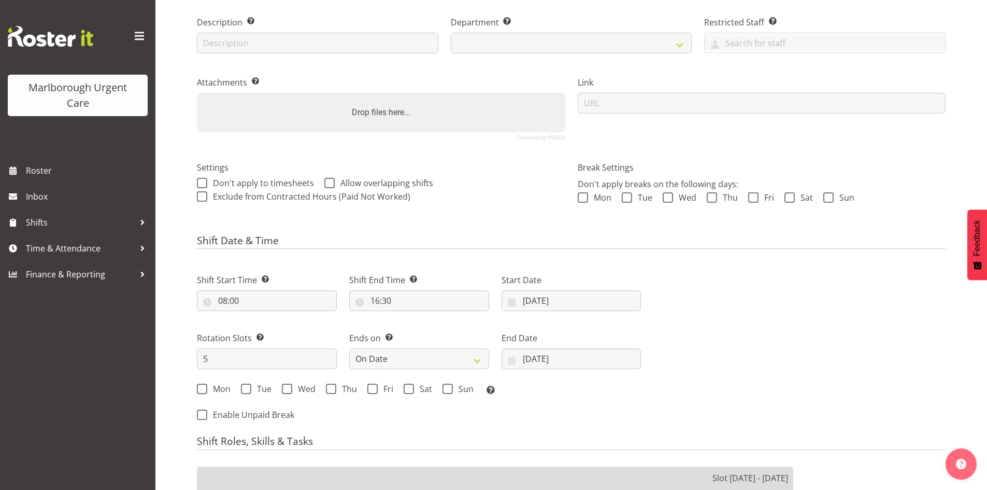
select select "925"
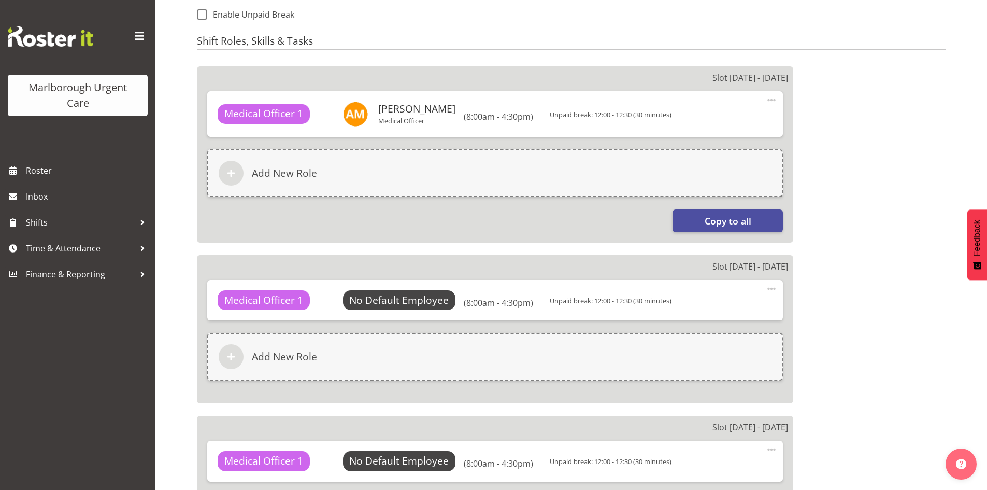
scroll to position [570, 0]
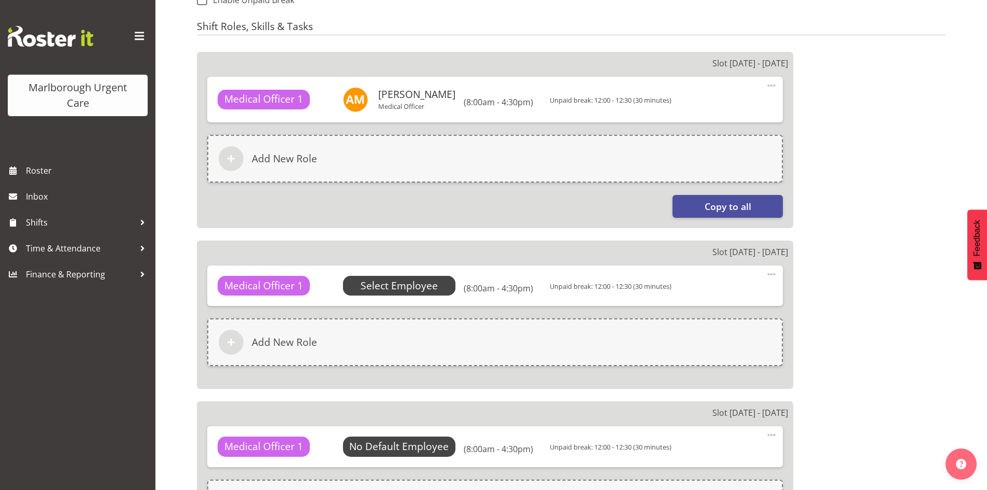
click at [408, 287] on span "Select Employee" at bounding box center [399, 285] width 77 height 15
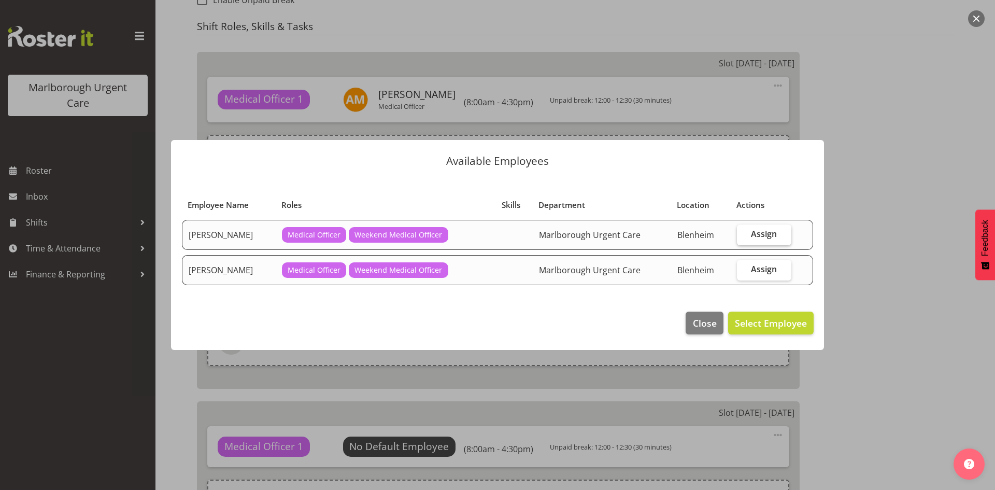
click at [775, 239] on label "Assign" at bounding box center [764, 234] width 54 height 21
click at [744, 237] on input "Assign" at bounding box center [740, 234] width 7 height 7
checkbox input "true"
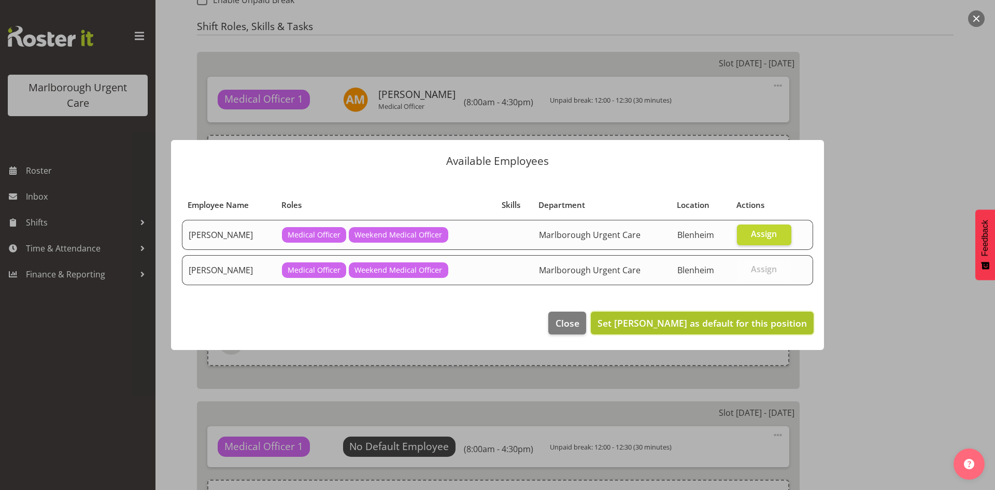
click at [729, 329] on span "Set [PERSON_NAME] as default for this position" at bounding box center [702, 323] width 209 height 12
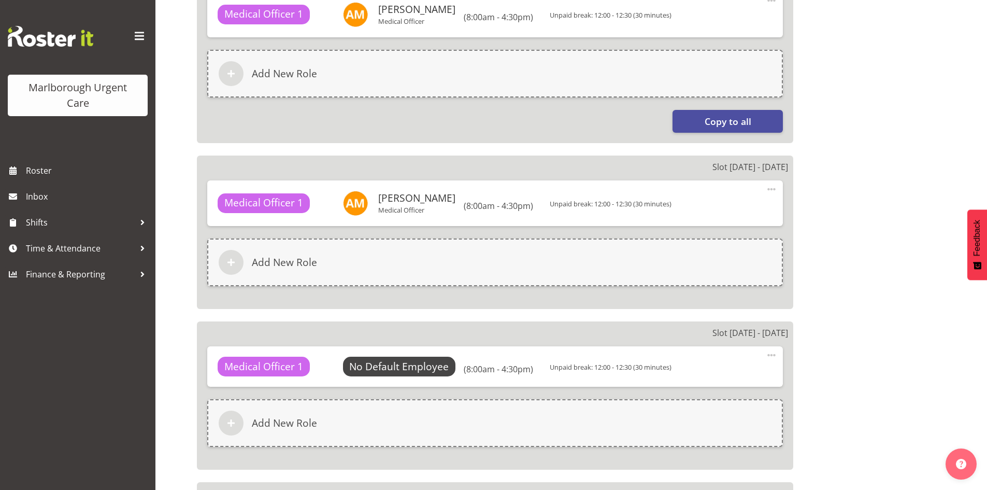
scroll to position [674, 0]
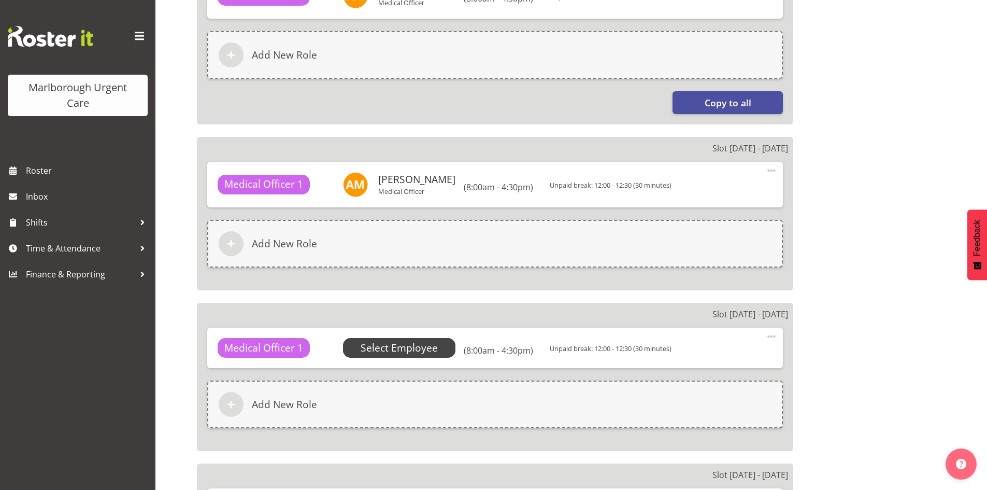
click at [422, 350] on span "Select Employee" at bounding box center [399, 347] width 77 height 15
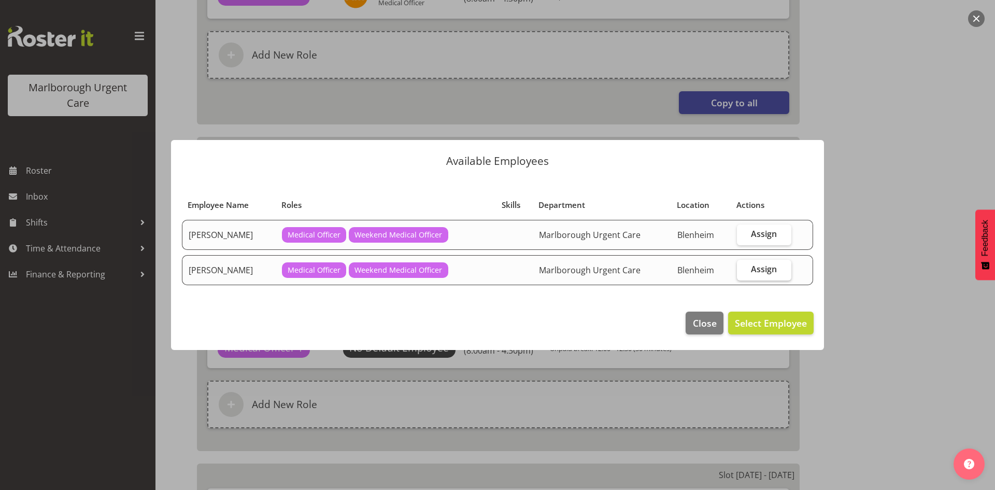
click at [769, 272] on span "Assign" at bounding box center [764, 269] width 26 height 10
click at [744, 272] on input "Assign" at bounding box center [740, 269] width 7 height 7
checkbox input "true"
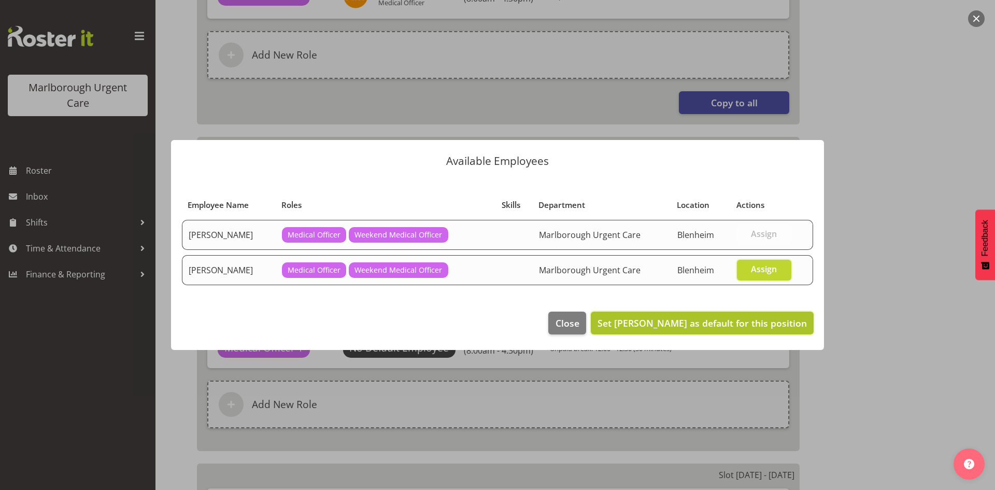
click at [753, 325] on span "Set [PERSON_NAME] as default for this position" at bounding box center [702, 323] width 209 height 12
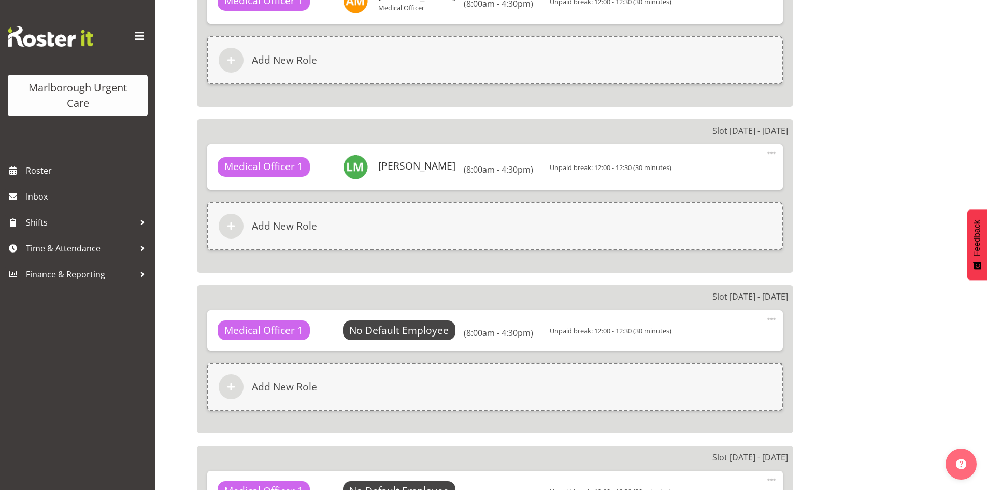
scroll to position [881, 0]
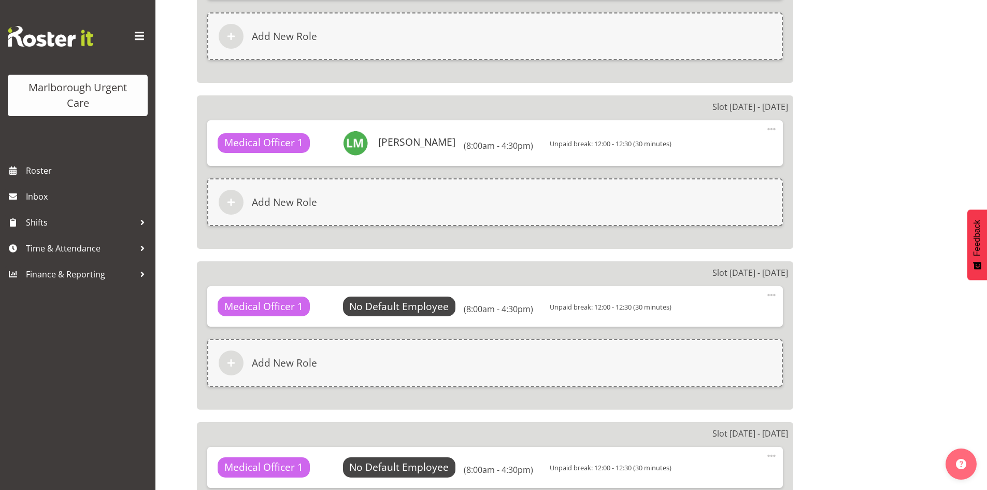
click at [775, 294] on span at bounding box center [771, 295] width 12 height 12
click at [740, 334] on link "Delete" at bounding box center [728, 336] width 100 height 19
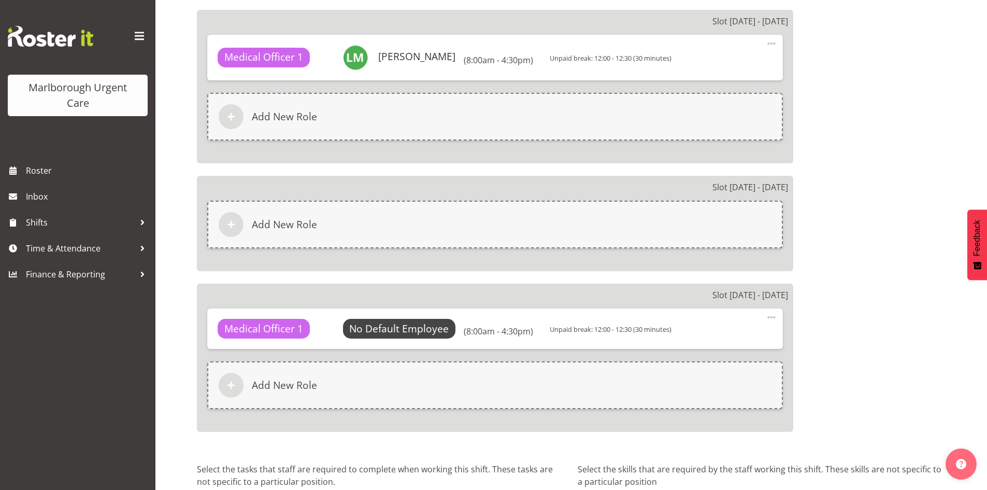
scroll to position [985, 0]
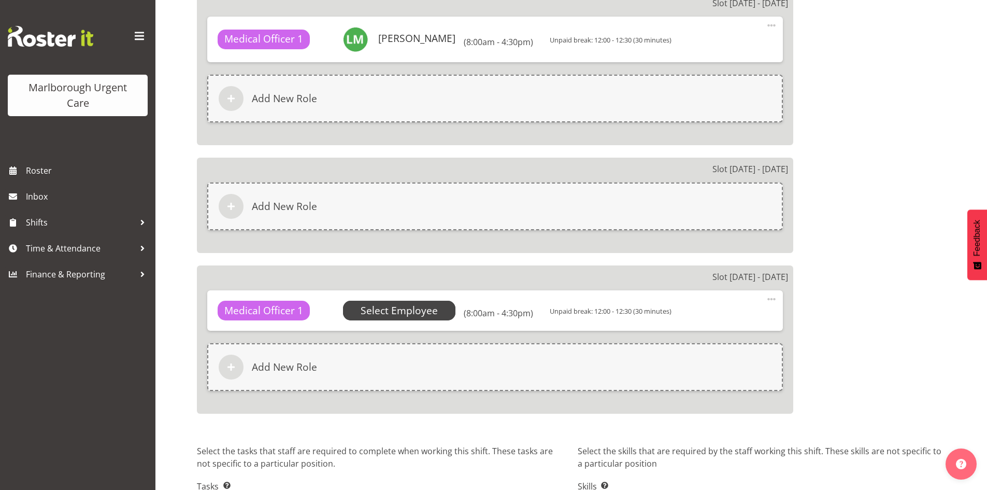
click at [423, 310] on span "Select Employee" at bounding box center [399, 310] width 77 height 15
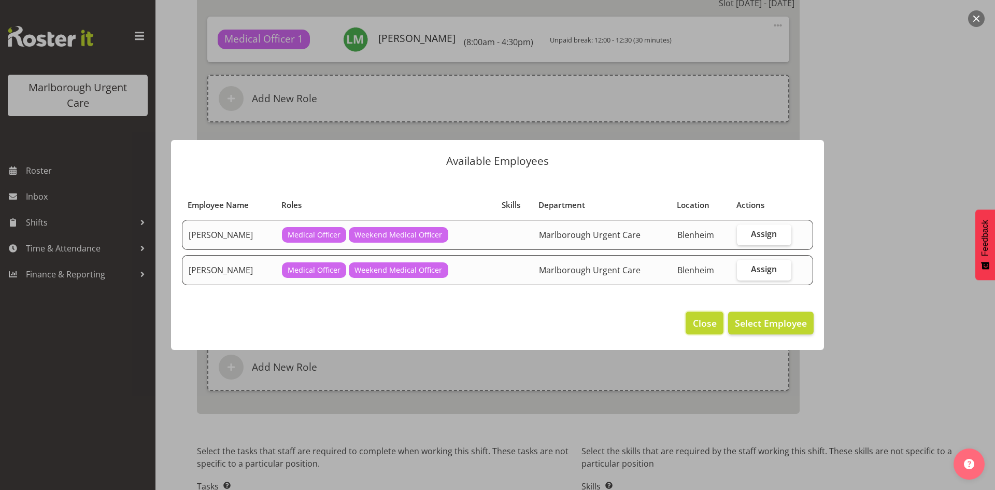
click at [707, 320] on span "Close" at bounding box center [705, 322] width 24 height 13
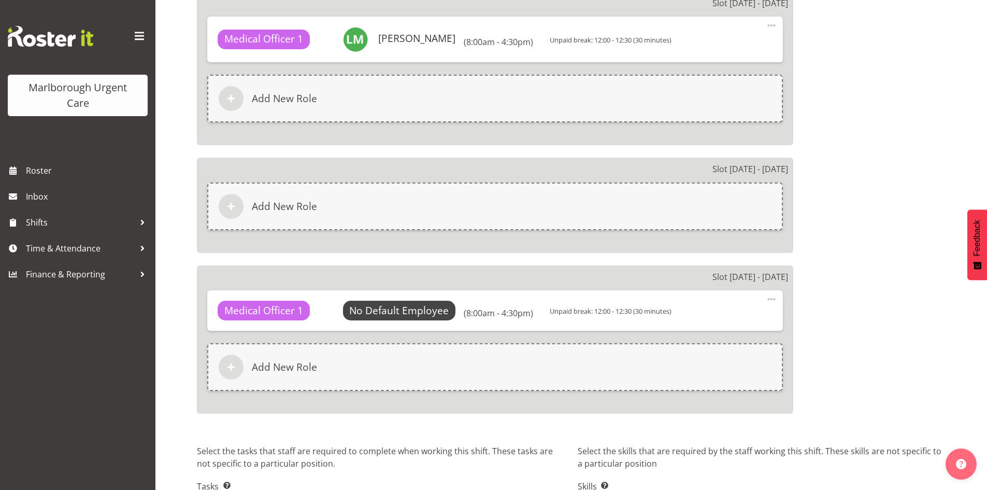
click at [772, 298] on span at bounding box center [771, 299] width 12 height 12
click at [734, 338] on link "Delete" at bounding box center [728, 340] width 100 height 19
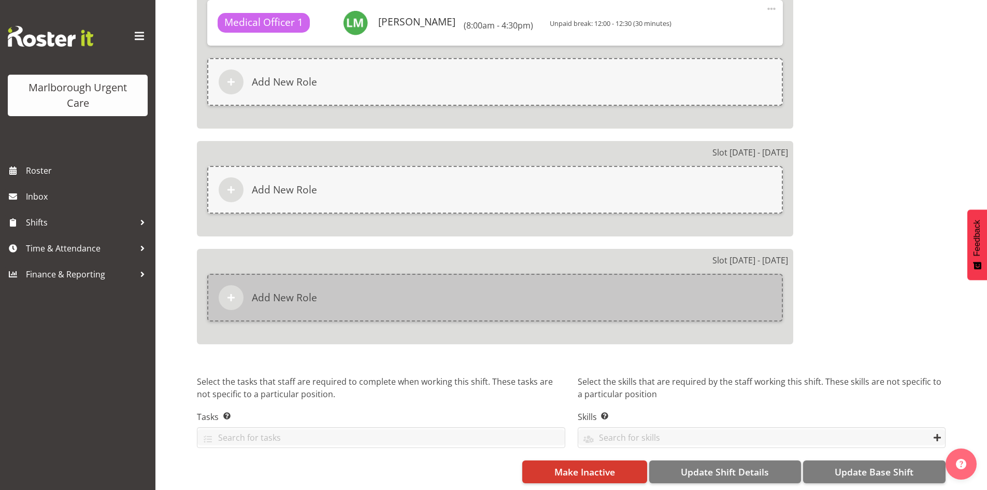
scroll to position [1010, 0]
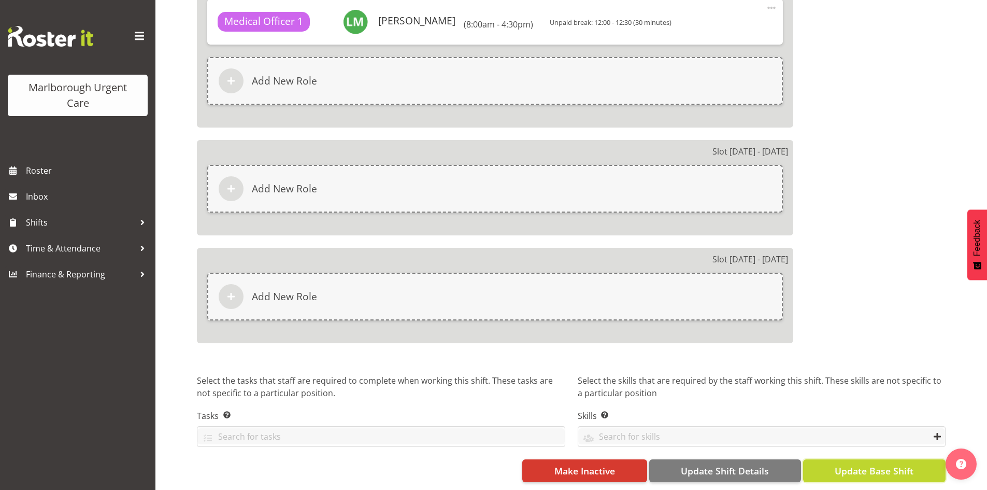
click at [848, 464] on span "Update Base Shift" at bounding box center [874, 470] width 79 height 13
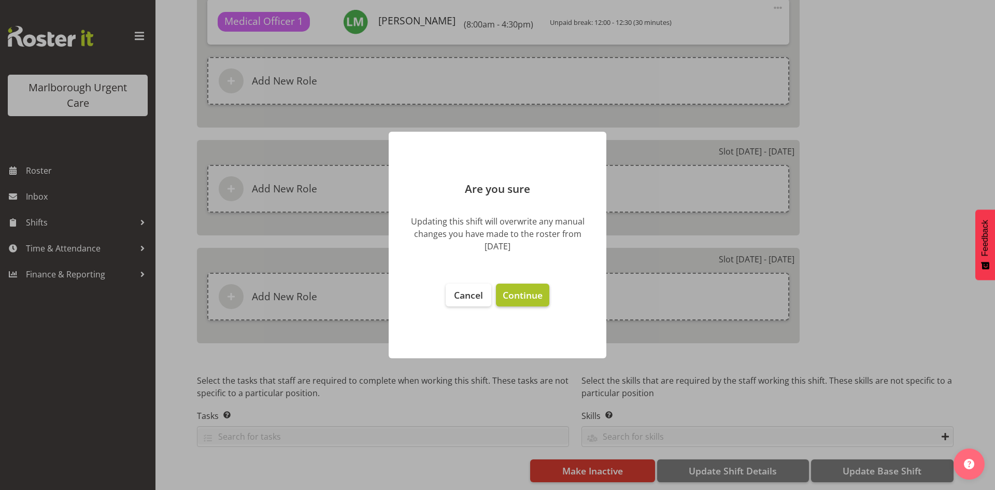
click at [531, 293] on span "Continue" at bounding box center [523, 295] width 40 height 12
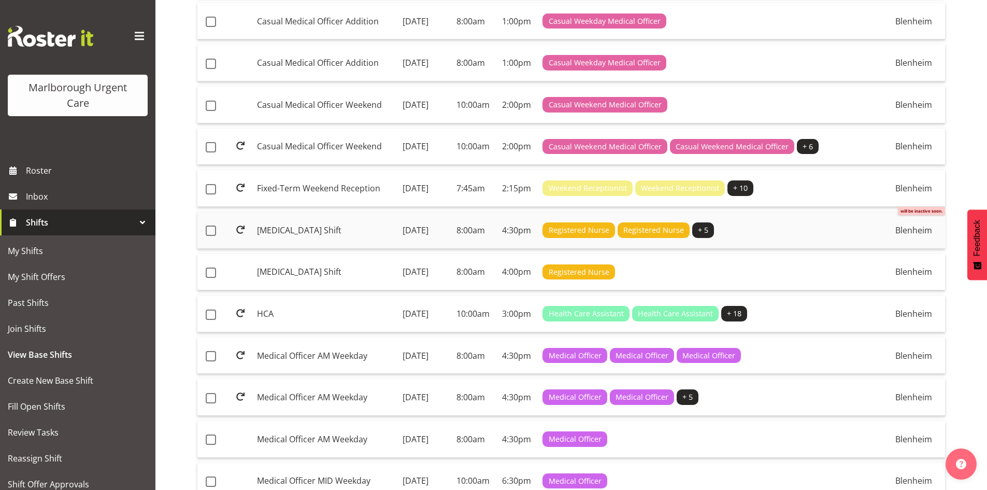
scroll to position [259, 0]
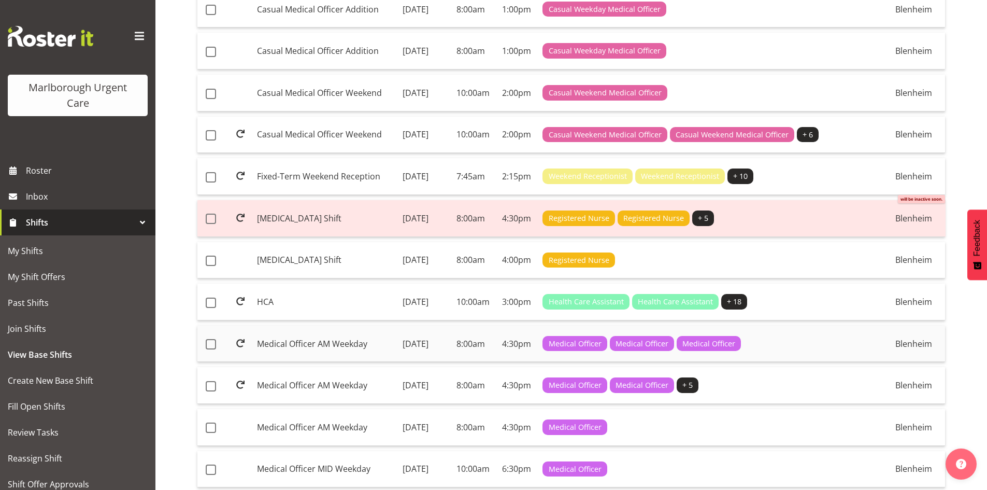
click at [357, 362] on td "Medical Officer AM Weekday" at bounding box center [326, 343] width 146 height 37
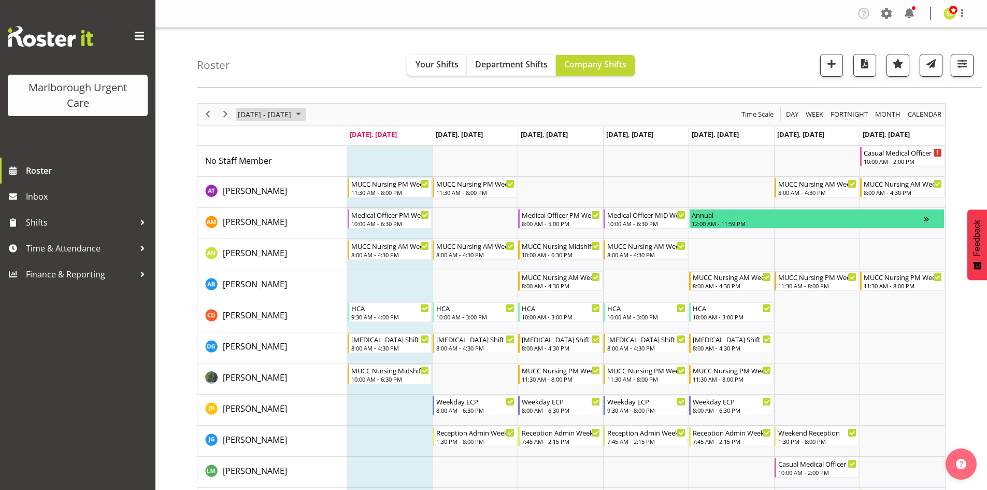
click at [286, 117] on span "[DATE] - [DATE]" at bounding box center [264, 114] width 55 height 13
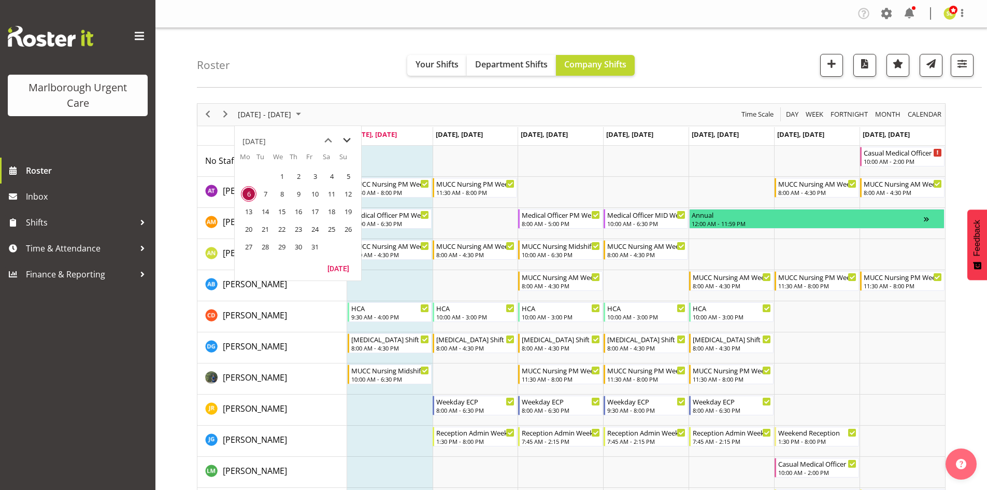
click at [347, 140] on span "next month" at bounding box center [347, 140] width 18 height 19
click at [247, 196] on span "3" at bounding box center [249, 194] width 16 height 16
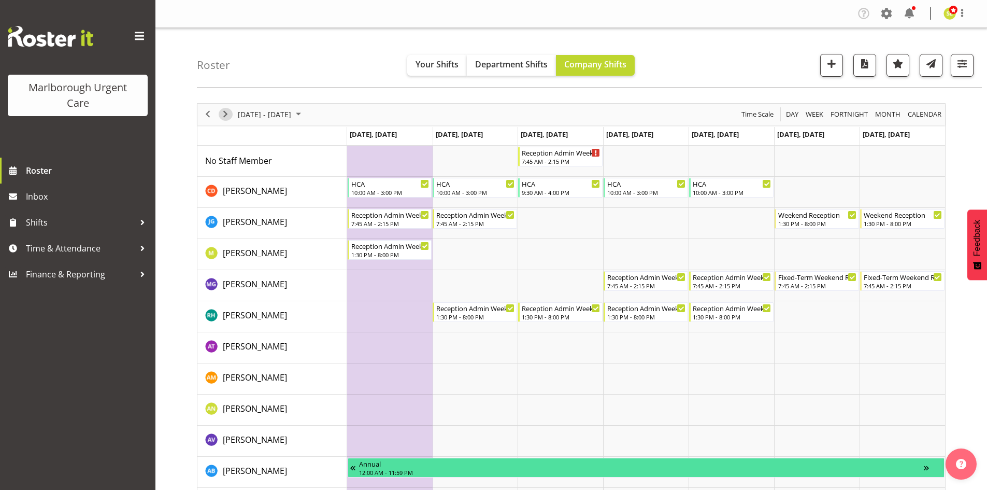
click at [225, 117] on span "Next" at bounding box center [225, 114] width 12 height 13
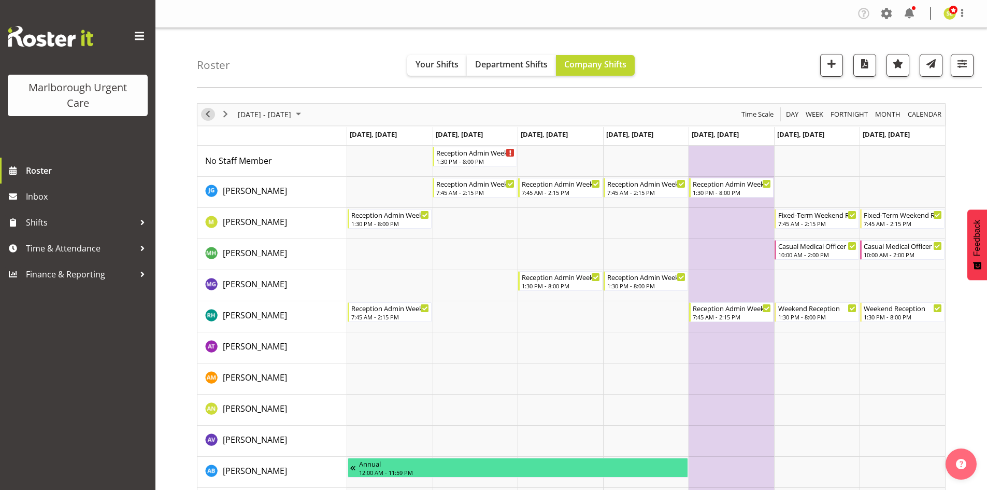
click at [208, 115] on span "Previous" at bounding box center [208, 114] width 12 height 13
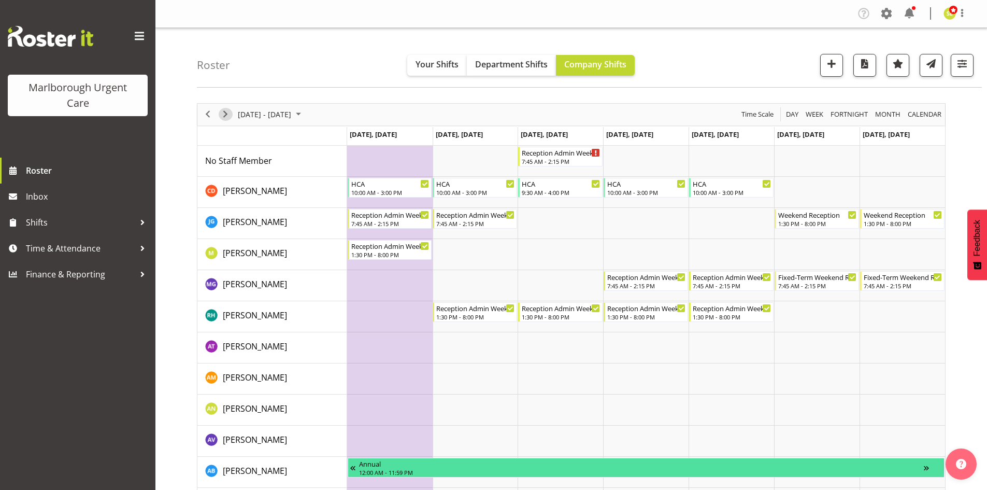
click at [223, 116] on span "Next" at bounding box center [225, 114] width 12 height 13
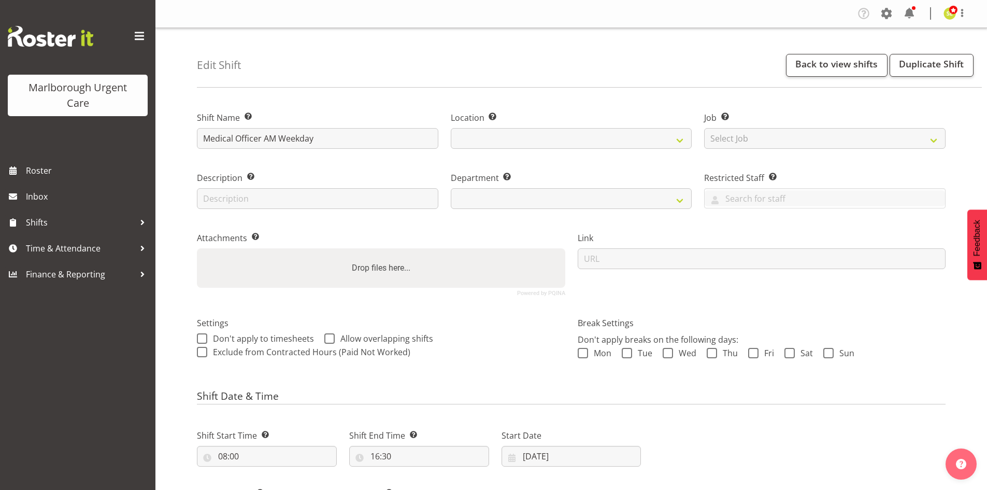
select select "date"
select select
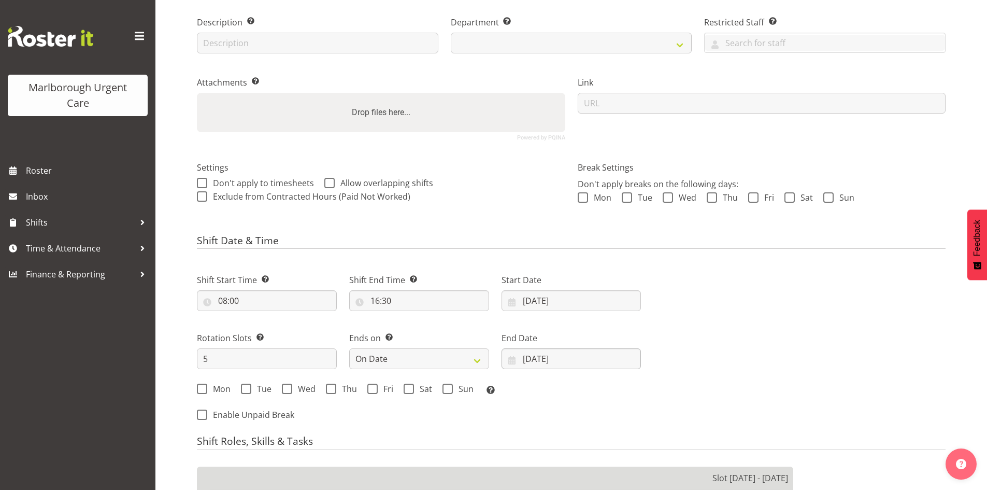
select select "925"
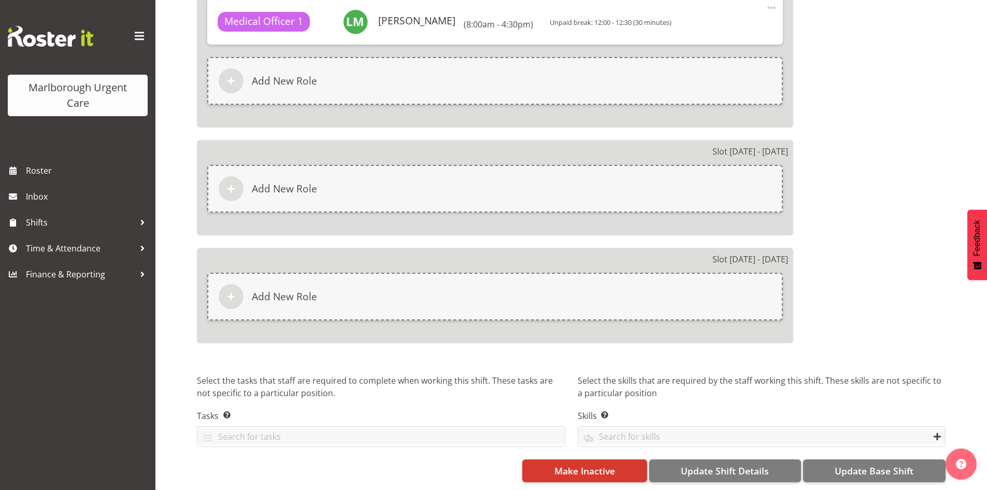
scroll to position [1010, 0]
click at [80, 214] on link "Shifts" at bounding box center [77, 222] width 155 height 26
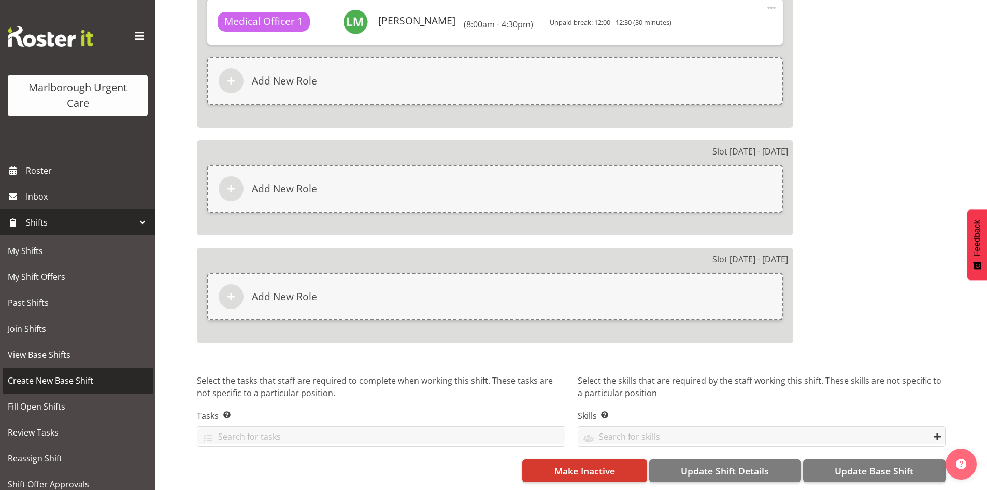
click at [70, 368] on link "Create New Base Shift" at bounding box center [78, 380] width 150 height 26
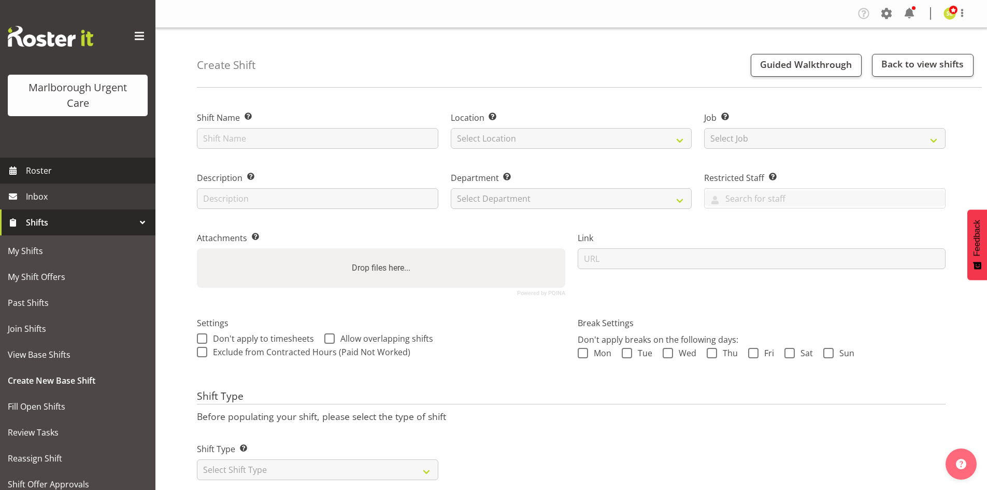
click at [89, 172] on span "Roster" at bounding box center [88, 171] width 124 height 16
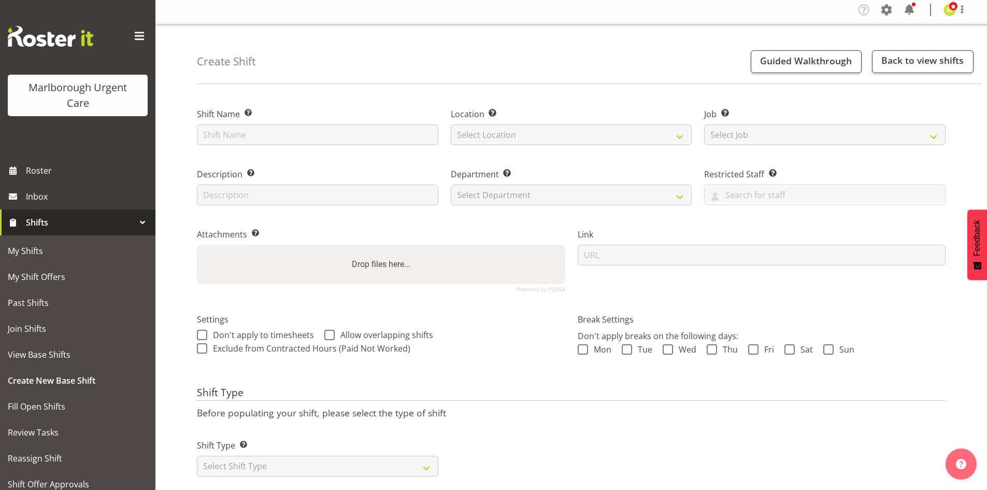
scroll to position [28, 0]
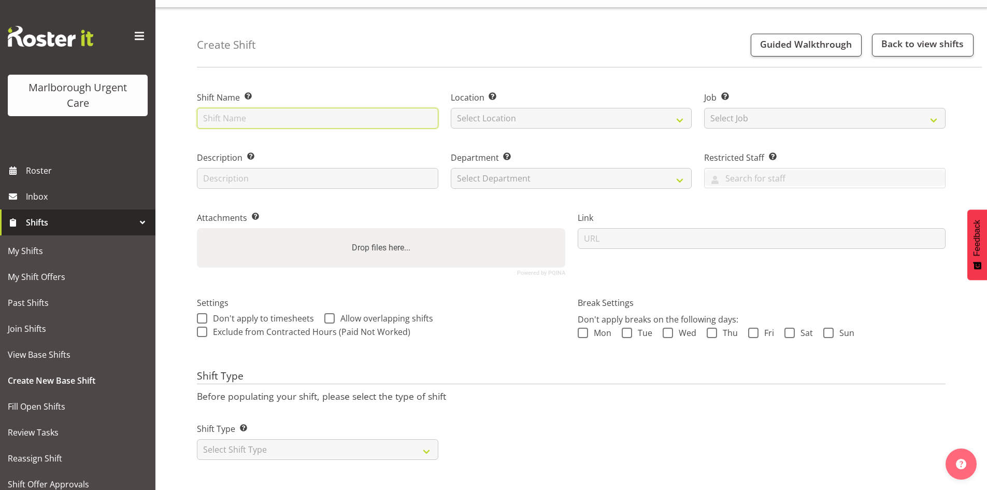
click at [277, 115] on input "text" at bounding box center [317, 118] width 241 height 21
type input "Medical Officer PM Weekday"
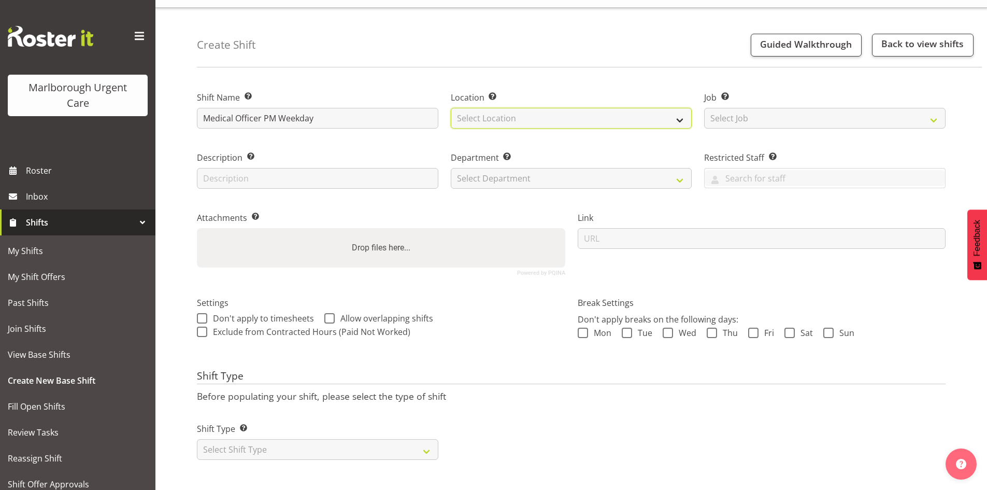
click at [490, 117] on select "Select Location [GEOGRAPHIC_DATA]" at bounding box center [571, 118] width 241 height 21
select select "1282"
click at [451, 108] on select "Select Location [GEOGRAPHIC_DATA]" at bounding box center [571, 118] width 241 height 21
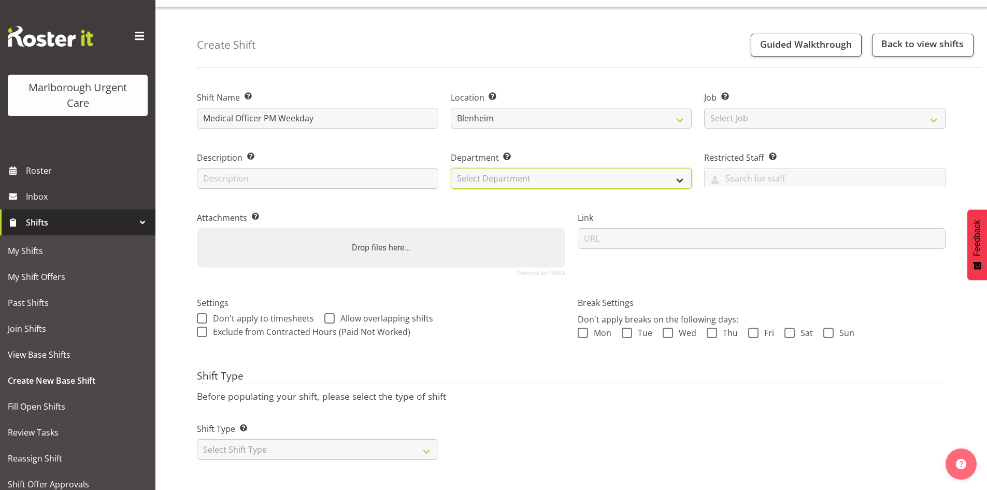
click at [516, 168] on select "Select Department [MEDICAL_DATA] [MEDICAL_DATA] Unit Marlborough Urgent Care" at bounding box center [571, 178] width 241 height 21
select select "925"
click at [451, 168] on select "Select Department [MEDICAL_DATA] [MEDICAL_DATA] Unit Marlborough Urgent Care" at bounding box center [571, 178] width 241 height 21
click at [280, 443] on select "Select Shift Type One Off Shift Recurring Shift Rotating Shift" at bounding box center [317, 449] width 241 height 21
select select "rotating"
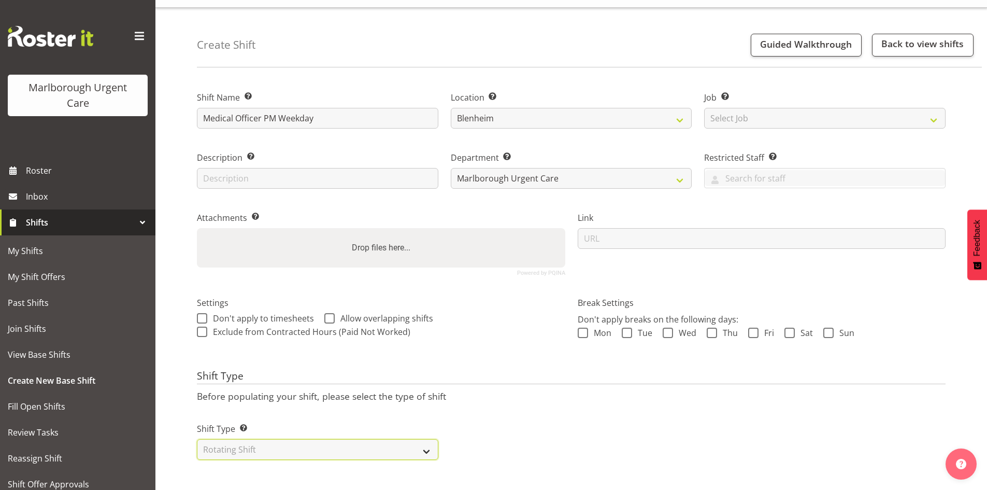
click at [197, 439] on select "Select Shift Type One Off Shift Recurring Shift Rotating Shift" at bounding box center [317, 449] width 241 height 21
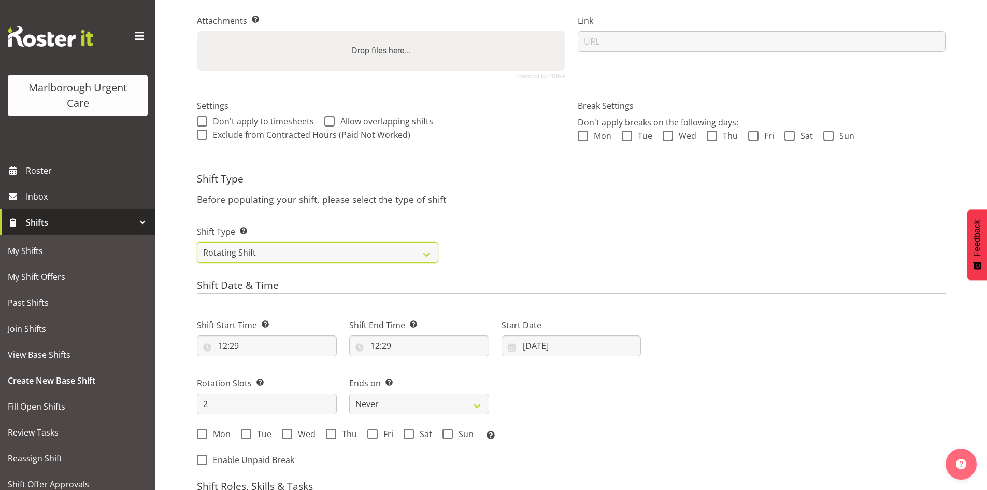
scroll to position [235, 0]
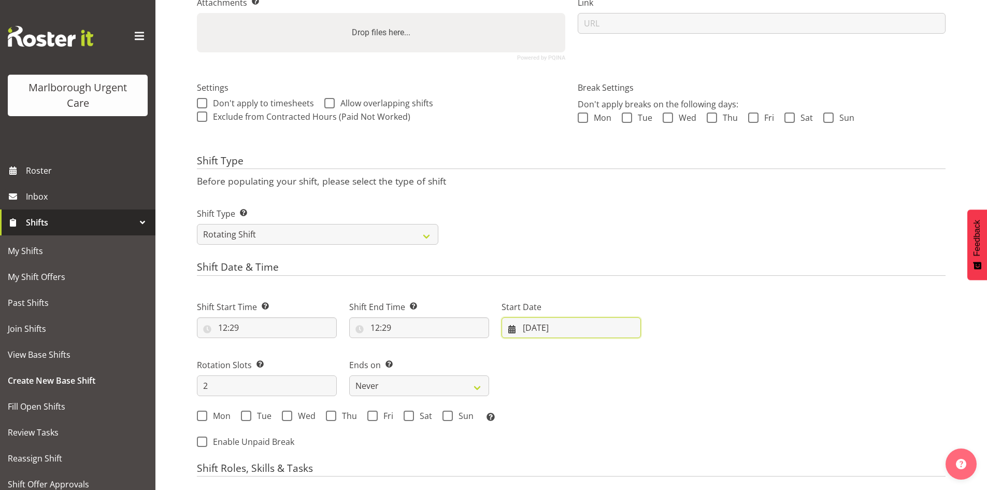
click at [557, 322] on input "[DATE]" at bounding box center [572, 327] width 140 height 21
click at [653, 360] on link at bounding box center [647, 357] width 24 height 21
select select "10"
click at [539, 433] on link "3" at bounding box center [543, 430] width 21 height 19
type input "[DATE]"
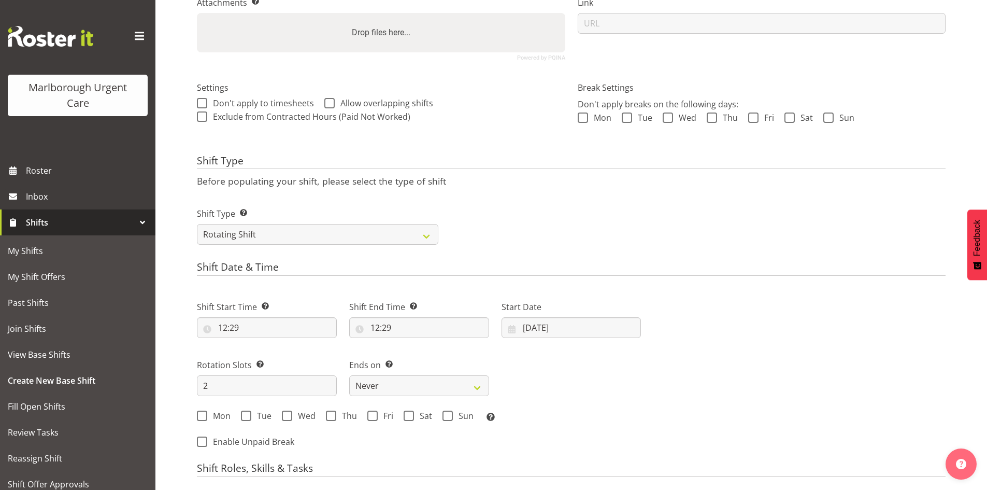
click at [595, 402] on div "Mon Tue Wed Thu Fri Sat Sun Select the days of the week you wish to create this…" at bounding box center [419, 416] width 457 height 28
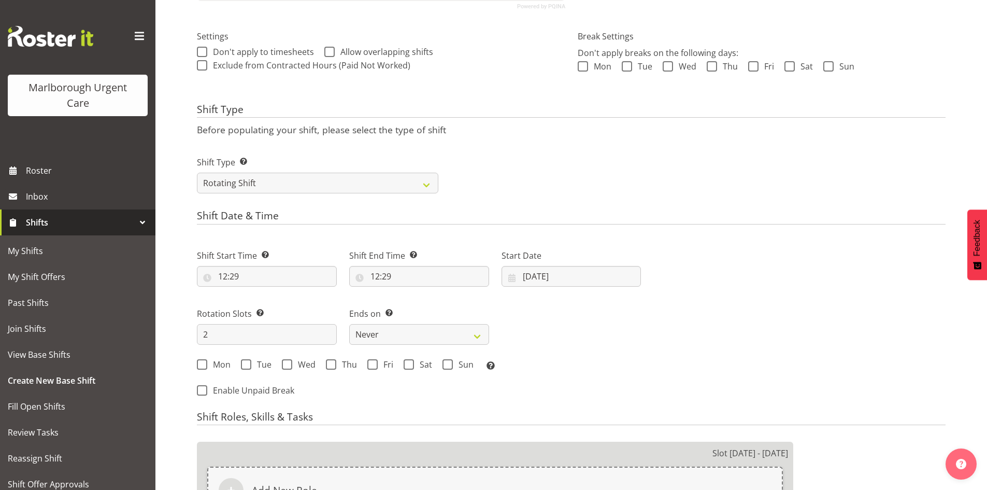
scroll to position [287, 0]
click at [245, 277] on input "12:29" at bounding box center [267, 275] width 140 height 21
click at [268, 305] on select "00 01 02 03 04 05 06 07 08 09 10 11 12 13 14 15 16 17 18 19 20 21 22 23" at bounding box center [267, 302] width 23 height 21
select select "11"
click at [256, 292] on select "00 01 02 03 04 05 06 07 08 09 10 11 12 13 14 15 16 17 18 19 20 21 22 23" at bounding box center [267, 302] width 23 height 21
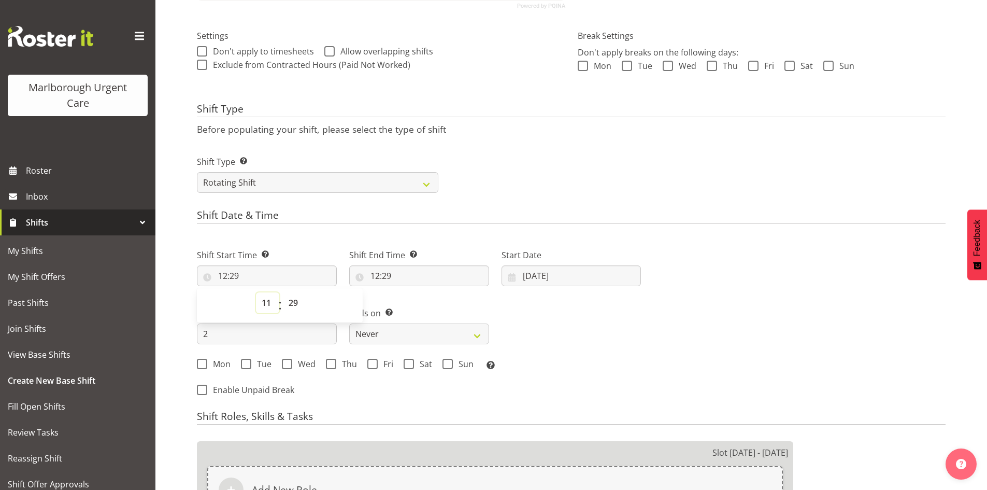
type input "11:29"
click at [304, 314] on span "00 01 02 03 04 05 06 07 08 09 10 11 12 13 14 15 16 17 18 19 20 21 22 23 24 25 2…" at bounding box center [294, 305] width 23 height 26
click at [291, 303] on select "00 01 02 03 04 05 06 07 08 09 10 11 12 13 14 15 16 17 18 19 20 21 22 23 24 25 2…" at bounding box center [294, 302] width 23 height 21
select select "30"
click at [283, 292] on select "00 01 02 03 04 05 06 07 08 09 10 11 12 13 14 15 16 17 18 19 20 21 22 23 24 25 2…" at bounding box center [294, 302] width 23 height 21
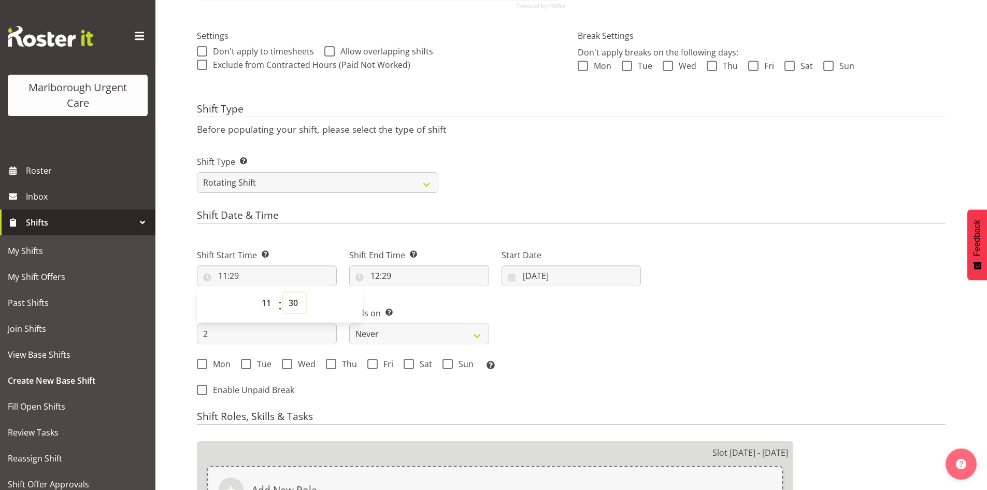
type input "11:30"
click at [392, 277] on input "12:29" at bounding box center [419, 275] width 140 height 21
click at [417, 302] on select "00 01 02 03 04 05 06 07 08 09 10 11 12 13 14 15 16 17 18 19 20 21 22 23" at bounding box center [419, 302] width 23 height 21
select select "20"
click at [408, 292] on select "00 01 02 03 04 05 06 07 08 09 10 11 12 13 14 15 16 17 18 19 20 21 22 23" at bounding box center [419, 302] width 23 height 21
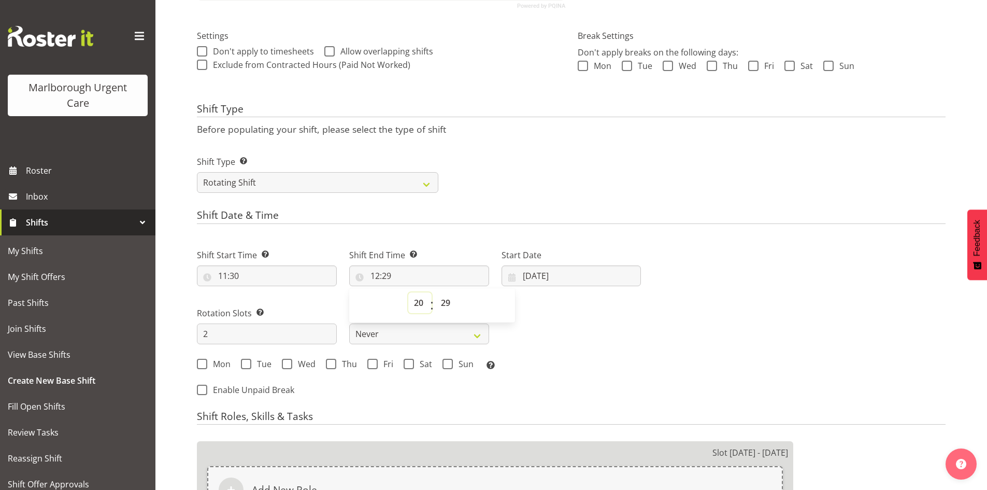
type input "20:29"
click at [449, 305] on select "00 01 02 03 04 05 06 07 08 09 10 11 12 13 14 15 16 17 18 19 20 21 22 23 24 25 2…" at bounding box center [446, 302] width 23 height 21
select select "0"
click at [435, 292] on select "00 01 02 03 04 05 06 07 08 09 10 11 12 13 14 15 16 17 18 19 20 21 22 23 24 25 2…" at bounding box center [446, 302] width 23 height 21
type input "20:00"
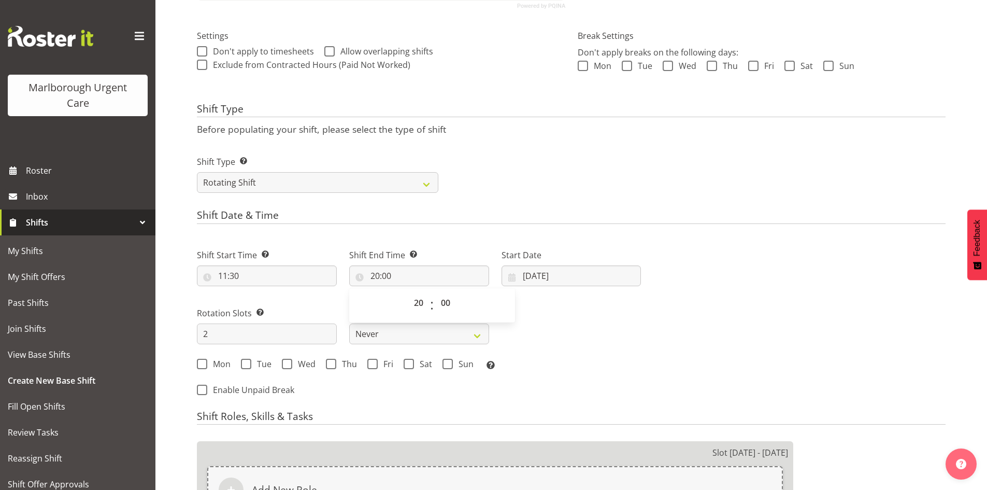
click at [563, 315] on div "Shift Start Time Set the time of the day you wish this shift to start 11:30 00 …" at bounding box center [419, 306] width 457 height 144
click at [281, 340] on input "2" at bounding box center [267, 333] width 140 height 21
type input "5"
click at [442, 335] on select "Never On Date" at bounding box center [419, 333] width 140 height 21
select select "date"
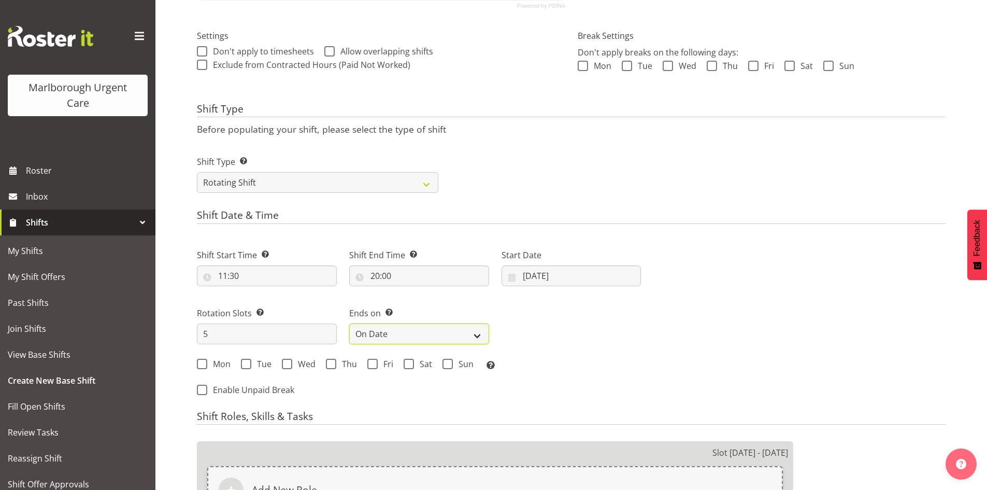
click at [349, 323] on select "Never On Date" at bounding box center [419, 333] width 140 height 21
select select "9"
select select "2025"
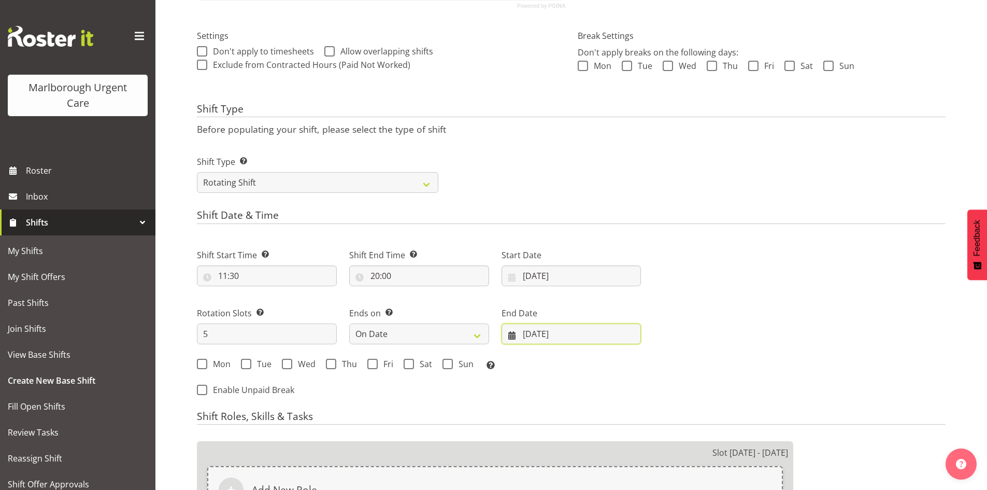
click at [548, 340] on input "[DATE]" at bounding box center [572, 333] width 140 height 21
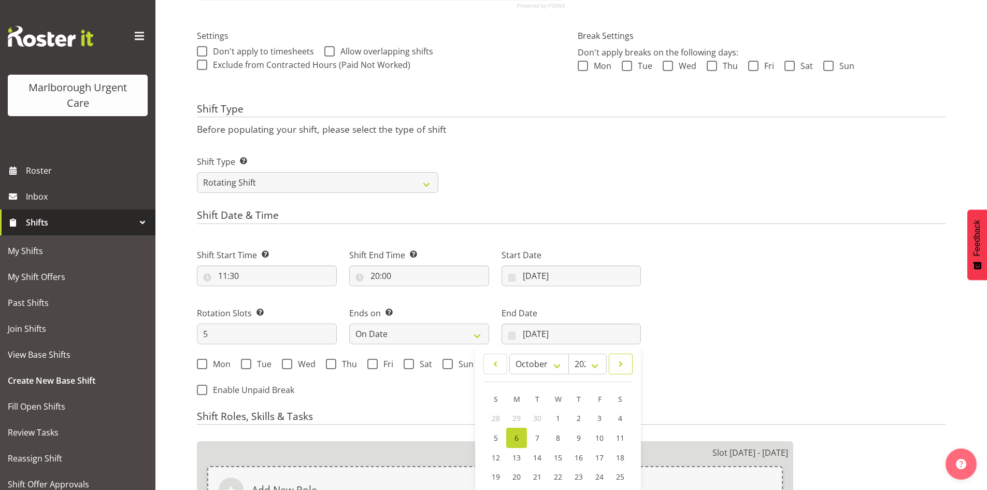
click at [624, 364] on span at bounding box center [621, 364] width 10 height 12
select select "10"
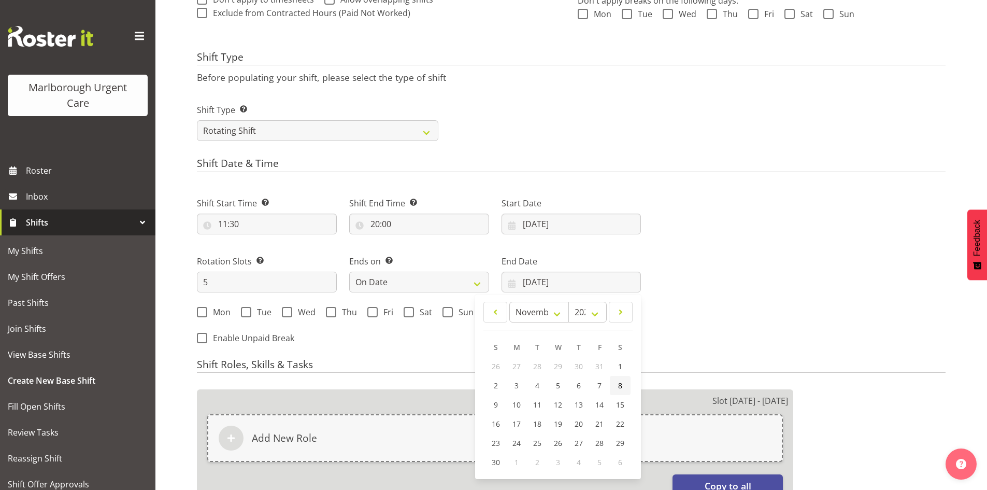
click at [617, 386] on link "8" at bounding box center [620, 385] width 21 height 19
type input "[DATE]"
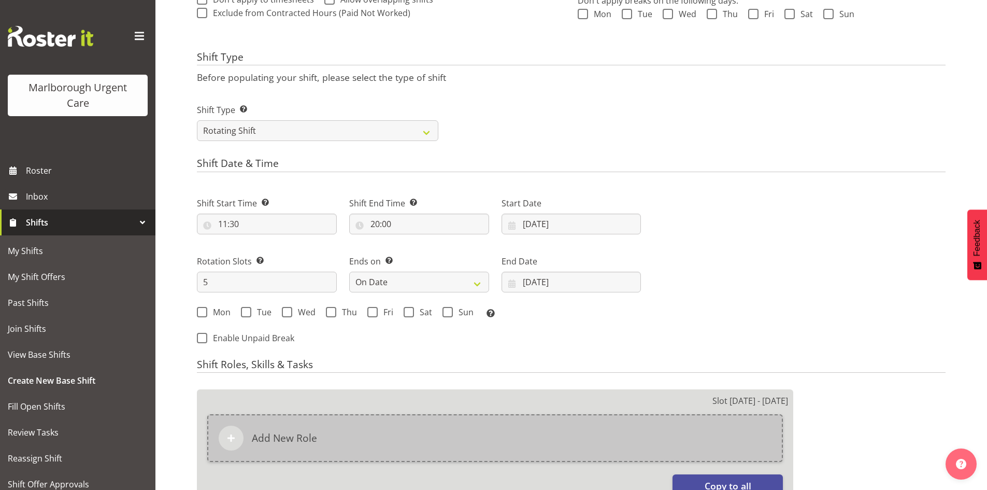
click at [357, 436] on div "Add New Role" at bounding box center [495, 438] width 576 height 48
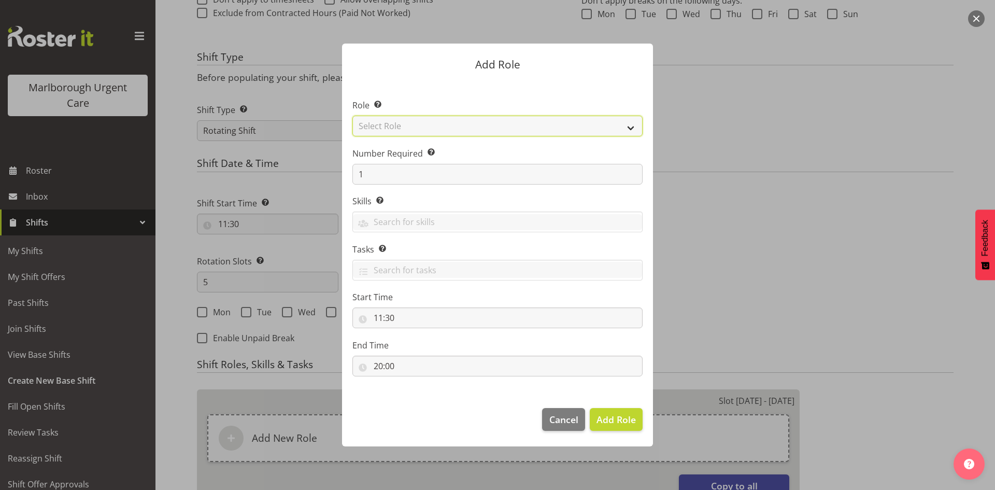
click at [423, 132] on select "Select Role Casual Registered Nurse Casual Weekday Medical Officer Casual Weekd…" at bounding box center [497, 126] width 290 height 21
select select "1556"
click at [352, 116] on select "Select Role Casual Registered Nurse Casual Weekday Medical Officer Casual Weekd…" at bounding box center [497, 126] width 290 height 21
click at [613, 416] on span "Add Role" at bounding box center [615, 419] width 39 height 12
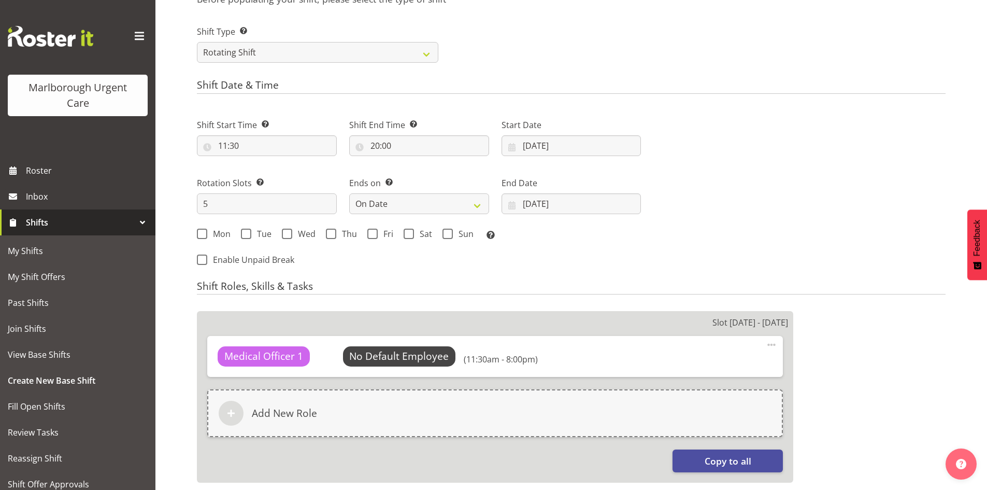
scroll to position [443, 0]
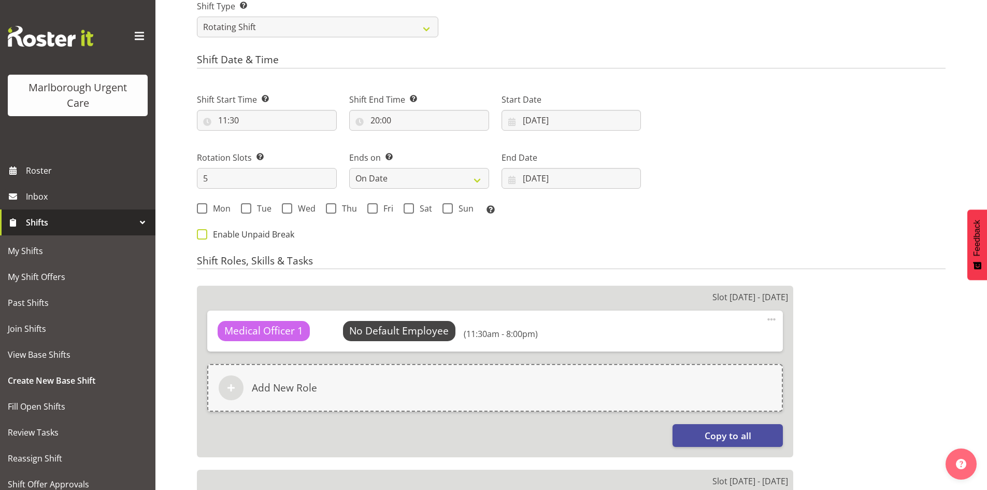
click at [206, 238] on span at bounding box center [202, 234] width 10 height 10
click at [204, 237] on input "Enable Unpaid Break" at bounding box center [200, 234] width 7 height 7
checkbox input "true"
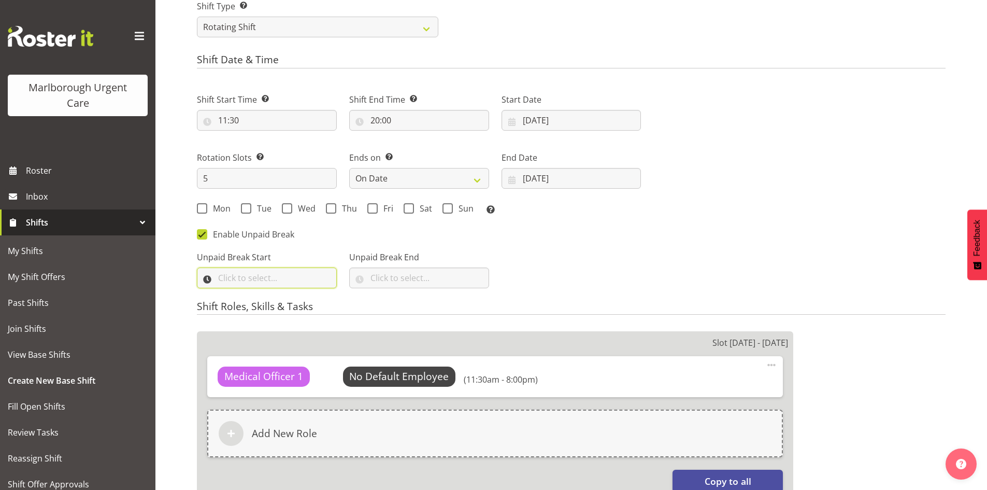
click at [282, 278] on input "text" at bounding box center [267, 277] width 140 height 21
click at [272, 305] on select "00 00 01 02 03 04 05 06 07 08 09 10 11 12 13 14 15 16 17 18 19 20 21 22 23" at bounding box center [267, 304] width 23 height 21
select select "15"
click at [294, 304] on select "00 00 01 02 03 04 05 06 07 08 09 10 11 12 13 14 15 16 17 18 19 20 21 22 23 24 2…" at bounding box center [294, 304] width 23 height 21
select select "30"
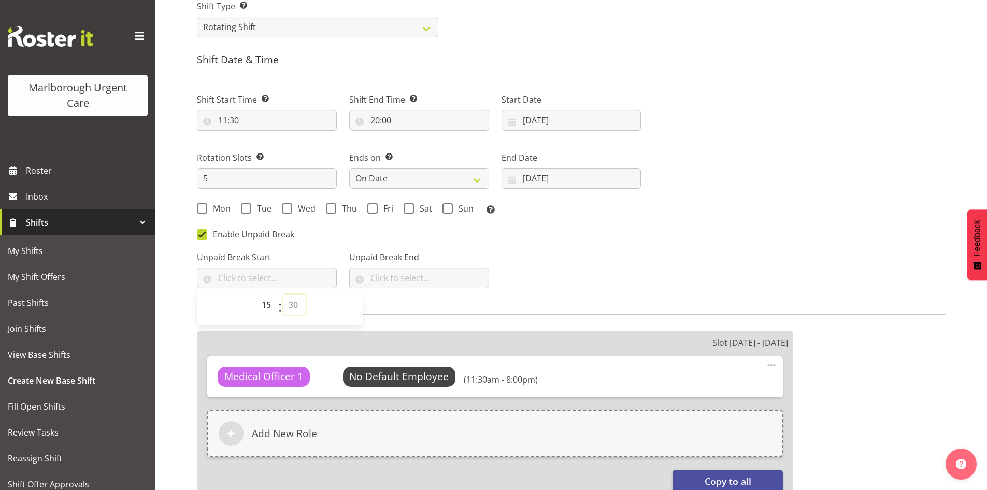
type input "15:30"
click at [294, 304] on select "00 00 01 02 03 04 05 06 07 08 09 10 11 12 13 14 15 16 17 18 19 20 21 22 23 24 2…" at bounding box center [294, 304] width 23 height 21
click at [417, 278] on input "text" at bounding box center [419, 277] width 140 height 21
click at [411, 305] on select "00 00 01 02 03 04 05 06 07 08 09 10 11 12 13 14 15 16 17 18 19 20 21 22 23" at bounding box center [419, 304] width 23 height 21
select select "16"
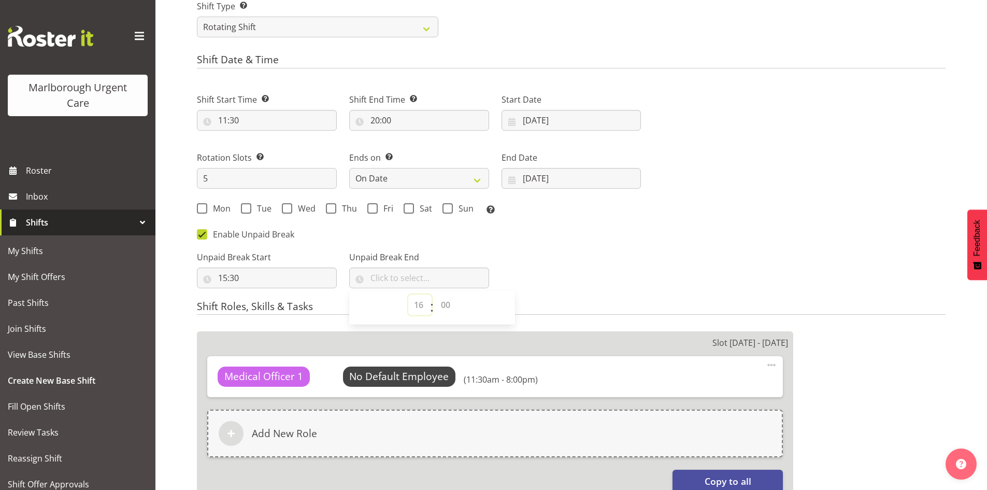
click at [408, 294] on select "00 00 01 02 03 04 05 06 07 08 09 10 11 12 13 14 15 16 17 18 19 20 21 22 23" at bounding box center [419, 304] width 23 height 21
click at [442, 303] on select "00 00 01 02 03 04 05 06 07 08 09 10 11 12 13 14 15 16 17 18 19 20 21 22 23 24 2…" at bounding box center [446, 304] width 23 height 21
select select "0"
click at [435, 294] on select "00 00 01 02 03 04 05 06 07 08 09 10 11 12 13 14 15 16 17 18 19 20 21 22 23 24 2…" at bounding box center [446, 304] width 23 height 21
type input "16:00"
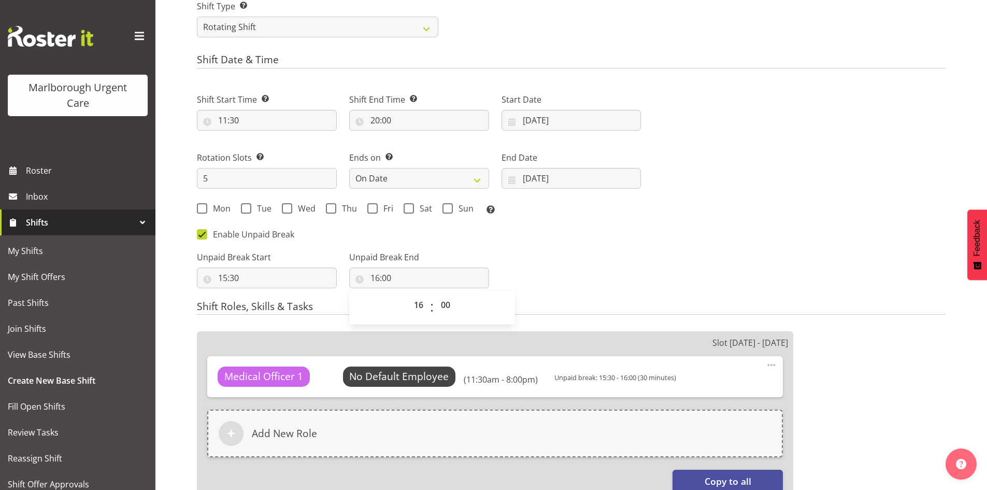
click at [578, 285] on div "Unpaid Break Start 15:30 00 01 02 03 04 05 06 07 08 09 10 11 12 13 14 15 16 17 …" at bounding box center [419, 265] width 457 height 58
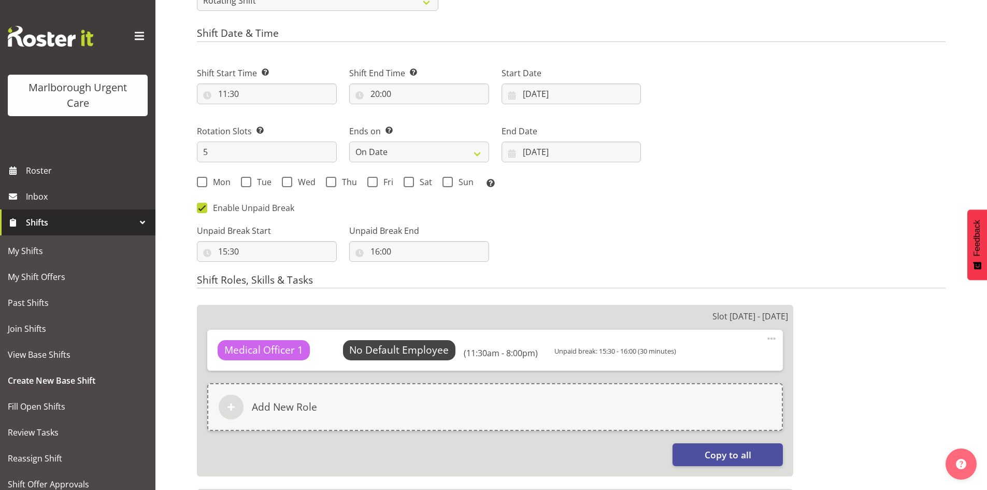
scroll to position [494, 0]
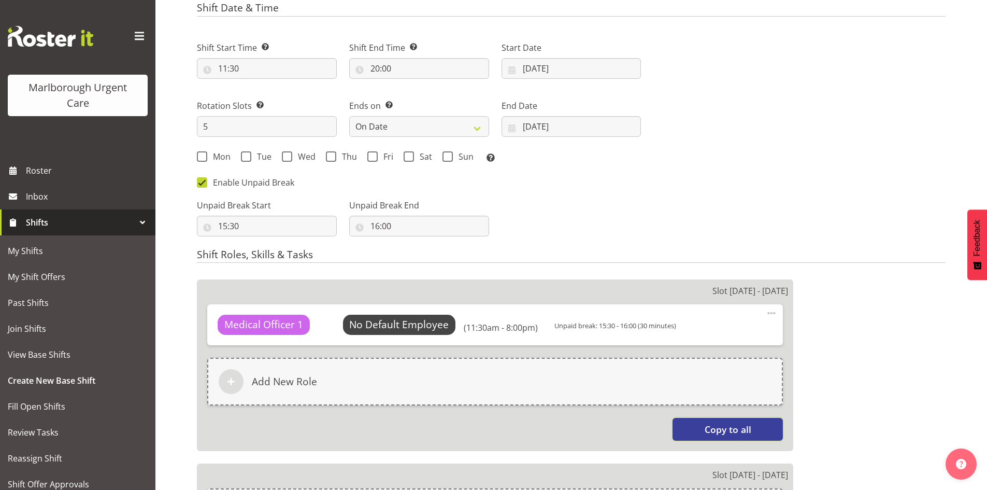
click at [704, 423] on button "Copy to all" at bounding box center [728, 429] width 110 height 23
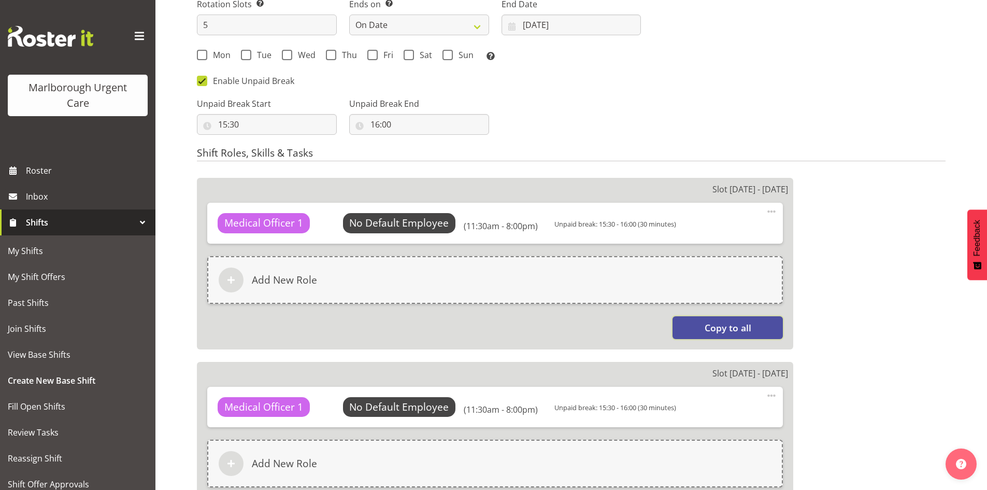
scroll to position [546, 0]
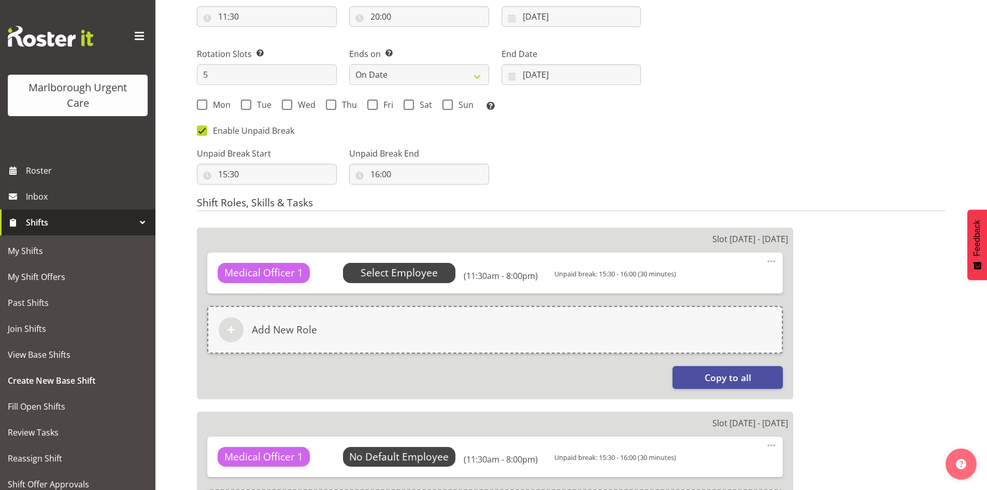
click at [426, 275] on span "Select Employee" at bounding box center [399, 272] width 77 height 15
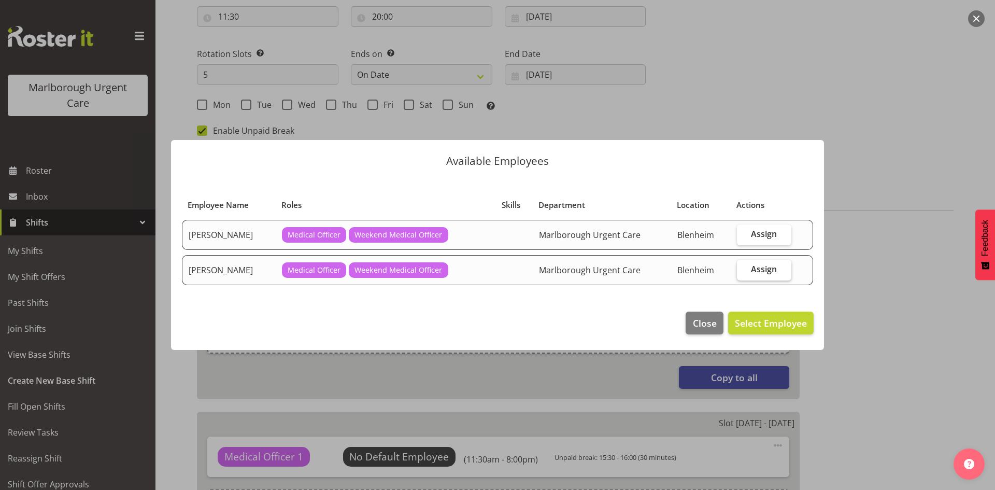
click at [762, 271] on span "Assign" at bounding box center [764, 269] width 26 height 10
click at [744, 271] on input "Assign" at bounding box center [740, 269] width 7 height 7
checkbox input "true"
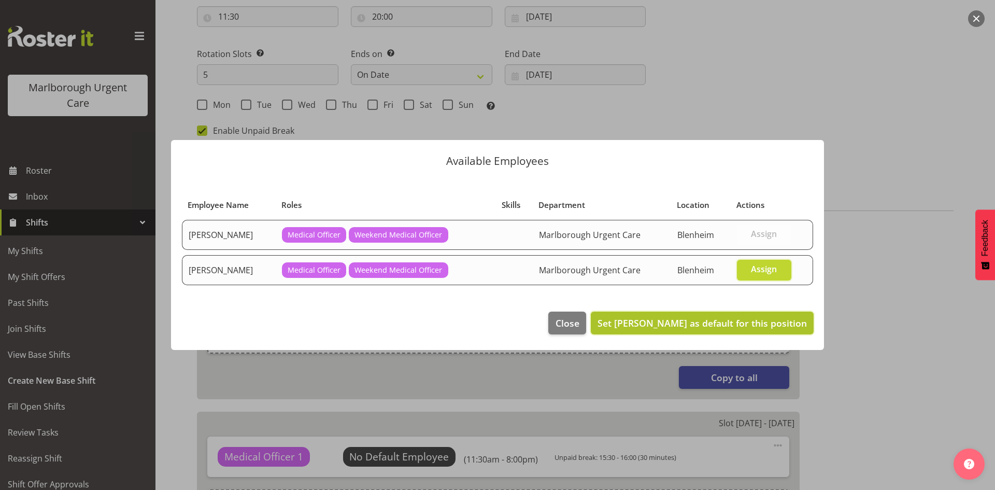
click at [723, 323] on span "Set [PERSON_NAME] as default for this position" at bounding box center [702, 323] width 209 height 12
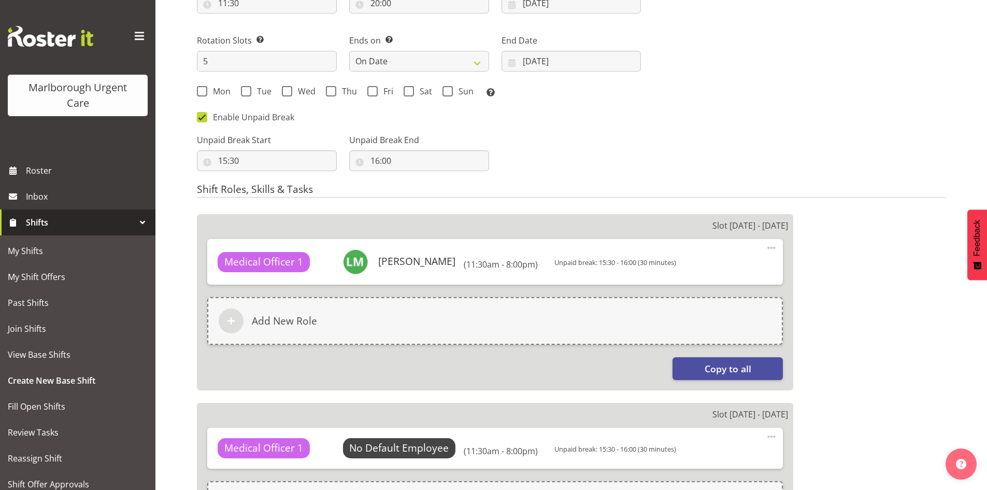
scroll to position [598, 0]
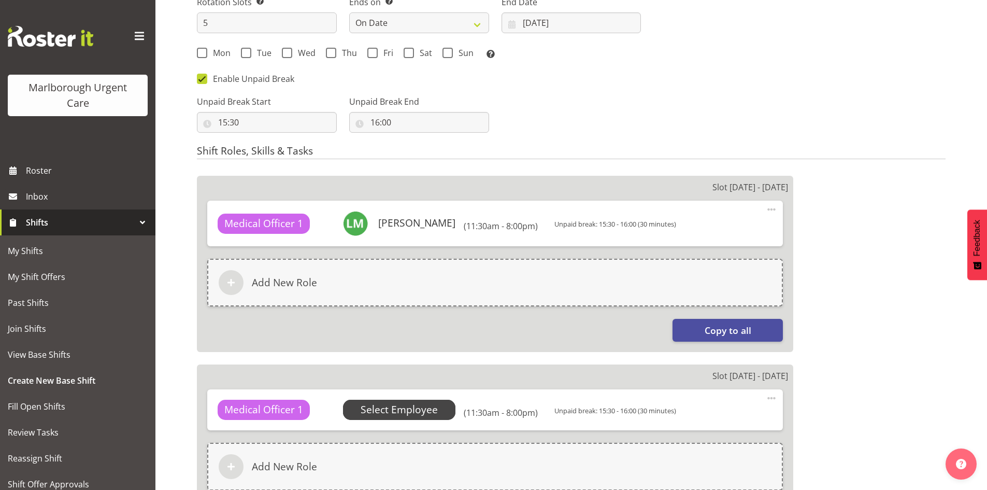
click at [414, 417] on span "Select Employee" at bounding box center [399, 409] width 77 height 15
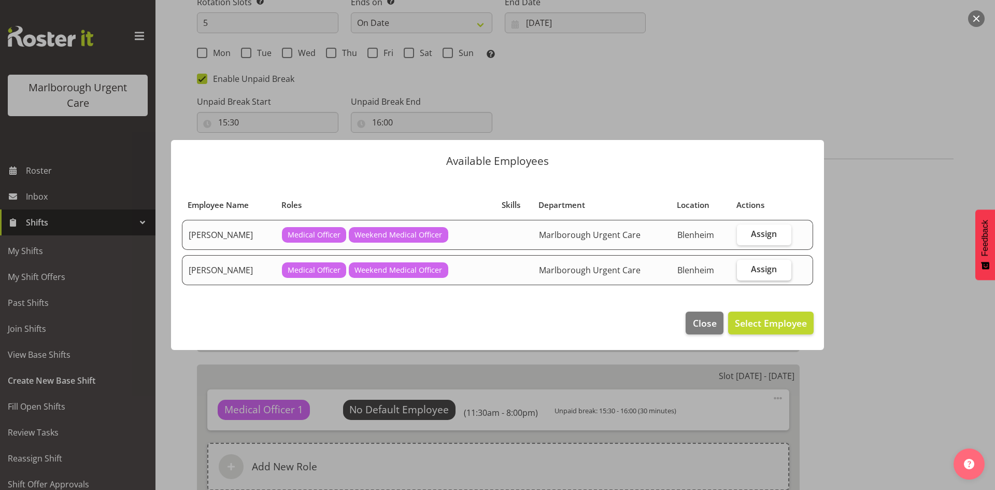
click at [757, 266] on span "Assign" at bounding box center [764, 269] width 26 height 10
click at [744, 266] on input "Assign" at bounding box center [740, 269] width 7 height 7
checkbox input "true"
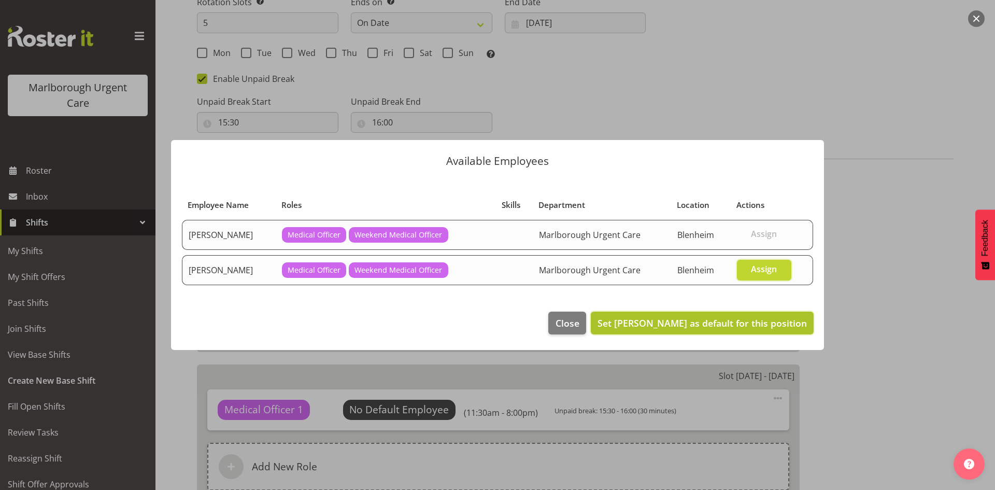
click at [746, 321] on span "Set [PERSON_NAME] as default for this position" at bounding box center [702, 323] width 209 height 12
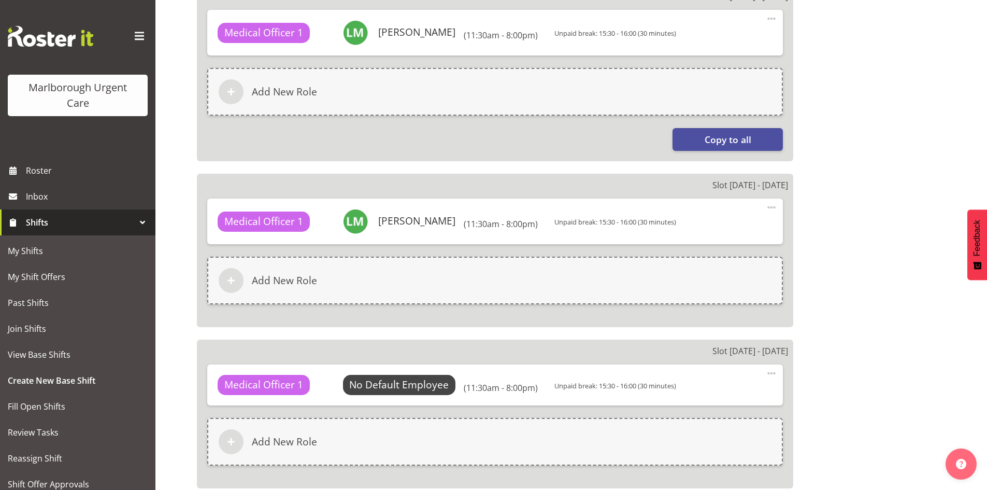
scroll to position [805, 0]
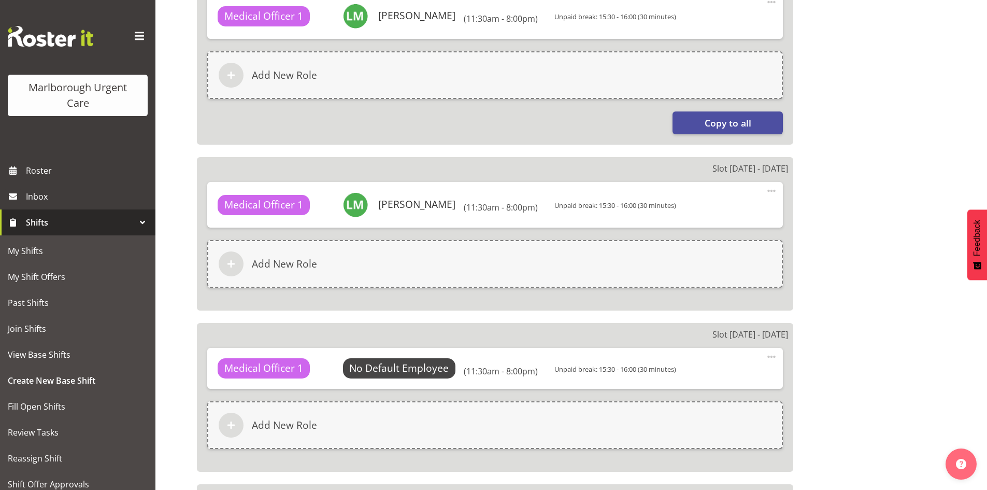
click at [771, 354] on span at bounding box center [771, 356] width 12 height 12
click at [727, 392] on link "Delete" at bounding box center [728, 398] width 100 height 19
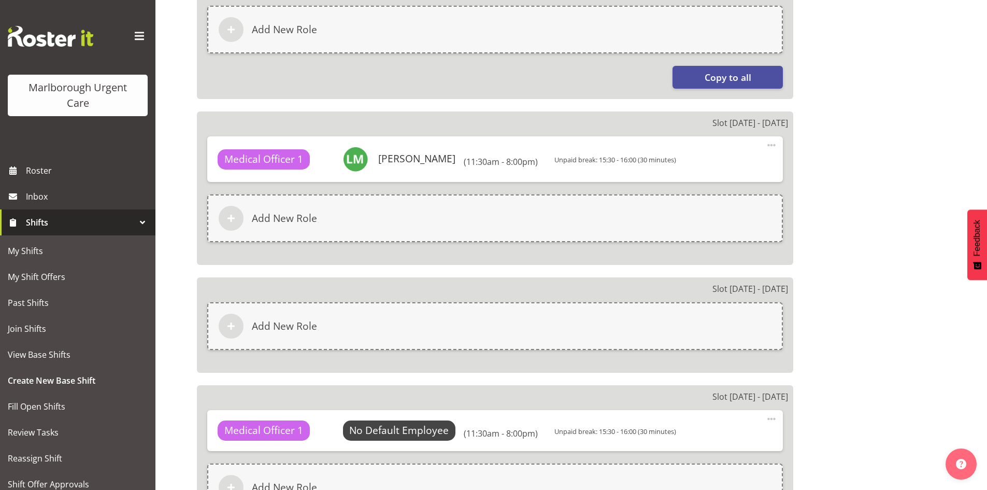
scroll to position [909, 0]
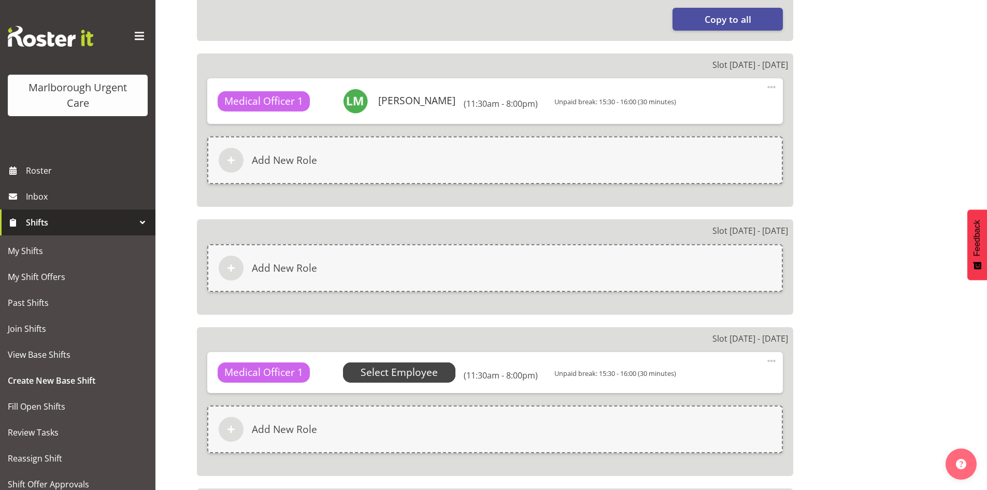
click at [419, 379] on span "Select Employee" at bounding box center [399, 372] width 77 height 15
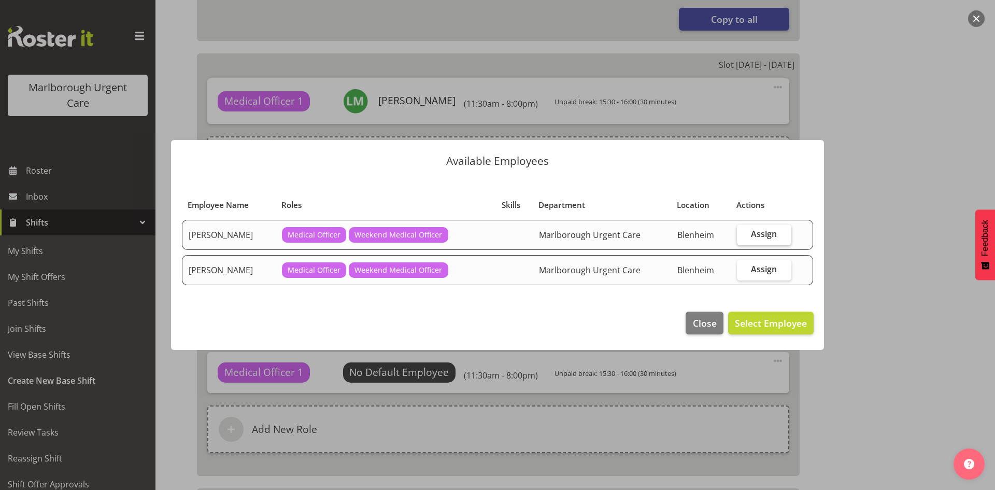
click at [774, 230] on span "Assign" at bounding box center [764, 234] width 26 height 10
click at [744, 231] on input "Assign" at bounding box center [740, 234] width 7 height 7
checkbox input "true"
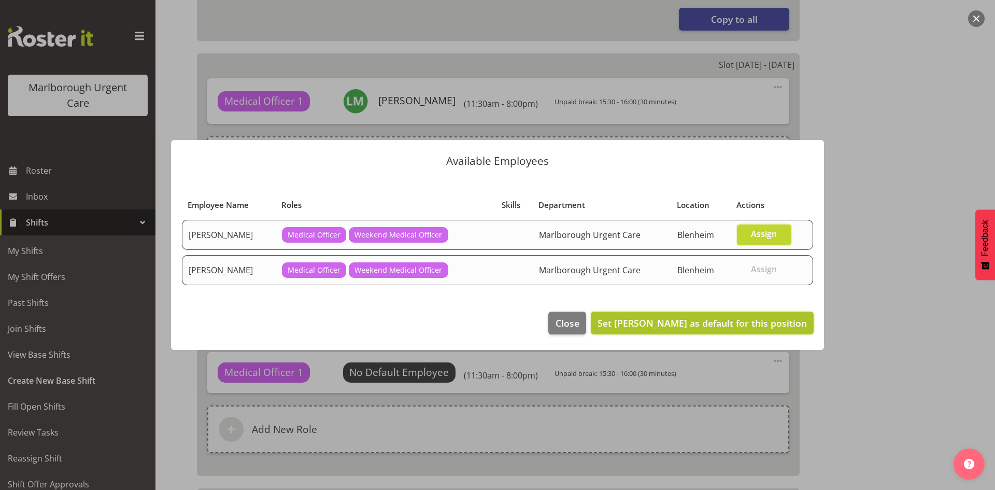
click at [733, 323] on span "Set [PERSON_NAME] as default for this position" at bounding box center [702, 323] width 209 height 12
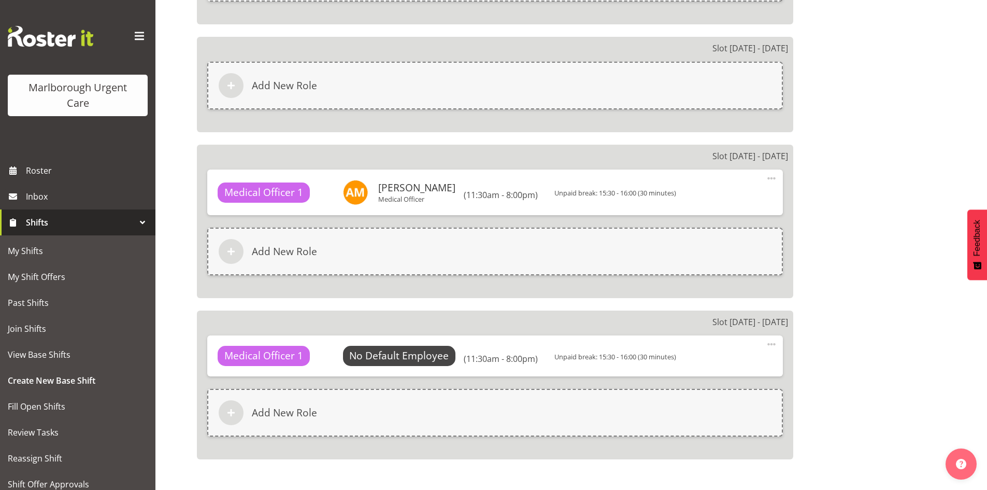
scroll to position [1116, 0]
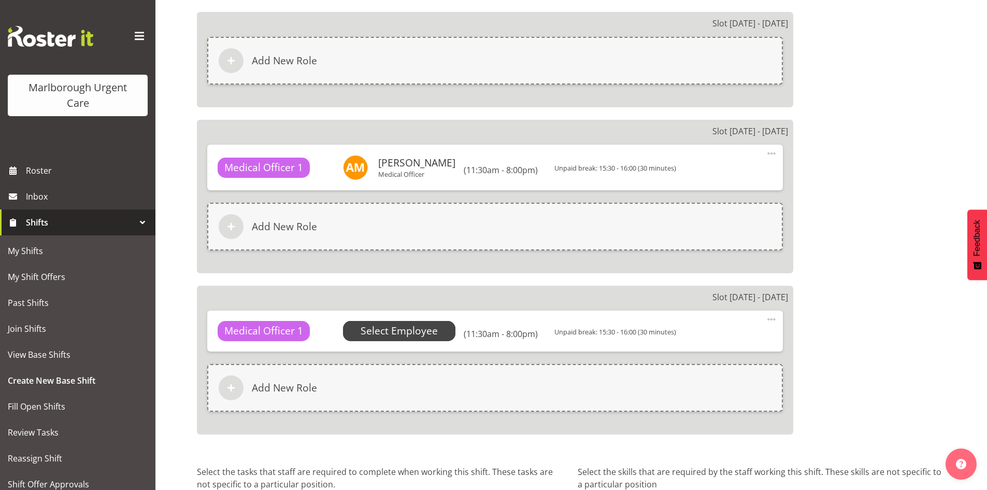
click at [430, 330] on span "Select Employee" at bounding box center [399, 330] width 77 height 15
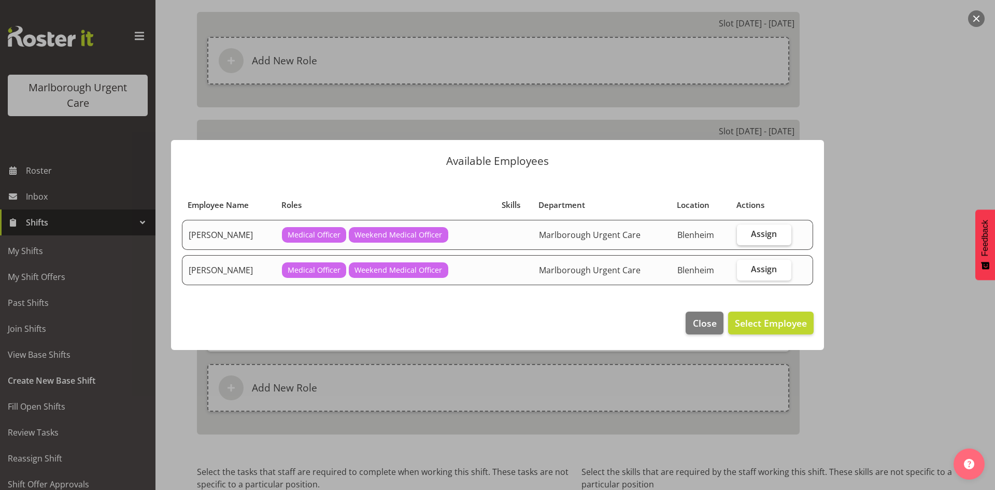
click at [756, 235] on span "Assign" at bounding box center [764, 234] width 26 height 10
click at [744, 235] on input "Assign" at bounding box center [740, 234] width 7 height 7
checkbox input "true"
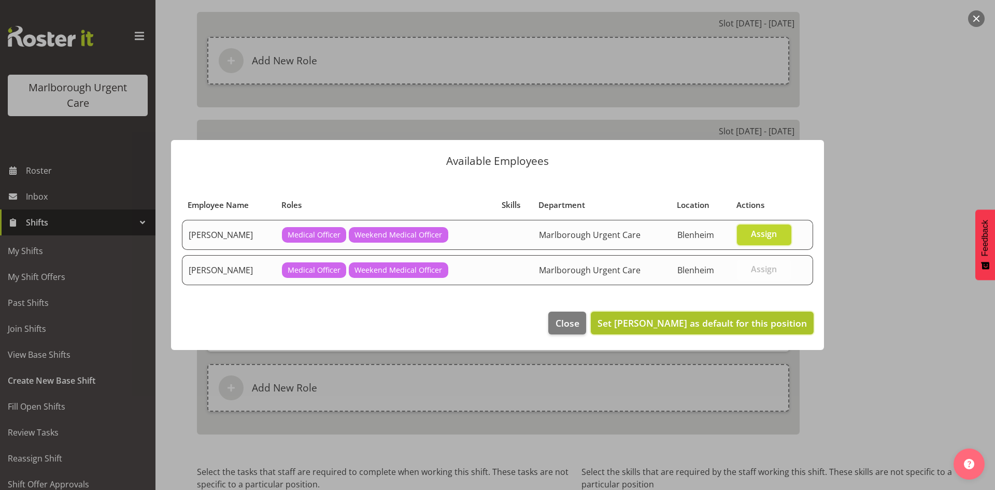
click at [707, 318] on span "Set [PERSON_NAME] as default for this position" at bounding box center [702, 323] width 209 height 12
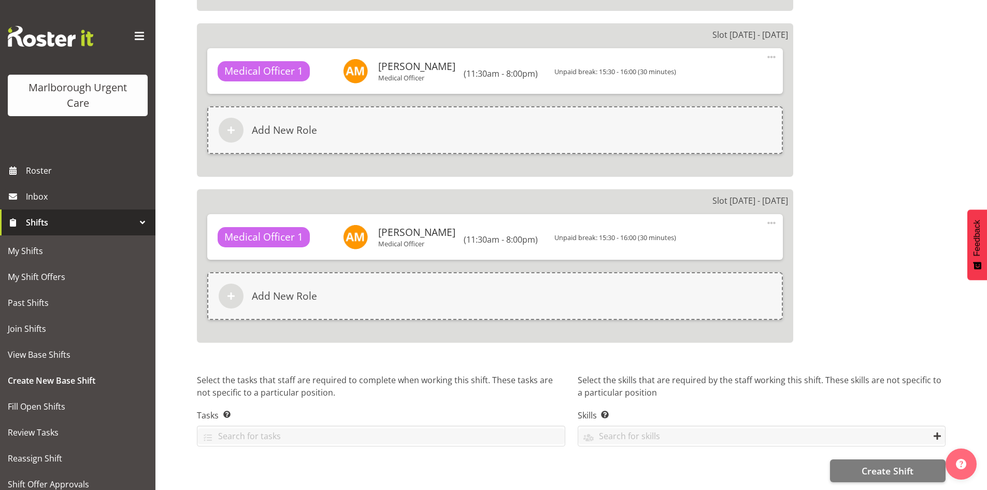
scroll to position [1220, 0]
click at [855, 462] on button "Create Shift" at bounding box center [888, 470] width 116 height 23
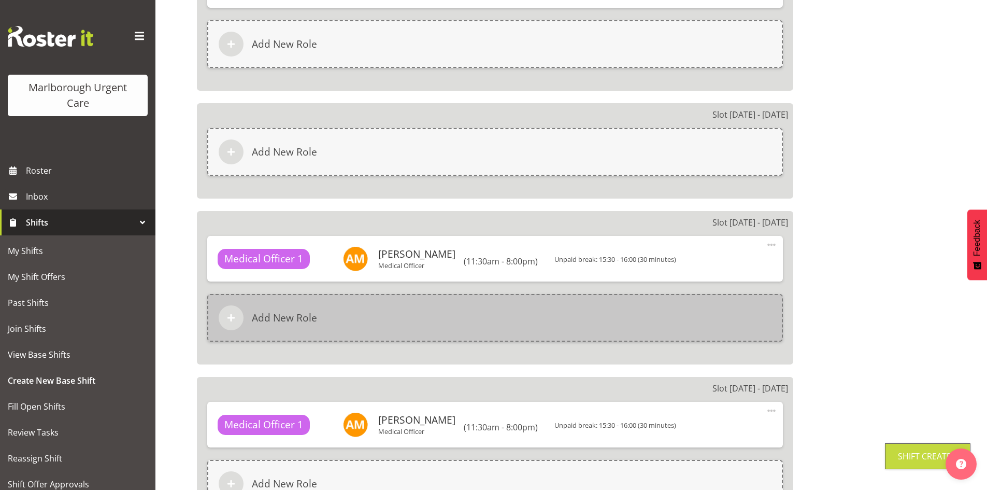
scroll to position [1013, 0]
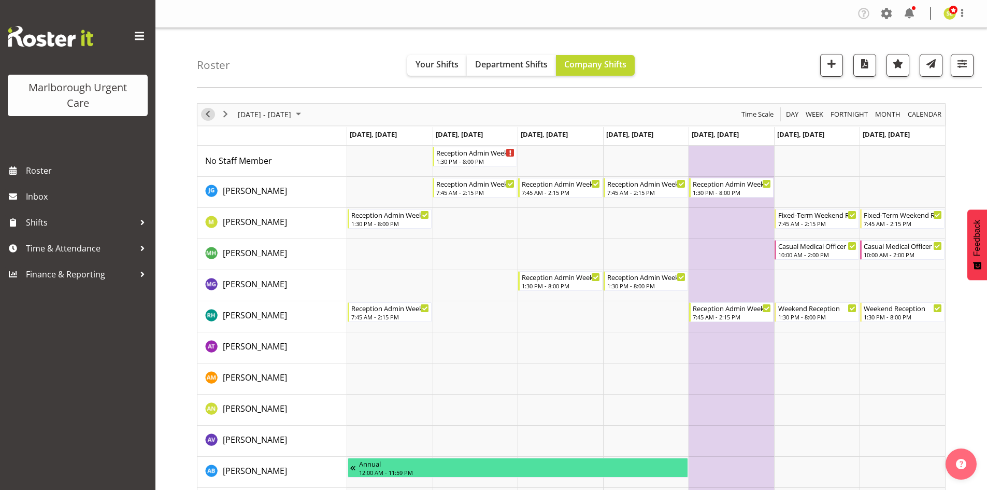
click at [209, 116] on span "Previous" at bounding box center [208, 114] width 12 height 13
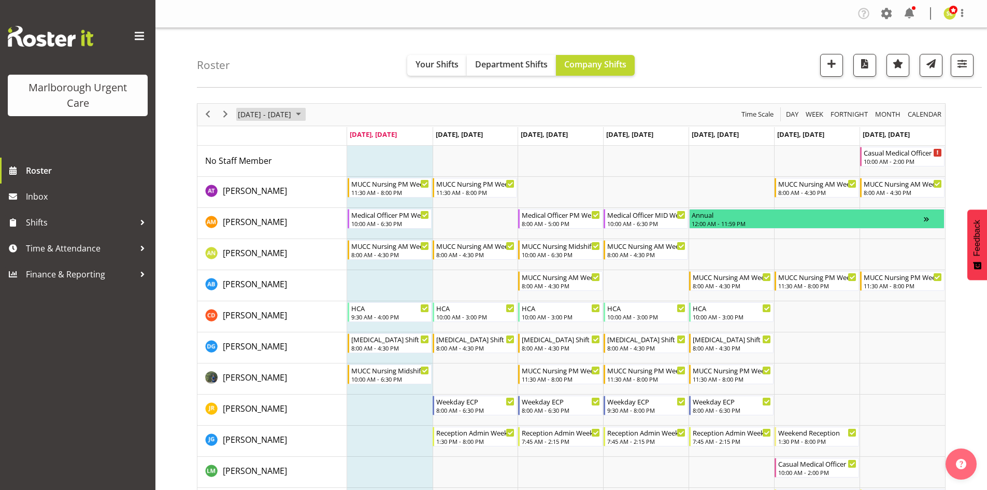
click at [266, 111] on span "[DATE] - [DATE]" at bounding box center [264, 114] width 55 height 13
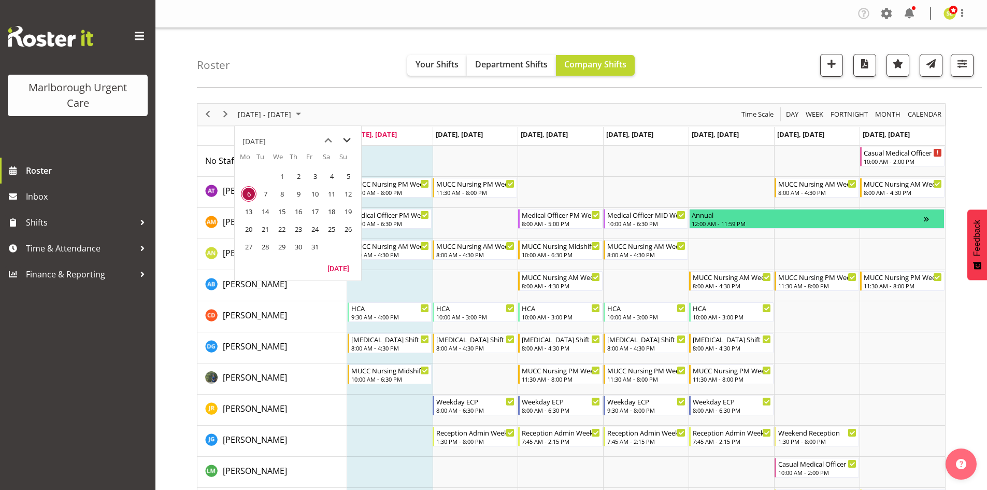
click at [344, 140] on span "next month" at bounding box center [347, 140] width 18 height 19
click at [250, 193] on span "3" at bounding box center [249, 194] width 16 height 16
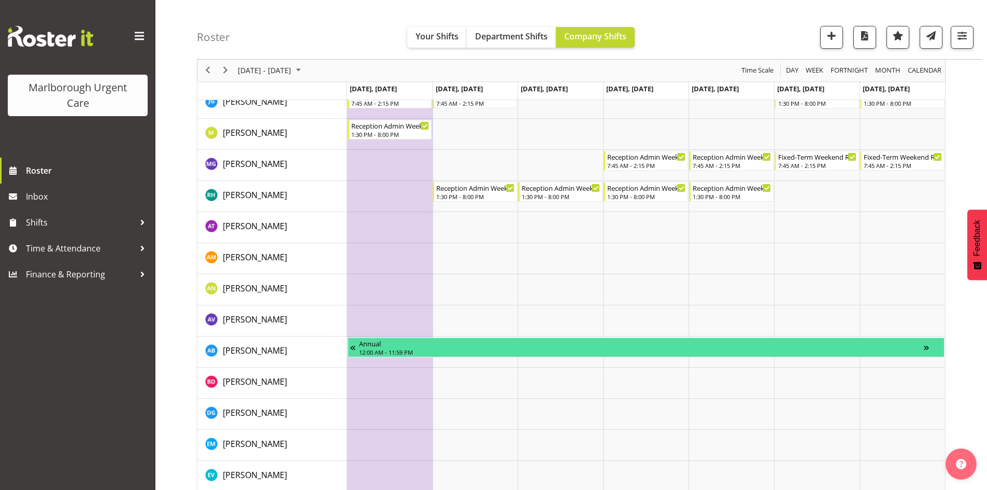
scroll to position [104, 0]
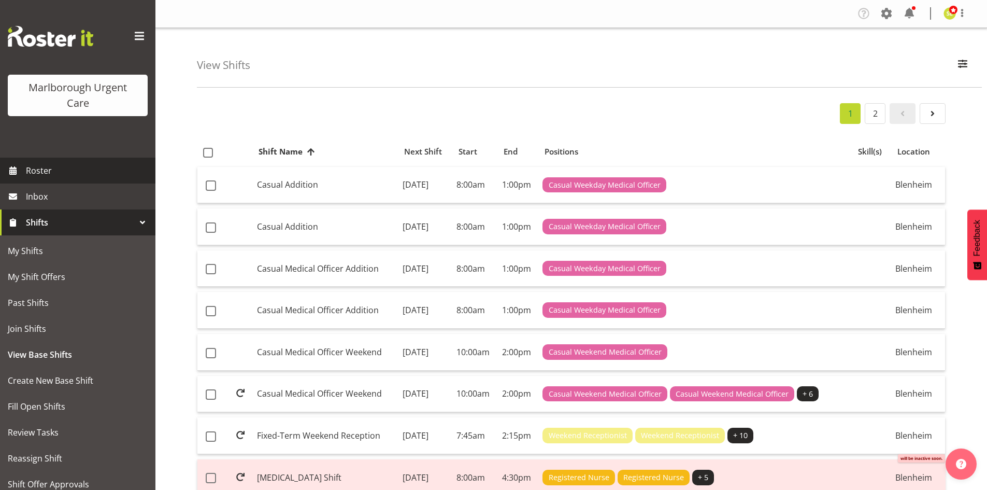
click at [76, 166] on span "Roster" at bounding box center [88, 171] width 124 height 16
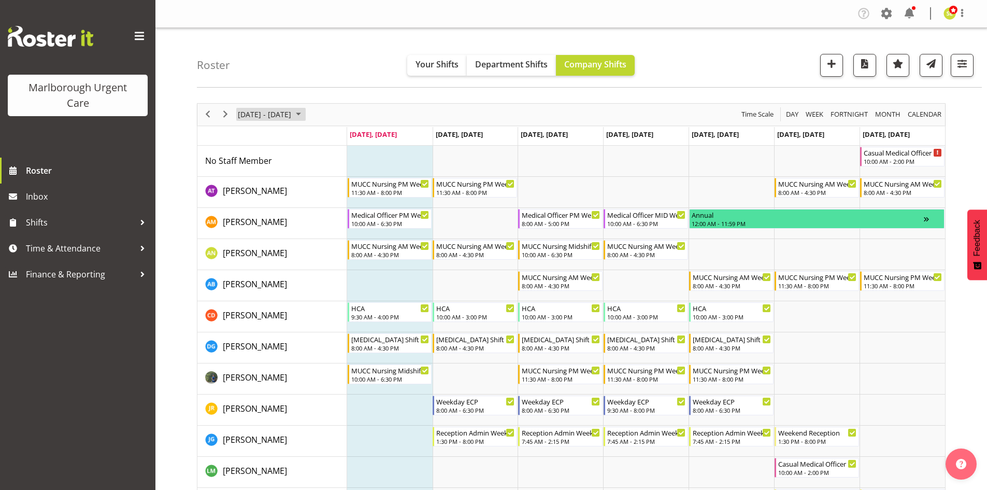
click at [280, 116] on span "[DATE] - [DATE]" at bounding box center [264, 114] width 55 height 13
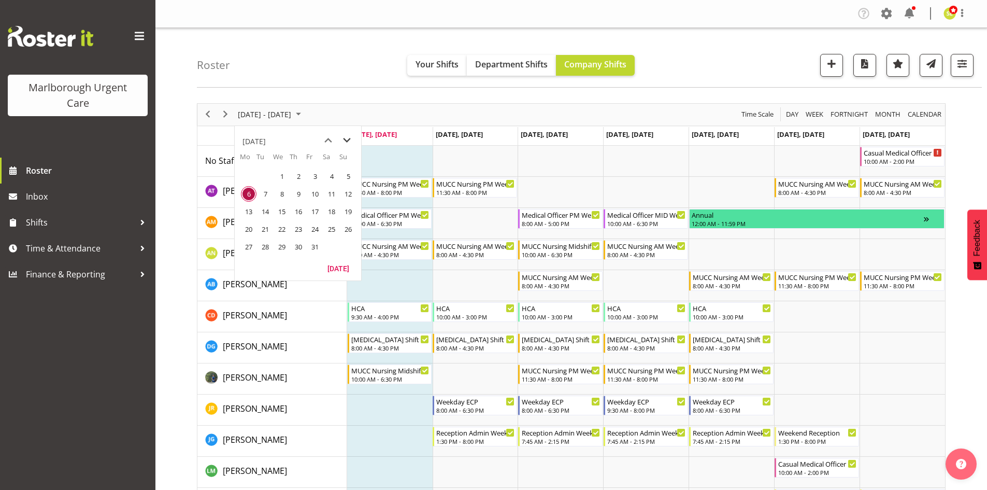
click at [346, 139] on span "next month" at bounding box center [347, 140] width 18 height 19
click at [248, 201] on span "3" at bounding box center [249, 194] width 16 height 16
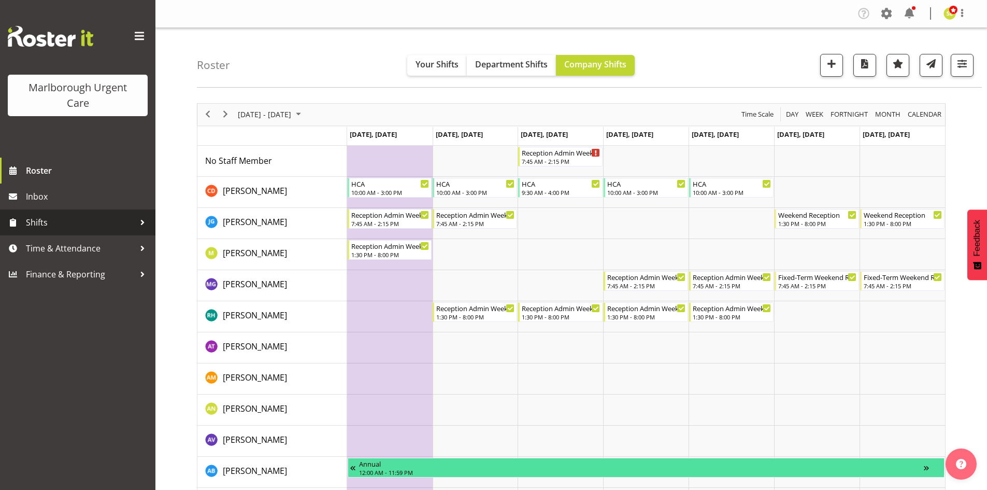
click at [65, 226] on span "Shifts" at bounding box center [80, 223] width 109 height 16
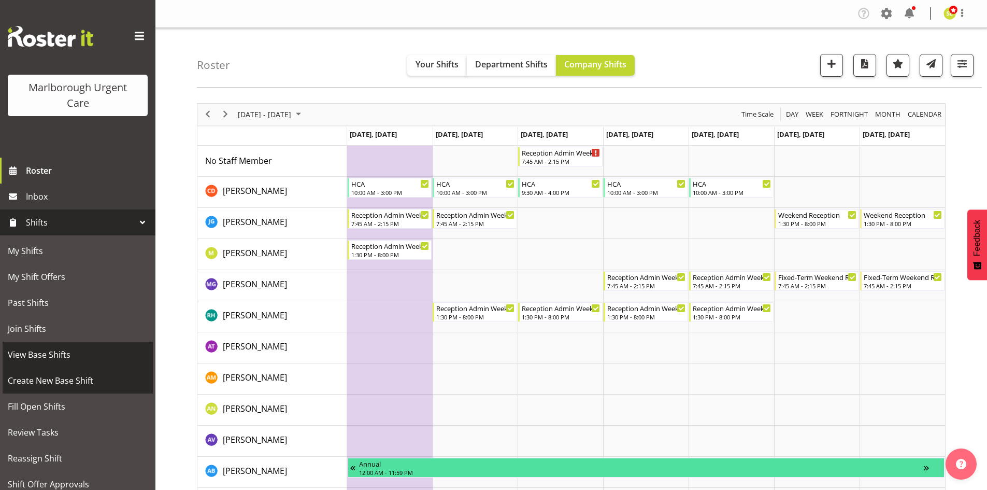
click at [61, 354] on span "View Base Shifts" at bounding box center [78, 355] width 140 height 16
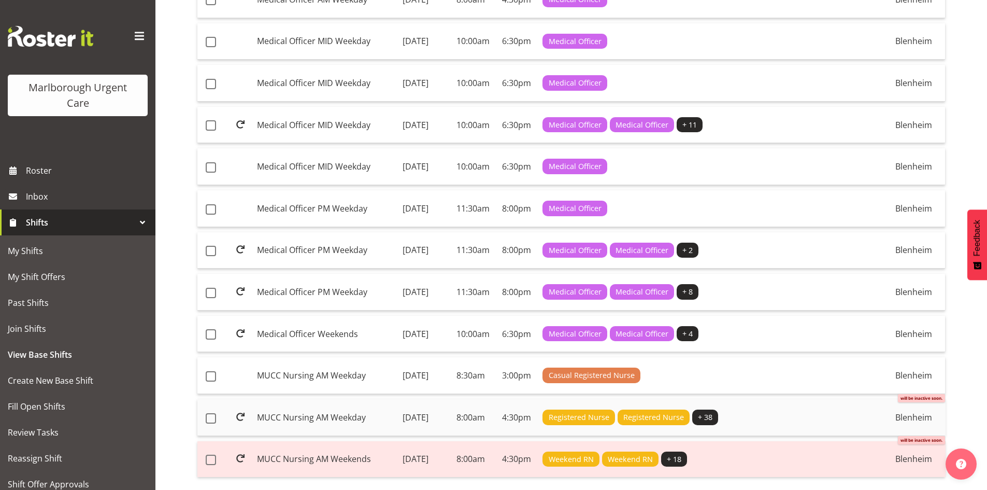
scroll to position [674, 0]
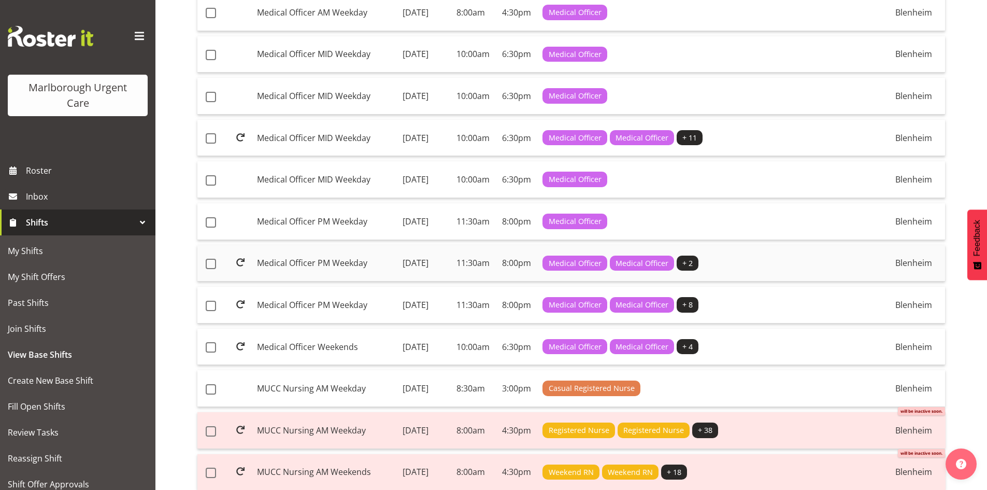
click at [399, 282] on td "Monday, 3rd Nov 2025" at bounding box center [426, 263] width 54 height 37
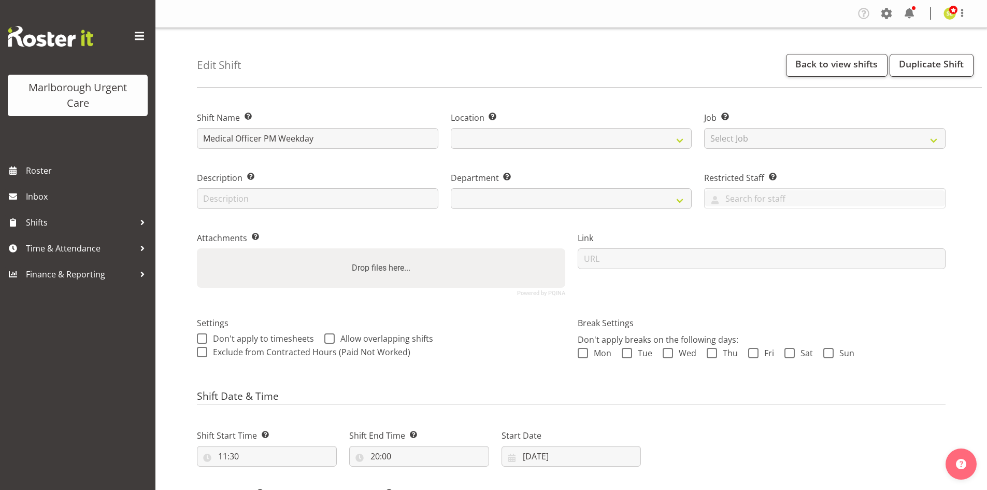
select select "date"
select select
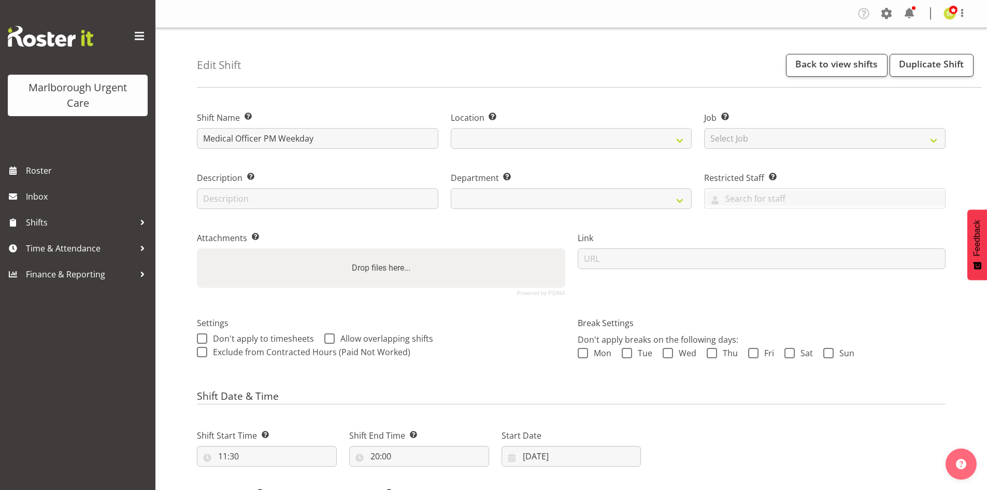
select select
select select "925"
click at [754, 135] on select "Select Job Create new job" at bounding box center [824, 138] width 241 height 21
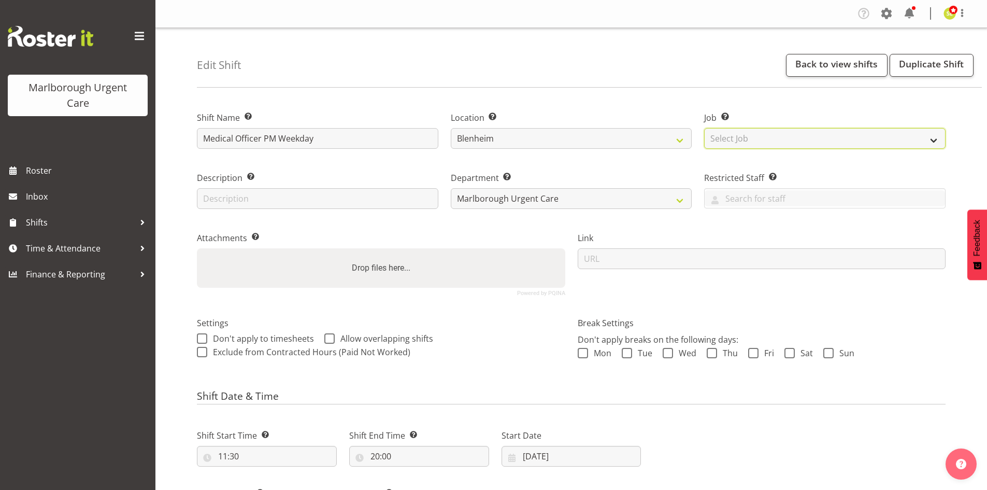
click at [754, 134] on select "Select Job Create new job" at bounding box center [824, 138] width 241 height 21
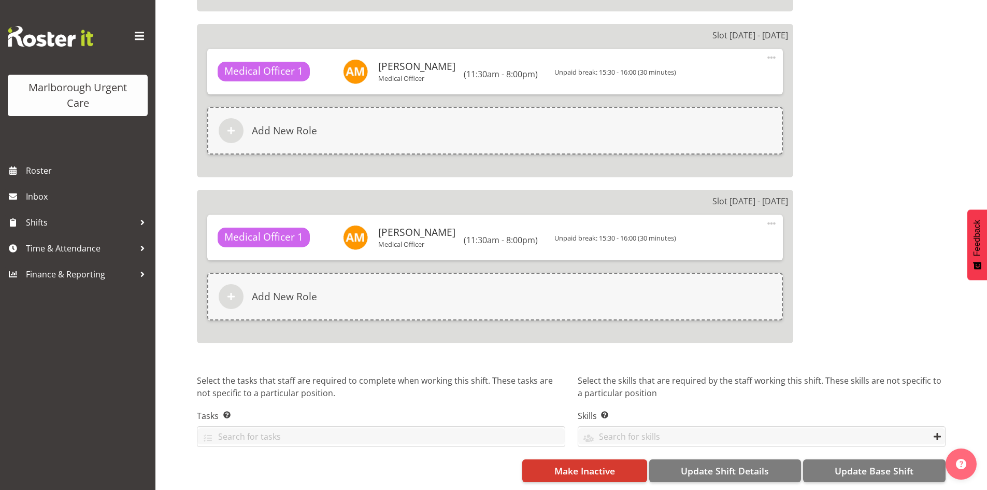
scroll to position [1068, 0]
click at [848, 470] on button "Update Base Shift" at bounding box center [874, 470] width 143 height 23
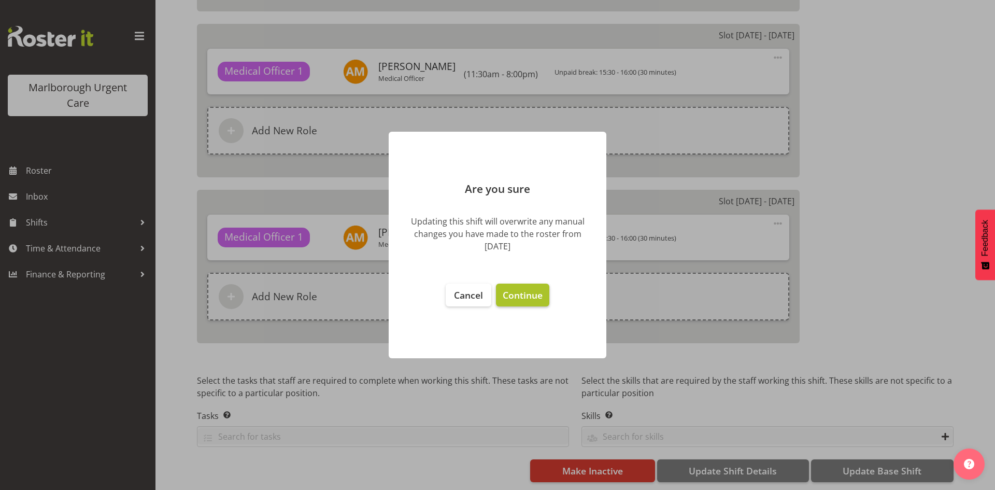
click at [535, 291] on span "Continue" at bounding box center [523, 295] width 40 height 12
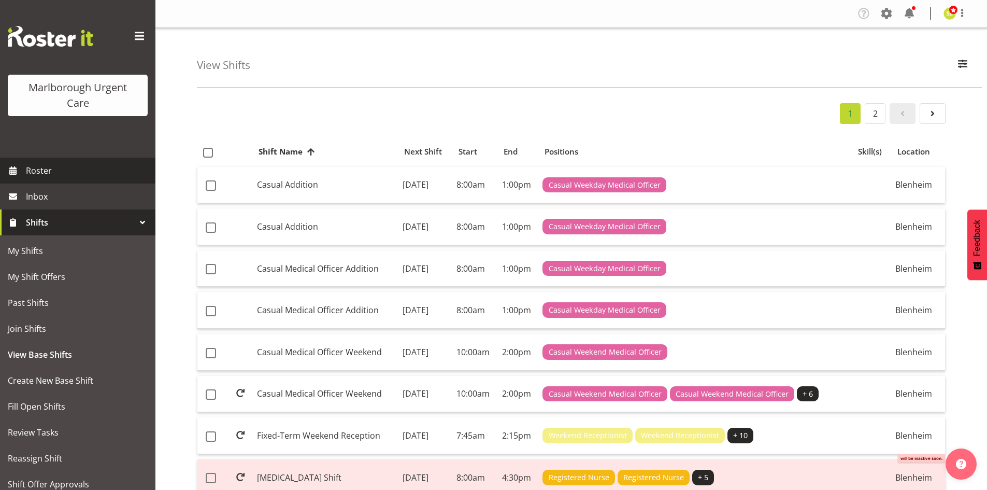
click at [71, 175] on span "Roster" at bounding box center [88, 171] width 124 height 16
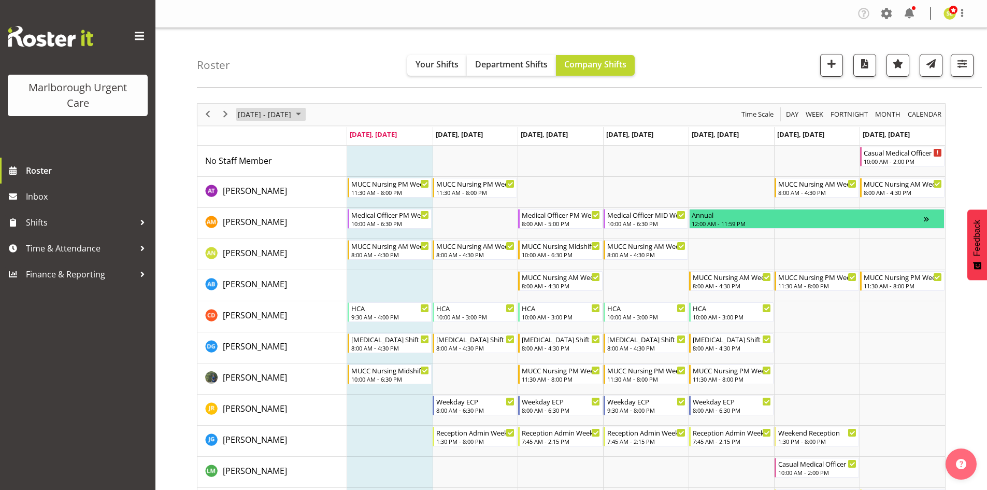
click at [273, 116] on span "[DATE] - [DATE]" at bounding box center [264, 114] width 55 height 13
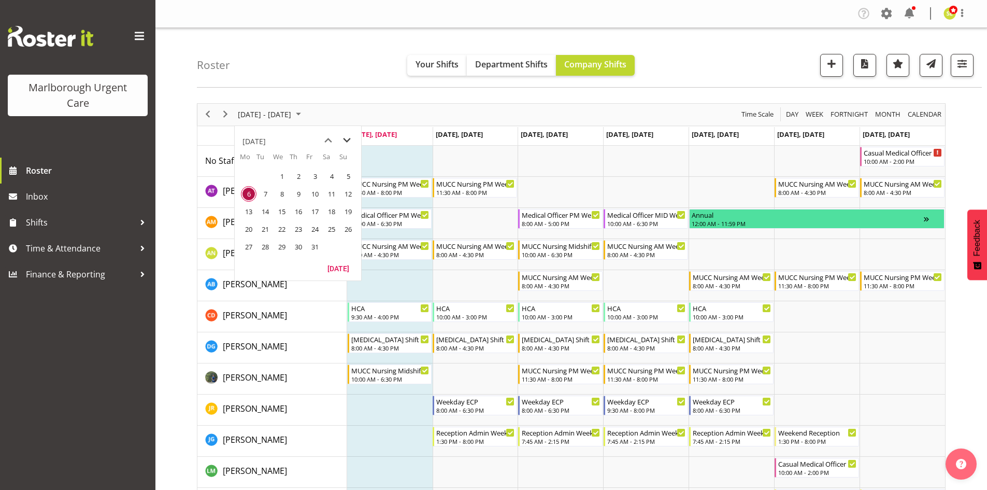
click at [344, 141] on span "next month" at bounding box center [347, 140] width 18 height 19
click at [247, 197] on span "3" at bounding box center [249, 194] width 16 height 16
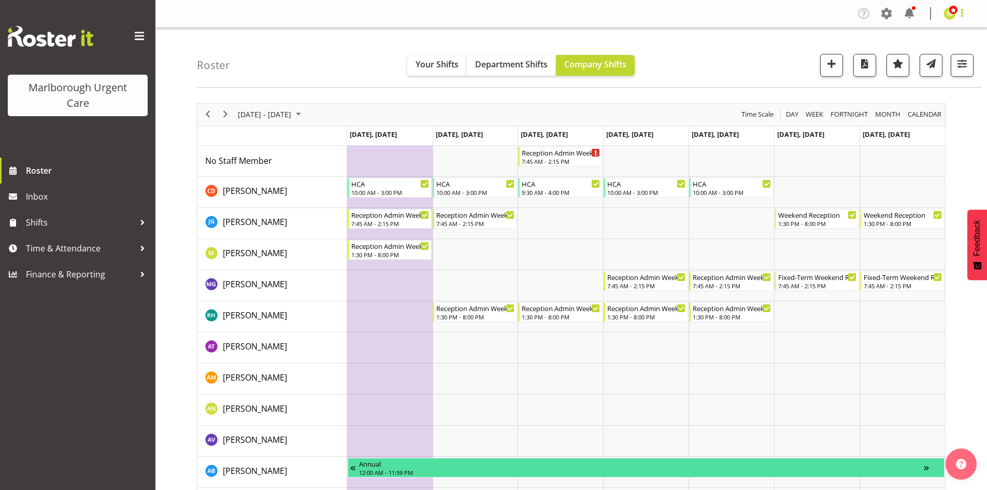
click at [959, 13] on span at bounding box center [962, 13] width 12 height 12
click at [917, 57] on link "Log Out" at bounding box center [919, 54] width 100 height 19
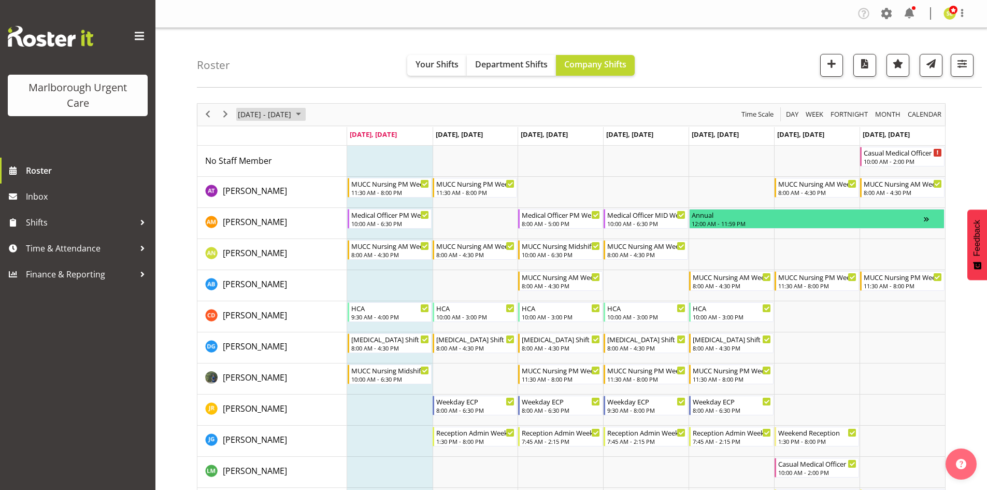
click at [290, 112] on span "[DATE] - [DATE]" at bounding box center [264, 114] width 55 height 13
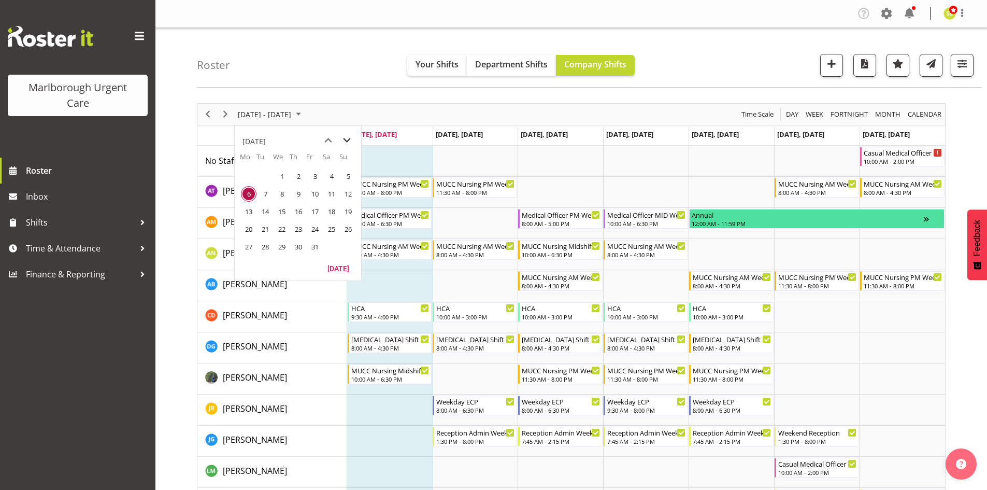
click at [340, 146] on span "next month" at bounding box center [347, 140] width 18 height 19
drag, startPoint x: 254, startPoint y: 204, endPoint x: 251, endPoint y: 196, distance: 7.9
click at [254, 204] on td "10" at bounding box center [248, 212] width 17 height 18
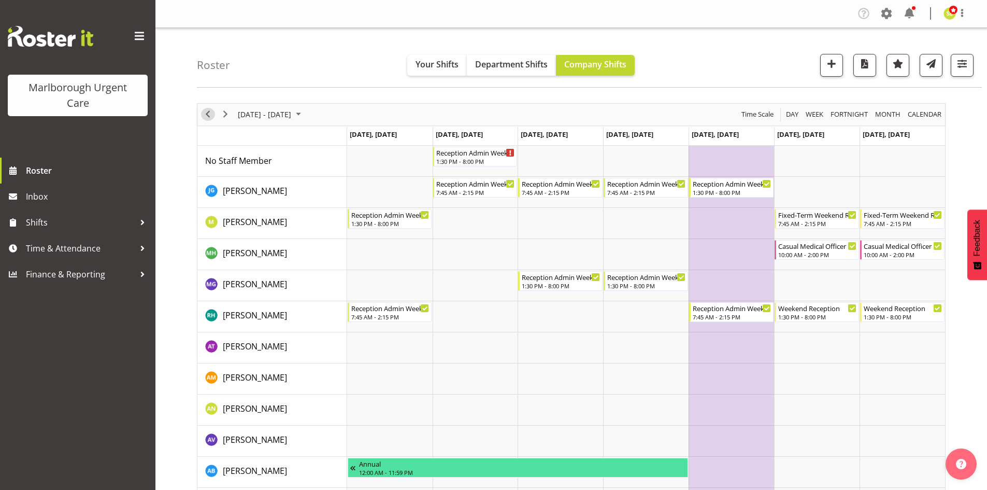
click at [206, 115] on span "Previous" at bounding box center [208, 114] width 12 height 13
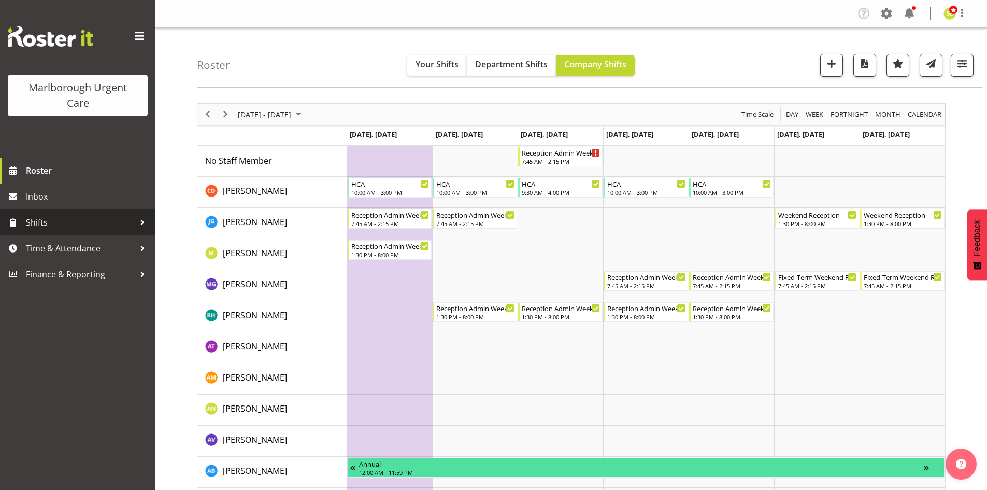
click at [107, 223] on span "Shifts" at bounding box center [80, 223] width 109 height 16
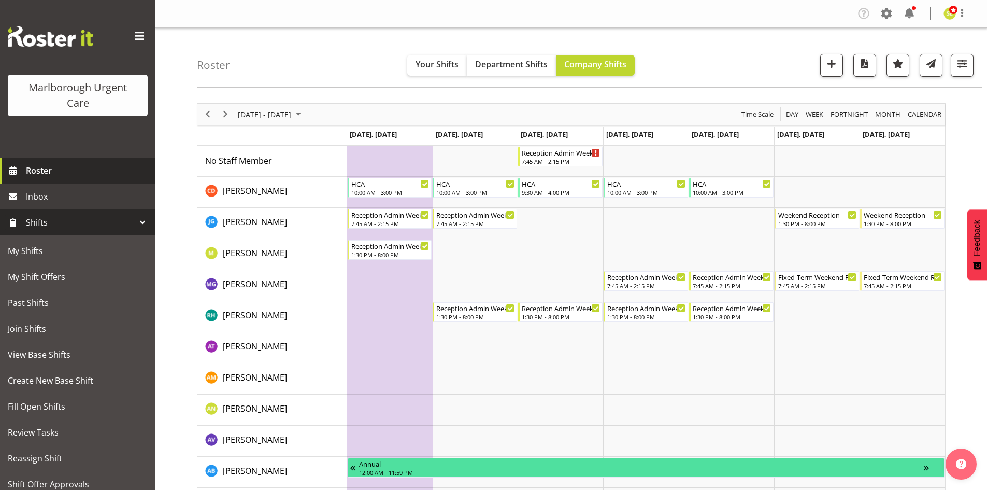
click at [78, 174] on span "Roster" at bounding box center [88, 171] width 124 height 16
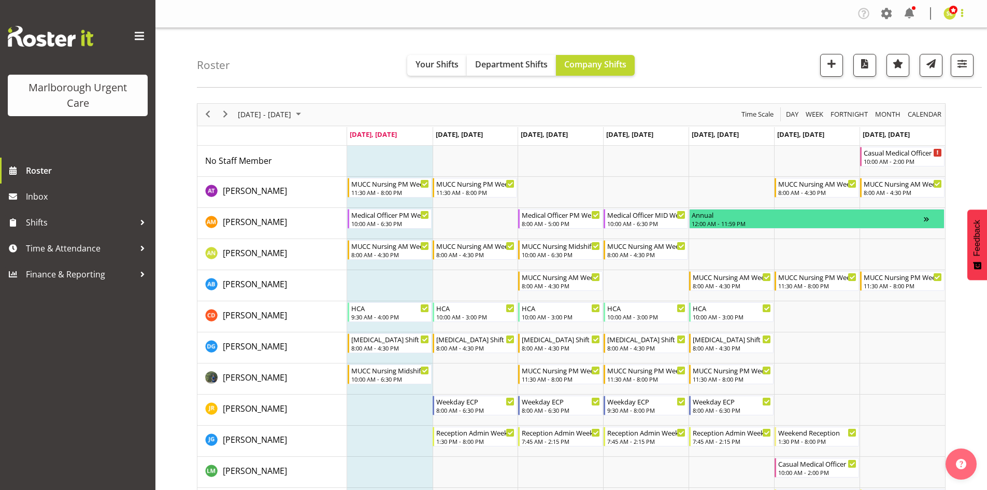
click at [966, 11] on span at bounding box center [962, 13] width 12 height 12
click at [928, 65] on div "Profile Log Out" at bounding box center [919, 45] width 100 height 46
click at [928, 58] on link "Log Out" at bounding box center [919, 54] width 100 height 19
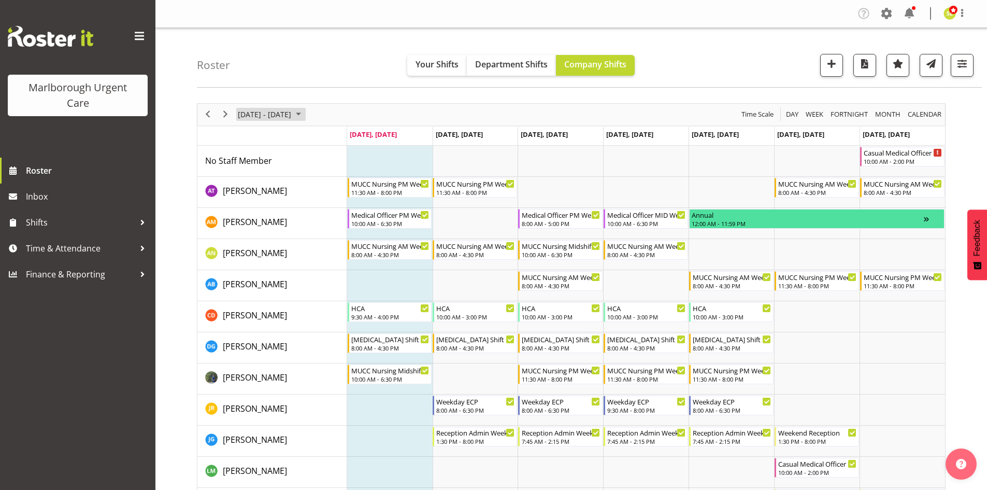
click at [280, 116] on span "October 06 - 12, 2025" at bounding box center [264, 114] width 55 height 13
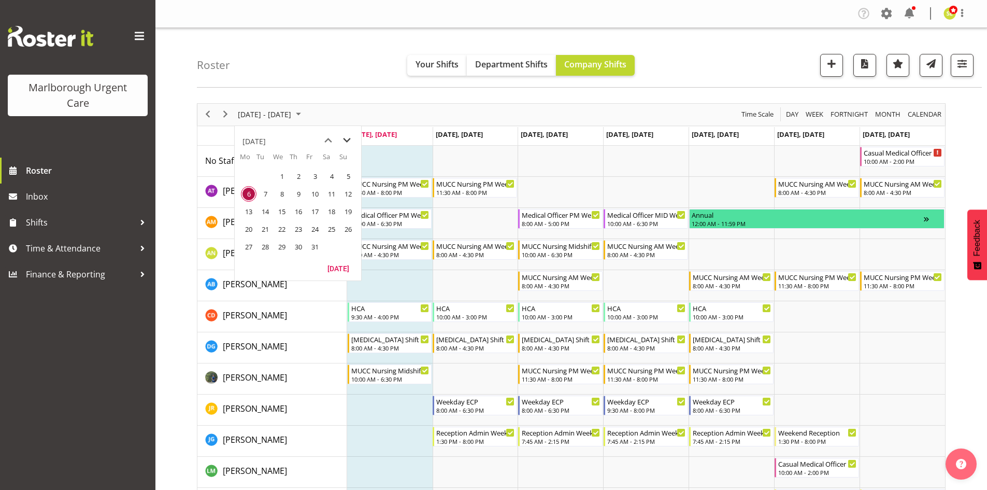
click at [345, 144] on span "next month" at bounding box center [347, 140] width 18 height 19
drag, startPoint x: 247, startPoint y: 193, endPoint x: 286, endPoint y: 197, distance: 39.0
click at [247, 193] on span "3" at bounding box center [249, 194] width 16 height 16
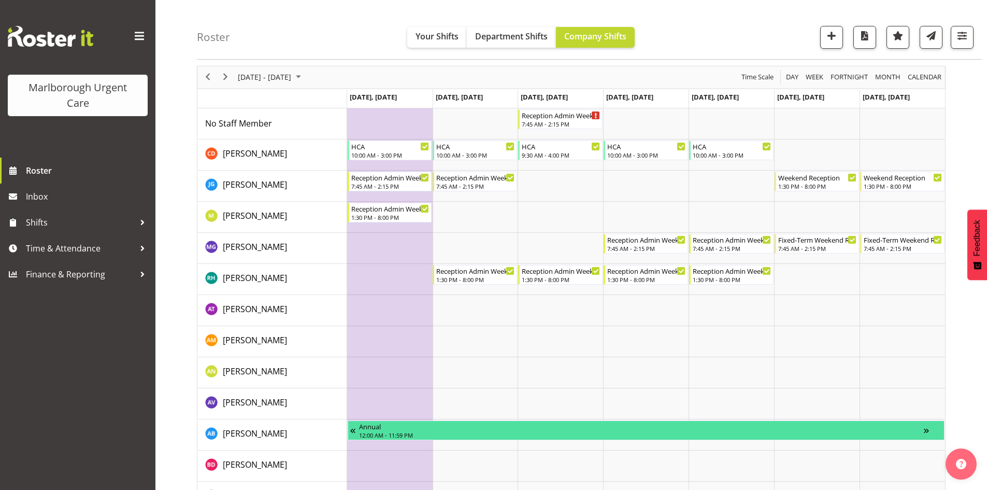
scroll to position [52, 0]
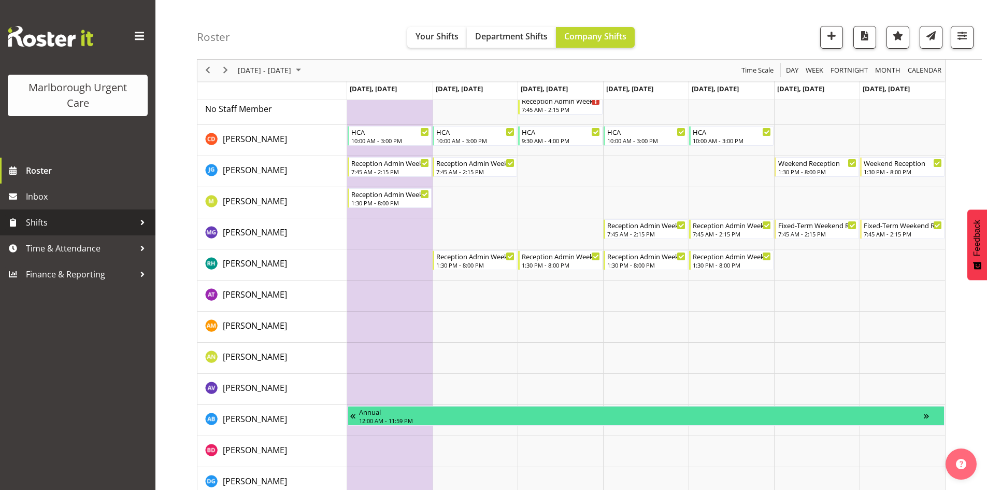
click at [101, 223] on span "Shifts" at bounding box center [80, 223] width 109 height 16
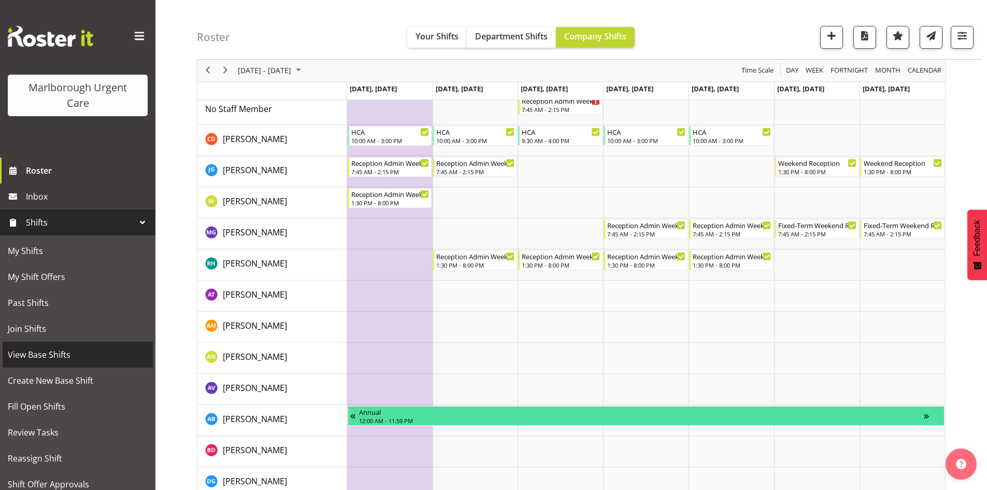
click at [80, 352] on span "View Base Shifts" at bounding box center [78, 355] width 140 height 16
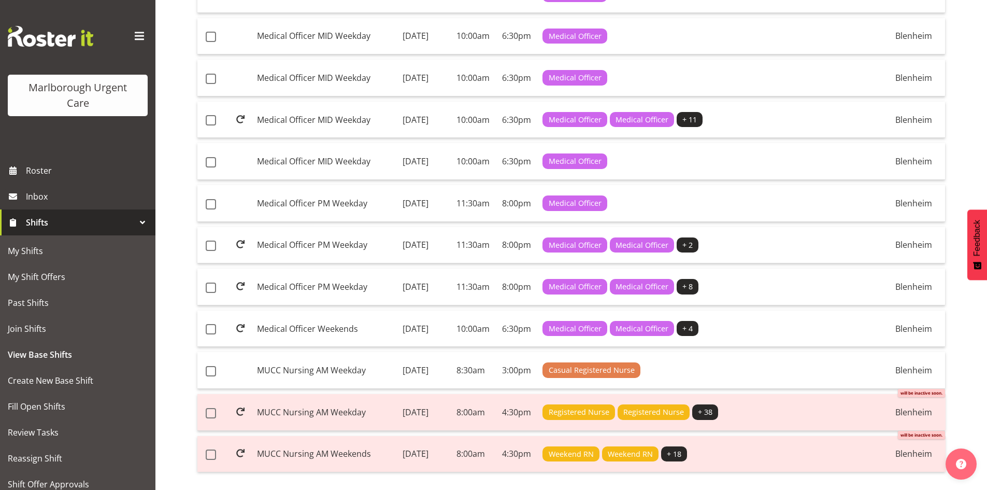
scroll to position [674, 0]
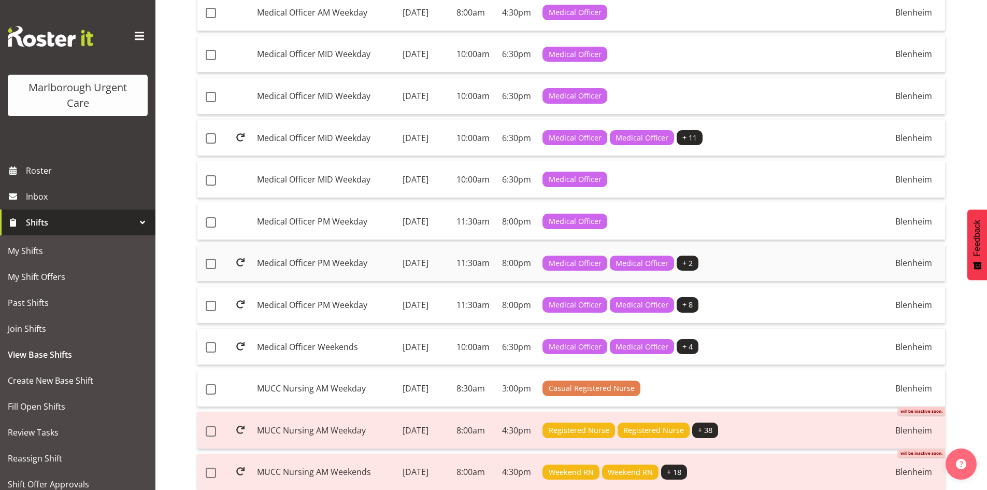
click at [339, 282] on td "Medical Officer PM Weekday" at bounding box center [326, 263] width 146 height 37
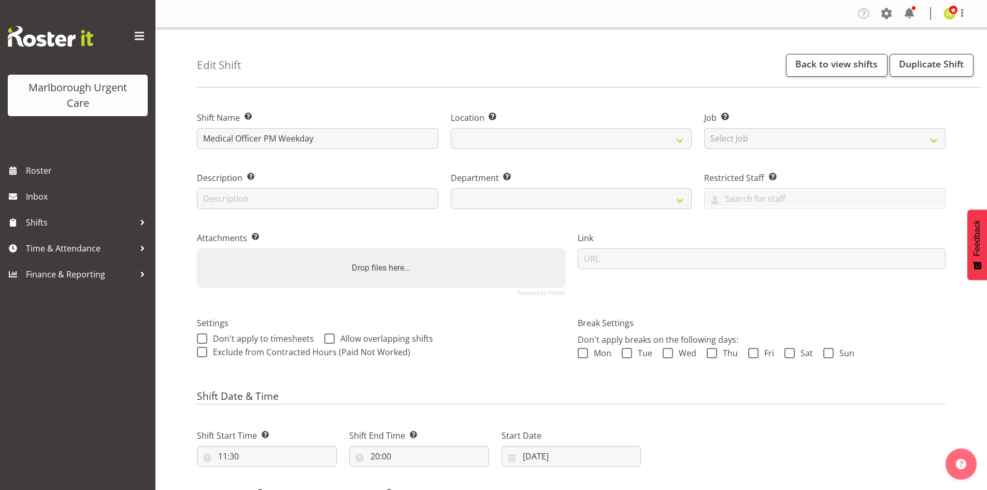
select select "date"
select select
select select "925"
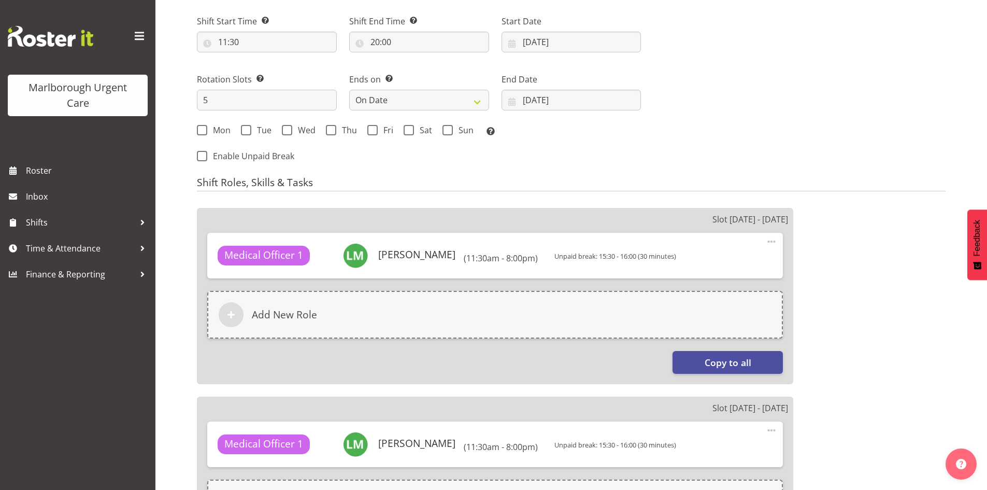
scroll to position [415, 0]
click at [204, 130] on span at bounding box center [202, 129] width 10 height 10
click at [204, 130] on input "Mon" at bounding box center [200, 129] width 7 height 7
checkbox input "true"
click at [263, 131] on span "Tue" at bounding box center [261, 129] width 20 height 10
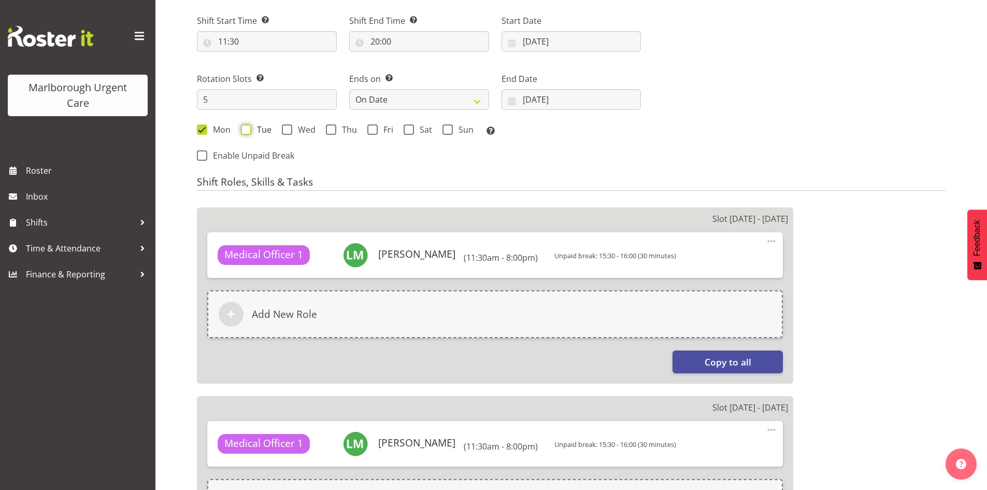
click at [248, 131] on input "Tue" at bounding box center [244, 129] width 7 height 7
checkbox input "true"
click at [309, 127] on span "Wed" at bounding box center [303, 129] width 23 height 10
click at [289, 127] on input "Wed" at bounding box center [285, 129] width 7 height 7
checkbox input "true"
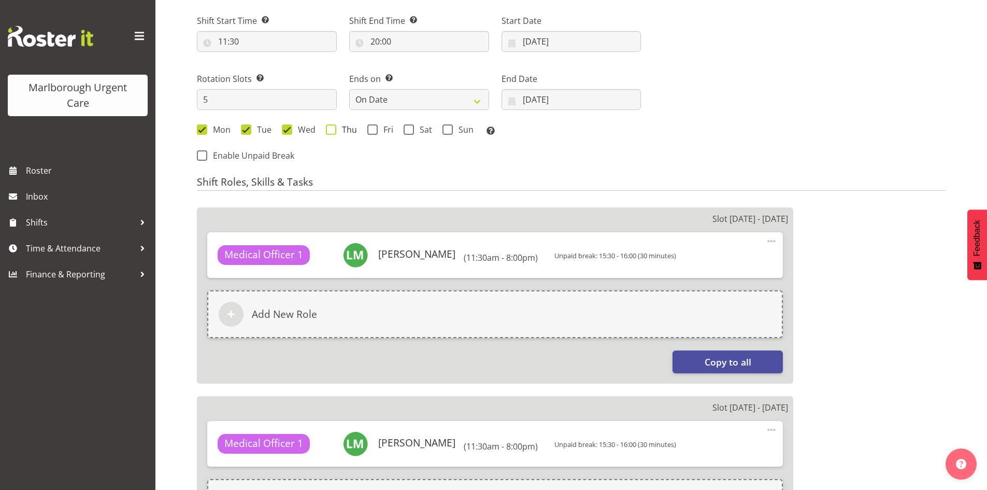
click at [336, 126] on span "Thu" at bounding box center [346, 129] width 21 height 10
click at [333, 126] on input "Thu" at bounding box center [329, 129] width 7 height 7
checkbox input "true"
click at [364, 127] on div "Mon Tue Wed Thu Fri Sat Sun Select the days of the week you wish to create this…" at bounding box center [419, 130] width 444 height 13
click at [383, 129] on span "Fri" at bounding box center [386, 129] width 16 height 10
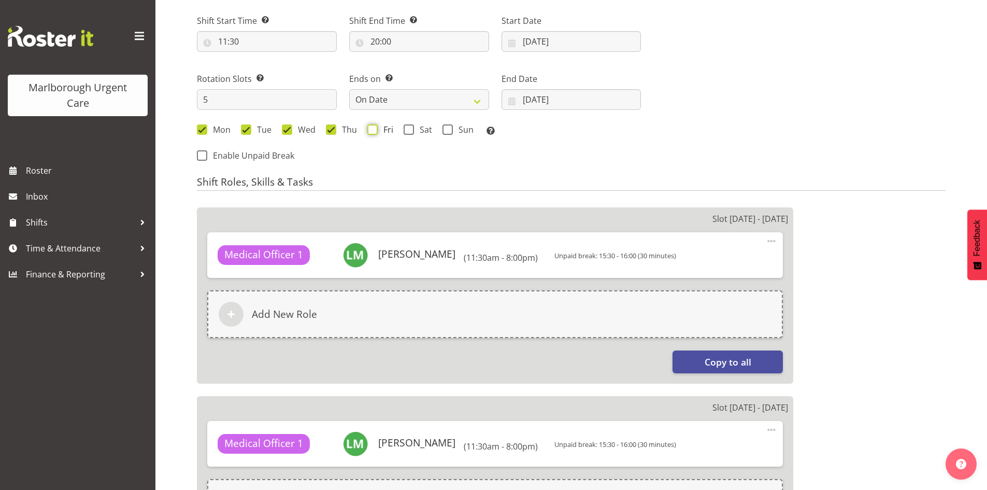
click at [374, 129] on input "Fri" at bounding box center [370, 129] width 7 height 7
checkbox input "true"
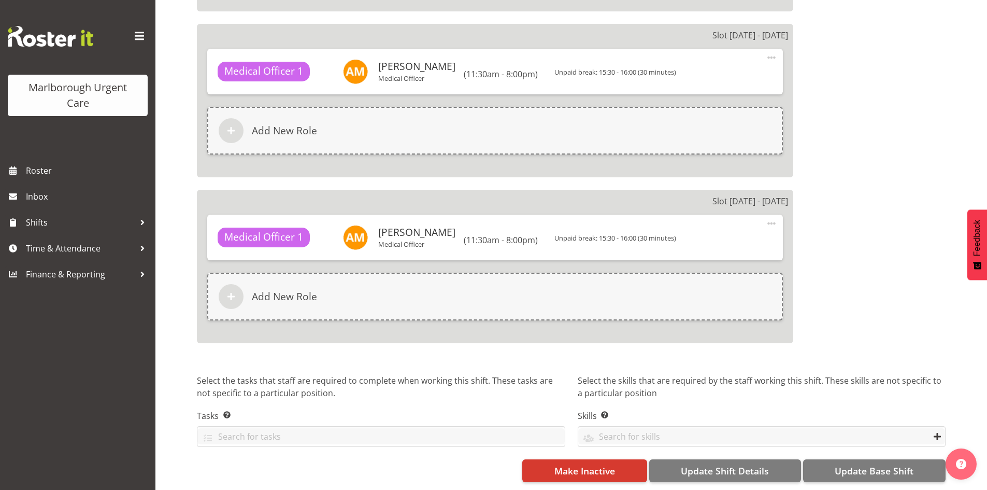
scroll to position [1068, 0]
click at [862, 464] on span "Update Base Shift" at bounding box center [874, 470] width 79 height 13
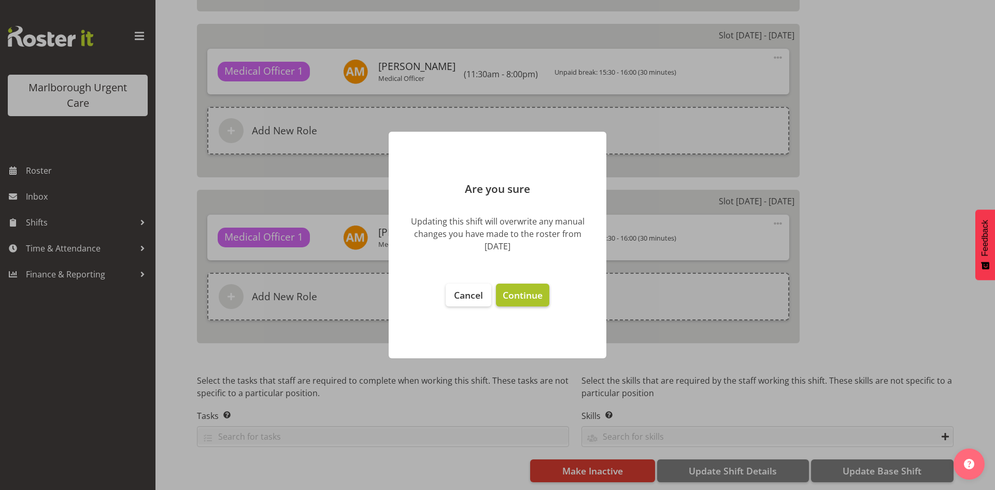
click at [532, 295] on span "Continue" at bounding box center [523, 295] width 40 height 12
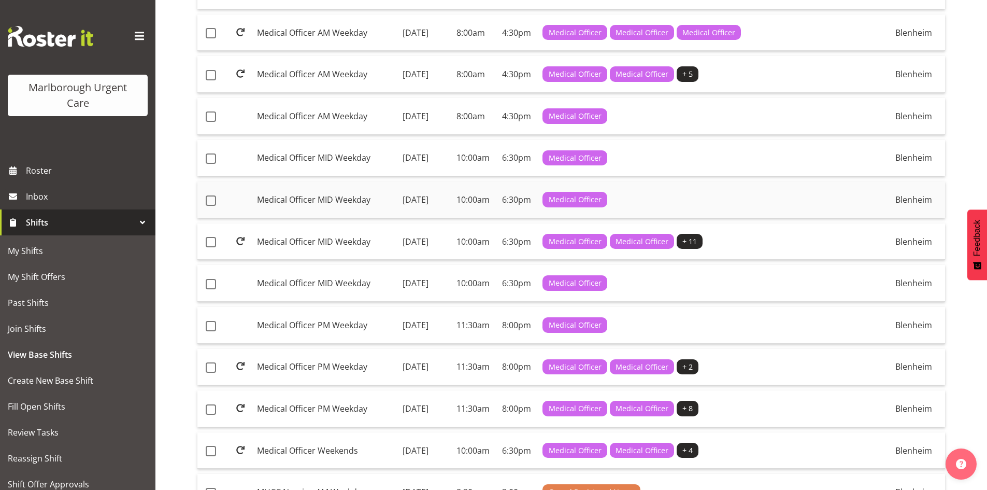
scroll to position [518, 0]
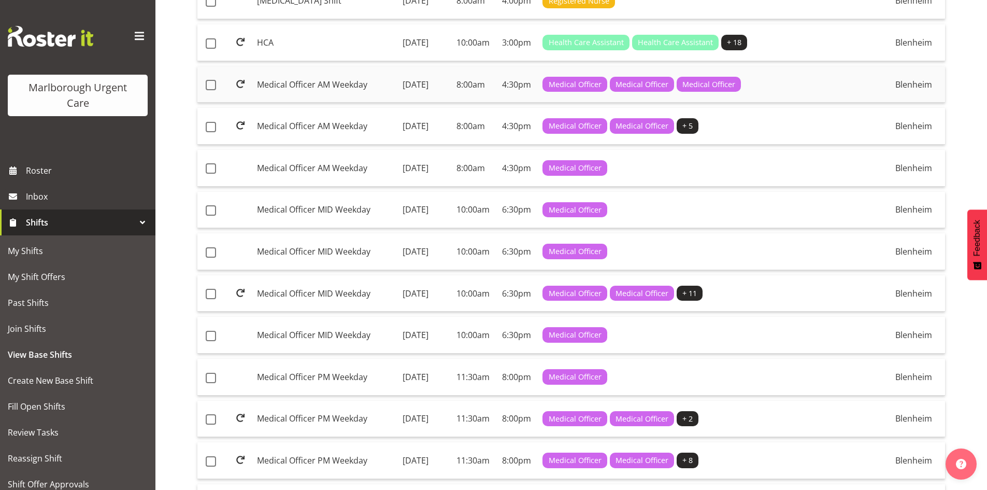
click at [339, 103] on td "Medical Officer AM Weekday" at bounding box center [326, 84] width 146 height 37
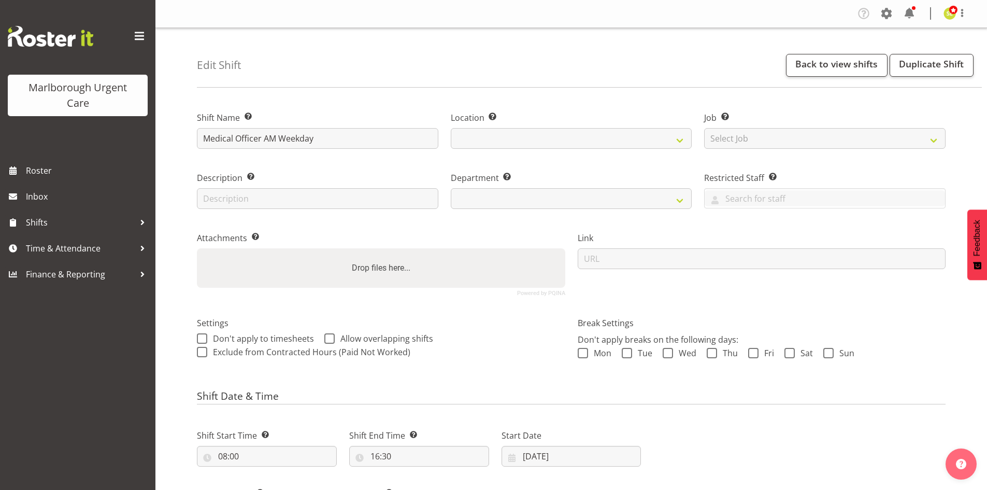
select select "date"
select select
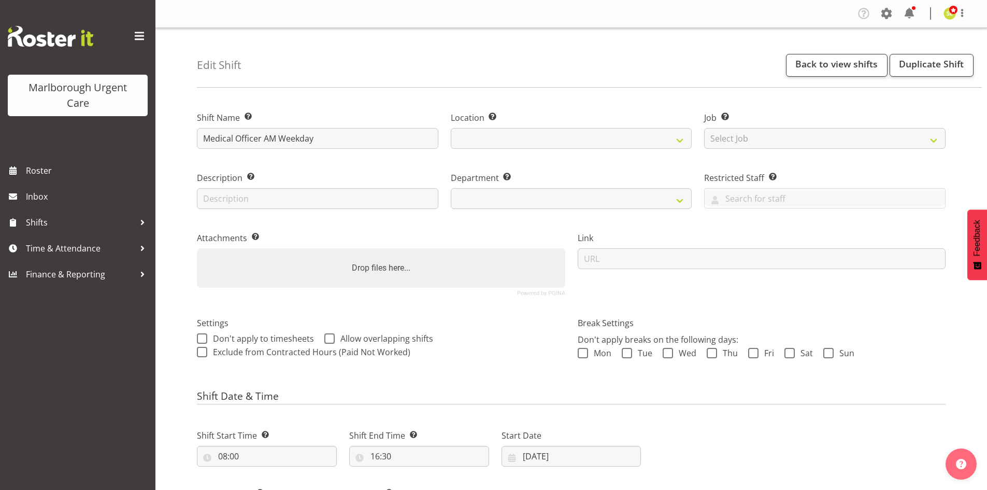
select select
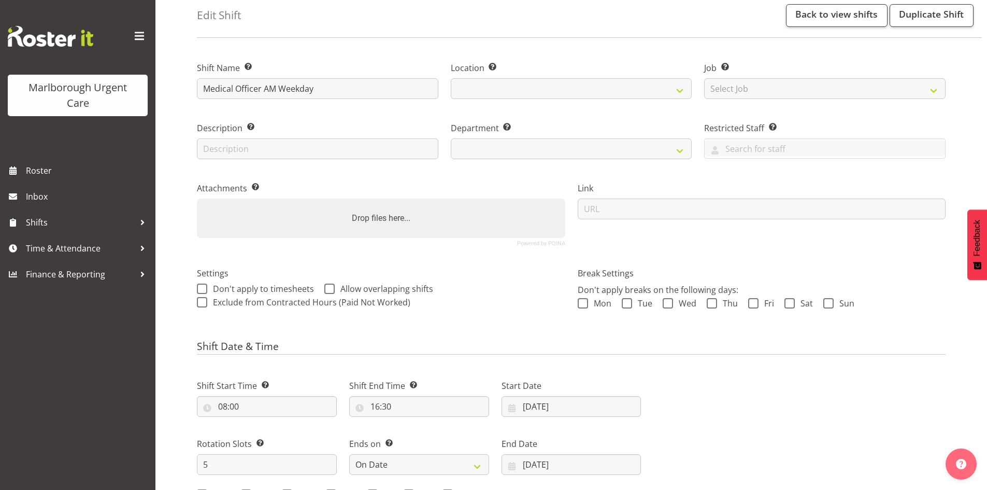
select select "925"
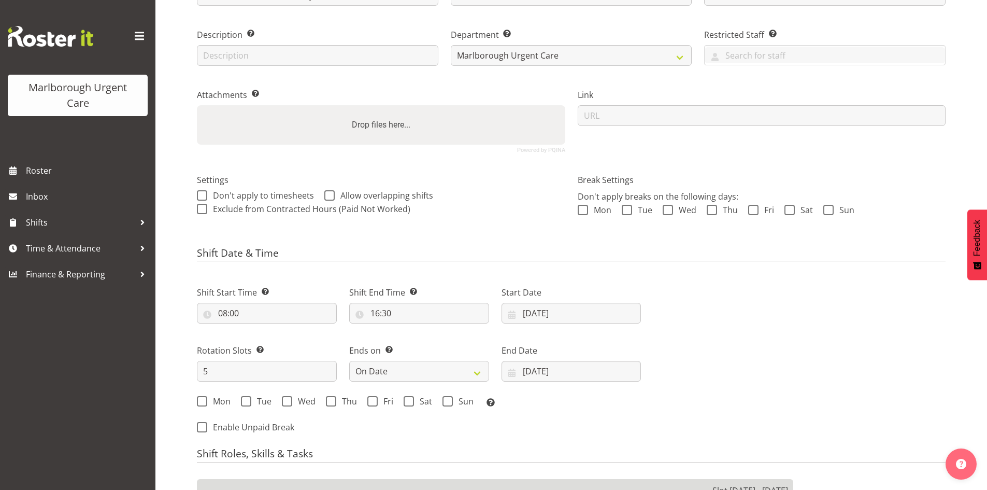
scroll to position [259, 0]
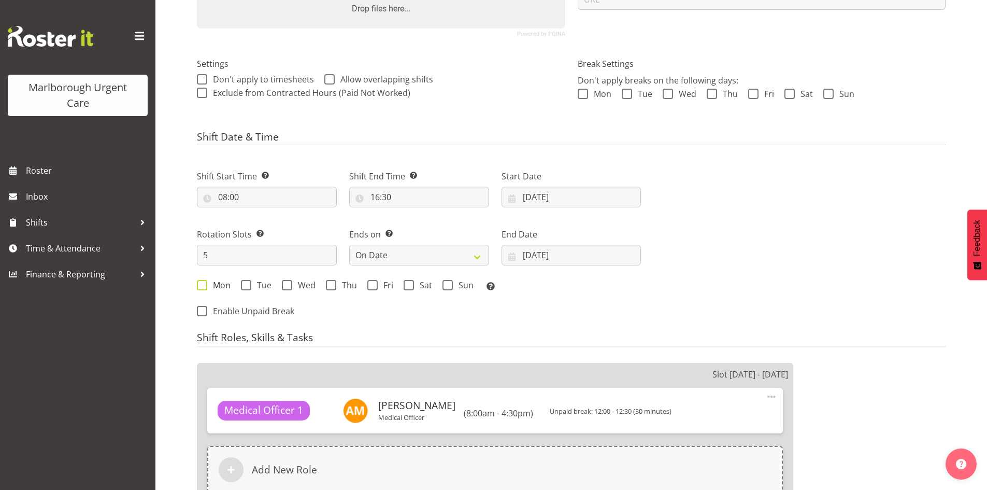
click at [199, 285] on span at bounding box center [202, 285] width 10 height 10
click at [199, 285] on input "Mon" at bounding box center [200, 285] width 7 height 7
checkbox input "true"
click at [246, 286] on span at bounding box center [246, 285] width 10 height 10
click at [246, 286] on input "Tue" at bounding box center [244, 285] width 7 height 7
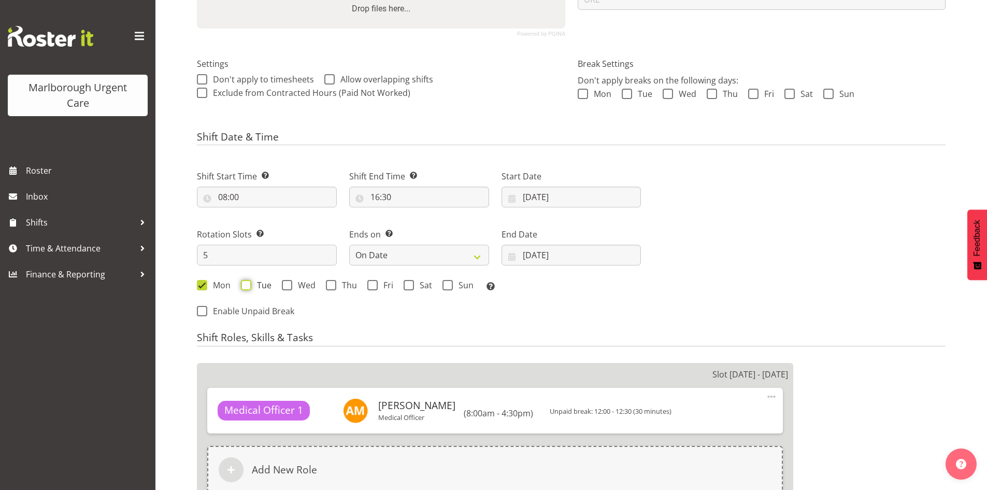
checkbox input "true"
click at [297, 281] on span "Wed" at bounding box center [303, 285] width 23 height 10
click at [289, 282] on input "Wed" at bounding box center [285, 285] width 7 height 7
checkbox input "true"
click at [332, 281] on span at bounding box center [331, 285] width 10 height 10
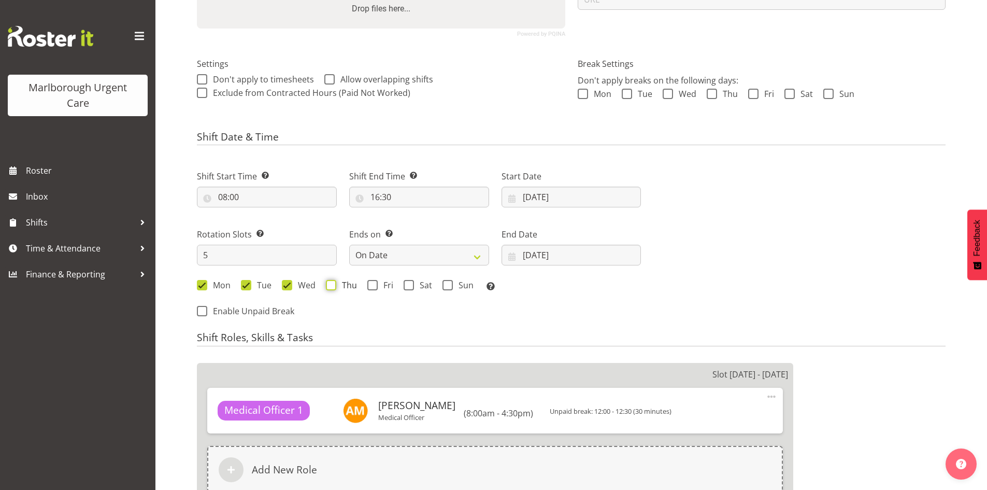
click at [332, 282] on input "Thu" at bounding box center [329, 285] width 7 height 7
checkbox input "true"
click at [369, 285] on span at bounding box center [372, 285] width 10 height 10
click at [369, 285] on input "Fri" at bounding box center [370, 285] width 7 height 7
checkbox input "true"
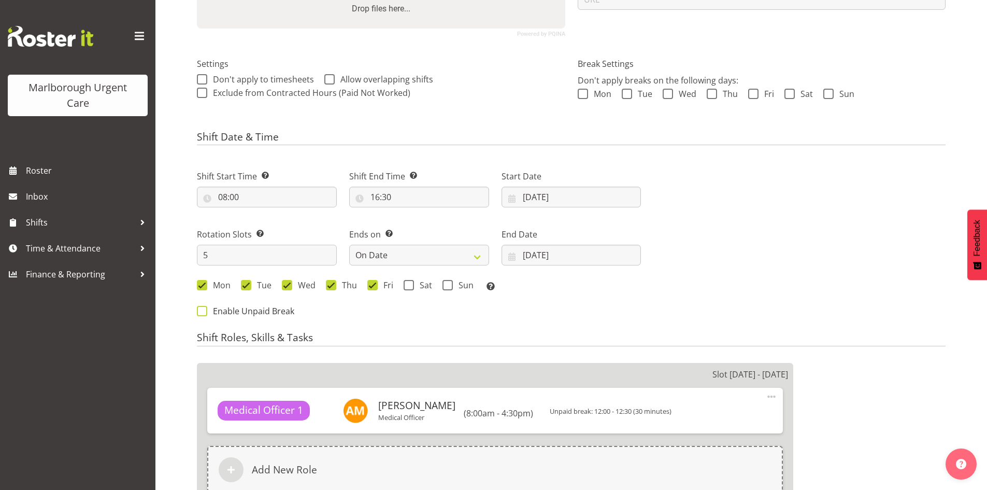
click at [226, 315] on span "Enable Unpaid Break" at bounding box center [250, 311] width 87 height 10
click at [204, 315] on input "Enable Unpaid Break" at bounding box center [200, 311] width 7 height 7
checkbox input "true"
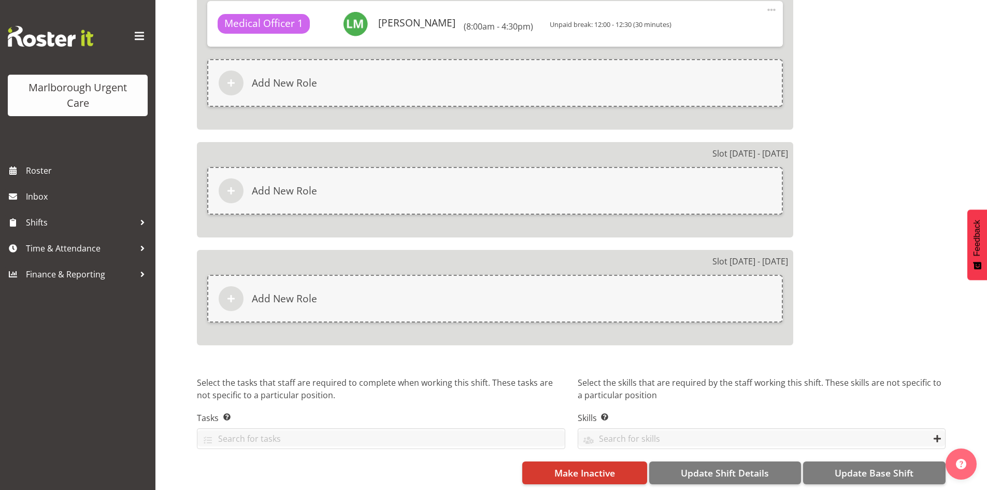
scroll to position [1056, 0]
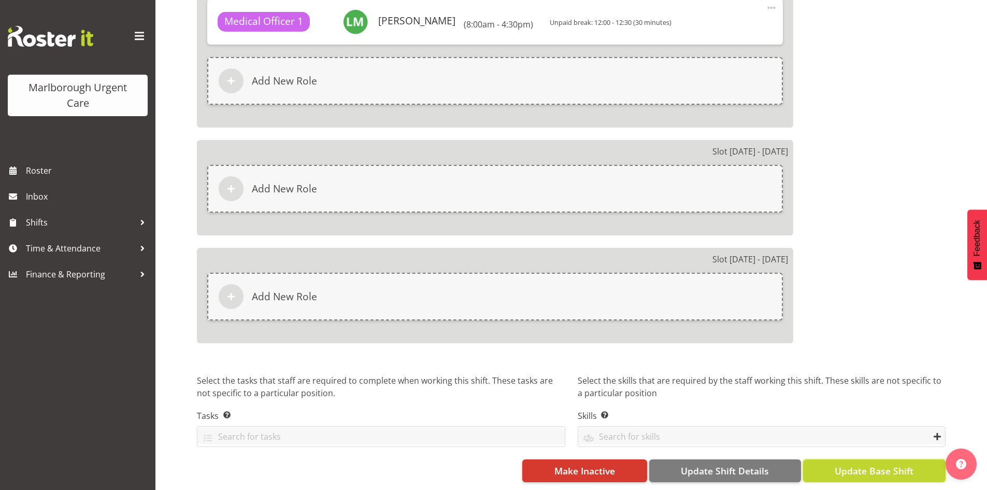
click at [853, 464] on span "Update Base Shift" at bounding box center [874, 470] width 79 height 13
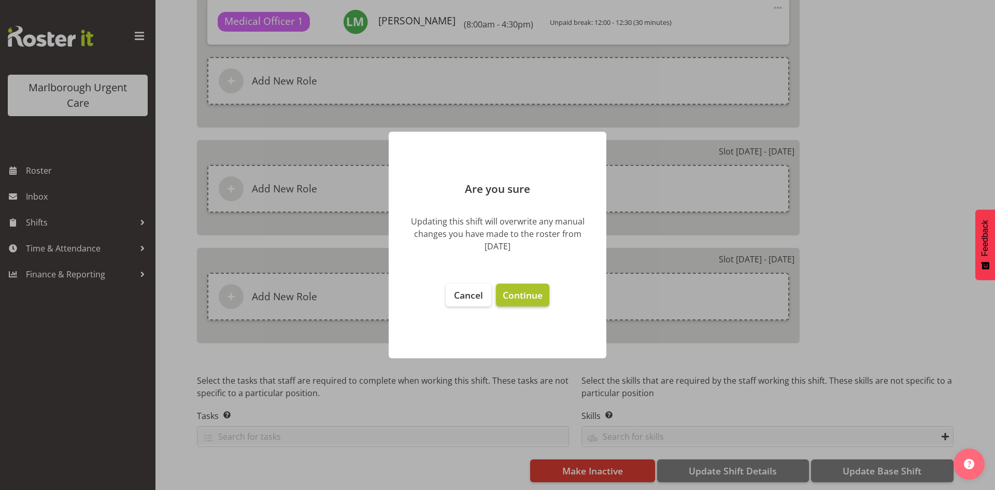
click at [531, 299] on span "Continue" at bounding box center [523, 295] width 40 height 12
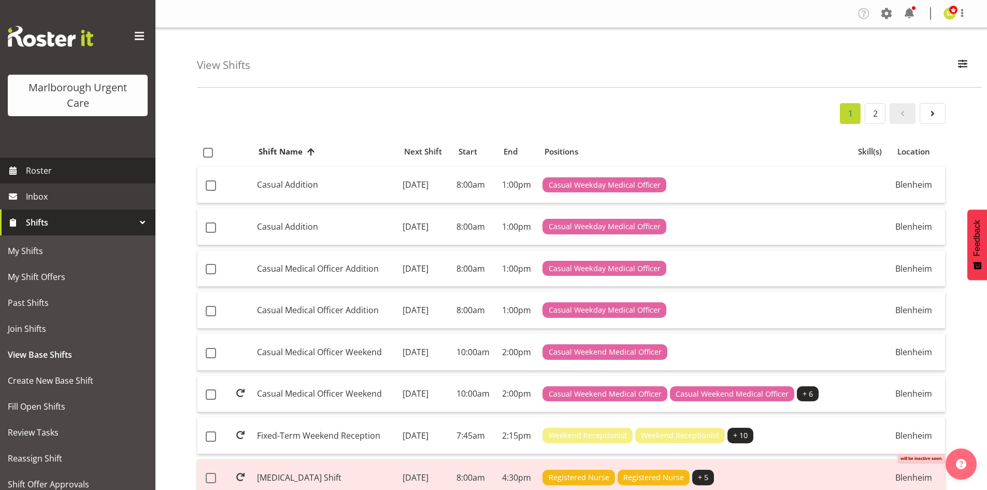
drag, startPoint x: 0, startPoint y: 0, endPoint x: 72, endPoint y: 162, distance: 177.3
click at [72, 162] on link "Roster" at bounding box center [77, 171] width 155 height 26
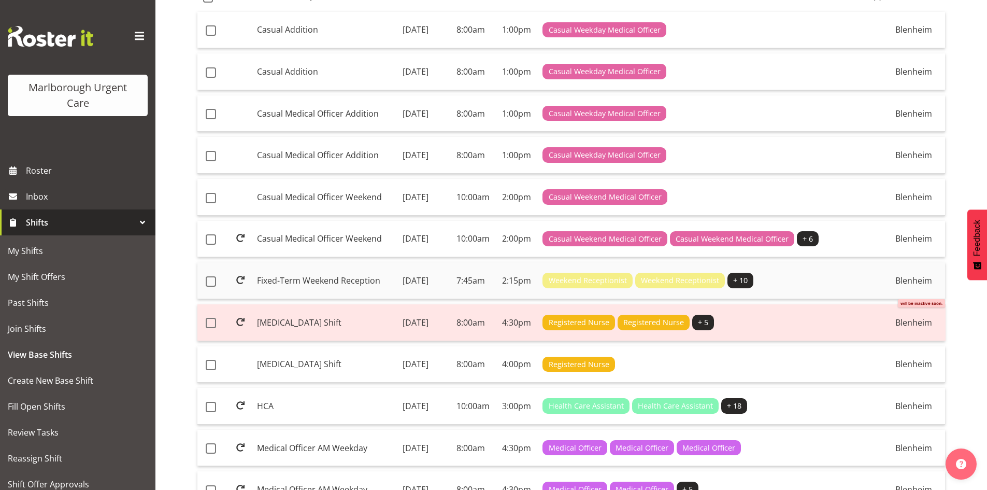
scroll to position [155, 0]
click at [73, 383] on span "Create New Base Shift" at bounding box center [78, 381] width 140 height 16
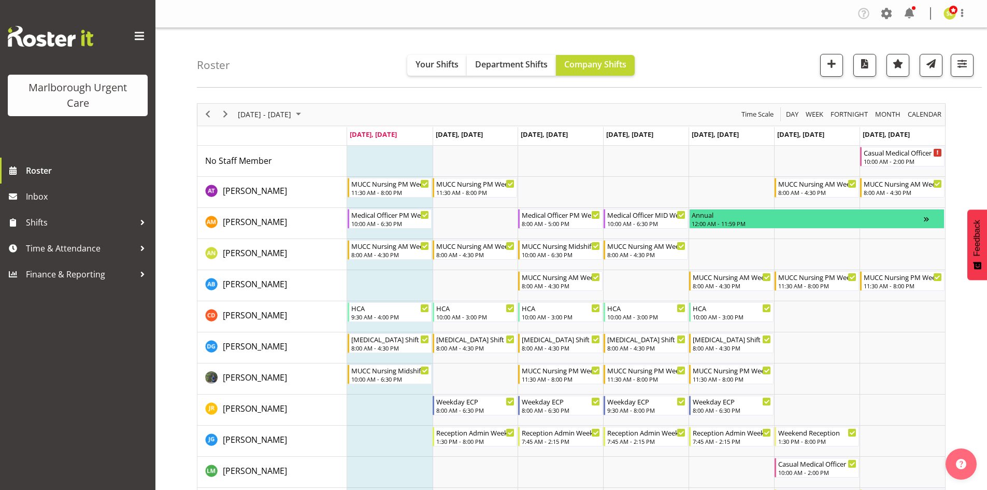
click at [292, 110] on span "[DATE] - [DATE]" at bounding box center [264, 114] width 55 height 13
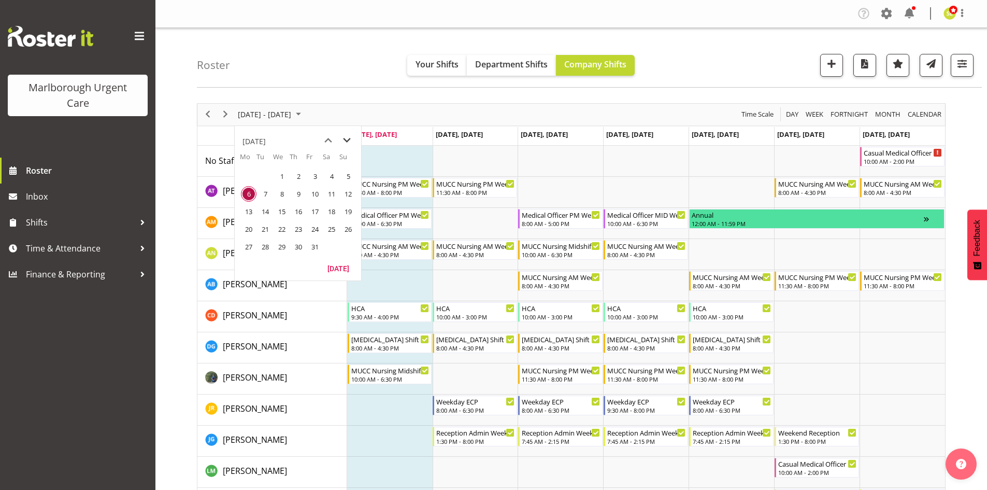
click at [344, 137] on span "next month" at bounding box center [347, 140] width 18 height 19
click at [251, 195] on span "3" at bounding box center [249, 194] width 16 height 16
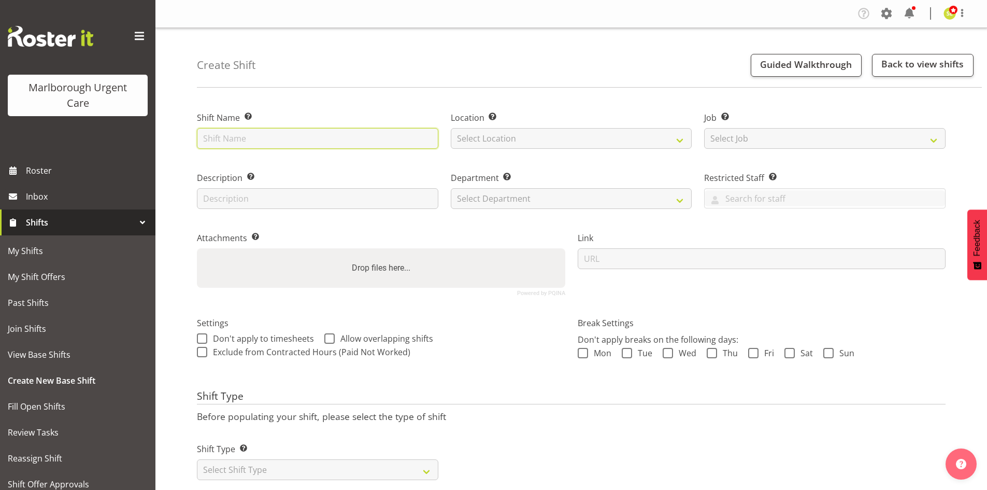
click at [255, 139] on input "text" at bounding box center [317, 138] width 241 height 21
type input "ECP Weekday AM"
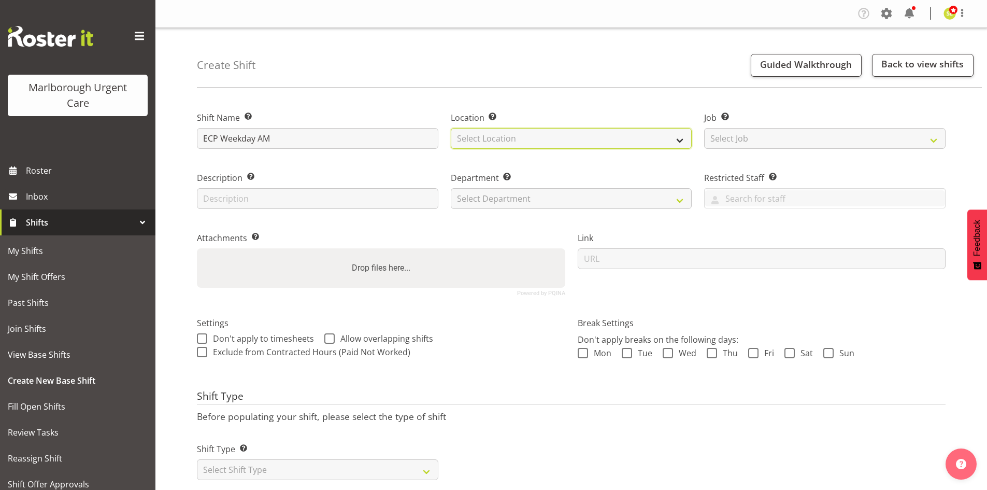
click at [572, 134] on select "Select Location [GEOGRAPHIC_DATA]" at bounding box center [571, 138] width 241 height 21
select select "1282"
click at [451, 128] on select "Select Location Blenheim" at bounding box center [571, 138] width 241 height 21
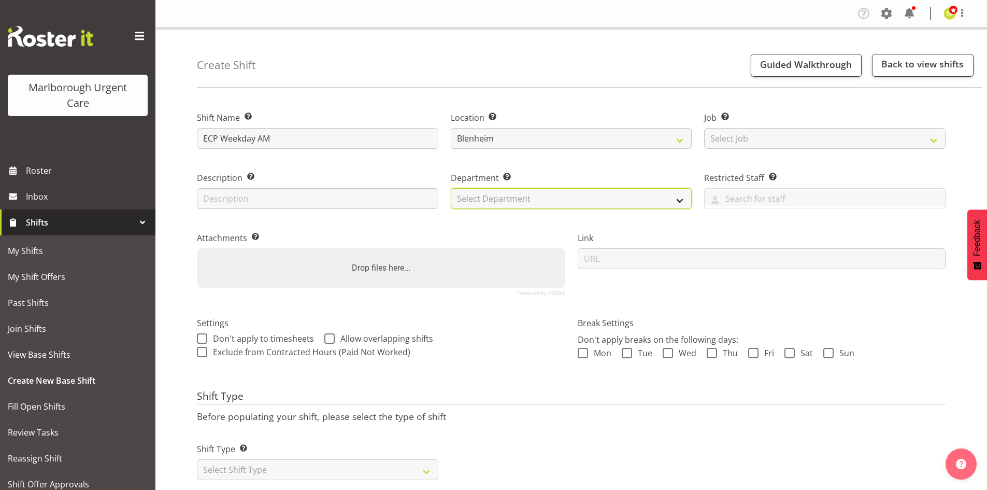
click at [557, 197] on select "Select Department Haemodialysis Dialysis Unit Marlborough Urgent Care" at bounding box center [571, 198] width 241 height 21
select select "925"
click at [451, 188] on select "Select Department Haemodialysis Dialysis Unit Marlborough Urgent Care" at bounding box center [571, 198] width 241 height 21
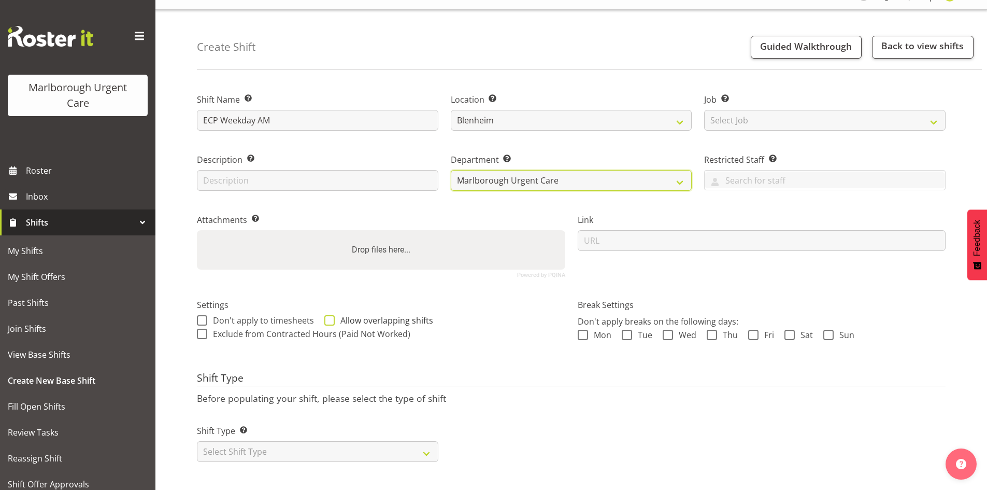
scroll to position [28, 0]
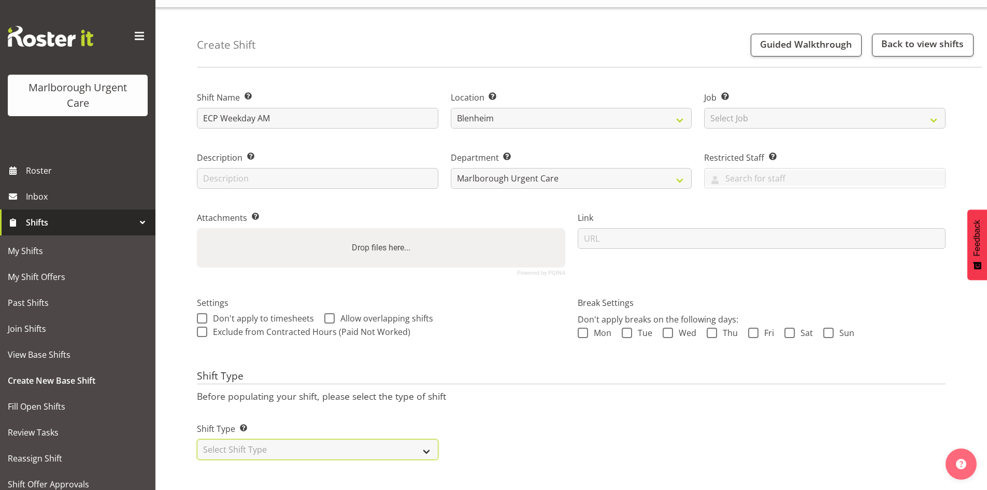
click at [305, 440] on select "Select Shift Type One Off Shift Recurring Shift Rotating Shift" at bounding box center [317, 449] width 241 height 21
select select "rotating"
click at [197, 439] on select "Select Shift Type One Off Shift Recurring Shift Rotating Shift" at bounding box center [317, 449] width 241 height 21
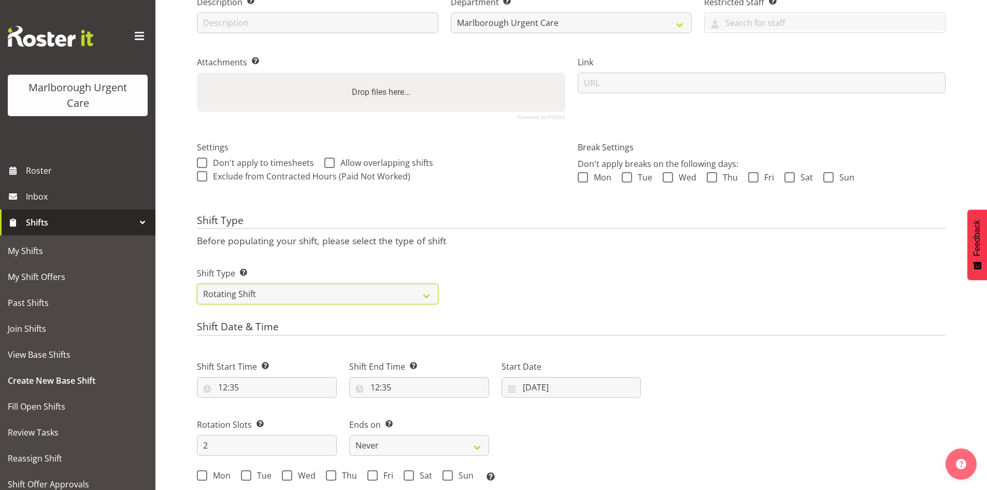
scroll to position [235, 0]
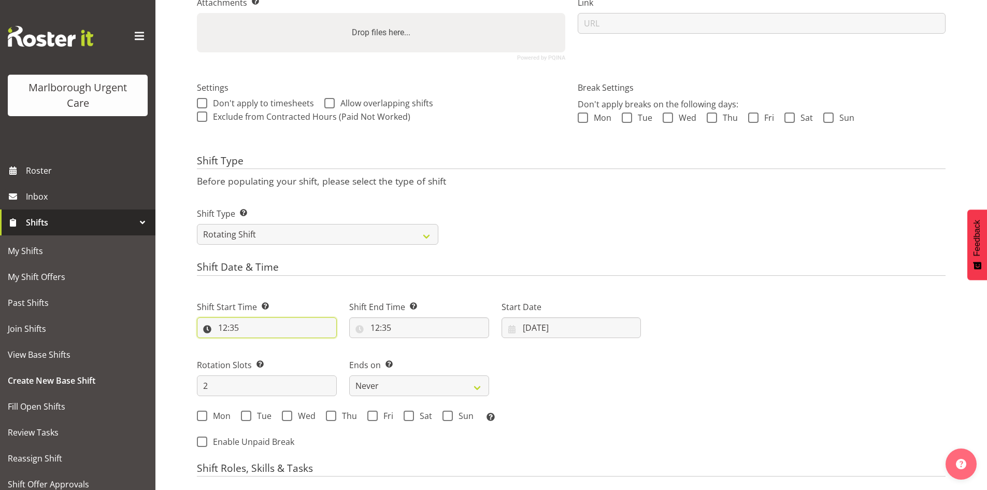
click at [247, 324] on input "12:35" at bounding box center [267, 327] width 140 height 21
click at [264, 357] on select "00 01 02 03 04 05 06 07 08 09 10 11 12 13 14 15 16 17 18 19 20 21 22 23" at bounding box center [267, 354] width 23 height 21
select select "8"
click at [256, 344] on select "00 01 02 03 04 05 06 07 08 09 10 11 12 13 14 15 16 17 18 19 20 21 22 23" at bounding box center [267, 354] width 23 height 21
type input "08:35"
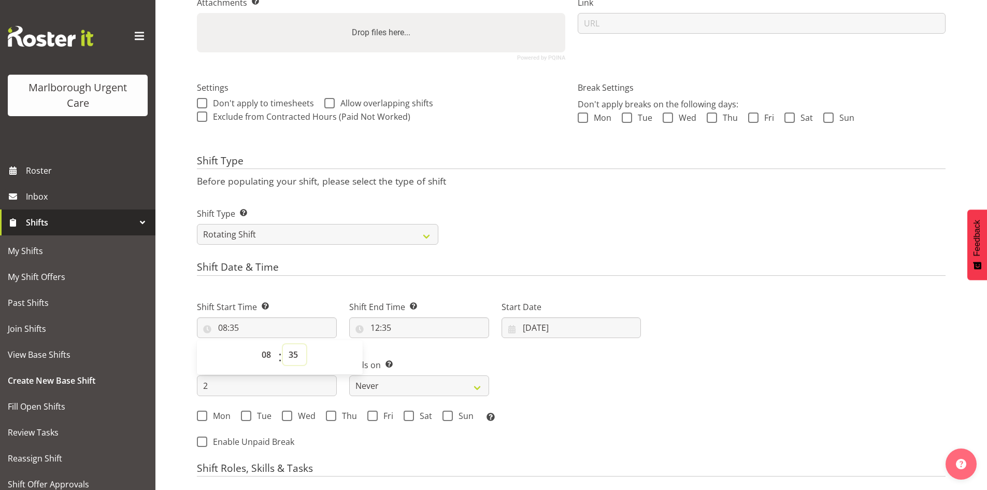
click at [288, 352] on select "00 01 02 03 04 05 06 07 08 09 10 11 12 13 14 15 16 17 18 19 20 21 22 23 24 25 2…" at bounding box center [294, 354] width 23 height 21
select select "0"
click at [283, 344] on select "00 01 02 03 04 05 06 07 08 09 10 11 12 13 14 15 16 17 18 19 20 21 22 23 24 25 2…" at bounding box center [294, 354] width 23 height 21
type input "08:00"
click at [382, 327] on input "12:35" at bounding box center [419, 327] width 140 height 21
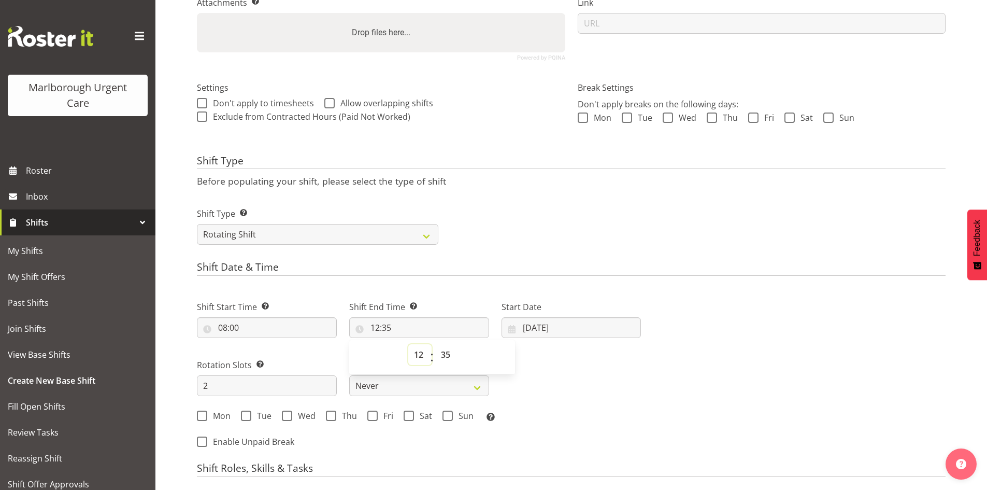
click at [422, 351] on select "00 01 02 03 04 05 06 07 08 09 10 11 12 13 14 15 16 17 18 19 20 21 22 23" at bounding box center [419, 354] width 23 height 21
select select "18"
type input "18:35"
click at [449, 353] on select "00 01 02 03 04 05 06 07 08 09 10 11 12 13 14 15 16 17 18 19 20 21 22 23 24 25 2…" at bounding box center [446, 354] width 23 height 21
select select "30"
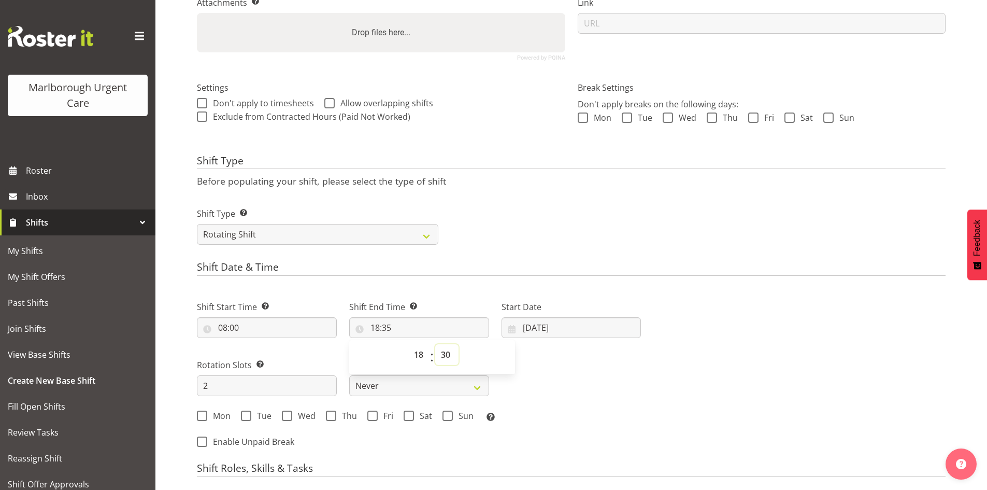
click at [435, 344] on select "00 01 02 03 04 05 06 07 08 09 10 11 12 13 14 15 16 17 18 19 20 21 22 23 24 25 2…" at bounding box center [446, 354] width 23 height 21
type input "18:30"
click at [577, 371] on div "Shift Start Time Set the time of the day you wish this shift to start 08:00 00 …" at bounding box center [419, 358] width 457 height 144
click at [562, 331] on input "06/10/2025" at bounding box center [572, 327] width 140 height 21
click at [646, 359] on span at bounding box center [647, 357] width 10 height 12
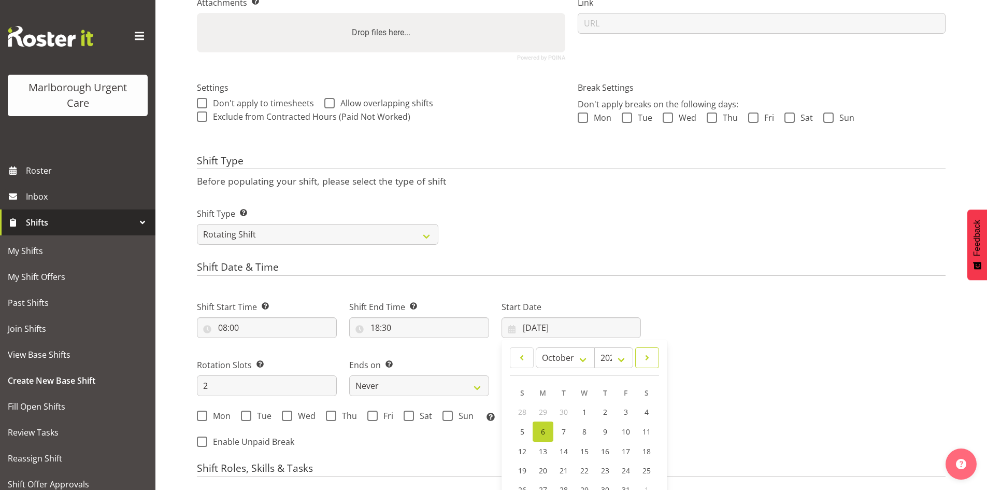
select select "10"
click at [543, 429] on span "3" at bounding box center [543, 431] width 4 height 10
type input "03/11/2025"
click at [248, 380] on input "2" at bounding box center [267, 385] width 140 height 21
type input "5"
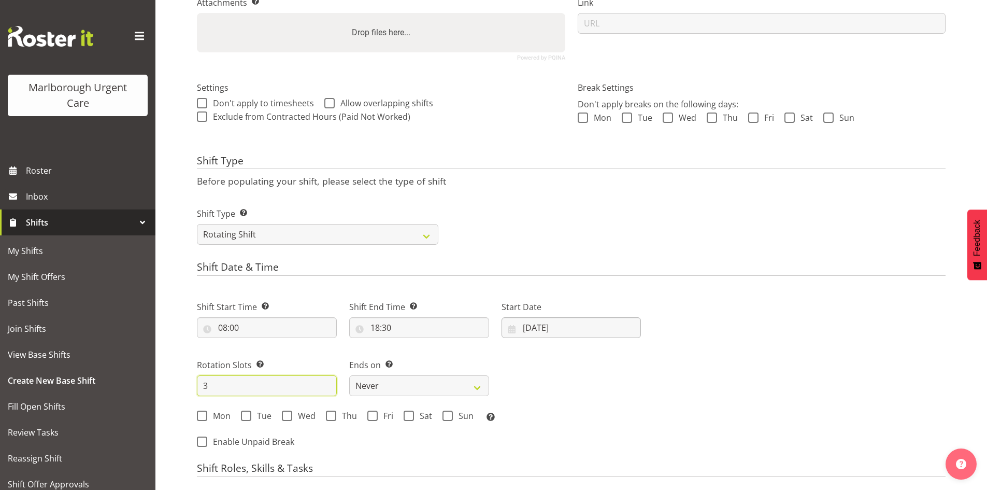
type input "3"
click at [543, 334] on input "03/11/2025" at bounding box center [572, 327] width 140 height 21
click at [602, 429] on link "6" at bounding box center [605, 430] width 21 height 19
type input "06/11/2025"
click at [406, 383] on select "Never On Date" at bounding box center [419, 385] width 140 height 21
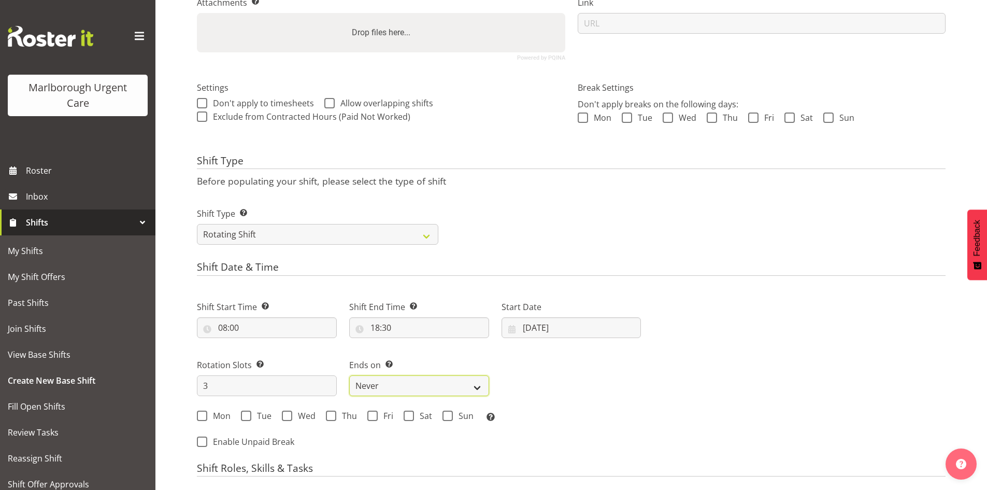
select select "date"
click at [349, 375] on select "Never On Date" at bounding box center [419, 385] width 140 height 21
select select "9"
select select "2025"
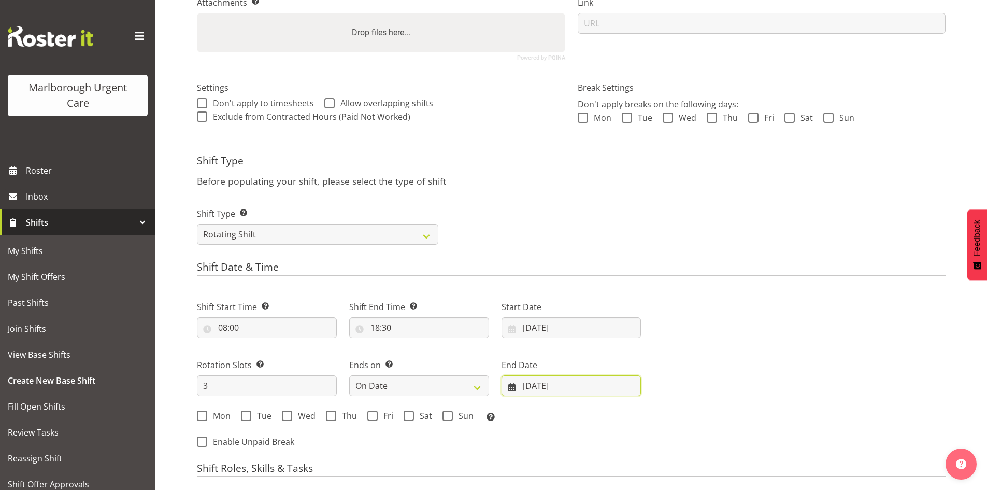
click at [563, 388] on input "06/10/2025" at bounding box center [572, 385] width 140 height 21
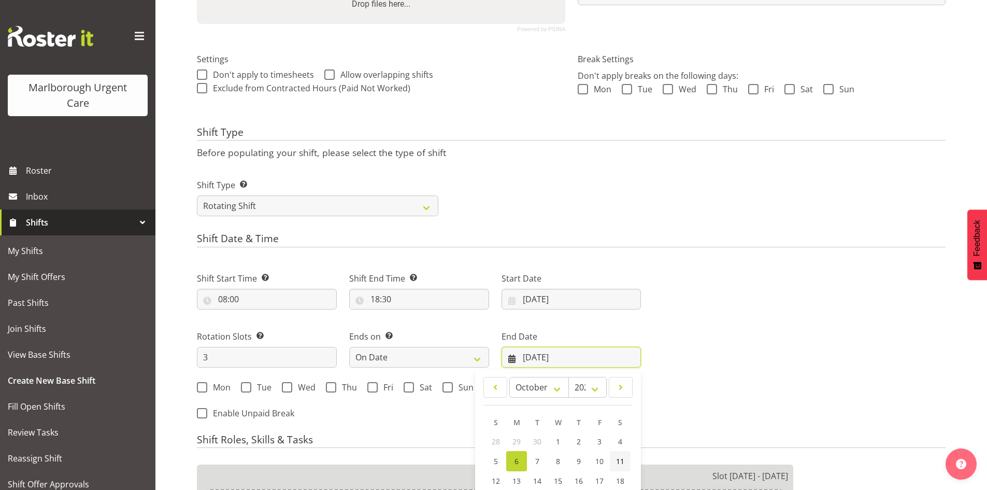
scroll to position [287, 0]
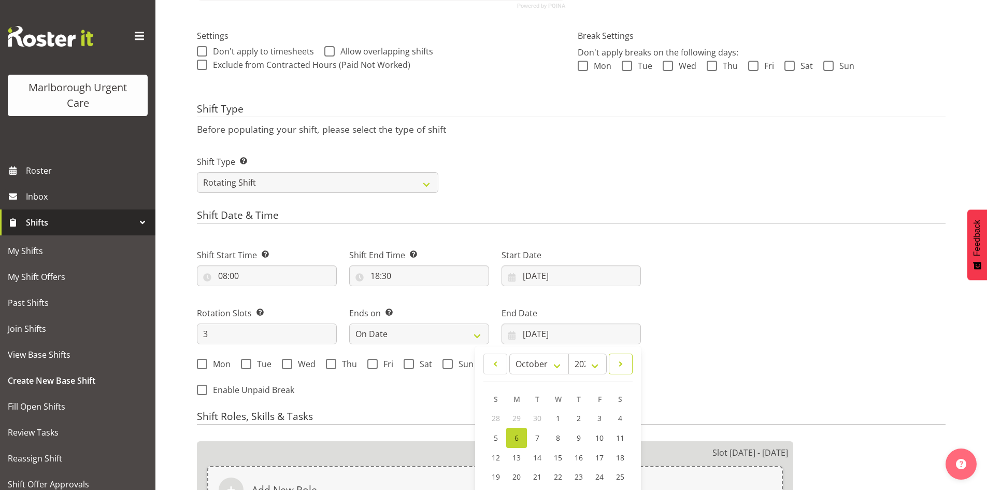
click at [619, 364] on span at bounding box center [621, 364] width 10 height 12
select select "10"
click at [620, 437] on span "8" at bounding box center [620, 437] width 4 height 10
type input "08/11/2025"
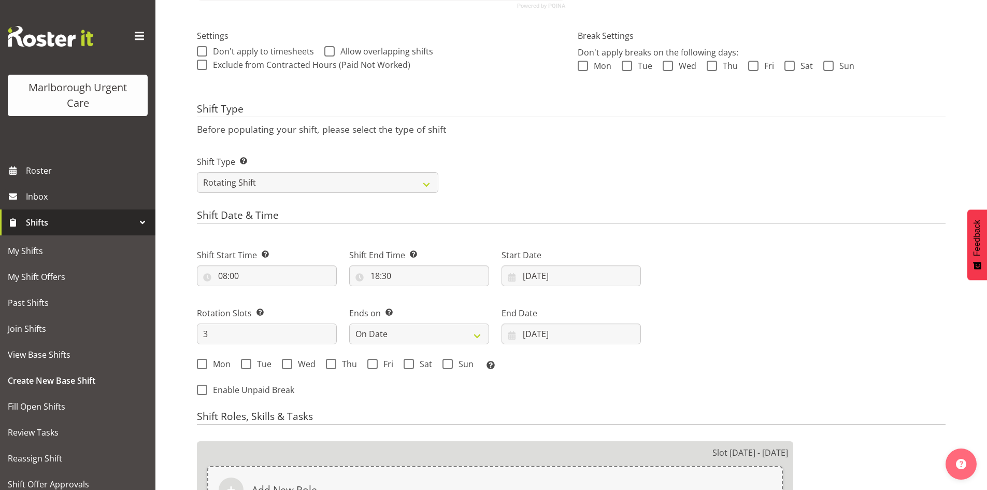
click at [693, 375] on div "Next Shifts" at bounding box center [799, 319] width 305 height 170
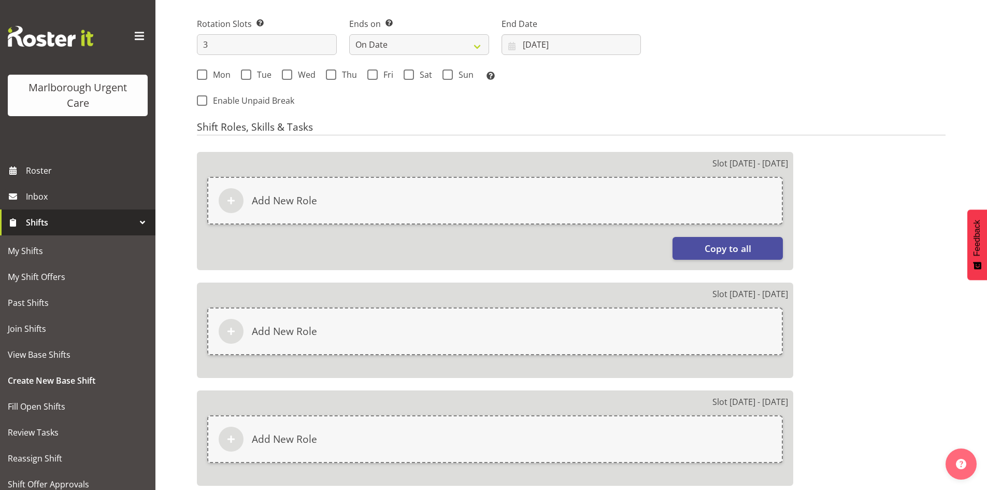
scroll to position [494, 0]
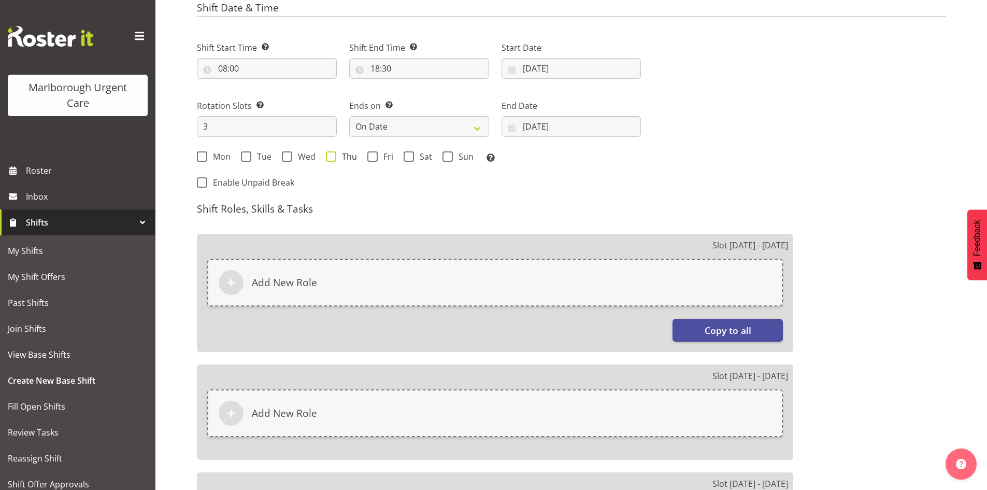
click at [349, 159] on span "Thu" at bounding box center [346, 156] width 21 height 10
click at [333, 159] on input "Thu" at bounding box center [329, 156] width 7 height 7
checkbox input "true"
click at [378, 160] on span "Fri" at bounding box center [386, 156] width 16 height 10
click at [374, 160] on input "Fri" at bounding box center [370, 156] width 7 height 7
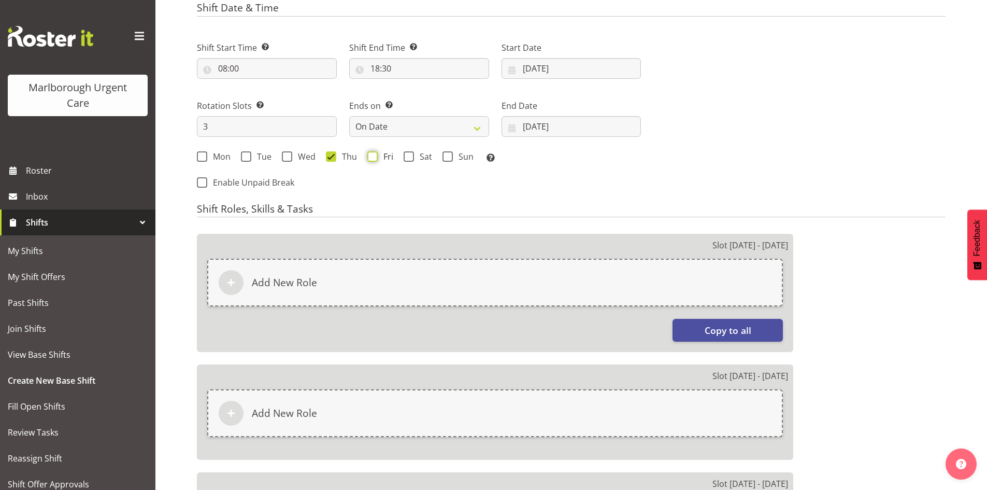
checkbox input "true"
click at [411, 159] on span at bounding box center [409, 156] width 10 height 10
click at [410, 159] on input "Sat" at bounding box center [407, 156] width 7 height 7
checkbox input "true"
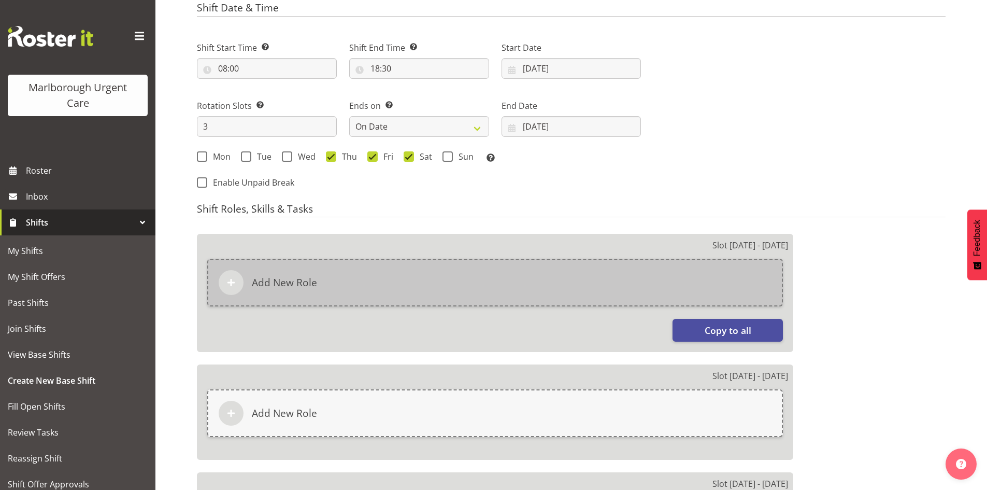
click at [351, 288] on div "Add New Role" at bounding box center [495, 283] width 576 height 48
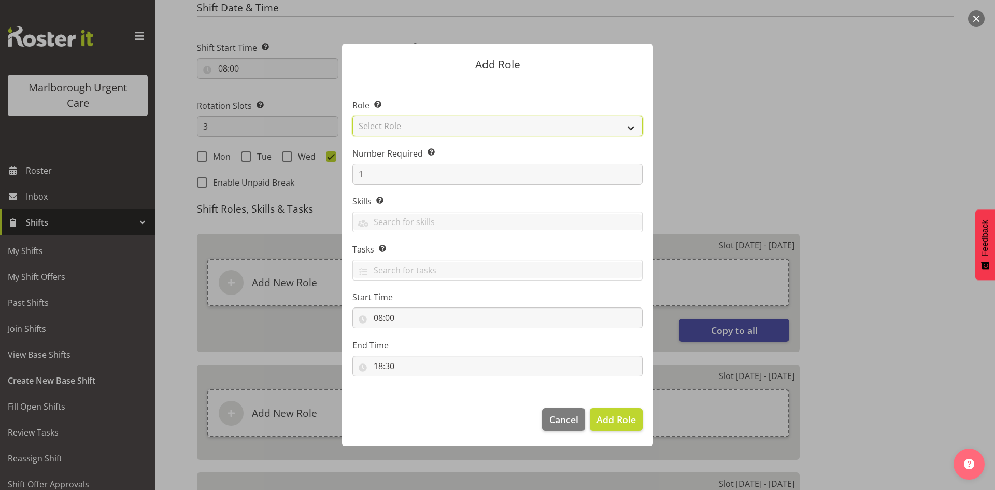
click at [438, 126] on select "Select Role Casual Registered Nurse Casual Weekday Medical Officer Casual Weekd…" at bounding box center [497, 126] width 290 height 21
select select "1570"
click at [352, 116] on select "Select Role Casual Registered Nurse Casual Weekday Medical Officer Casual Weekd…" at bounding box center [497, 126] width 290 height 21
click at [616, 413] on span "Add Role" at bounding box center [615, 419] width 39 height 12
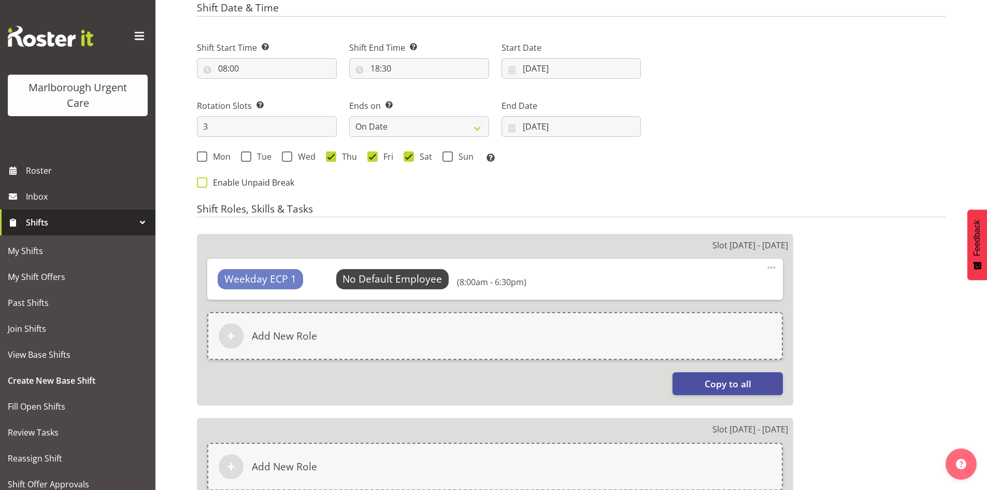
click at [226, 184] on span "Enable Unpaid Break" at bounding box center [250, 182] width 87 height 10
click at [204, 184] on input "Enable Unpaid Break" at bounding box center [200, 182] width 7 height 7
checkbox input "true"
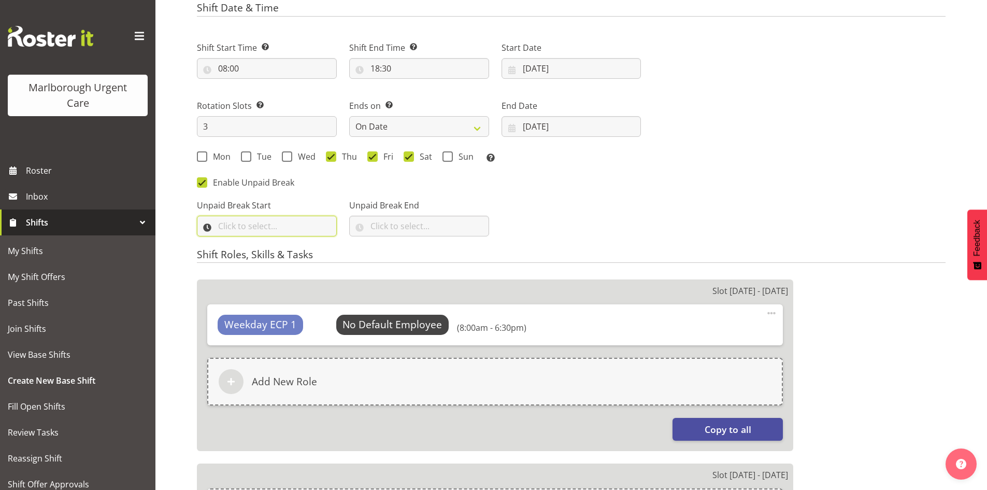
click at [267, 221] on input "text" at bounding box center [267, 226] width 140 height 21
click at [272, 254] on select "00 00 01 02 03 04 05 06 07 08 09 10 11 12 13 14 15 16 17 18 19 20 21 22 23" at bounding box center [267, 253] width 23 height 21
select select "13"
click at [292, 251] on select "00 00 01 02 03 04 05 06 07 08 09 10 11 12 13 14 15 16 17 18 19 20 21 22 23 24 2…" at bounding box center [294, 253] width 23 height 21
select select "0"
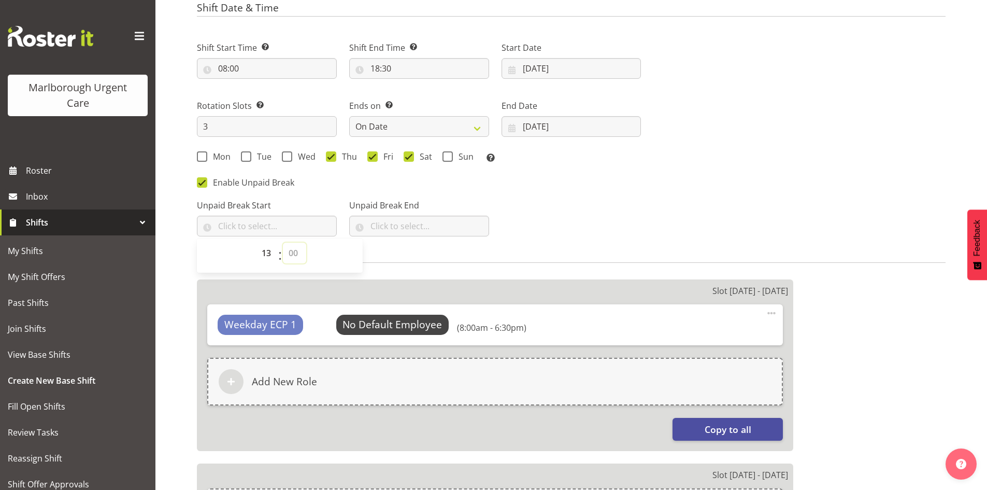
click at [283, 243] on select "00 00 01 02 03 04 05 06 07 08 09 10 11 12 13 14 15 16 17 18 19 20 21 22 23 24 2…" at bounding box center [294, 253] width 23 height 21
type input "13:00"
click at [389, 229] on input "text" at bounding box center [419, 226] width 140 height 21
click at [420, 252] on select "00 00 01 02 03 04 05 06 07 08 09 10 11 12 13 14 15 16 17 18 19 20 21 22 23" at bounding box center [419, 253] width 23 height 21
select select "13"
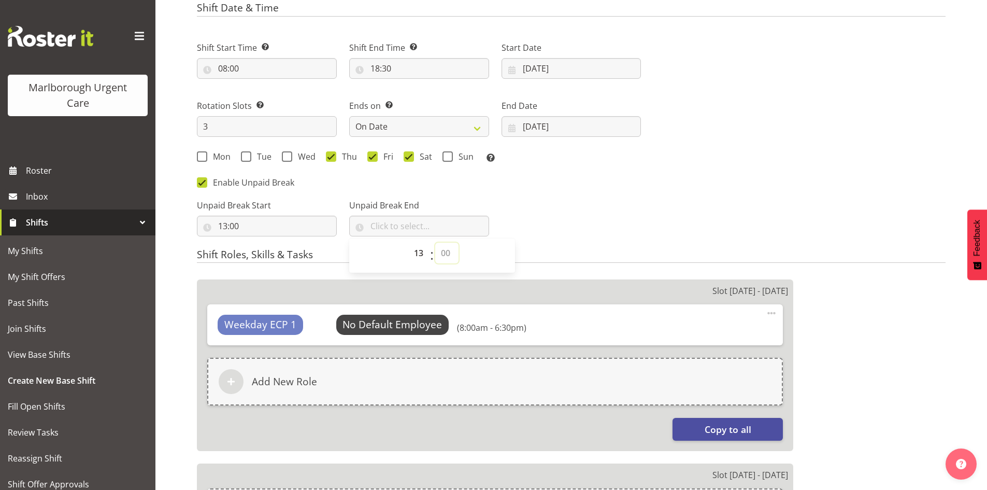
click at [440, 250] on select "00 00 01 02 03 04 05 06 07 08 09 10 11 12 13 14 15 16 17 18 19 20 21 22 23 24 2…" at bounding box center [446, 253] width 23 height 21
select select "30"
click at [435, 243] on select "00 00 01 02 03 04 05 06 07 08 09 10 11 12 13 14 15 16 17 18 19 20 21 22 23 24 2…" at bounding box center [446, 253] width 23 height 21
type input "13:30"
click at [593, 239] on div "Unpaid Break Start 13:00 00 01 02 03 04 05 06 07 08 09 10 11 12 13 14 15 16 17 …" at bounding box center [419, 213] width 457 height 58
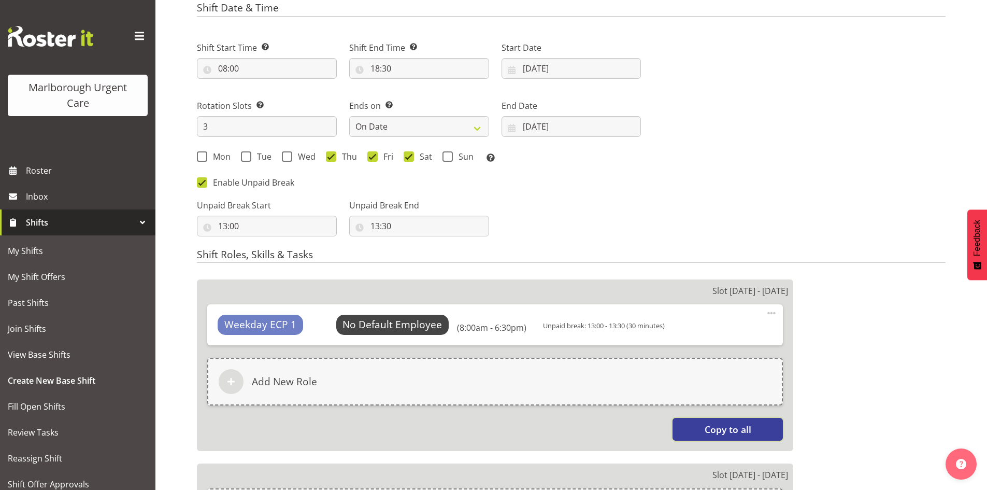
click at [714, 428] on span "Copy to all" at bounding box center [728, 428] width 47 height 13
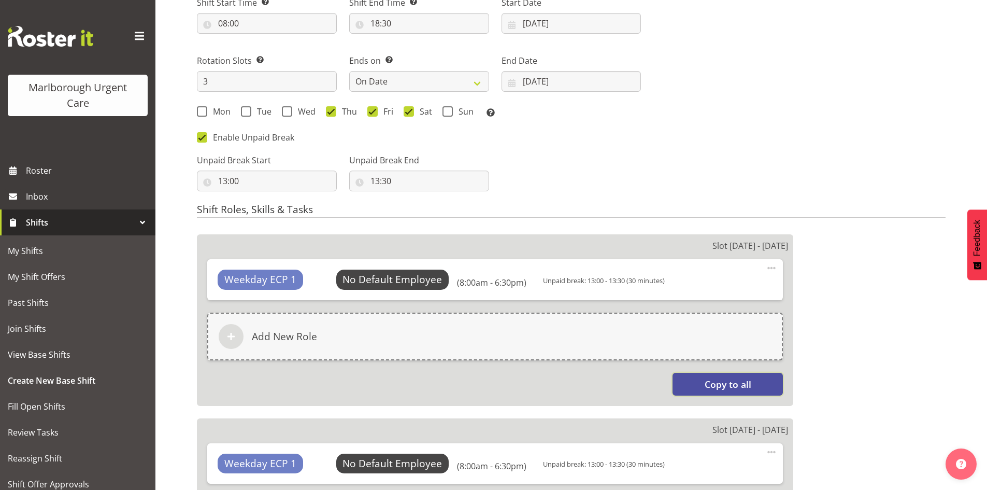
scroll to position [598, 0]
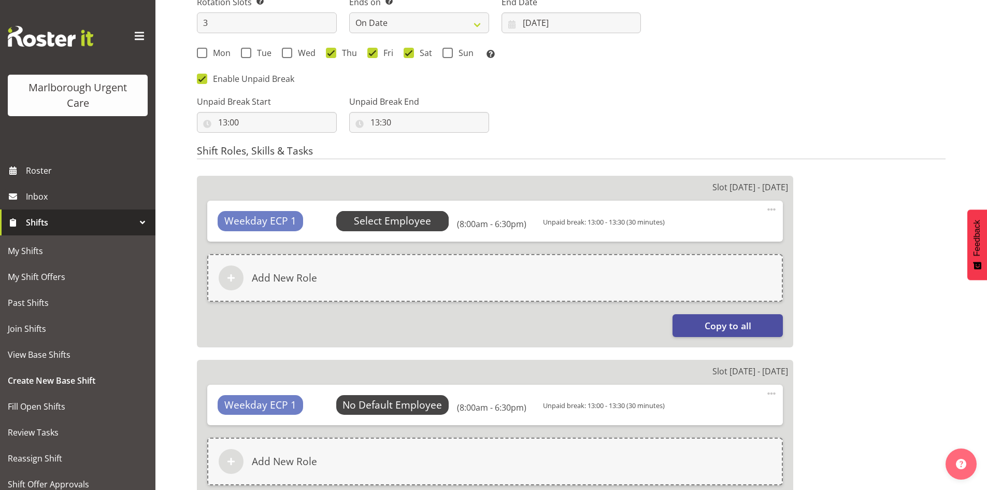
click at [422, 222] on span "Select Employee" at bounding box center [392, 221] width 77 height 15
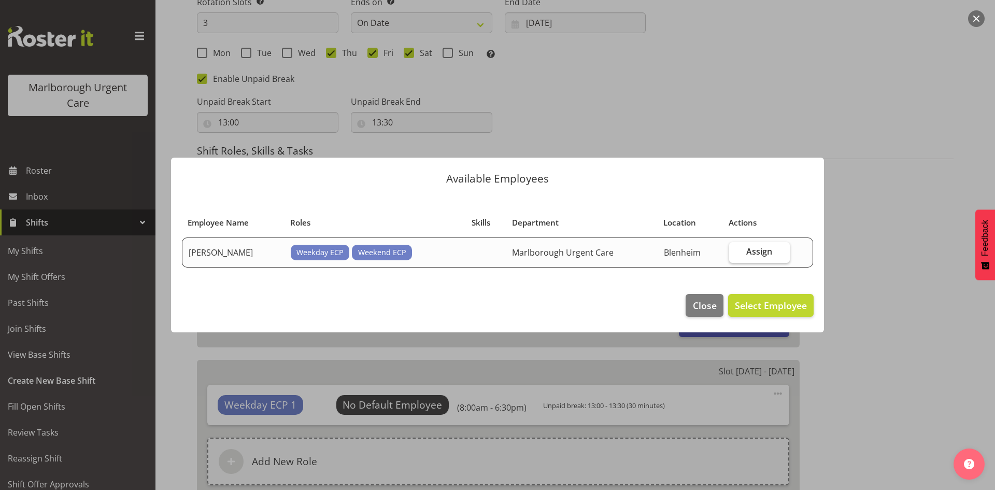
click at [745, 250] on label "Assign" at bounding box center [759, 252] width 61 height 21
click at [736, 250] on input "Assign" at bounding box center [732, 251] width 7 height 7
checkbox input "true"
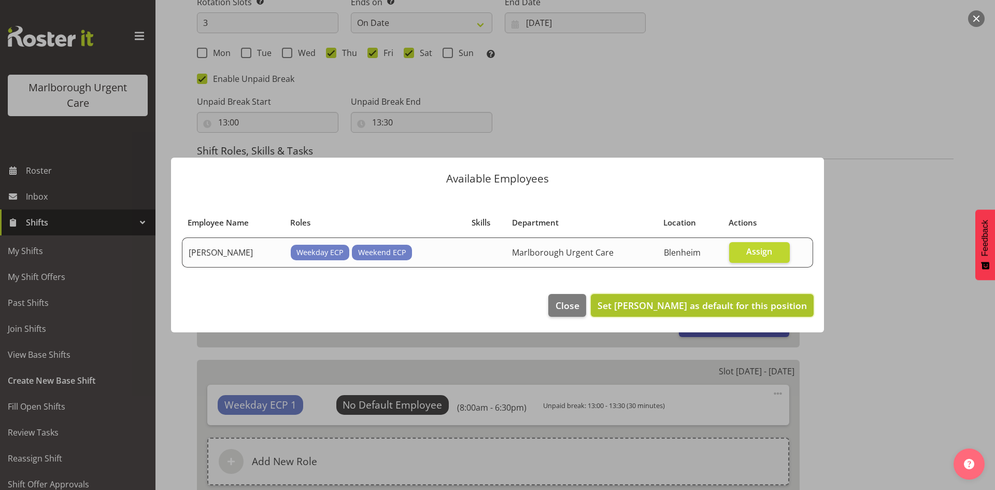
click at [748, 310] on span "Set Jacinta Rangi as default for this position" at bounding box center [702, 305] width 209 height 12
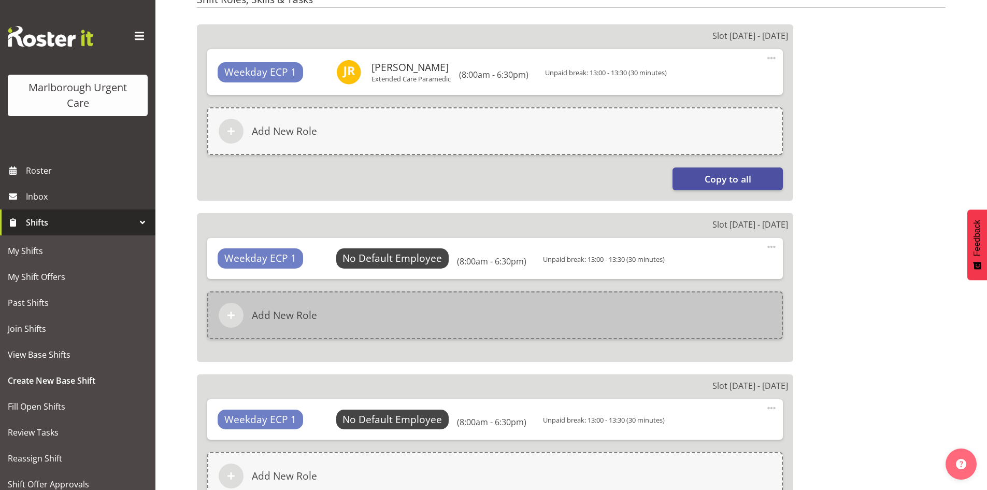
scroll to position [754, 0]
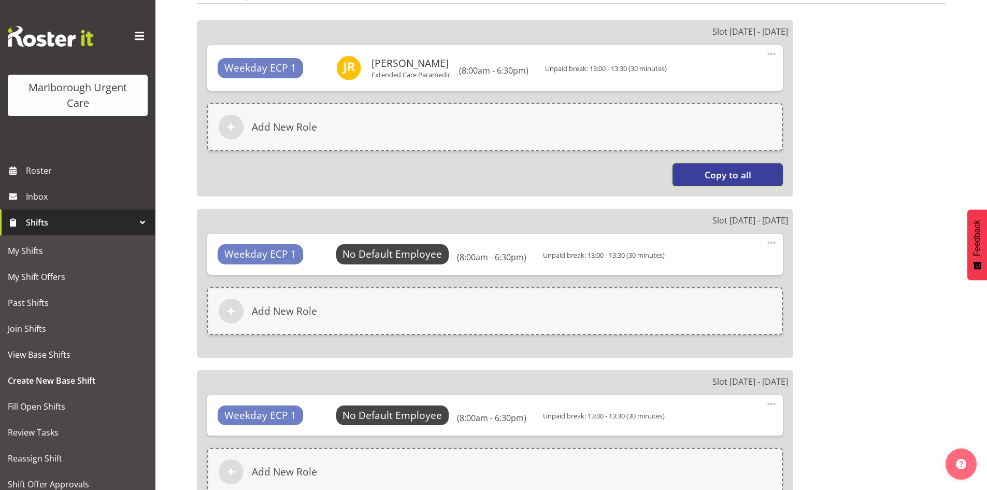
click at [717, 167] on button "Copy to all" at bounding box center [728, 174] width 110 height 23
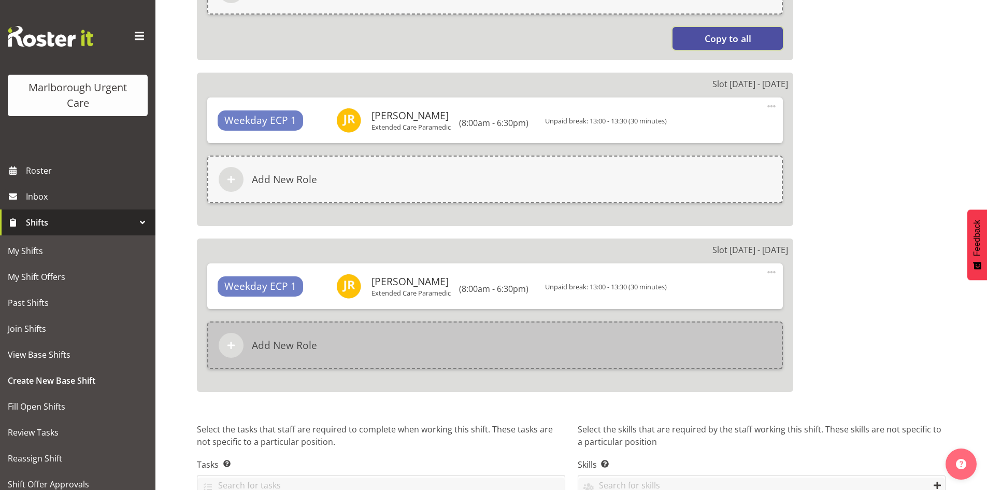
scroll to position [947, 0]
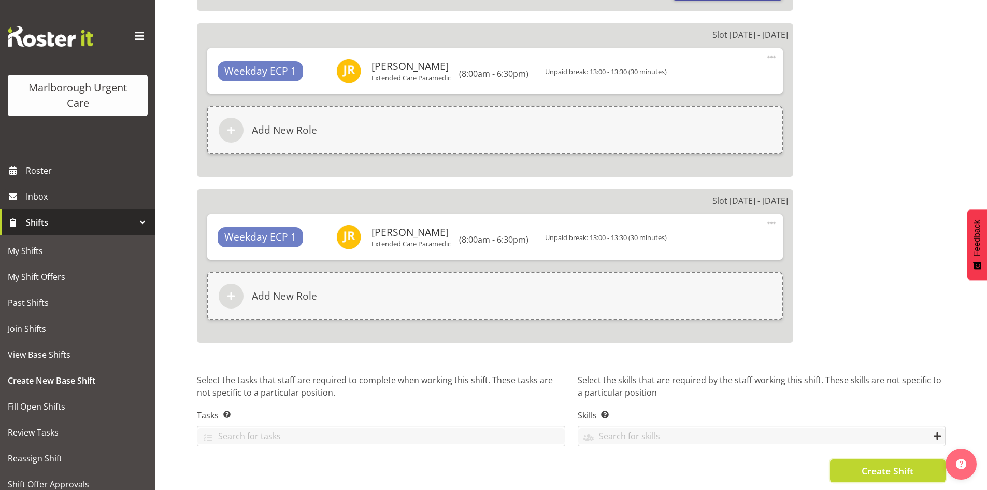
click at [868, 464] on span "Create Shift" at bounding box center [888, 470] width 52 height 13
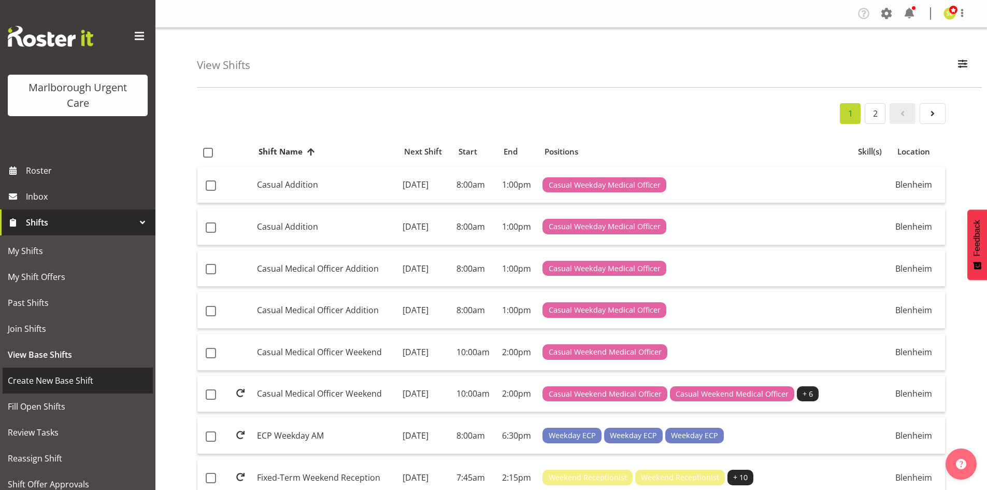
click at [68, 376] on span "Create New Base Shift" at bounding box center [78, 381] width 140 height 16
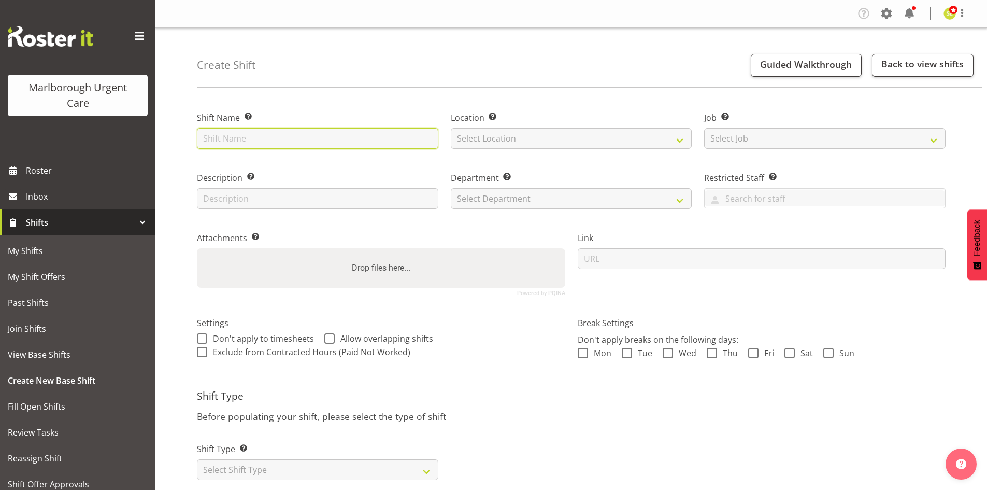
click at [289, 140] on input "text" at bounding box center [317, 138] width 241 height 21
type input "e"
type input "ECP Weekday PM"
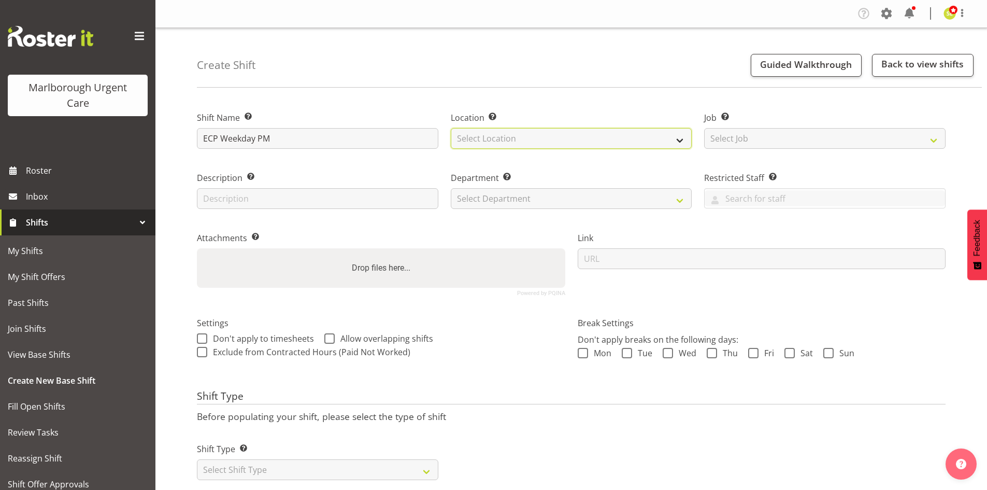
click at [530, 135] on select "Select Location Blenheim" at bounding box center [571, 138] width 241 height 21
select select "1282"
click at [451, 128] on select "Select Location Blenheim" at bounding box center [571, 138] width 241 height 21
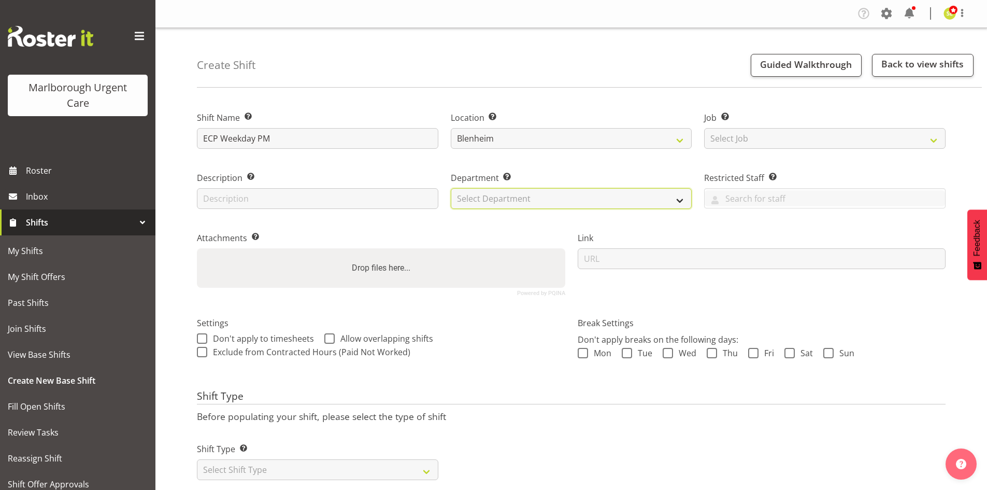
click at [530, 192] on select "Select Department Haemodialysis Dialysis Unit Marlborough Urgent Care" at bounding box center [571, 198] width 241 height 21
select select "925"
click at [451, 188] on select "Select Department Haemodialysis Dialysis Unit Marlborough Urgent Care" at bounding box center [571, 198] width 241 height 21
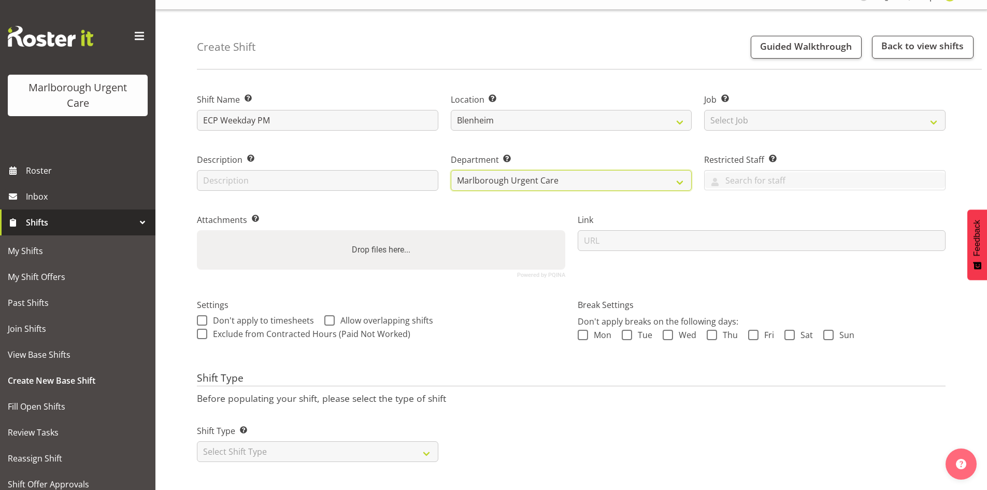
scroll to position [28, 0]
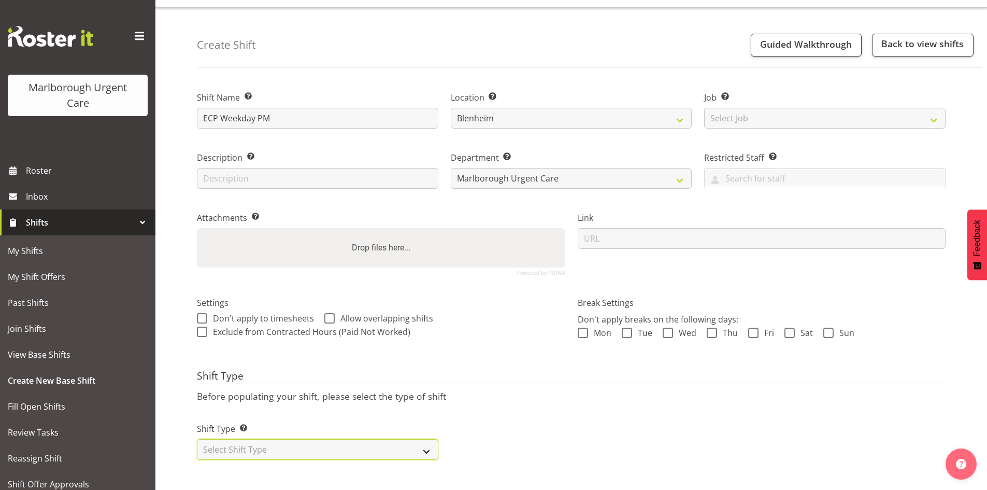
click at [281, 449] on select "Select Shift Type One Off Shift Recurring Shift Rotating Shift" at bounding box center [317, 449] width 241 height 21
select select "one_off"
click at [197, 439] on select "Select Shift Type One Off Shift Recurring Shift Rotating Shift" at bounding box center [317, 449] width 241 height 21
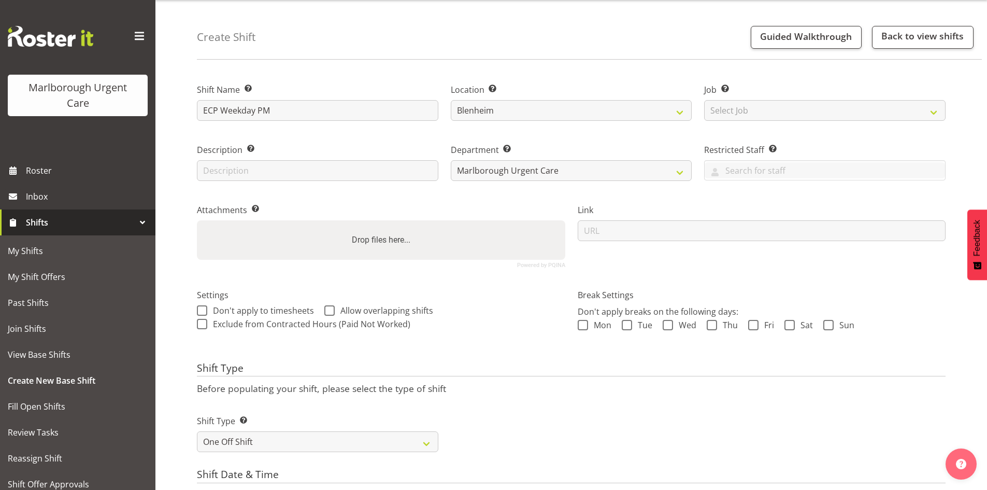
click at [499, 386] on p "Before populating your shift, please select the type of shift" at bounding box center [571, 387] width 749 height 11
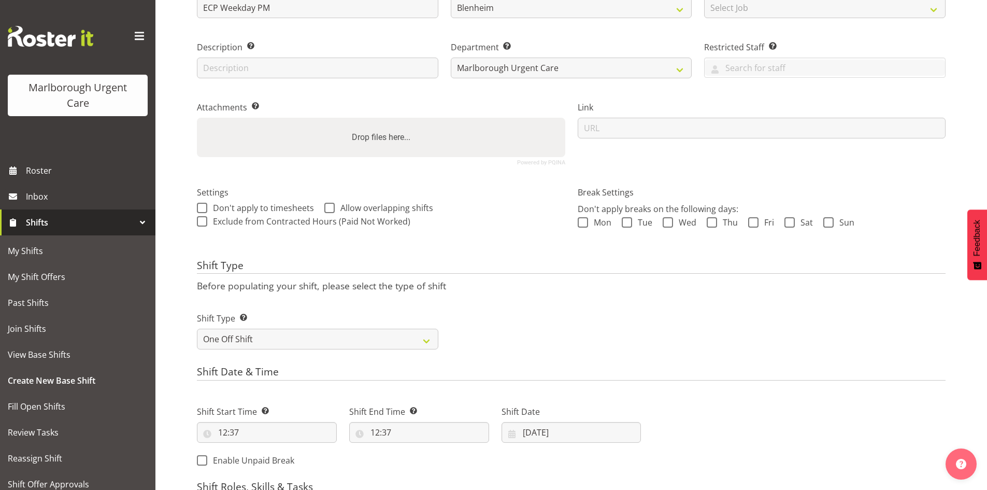
scroll to position [132, 0]
click at [525, 428] on input "06/10/2025" at bounding box center [572, 431] width 140 height 21
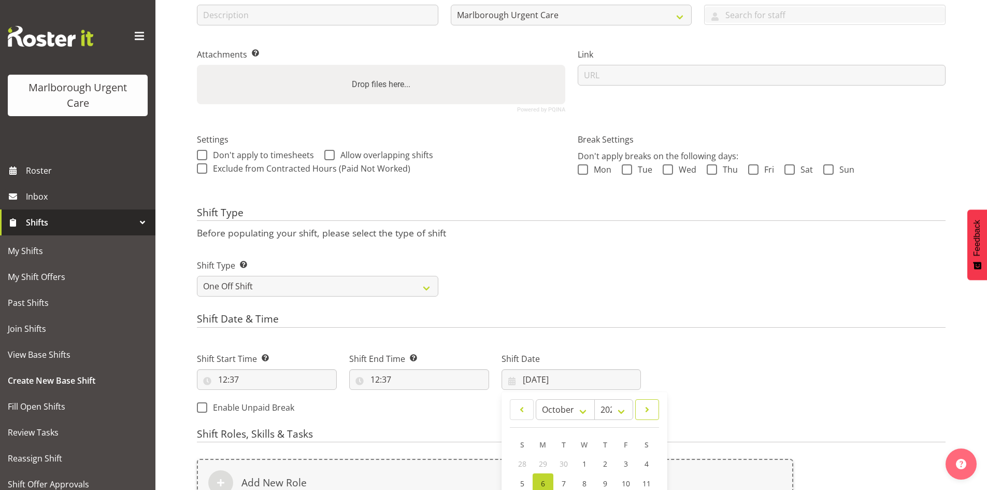
click at [646, 404] on span at bounding box center [647, 409] width 10 height 12
select select "10"
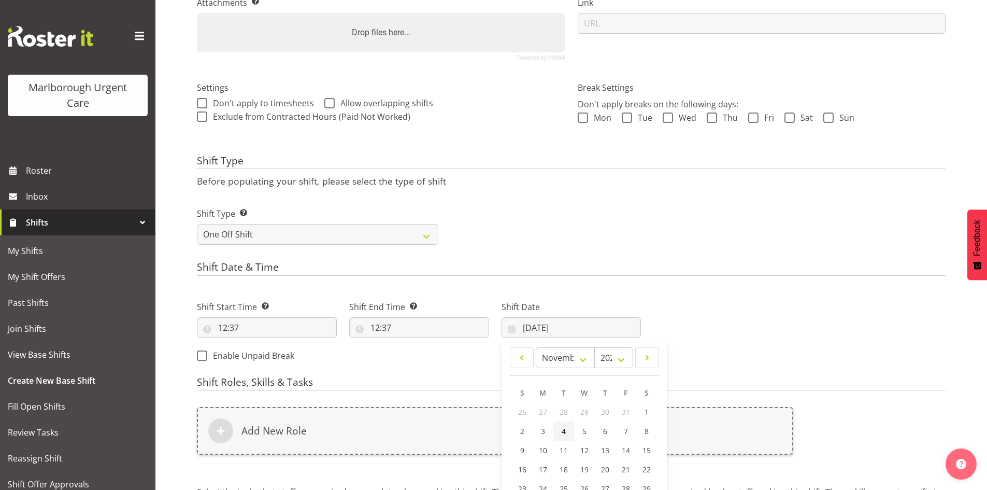
click at [561, 431] on link "4" at bounding box center [563, 430] width 21 height 19
click at [573, 333] on input "04/11/2025" at bounding box center [572, 327] width 140 height 21
click at [587, 425] on link "5" at bounding box center [584, 430] width 21 height 19
type input "05/11/2025"
click at [665, 286] on div "Next Shifts" at bounding box center [799, 328] width 305 height 84
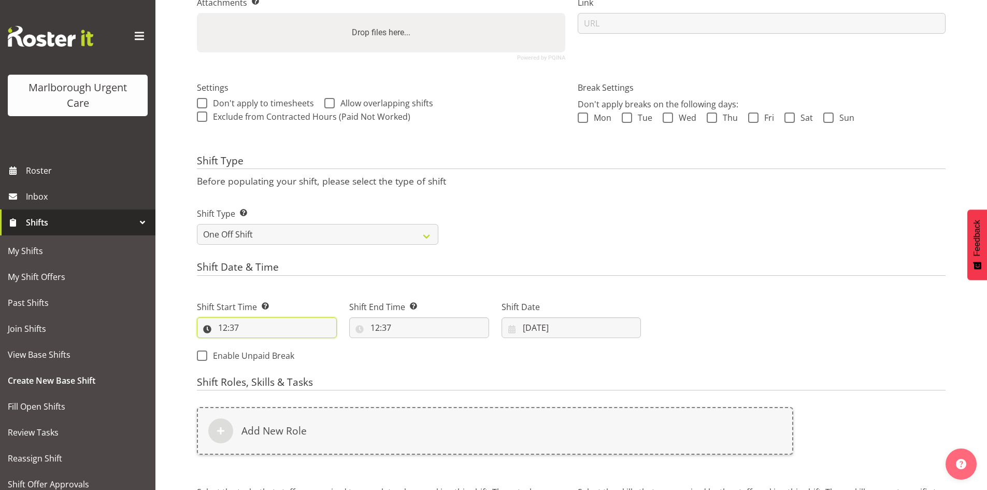
click at [273, 326] on input "12:37" at bounding box center [267, 327] width 140 height 21
click at [244, 329] on input "12:37" at bounding box center [267, 327] width 140 height 21
click at [232, 324] on input "12:37" at bounding box center [267, 327] width 140 height 21
click at [265, 355] on select "00 01 02 03 04 05 06 07 08 09 10 11 12 13 14 15 16 17 18 19 20 21 22 23" at bounding box center [267, 354] width 23 height 21
select select "9"
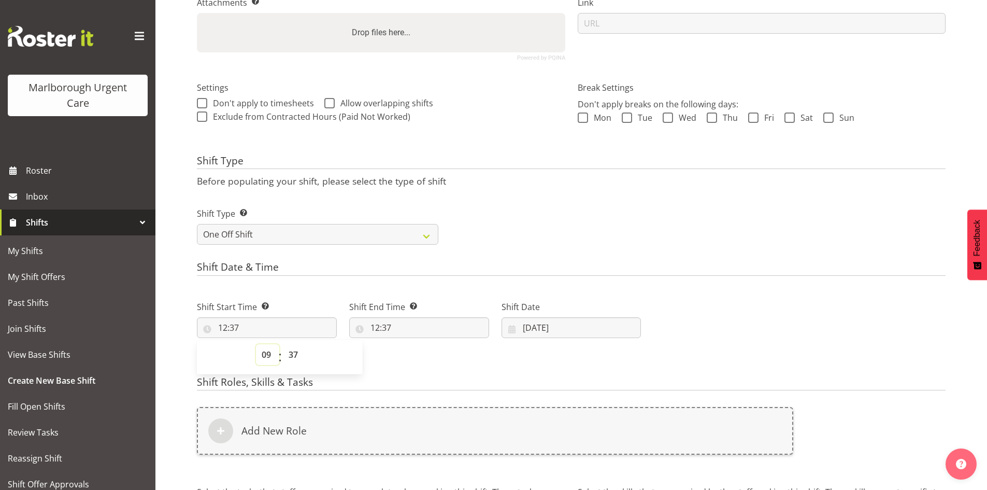
click at [256, 344] on select "00 01 02 03 04 05 06 07 08 09 10 11 12 13 14 15 16 17 18 19 20 21 22 23" at bounding box center [267, 354] width 23 height 21
type input "09:37"
click at [295, 352] on select "00 01 02 03 04 05 06 07 08 09 10 11 12 13 14 15 16 17 18 19 20 21 22 23 24 25 2…" at bounding box center [294, 354] width 23 height 21
select select "30"
click at [283, 344] on select "00 01 02 03 04 05 06 07 08 09 10 11 12 13 14 15 16 17 18 19 20 21 22 23 24 25 2…" at bounding box center [294, 354] width 23 height 21
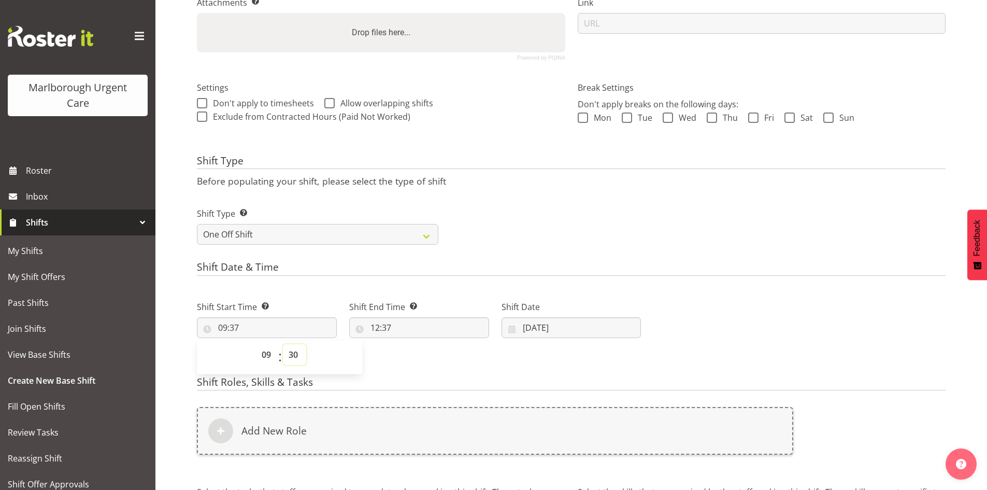
type input "09:30"
click at [407, 329] on input "12:37" at bounding box center [419, 327] width 140 height 21
click at [424, 354] on select "00 01 02 03 04 05 06 07 08 09 10 11 12 13 14 15 16 17 18 19 20 21 22 23" at bounding box center [419, 354] width 23 height 21
select select "20"
click at [408, 344] on select "00 01 02 03 04 05 06 07 08 09 10 11 12 13 14 15 16 17 18 19 20 21 22 23" at bounding box center [419, 354] width 23 height 21
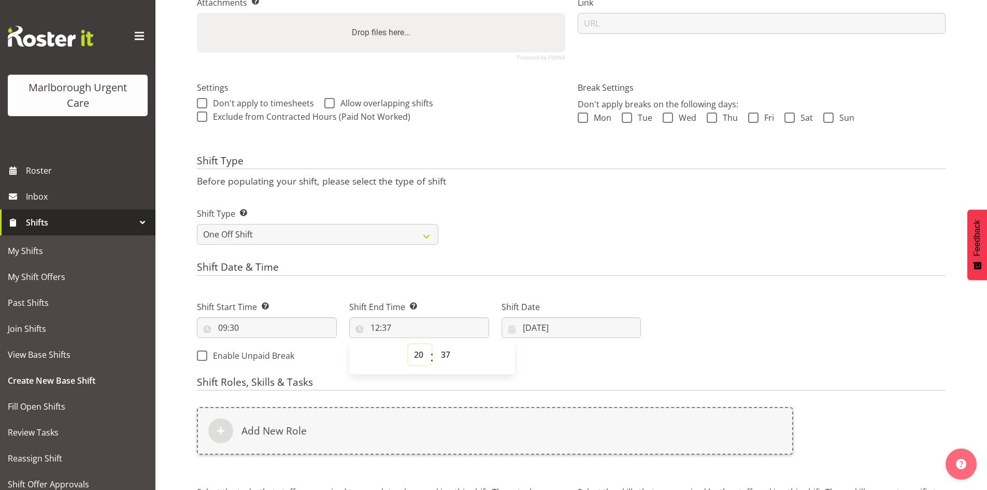
type input "20:37"
click at [447, 353] on select "00 01 02 03 04 05 06 07 08 09 10 11 12 13 14 15 16 17 18 19 20 21 22 23 24 25 2…" at bounding box center [446, 354] width 23 height 21
select select "0"
click at [435, 344] on select "00 01 02 03 04 05 06 07 08 09 10 11 12 13 14 15 16 17 18 19 20 21 22 23 24 25 2…" at bounding box center [446, 354] width 23 height 21
type input "20:00"
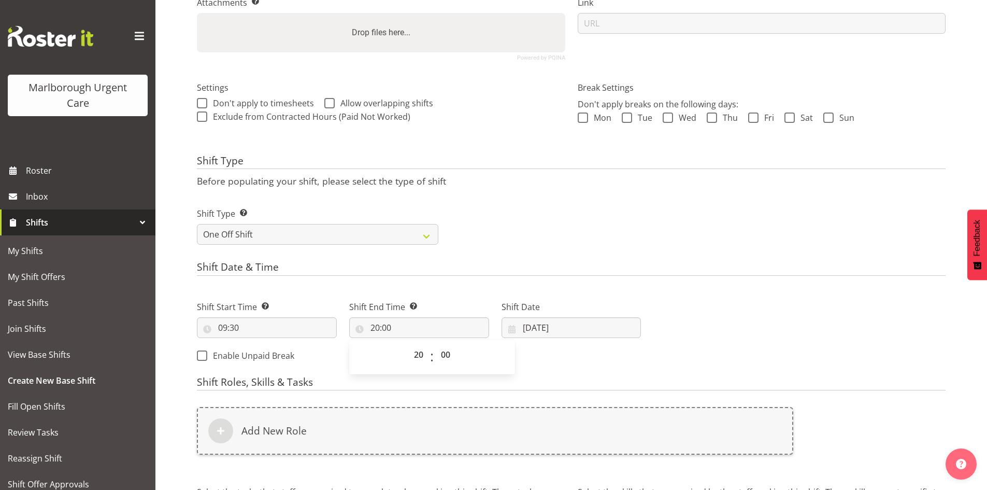
click at [659, 340] on div "Next Shifts" at bounding box center [799, 328] width 305 height 84
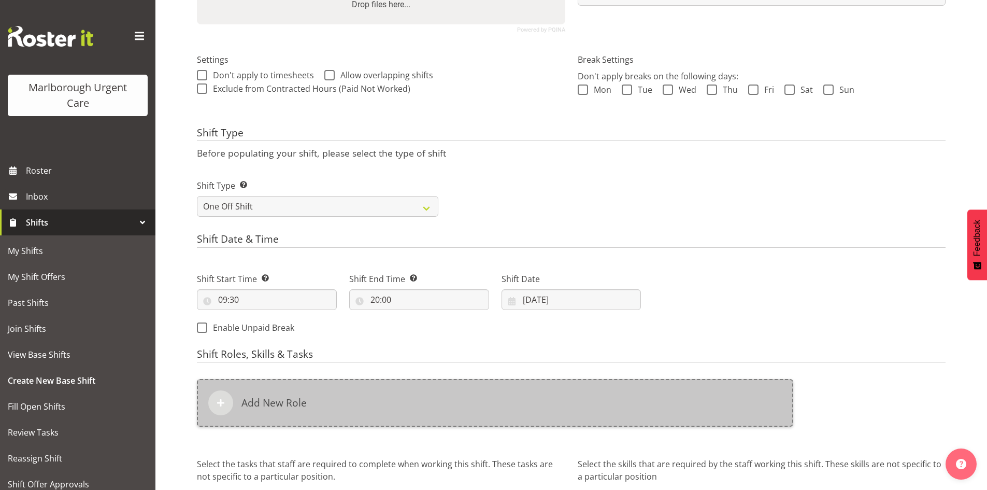
scroll to position [287, 0]
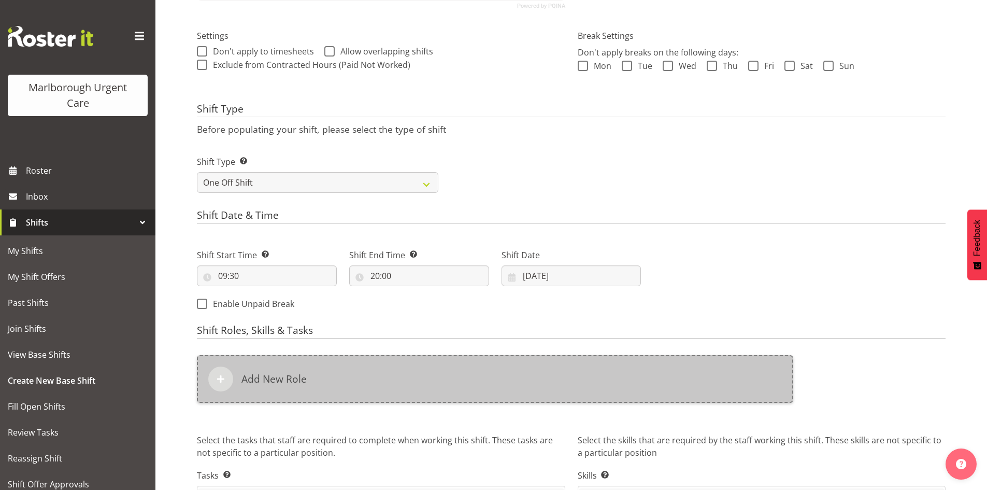
click at [323, 377] on div "Add New Role" at bounding box center [495, 379] width 596 height 48
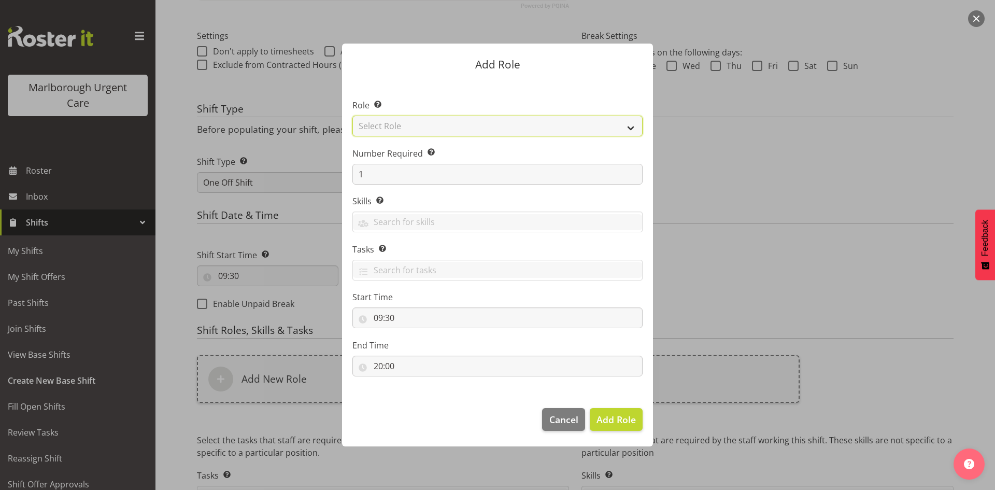
click at [439, 134] on select "Select Role Casual Registered Nurse Casual Weekday Medical Officer Casual Weekd…" at bounding box center [497, 126] width 290 height 21
select select "1570"
click at [352, 116] on select "Select Role Casual Registered Nurse Casual Weekday Medical Officer Casual Weekd…" at bounding box center [497, 126] width 290 height 21
click at [619, 420] on span "Add Role" at bounding box center [615, 419] width 39 height 12
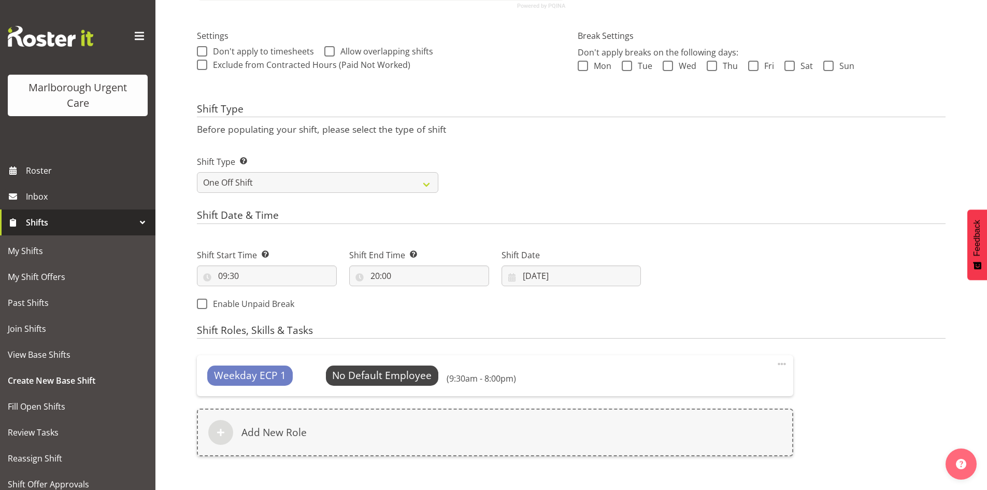
click at [212, 296] on div "Shift Start Time Set the time of the day you wish this shift to start 09:30 00 …" at bounding box center [419, 276] width 457 height 84
click at [216, 307] on span "Enable Unpaid Break" at bounding box center [250, 304] width 87 height 10
click at [204, 307] on input "Enable Unpaid Break" at bounding box center [200, 303] width 7 height 7
checkbox input "true"
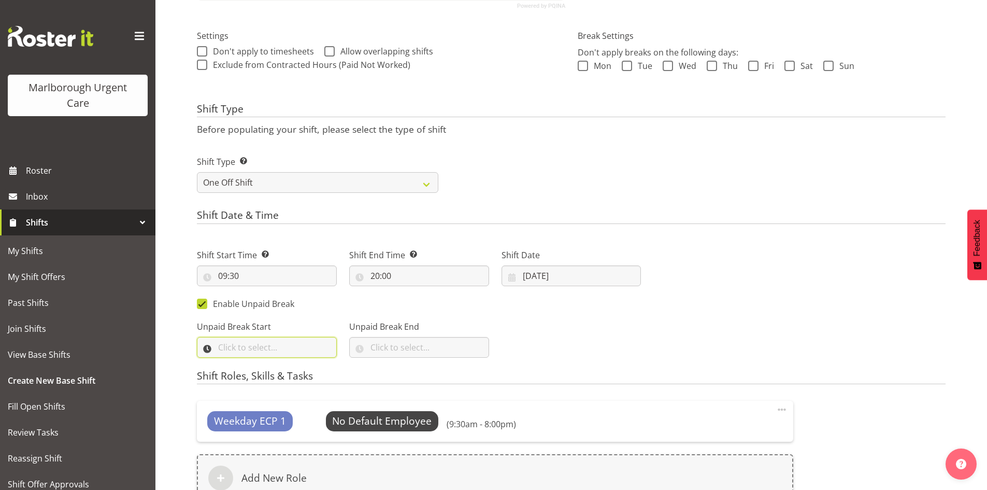
click at [251, 349] on input "text" at bounding box center [267, 347] width 140 height 21
click at [270, 372] on select "00 00 01 02 03 04 05 06 07 08 09 10 11 12 13 14 15 16 17 18 19 20 21 22 23" at bounding box center [267, 374] width 23 height 21
select select "14"
click at [256, 364] on select "00 00 01 02 03 04 05 06 07 08 09 10 11 12 13 14 15 16 17 18 19 20 21 22 23" at bounding box center [267, 374] width 23 height 21
click at [287, 377] on select "00 00 01 02 03 04 05 06 07 08 09 10 11 12 13 14 15 16 17 18 19 20 21 22 23 24 2…" at bounding box center [294, 374] width 23 height 21
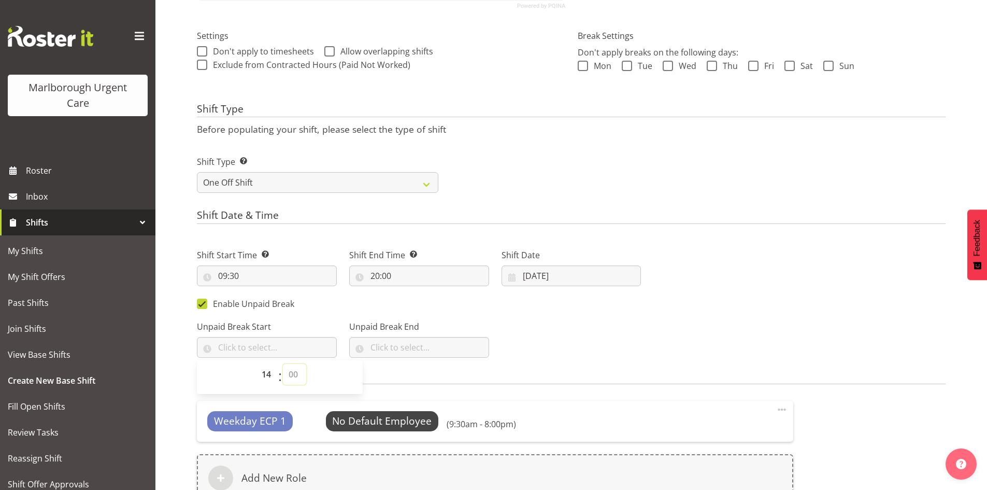
select select "30"
click at [283, 364] on select "00 00 01 02 03 04 05 06 07 08 09 10 11 12 13 14 15 16 17 18 19 20 21 22 23 24 2…" at bounding box center [294, 374] width 23 height 21
type input "14:30"
drag, startPoint x: 410, startPoint y: 365, endPoint x: 409, endPoint y: 342, distance: 22.9
click at [410, 364] on form "Shift Name Enter a name for the shift (e.g. Day Shift). ECP Weekday PM Location…" at bounding box center [571, 225] width 749 height 831
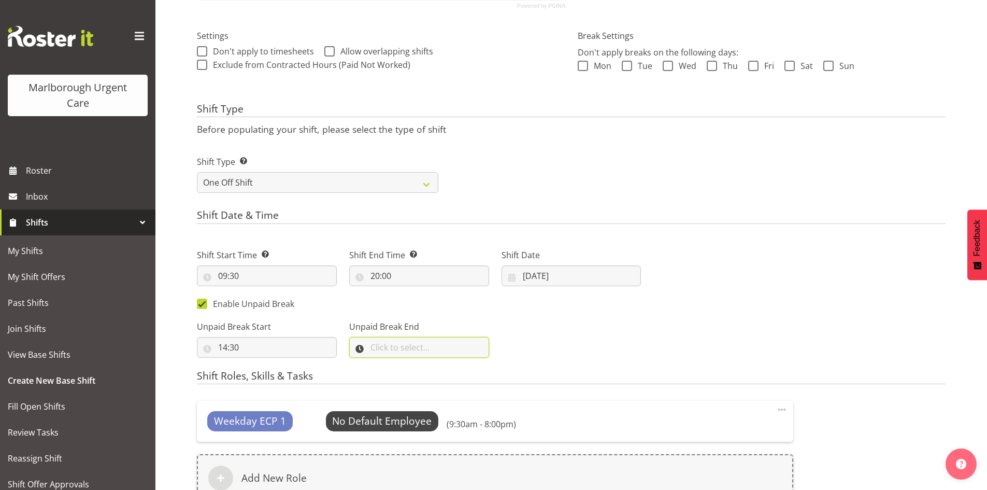
click at [409, 342] on input "text" at bounding box center [419, 347] width 140 height 21
drag, startPoint x: 421, startPoint y: 382, endPoint x: 417, endPoint y: 378, distance: 5.9
click at [421, 382] on select "00 00 01 02 03 04 05 06 07 08 09 10 11 12 13 14 15 16 17 18 19 20 21 22 23" at bounding box center [419, 374] width 23 height 21
select select "15"
click at [408, 364] on select "00 00 01 02 03 04 05 06 07 08 09 10 11 12 13 14 15 16 17 18 19 20 21 22 23" at bounding box center [419, 374] width 23 height 21
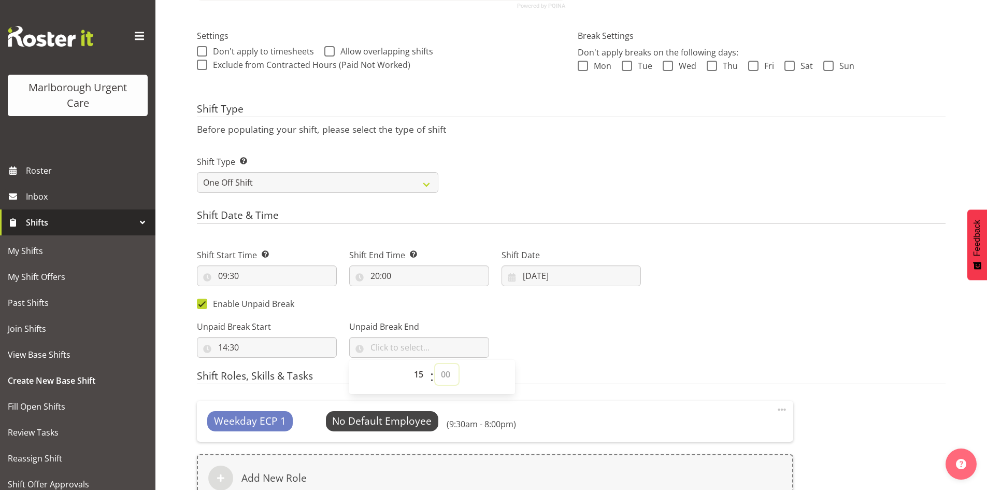
click at [441, 371] on select "00 00 01 02 03 04 05 06 07 08 09 10 11 12 13 14 15 16 17 18 19 20 21 22 23 24 2…" at bounding box center [446, 374] width 23 height 21
select select "0"
click at [435, 364] on select "00 00 01 02 03 04 05 06 07 08 09 10 11 12 13 14 15 16 17 18 19 20 21 22 23 24 2…" at bounding box center [446, 374] width 23 height 21
type input "15:00"
click at [594, 312] on div "Unpaid Break Start 14:30 00 01 02 03 04 05 06 07 08 09 10 11 12 13 14 15 16 17 …" at bounding box center [419, 335] width 457 height 58
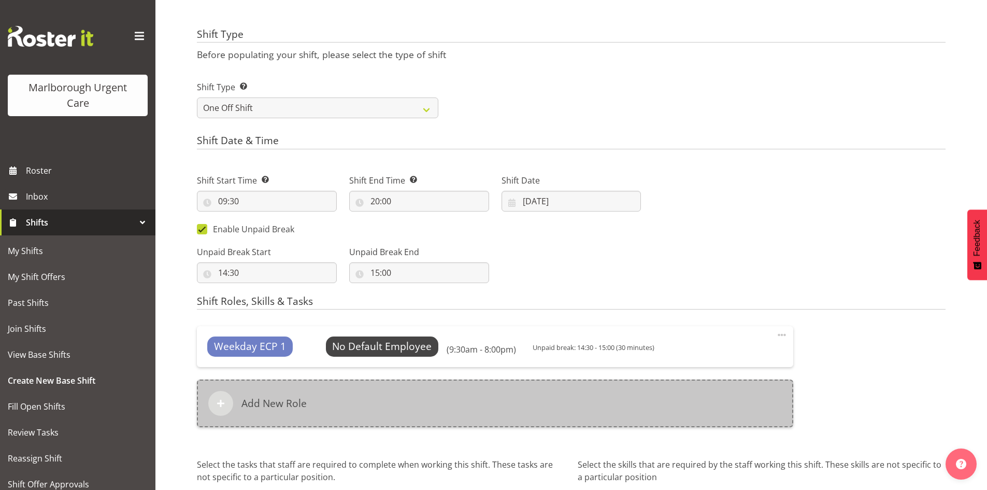
scroll to position [443, 0]
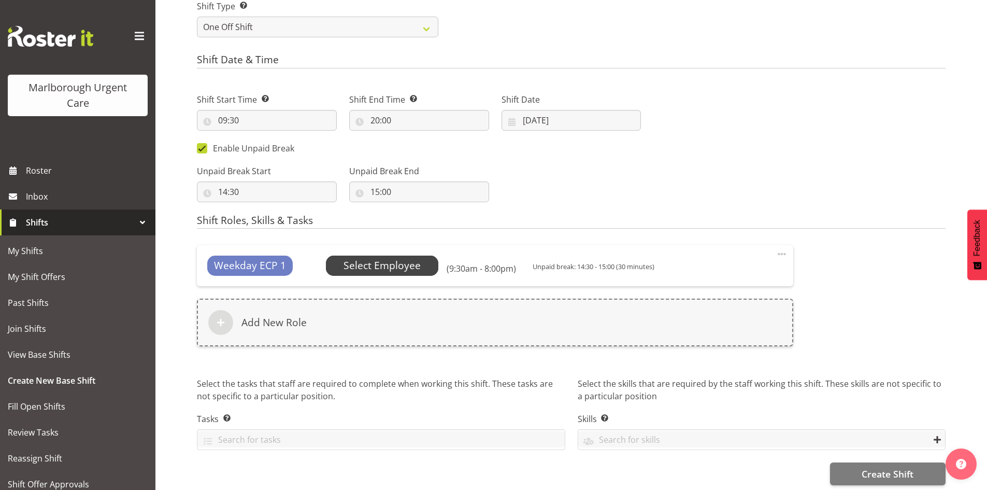
click at [376, 267] on span "Select Employee" at bounding box center [382, 265] width 77 height 15
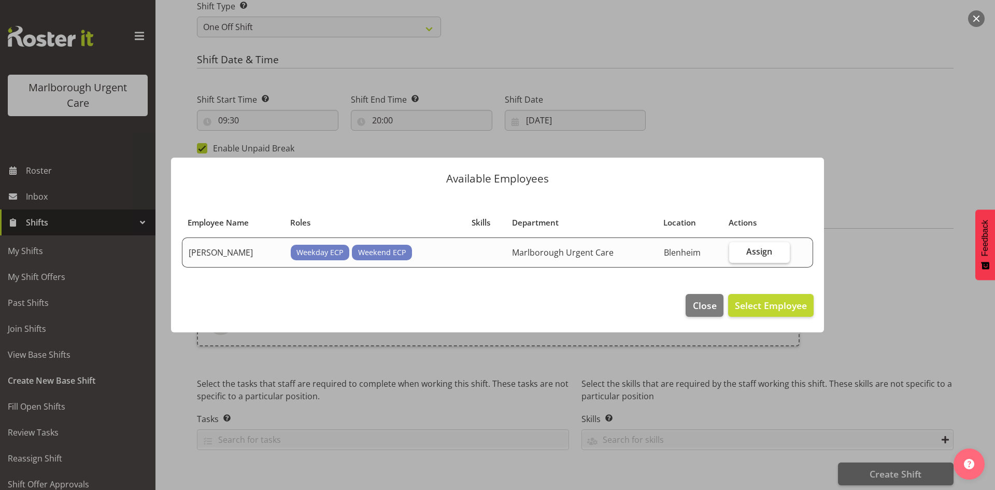
click at [772, 244] on label "Assign" at bounding box center [759, 252] width 61 height 21
click at [736, 248] on input "Assign" at bounding box center [732, 251] width 7 height 7
checkbox input "true"
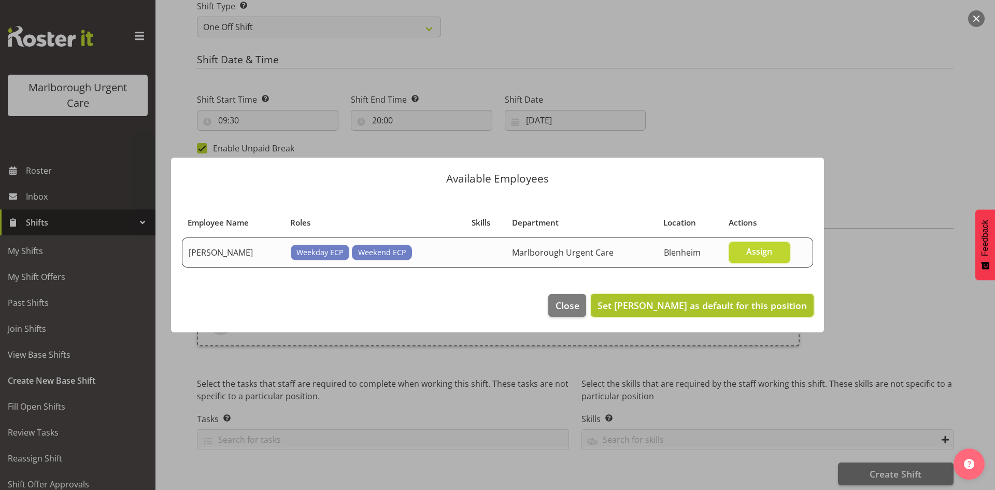
click at [755, 312] on button "Set Jacinta Rangi as default for this position" at bounding box center [702, 305] width 223 height 23
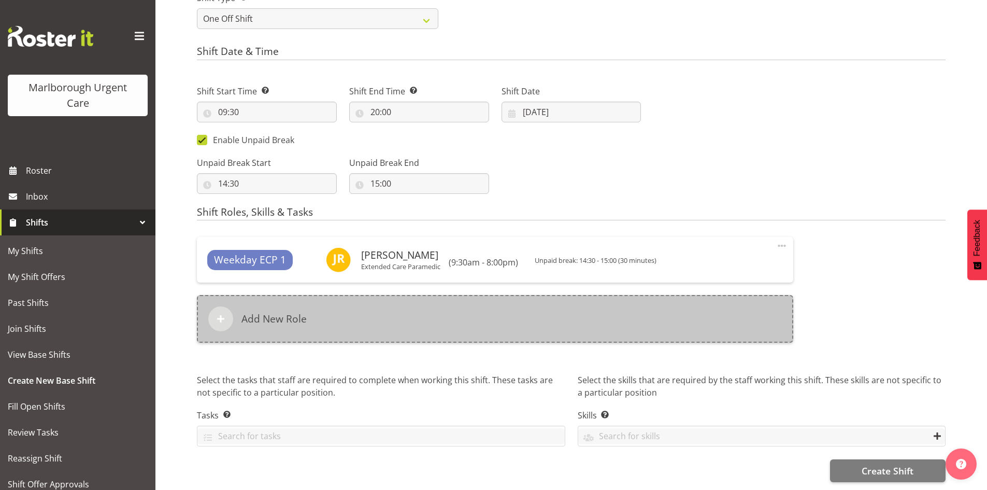
scroll to position [459, 0]
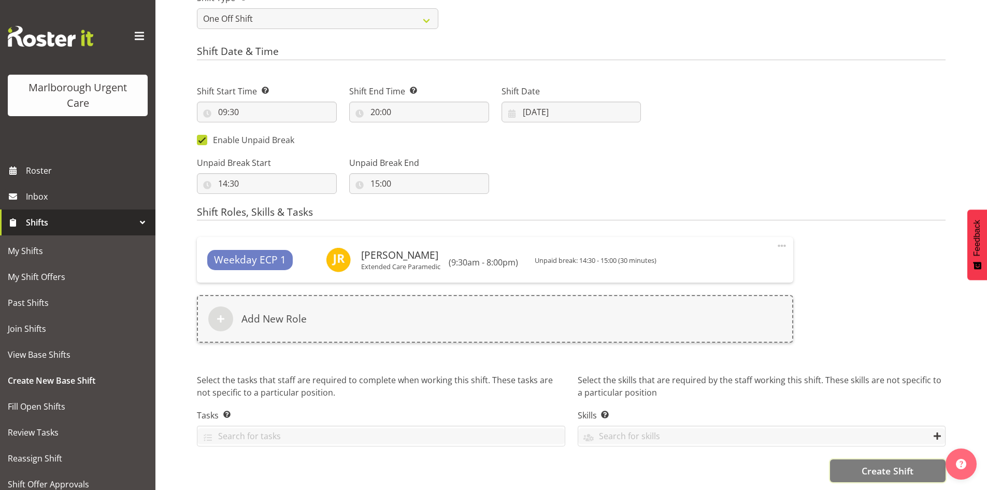
click at [880, 466] on span "Create Shift" at bounding box center [888, 470] width 52 height 13
